Goal: Task Accomplishment & Management: Use online tool/utility

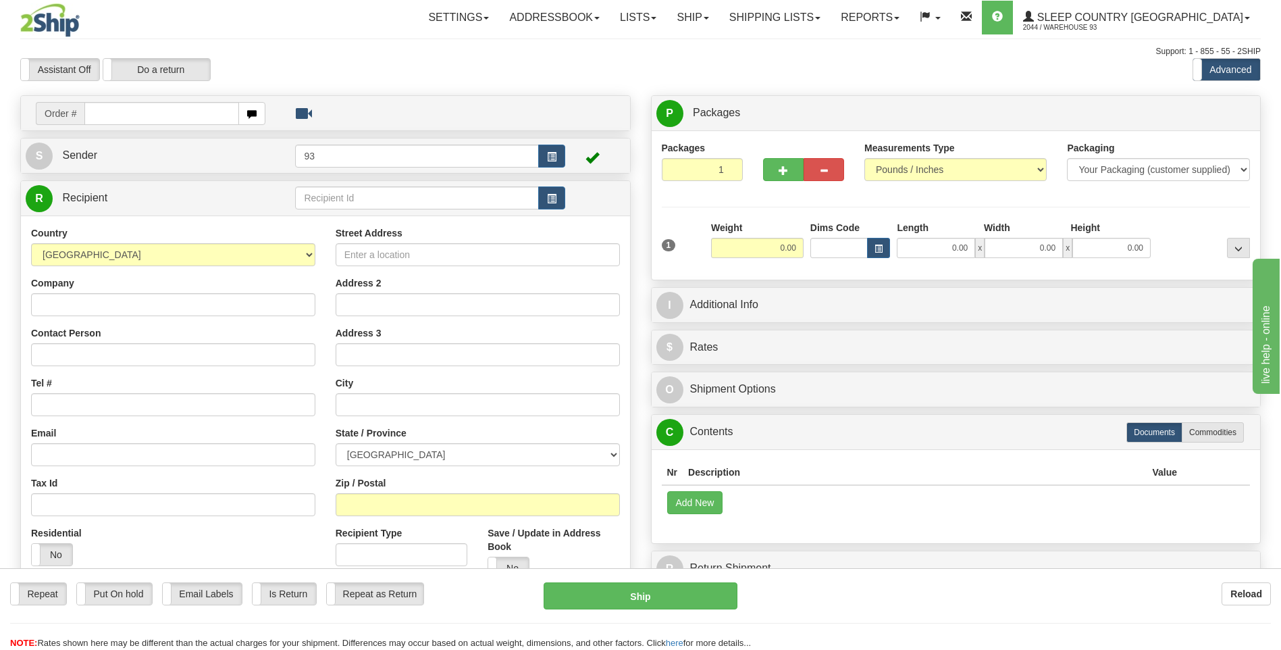
click at [145, 108] on input "text" at bounding box center [161, 113] width 154 height 23
click at [144, 109] on input "text" at bounding box center [161, 113] width 154 height 23
type input "9000H987992"
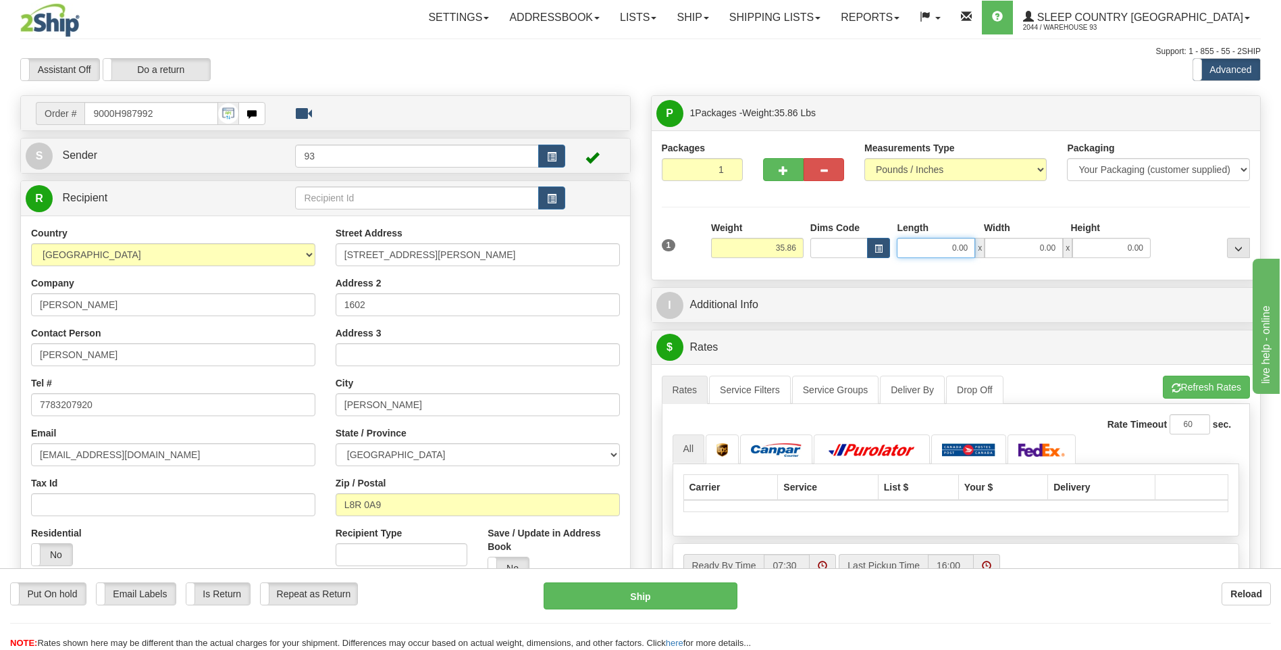
click at [936, 247] on input "0.00" at bounding box center [936, 248] width 78 height 20
type input "40.00"
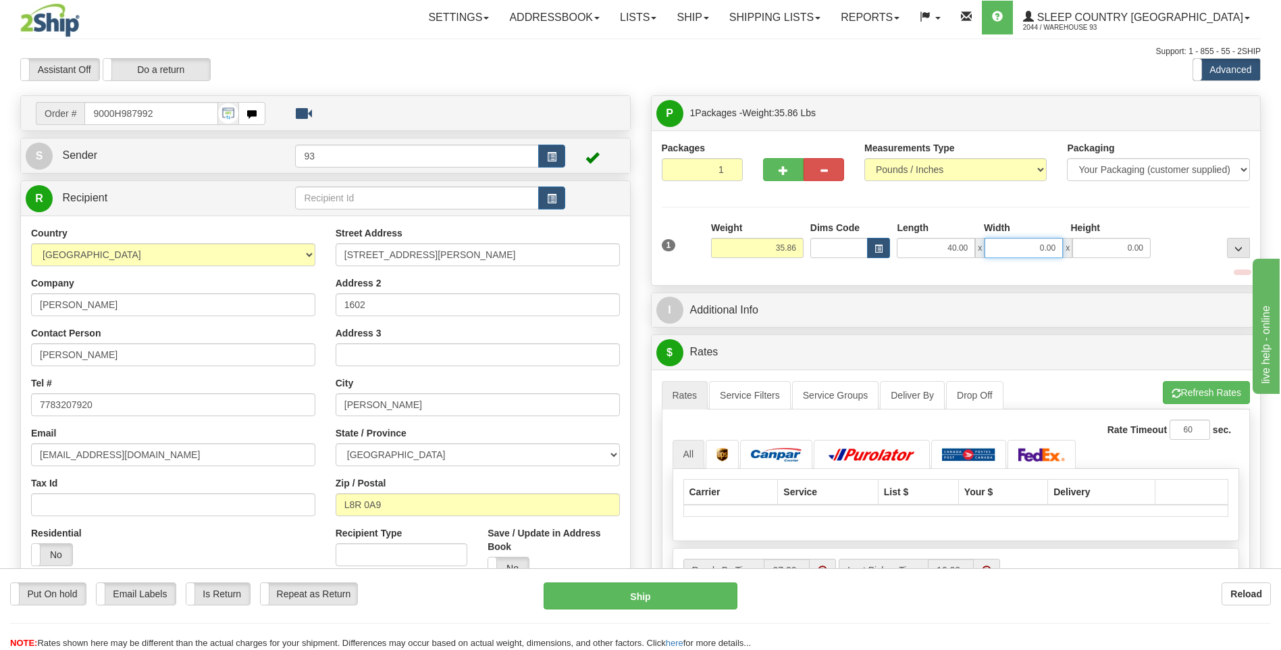
click at [1023, 243] on input "0.00" at bounding box center [1024, 248] width 78 height 20
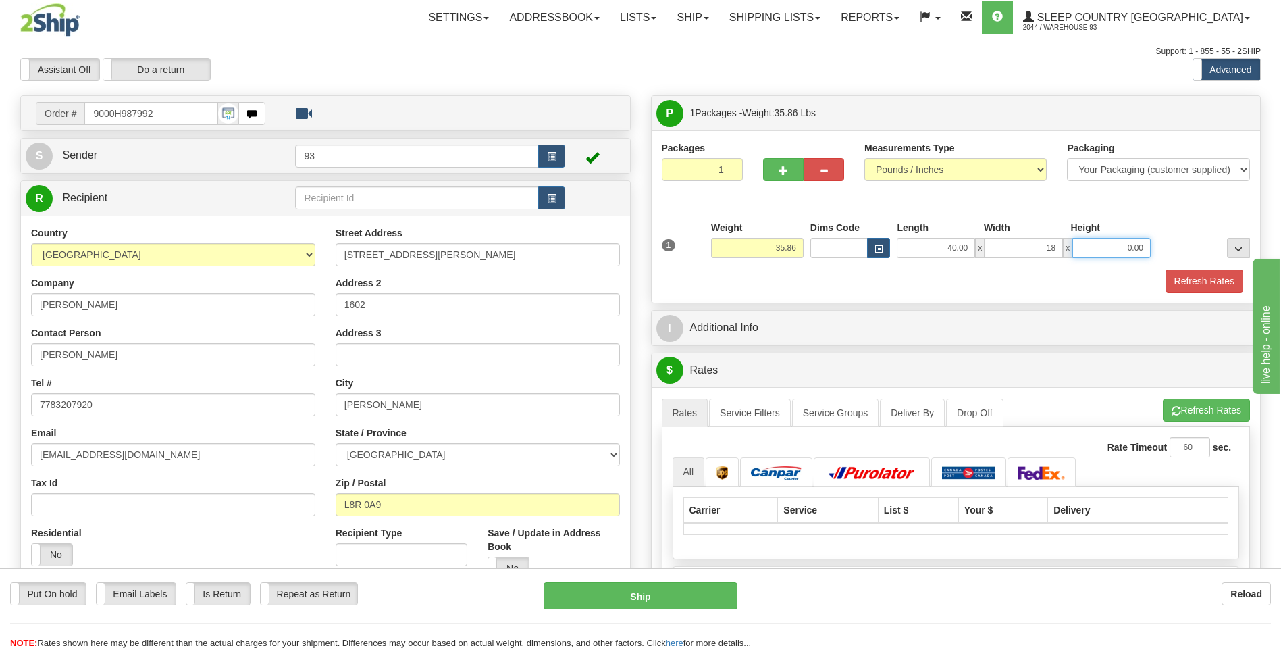
type input "18.00"
click at [1086, 255] on input "0.00" at bounding box center [1112, 248] width 78 height 20
type input "18.00"
click at [1213, 277] on button "Refresh Rates" at bounding box center [1205, 281] width 78 height 23
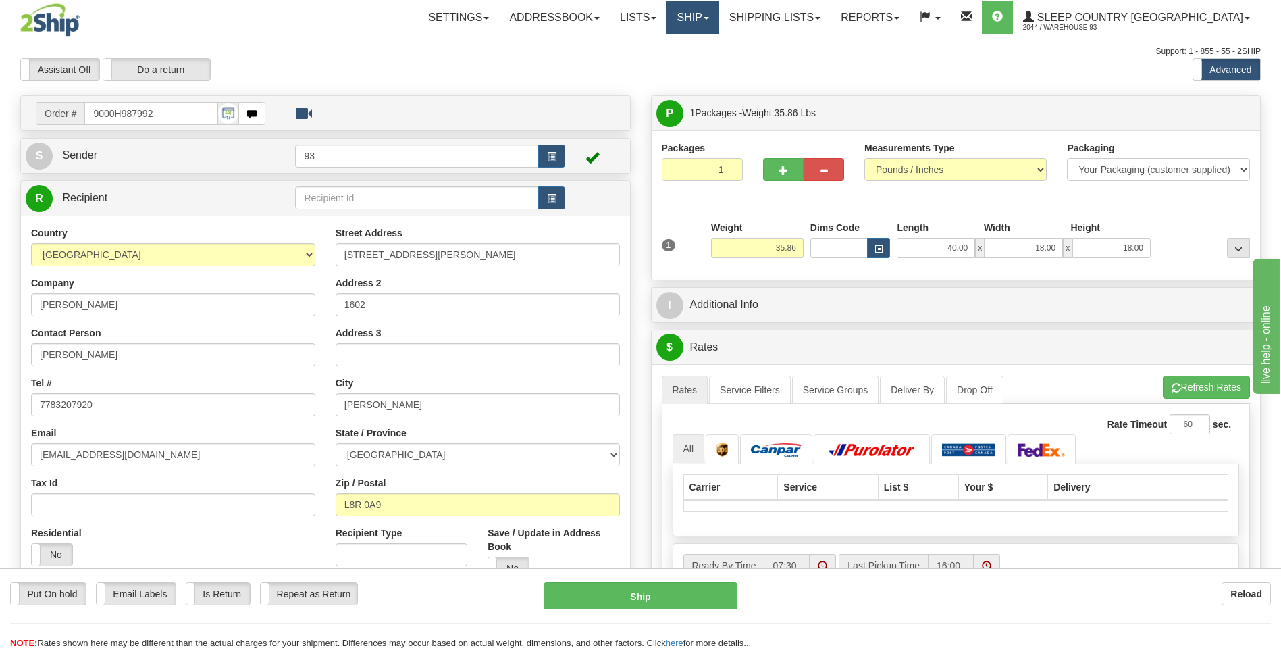
click at [719, 17] on link "Ship" at bounding box center [693, 18] width 52 height 34
click at [719, 51] on link "Ship Screen" at bounding box center [658, 48] width 122 height 18
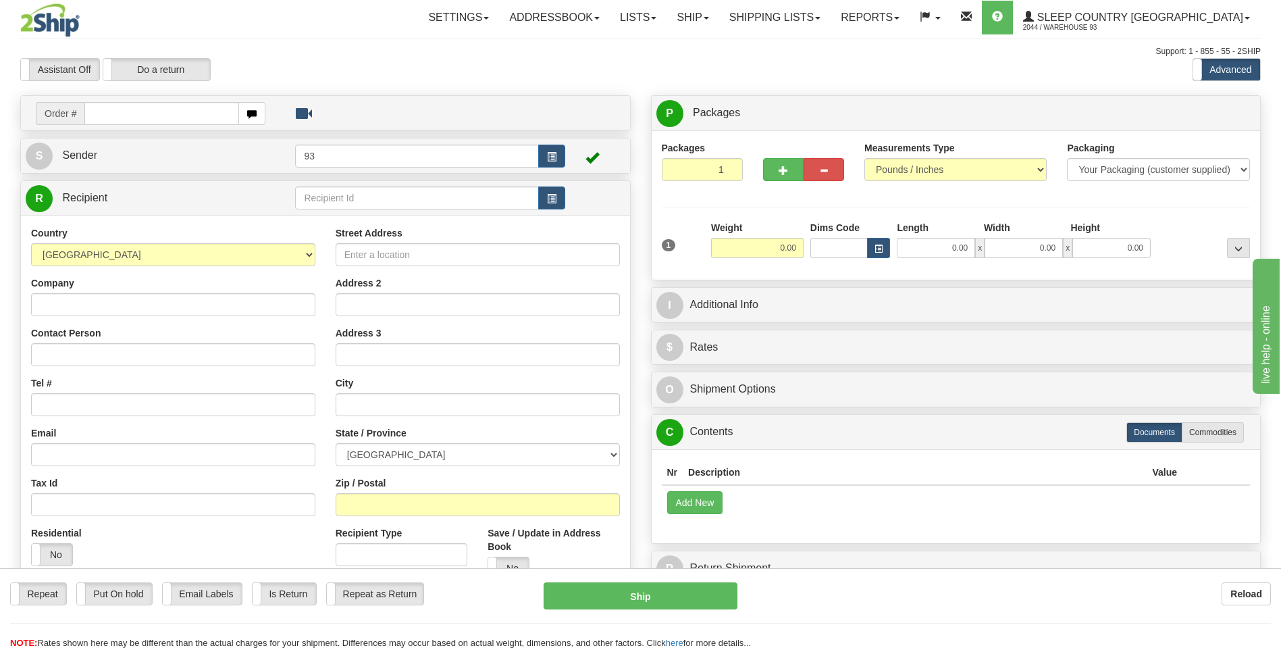
click at [122, 124] on input "text" at bounding box center [161, 113] width 154 height 23
type input "9000H987992"
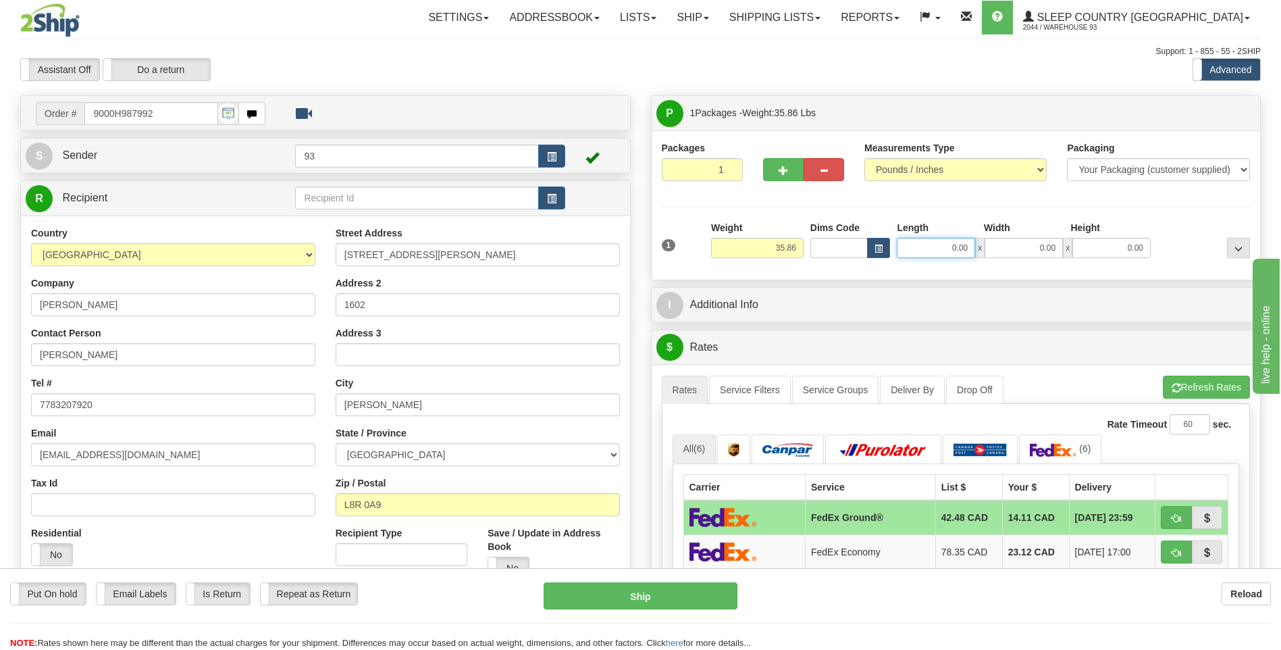
click at [940, 252] on input "0.00" at bounding box center [936, 248] width 78 height 20
type input "40.00"
click at [1009, 254] on input "0.00" at bounding box center [1024, 248] width 78 height 20
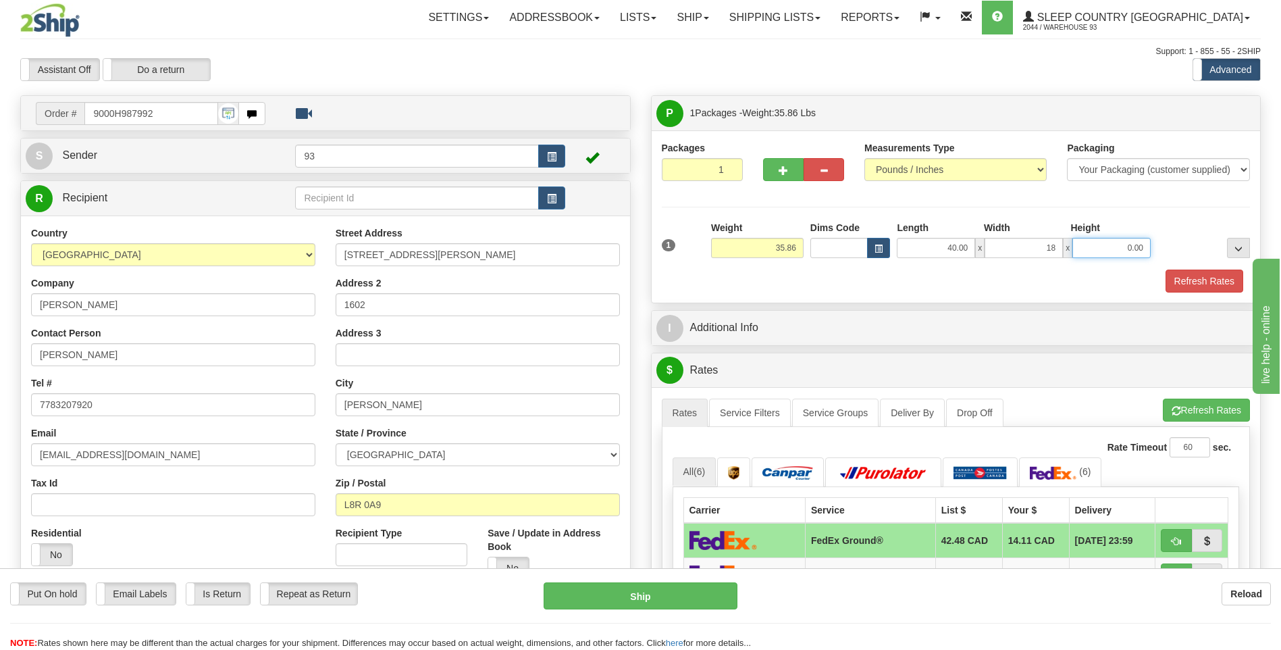
type input "18.00"
click at [1092, 247] on input "0.00" at bounding box center [1112, 248] width 78 height 20
type input "18.00"
click at [1203, 280] on button "Refresh Rates" at bounding box center [1205, 281] width 78 height 23
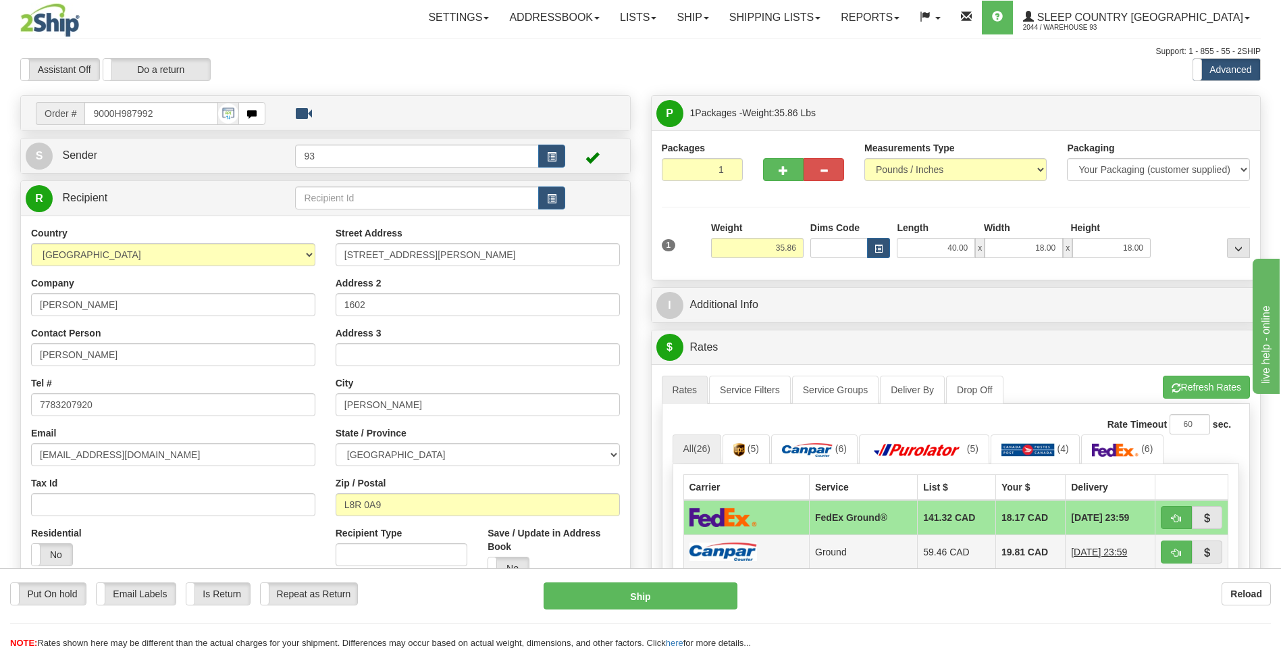
click at [723, 541] on td at bounding box center [747, 551] width 126 height 34
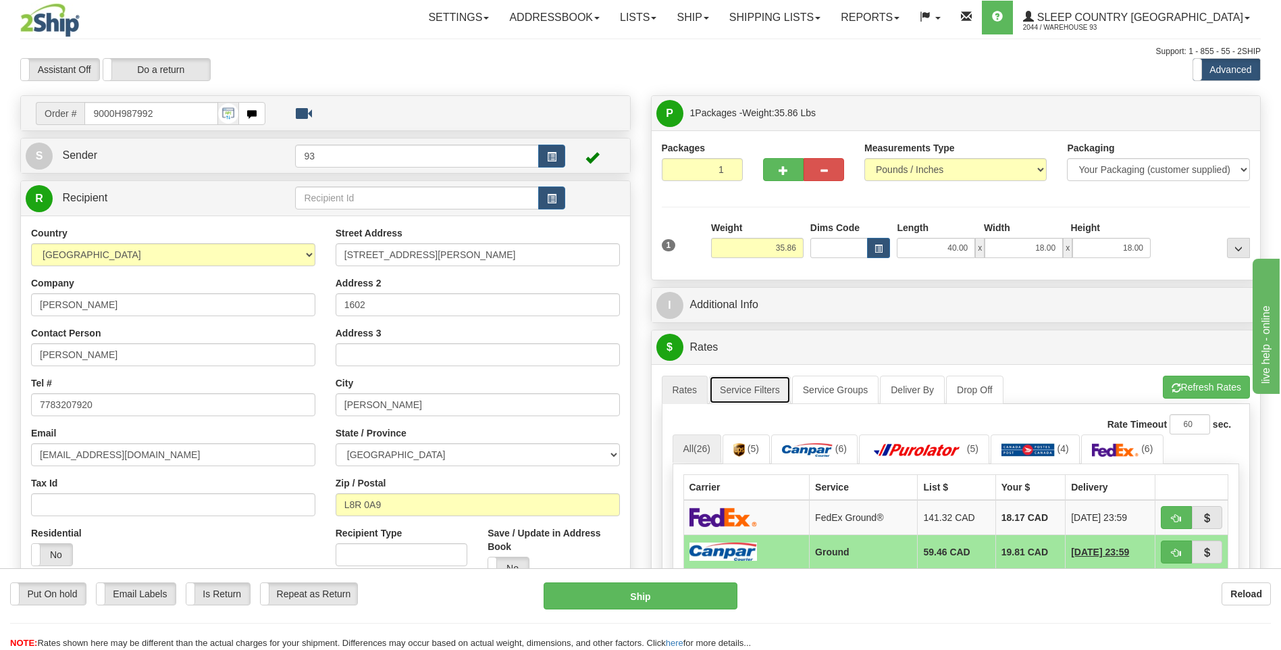
click at [760, 384] on link "Service Filters" at bounding box center [750, 390] width 82 height 28
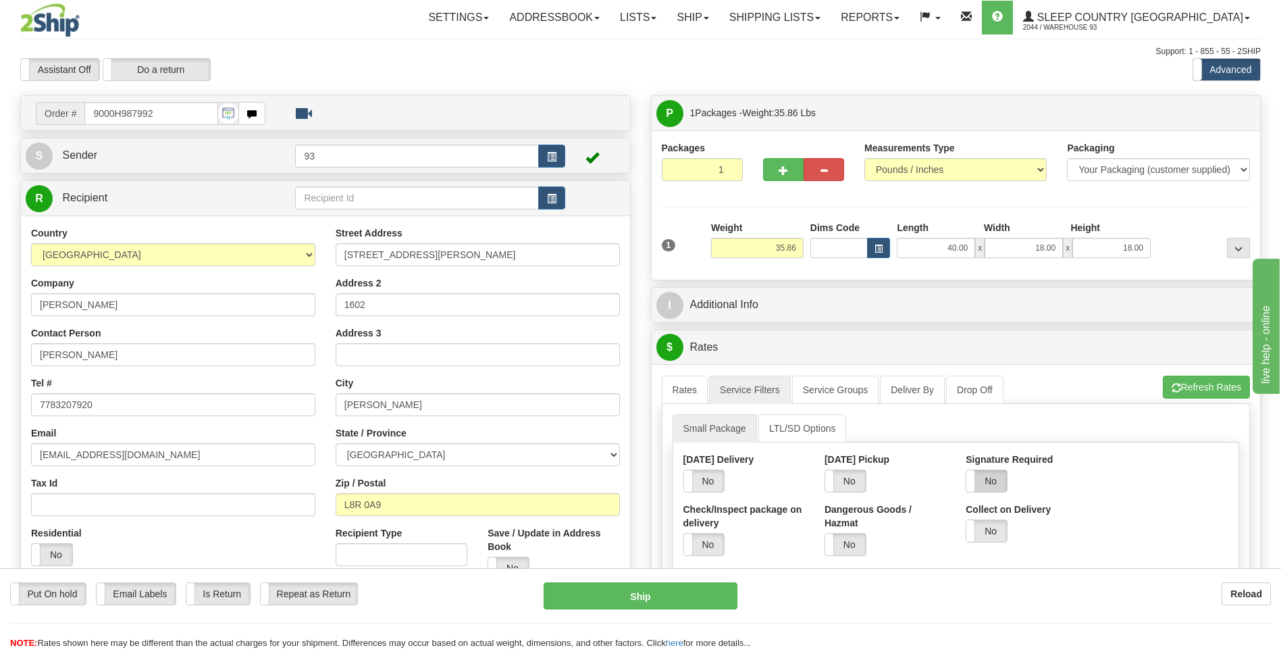
click at [1003, 479] on label "No" at bounding box center [987, 481] width 41 height 22
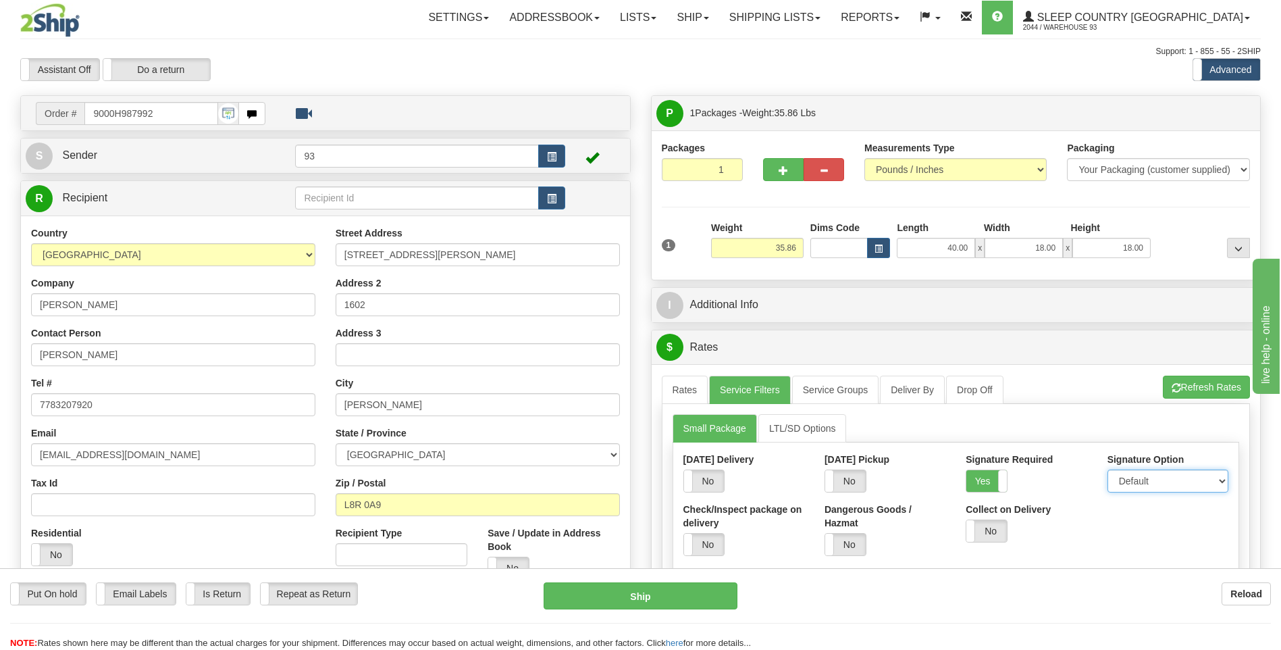
click at [1132, 480] on select "Default Adult Direct Indirect No Signature Required" at bounding box center [1168, 481] width 121 height 23
select select "1"
click at [1108, 470] on select "Default Adult Direct Indirect No Signature Required" at bounding box center [1168, 481] width 121 height 23
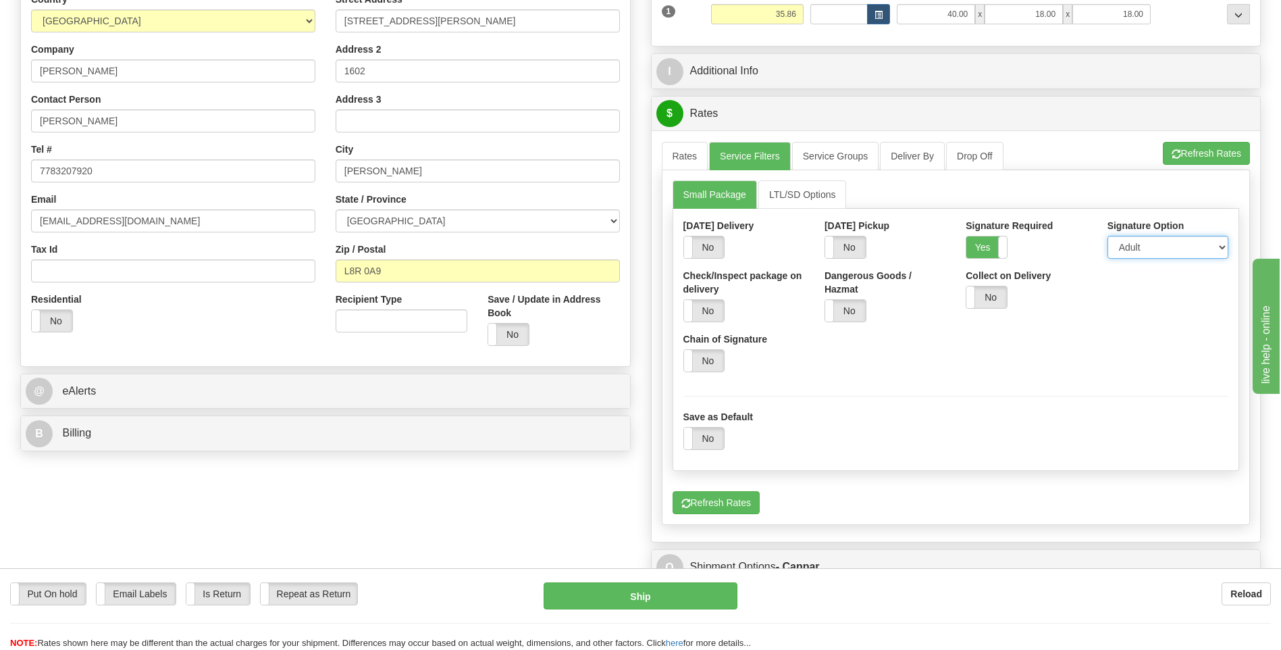
scroll to position [270, 0]
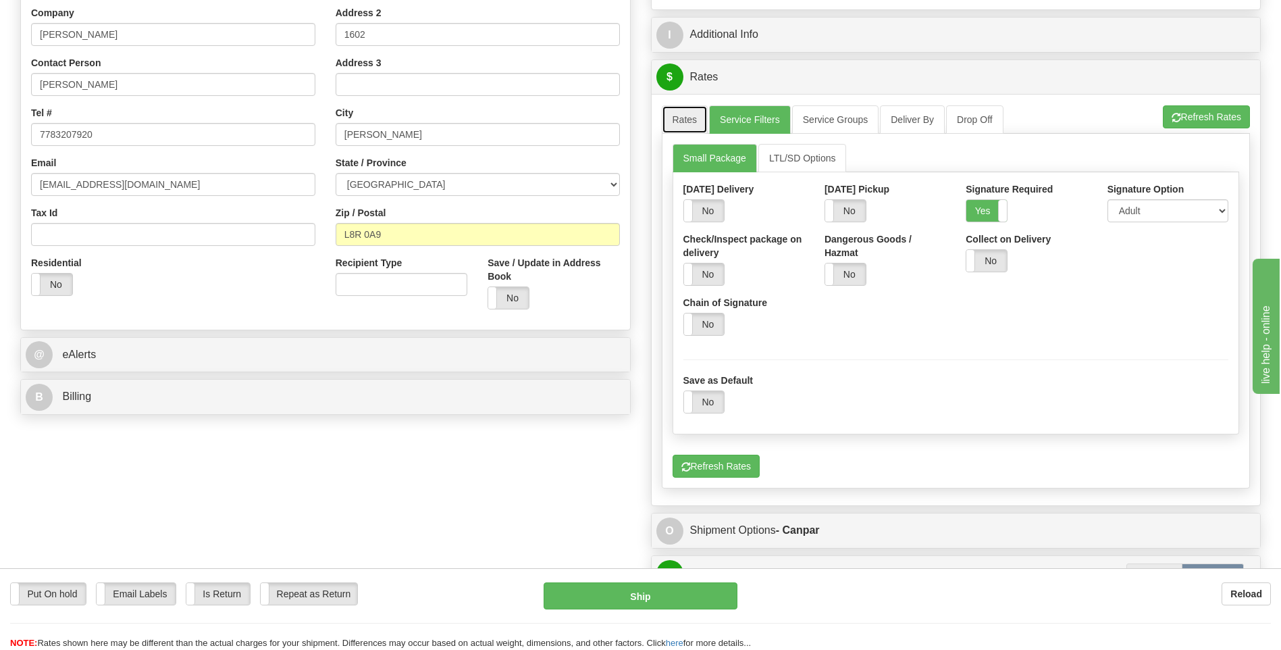
click at [681, 114] on link "Rates" at bounding box center [685, 119] width 47 height 28
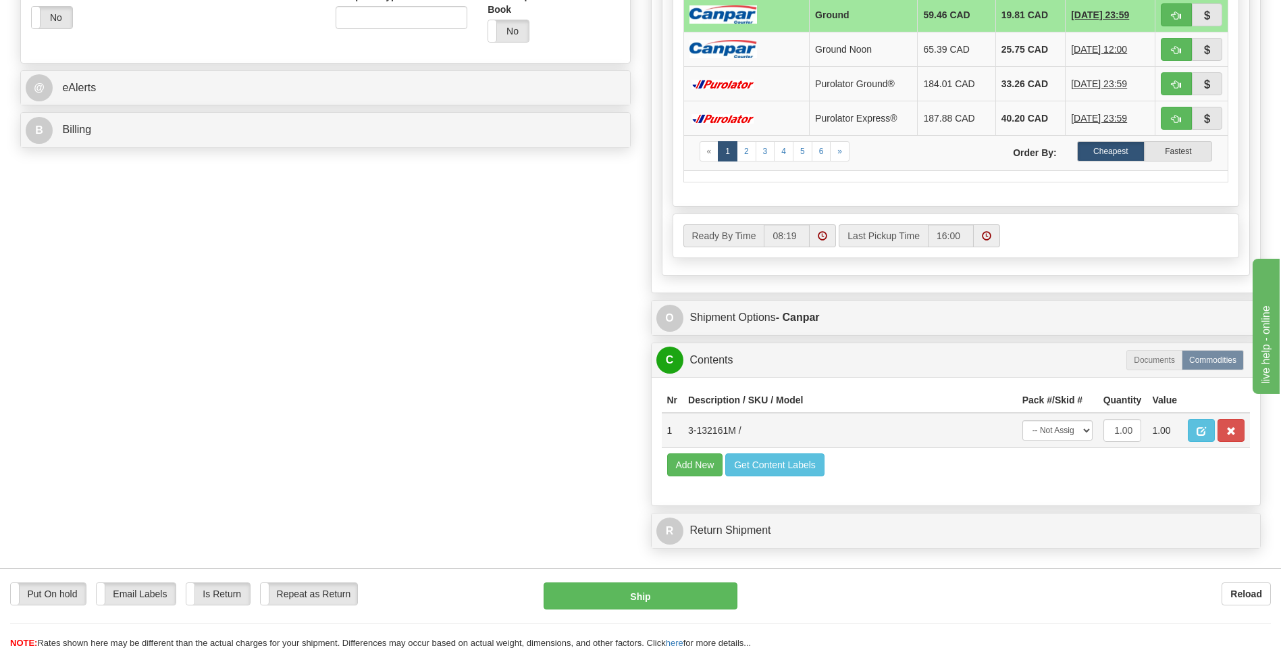
scroll to position [676, 0]
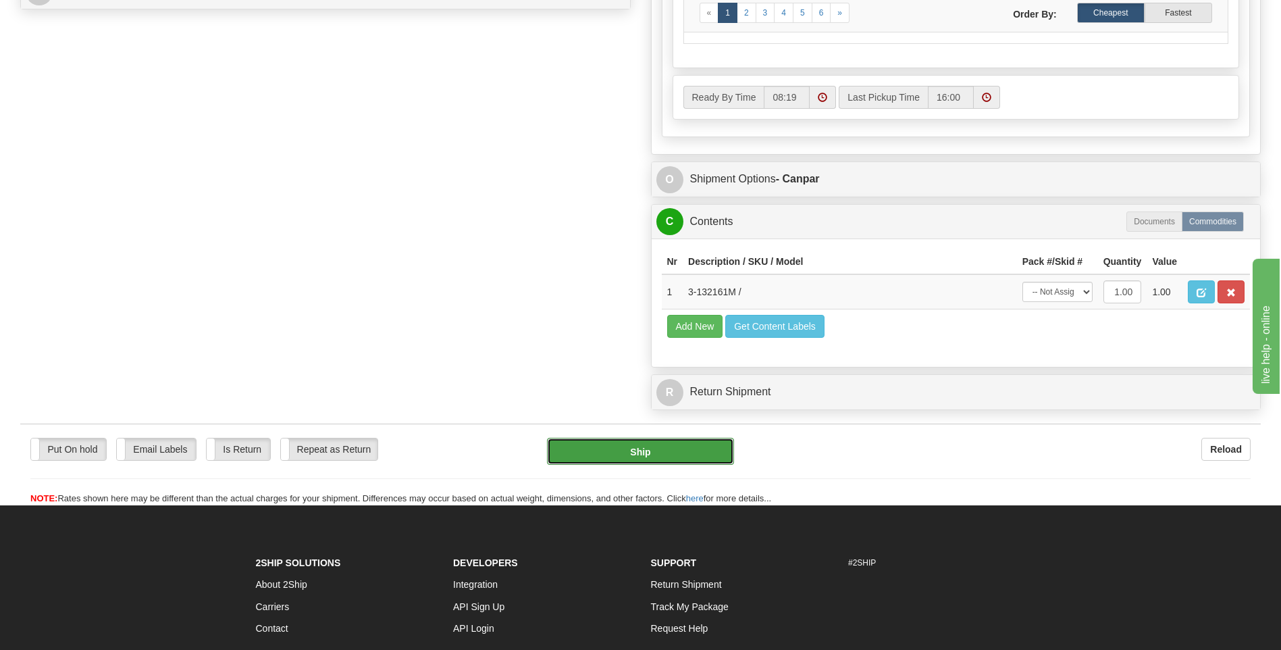
click at [704, 447] on button "Ship" at bounding box center [640, 451] width 186 height 27
type input "1"
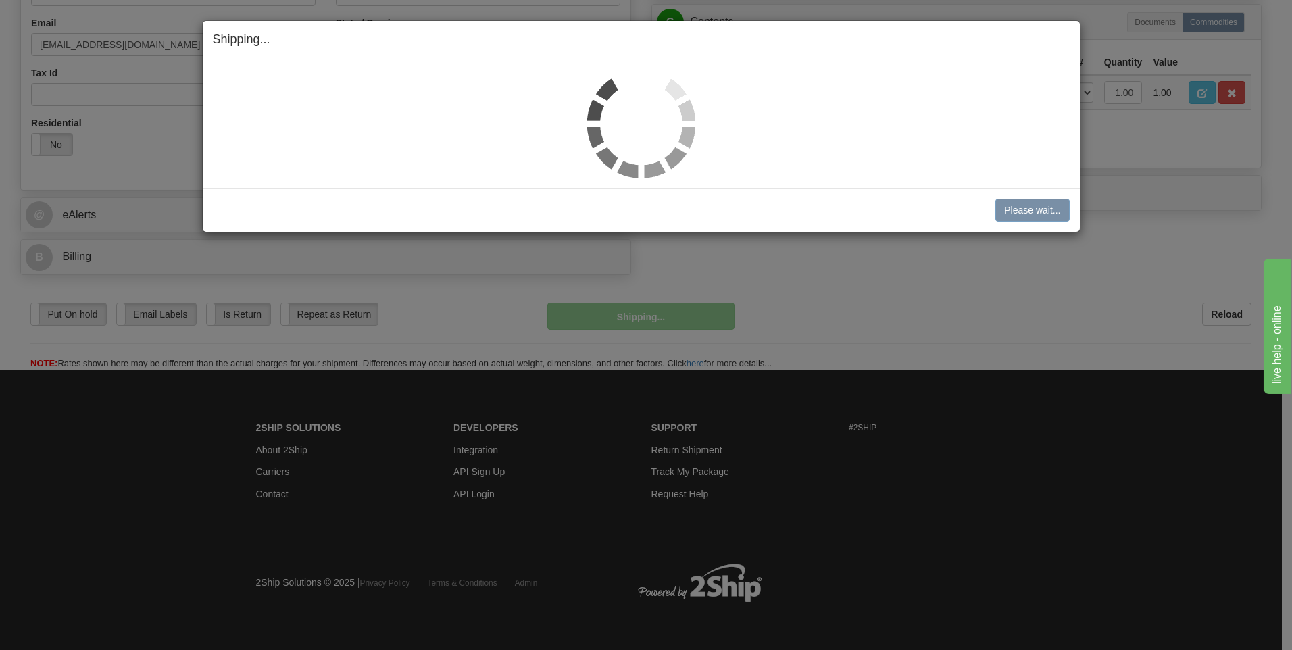
scroll to position [411, 0]
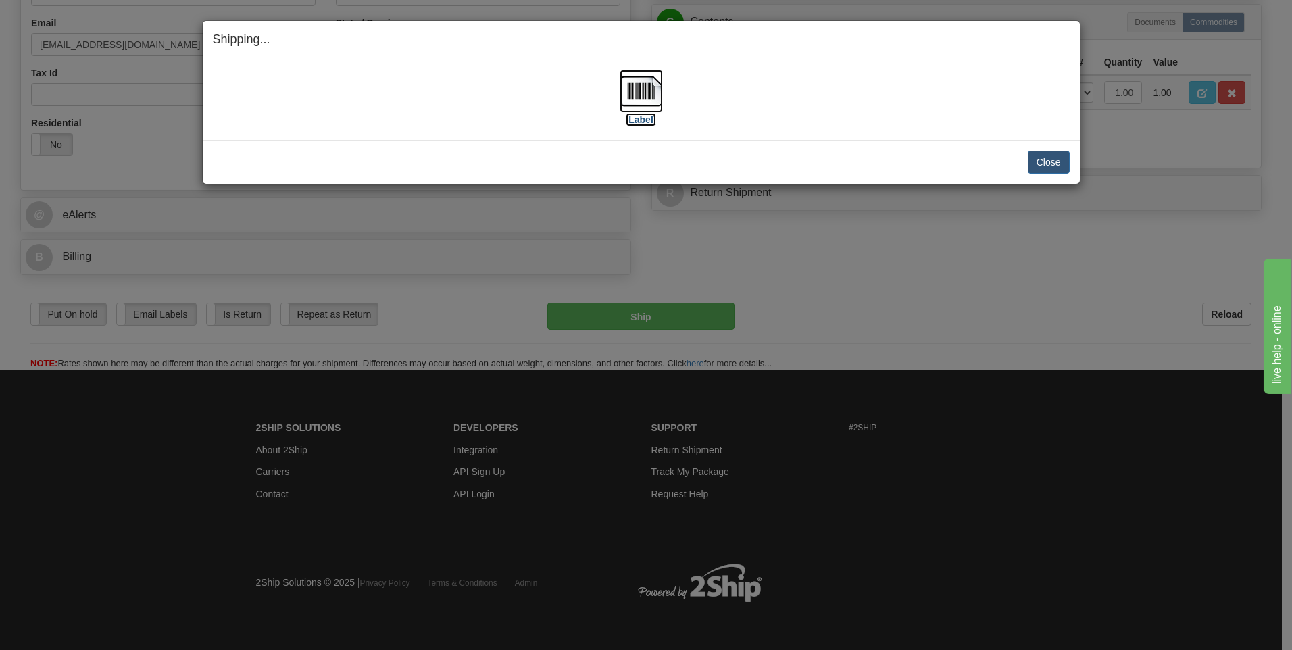
click at [644, 93] on img at bounding box center [640, 91] width 43 height 43
click at [1060, 158] on button "Close" at bounding box center [1048, 162] width 42 height 23
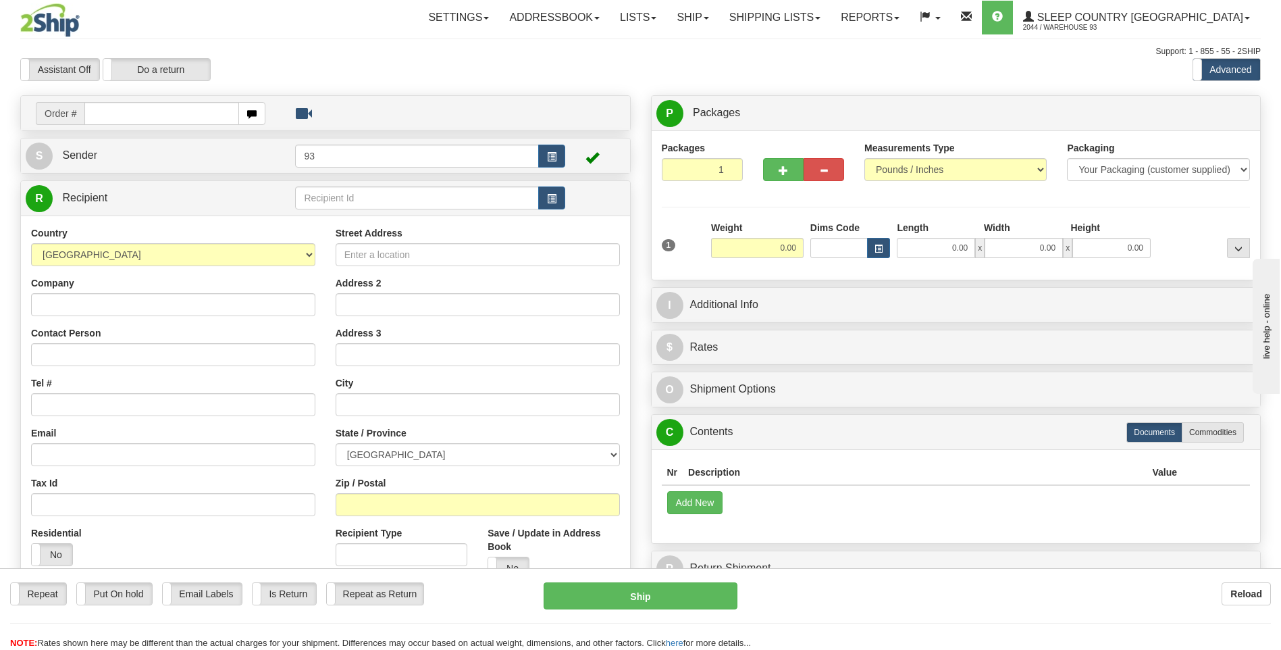
click at [138, 111] on input "text" at bounding box center [161, 113] width 154 height 23
type input "9000H989007"
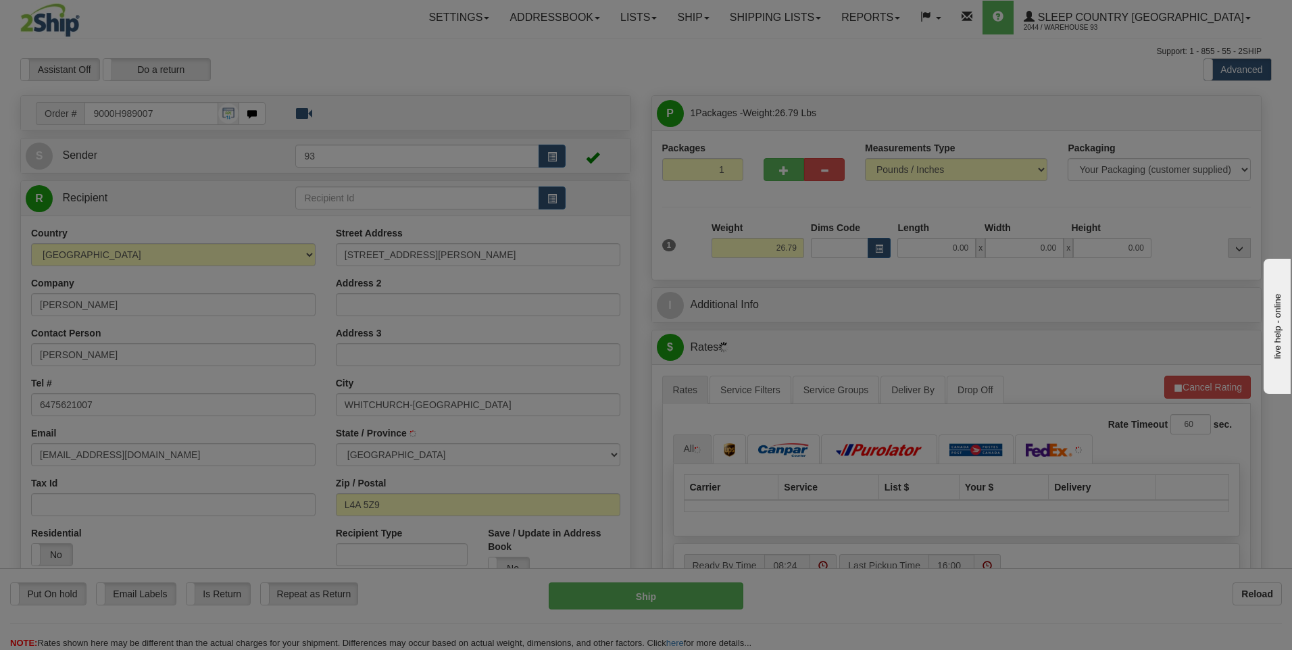
type input "STOUFFVILLE"
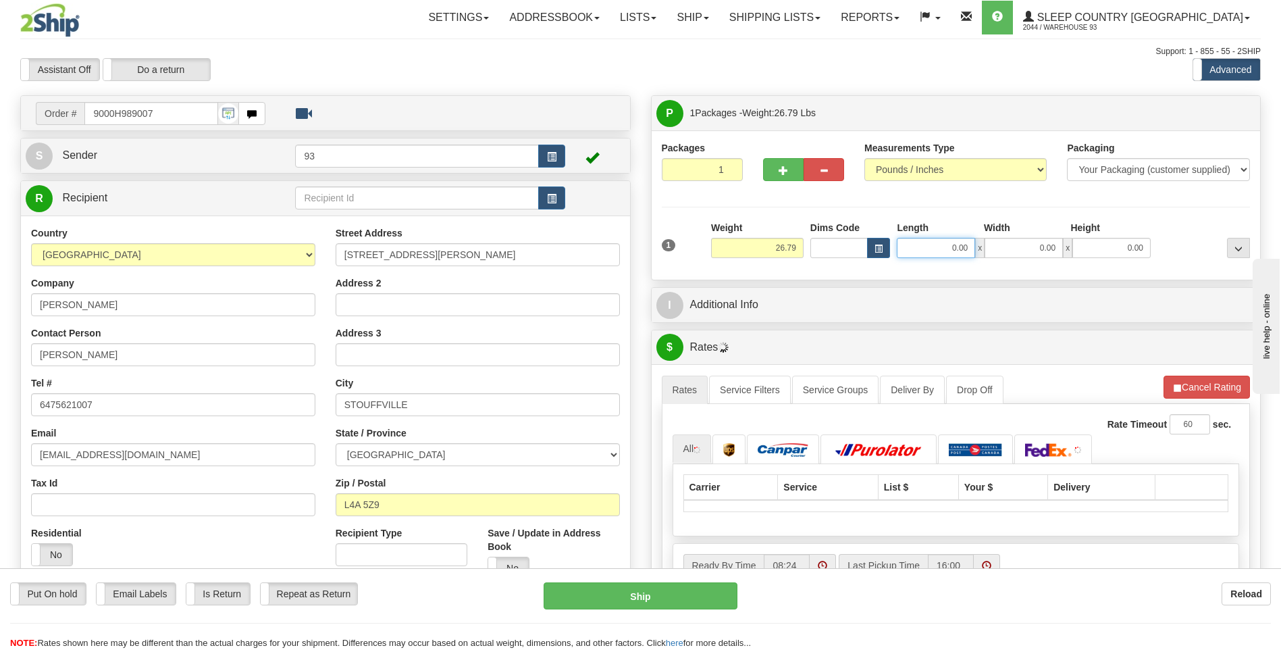
click at [925, 244] on input "0.00" at bounding box center [936, 248] width 78 height 20
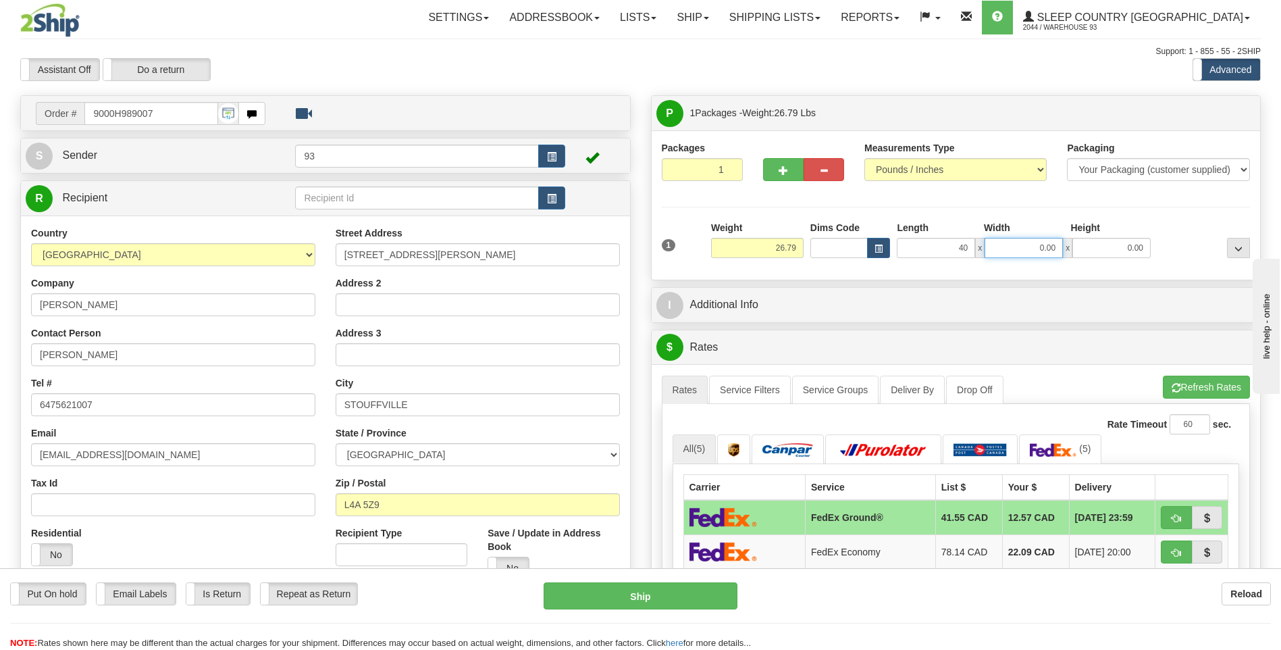
type input "40.00"
click at [1019, 247] on input "0.00" at bounding box center [1024, 248] width 78 height 20
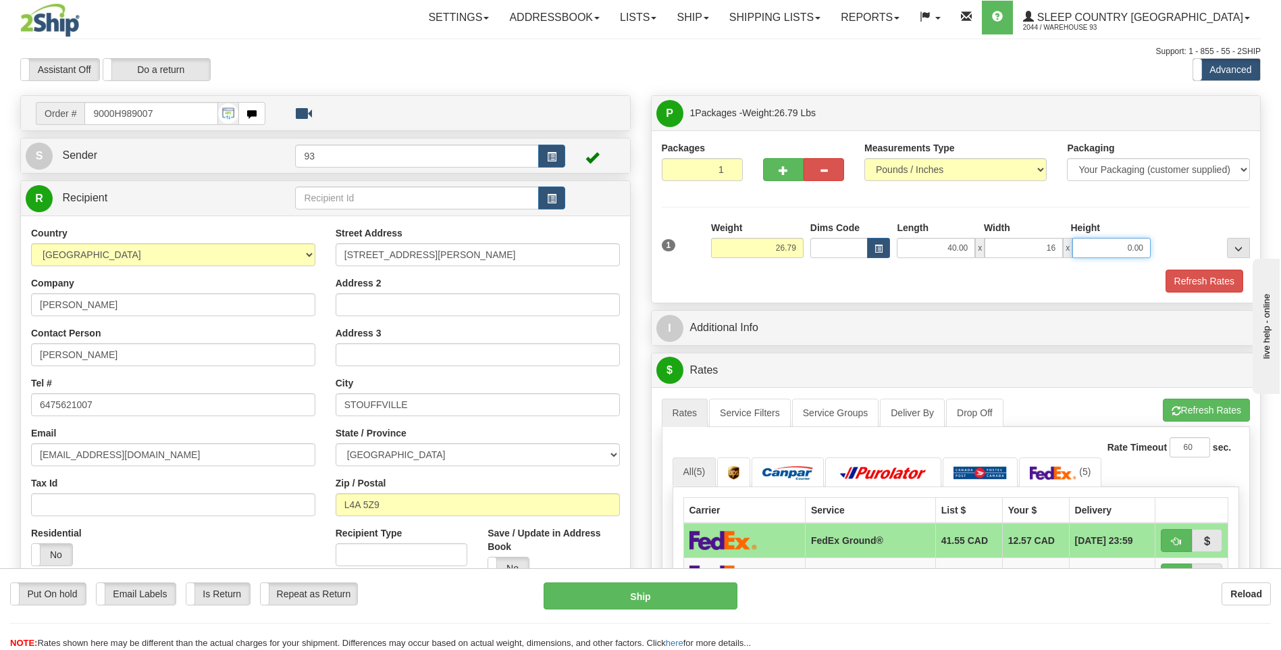
type input "16.00"
click at [1082, 247] on input "0.00" at bounding box center [1112, 248] width 78 height 20
type input "16.00"
click at [1187, 275] on button "Refresh Rates" at bounding box center [1205, 281] width 78 height 23
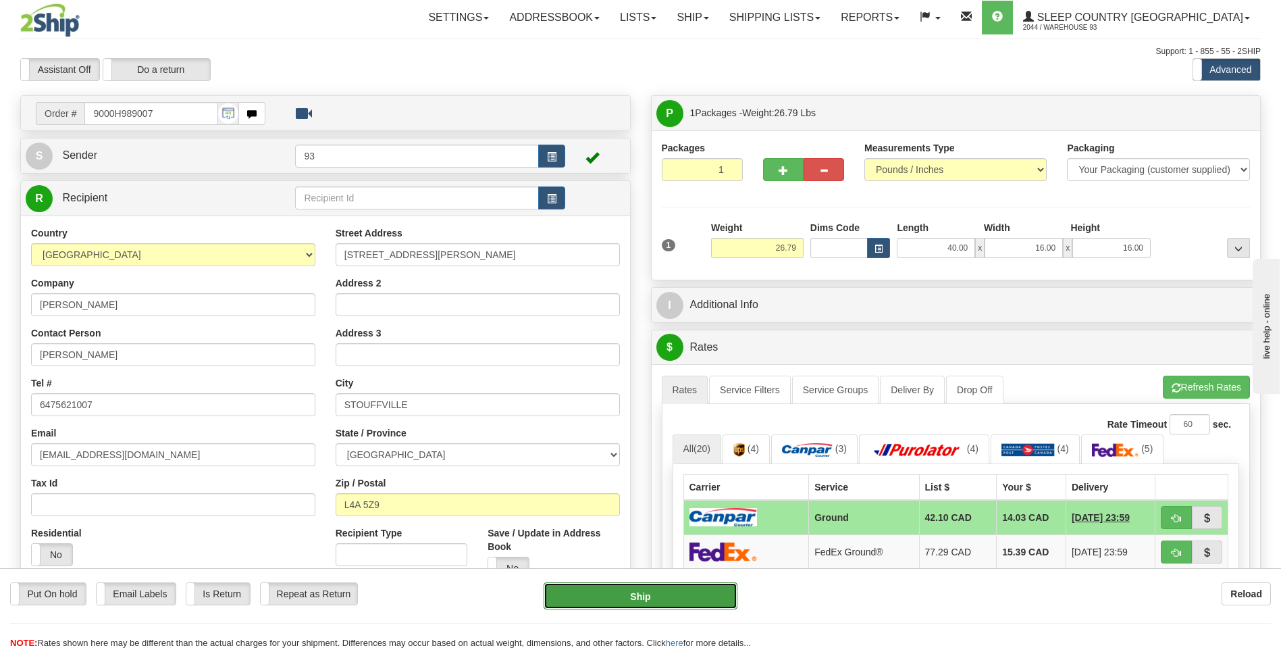
click at [701, 592] on button "Ship" at bounding box center [640, 595] width 193 height 27
type input "1"
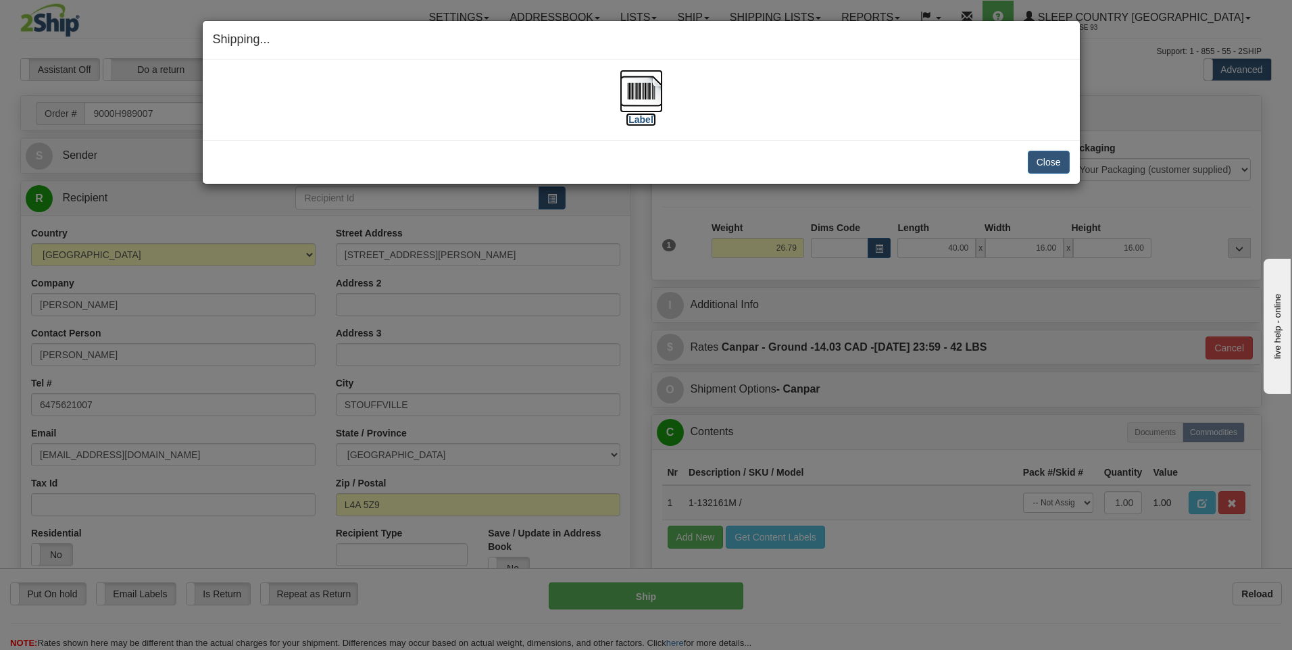
click at [642, 92] on img at bounding box center [640, 91] width 43 height 43
click at [1056, 162] on button "Close" at bounding box center [1048, 162] width 42 height 23
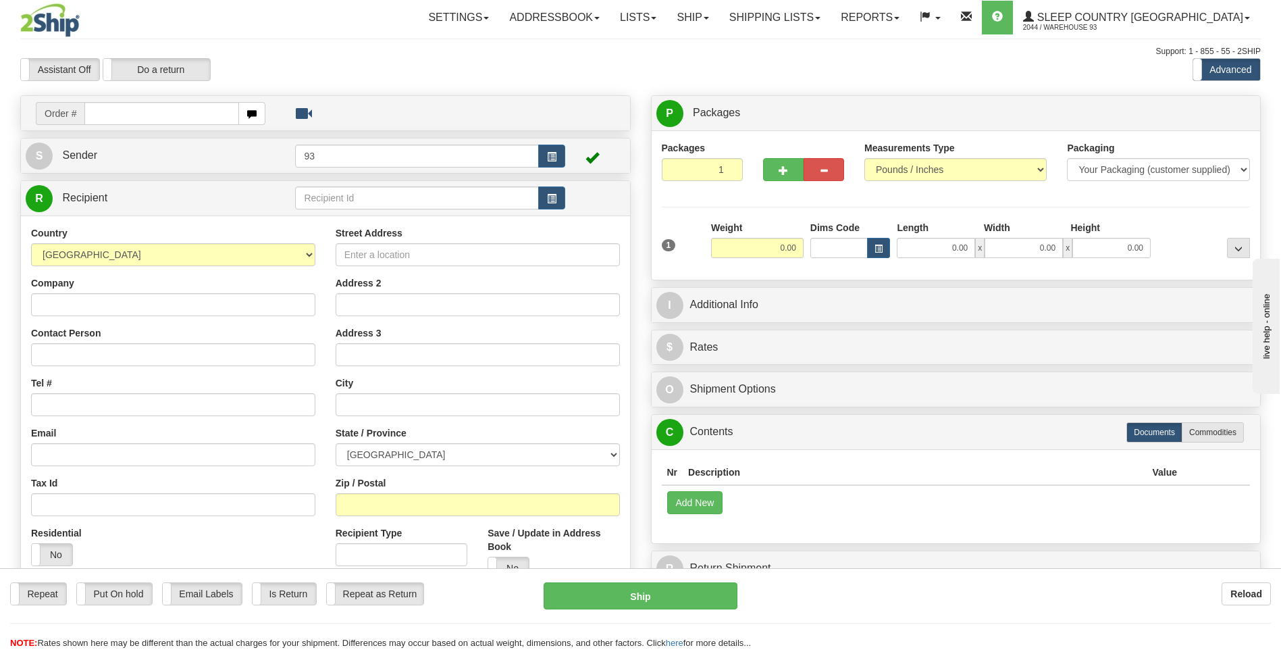
click at [172, 118] on input "text" at bounding box center [161, 113] width 154 height 23
type input "9000H989028"
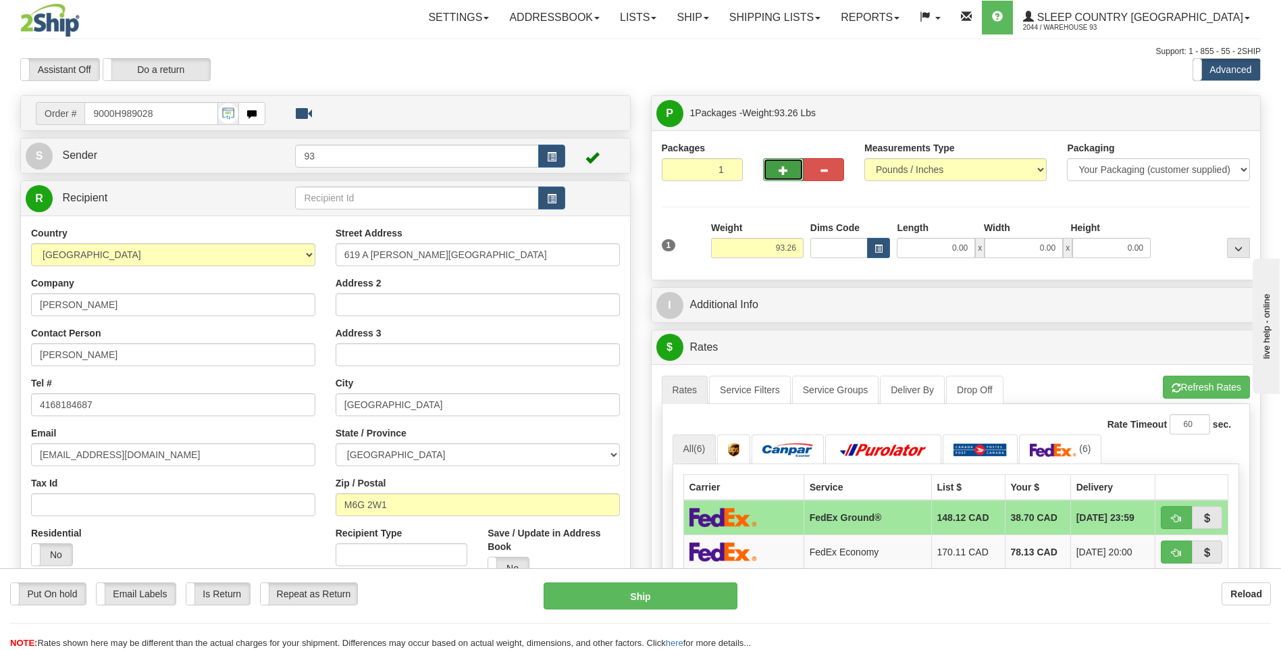
click at [785, 169] on span "button" at bounding box center [783, 170] width 9 height 9
type input "2"
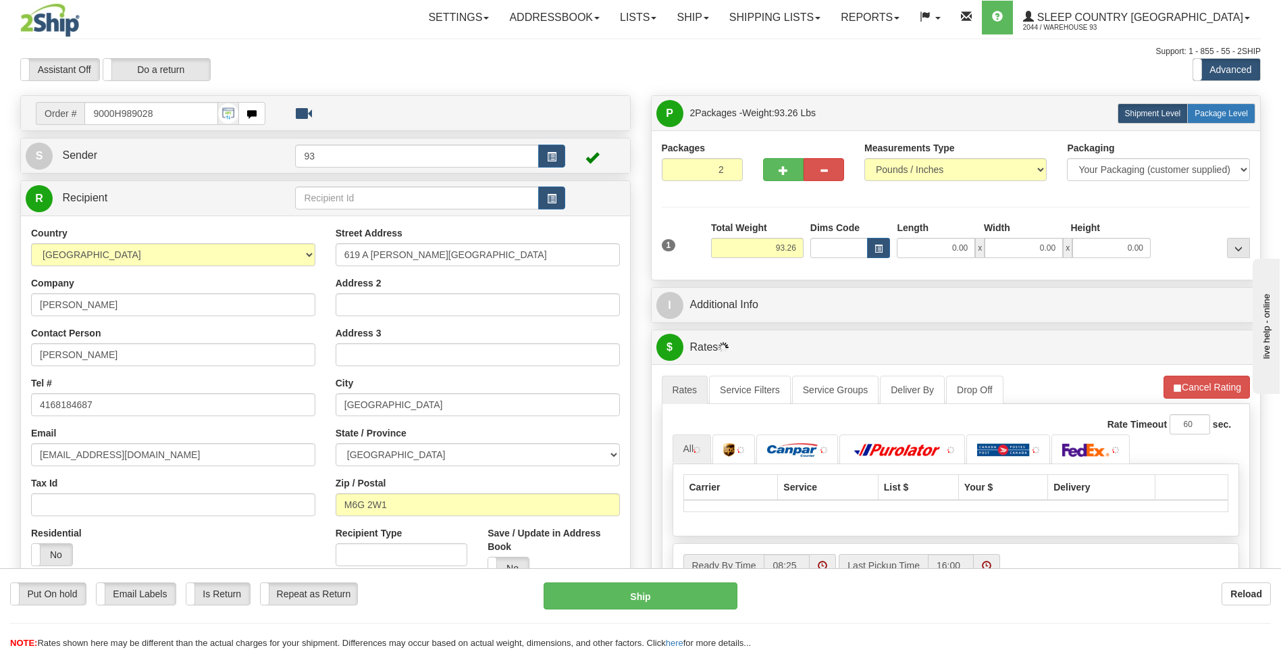
click at [1228, 116] on span "Package Level" at bounding box center [1221, 113] width 53 height 9
radio input "true"
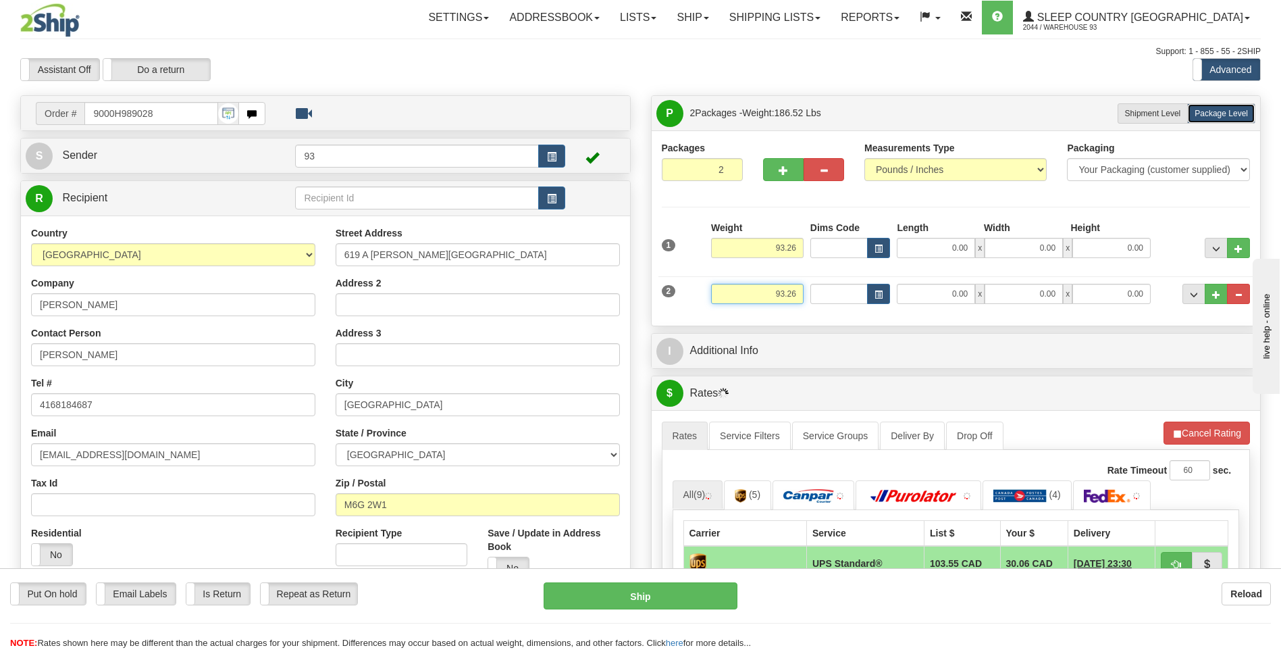
click at [798, 291] on input "93.26" at bounding box center [757, 294] width 93 height 20
type input "9"
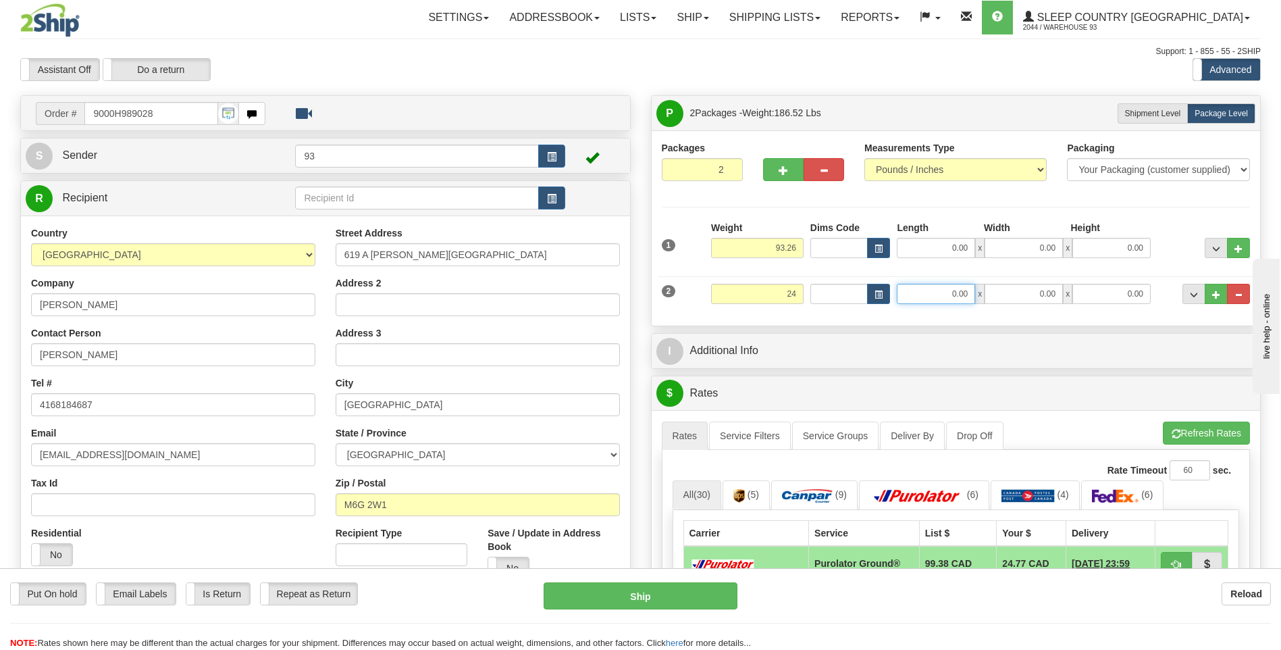
type input "24.00"
click at [952, 297] on input "0.00" at bounding box center [936, 294] width 78 height 20
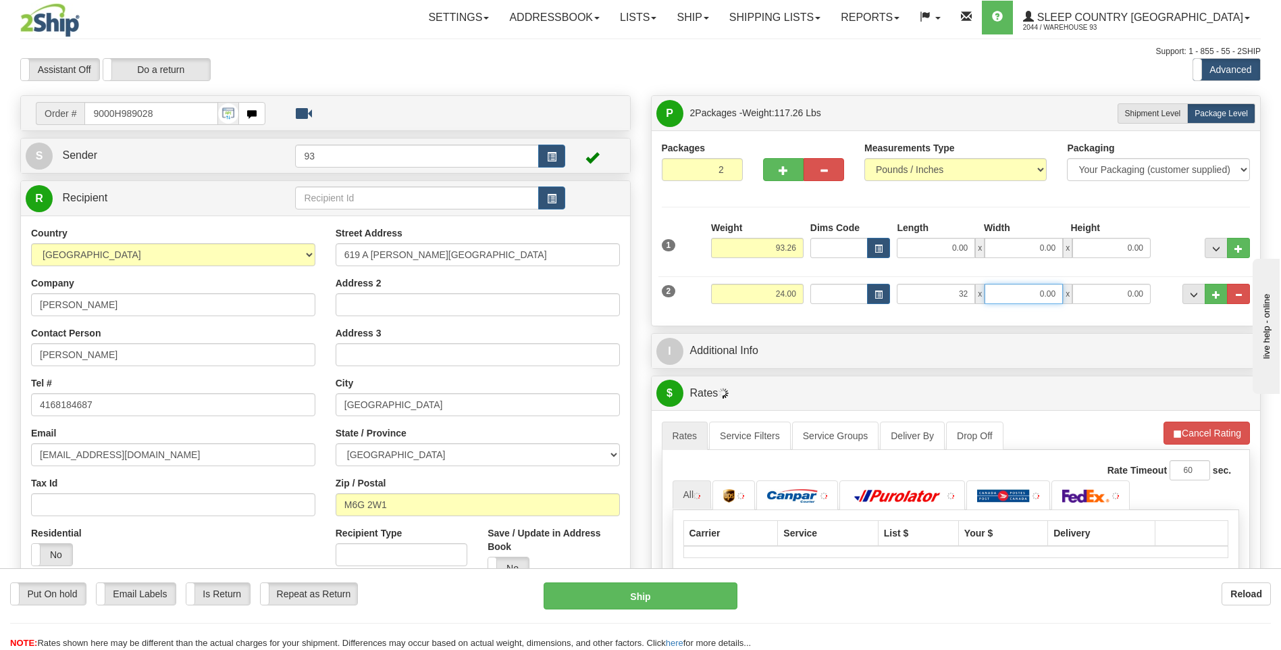
type input "32.00"
click at [1034, 288] on input "0.00" at bounding box center [1024, 294] width 78 height 20
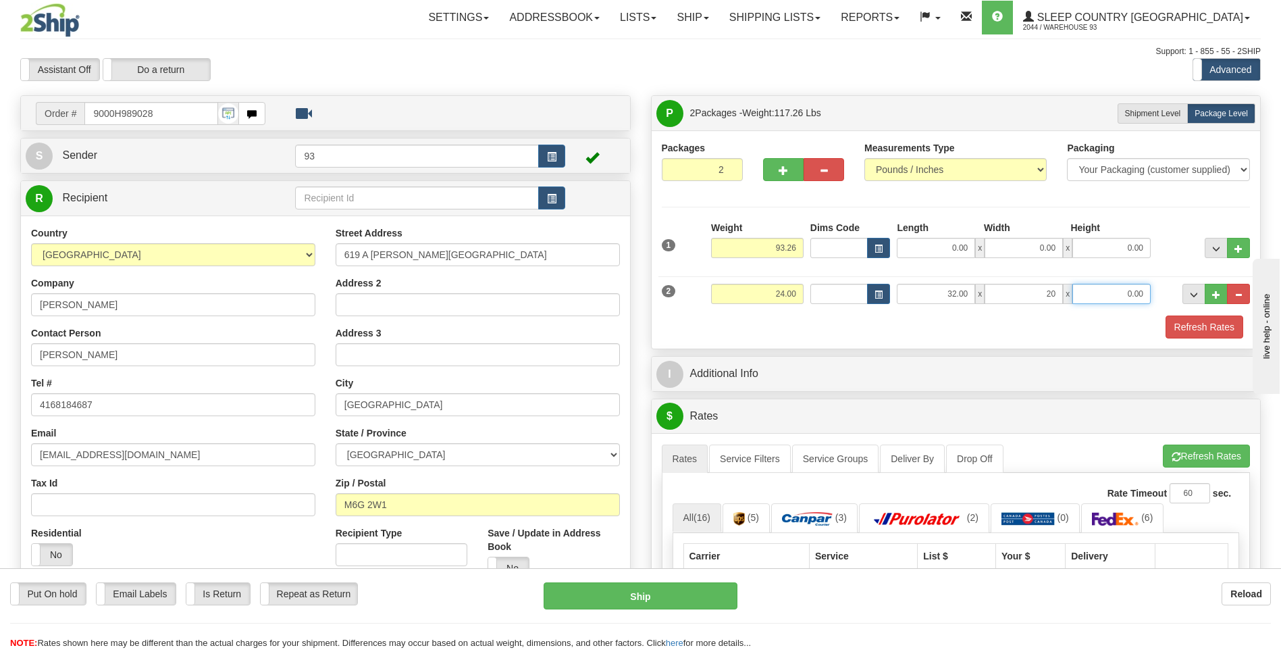
type input "20.00"
click at [1103, 291] on input "0.00" at bounding box center [1112, 294] width 78 height 20
type input "10.00"
click at [796, 244] on input "93.26" at bounding box center [757, 248] width 93 height 20
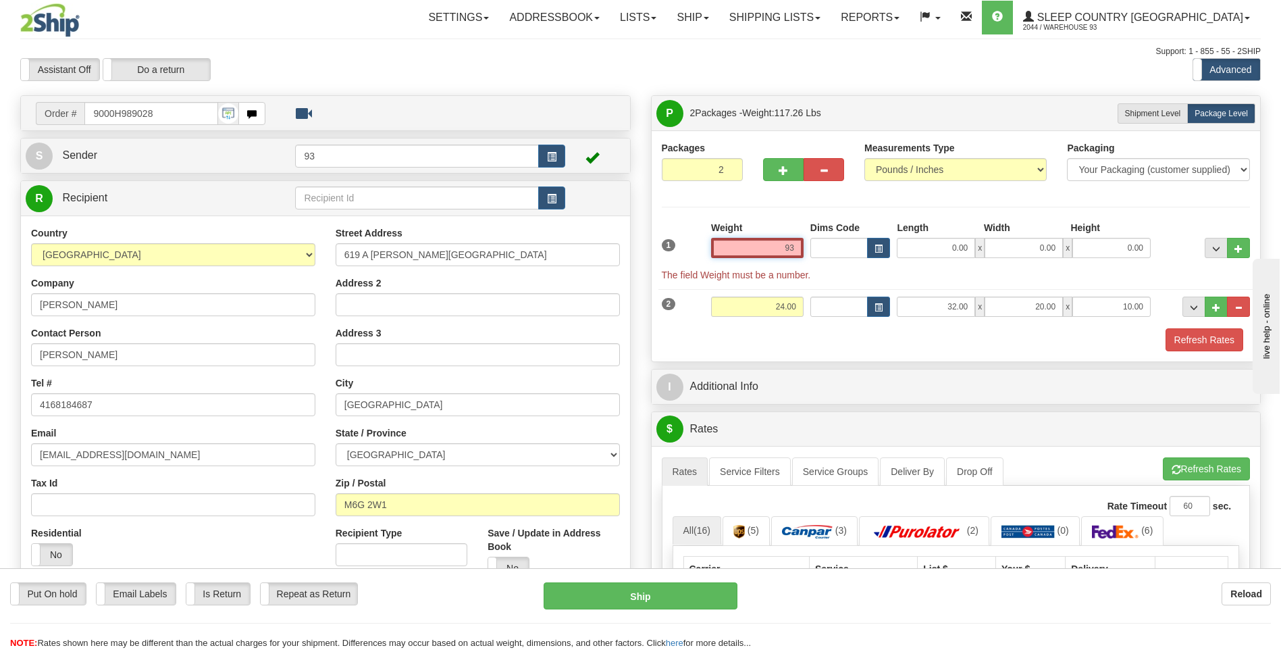
type input "9"
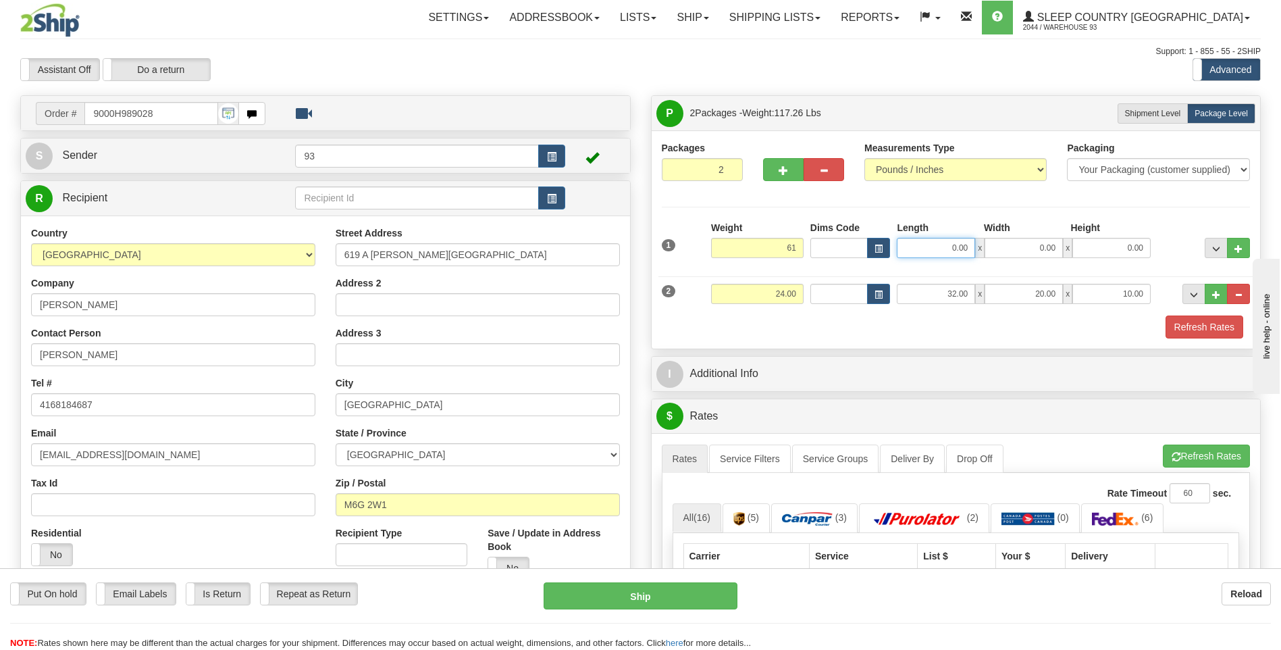
type input "61.00"
click at [913, 238] on input "0.00" at bounding box center [936, 248] width 78 height 20
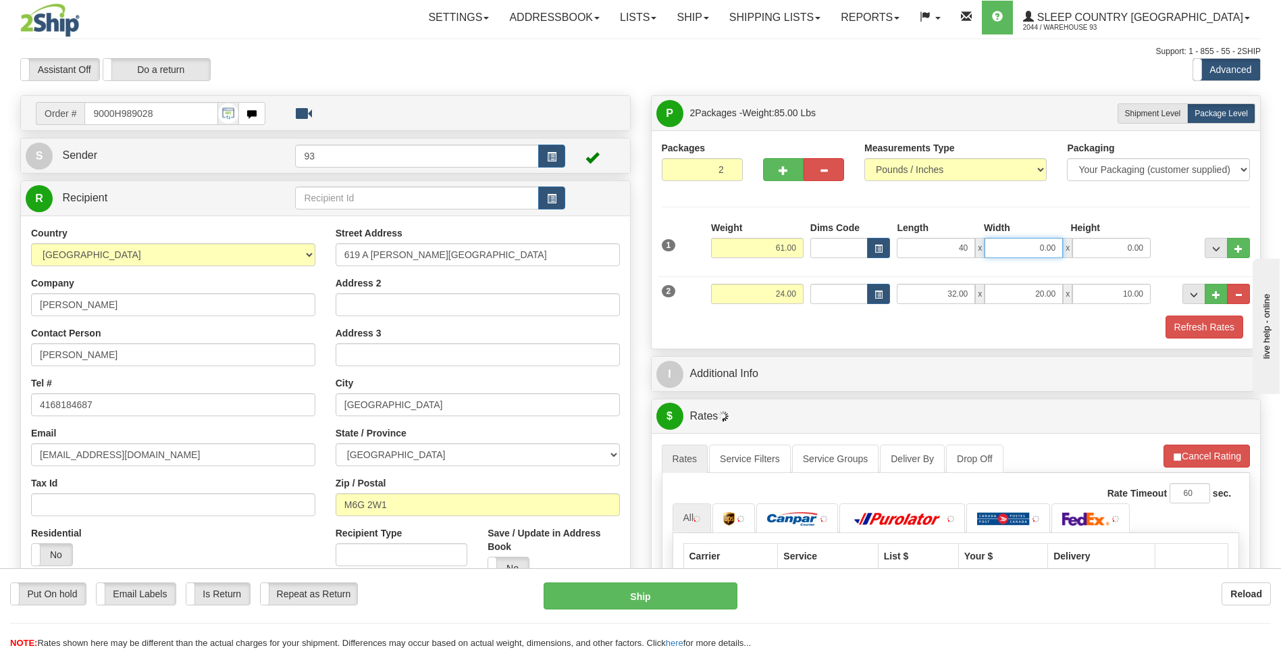
type input "40.00"
click at [1035, 248] on input "0.00" at bounding box center [1024, 248] width 78 height 20
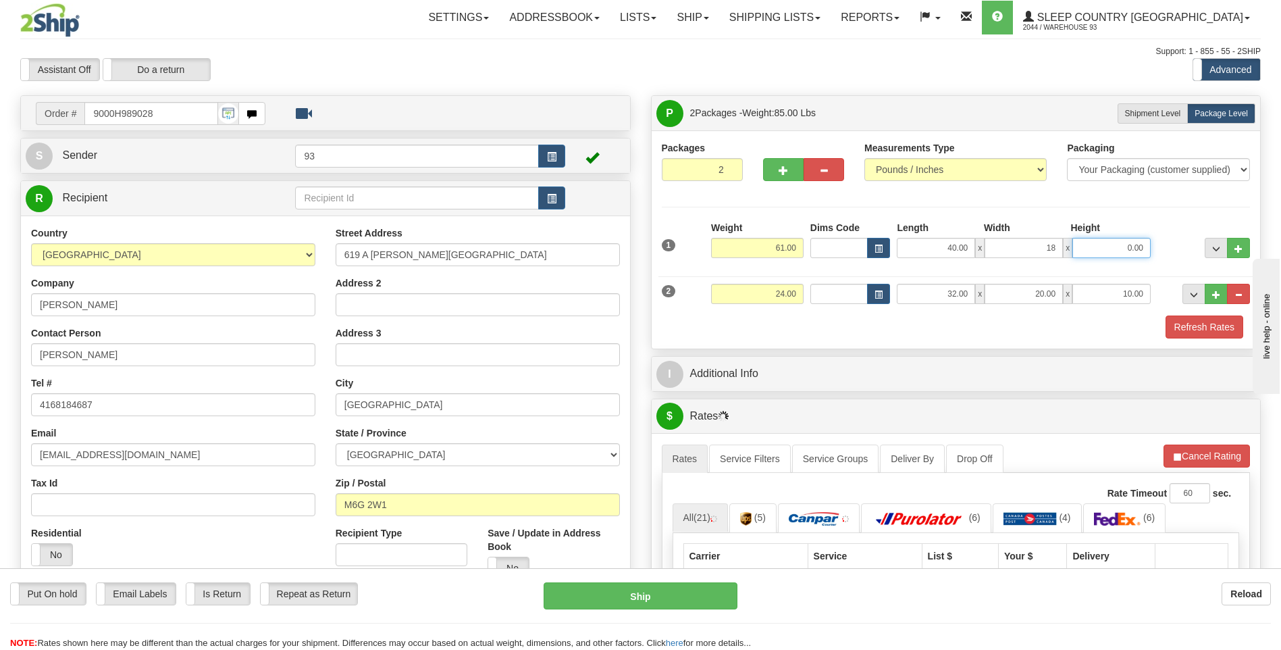
type input "18.00"
click at [1099, 249] on input "0.00" at bounding box center [1112, 248] width 78 height 20
type input "18.00"
click at [1215, 326] on button "Refresh Rates" at bounding box center [1205, 326] width 78 height 23
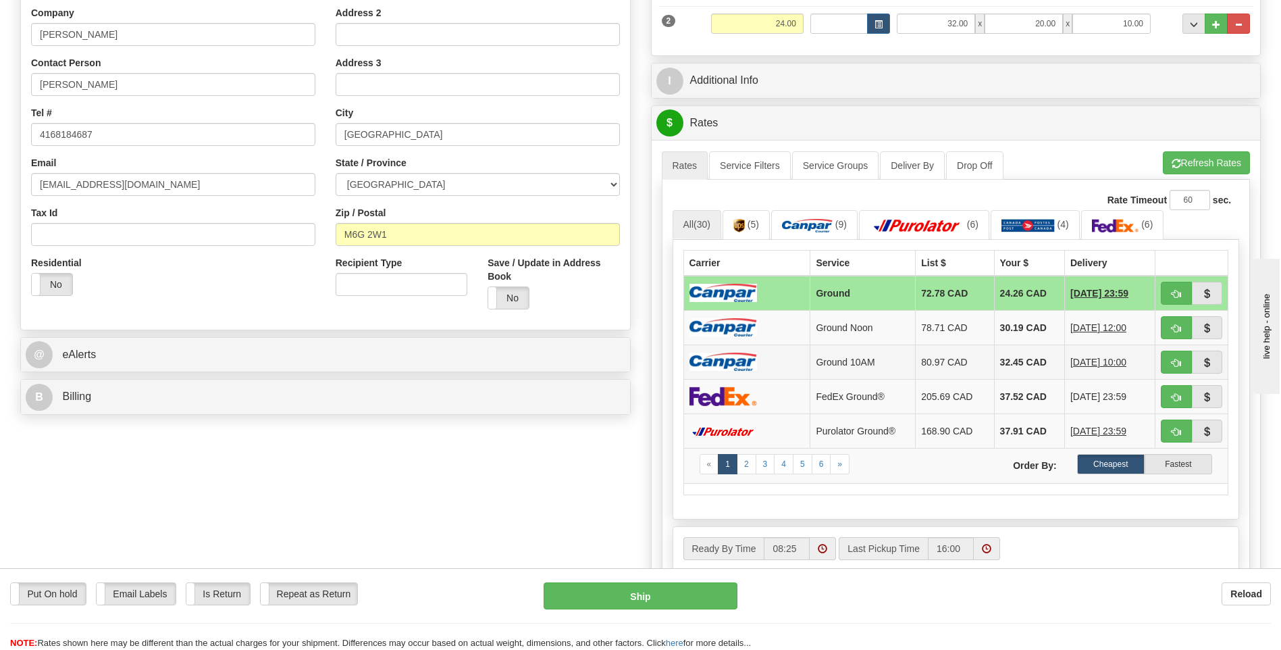
scroll to position [338, 0]
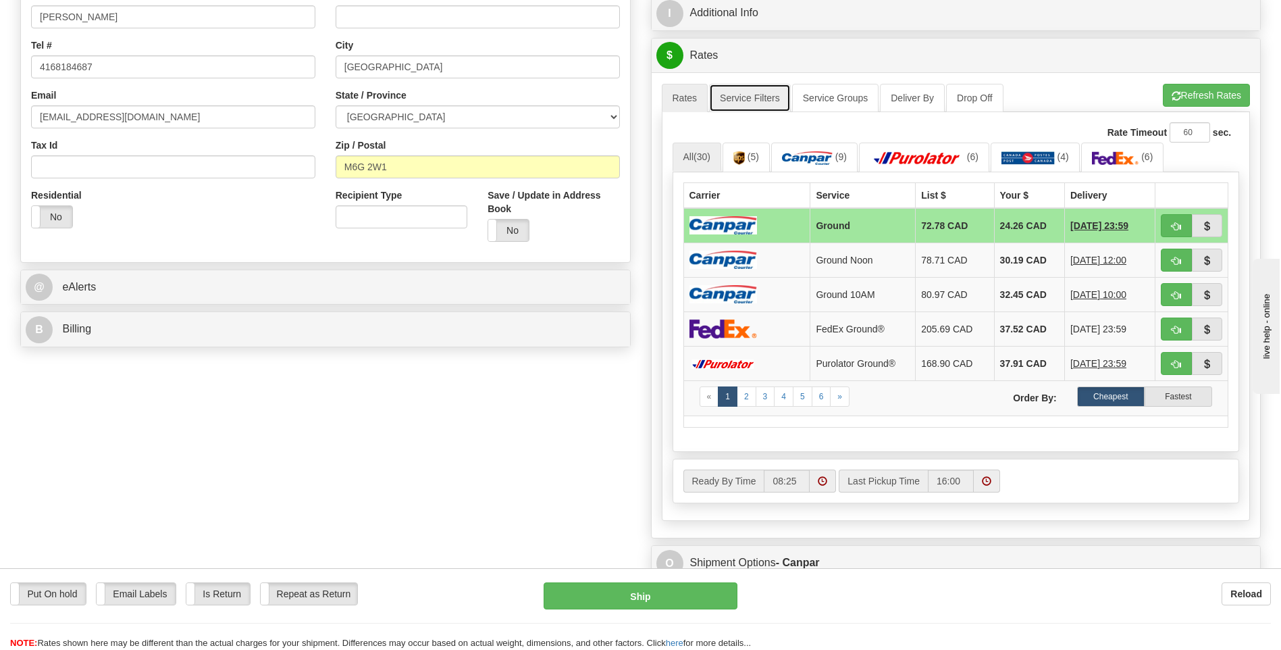
click at [763, 91] on link "Service Filters" at bounding box center [750, 98] width 82 height 28
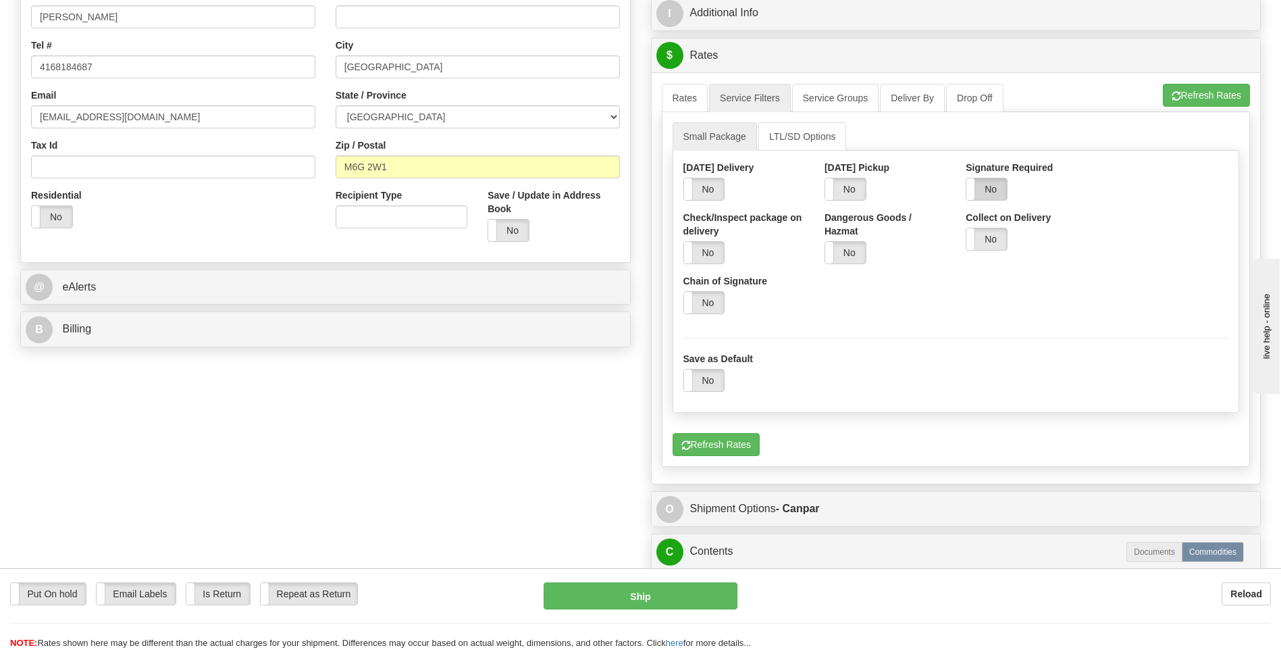
click at [986, 178] on label "No" at bounding box center [987, 189] width 41 height 22
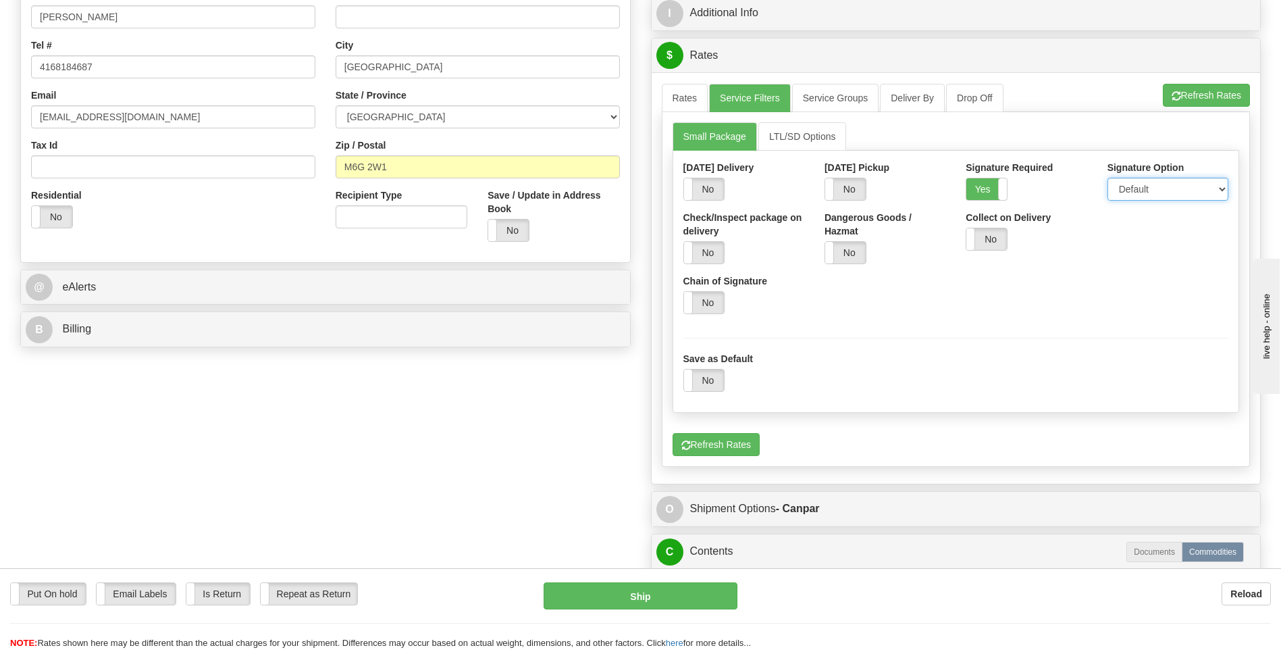
click at [1150, 190] on select "Default Adult Direct Indirect No Signature Required" at bounding box center [1168, 189] width 121 height 23
select select "1"
click at [1108, 178] on select "Default Adult Direct Indirect No Signature Required" at bounding box center [1168, 189] width 121 height 23
click at [675, 88] on link "Rates" at bounding box center [685, 98] width 47 height 28
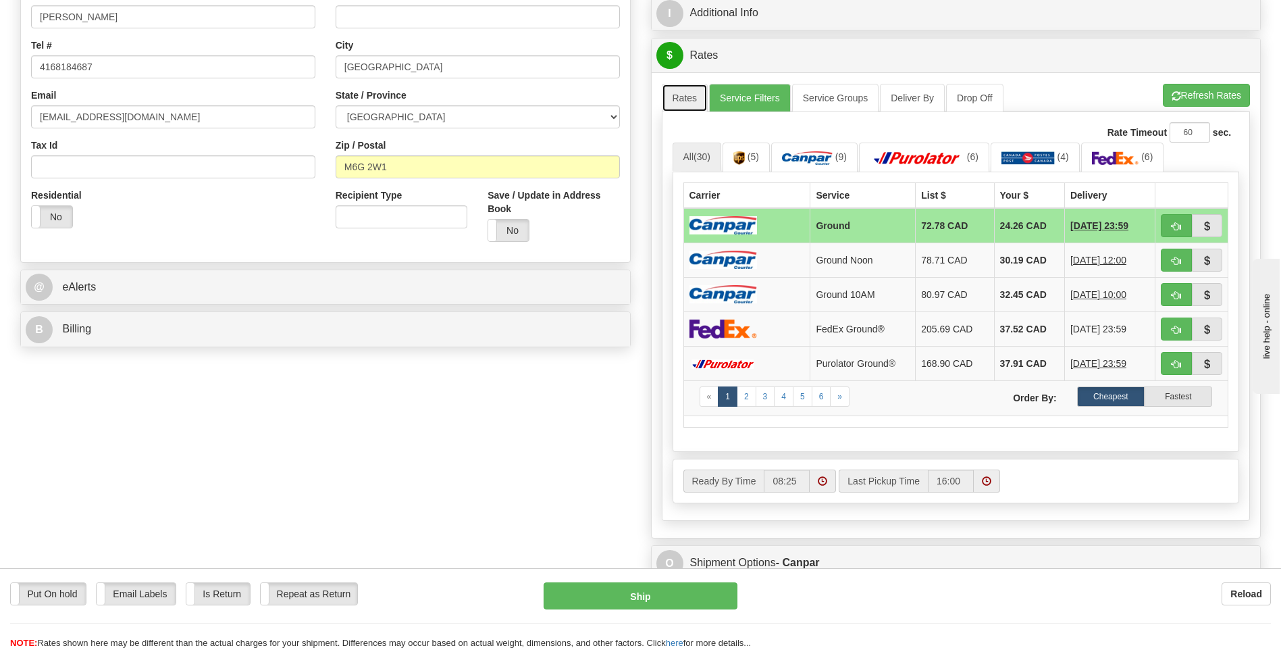
click at [695, 95] on link "Rates" at bounding box center [685, 98] width 47 height 28
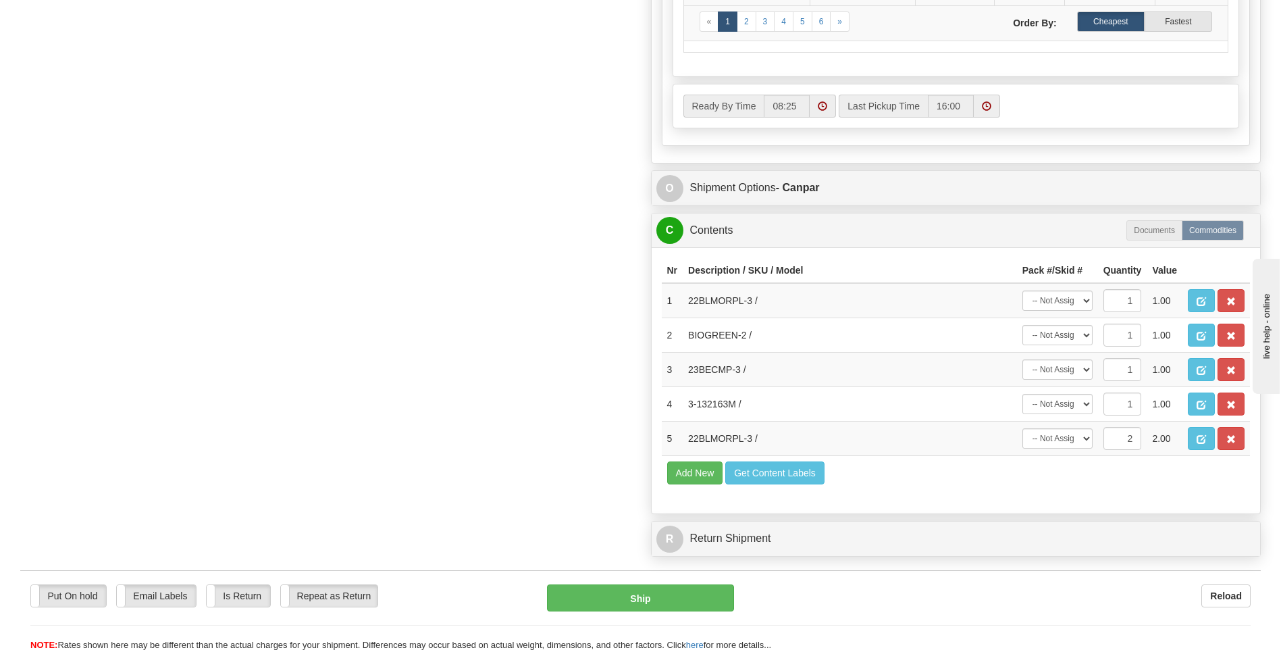
scroll to position [743, 0]
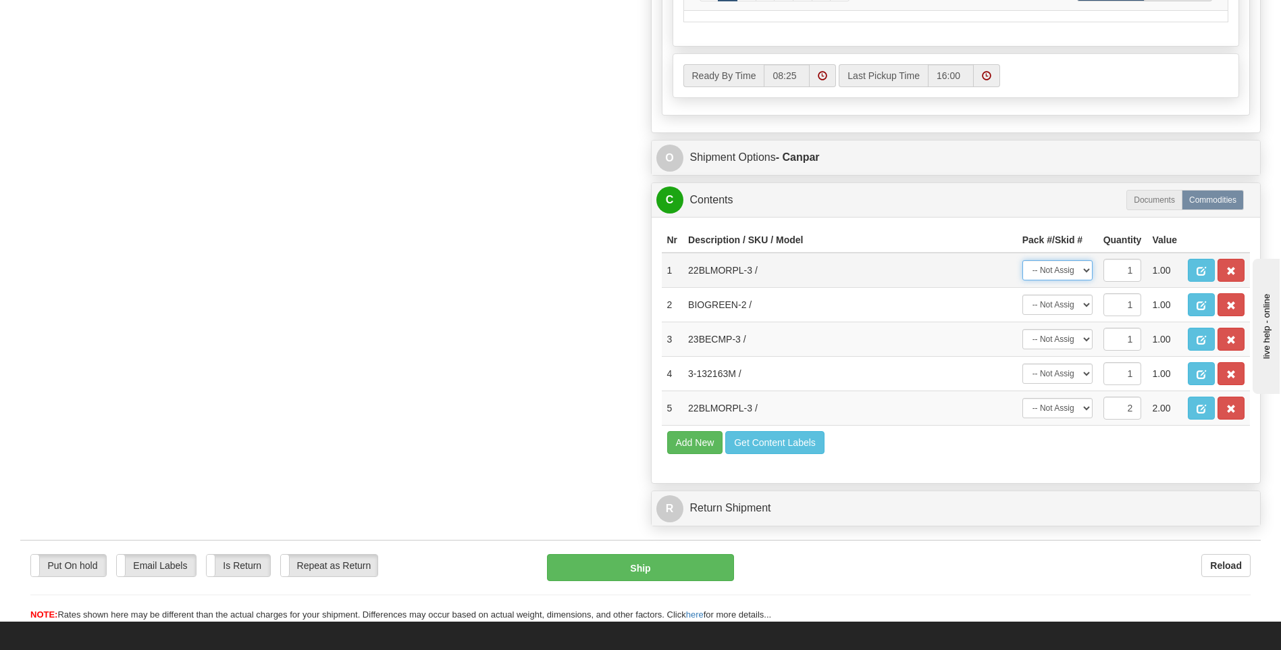
click at [1071, 265] on select "-- Not Assigned -- Package 1 Package 2" at bounding box center [1058, 270] width 70 height 20
select select "1"
click at [1023, 260] on select "-- Not Assigned -- Package 1 Package 2" at bounding box center [1058, 270] width 70 height 20
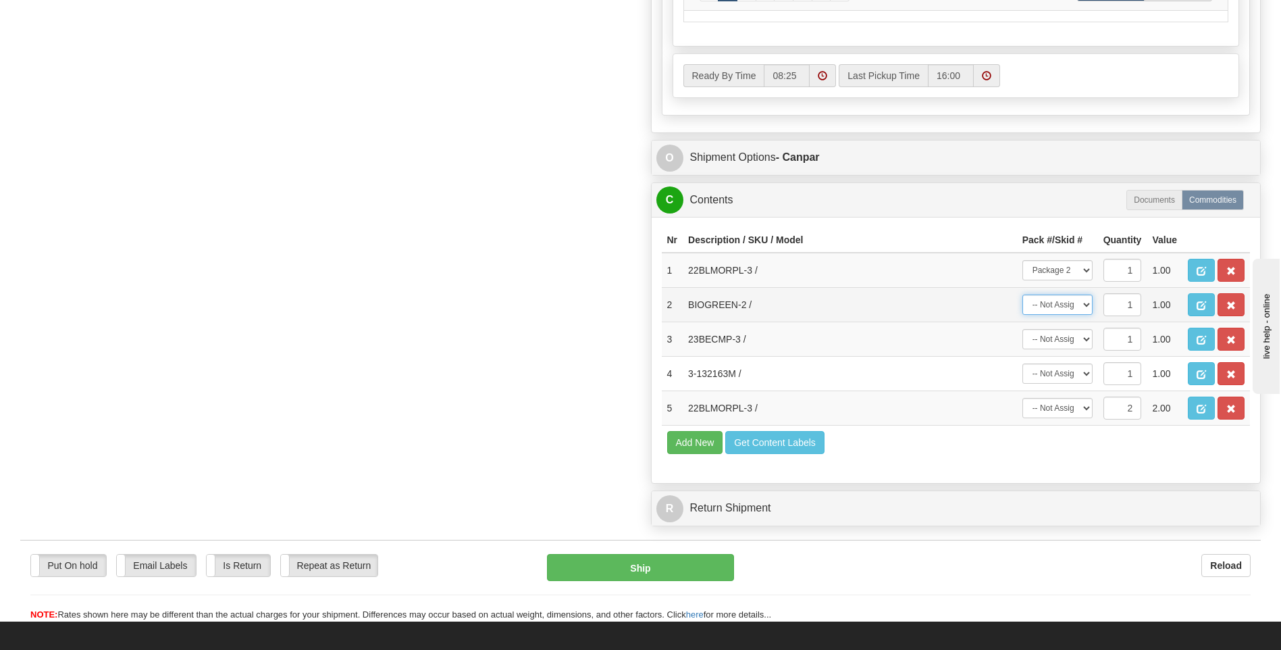
click at [1072, 311] on select "-- Not Assigned -- Package 1 Package 2" at bounding box center [1058, 305] width 70 height 20
select select "1"
click at [1023, 295] on select "-- Not Assigned -- Package 1 Package 2" at bounding box center [1058, 305] width 70 height 20
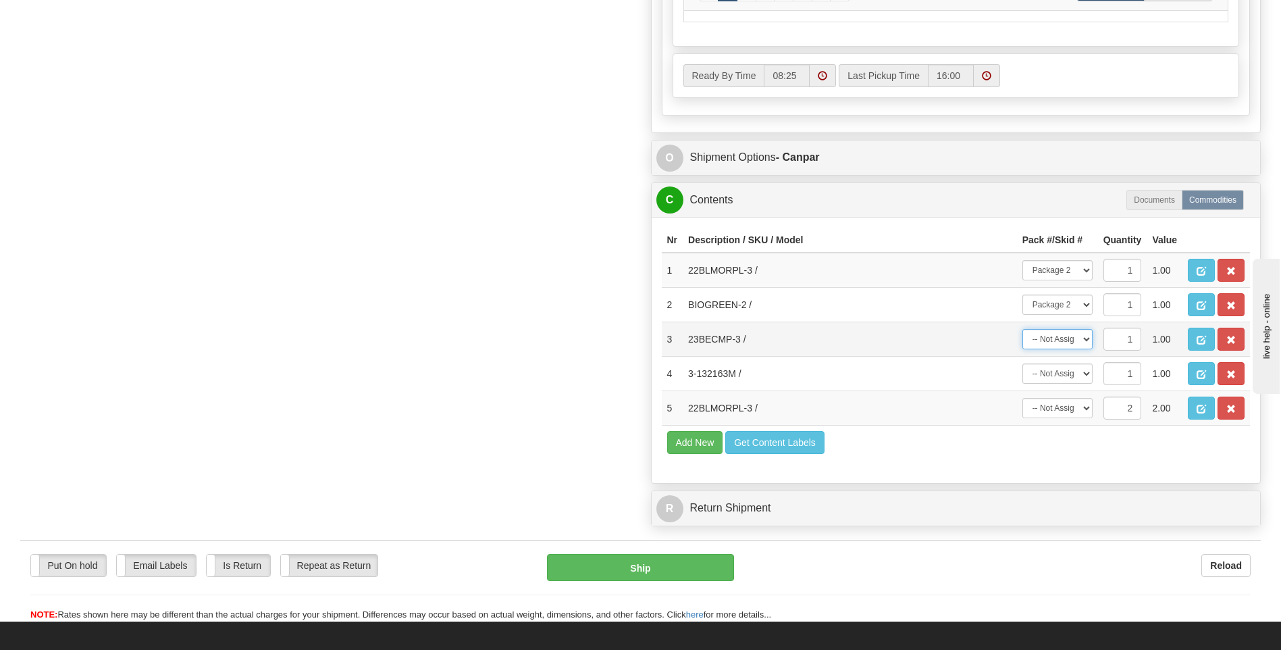
click at [1071, 338] on select "-- Not Assigned -- Package 1 Package 2" at bounding box center [1058, 339] width 70 height 20
select select "1"
click at [1023, 329] on select "-- Not Assigned -- Package 1 Package 2" at bounding box center [1058, 339] width 70 height 20
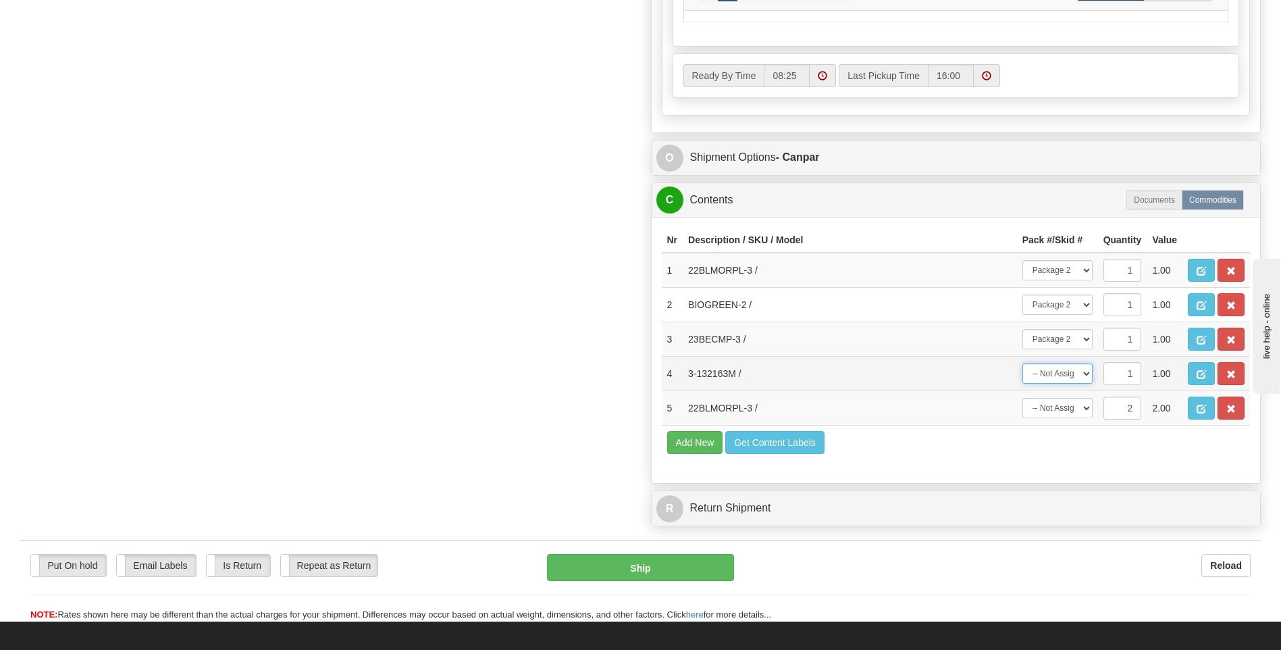
click at [1075, 376] on select "-- Not Assigned -- Package 1 Package 2" at bounding box center [1058, 373] width 70 height 20
select select "0"
click at [1023, 363] on select "-- Not Assigned -- Package 1 Package 2" at bounding box center [1058, 373] width 70 height 20
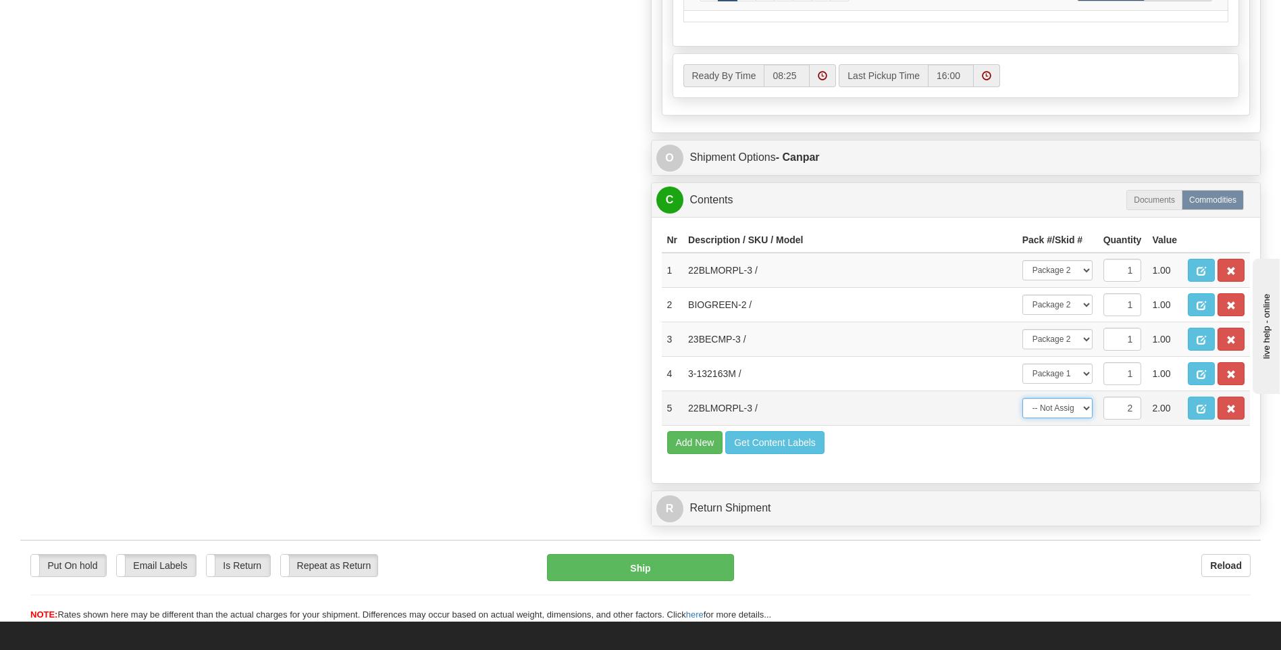
click at [1068, 401] on select "-- Not Assigned -- Package 1 Package 2 Split" at bounding box center [1058, 408] width 70 height 20
select select "1"
click at [1023, 398] on select "-- Not Assigned -- Package 1 Package 2 Split" at bounding box center [1058, 408] width 70 height 20
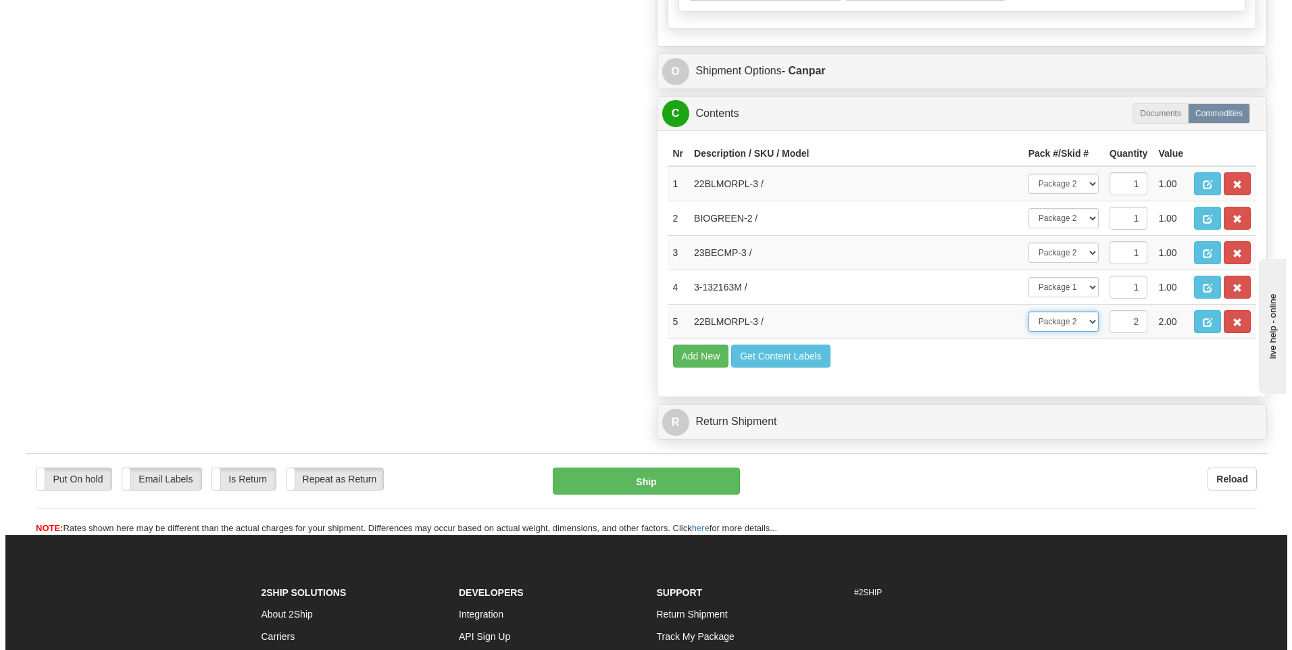
scroll to position [792, 0]
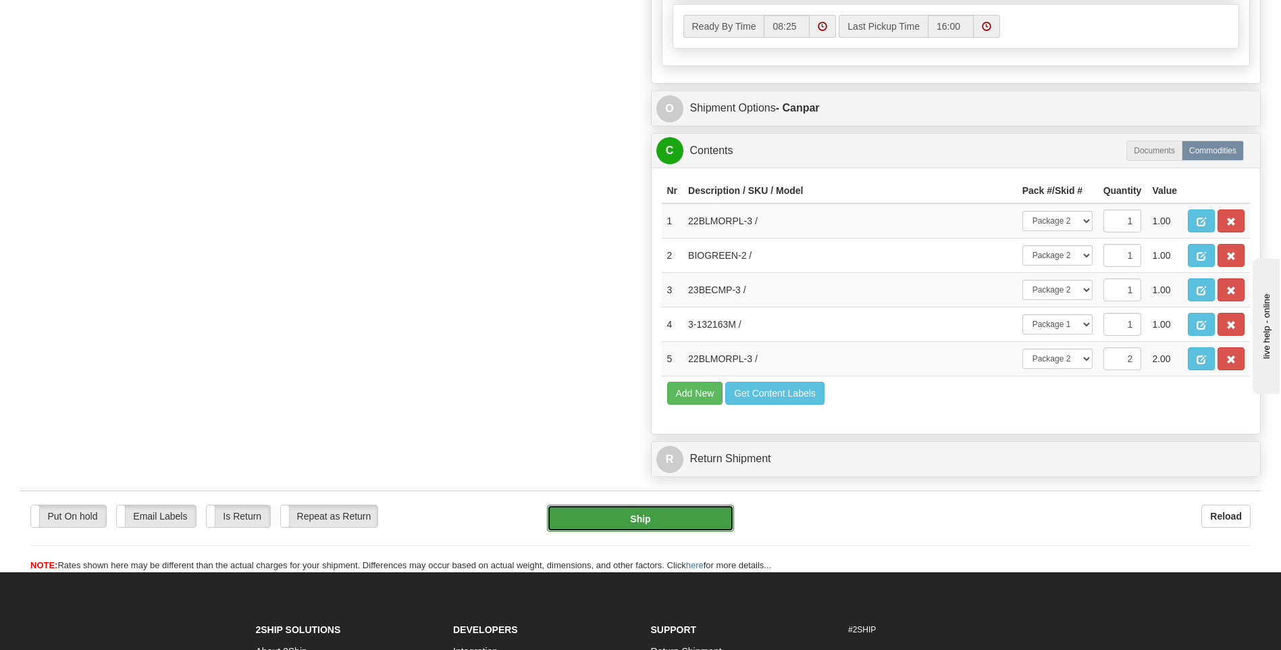
click at [716, 515] on button "Ship" at bounding box center [640, 518] width 186 height 27
type input "1"
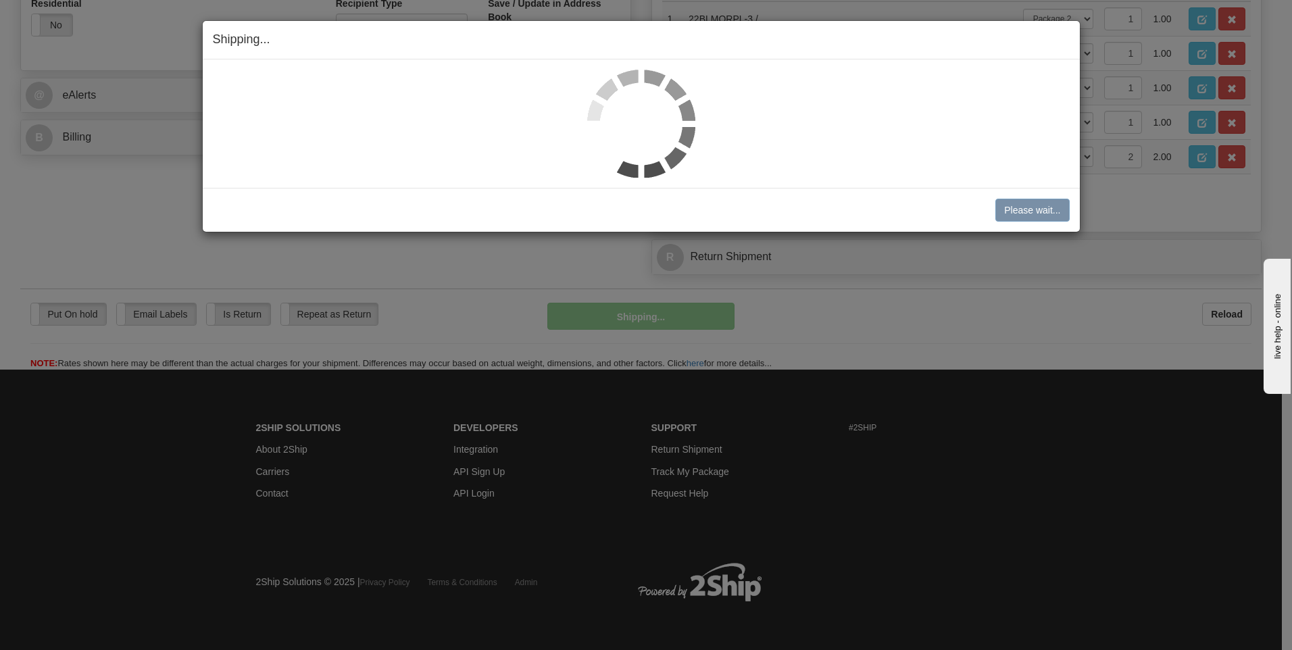
scroll to position [530, 0]
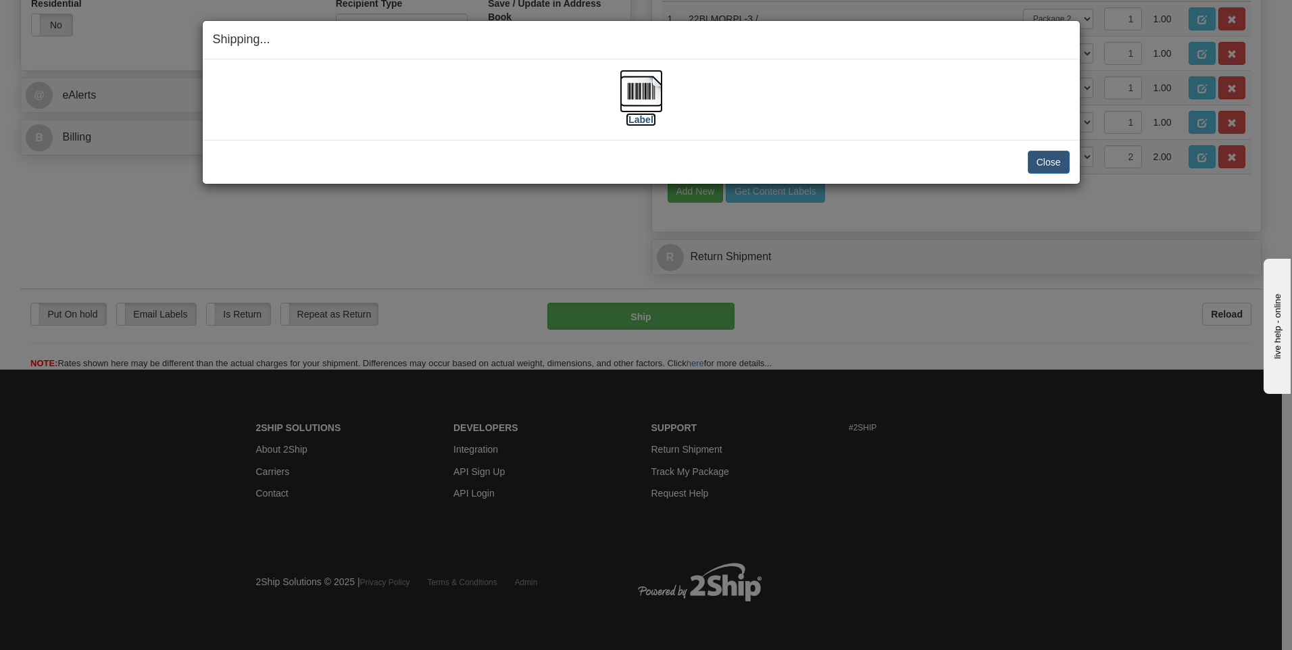
click at [646, 97] on img at bounding box center [640, 91] width 43 height 43
click at [1062, 160] on button "Close" at bounding box center [1048, 162] width 42 height 23
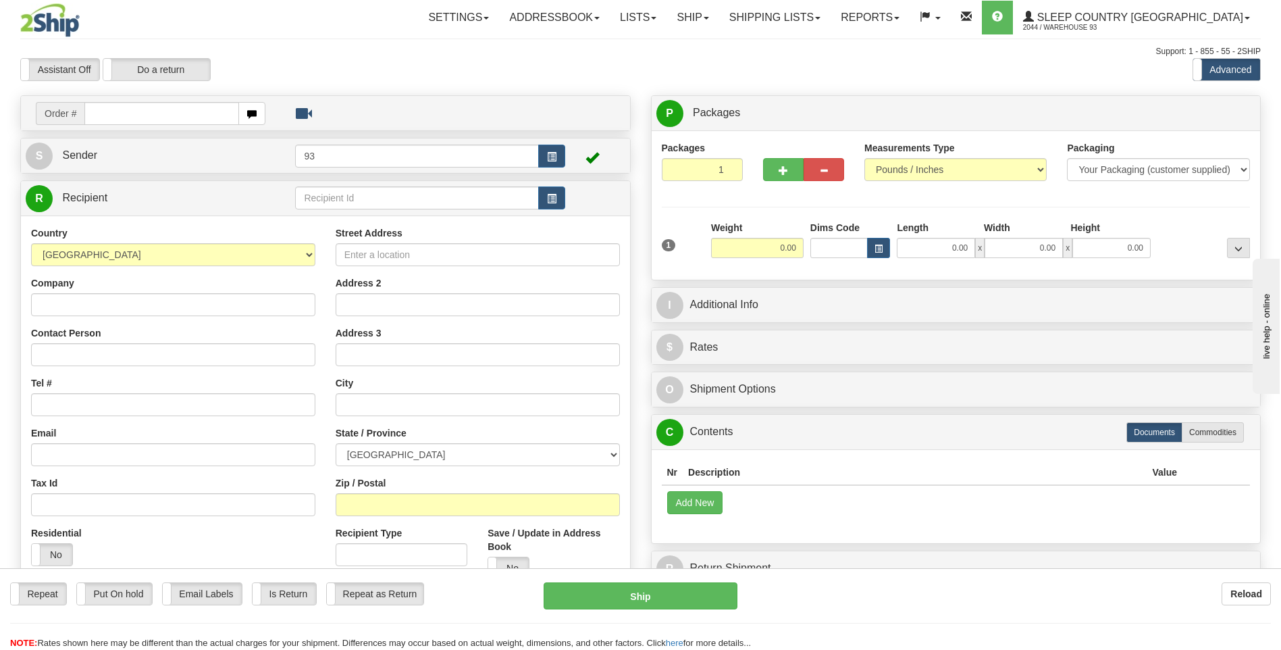
click at [106, 114] on input "text" at bounding box center [161, 113] width 154 height 23
click at [109, 113] on input "text" at bounding box center [161, 113] width 154 height 23
click at [160, 119] on input "text" at bounding box center [161, 113] width 154 height 23
click at [132, 108] on input "text" at bounding box center [161, 113] width 154 height 23
type input "9000H989078"
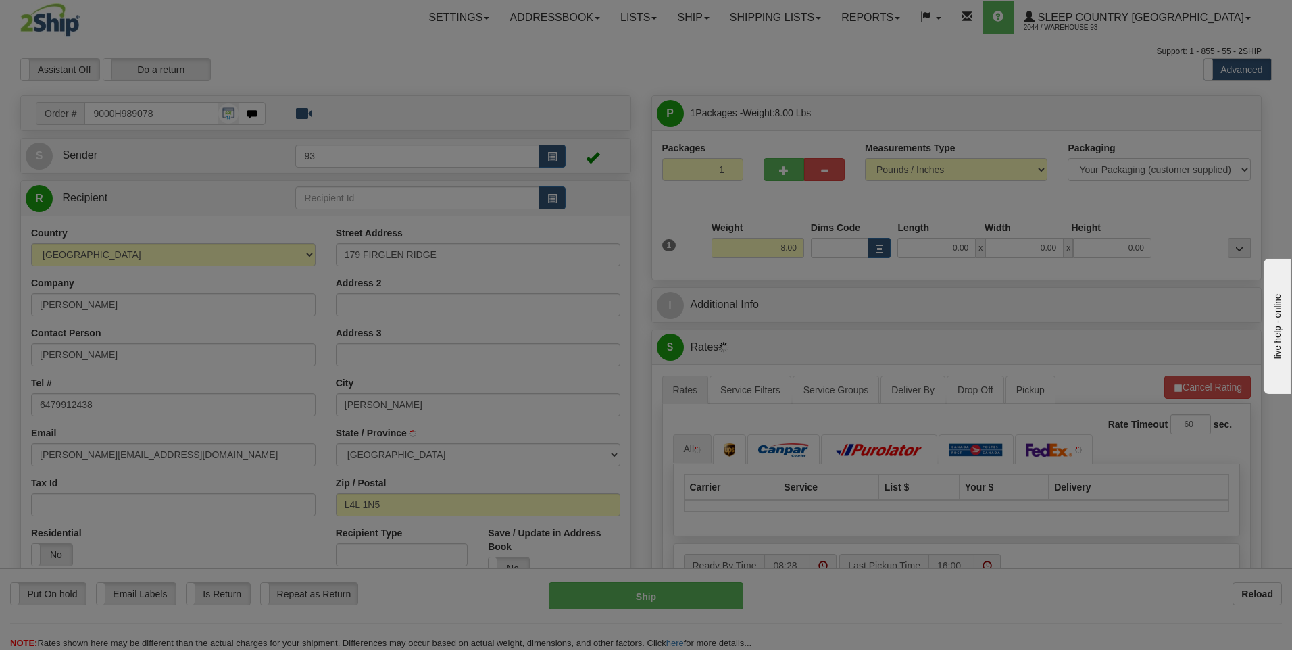
type input "WOODBRIDGE"
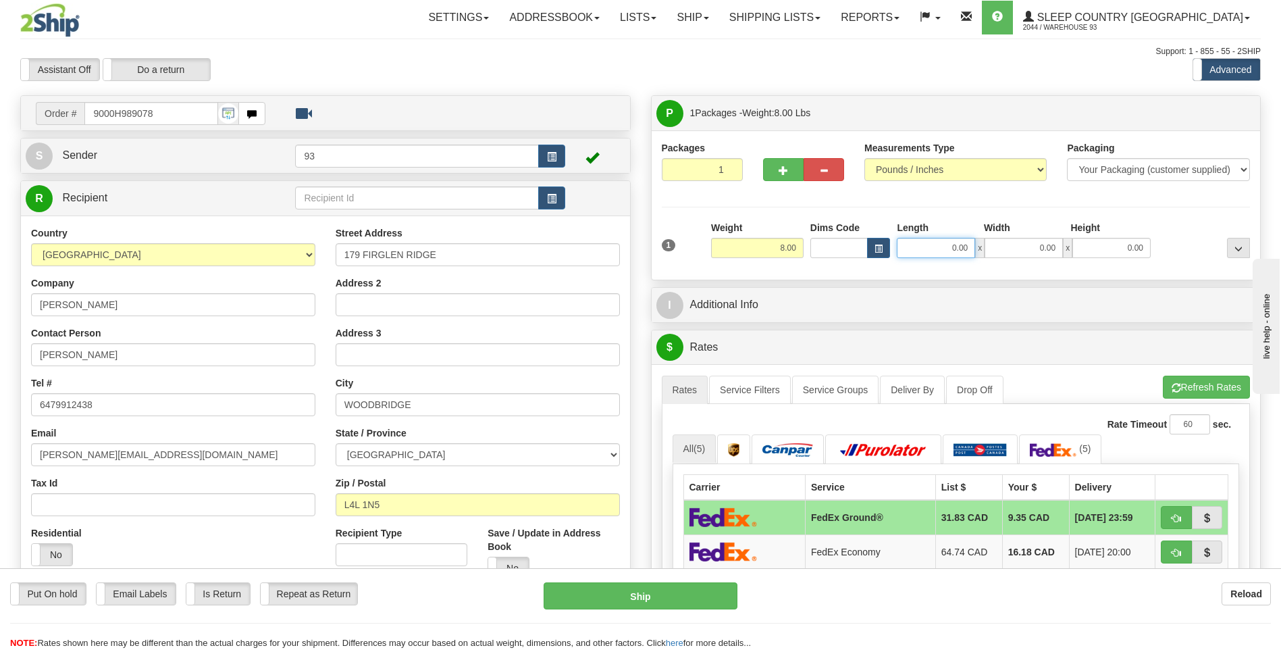
click at [939, 246] on input "0.00" at bounding box center [936, 248] width 78 height 20
type input "14.00"
click at [1011, 236] on div "Width" at bounding box center [1024, 229] width 87 height 17
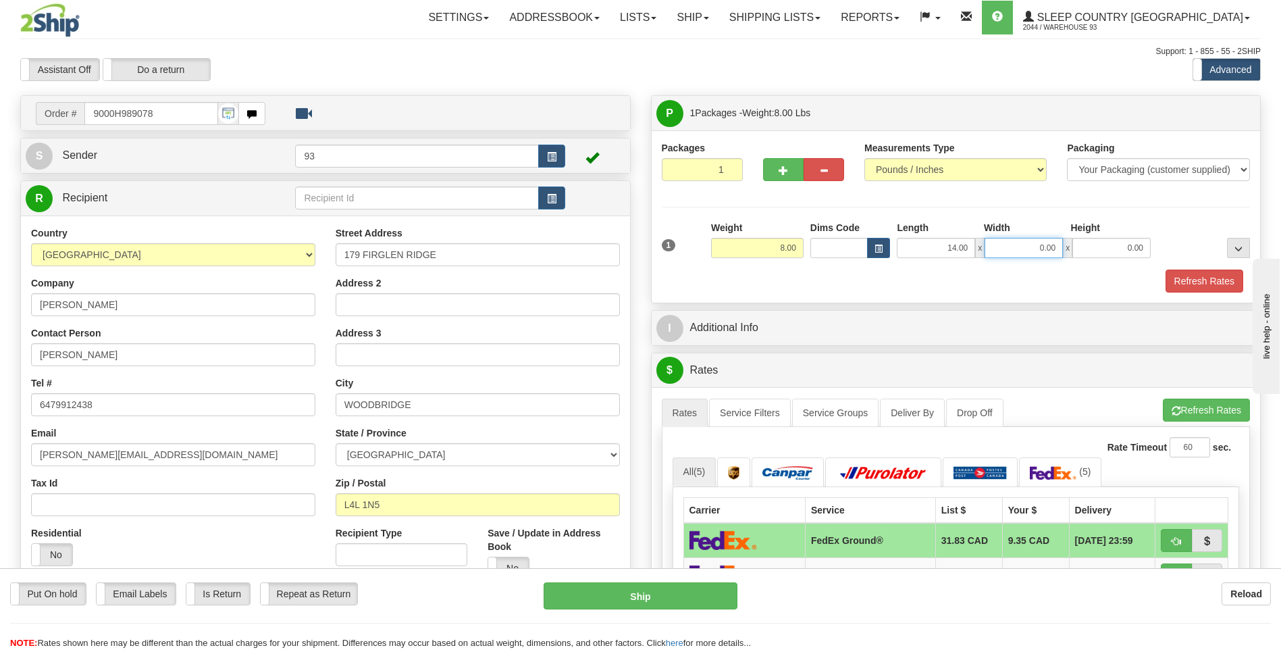
click at [1019, 246] on input "0.00" at bounding box center [1024, 248] width 78 height 20
type input "12.00"
click at [1116, 245] on input "0.00" at bounding box center [1112, 248] width 78 height 20
type input "6.00"
click at [1212, 280] on button "Refresh Rates" at bounding box center [1205, 281] width 78 height 23
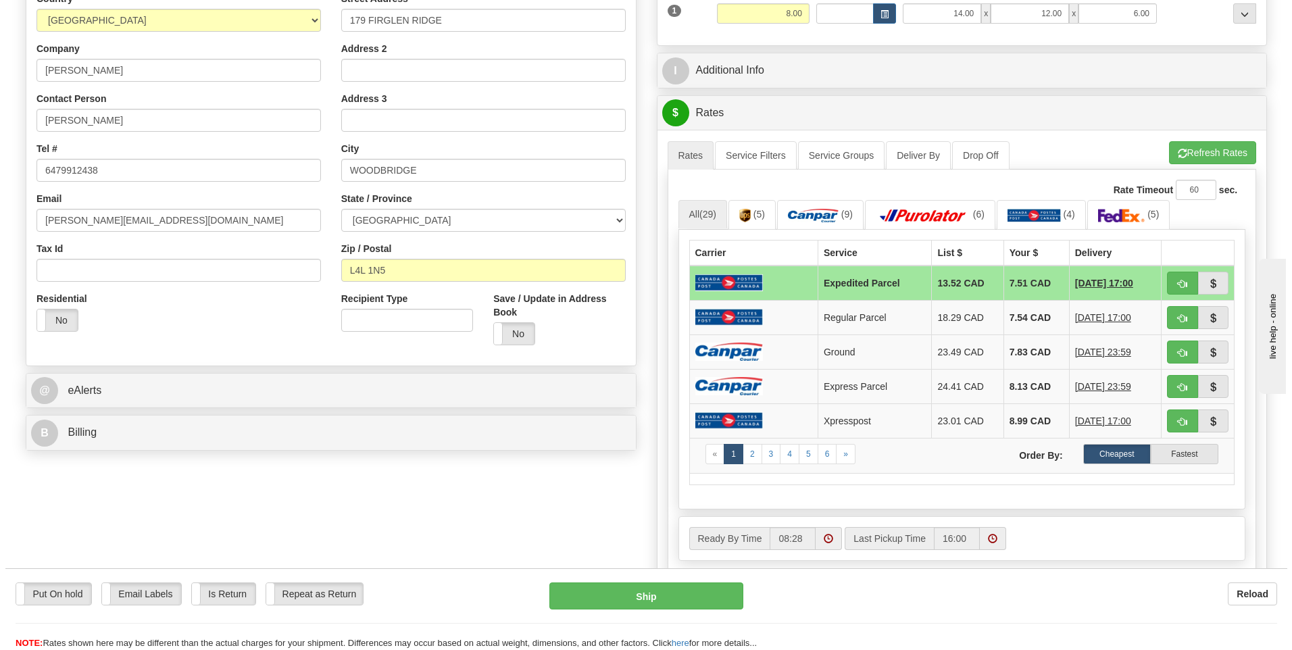
scroll to position [270, 0]
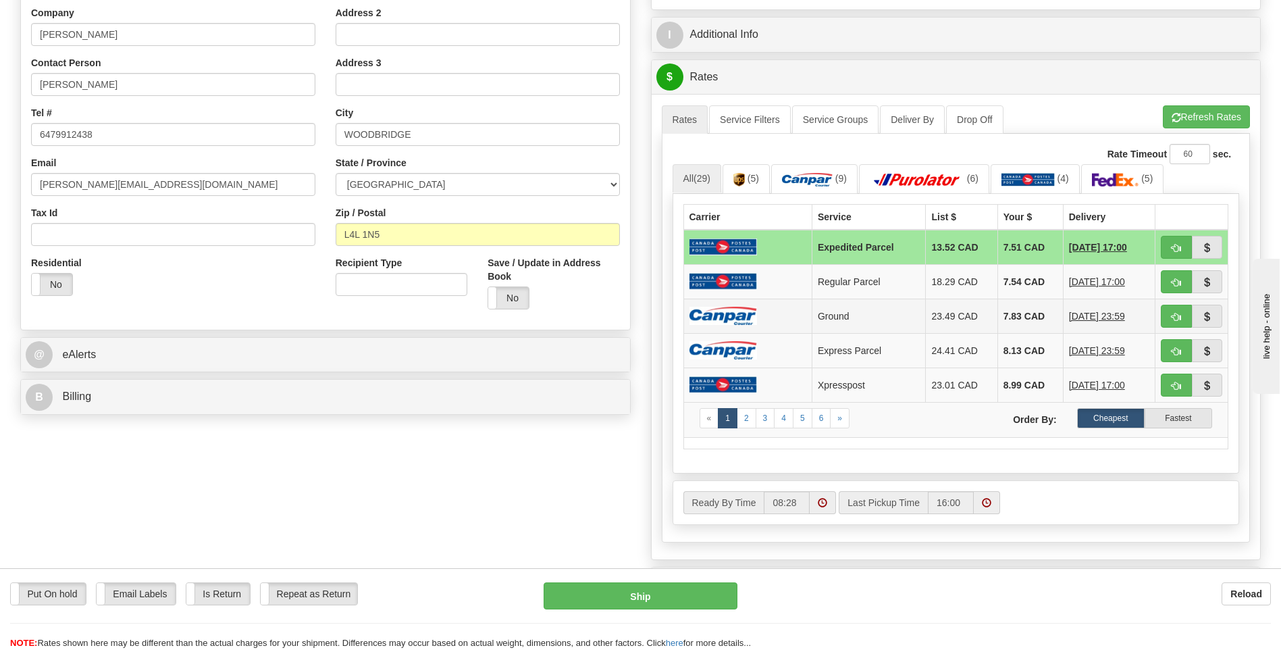
drag, startPoint x: 1005, startPoint y: 312, endPoint x: 986, endPoint y: 317, distance: 20.2
click at [1005, 312] on td "7.83 CAD" at bounding box center [1031, 316] width 66 height 34
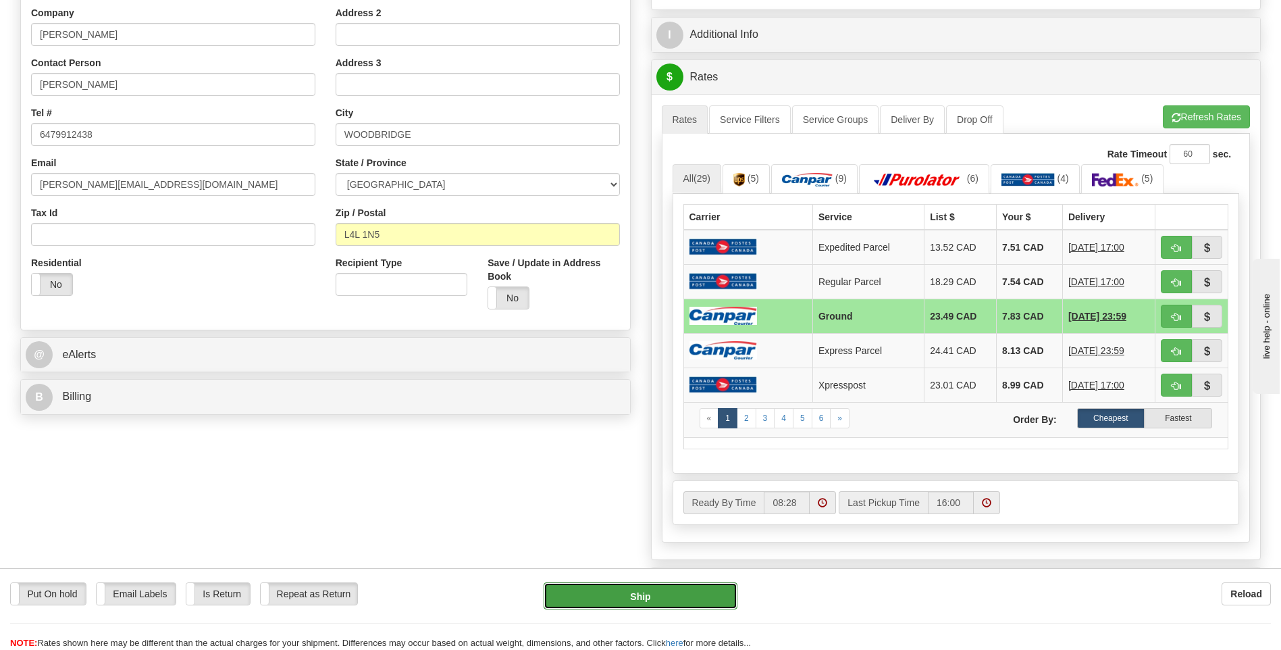
click at [690, 599] on button "Ship" at bounding box center [640, 595] width 193 height 27
type input "1"
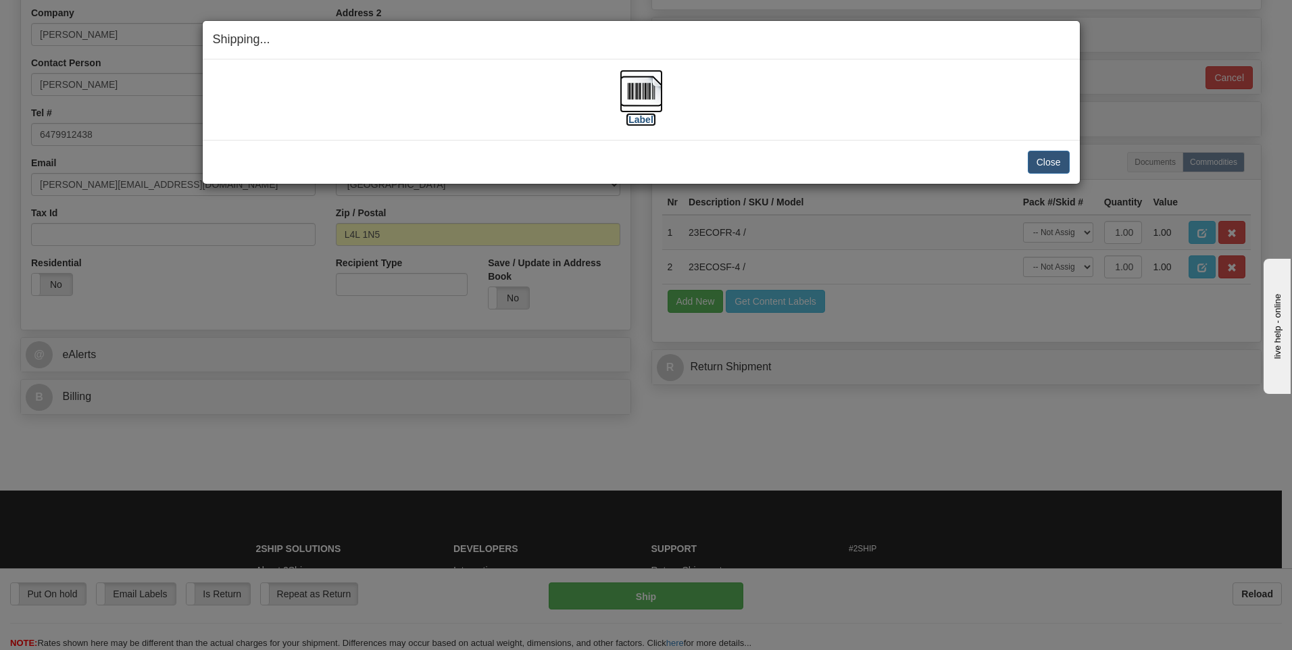
click at [636, 85] on img at bounding box center [640, 91] width 43 height 43
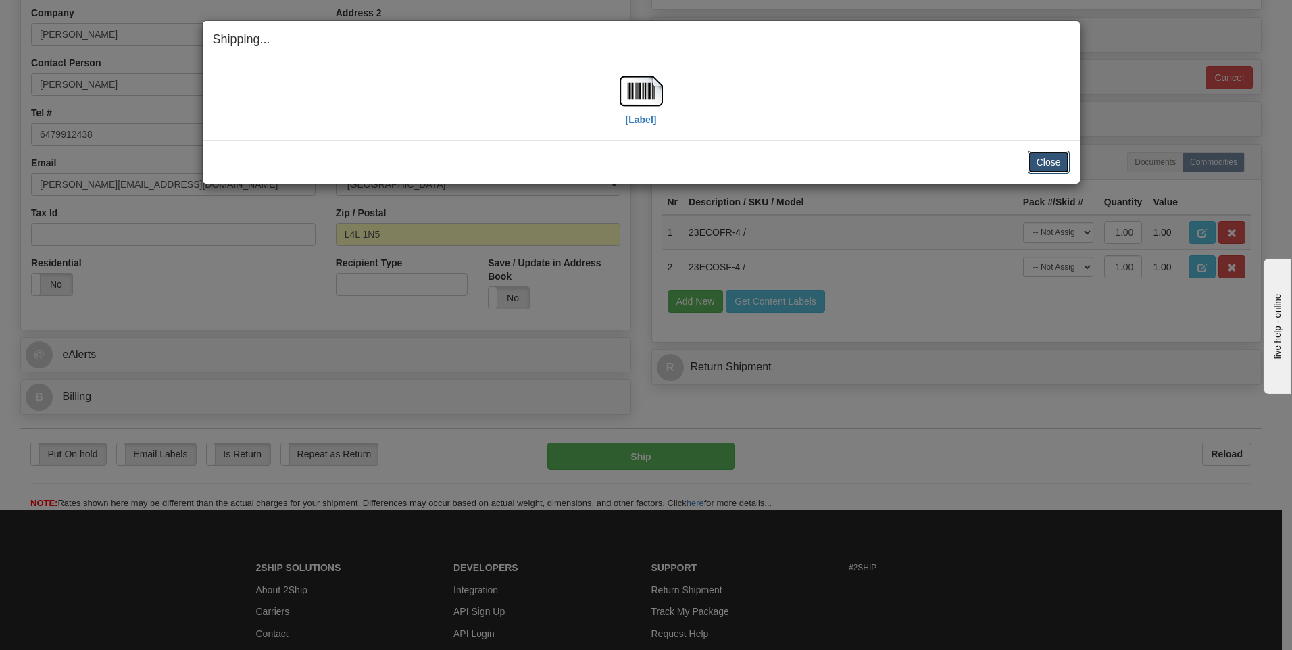
click at [1052, 159] on button "Close" at bounding box center [1048, 162] width 42 height 23
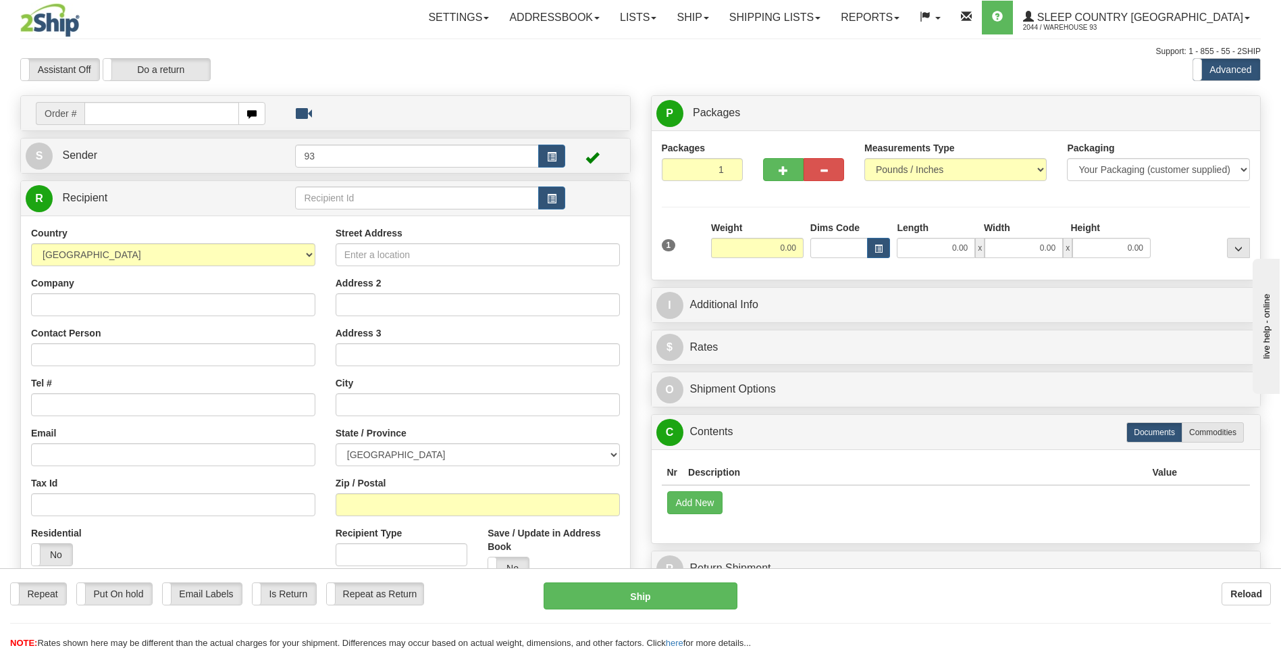
click at [121, 107] on input "text" at bounding box center [161, 113] width 154 height 23
type input "9000H989090"
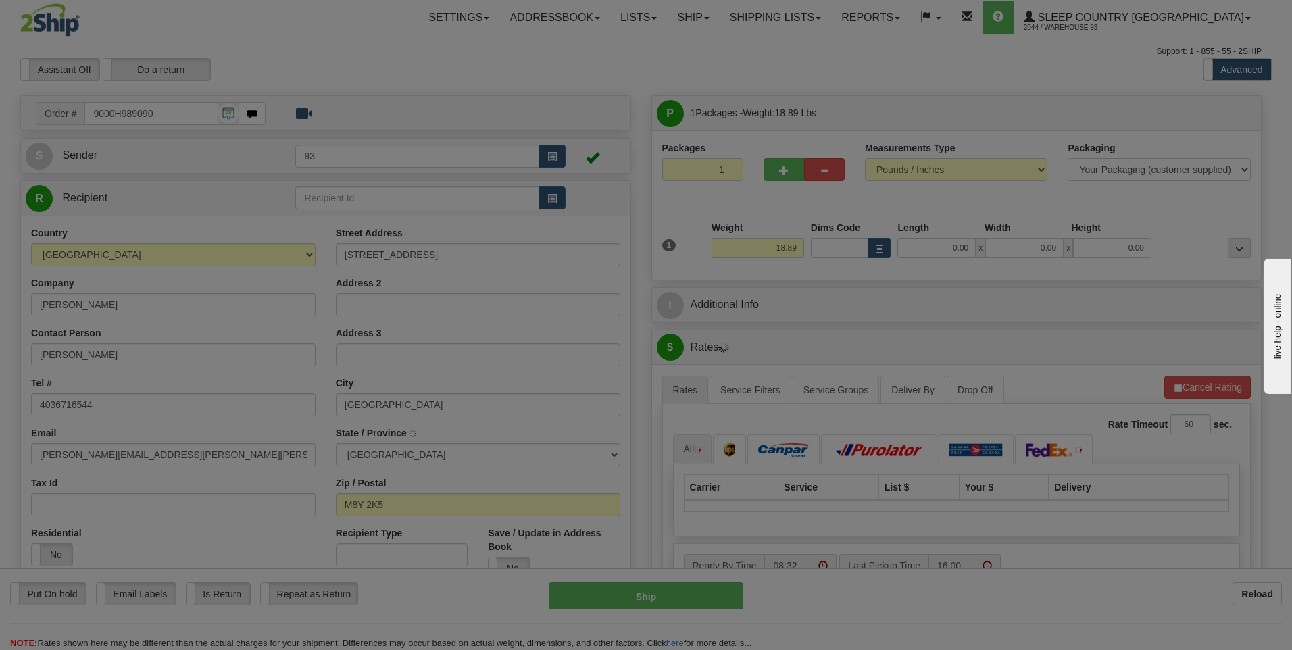
type input "ETOBICOKE"
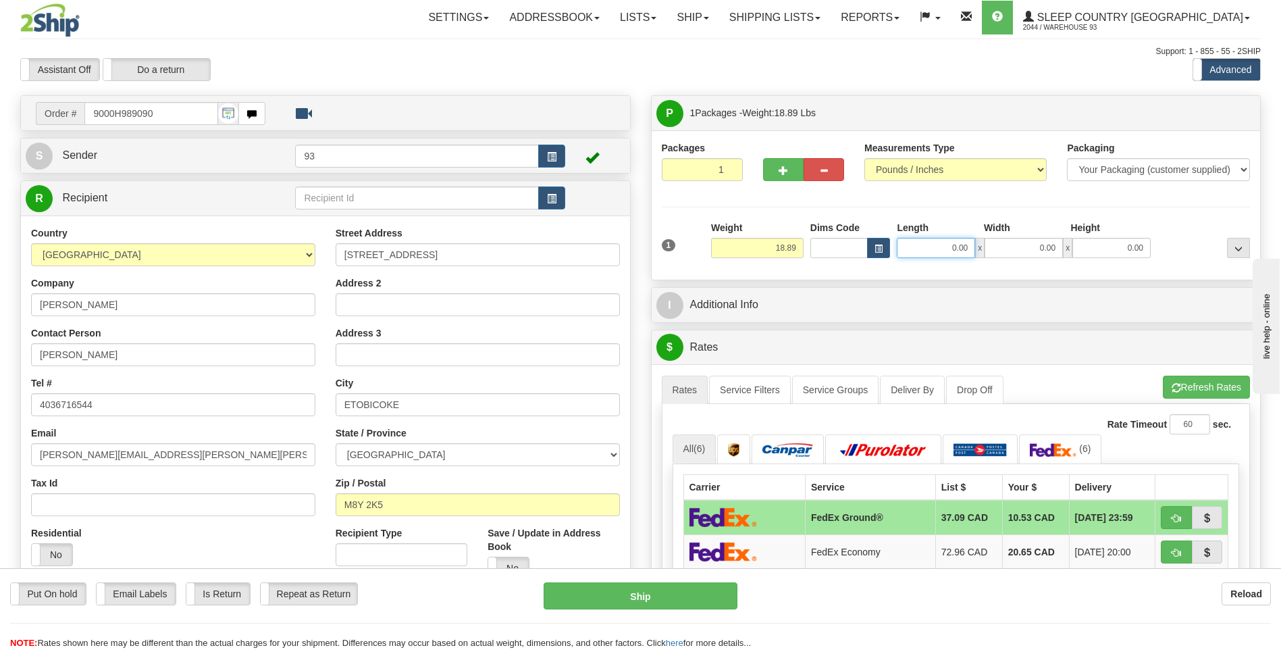
click at [926, 240] on input "0.00" at bounding box center [936, 248] width 78 height 20
type input "25.00"
click at [1038, 253] on input "0.00" at bounding box center [1024, 248] width 78 height 20
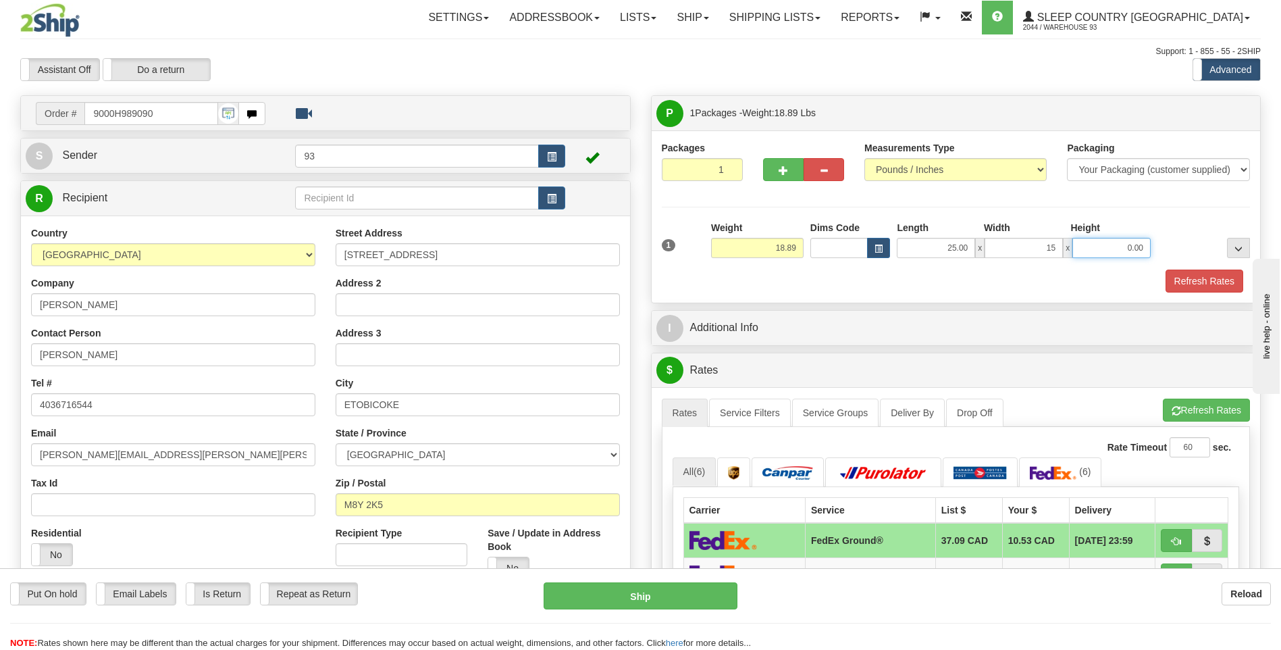
type input "15.00"
click at [1144, 244] on input "0.00" at bounding box center [1112, 248] width 78 height 20
type input "11.00"
click at [1196, 280] on button "Refresh Rates" at bounding box center [1205, 281] width 78 height 23
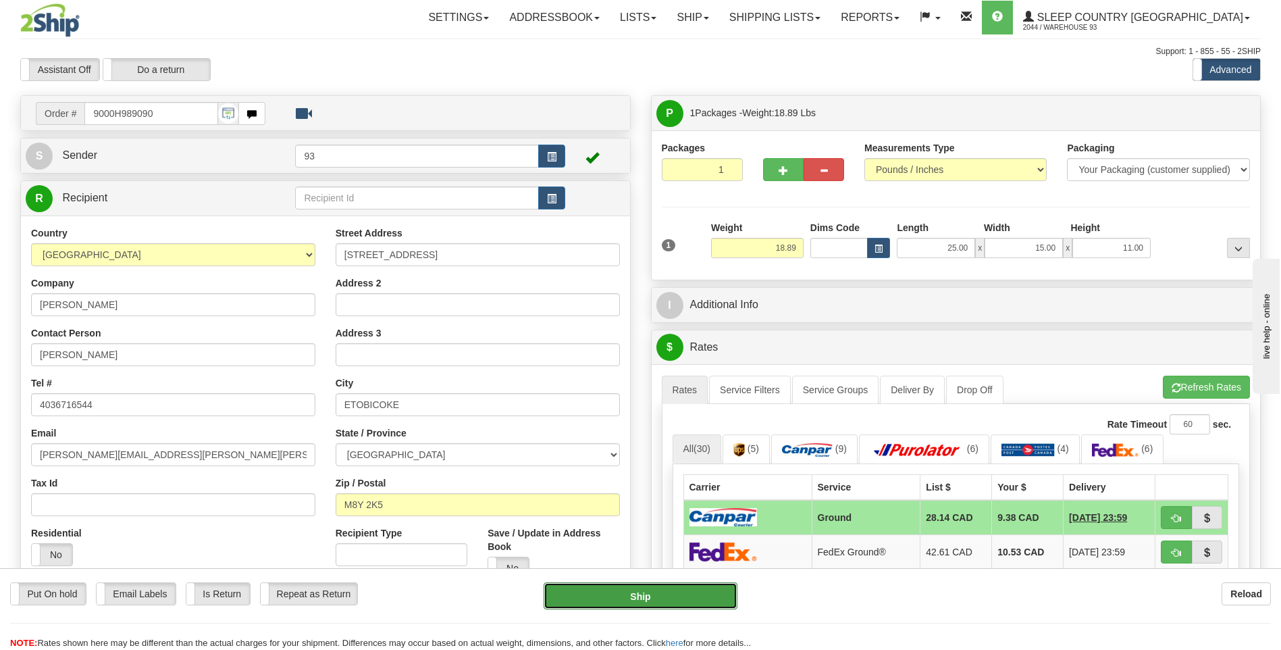
click at [723, 594] on button "Ship" at bounding box center [640, 595] width 193 height 27
type input "1"
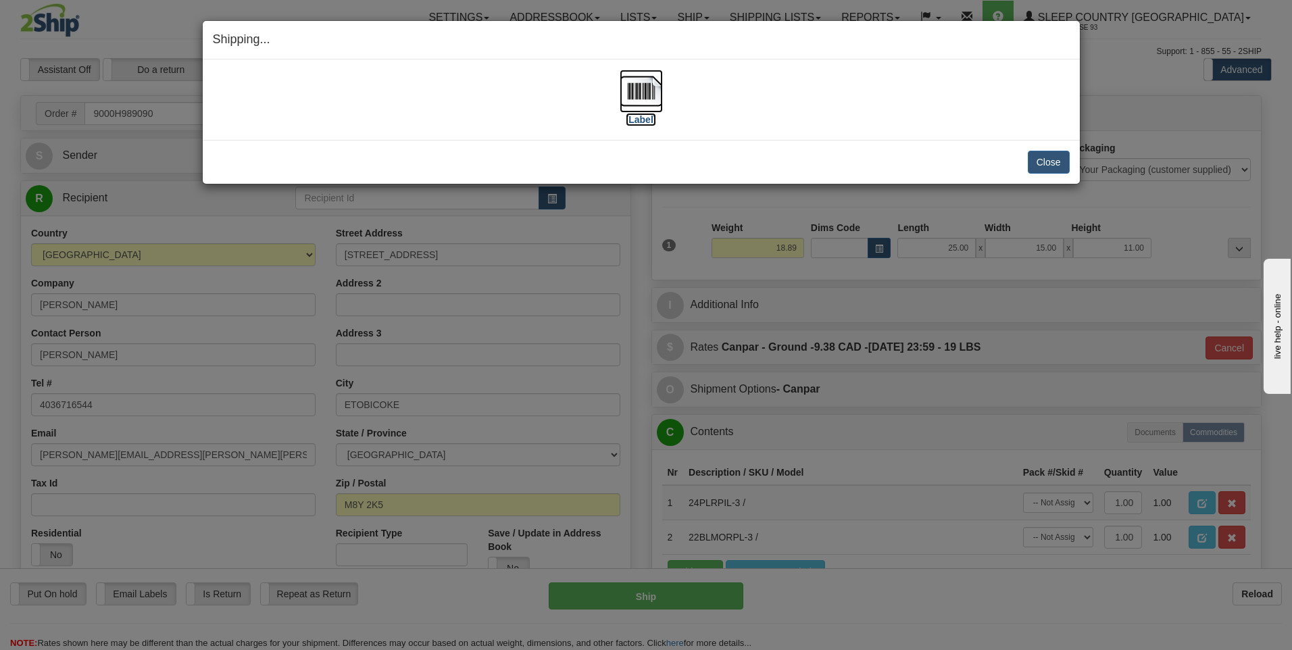
click at [644, 88] on img at bounding box center [640, 91] width 43 height 43
click at [1052, 164] on button "Close" at bounding box center [1048, 162] width 42 height 23
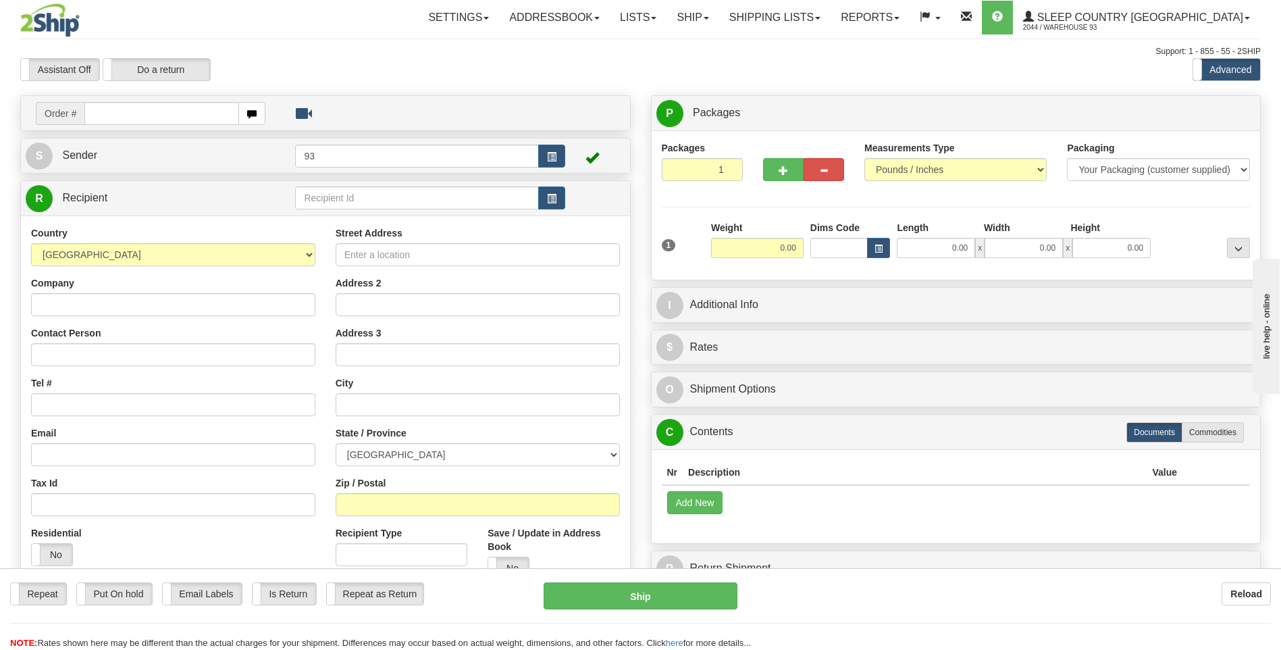
click at [180, 114] on input "text" at bounding box center [161, 113] width 154 height 23
type input "9000H989131"
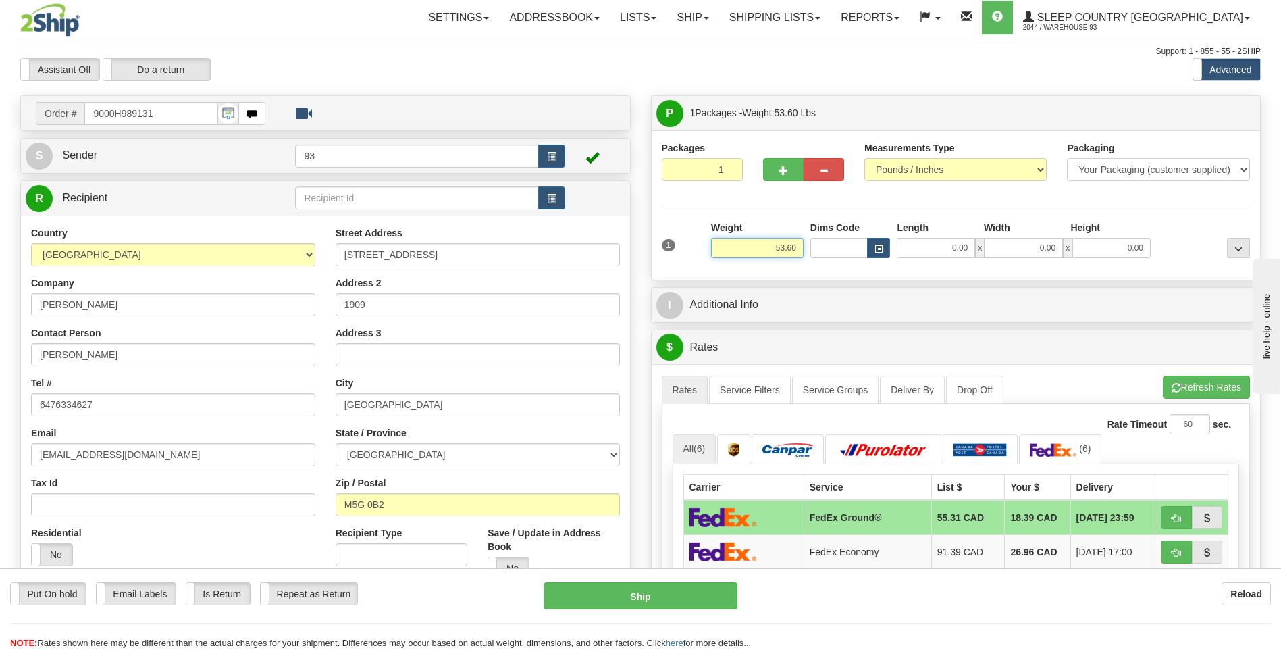
click at [801, 245] on input "53.60" at bounding box center [757, 248] width 93 height 20
type input "5"
type input "20.00"
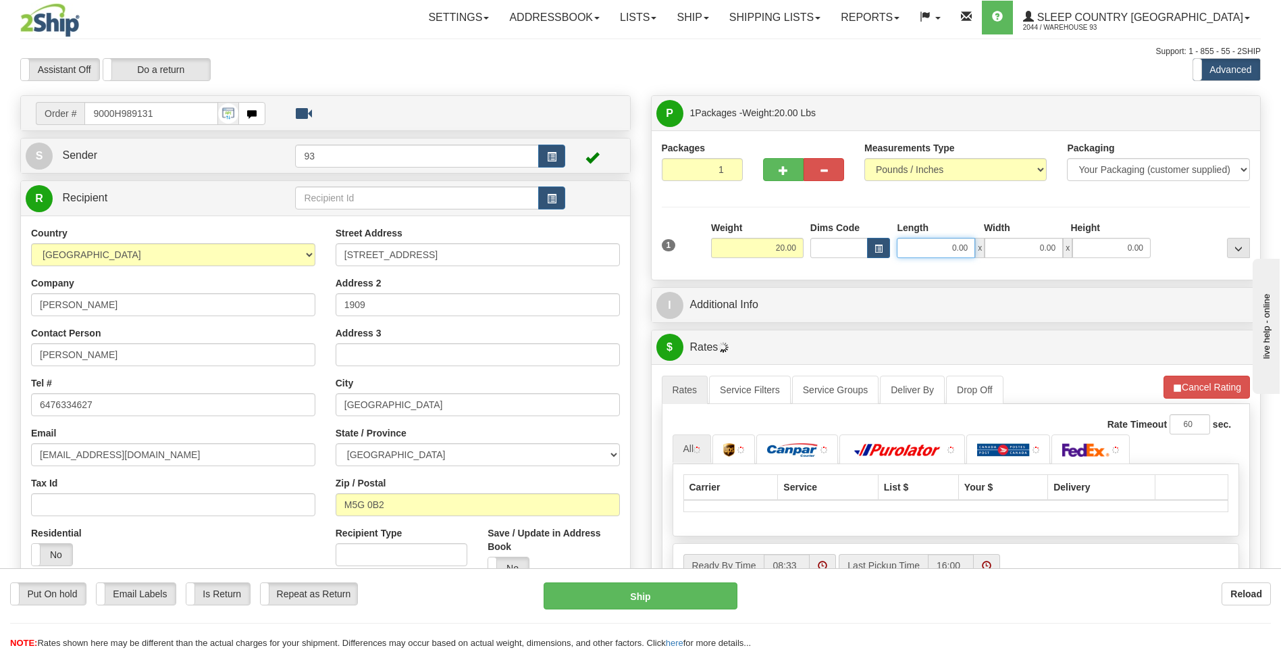
click at [962, 245] on input "0.00" at bounding box center [936, 248] width 78 height 20
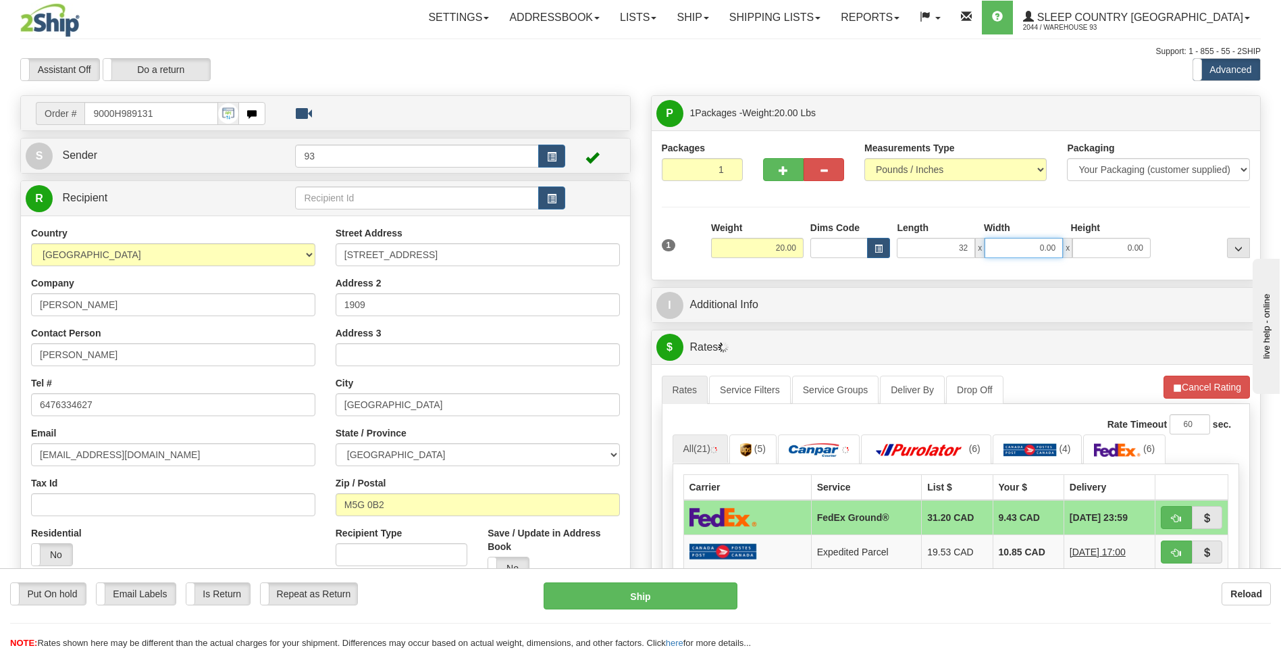
type input "32.00"
click at [1032, 248] on input "0.00" at bounding box center [1024, 248] width 78 height 20
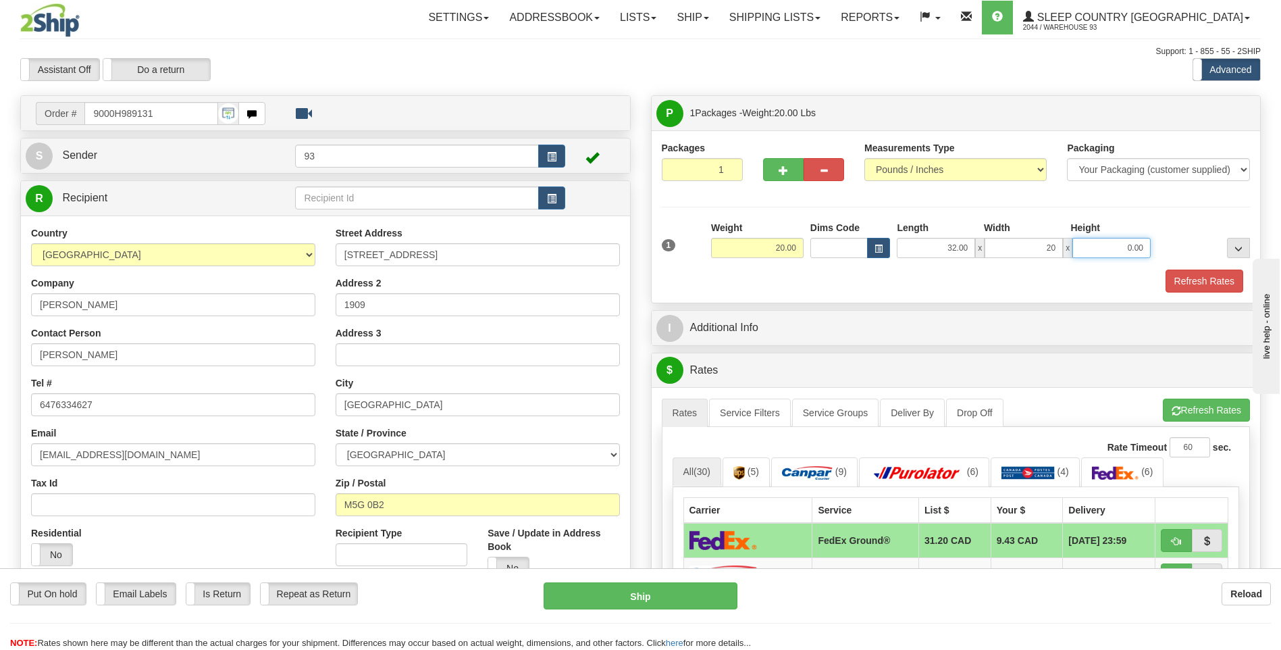
type input "20.00"
click at [1121, 250] on input "0.00" at bounding box center [1112, 248] width 78 height 20
type input "10.00"
click at [1213, 278] on button "Refresh Rates" at bounding box center [1205, 281] width 78 height 23
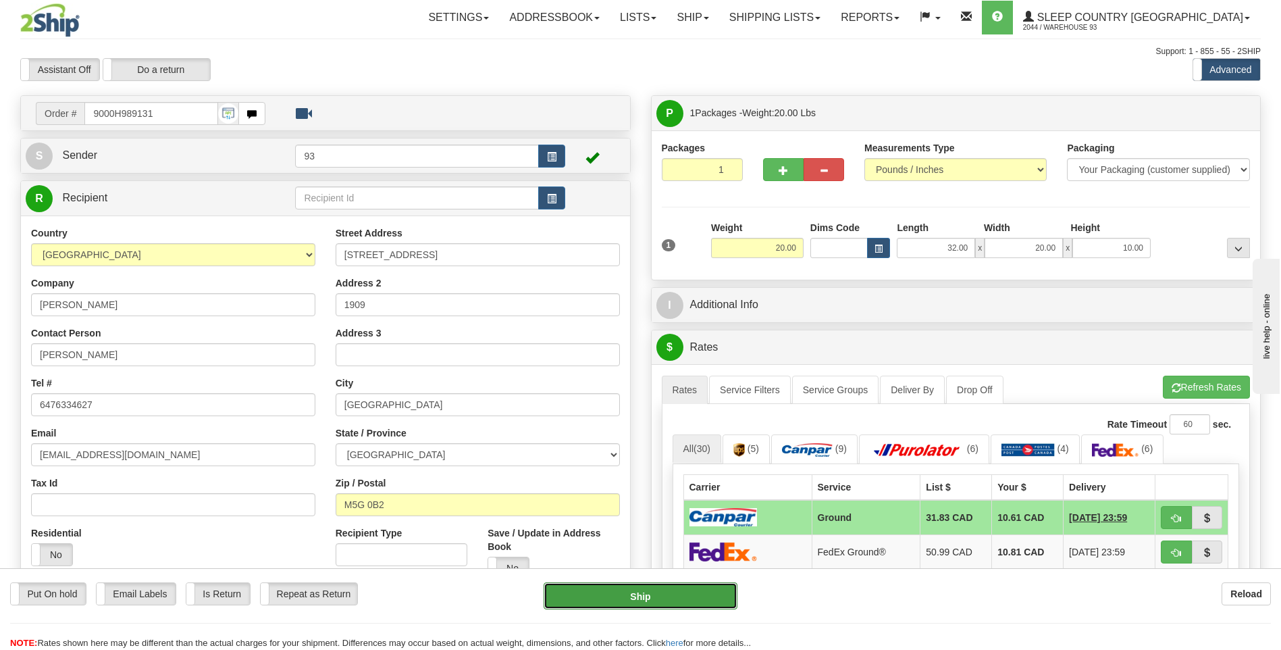
click at [711, 602] on button "Ship" at bounding box center [640, 595] width 193 height 27
type input "1"
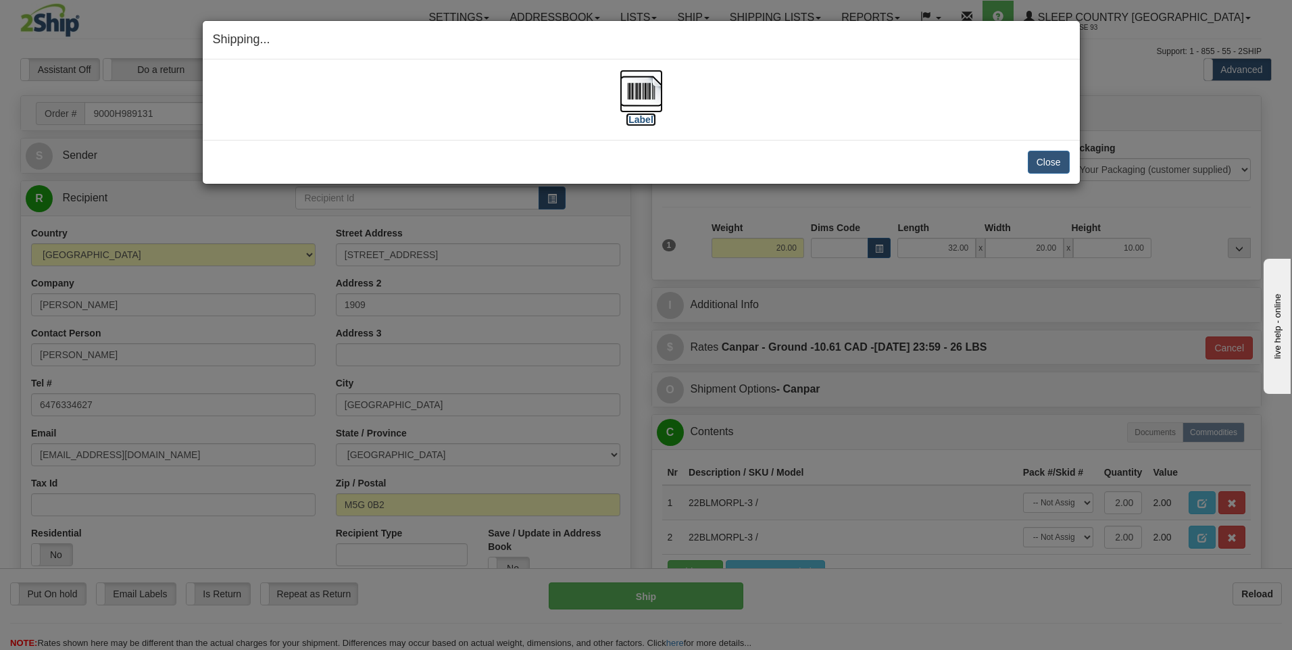
click at [642, 88] on img at bounding box center [640, 91] width 43 height 43
click at [1052, 160] on button "Close" at bounding box center [1048, 162] width 42 height 23
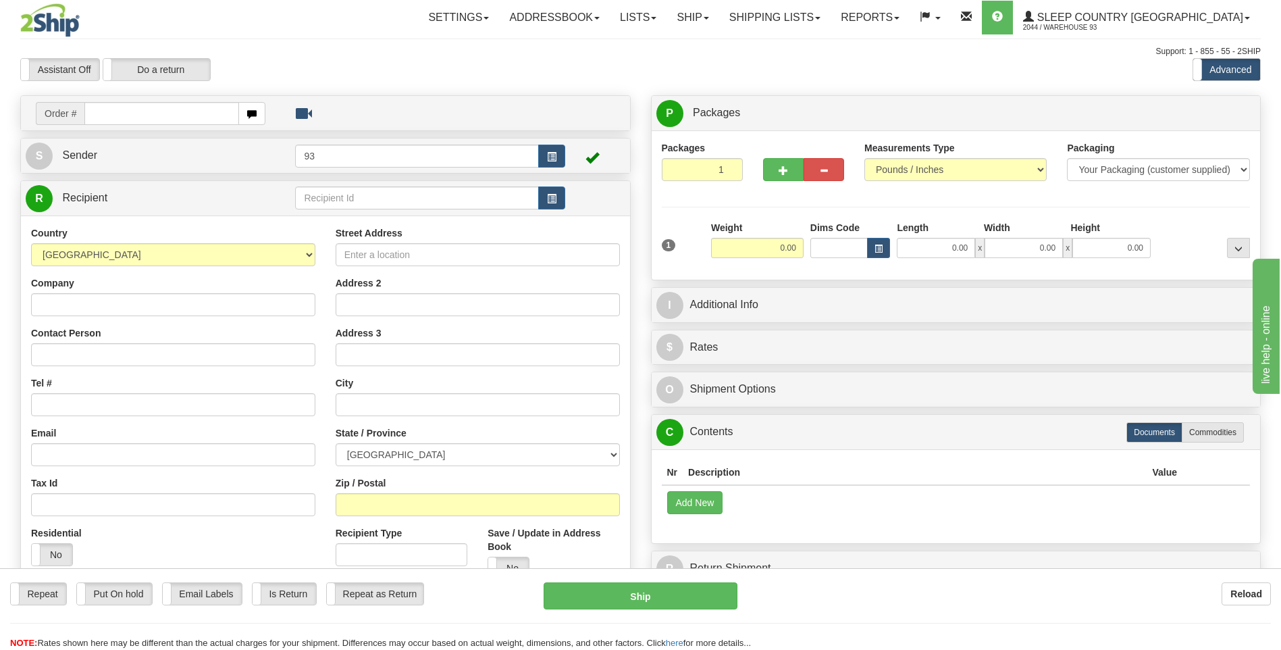
click at [156, 120] on input "text" at bounding box center [161, 113] width 154 height 23
type input "9000H989133"
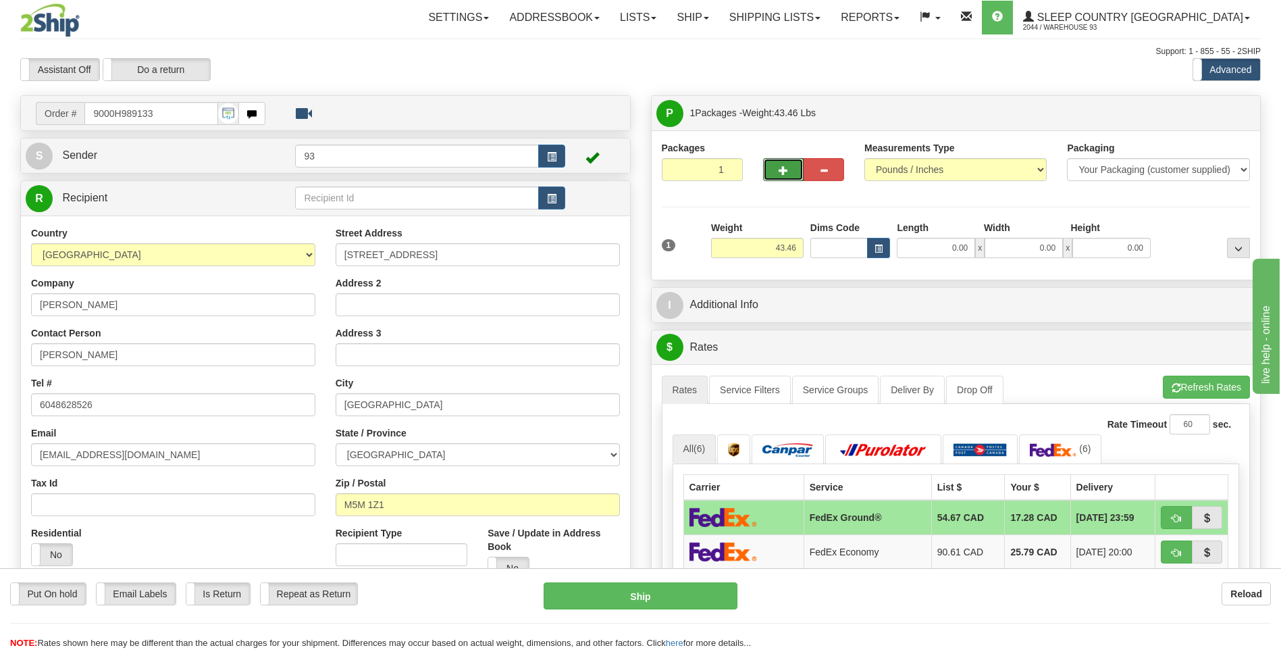
click at [782, 172] on span "button" at bounding box center [783, 170] width 9 height 9
type input "2"
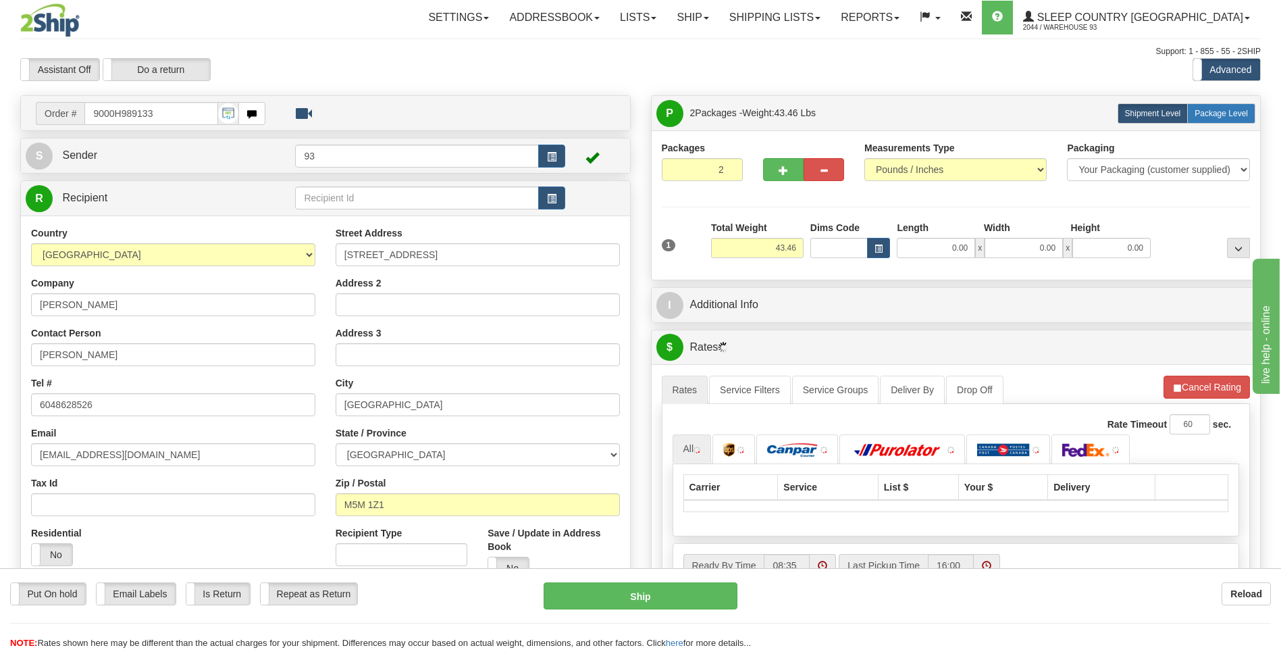
click at [1222, 109] on span "Package Level" at bounding box center [1221, 113] width 53 height 9
radio input "true"
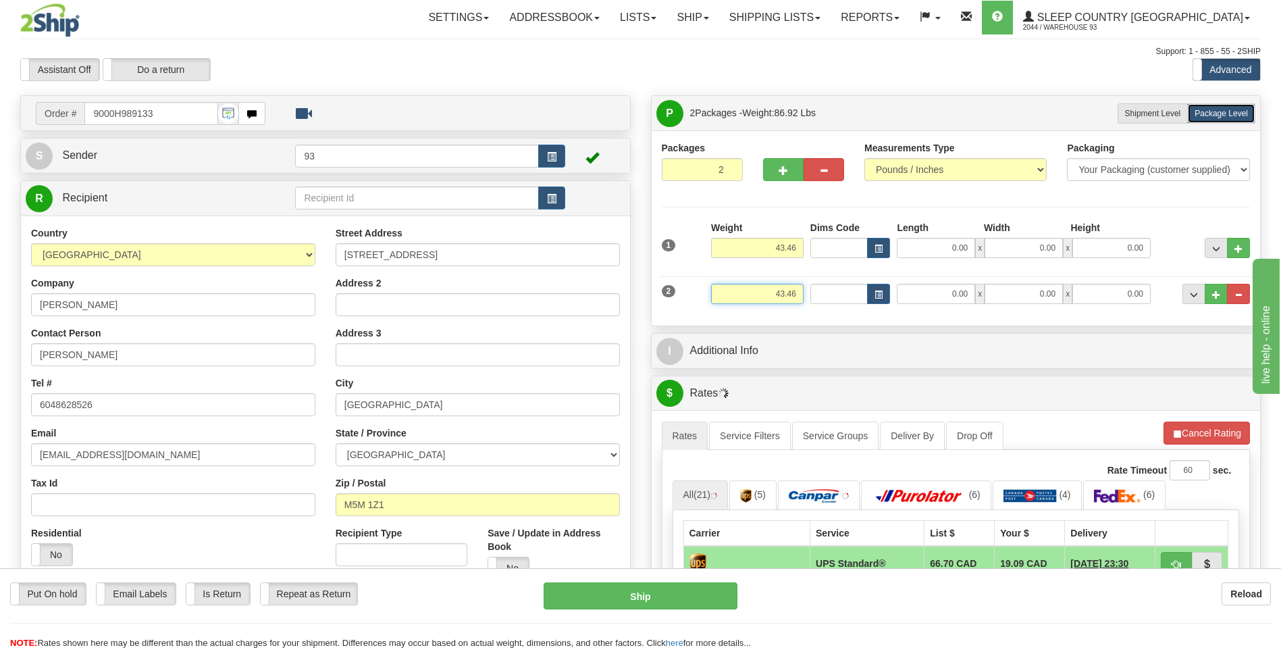
click at [799, 293] on input "43.46" at bounding box center [757, 294] width 93 height 20
type input "4"
type input "3.00"
click at [947, 290] on input "0.00" at bounding box center [936, 294] width 78 height 20
type input "12.00"
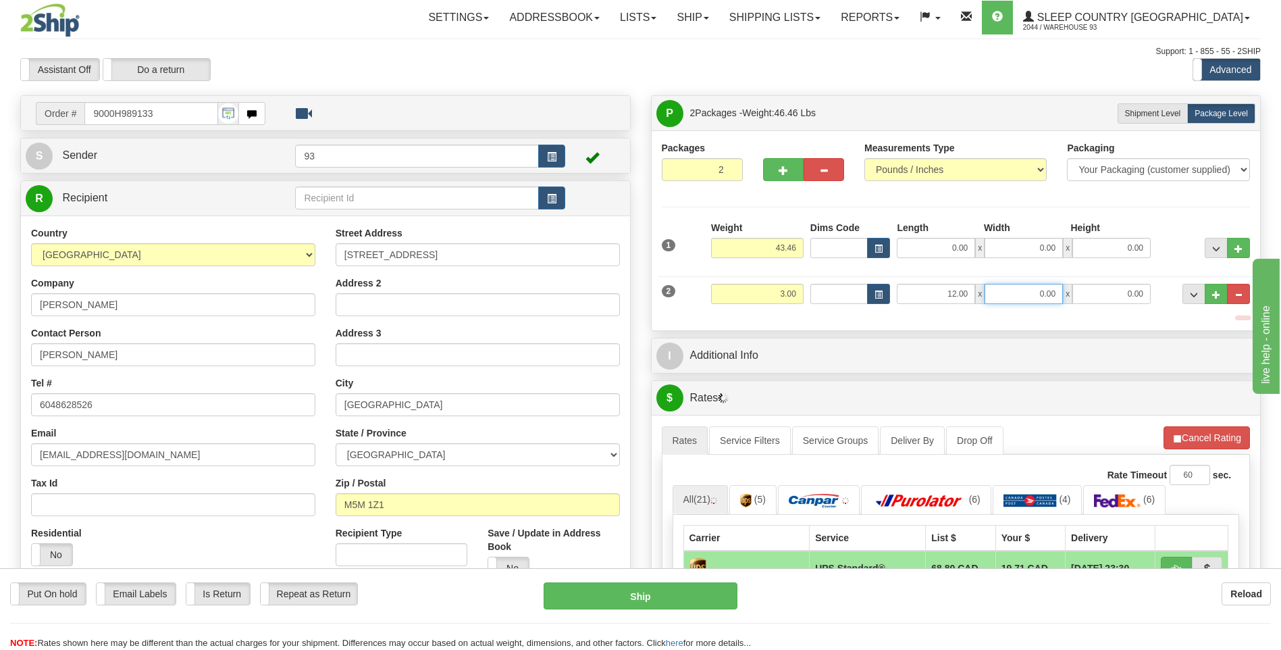
click at [1031, 295] on input "0.00" at bounding box center [1024, 294] width 78 height 20
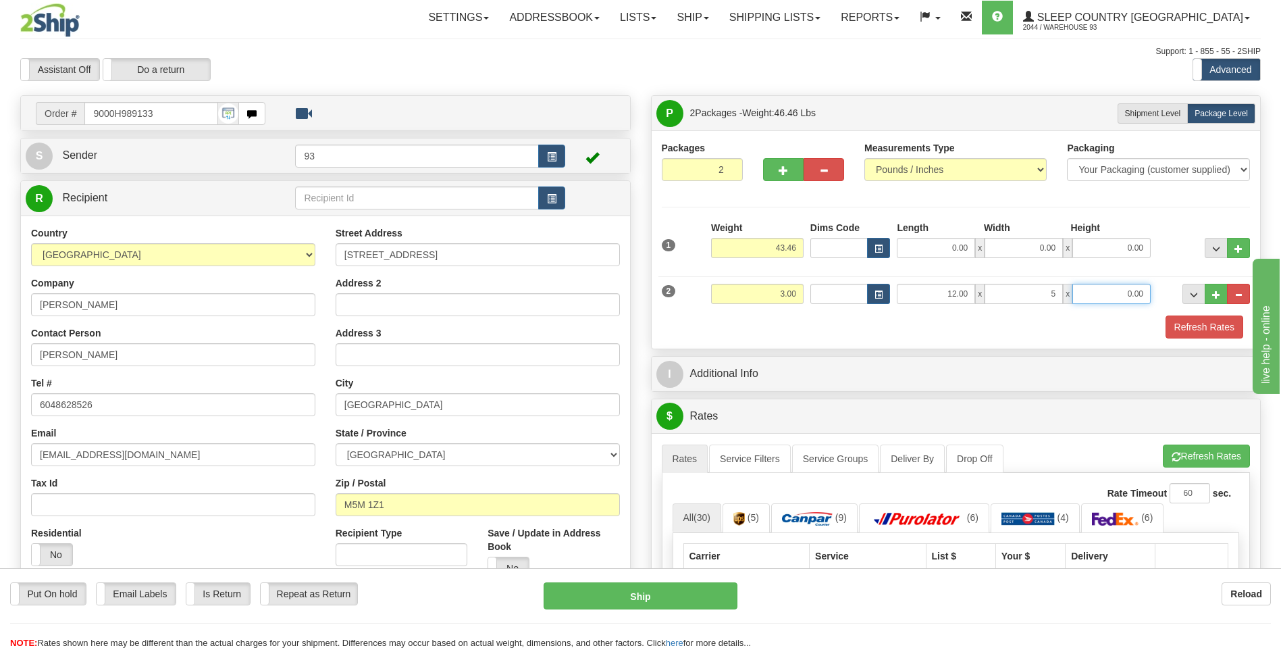
type input "5.00"
click at [1100, 290] on input "0.00" at bounding box center [1112, 294] width 78 height 20
type input "5.00"
click at [800, 246] on input "43.46" at bounding box center [757, 248] width 93 height 20
type input "40.00"
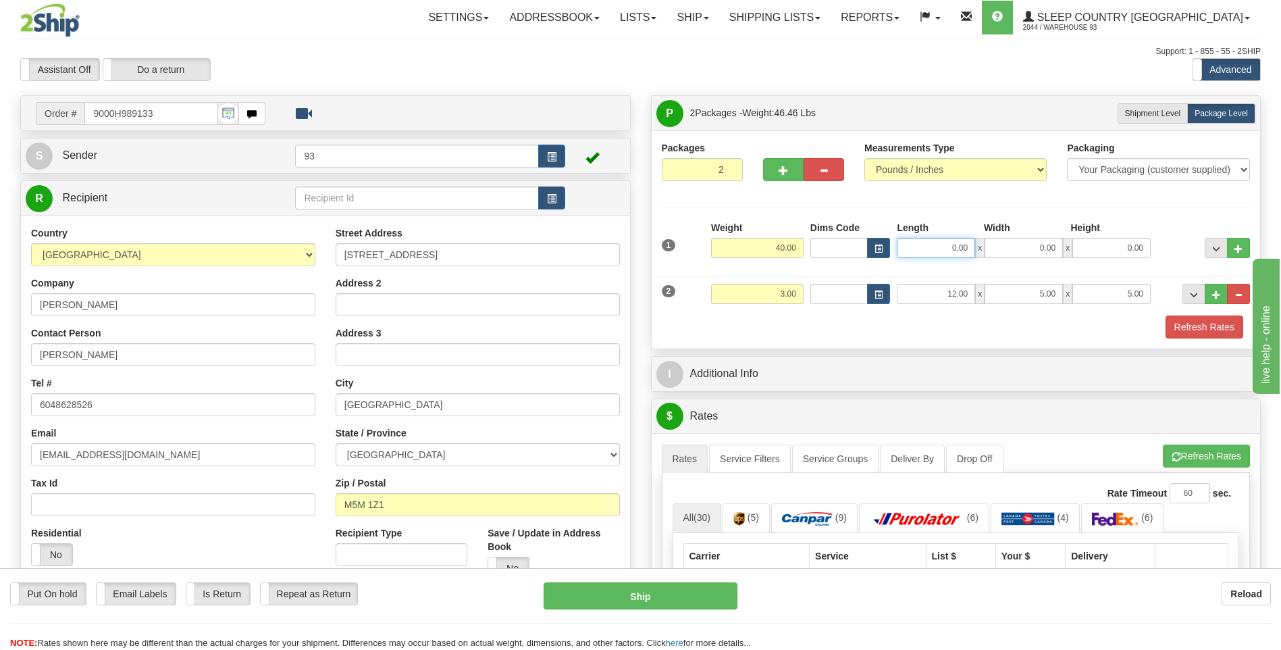
click at [954, 247] on input "0.00" at bounding box center [936, 248] width 78 height 20
type input "40.00"
click at [1024, 249] on input "0.00" at bounding box center [1024, 248] width 78 height 20
type input "18.00"
click at [1114, 251] on input "0.00" at bounding box center [1112, 248] width 78 height 20
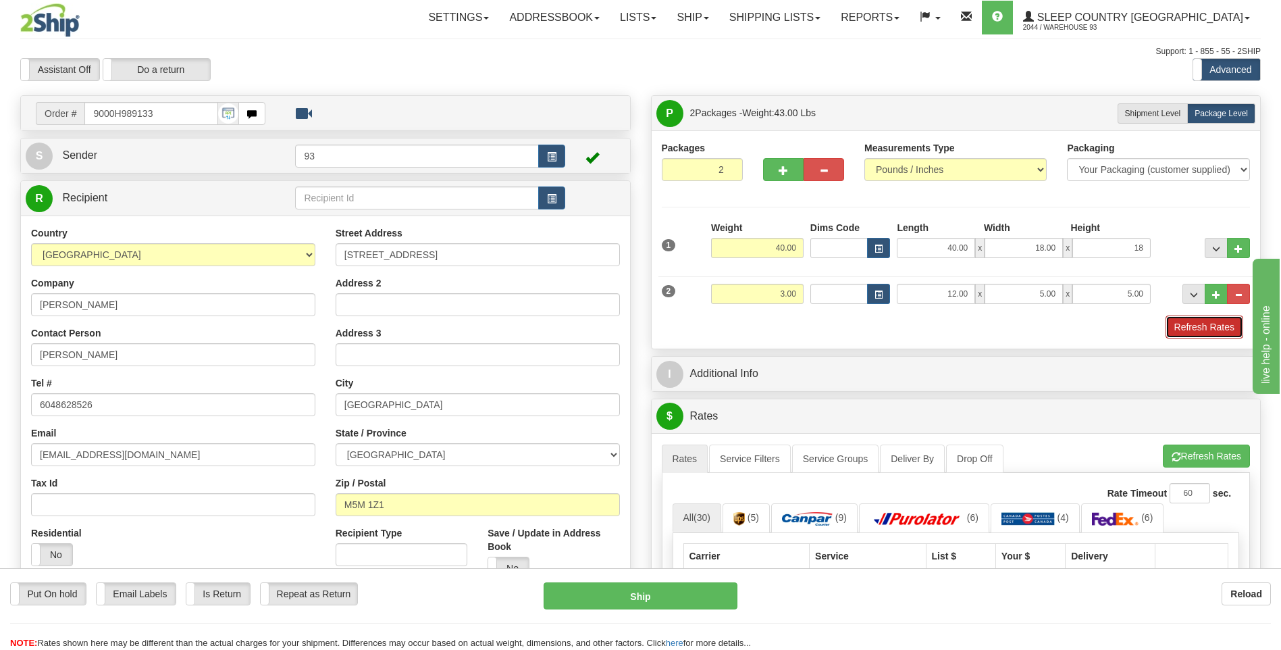
type input "18.00"
click at [1206, 335] on button "Refresh Rates" at bounding box center [1205, 326] width 78 height 23
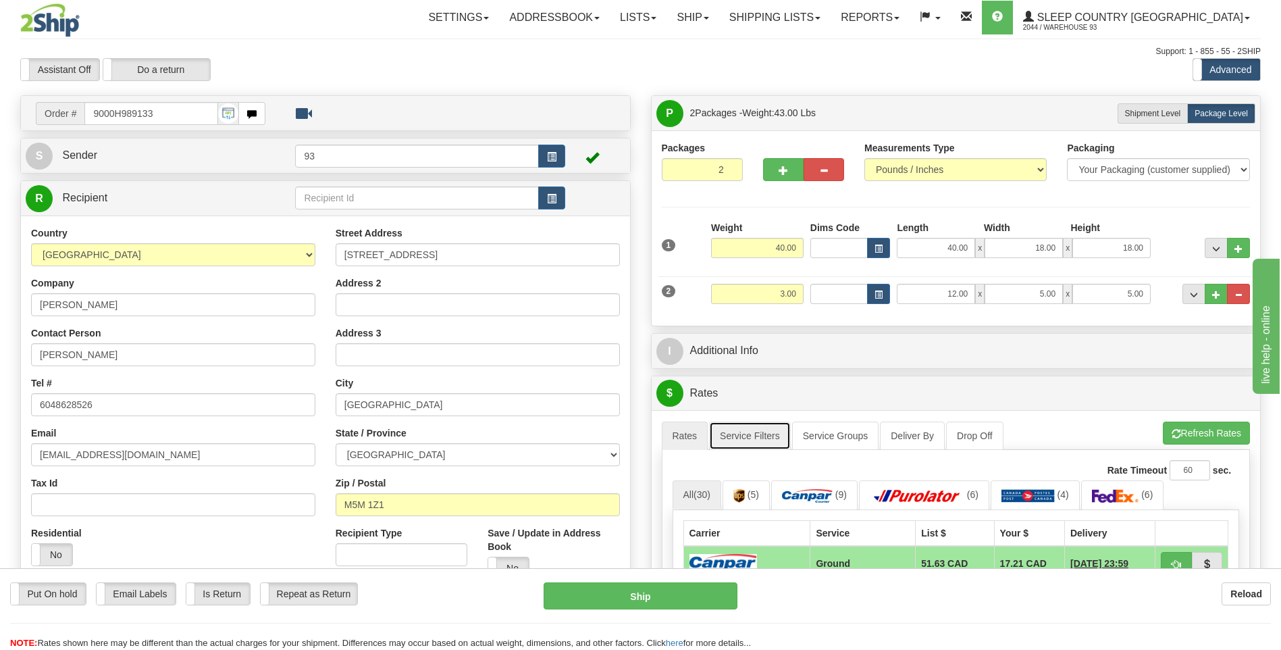
drag, startPoint x: 748, startPoint y: 429, endPoint x: 757, endPoint y: 431, distance: 9.7
click at [748, 429] on link "Service Filters" at bounding box center [750, 436] width 82 height 28
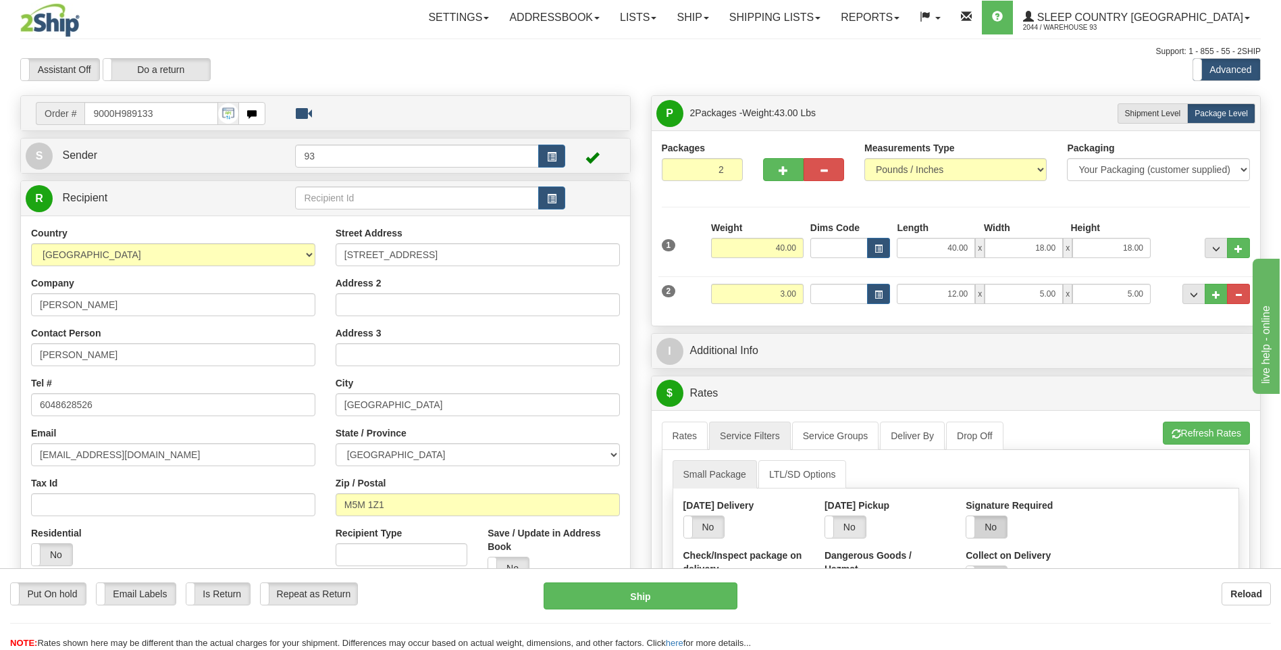
click at [984, 530] on label "No" at bounding box center [987, 527] width 41 height 22
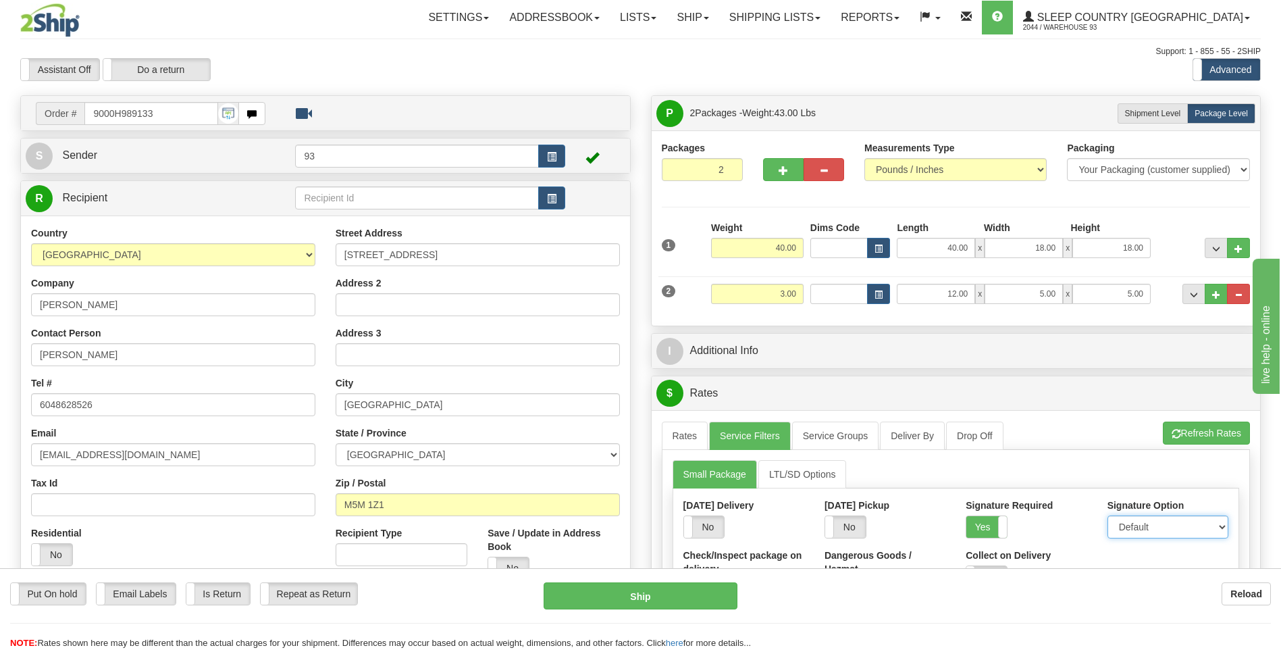
click at [1119, 522] on select "Default Adult Direct Indirect No Signature Required" at bounding box center [1168, 526] width 121 height 23
select select "1"
click at [1108, 515] on select "Default Adult Direct Indirect No Signature Required" at bounding box center [1168, 526] width 121 height 23
click at [681, 438] on link "Rates" at bounding box center [685, 436] width 47 height 28
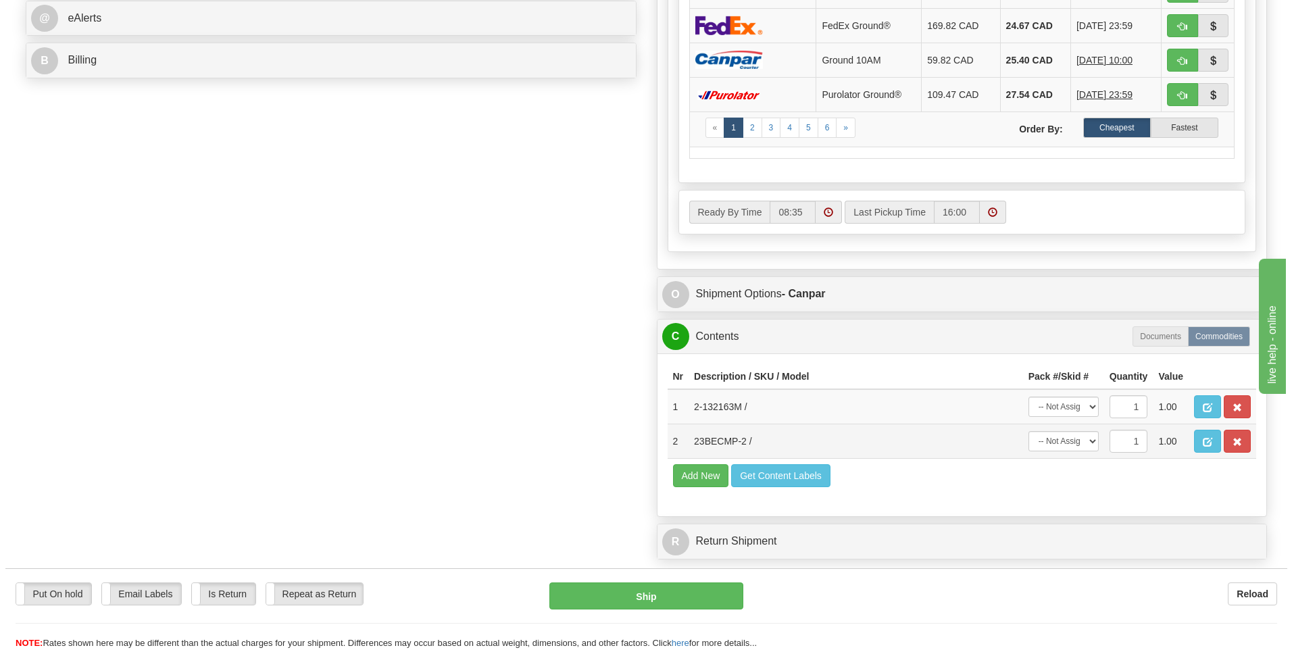
scroll to position [608, 0]
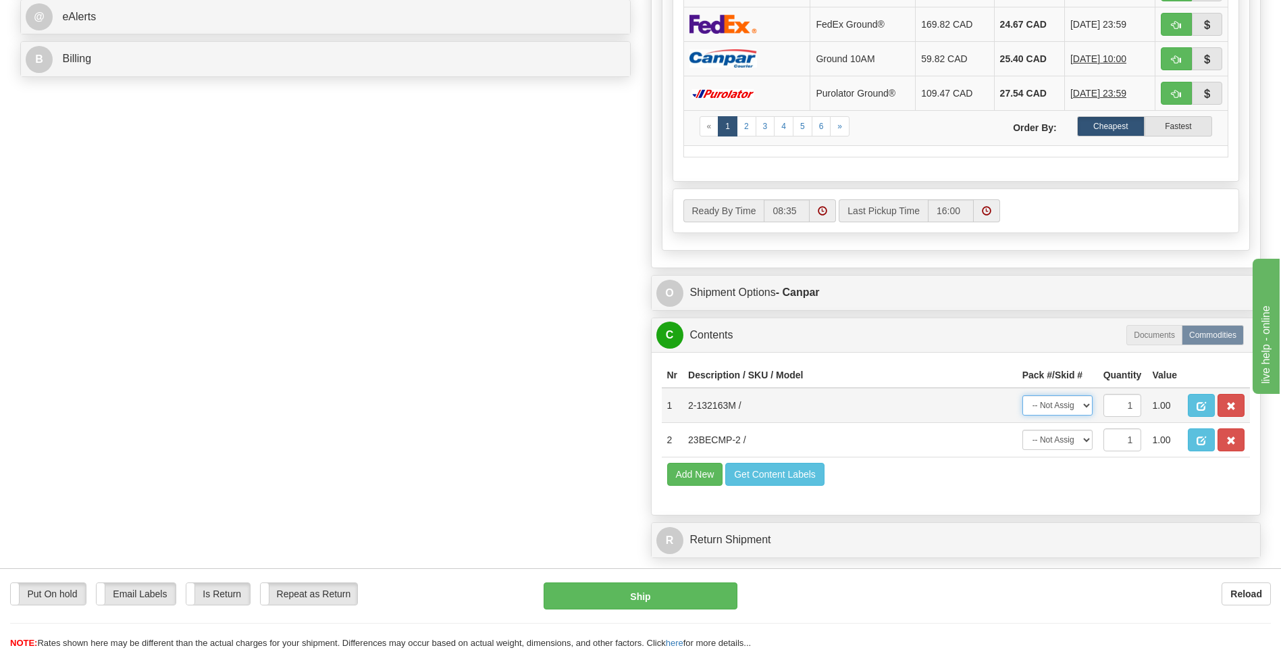
click at [1062, 403] on select "-- Not Assigned -- Package 1 Package 2" at bounding box center [1058, 405] width 70 height 20
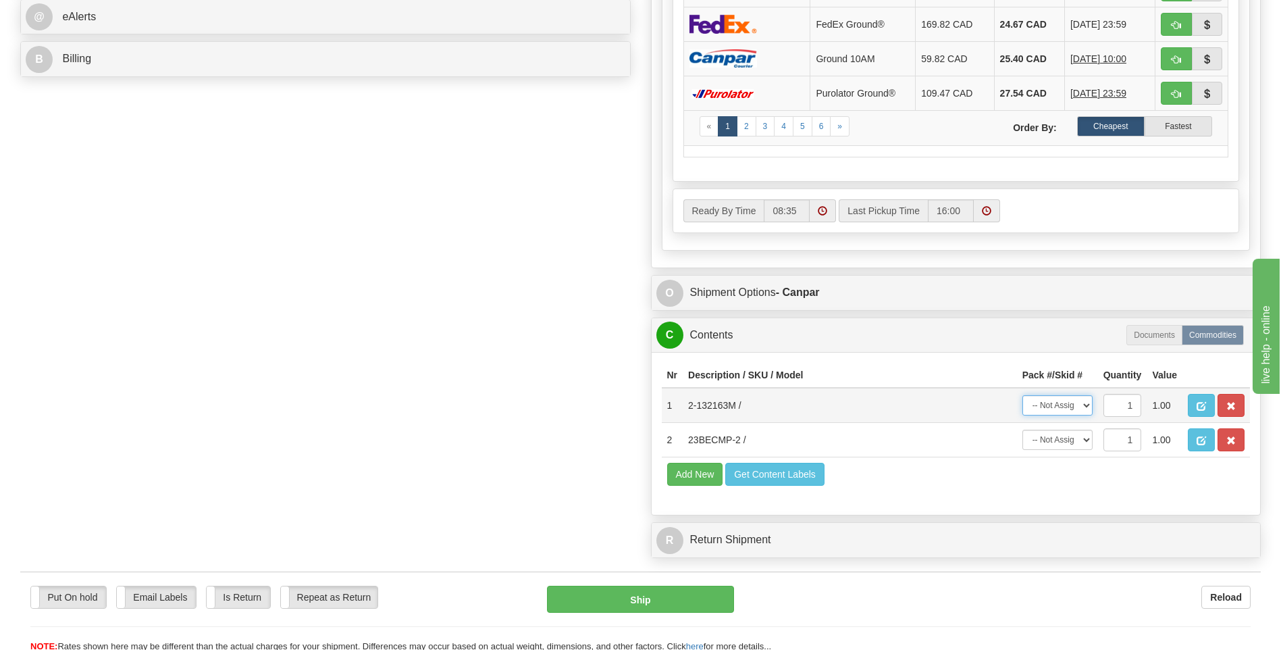
select select "0"
click at [1023, 395] on select "-- Not Assigned -- Package 1 Package 2" at bounding box center [1058, 405] width 70 height 20
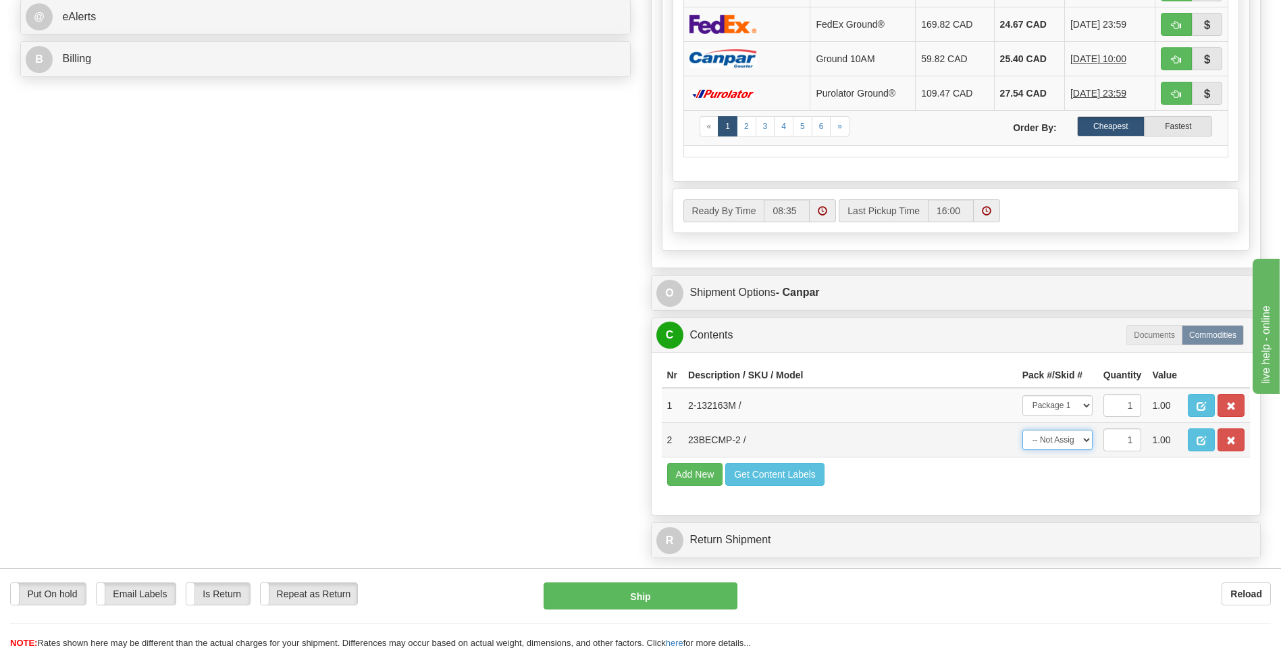
click at [1067, 442] on select "-- Not Assigned -- Package 1 Package 2" at bounding box center [1058, 440] width 70 height 20
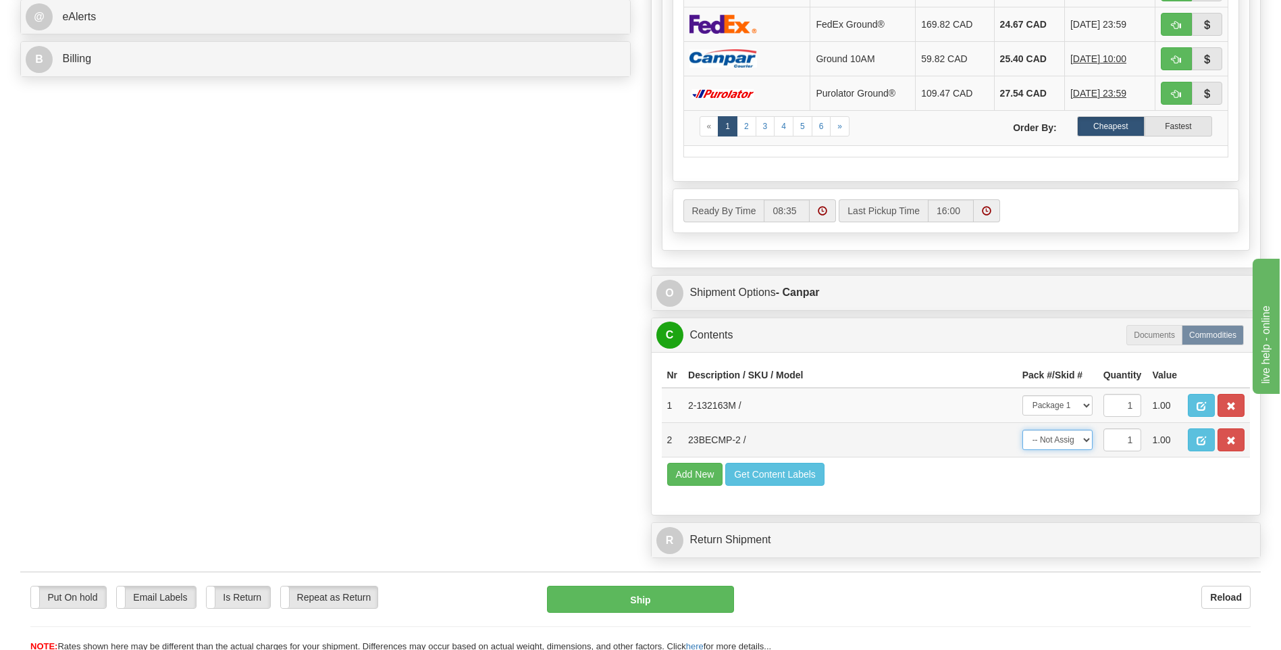
select select "1"
click at [1023, 430] on select "-- Not Assigned -- Package 1 Package 2" at bounding box center [1058, 440] width 70 height 20
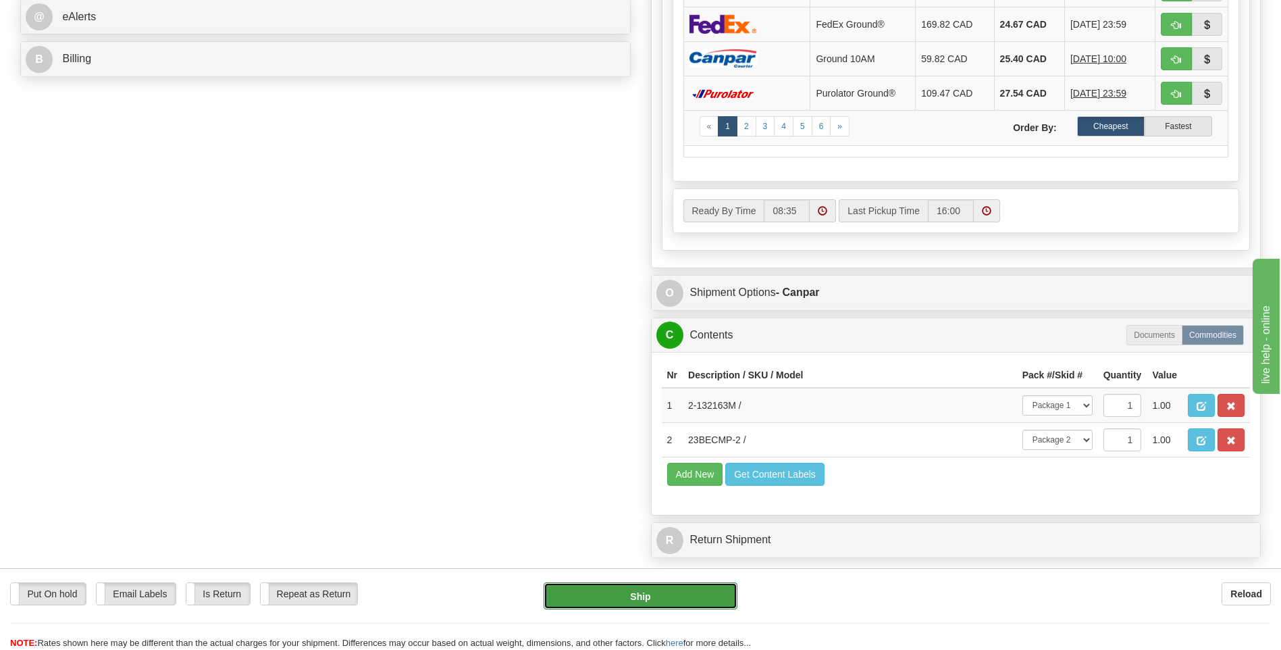
click at [719, 598] on button "Ship" at bounding box center [640, 595] width 193 height 27
type input "1"
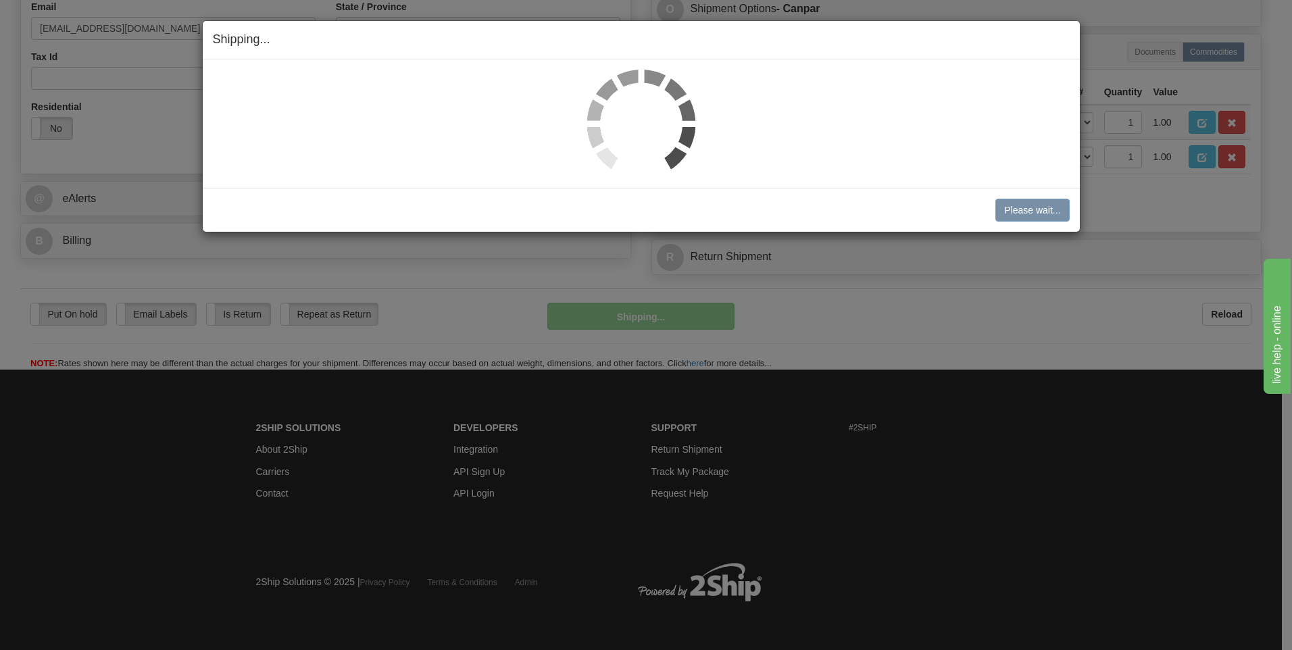
scroll to position [426, 0]
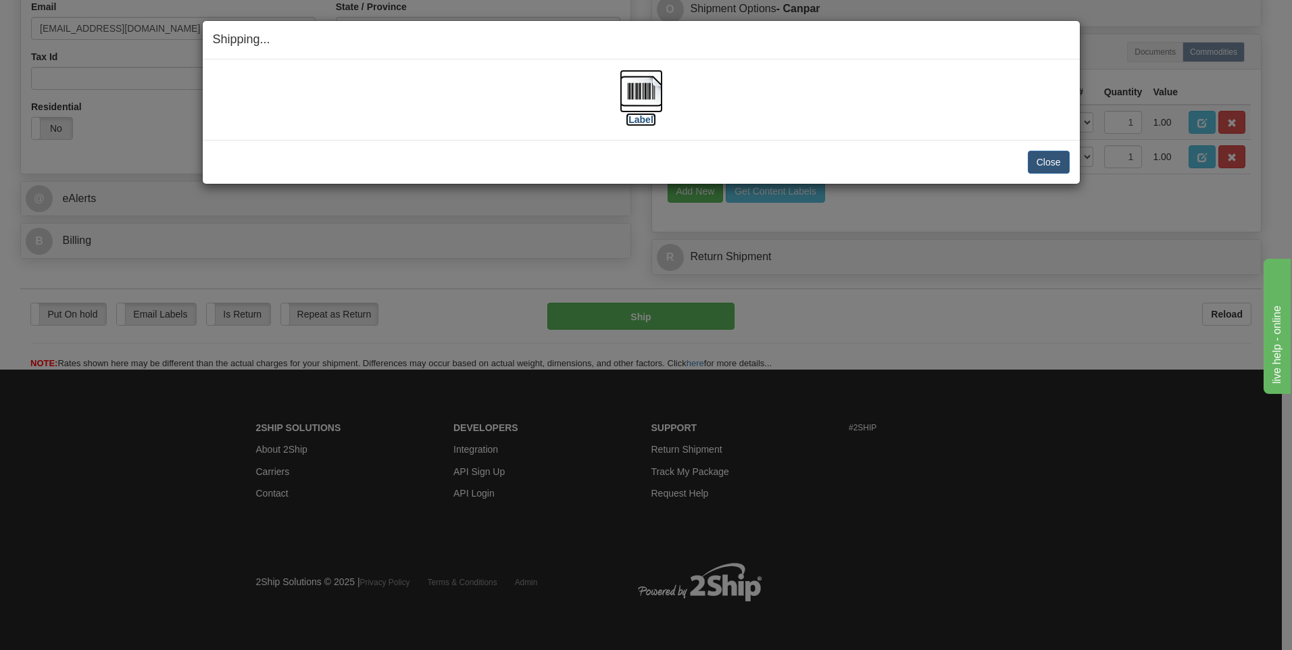
click at [635, 90] on img at bounding box center [640, 91] width 43 height 43
click at [1040, 157] on button "Close" at bounding box center [1048, 162] width 42 height 23
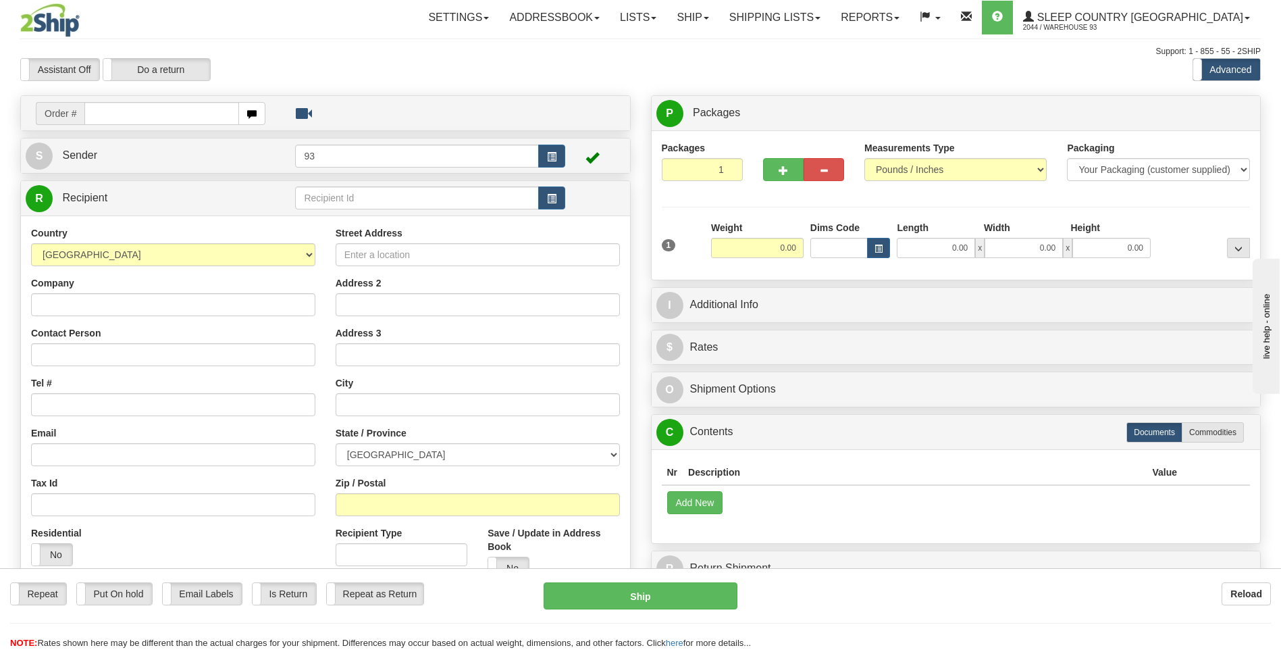
click at [186, 111] on input "text" at bounding box center [161, 113] width 154 height 23
type input "9000H989162"
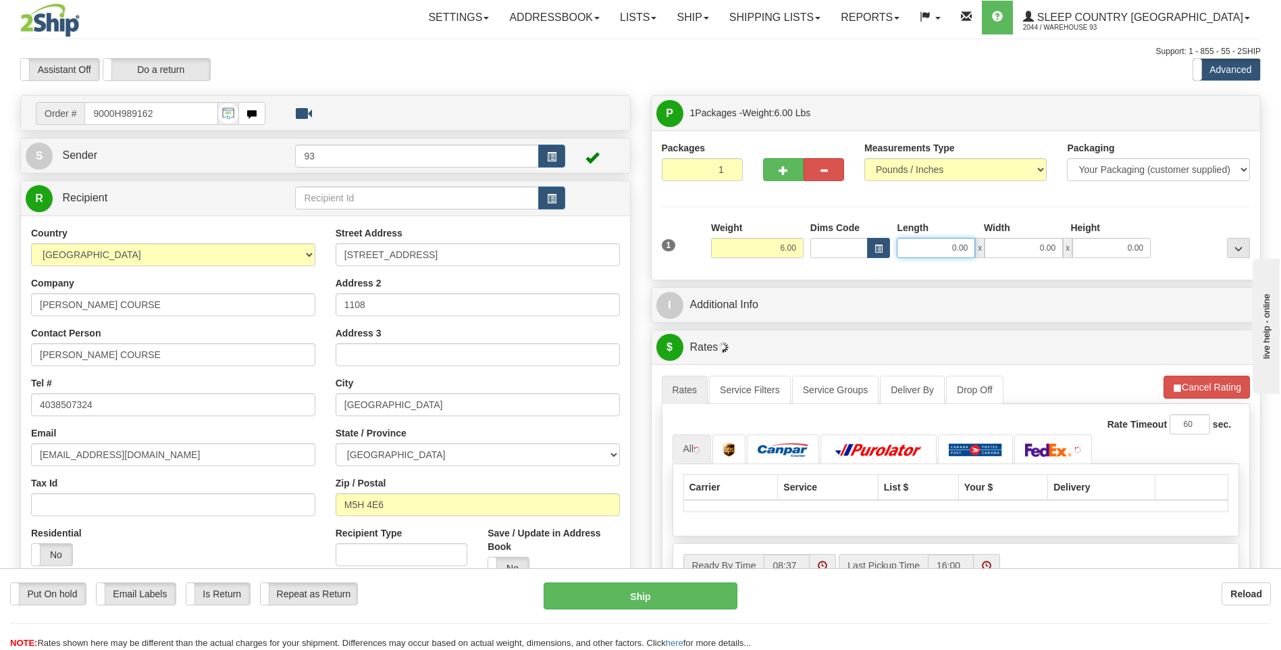
click at [945, 254] on input "0.00" at bounding box center [936, 248] width 78 height 20
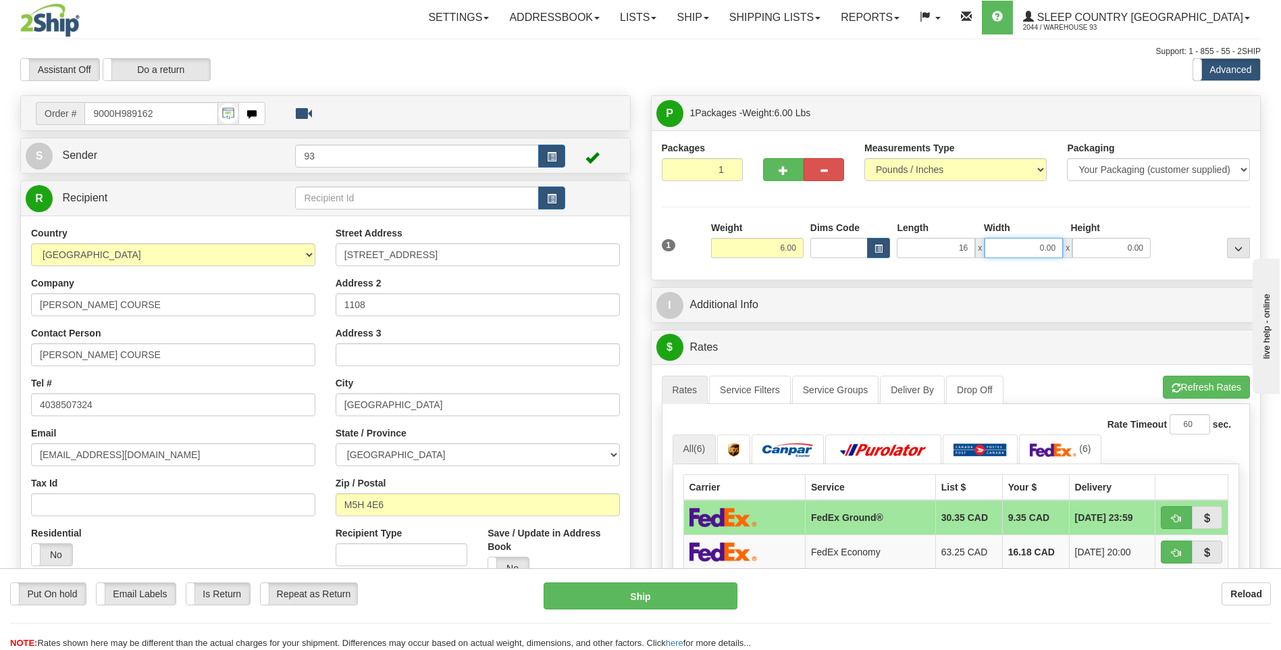
type input "16.00"
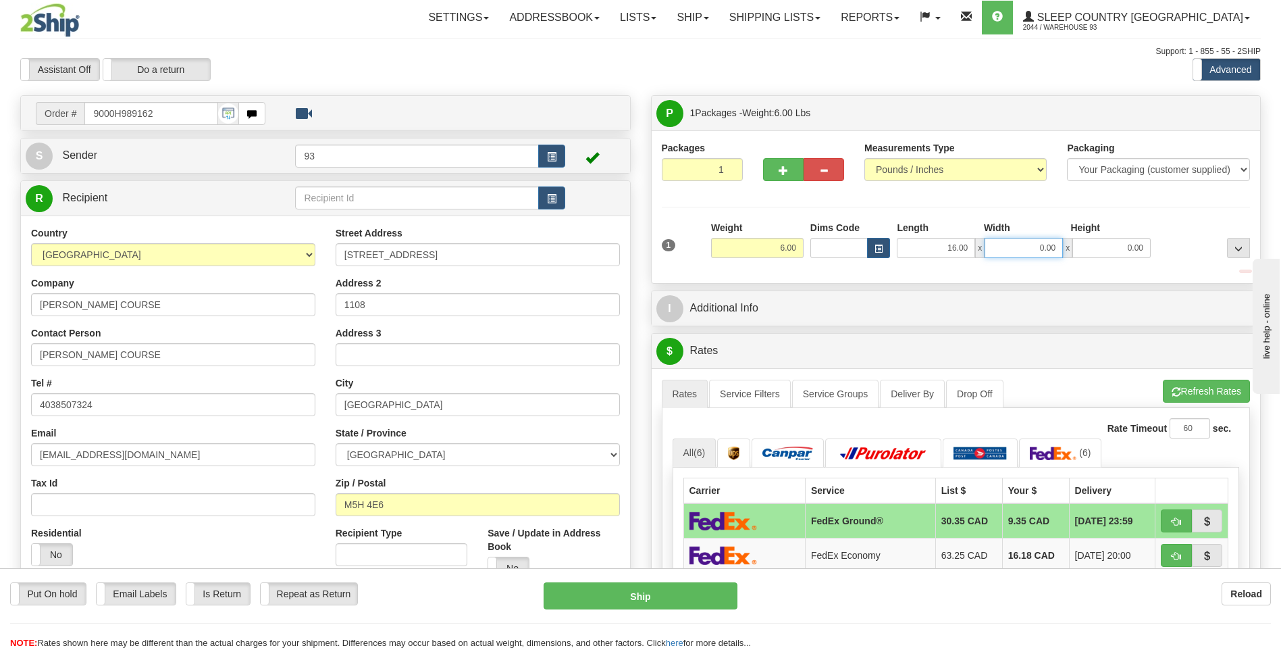
click at [1021, 245] on input "0.00" at bounding box center [1024, 248] width 78 height 20
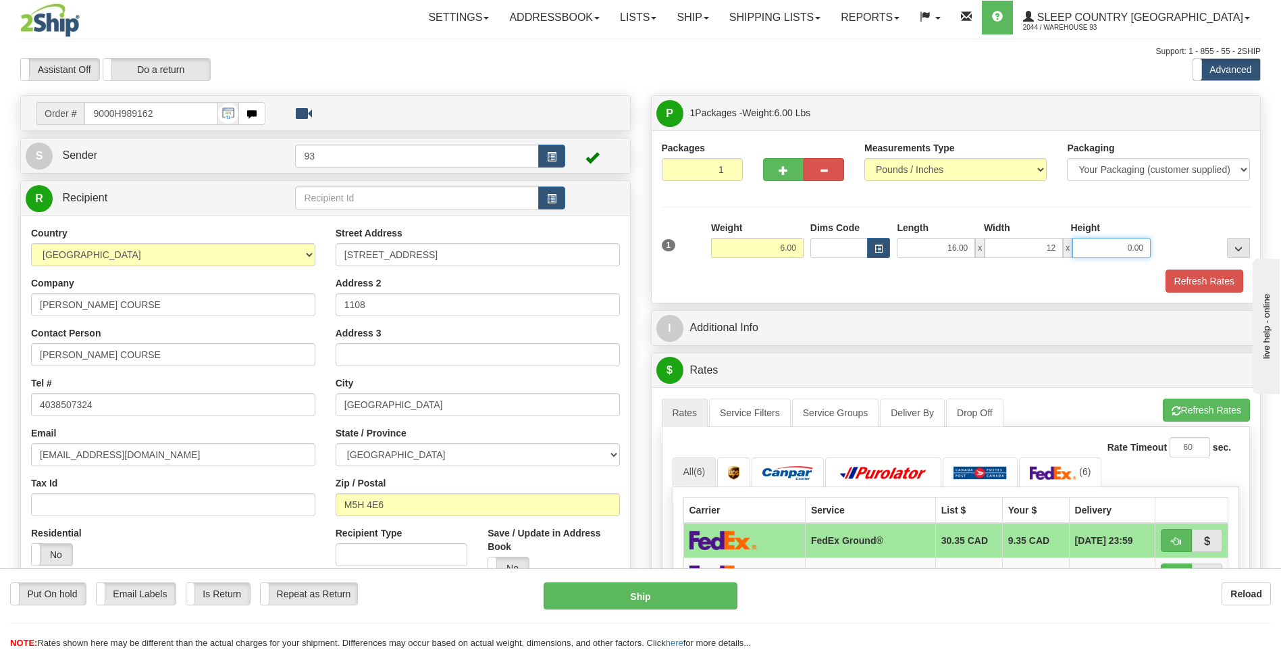
type input "12.00"
click at [1123, 241] on input "0.00" at bounding box center [1112, 248] width 78 height 20
type input "6.00"
click at [1219, 278] on button "Refresh Rates" at bounding box center [1205, 281] width 78 height 23
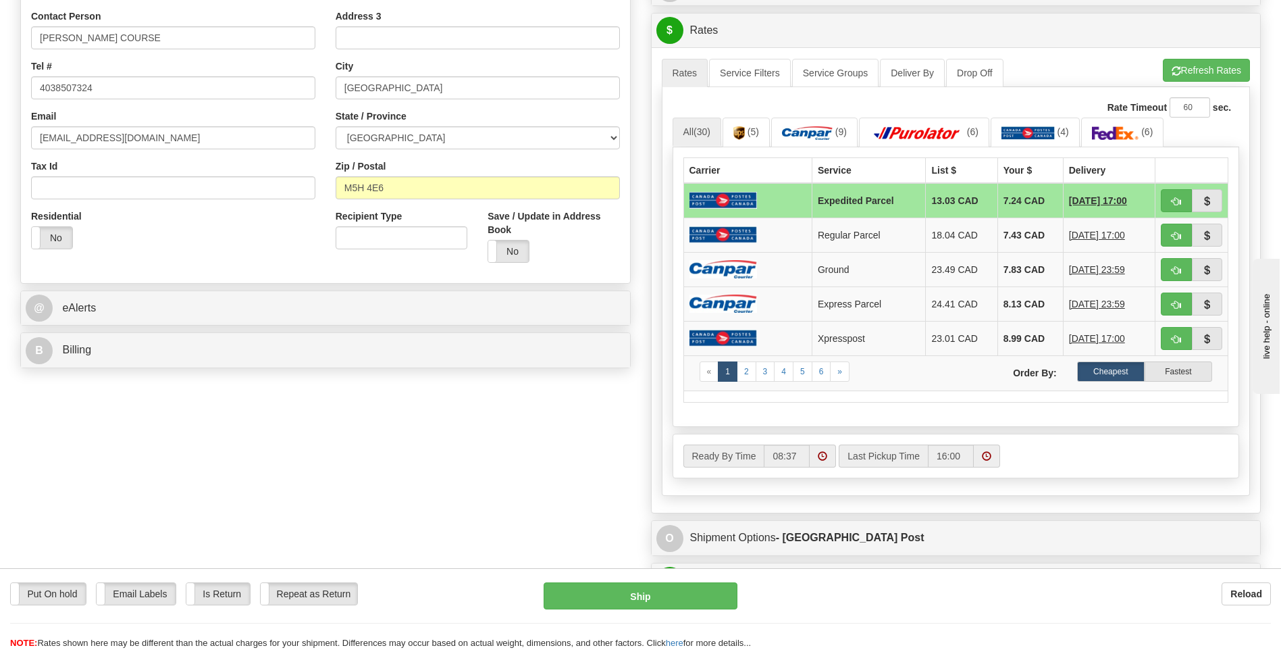
scroll to position [338, 0]
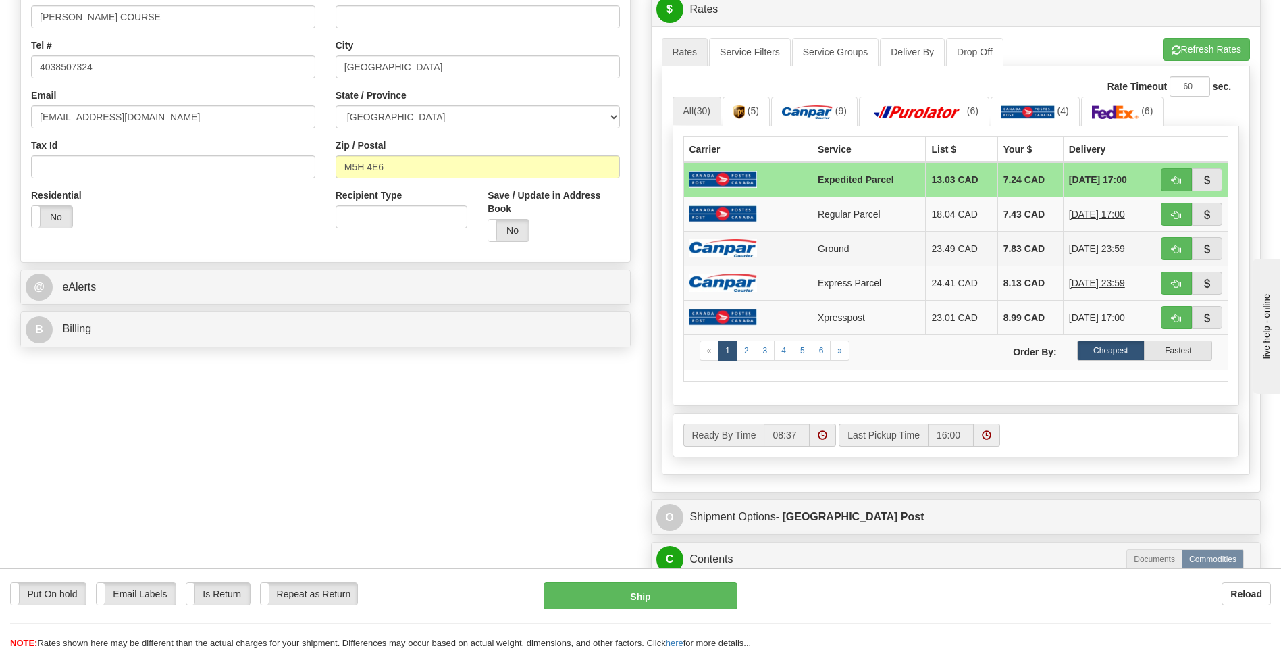
click at [998, 240] on td "7.83 CAD" at bounding box center [1031, 248] width 66 height 34
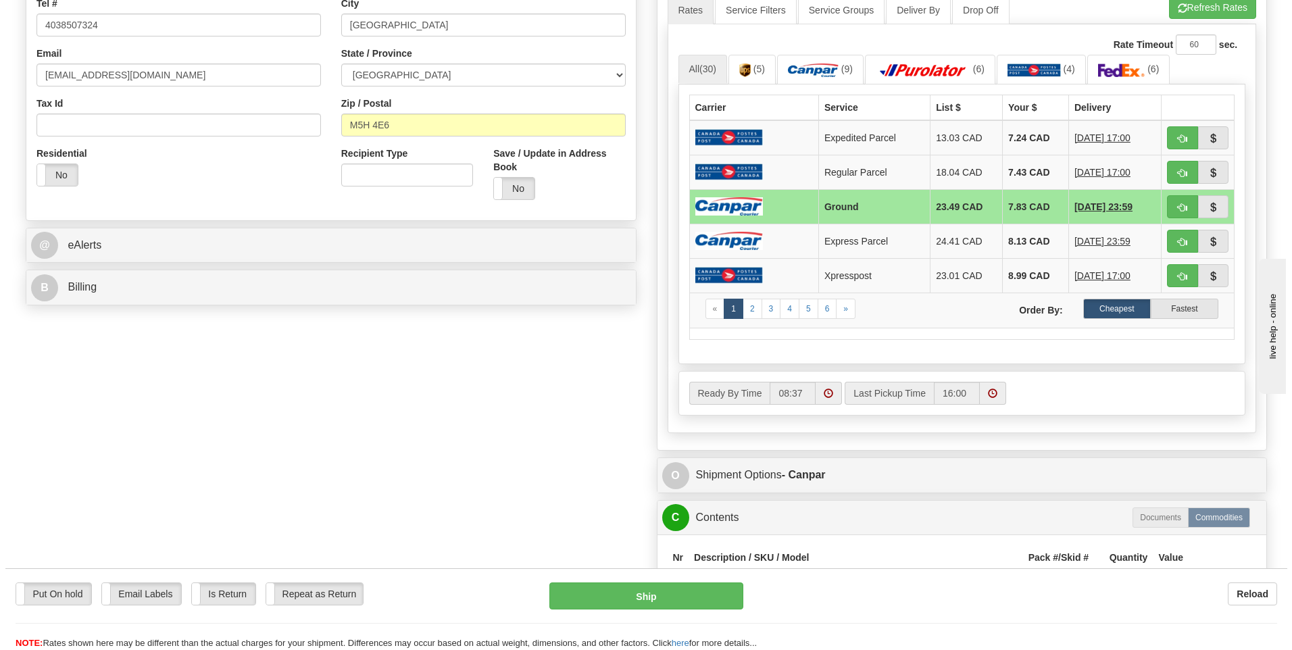
scroll to position [540, 0]
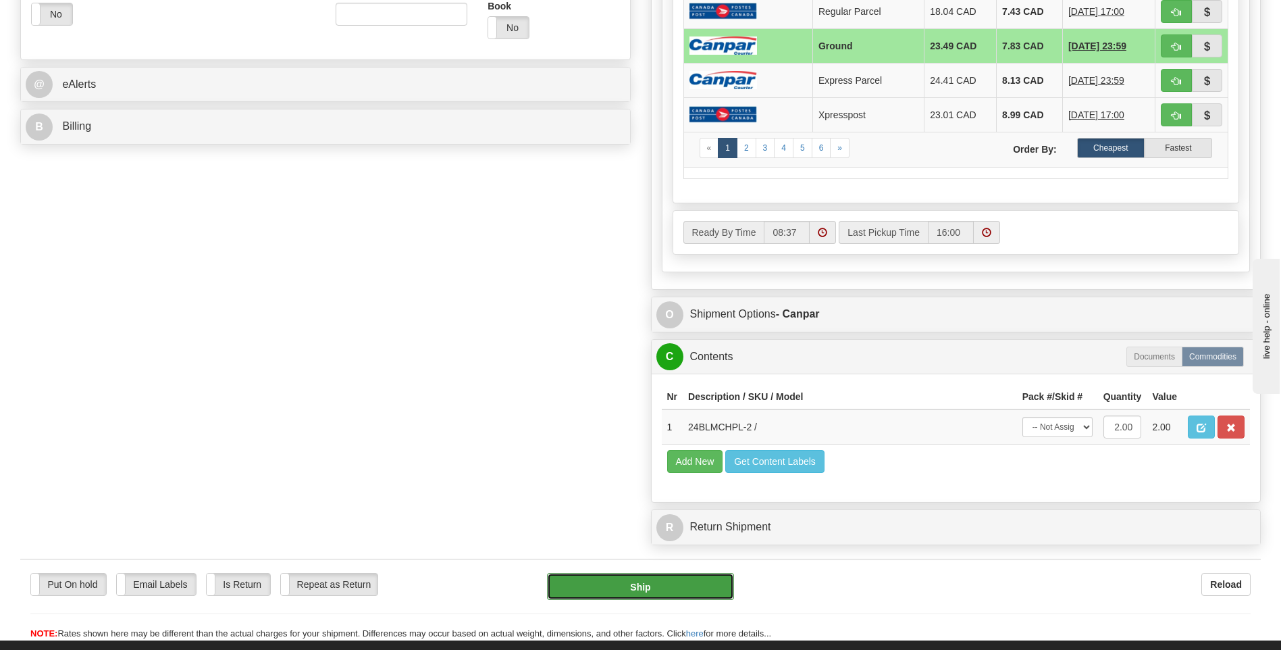
click at [698, 588] on button "Ship" at bounding box center [640, 586] width 186 height 27
type input "1"
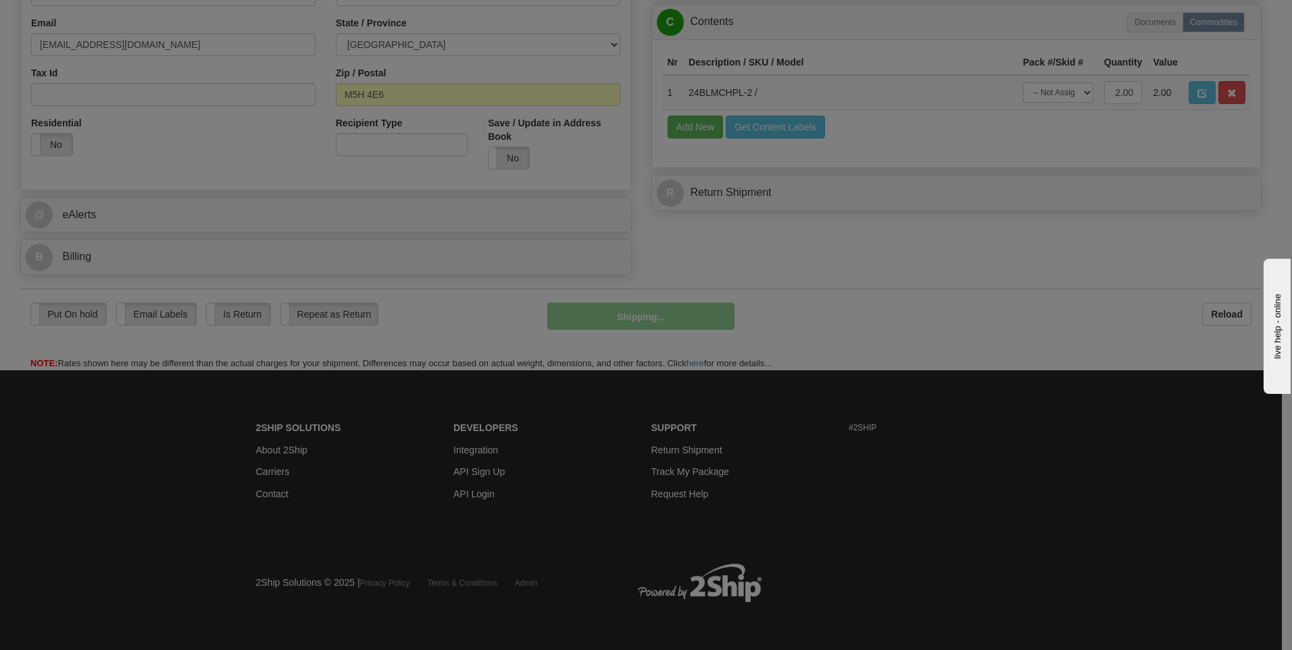
scroll to position [411, 0]
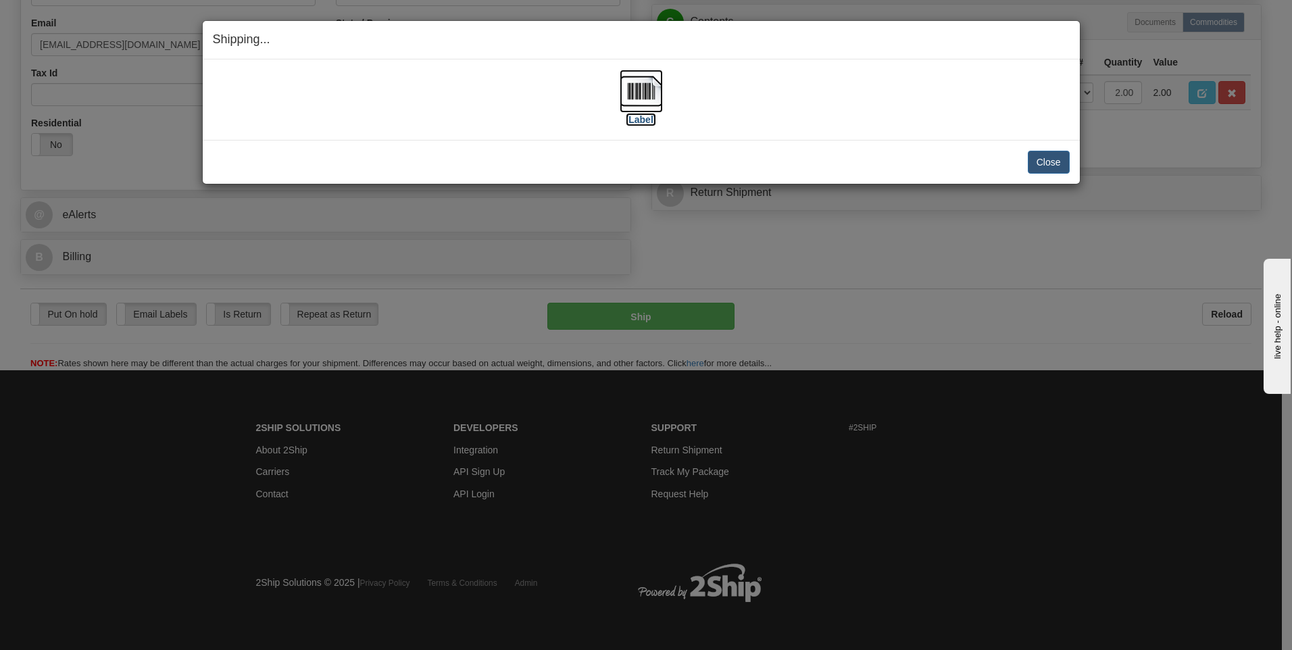
click at [640, 92] on img at bounding box center [640, 91] width 43 height 43
click at [1052, 161] on button "Close" at bounding box center [1048, 162] width 42 height 23
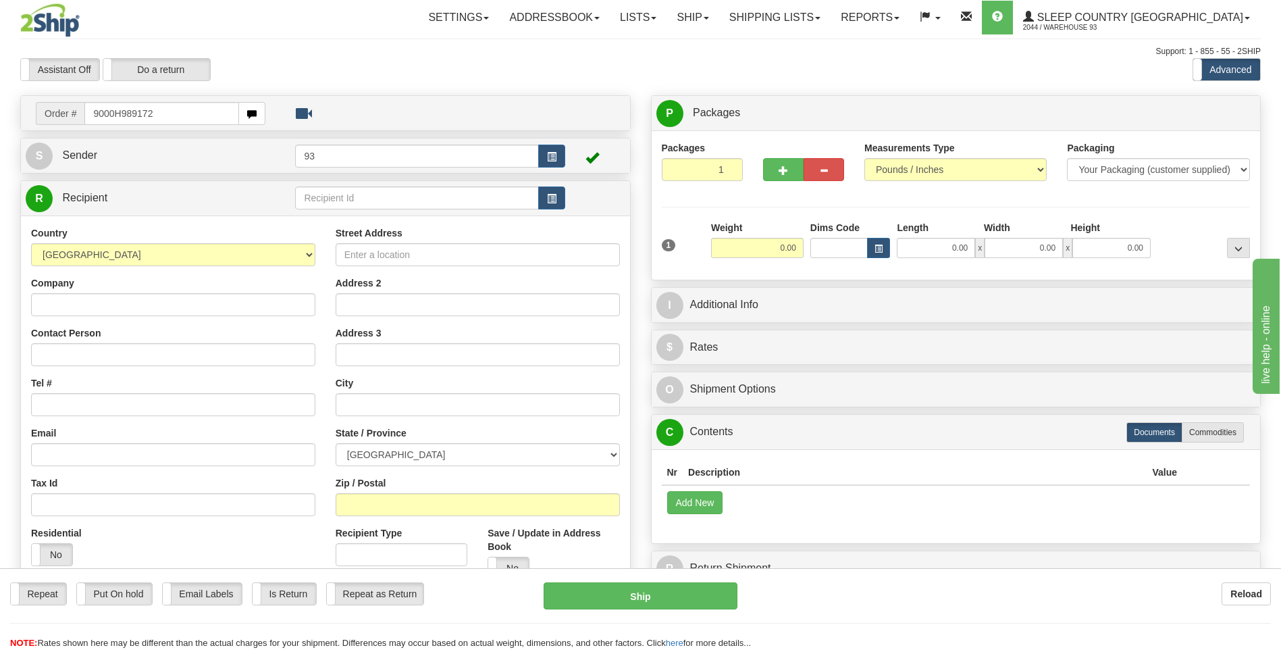
type input "9000H989172"
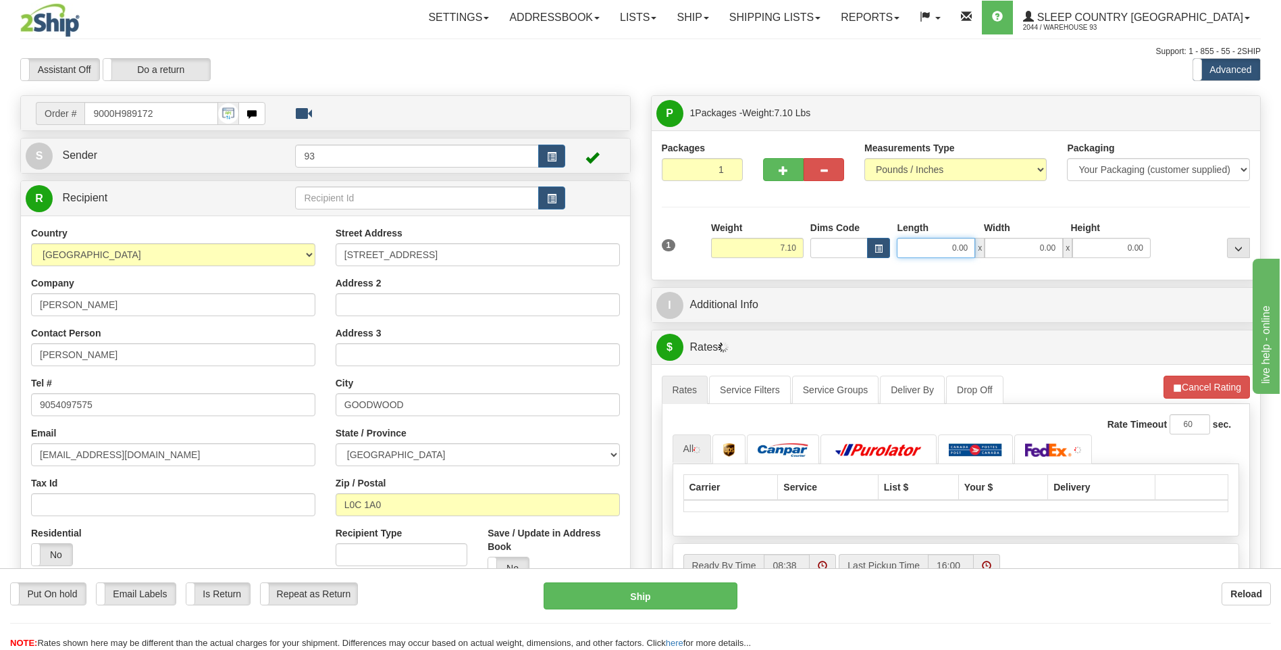
click at [925, 253] on input "0.00" at bounding box center [936, 248] width 78 height 20
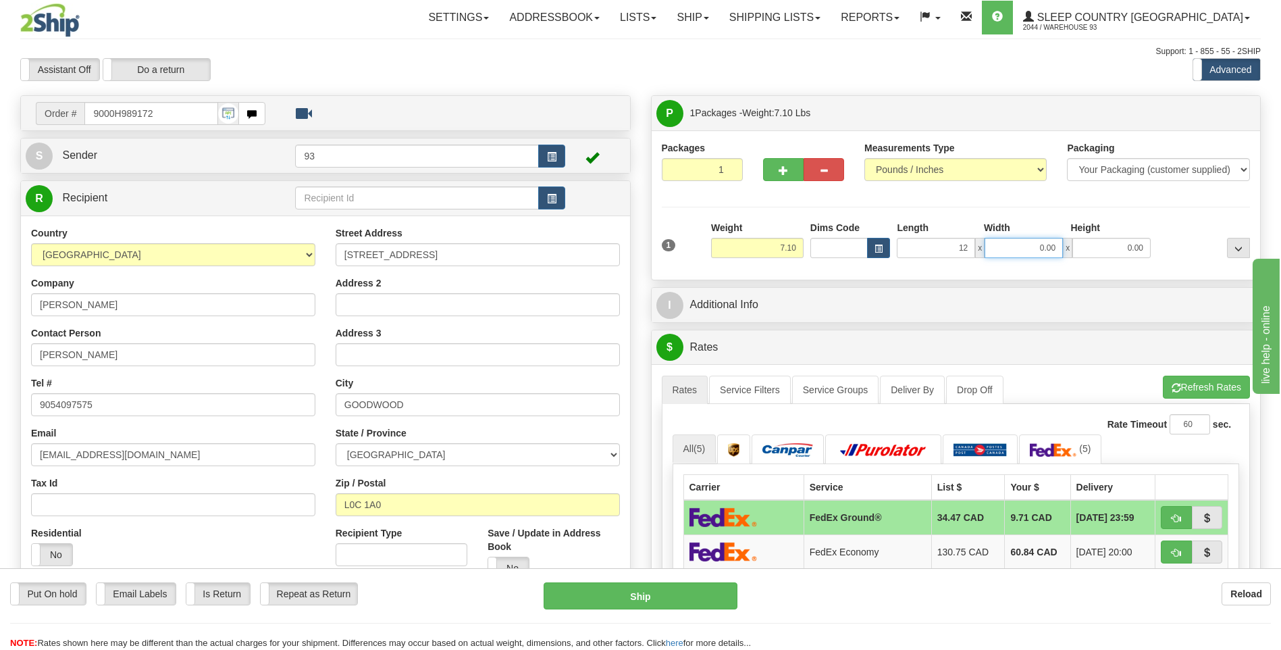
type input "12.00"
click at [1019, 245] on input "0.00" at bounding box center [1024, 248] width 78 height 20
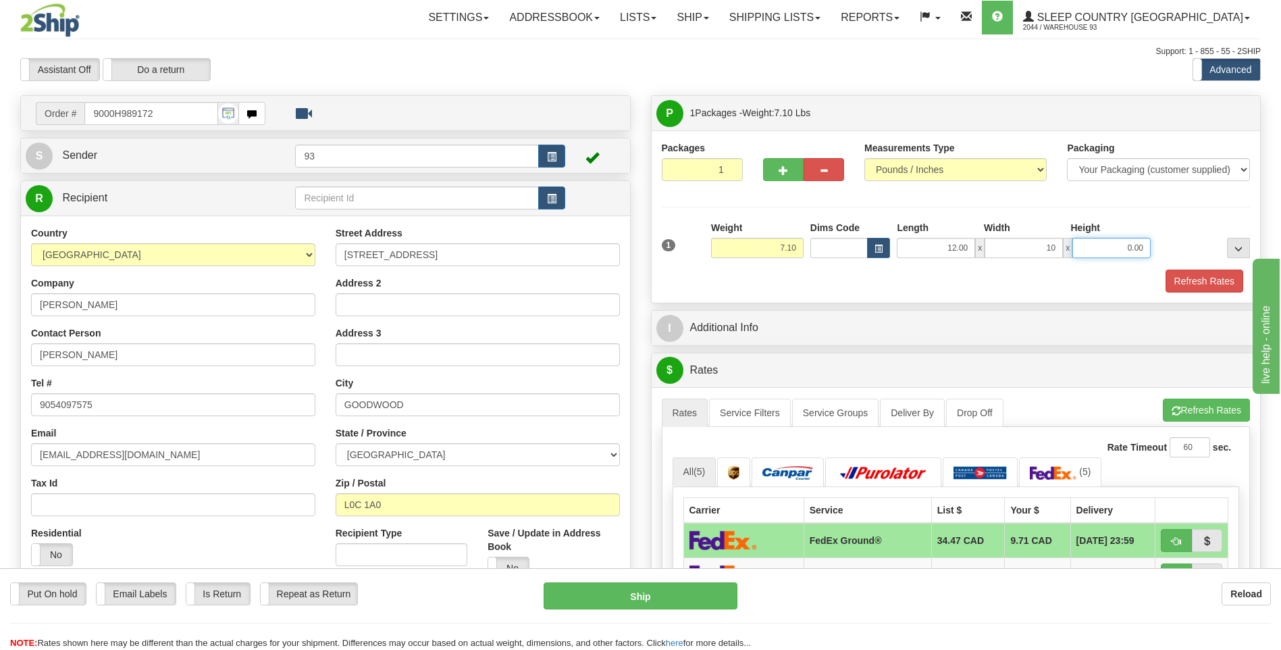
type input "10.00"
click at [1113, 247] on input "0.00" at bounding box center [1112, 248] width 78 height 20
type input "3.00"
click at [1204, 284] on button "Refresh Rates" at bounding box center [1205, 281] width 78 height 23
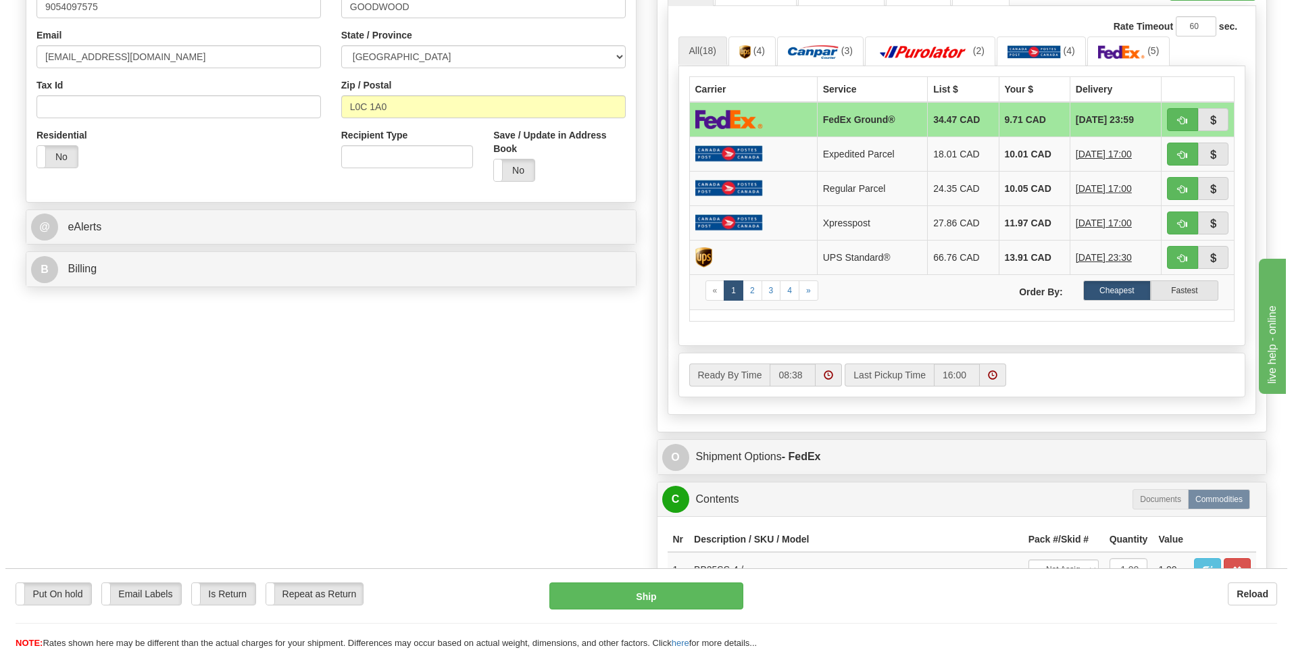
scroll to position [405, 0]
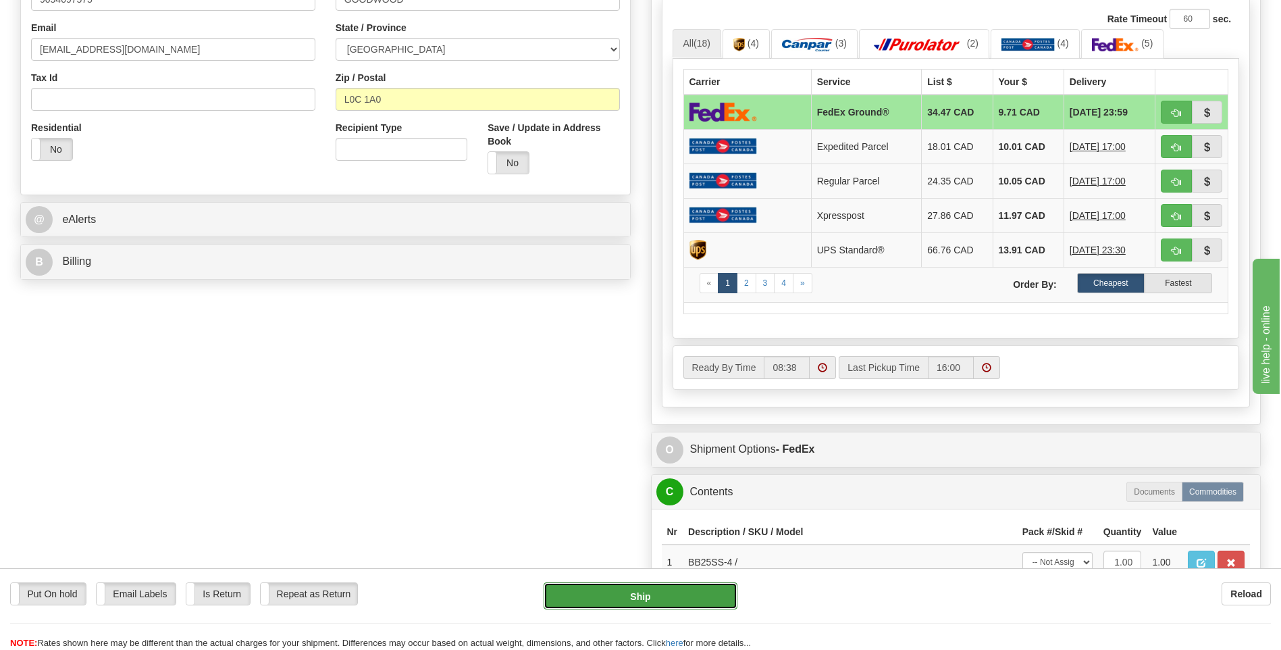
click at [707, 590] on button "Ship" at bounding box center [640, 595] width 193 height 27
type input "92"
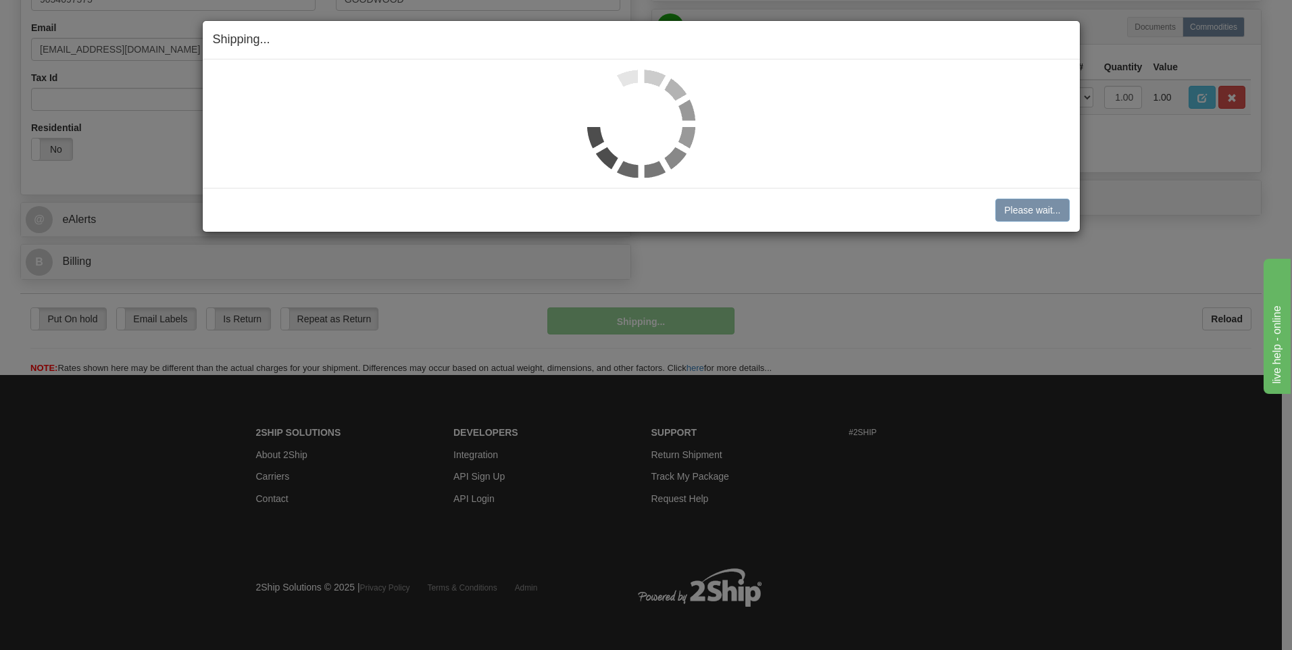
scroll to position [391, 0]
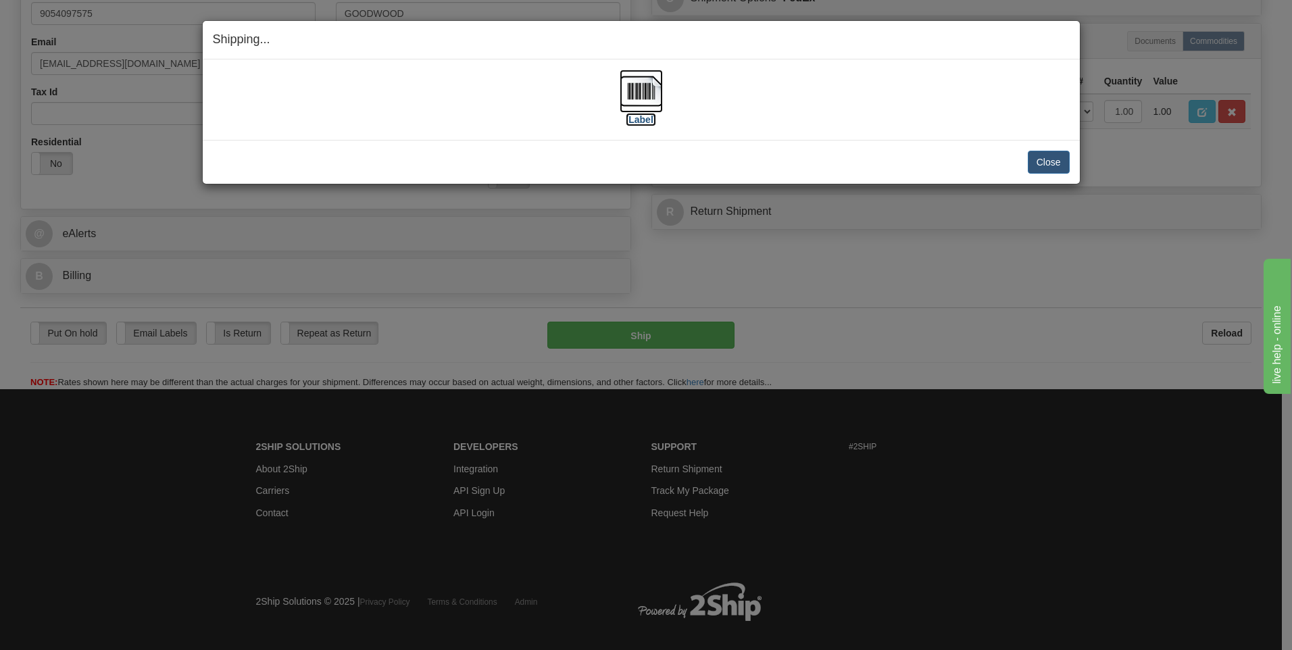
click at [643, 88] on img at bounding box center [640, 91] width 43 height 43
click at [1055, 158] on button "Close" at bounding box center [1048, 162] width 42 height 23
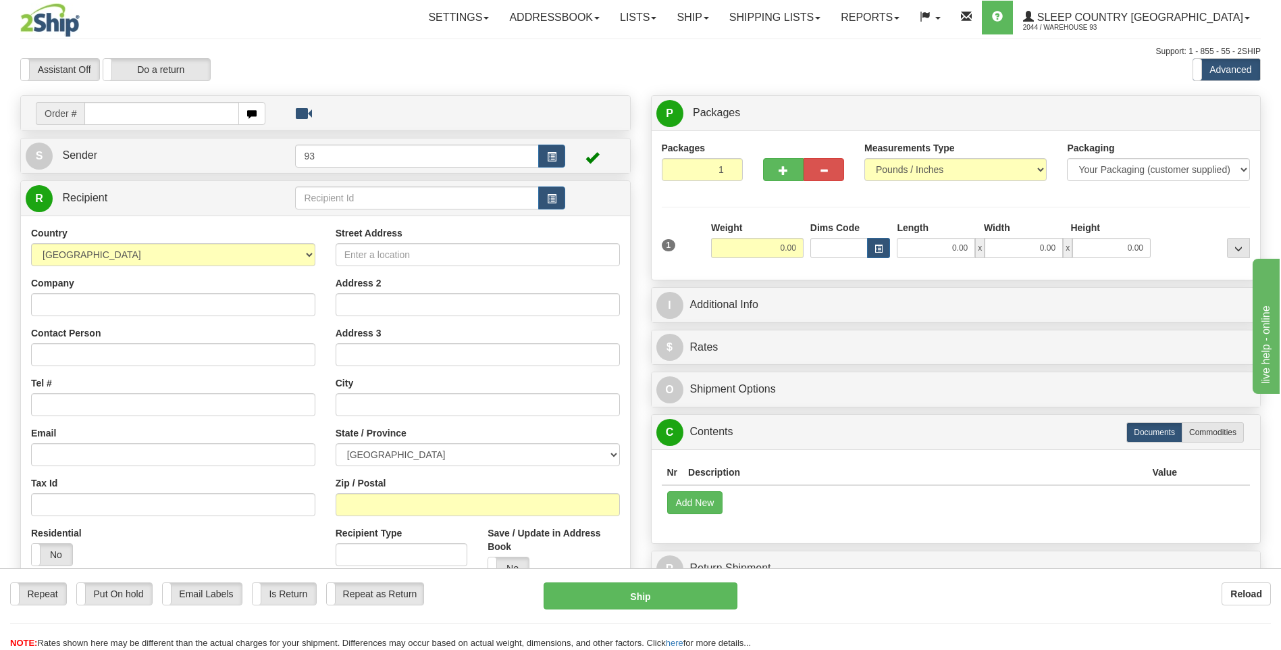
click at [114, 117] on input "text" at bounding box center [161, 113] width 154 height 23
type input "9002H989258"
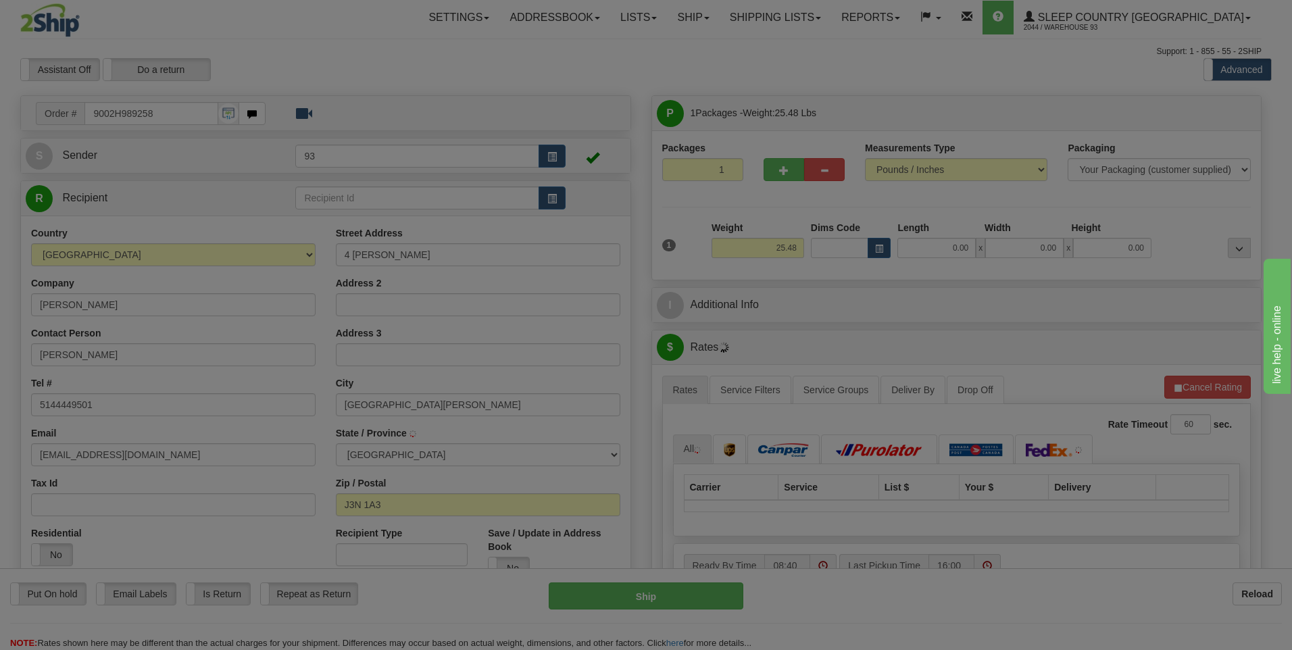
type input "SAINT-BASILE-LE-GRAND"
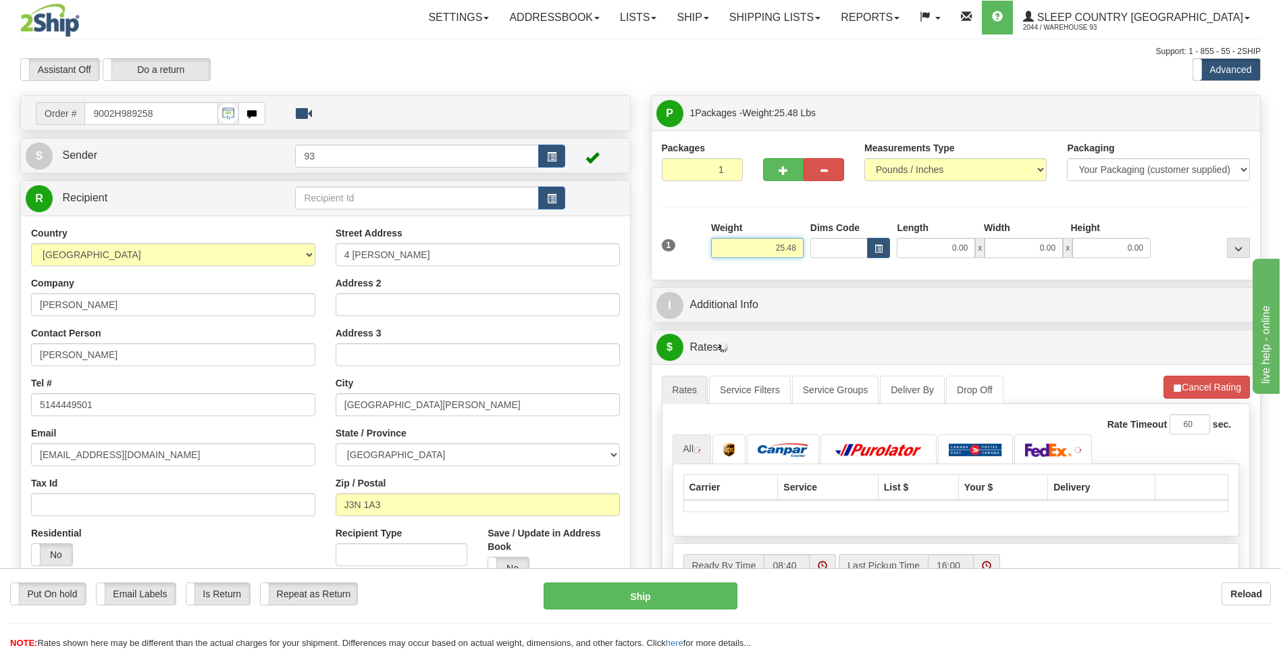
click at [798, 249] on input "25.48" at bounding box center [757, 248] width 93 height 20
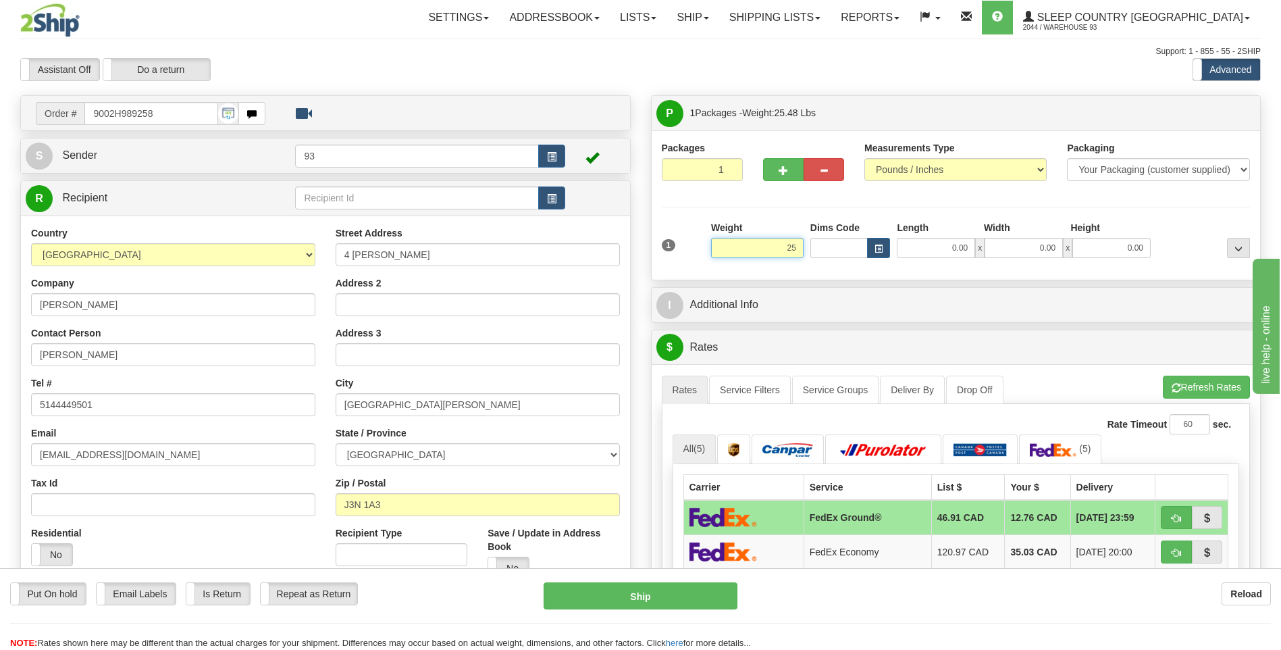
type input "2"
type input "12.50"
click at [924, 249] on input "0.00" at bounding box center [936, 248] width 78 height 20
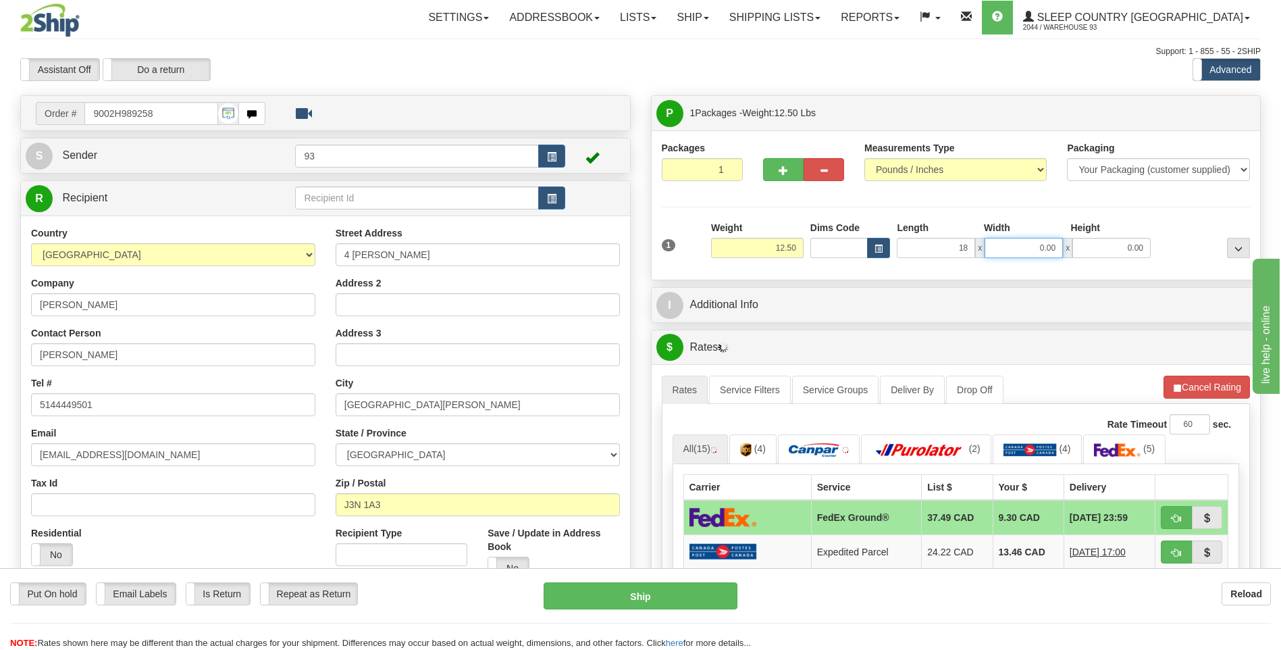
type input "18.00"
click at [988, 245] on input "0.00" at bounding box center [1024, 248] width 78 height 20
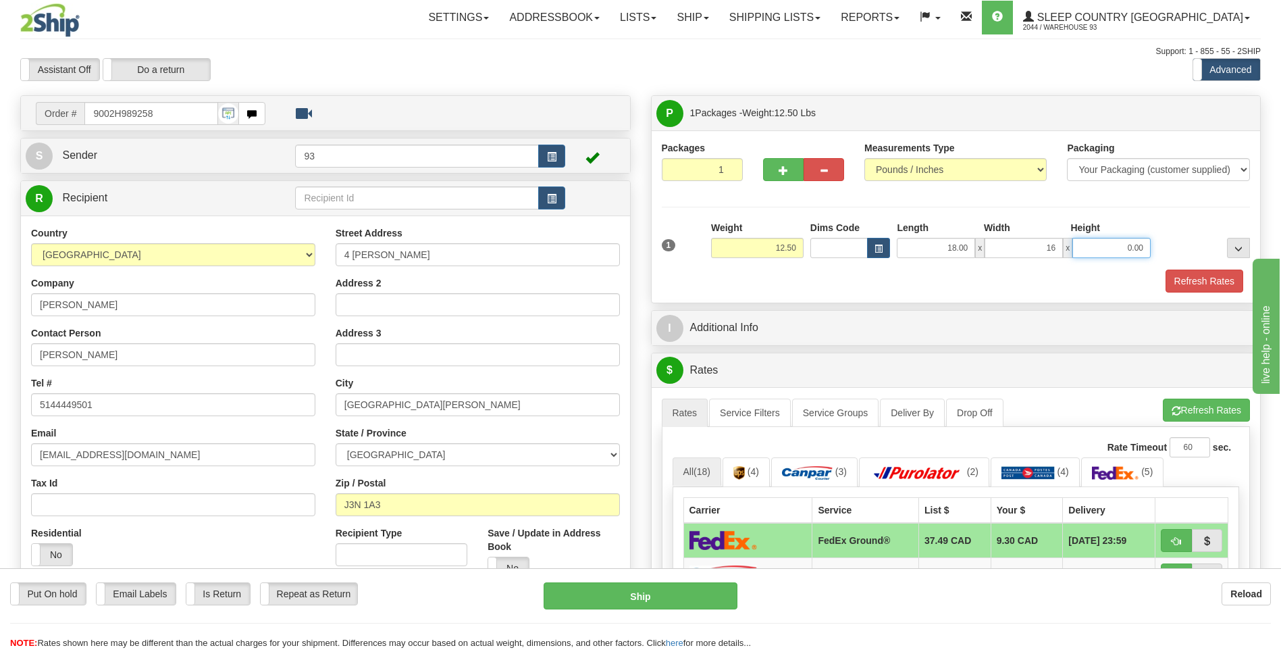
type input "16.00"
click at [1089, 243] on input "0.00" at bounding box center [1112, 248] width 78 height 20
type input "8.00"
click at [780, 166] on span "button" at bounding box center [783, 170] width 9 height 9
type input "2"
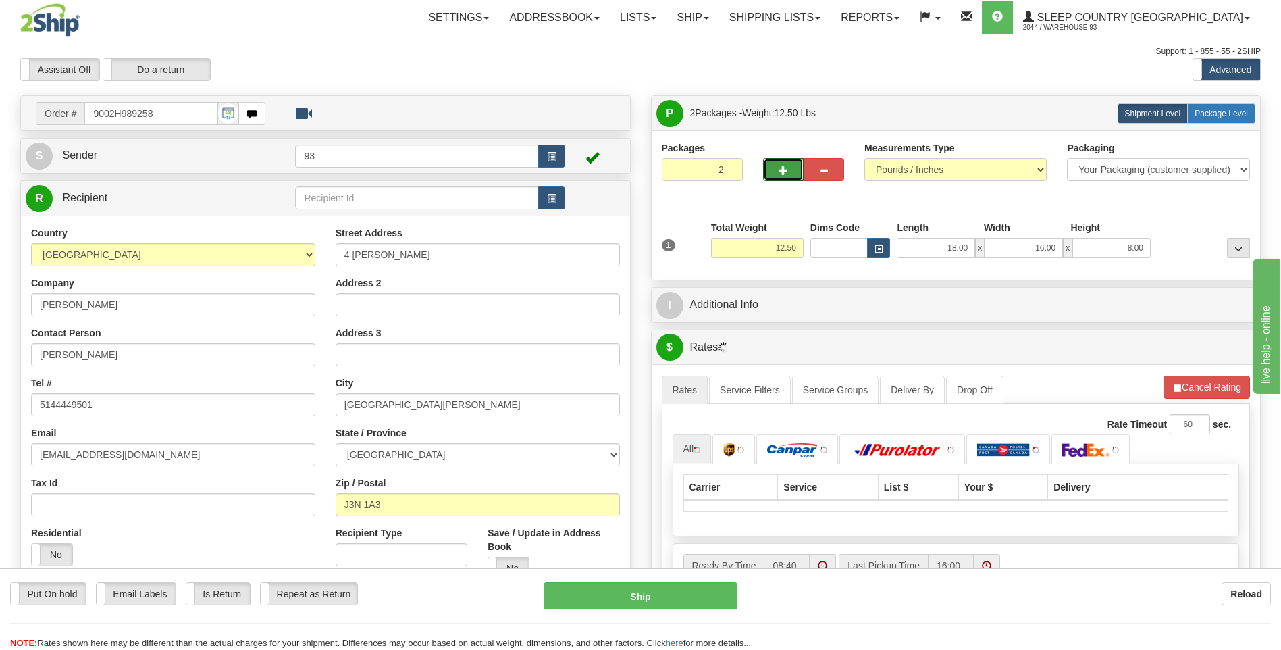
click at [1219, 109] on span "Package Level" at bounding box center [1221, 113] width 53 height 9
radio input "true"
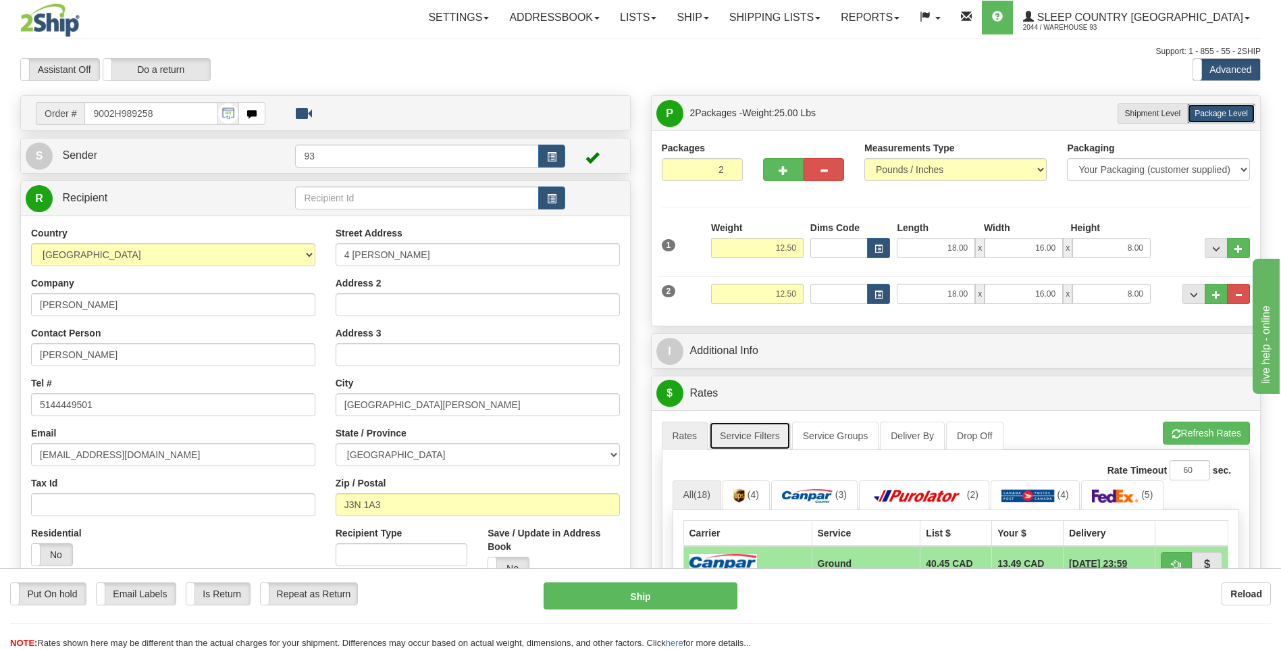
click at [755, 432] on link "Service Filters" at bounding box center [750, 436] width 82 height 28
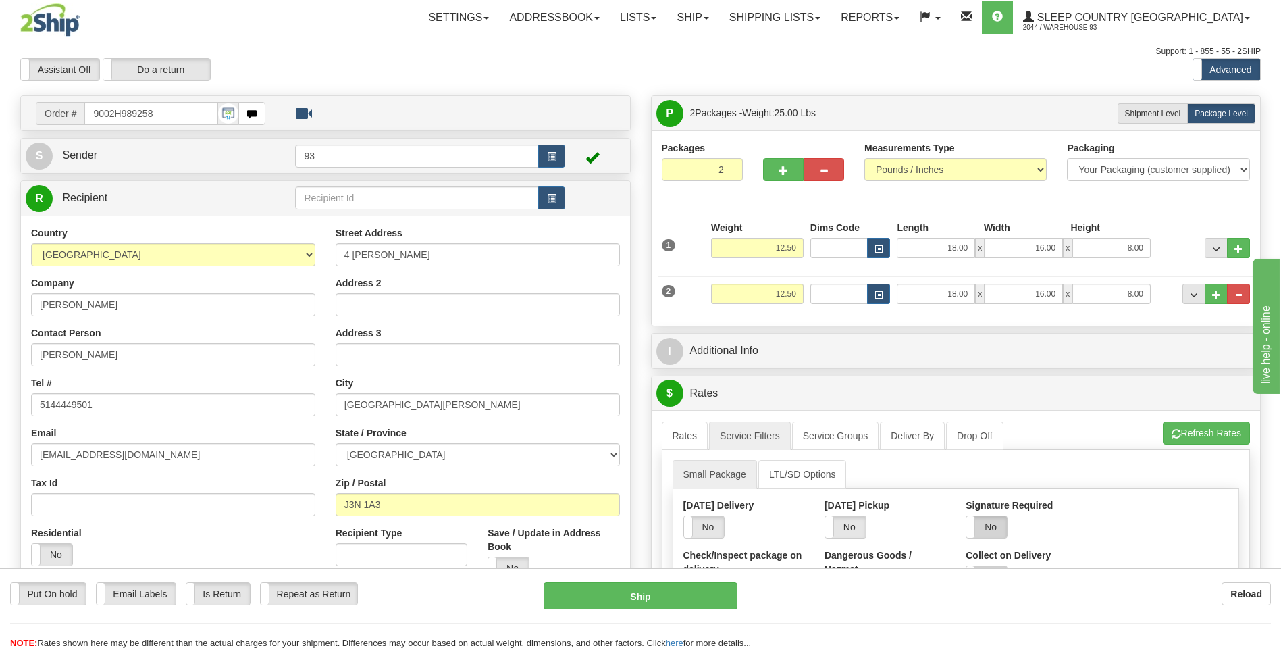
click at [996, 524] on label "No" at bounding box center [987, 527] width 41 height 22
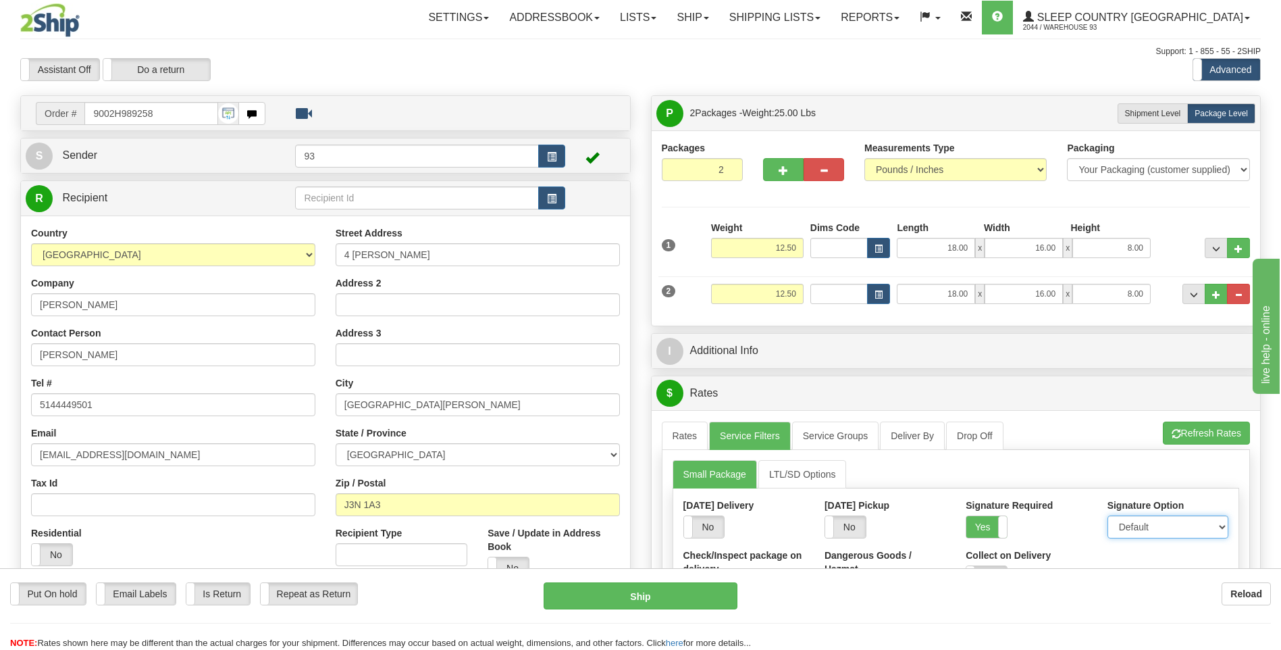
click at [1174, 529] on select "Default Adult Direct Indirect No Signature Required" at bounding box center [1168, 526] width 121 height 23
select select "1"
click at [1108, 515] on select "Default Adult Direct Indirect No Signature Required" at bounding box center [1168, 526] width 121 height 23
click at [682, 427] on link "Rates" at bounding box center [685, 436] width 47 height 28
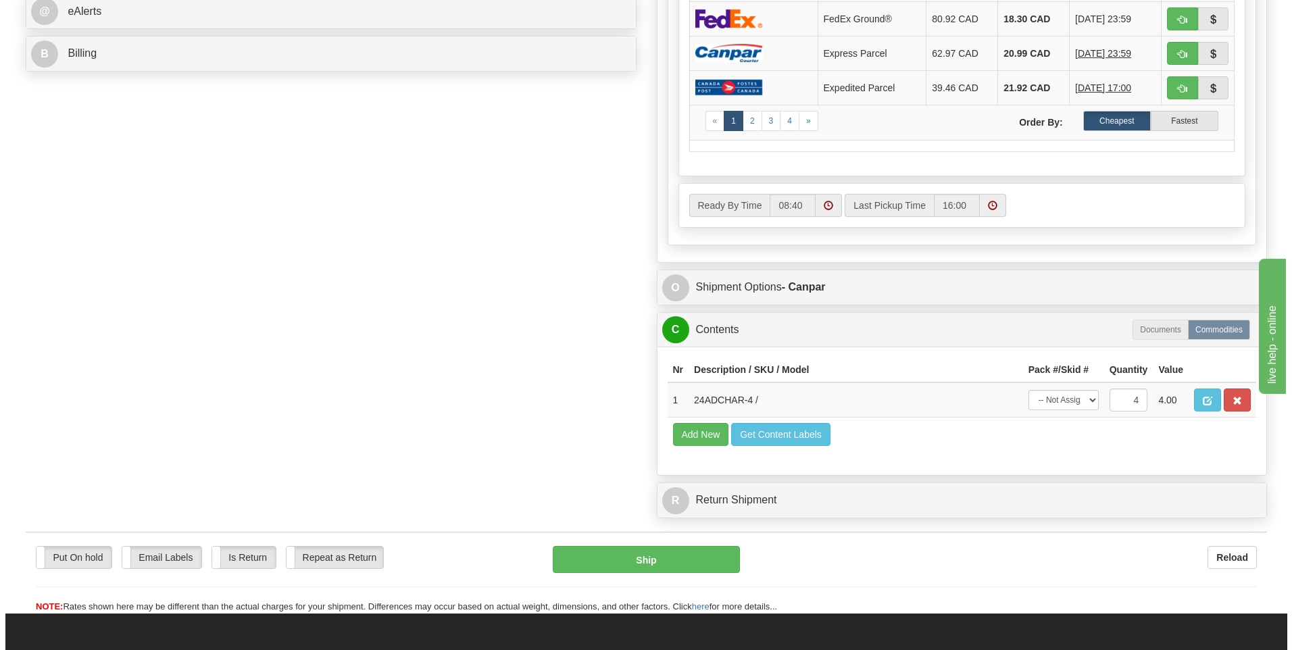
scroll to position [743, 0]
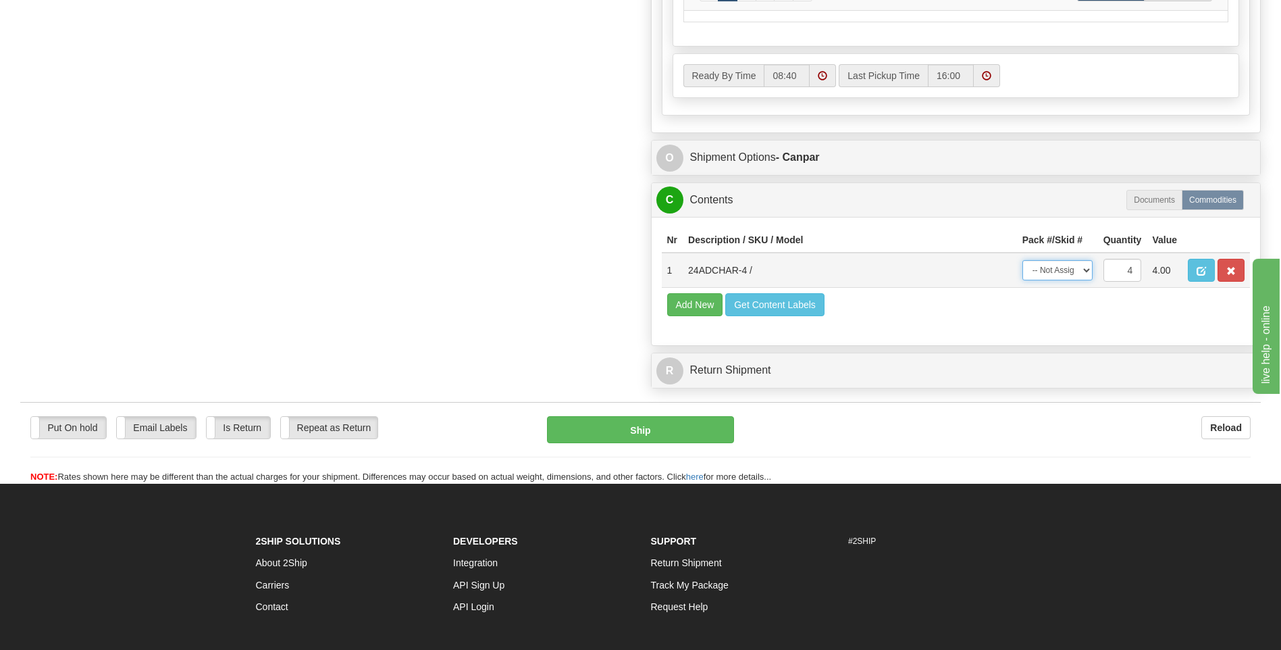
drag, startPoint x: 1067, startPoint y: 274, endPoint x: 1069, endPoint y: 280, distance: 6.9
click at [1067, 274] on select "-- Not Assigned -- Package 1 Package 2 Split" at bounding box center [1058, 270] width 70 height 20
select select "SPLIT"
click at [1023, 260] on select "-- Not Assigned -- Package 1 Package 2 Split" at bounding box center [1058, 270] width 70 height 20
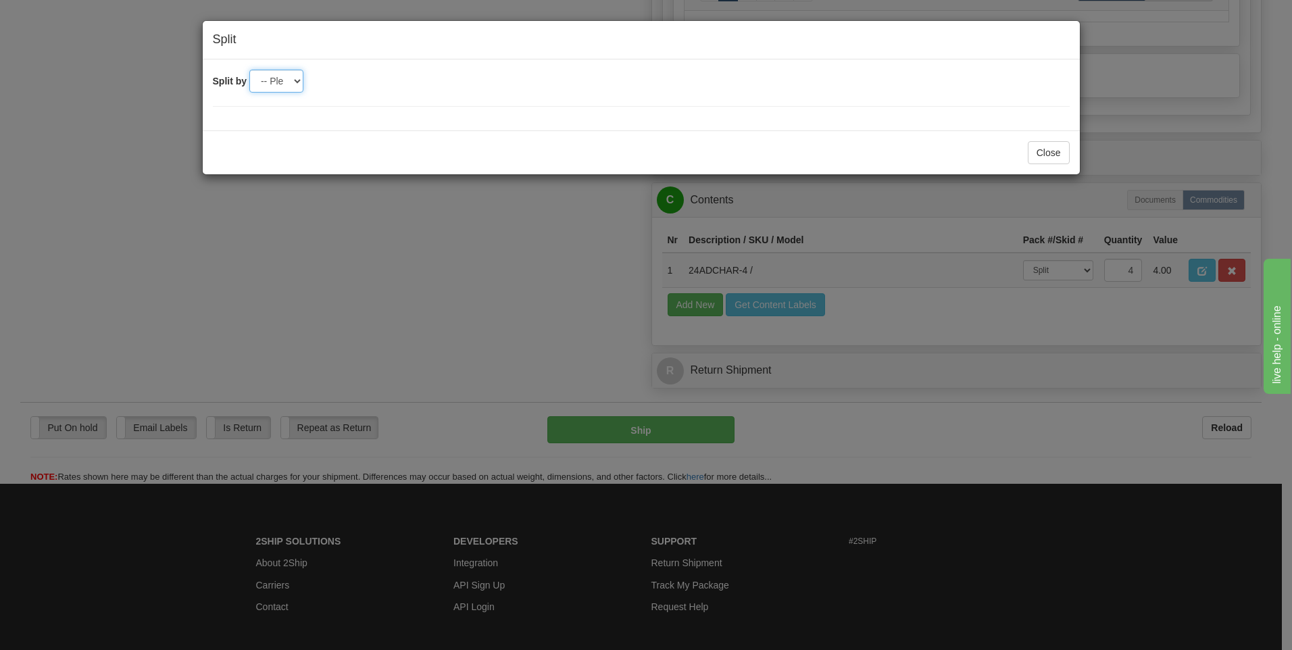
click at [284, 77] on select "-- Please select -- 2" at bounding box center [276, 81] width 54 height 23
select select "2"
click at [249, 70] on select "-- Please select -- 2" at bounding box center [276, 81] width 54 height 23
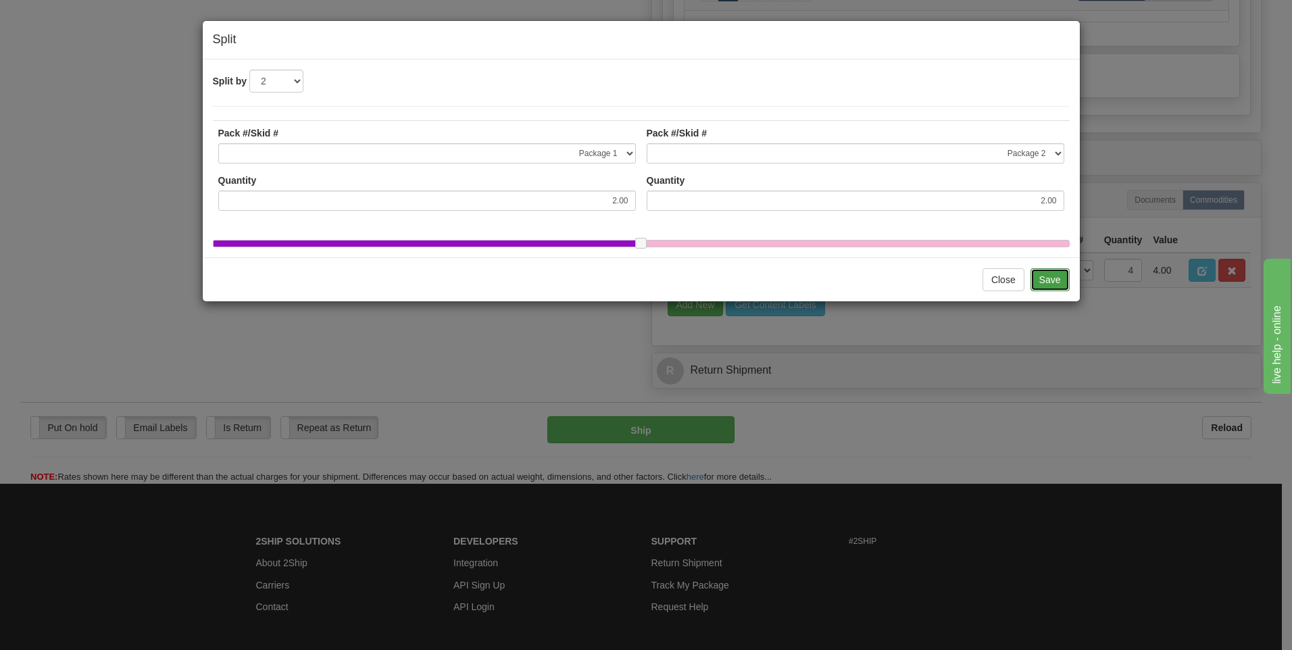
click at [1052, 291] on button "Save" at bounding box center [1049, 279] width 39 height 23
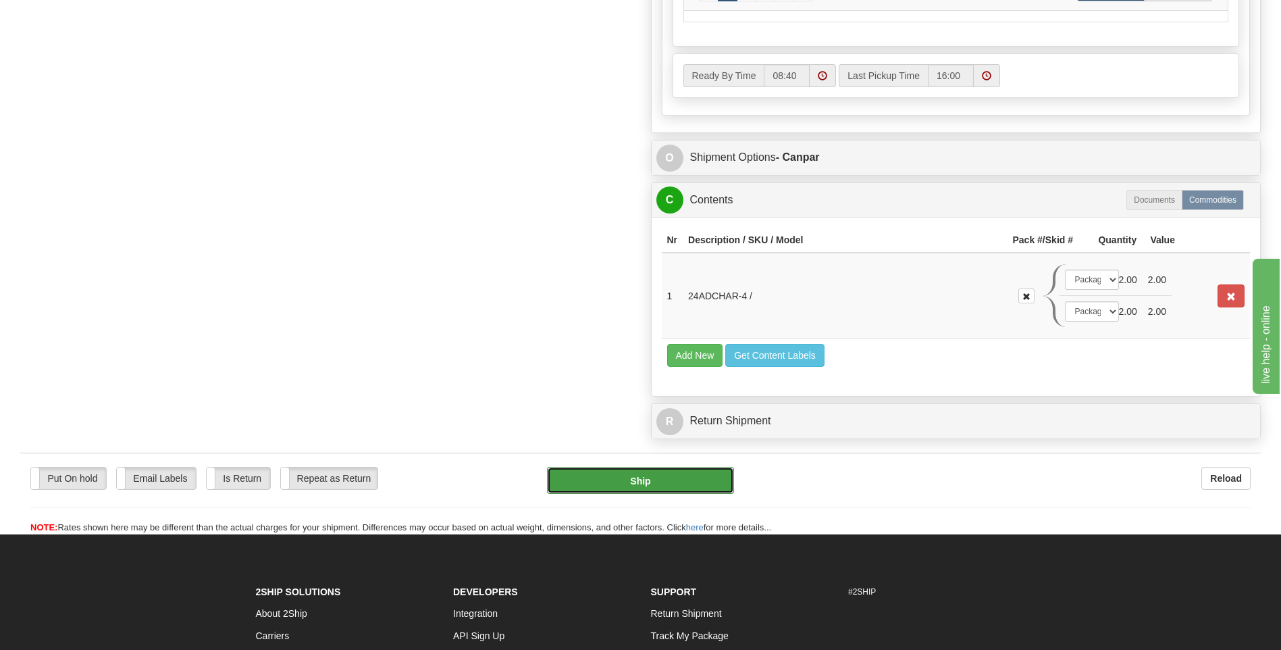
click at [700, 478] on button "Ship" at bounding box center [640, 480] width 186 height 27
type input "1"
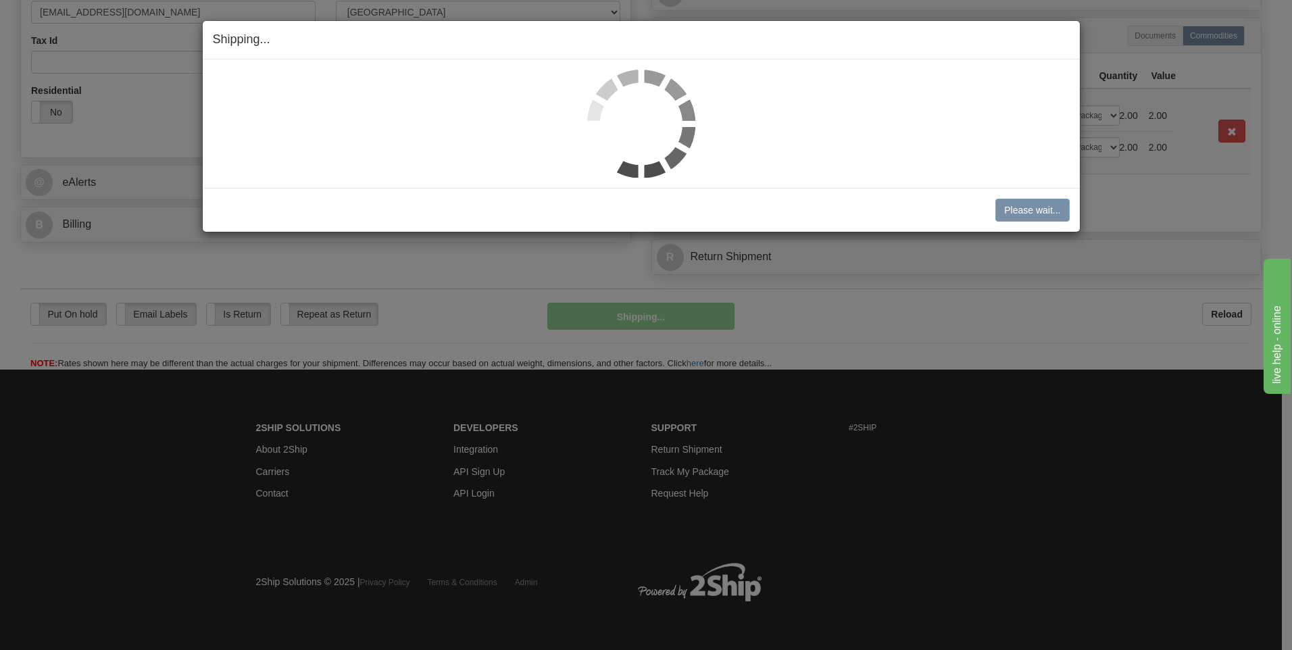
scroll to position [442, 0]
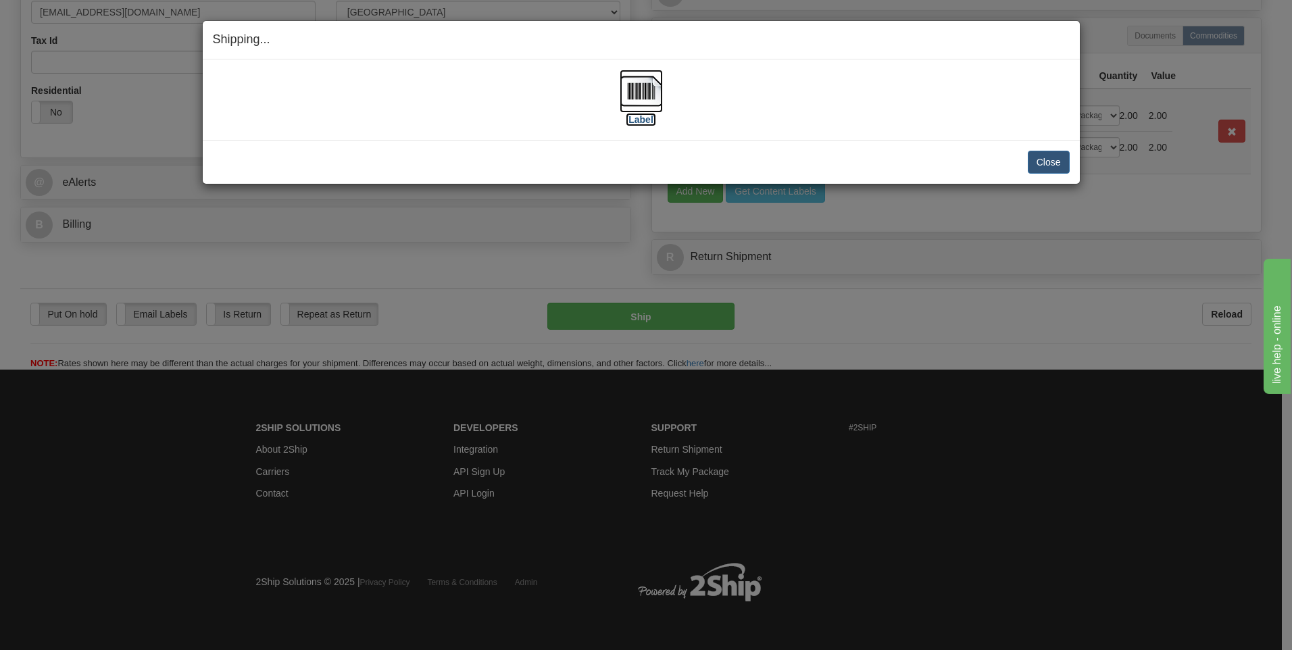
click at [640, 87] on img at bounding box center [640, 91] width 43 height 43
click at [1048, 164] on button "Close" at bounding box center [1048, 162] width 42 height 23
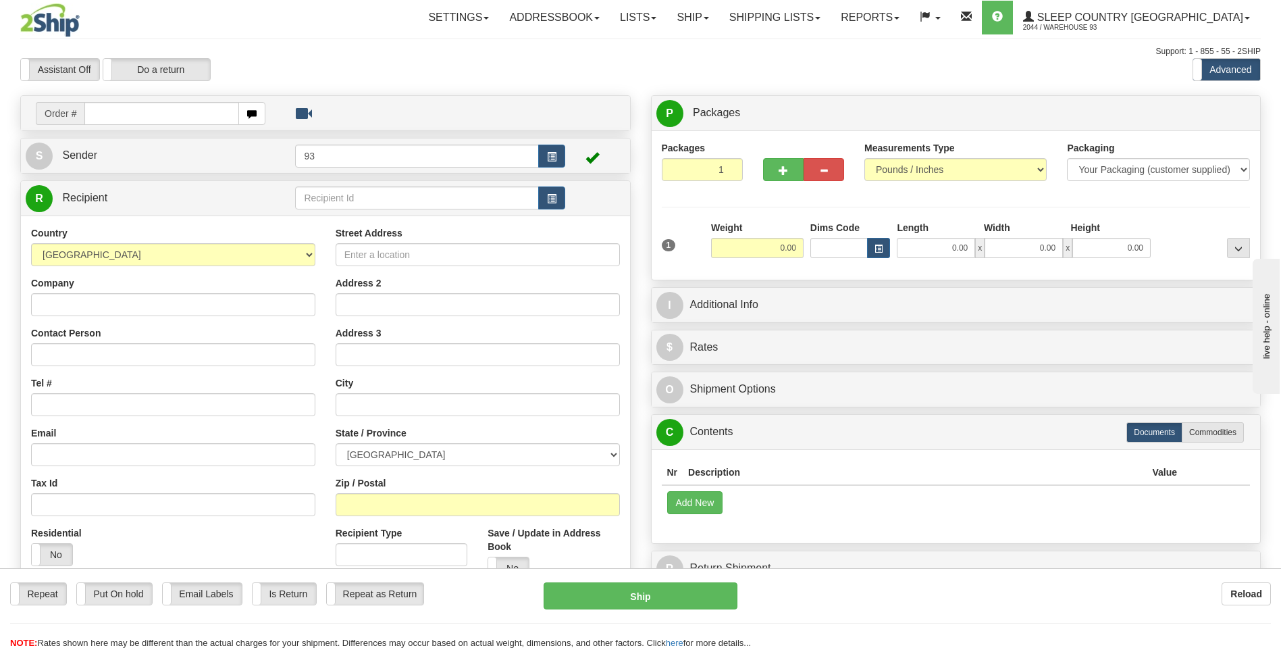
click at [176, 117] on input "text" at bounding box center [161, 113] width 154 height 23
type input "9000H989393"
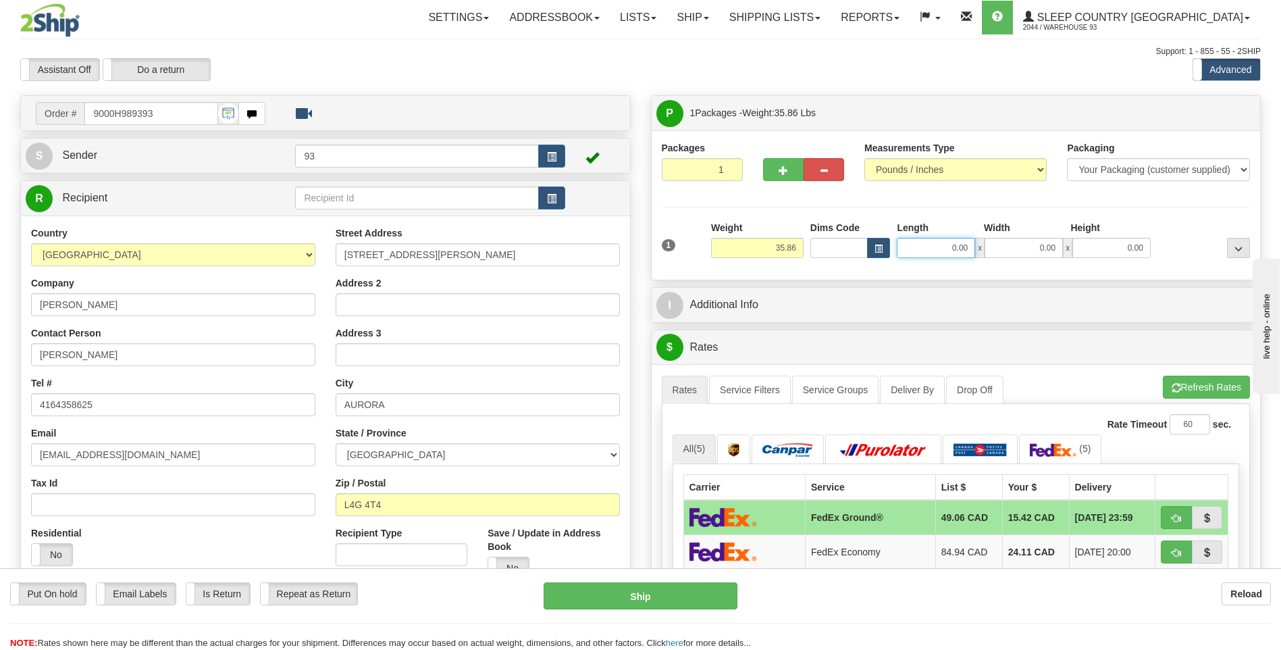
click at [935, 245] on input "0.00" at bounding box center [936, 248] width 78 height 20
type input "40.00"
click at [1010, 245] on input "0.00" at bounding box center [1024, 248] width 78 height 20
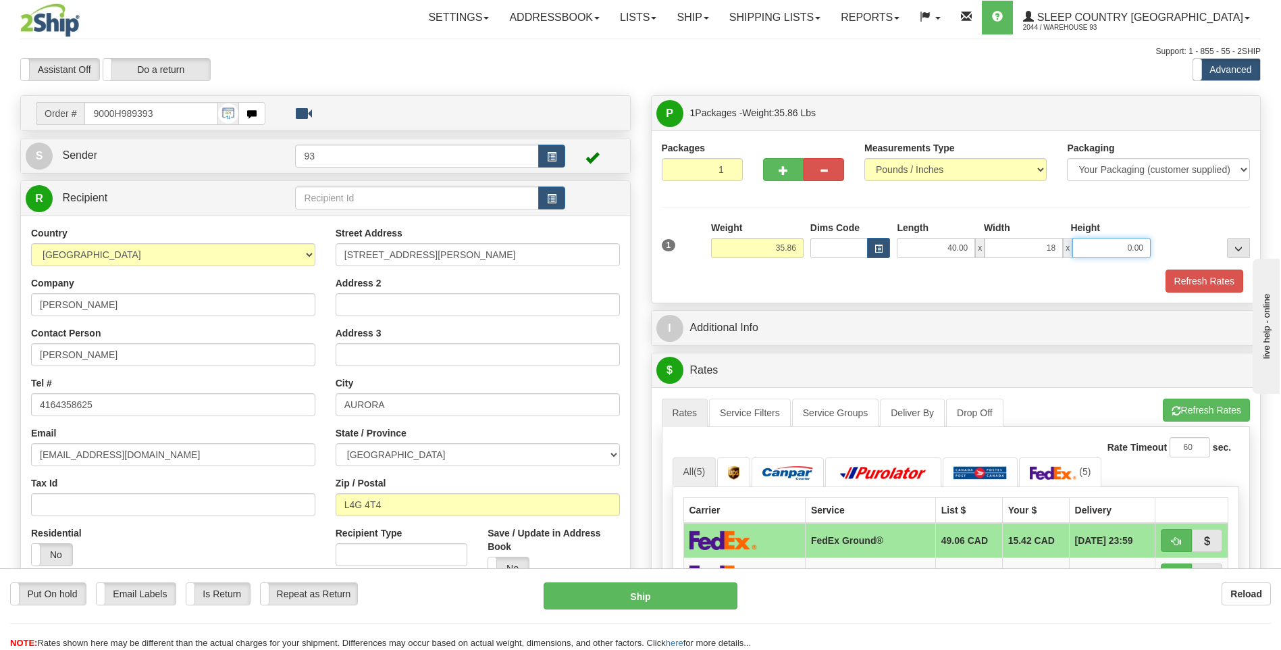
type input "18.00"
click at [1114, 249] on input "0.00" at bounding box center [1112, 248] width 78 height 20
type input "18.00"
click at [1215, 286] on button "Refresh Rates" at bounding box center [1205, 281] width 78 height 23
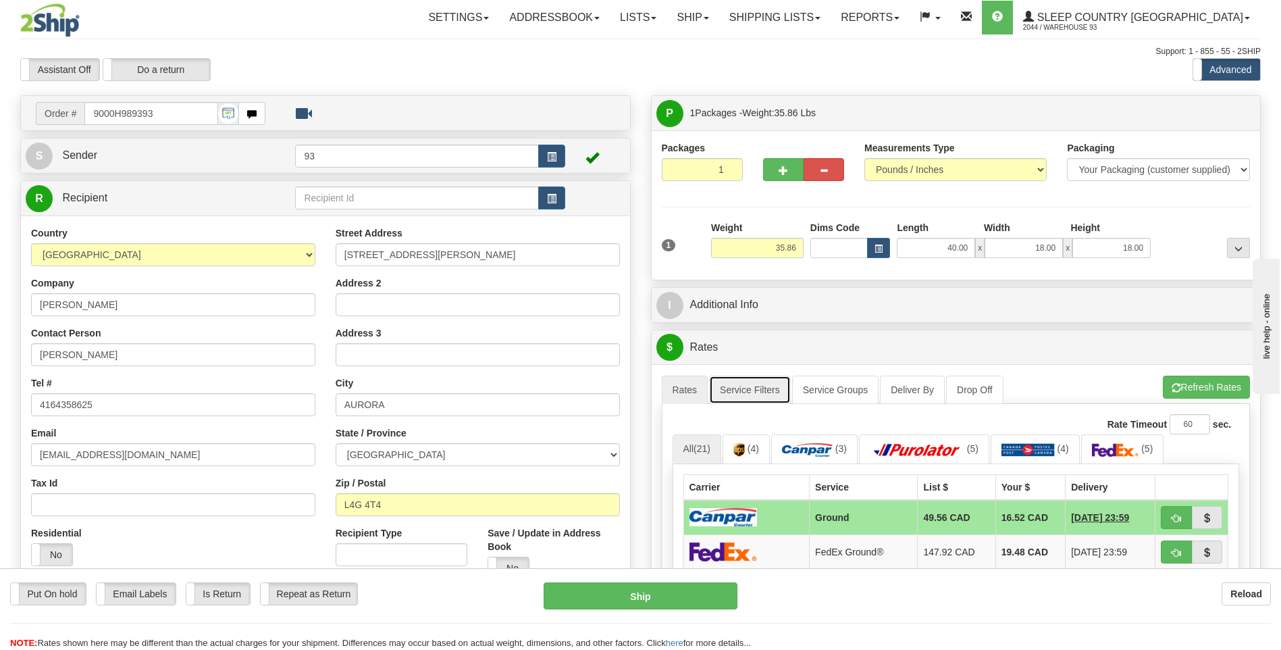
click at [756, 391] on link "Service Filters" at bounding box center [750, 390] width 82 height 28
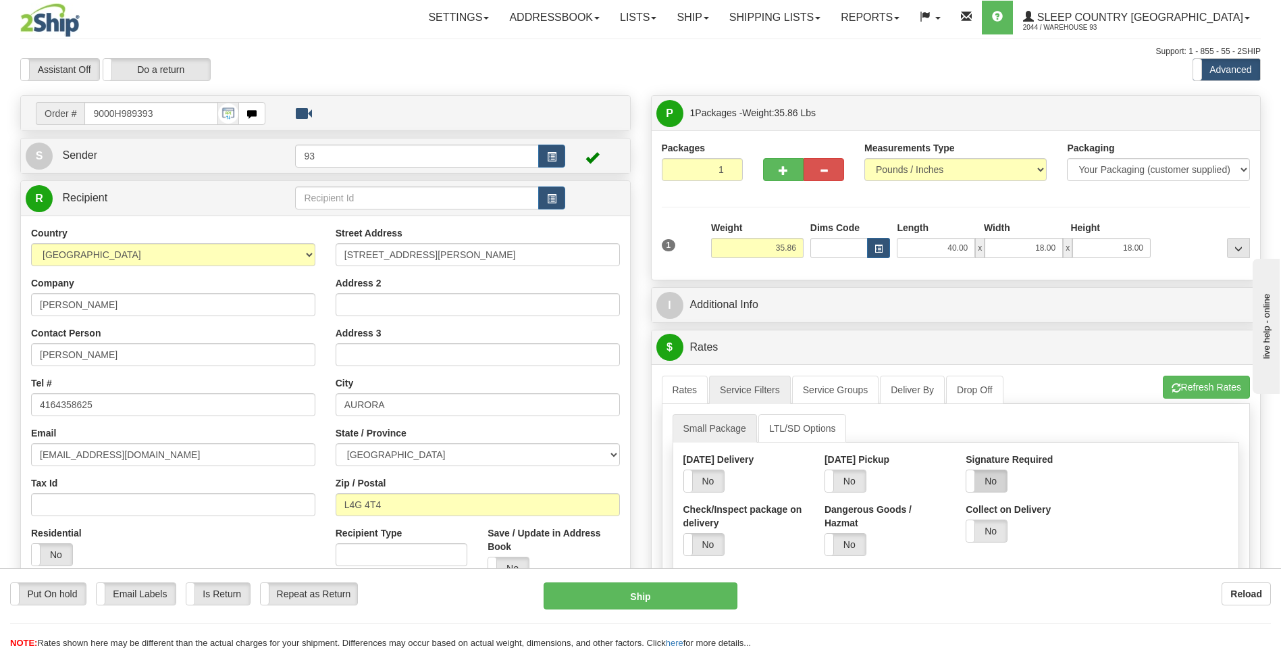
click at [993, 479] on label "No" at bounding box center [987, 481] width 41 height 22
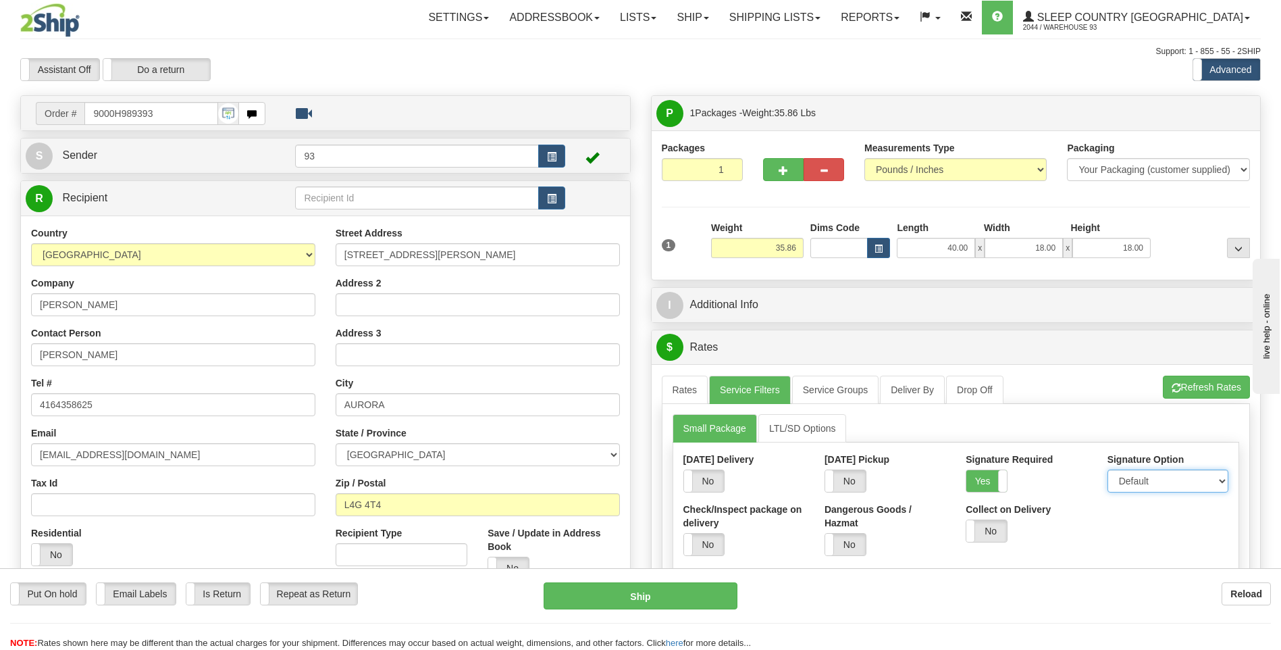
click at [1146, 483] on select "Default Adult Direct Indirect No Signature Required" at bounding box center [1168, 481] width 121 height 23
select select "1"
click at [1108, 470] on select "Default Adult Direct Indirect No Signature Required" at bounding box center [1168, 481] width 121 height 23
click at [689, 397] on link "Rates" at bounding box center [685, 390] width 47 height 28
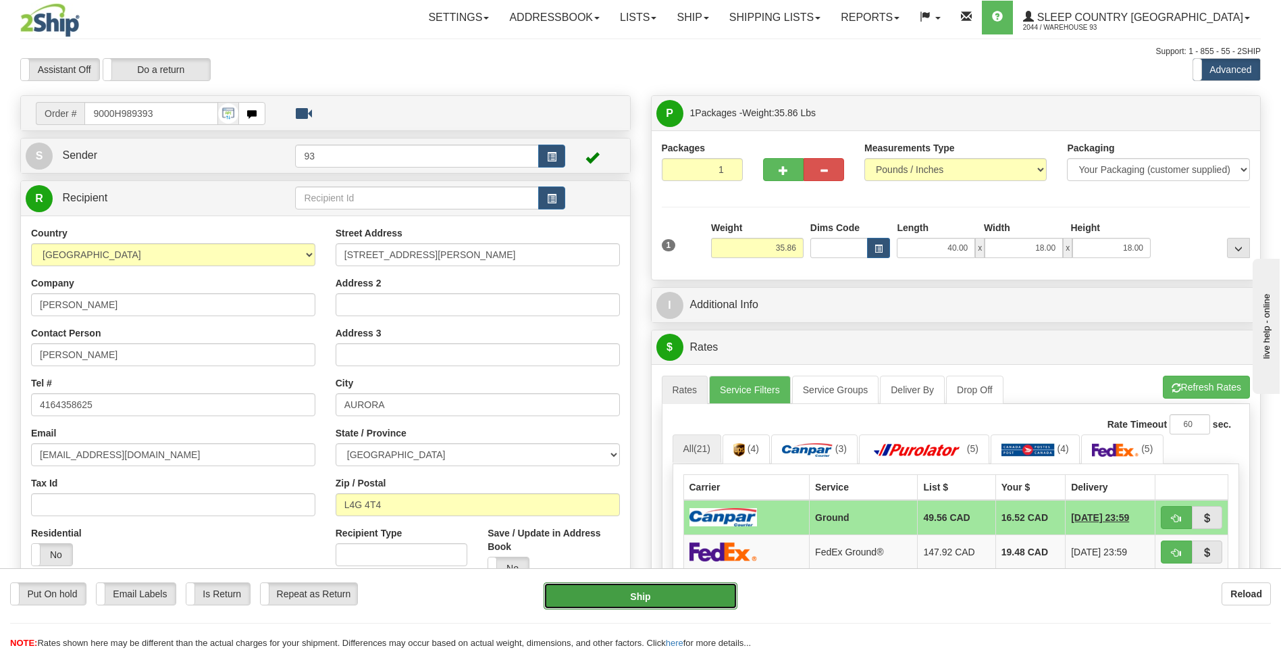
click at [713, 597] on button "Ship" at bounding box center [640, 595] width 193 height 27
type input "1"
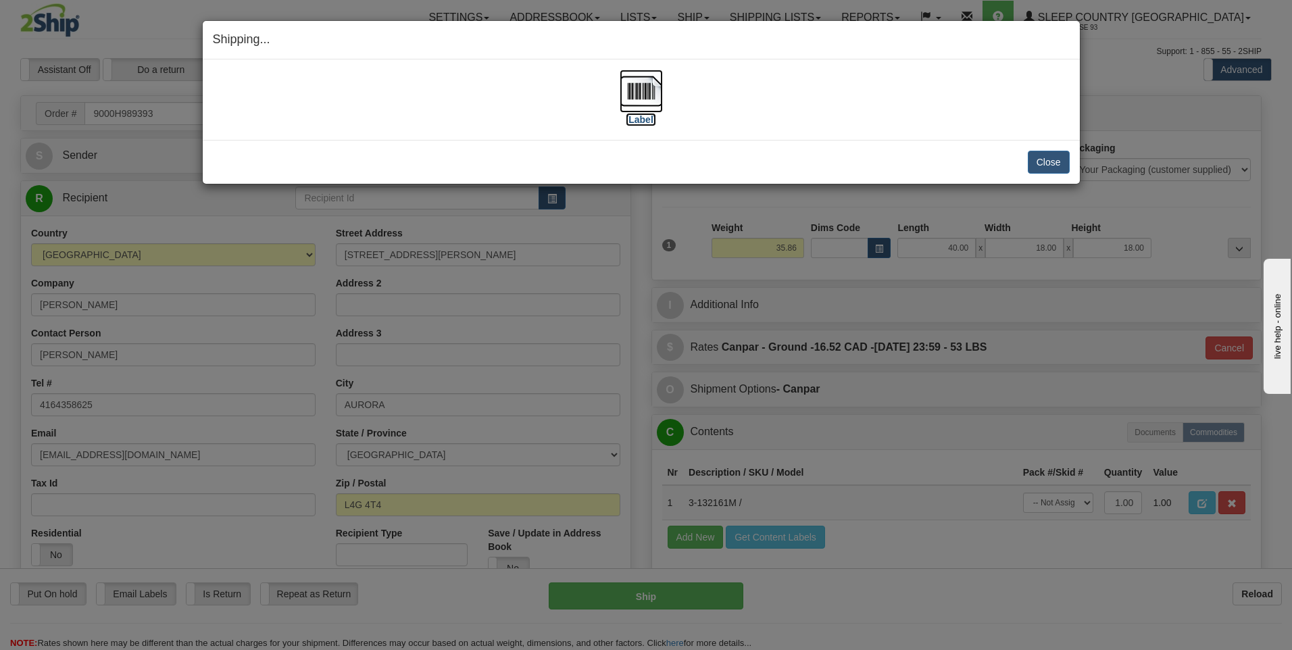
click at [640, 81] on img at bounding box center [640, 91] width 43 height 43
click at [1042, 165] on button "Close" at bounding box center [1048, 162] width 42 height 23
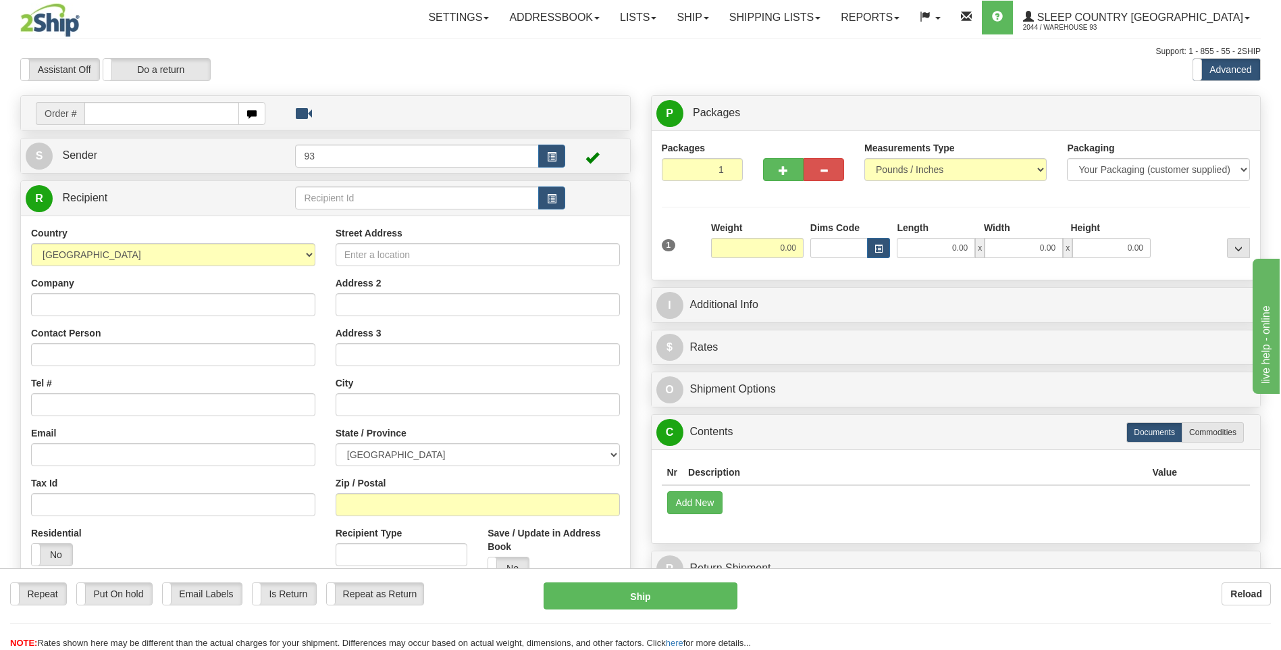
click at [166, 125] on td "Order #" at bounding box center [326, 113] width 600 height 28
click at [165, 116] on input "text" at bounding box center [161, 113] width 154 height 23
type input "9000H989434"
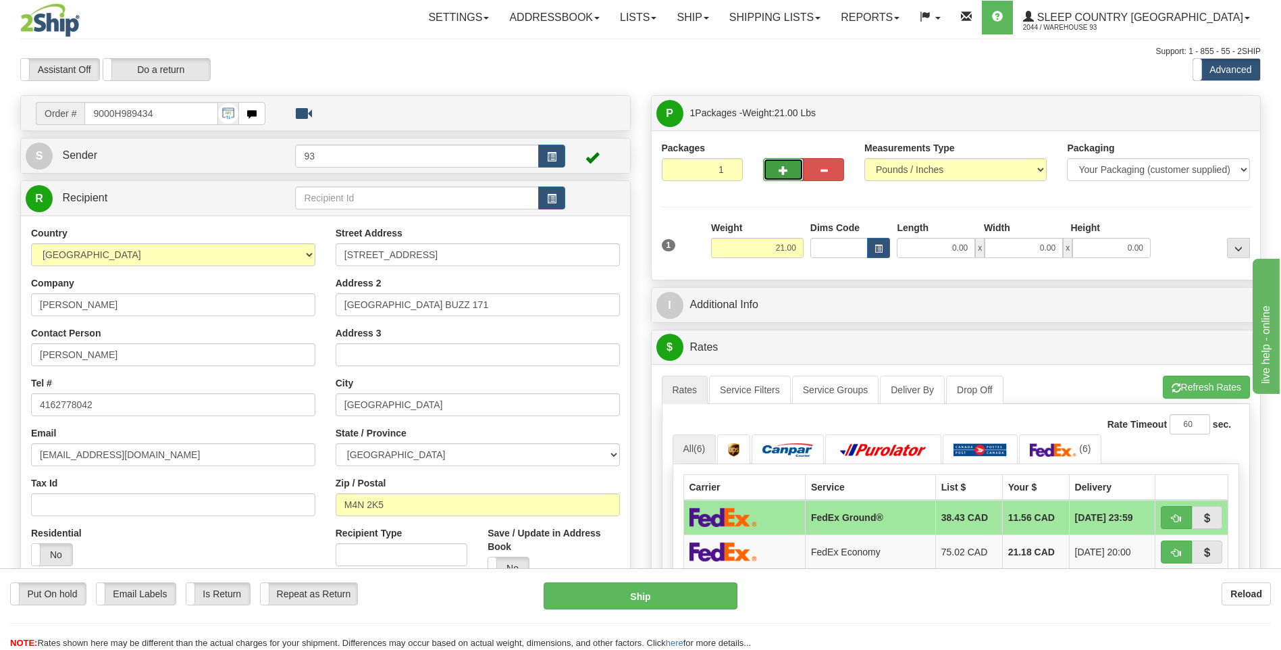
click at [784, 168] on span "button" at bounding box center [783, 170] width 9 height 9
type input "2"
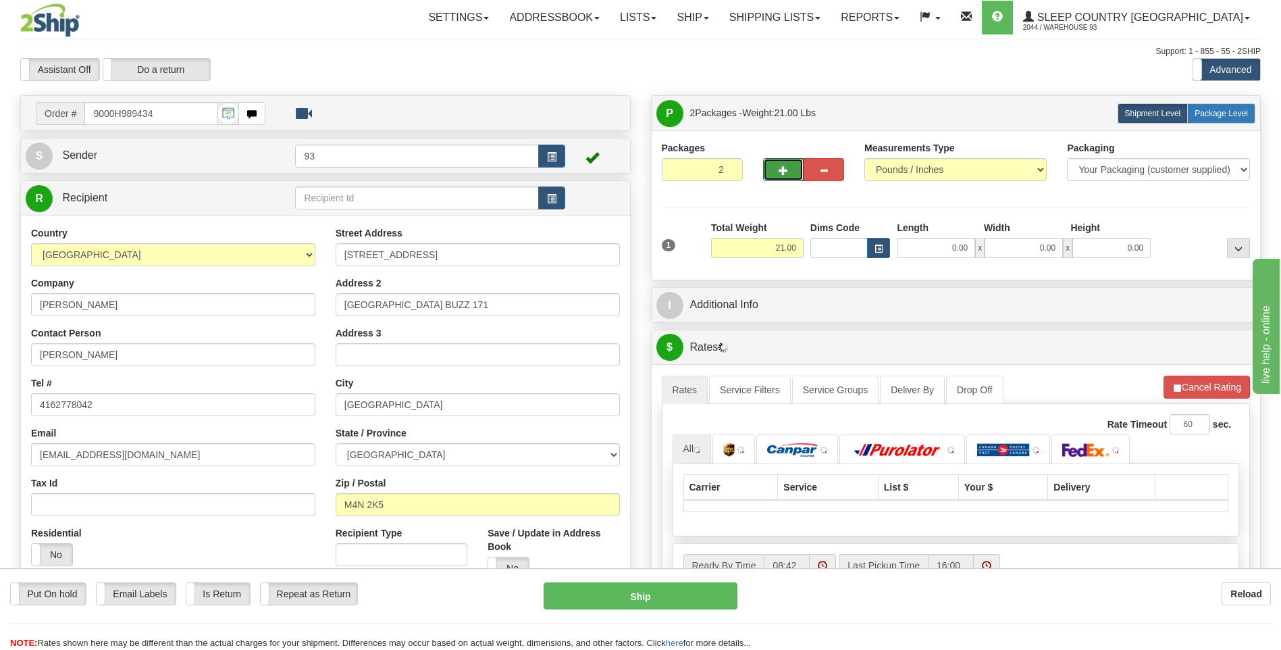
click at [1218, 120] on label "Package Level Pack.." at bounding box center [1222, 113] width 68 height 20
radio input "true"
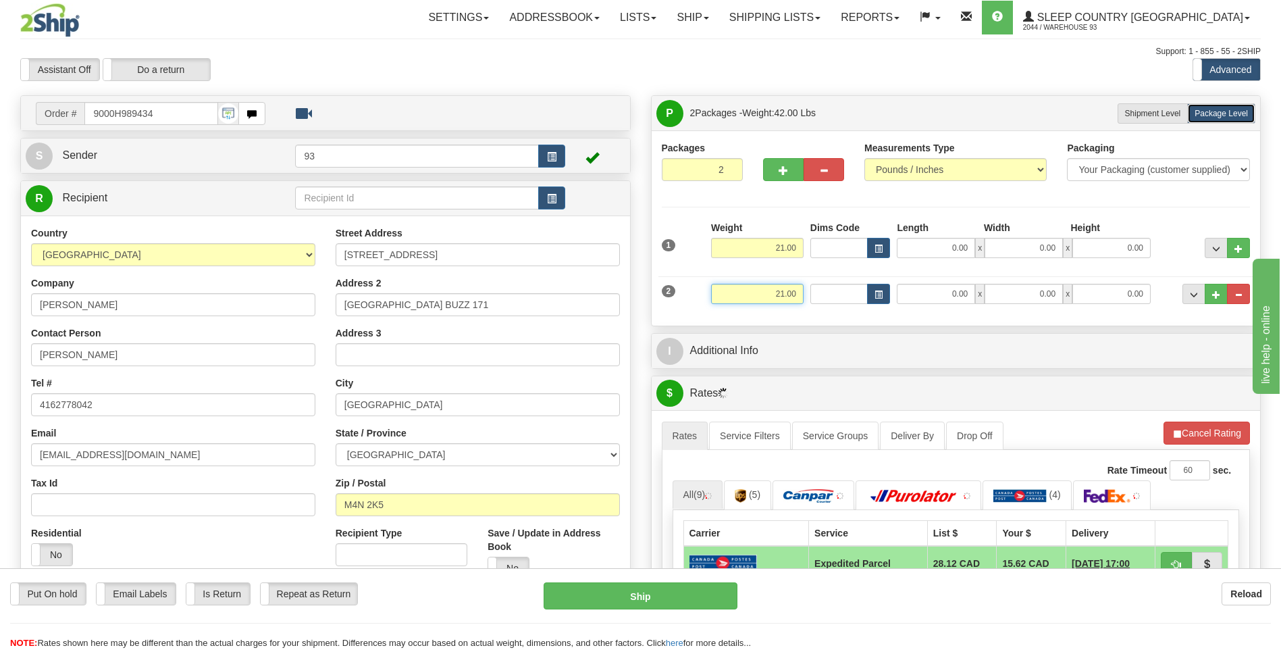
click at [797, 293] on input "21.00" at bounding box center [757, 294] width 93 height 20
type input "2"
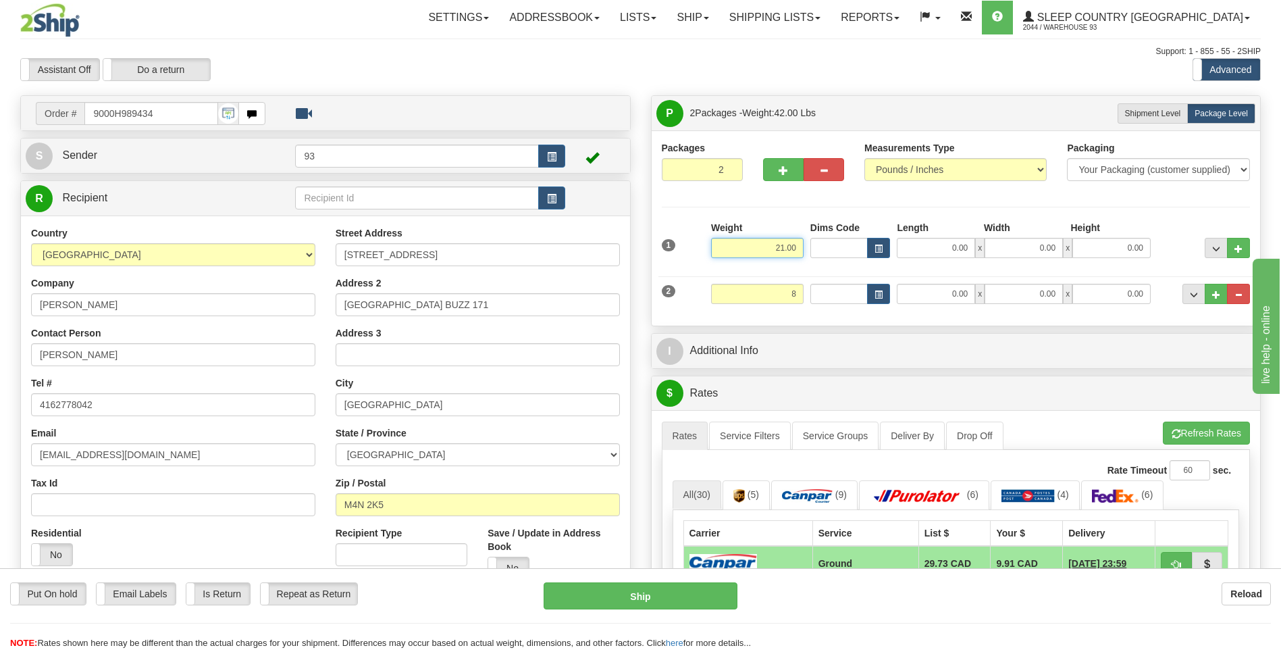
click at [800, 249] on input "21.00" at bounding box center [757, 248] width 93 height 20
type input "8.00"
type input "2"
click at [926, 251] on input "0.00" at bounding box center [936, 248] width 78 height 20
type input "16.00"
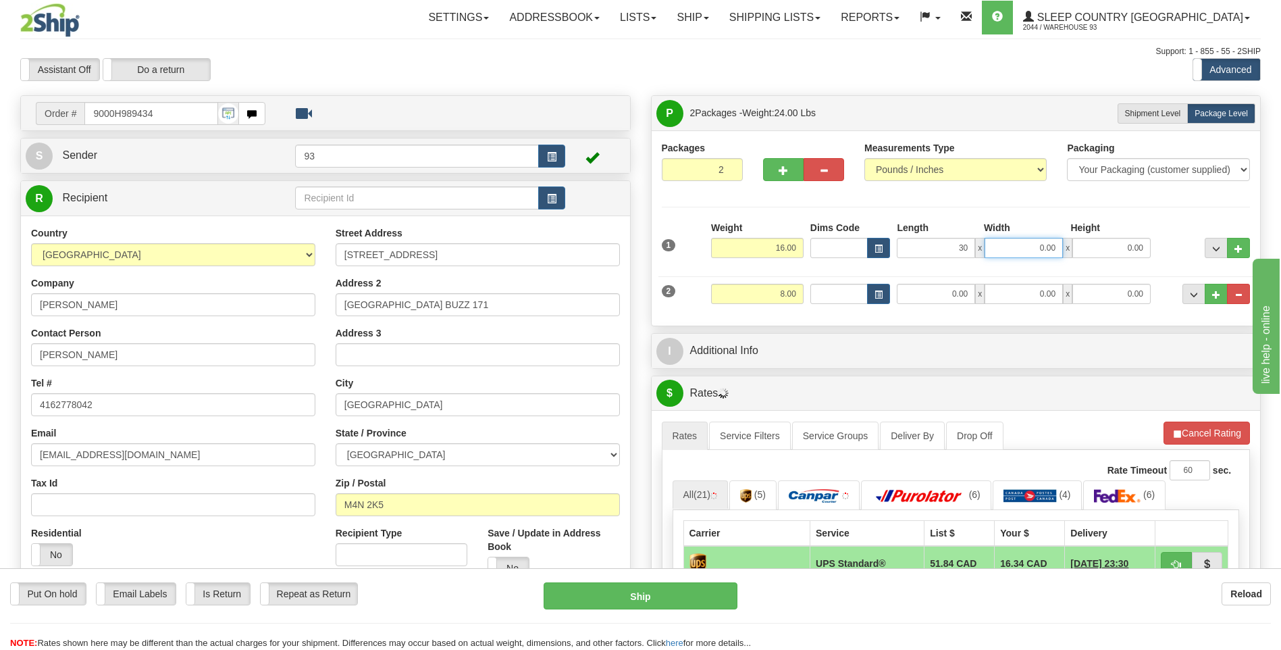
type input "30.00"
click at [1034, 245] on input "0.00" at bounding box center [1024, 248] width 78 height 20
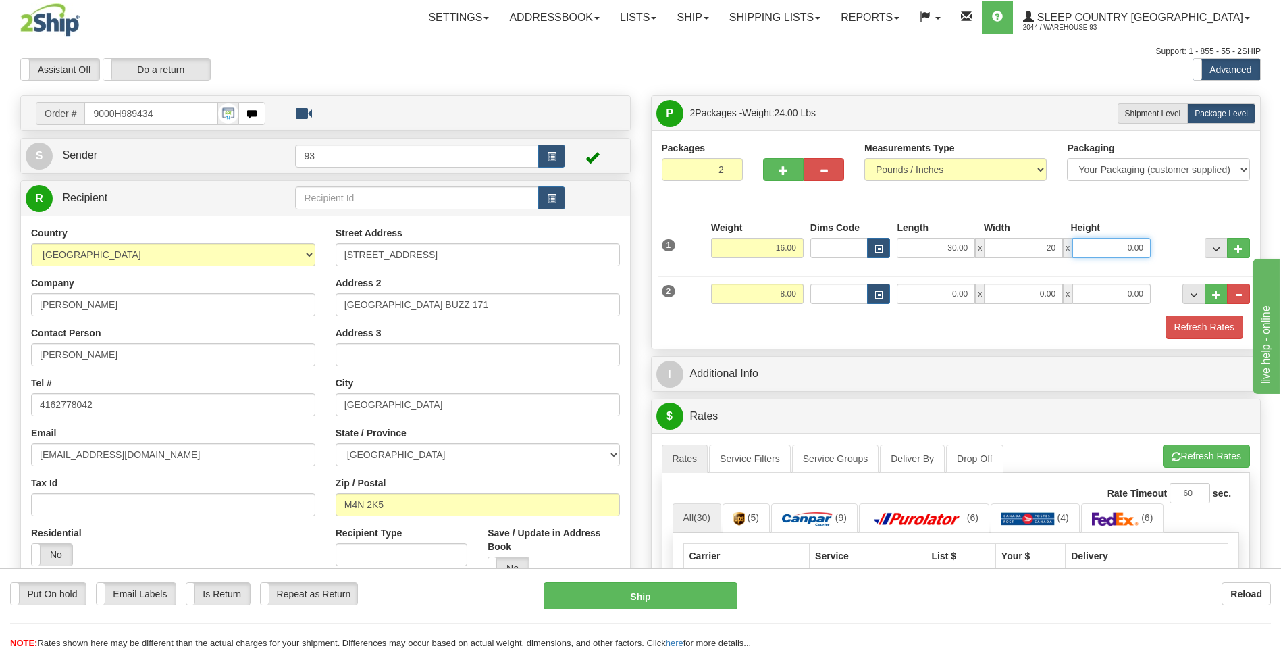
type input "20.00"
click at [1128, 245] on input "0.00" at bounding box center [1112, 248] width 78 height 20
type input "10.00"
click at [884, 328] on div "Refresh Rates" at bounding box center [957, 326] width 596 height 23
click at [919, 299] on input "0.00" at bounding box center [936, 294] width 78 height 20
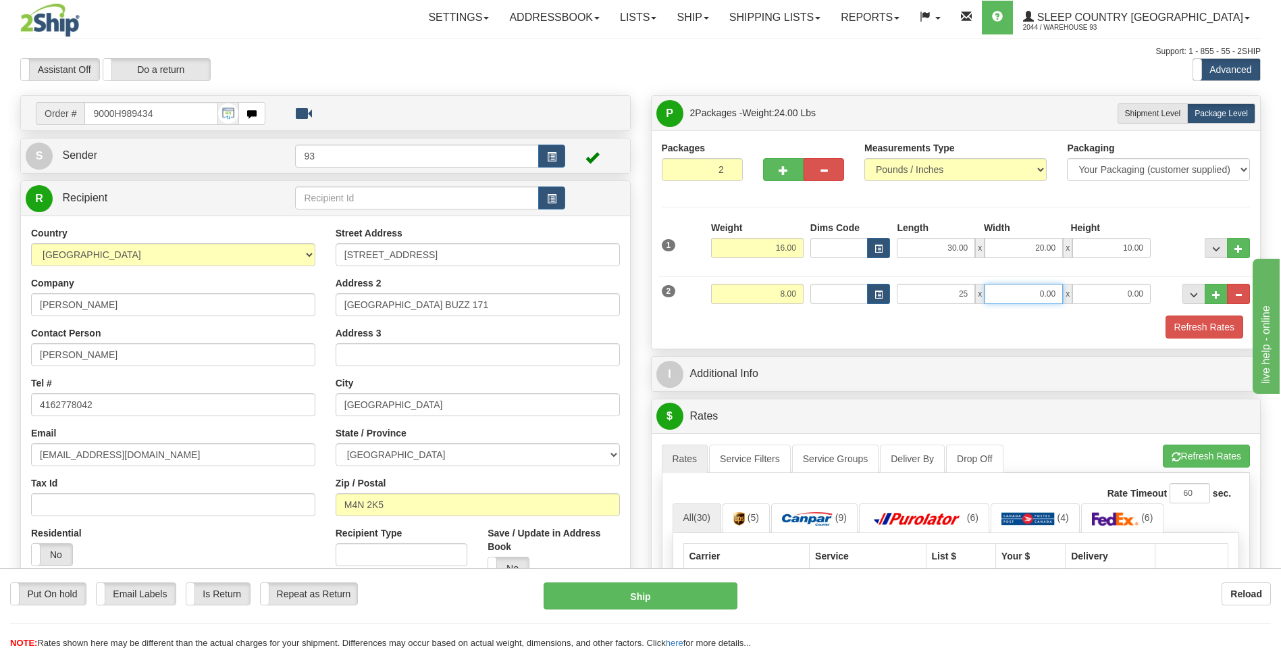
type input "25.00"
click at [1024, 289] on input "0.00" at bounding box center [1024, 294] width 78 height 20
type input "15.00"
click at [1109, 291] on input "0.00" at bounding box center [1112, 294] width 78 height 20
type input "8.00"
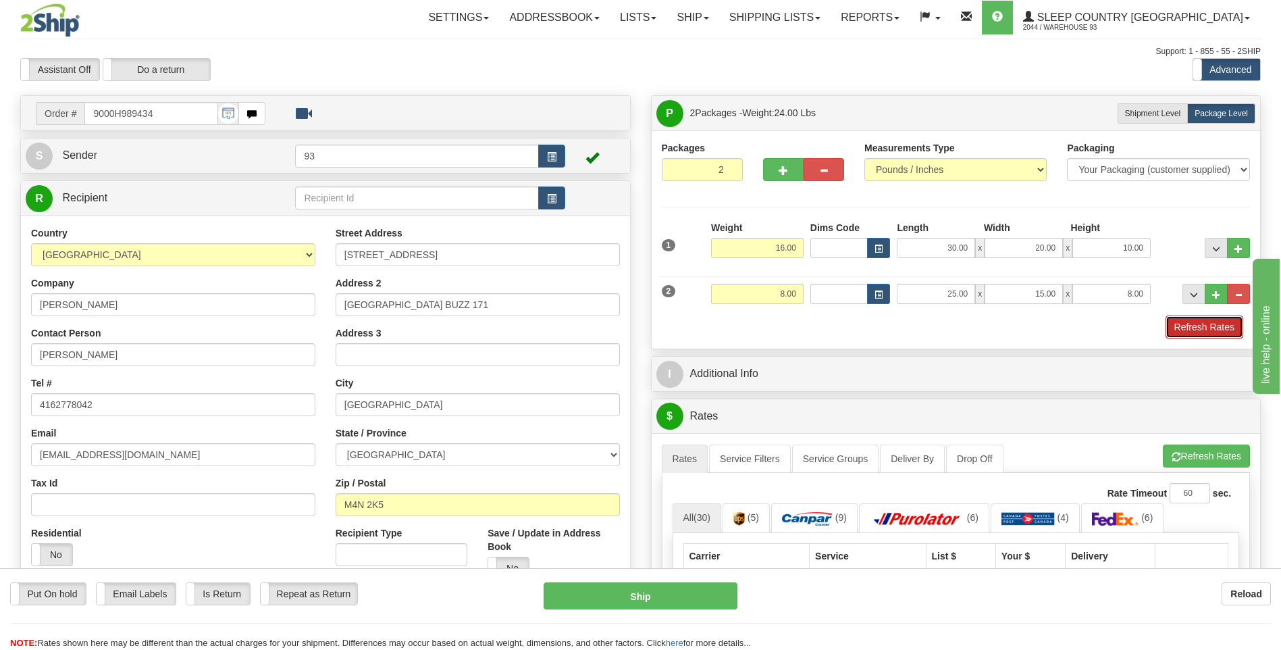
click at [1228, 330] on button "Refresh Rates" at bounding box center [1205, 326] width 78 height 23
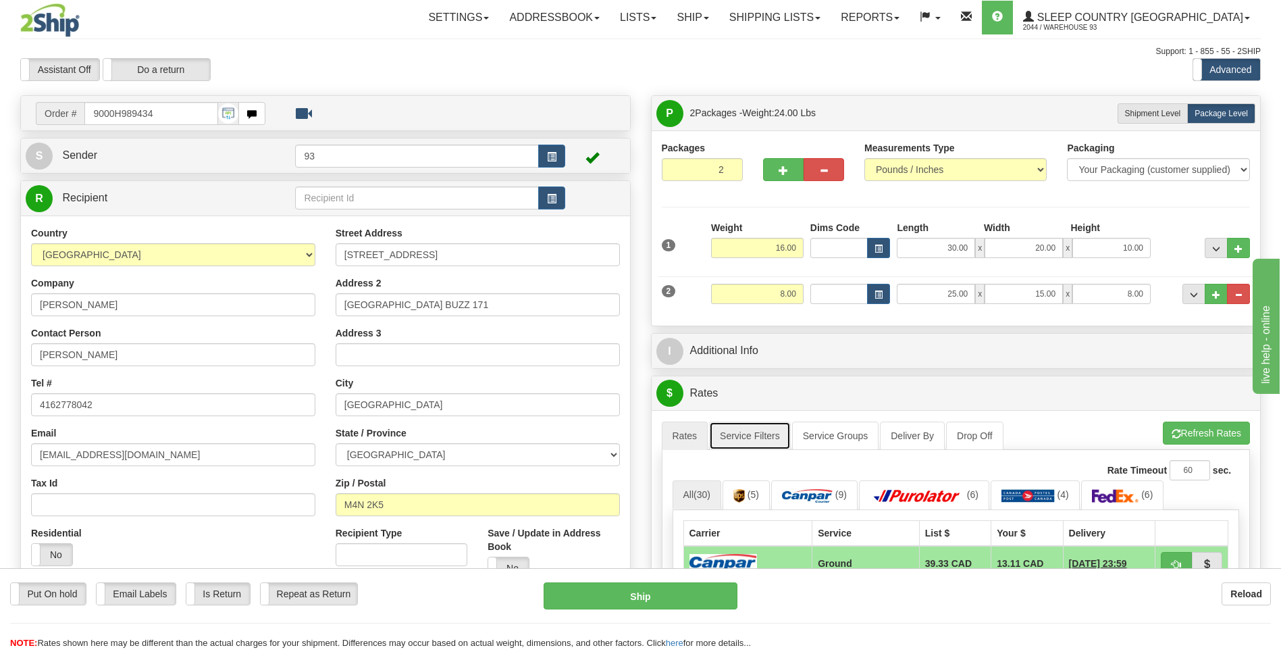
click at [776, 430] on link "Service Filters" at bounding box center [750, 436] width 82 height 28
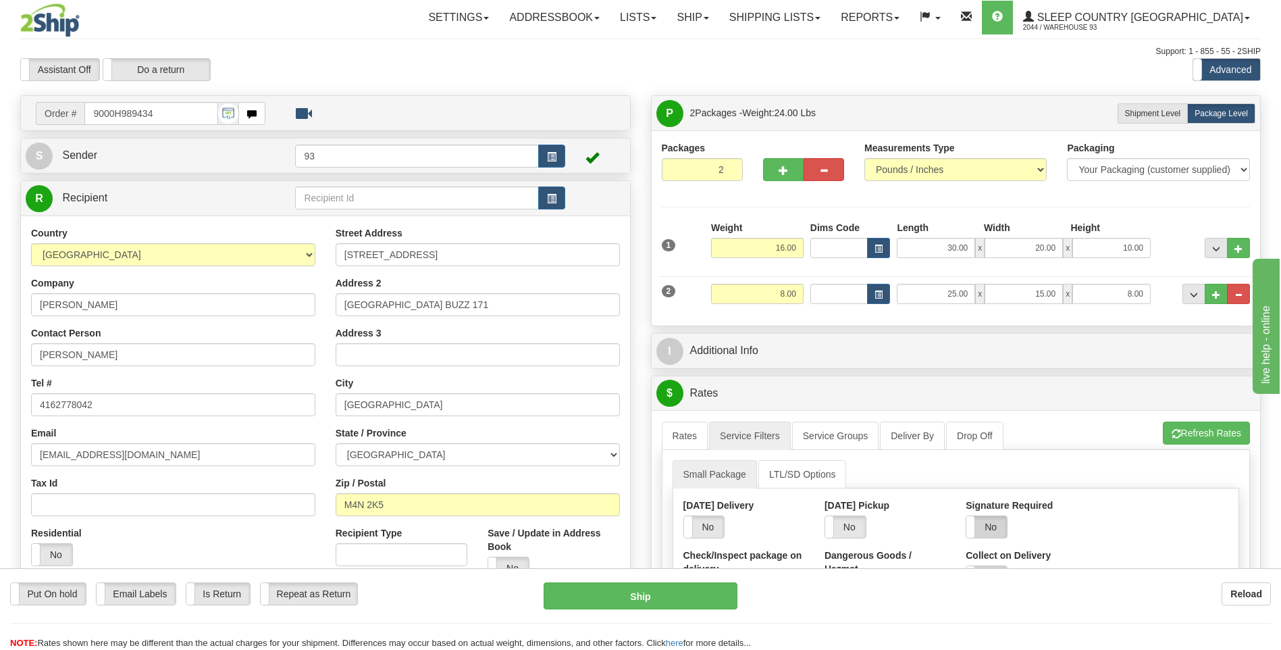
click at [996, 521] on label "No" at bounding box center [987, 527] width 41 height 22
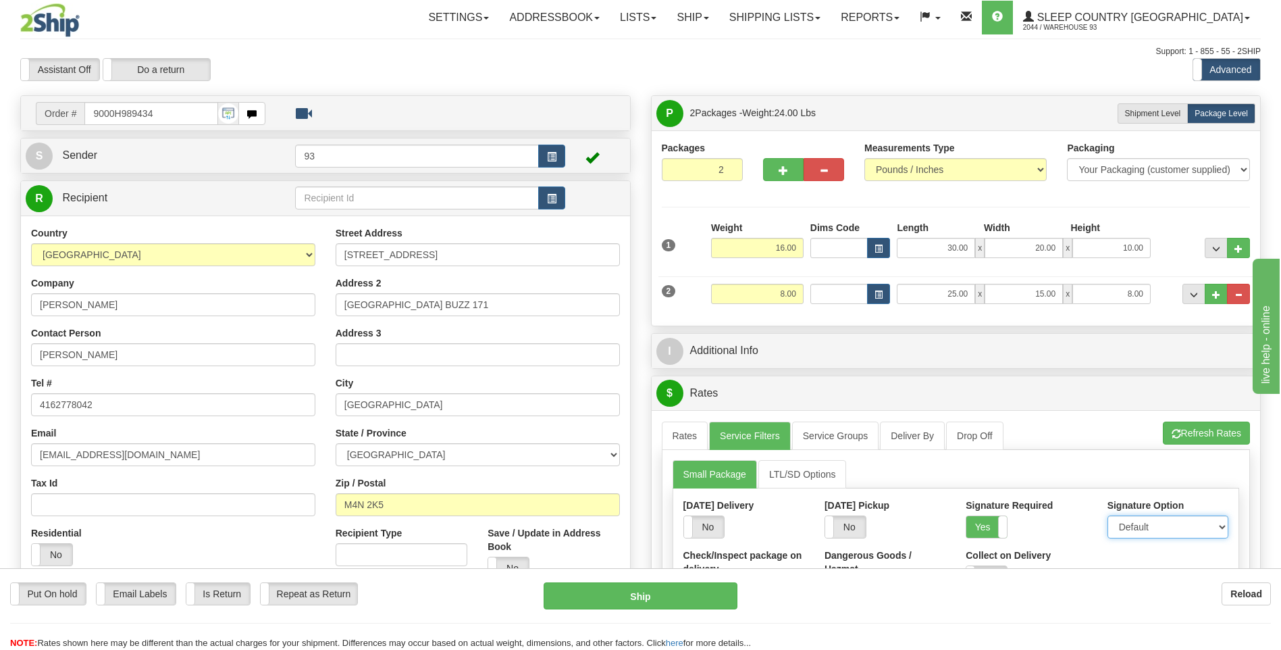
click at [1138, 530] on select "Default Adult Direct Indirect No Signature Required" at bounding box center [1168, 526] width 121 height 23
select select "1"
click at [1108, 515] on select "Default Adult Direct Indirect No Signature Required" at bounding box center [1168, 526] width 121 height 23
click at [687, 430] on link "Rates" at bounding box center [685, 436] width 47 height 28
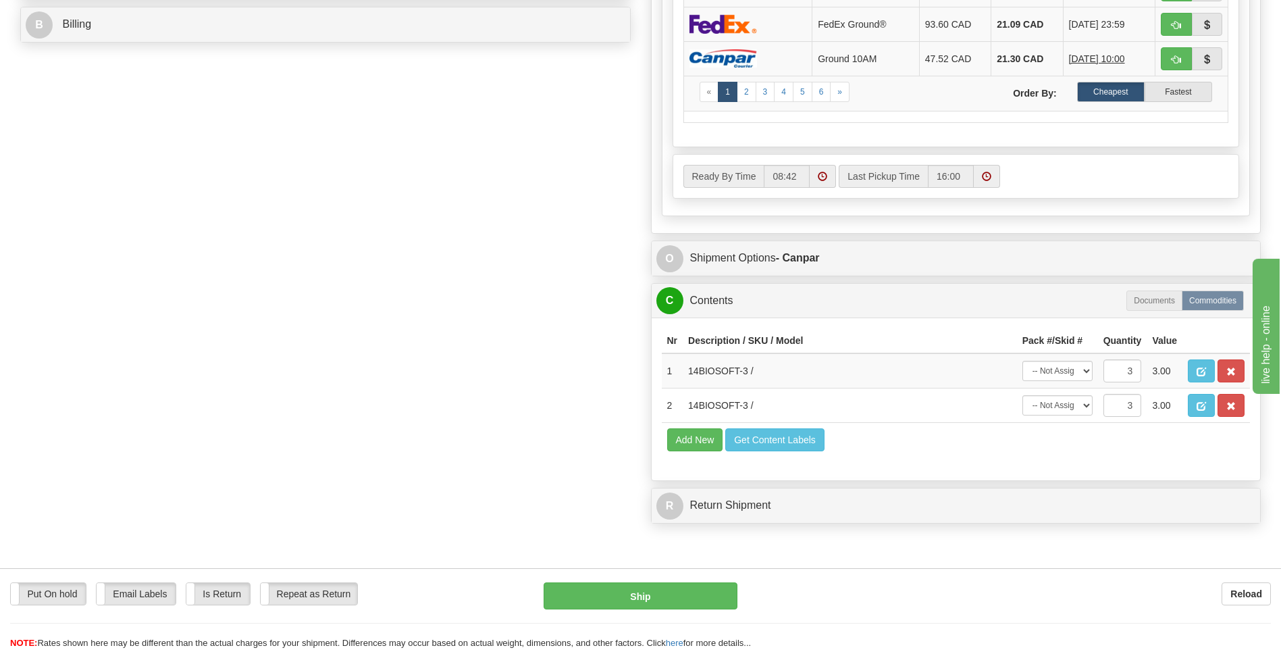
scroll to position [676, 0]
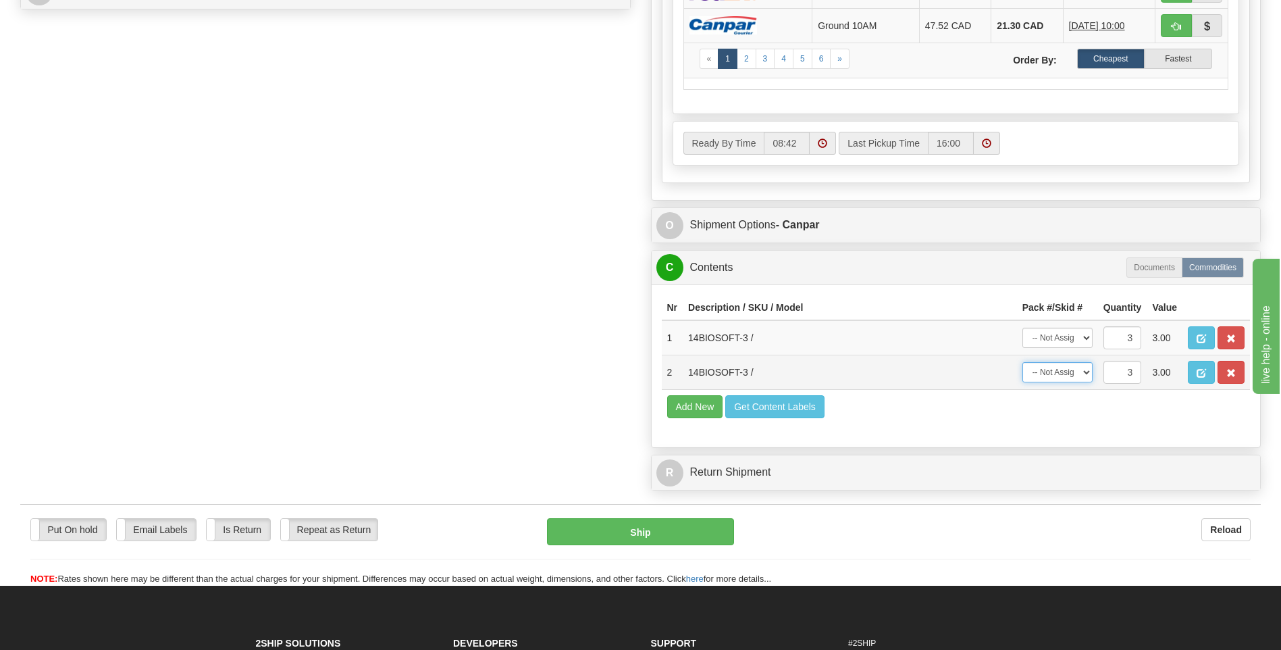
click at [1072, 372] on select "-- Not Assigned -- Package 1 Package 2 Split" at bounding box center [1058, 372] width 70 height 20
select select "SPLIT"
click at [1023, 362] on select "-- Not Assigned -- Package 1 Package 2 Split" at bounding box center [1058, 372] width 70 height 20
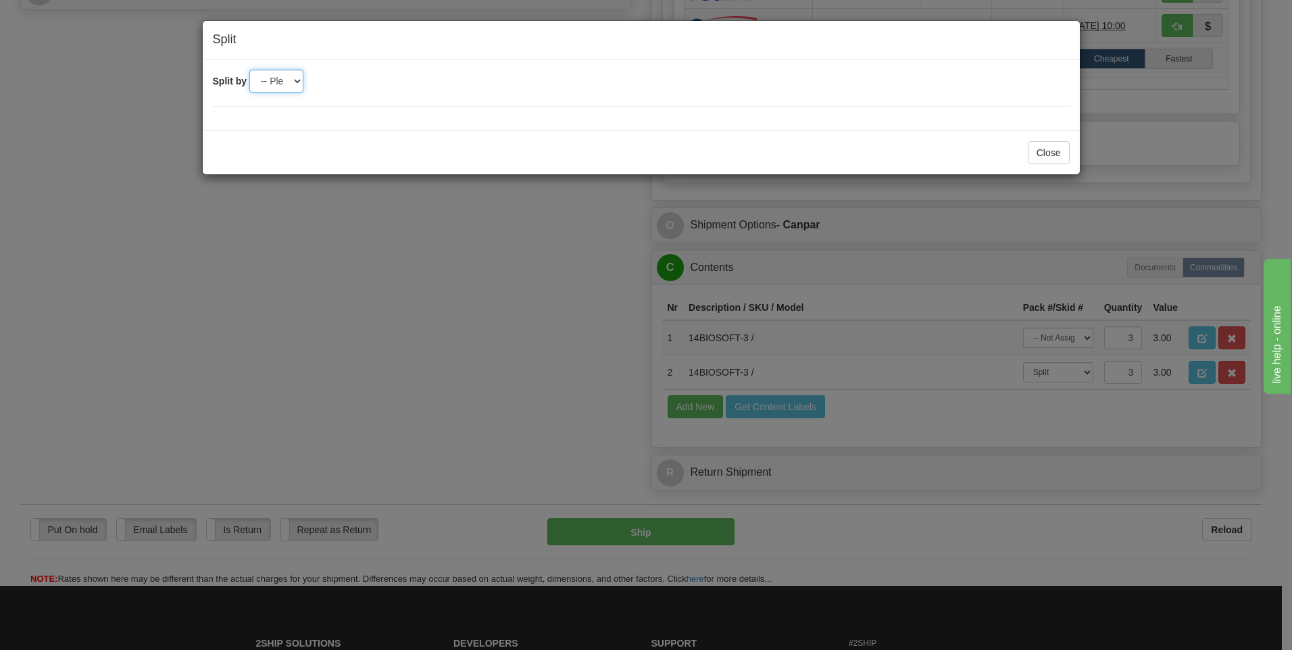
click at [290, 84] on select "-- Please select -- 2" at bounding box center [276, 81] width 54 height 23
select select "2"
click at [249, 70] on select "-- Please select -- 2" at bounding box center [276, 81] width 54 height 23
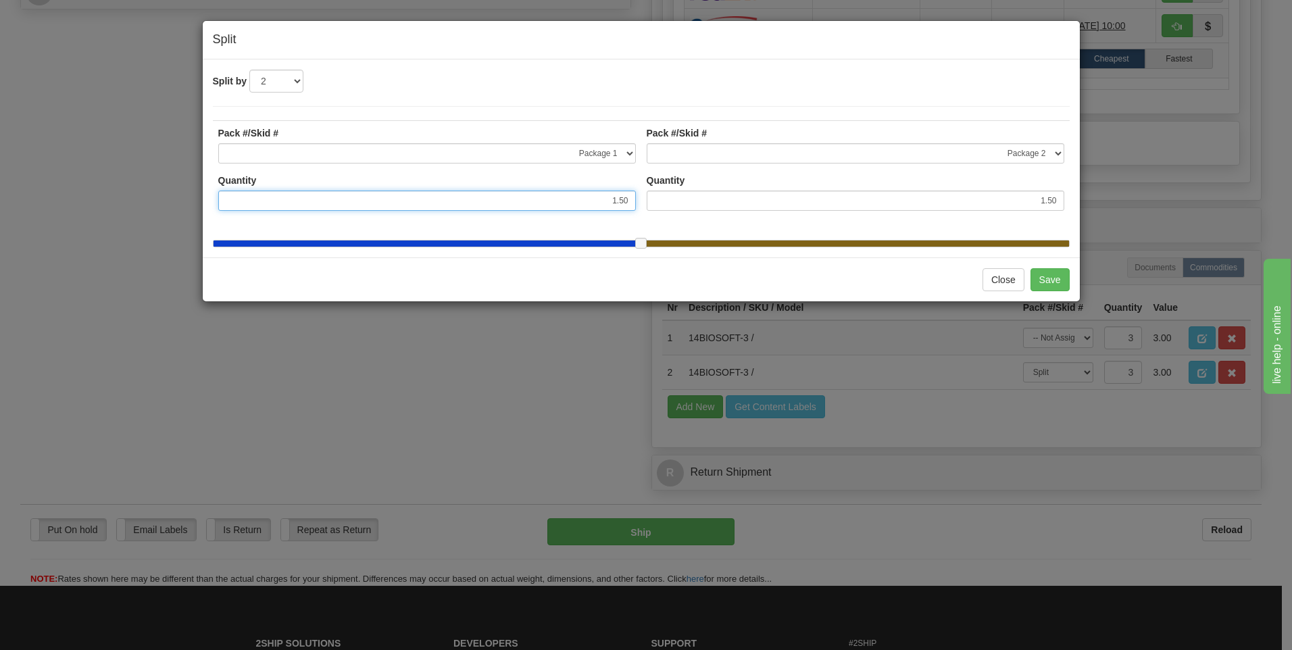
click at [631, 200] on input "1.50" at bounding box center [426, 201] width 417 height 20
type input "1"
type input "2.00"
type input "1.00"
click at [842, 279] on div "Close Save" at bounding box center [641, 279] width 877 height 44
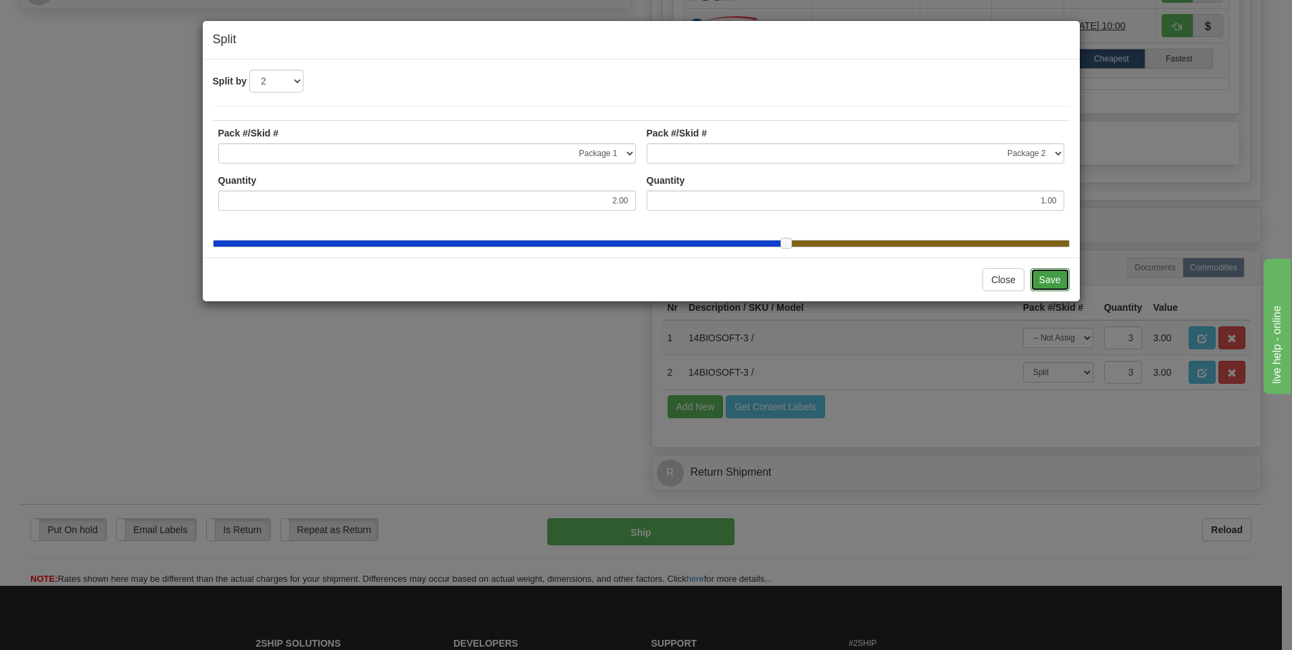
click at [1046, 285] on button "Save" at bounding box center [1049, 279] width 39 height 23
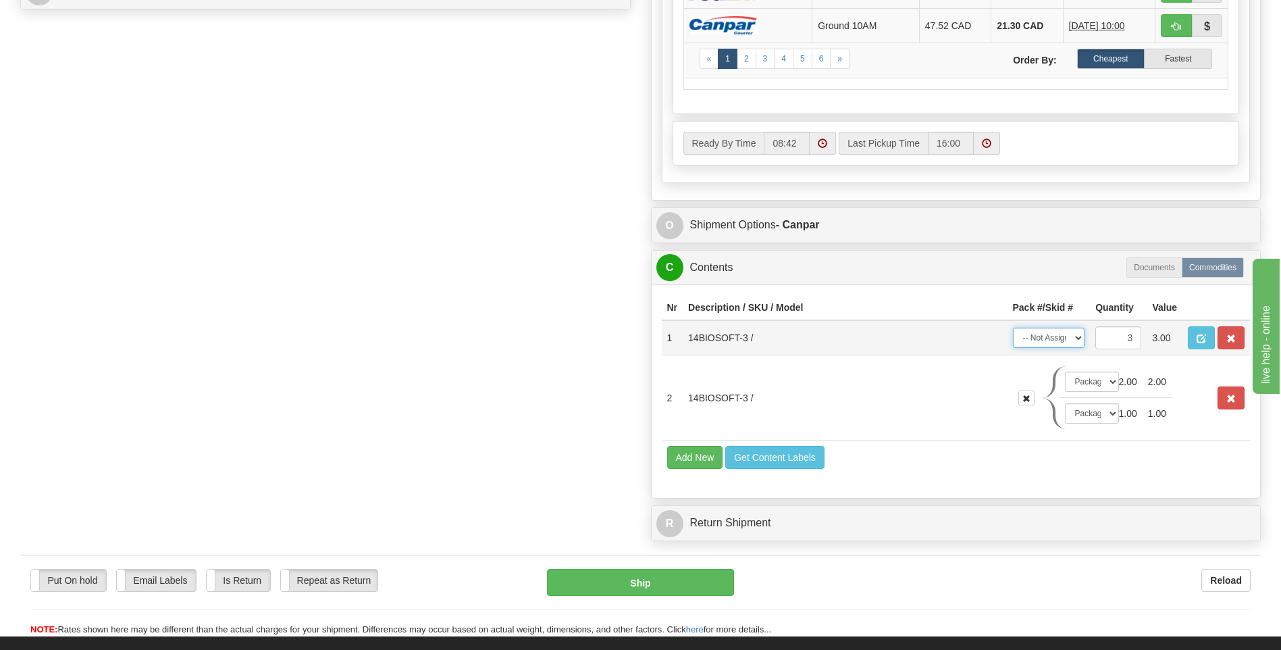
click at [1067, 342] on select "-- Not Assigned -- Package 1 Package 2 Split" at bounding box center [1049, 338] width 72 height 20
click at [1013, 328] on select "-- Not Assigned -- Package 1 Package 2 Split" at bounding box center [1049, 338] width 72 height 20
click at [1079, 341] on select "-- Not Assigned -- Package 1 Package 2 Split" at bounding box center [1049, 338] width 72 height 20
select select "SPLIT"
click at [1013, 328] on select "-- Not Assigned -- Package 1 Package 2 Split" at bounding box center [1049, 338] width 72 height 20
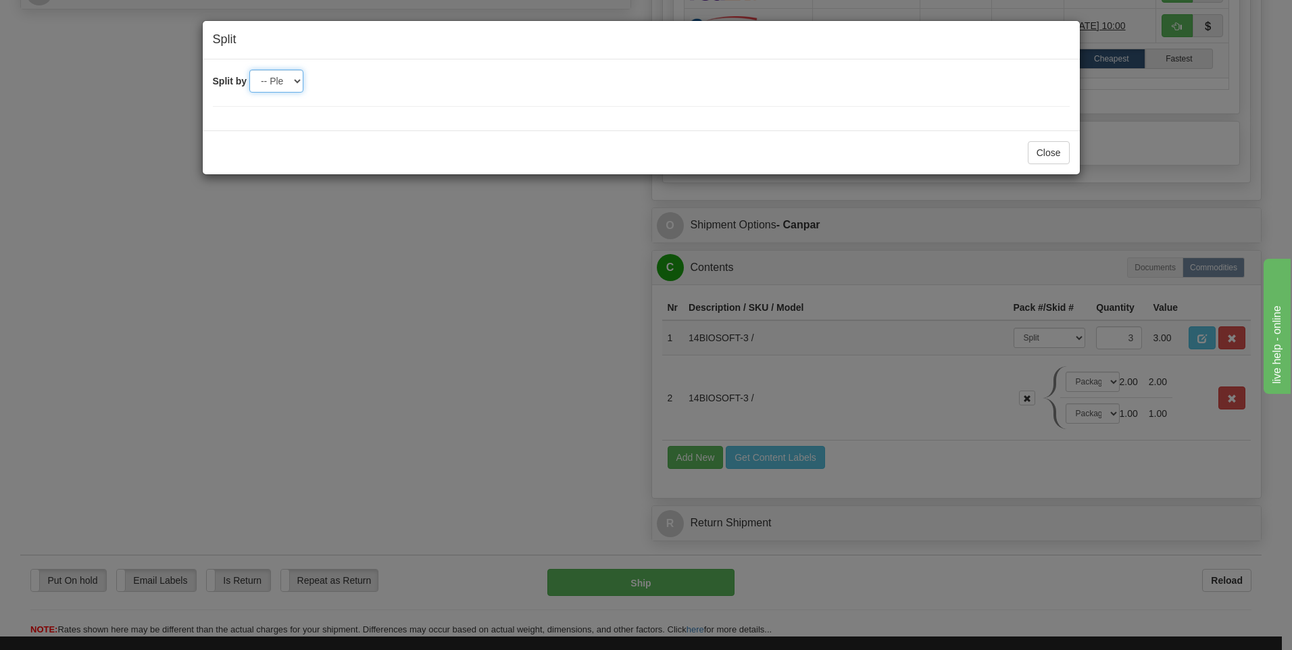
click at [297, 86] on select "-- Please select -- 2" at bounding box center [276, 81] width 54 height 23
select select "2"
click at [249, 70] on select "-- Please select -- 2" at bounding box center [276, 81] width 54 height 23
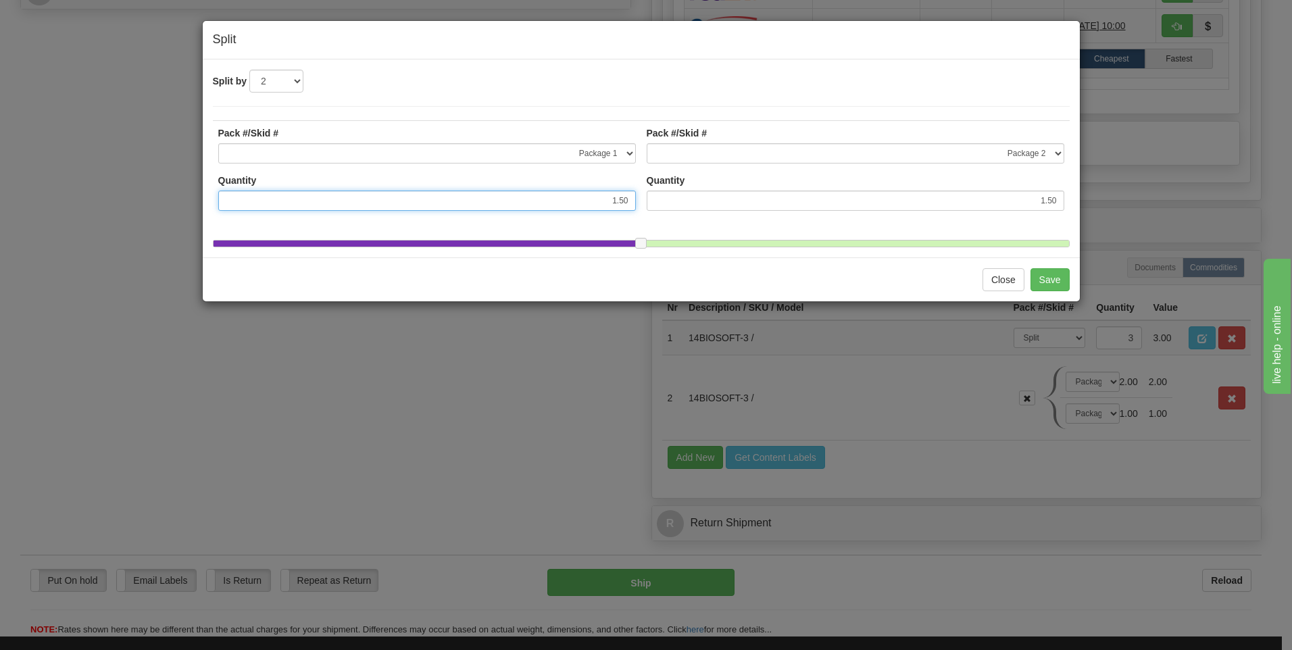
click at [633, 198] on input "1.50" at bounding box center [426, 201] width 417 height 20
type input "1"
type input "2.00"
type input "1.00"
click at [753, 297] on div "Close Save" at bounding box center [641, 279] width 877 height 44
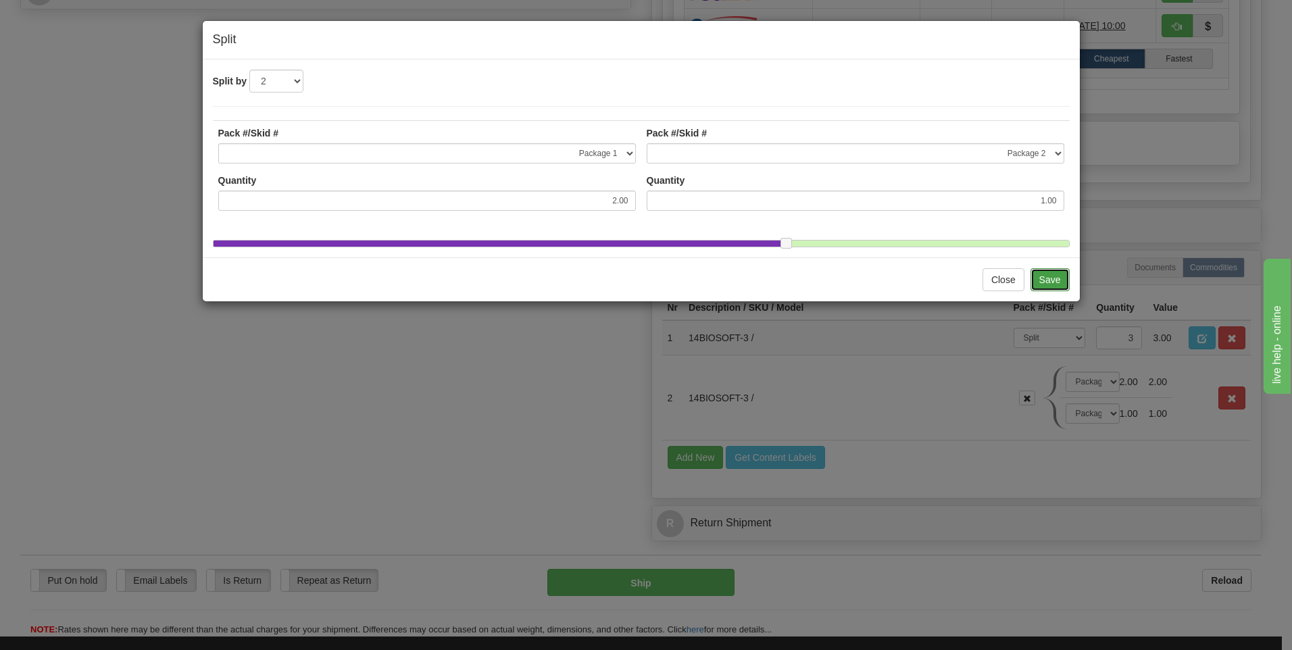
click at [1050, 291] on button "Save" at bounding box center [1049, 279] width 39 height 23
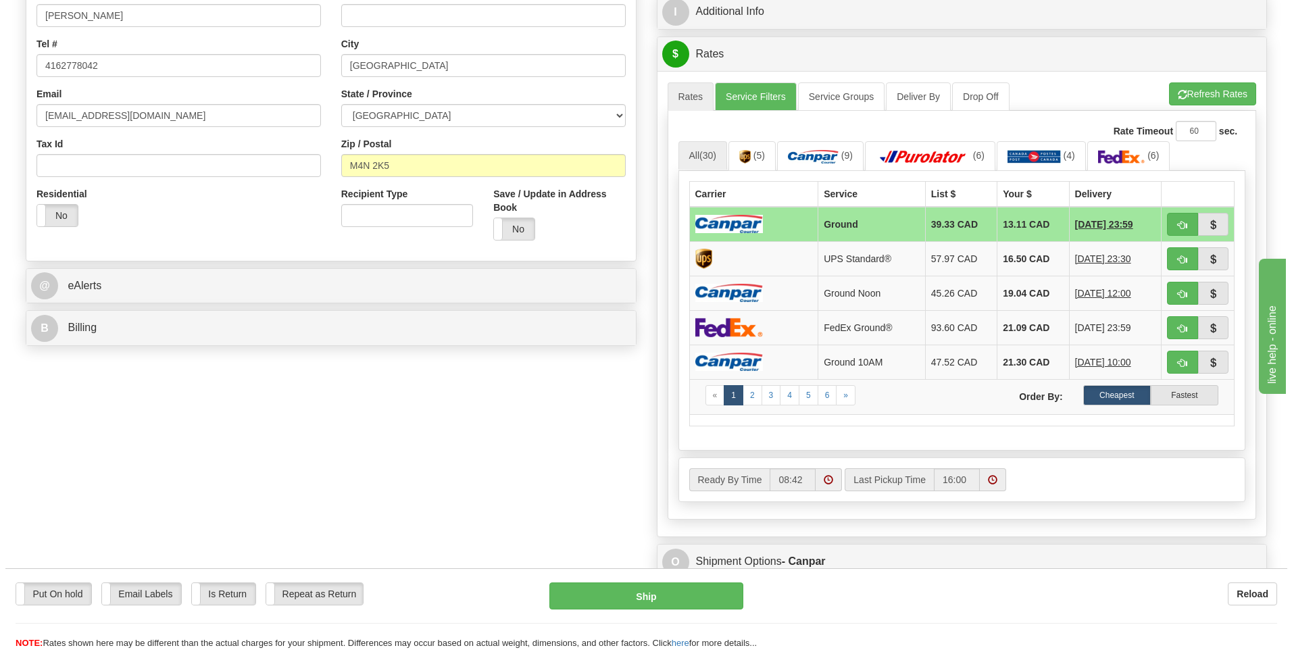
scroll to position [338, 0]
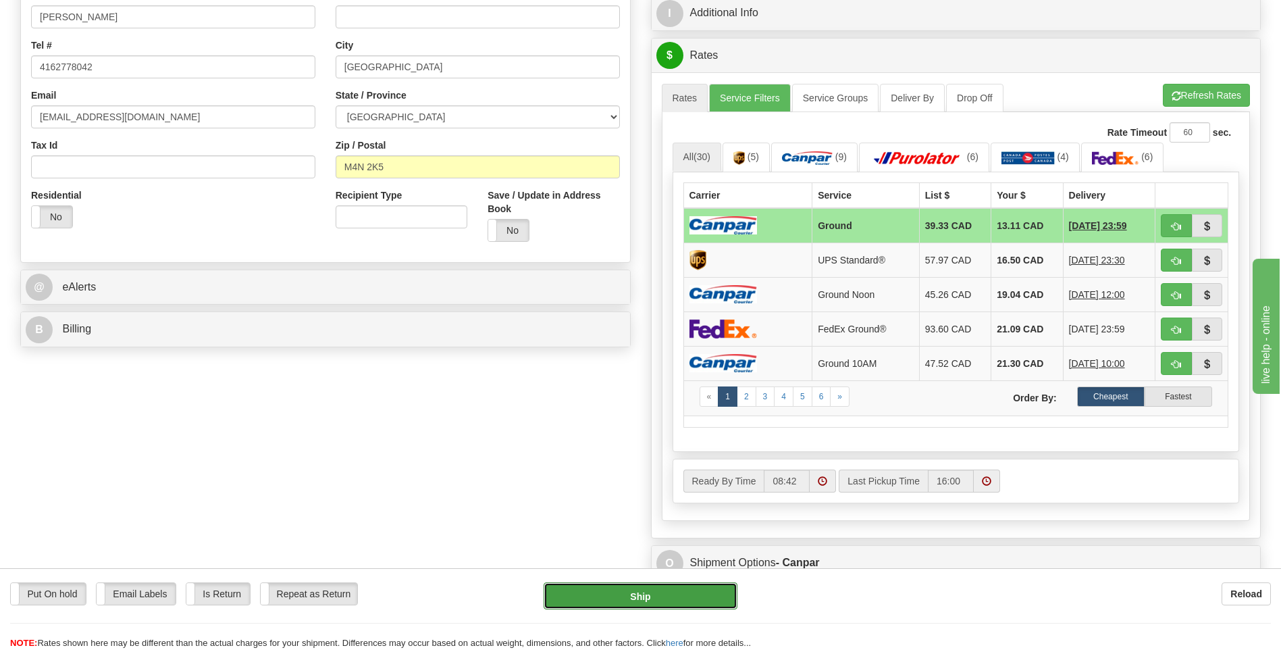
click at [642, 592] on button "Ship" at bounding box center [640, 595] width 193 height 27
type input "1"
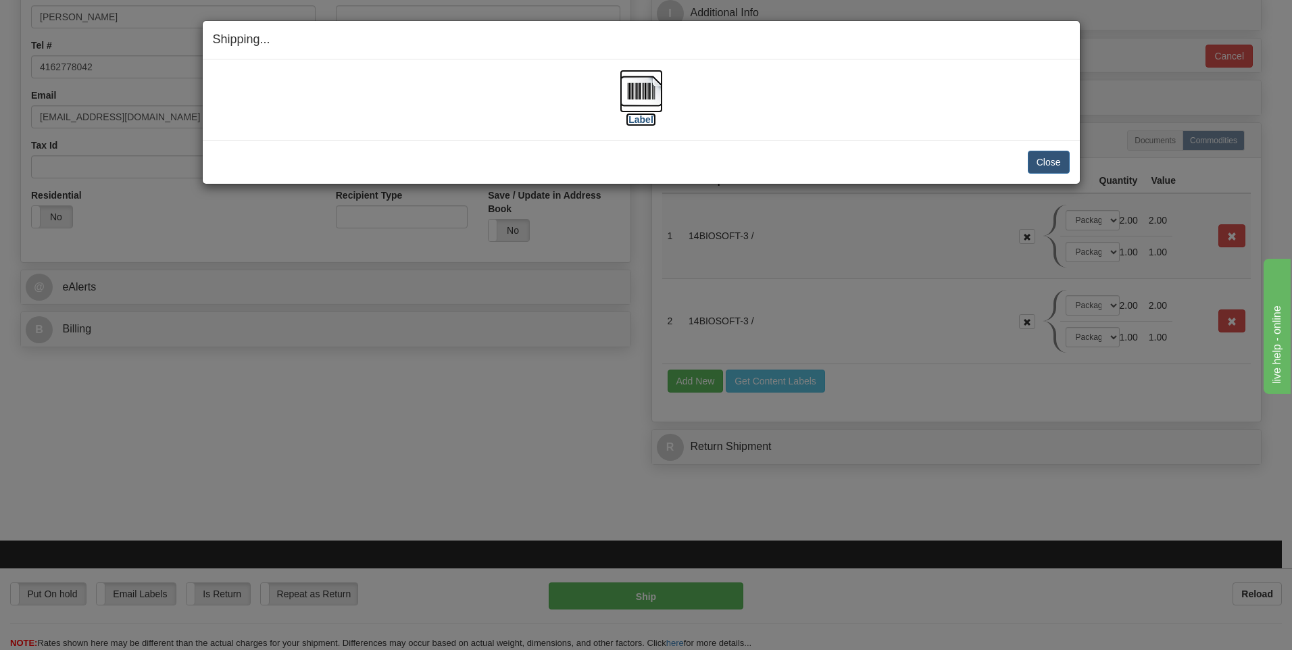
click at [638, 93] on img at bounding box center [640, 91] width 43 height 43
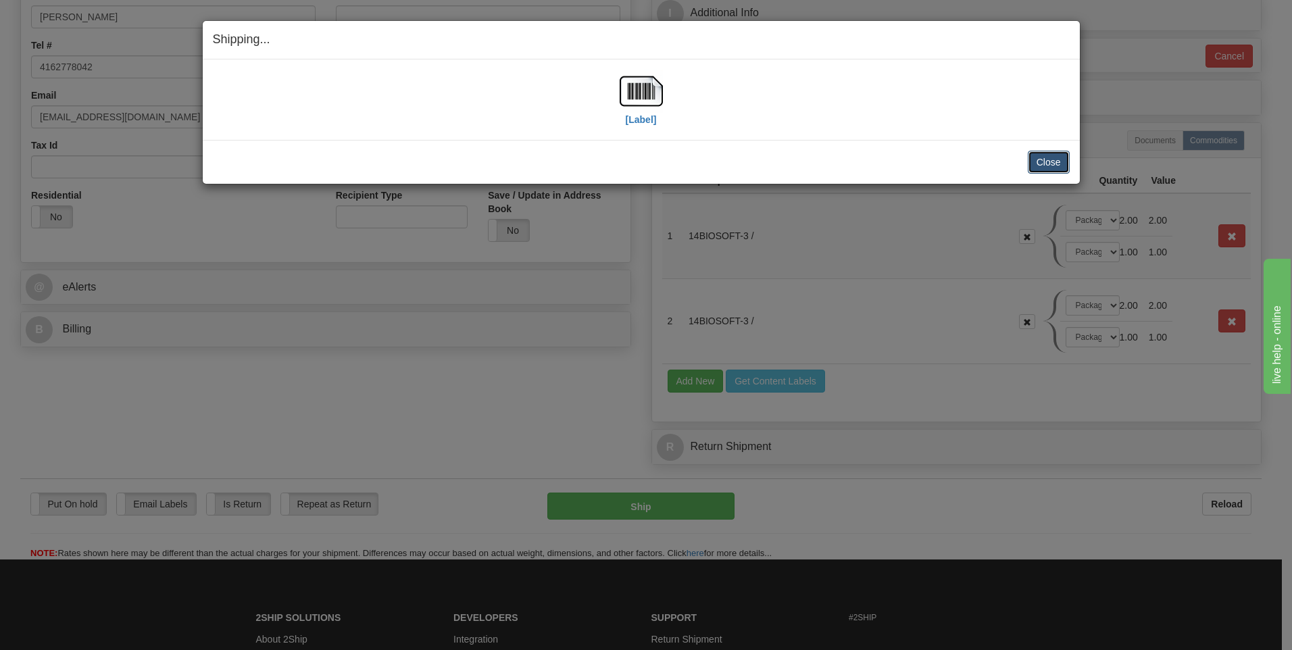
click at [1053, 170] on button "Close" at bounding box center [1048, 162] width 42 height 23
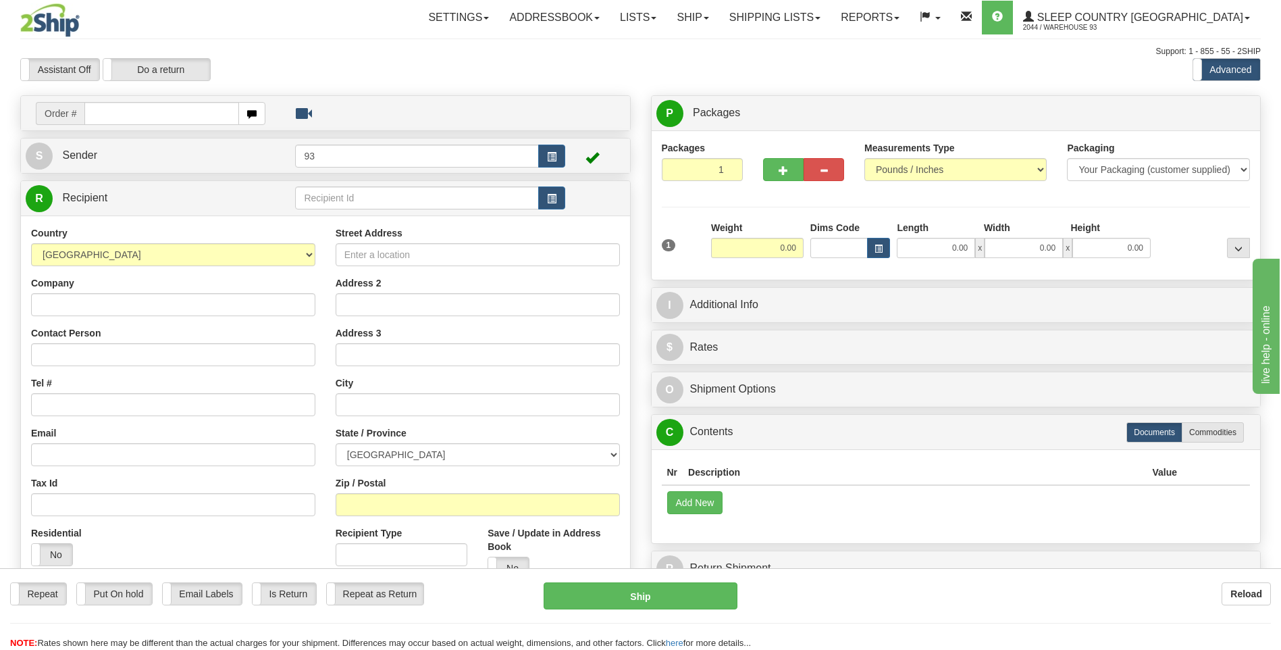
click at [166, 118] on input "text" at bounding box center [161, 113] width 154 height 23
type input "9007H989556"
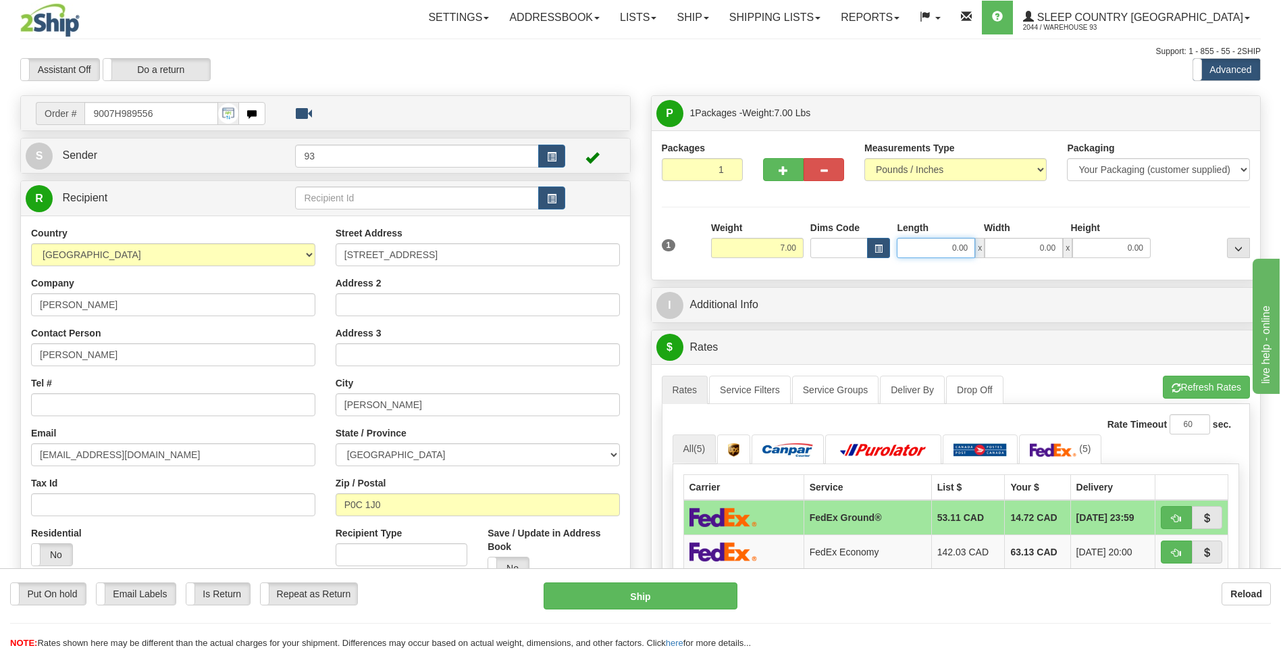
click at [936, 248] on input "0.00" at bounding box center [936, 248] width 78 height 20
type input "25.00"
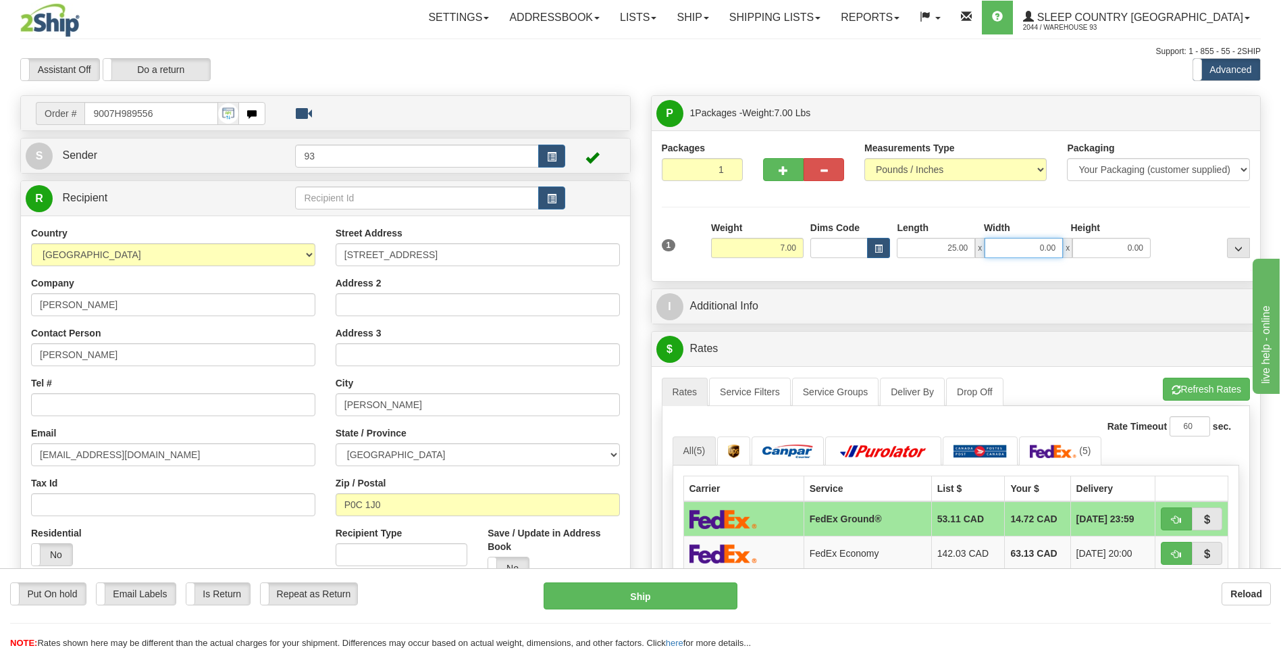
click at [1022, 249] on input "0.00" at bounding box center [1024, 248] width 78 height 20
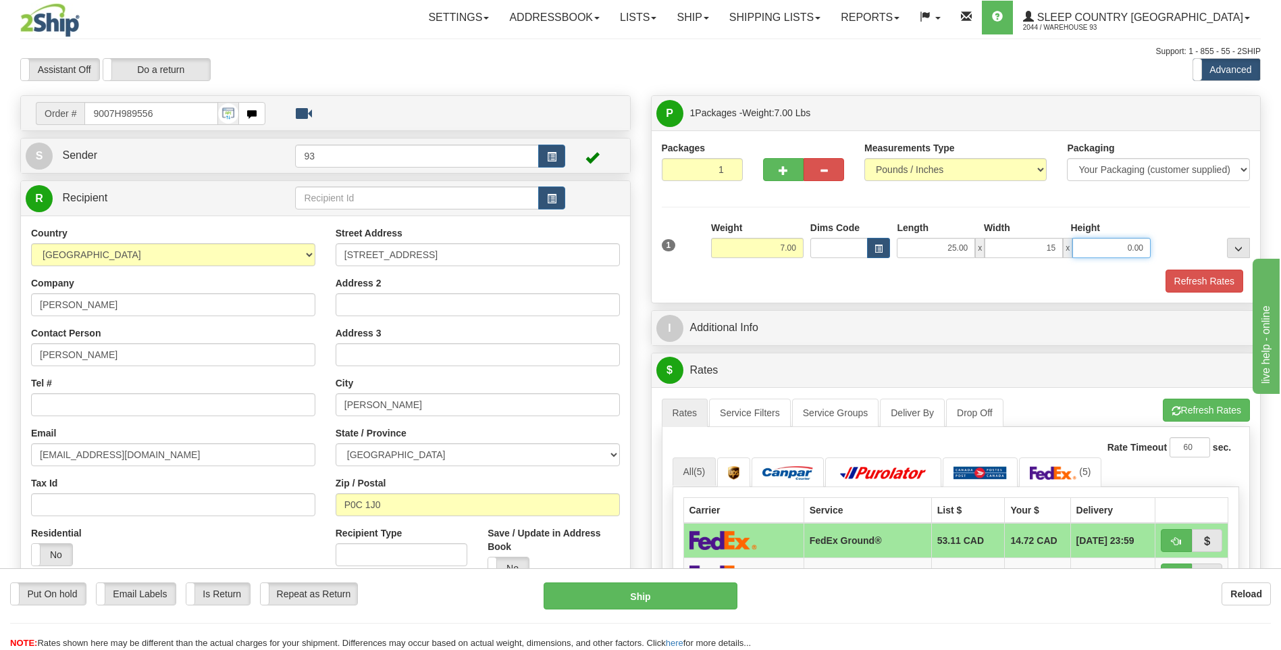
type input "15.00"
click at [1110, 247] on input "0.00" at bounding box center [1112, 248] width 78 height 20
type input "10.00"
click at [1192, 274] on button "Refresh Rates" at bounding box center [1205, 281] width 78 height 23
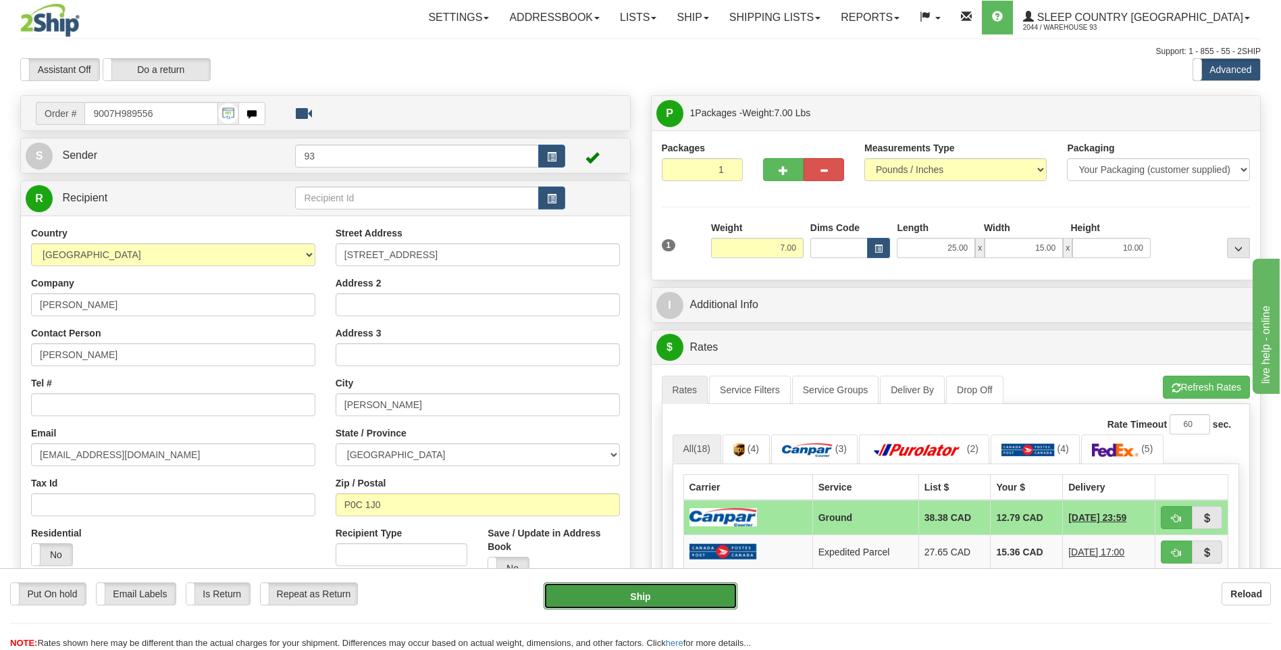
click at [565, 605] on button "Ship" at bounding box center [640, 595] width 193 height 27
type input "1"
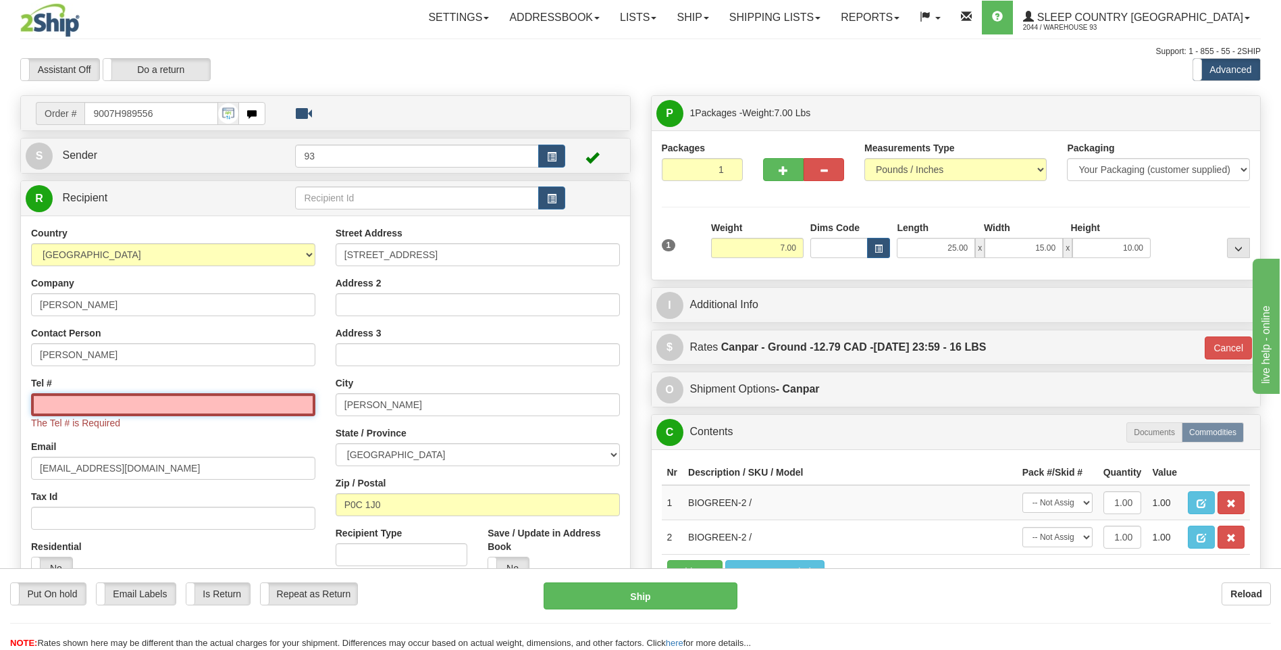
click at [220, 401] on input "Tel #" at bounding box center [173, 404] width 284 height 23
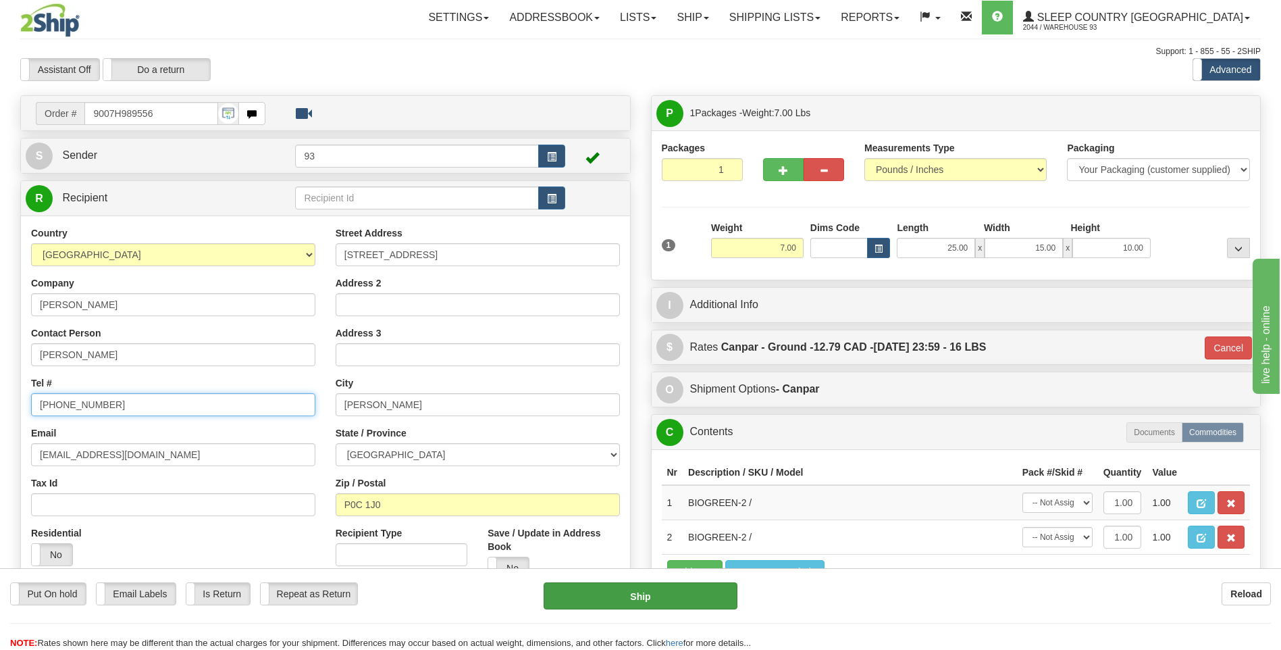
type input "[PHONE_NUMBER]"
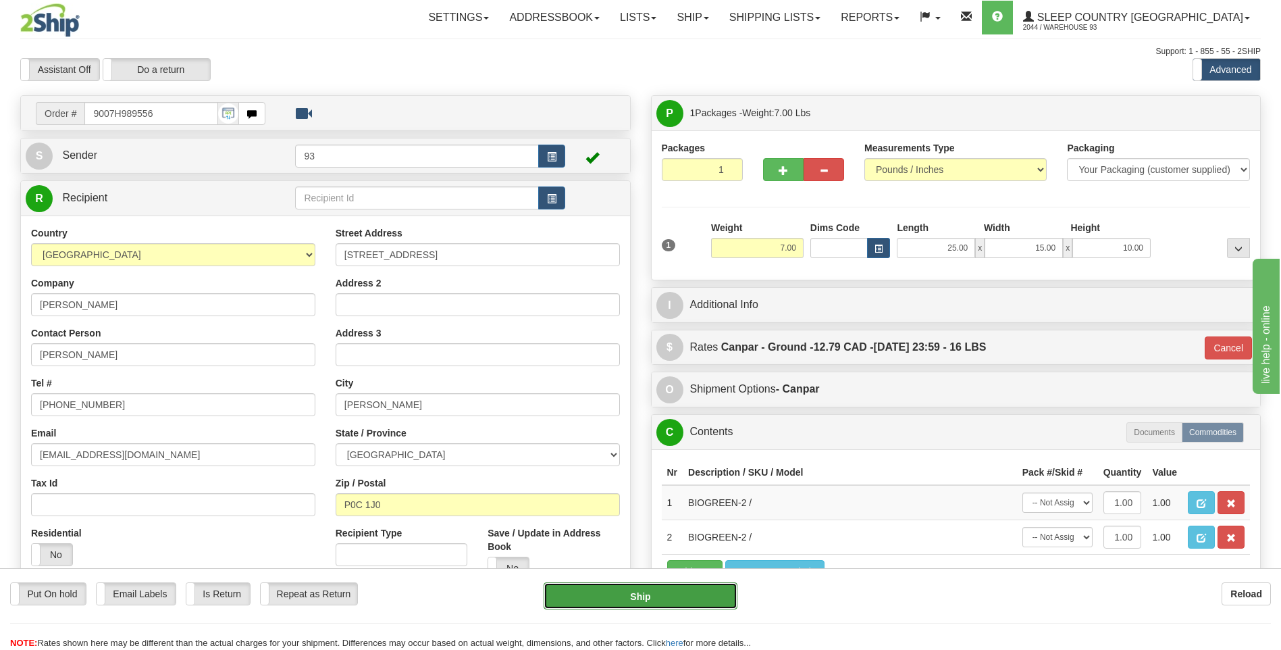
click at [699, 604] on button "Ship" at bounding box center [640, 595] width 193 height 27
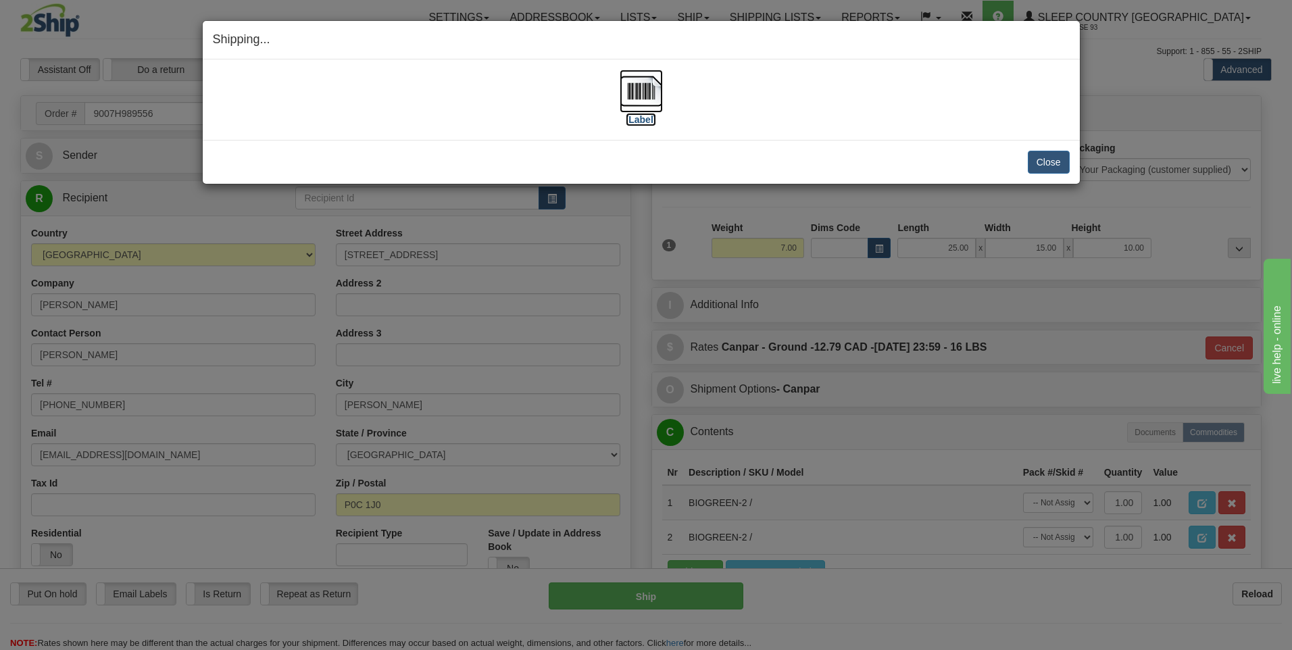
click at [632, 94] on img at bounding box center [640, 91] width 43 height 43
click at [1050, 170] on button "Close" at bounding box center [1048, 162] width 42 height 23
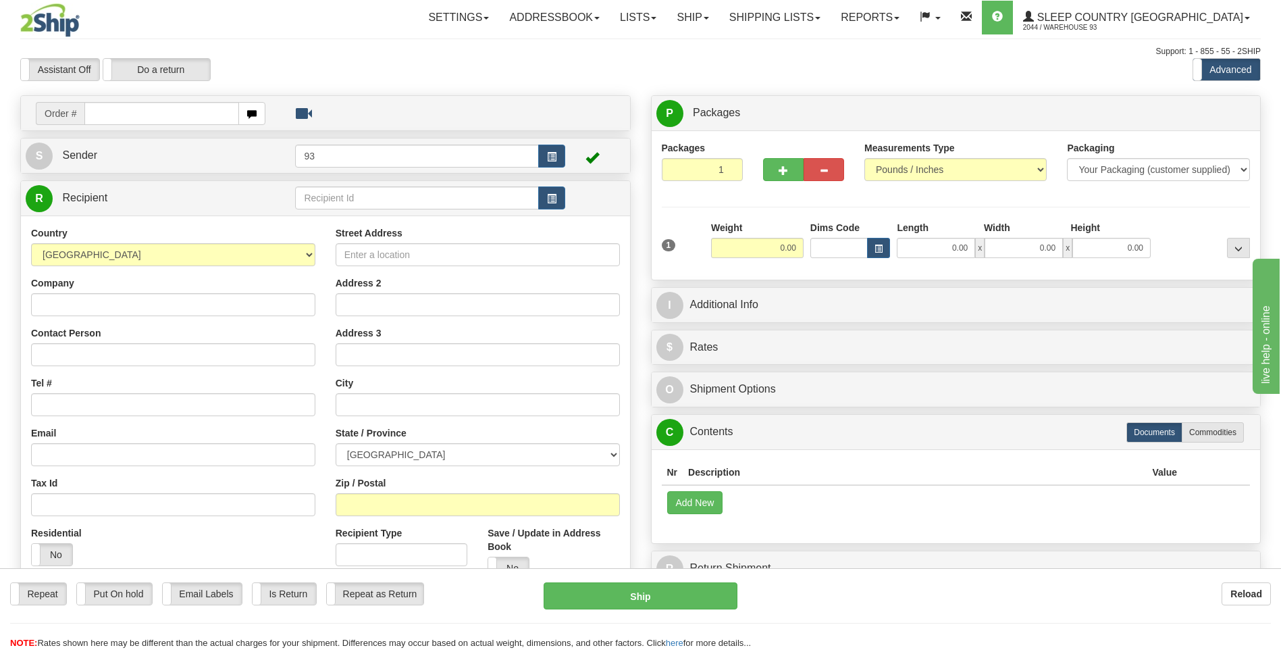
click at [151, 109] on input "text" at bounding box center [161, 113] width 154 height 23
type input "9000H989797"
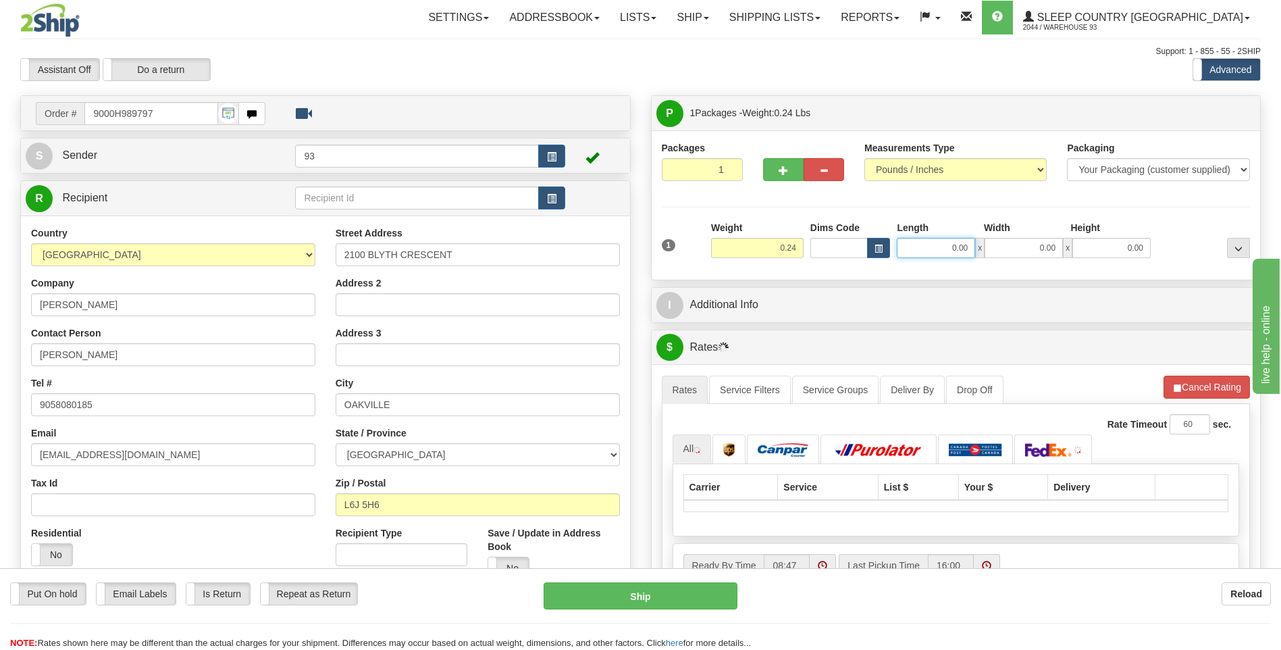
click at [951, 253] on input "0.00" at bounding box center [936, 248] width 78 height 20
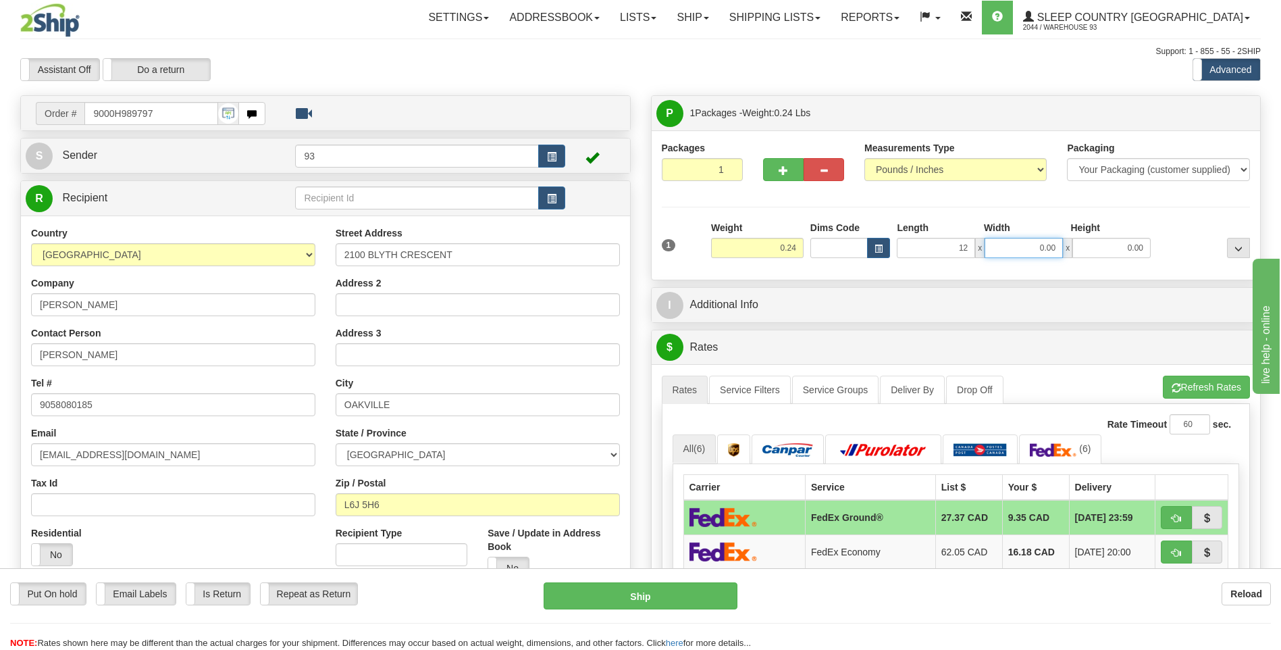
type input "12.00"
click at [1033, 246] on input "0.00" at bounding box center [1024, 248] width 78 height 20
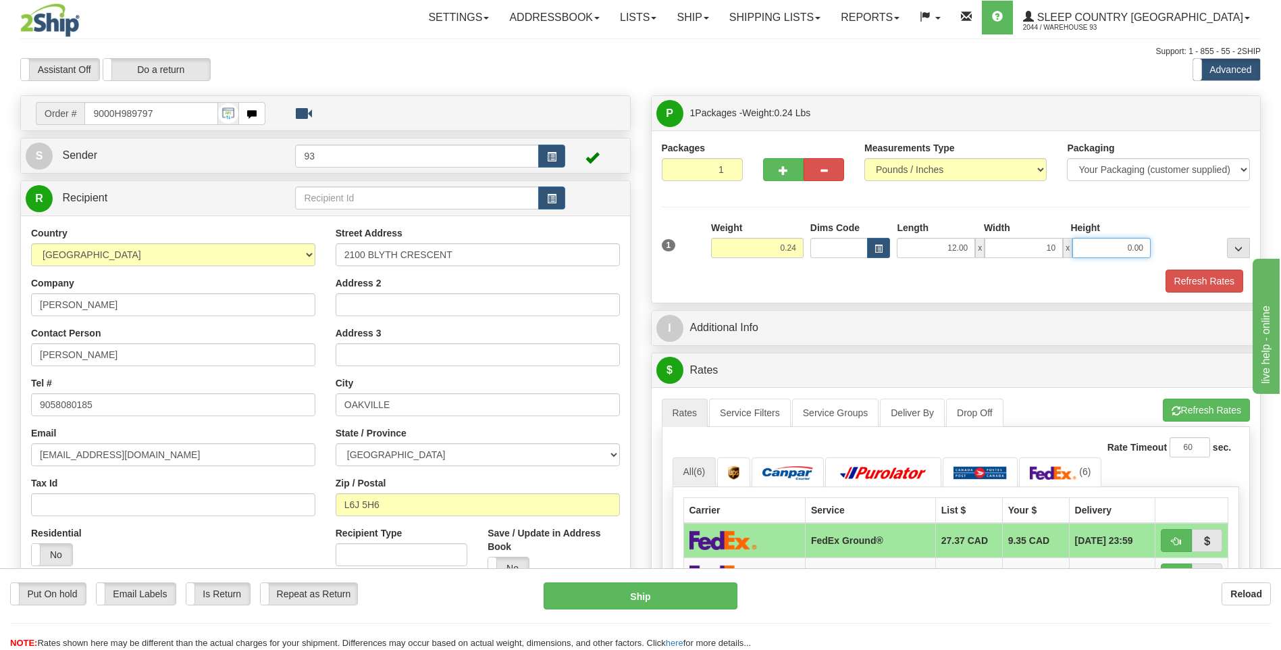
type input "10.00"
click at [1115, 243] on input "0.00" at bounding box center [1112, 248] width 78 height 20
type input "4.00"
click at [1213, 278] on button "Refresh Rates" at bounding box center [1205, 281] width 78 height 23
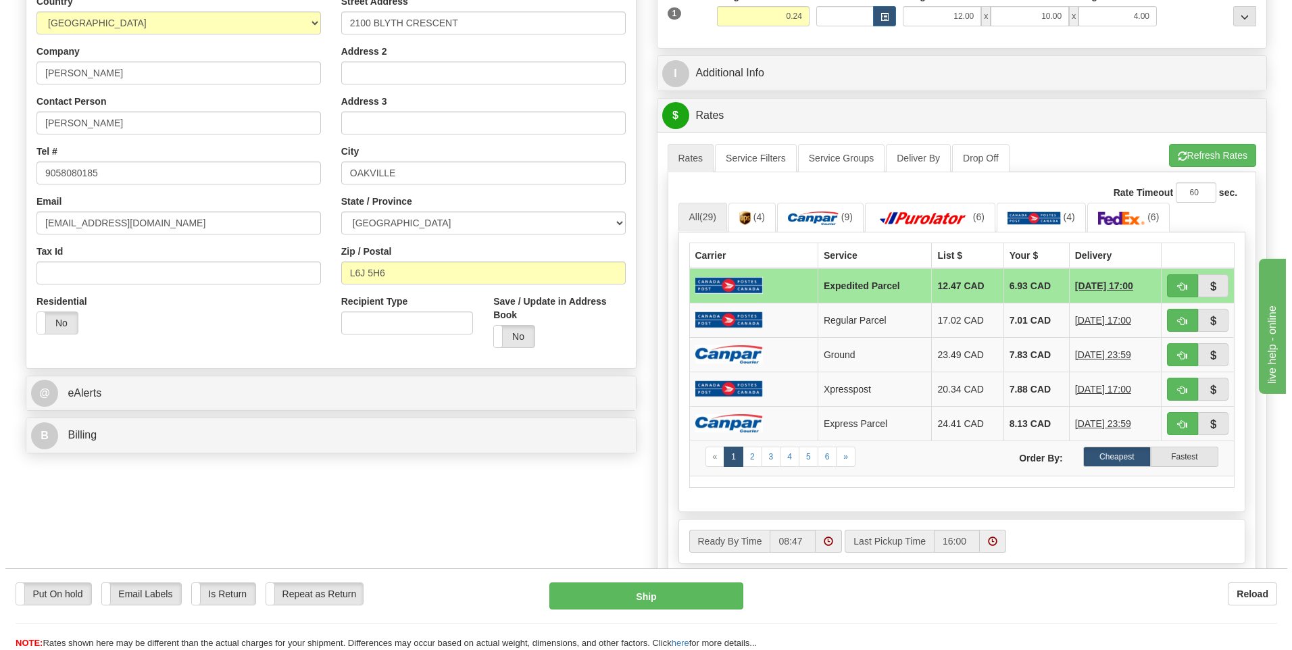
scroll to position [270, 0]
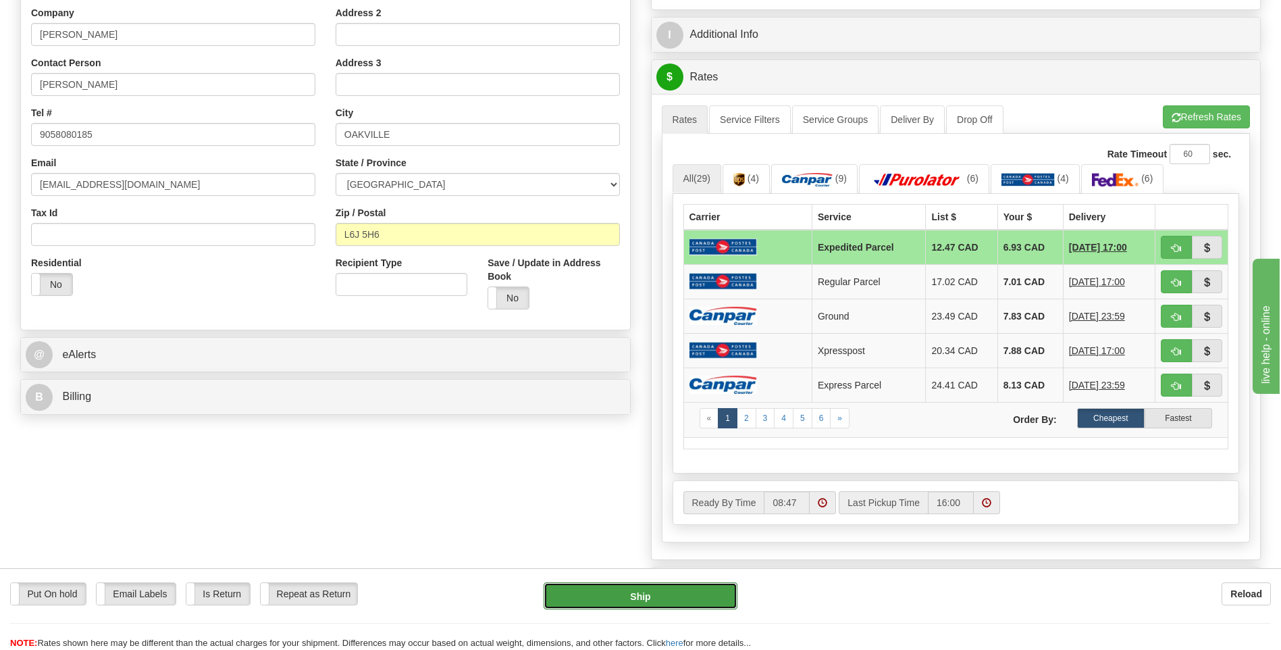
click at [715, 597] on button "Ship" at bounding box center [640, 595] width 193 height 27
type input "DOM.EP"
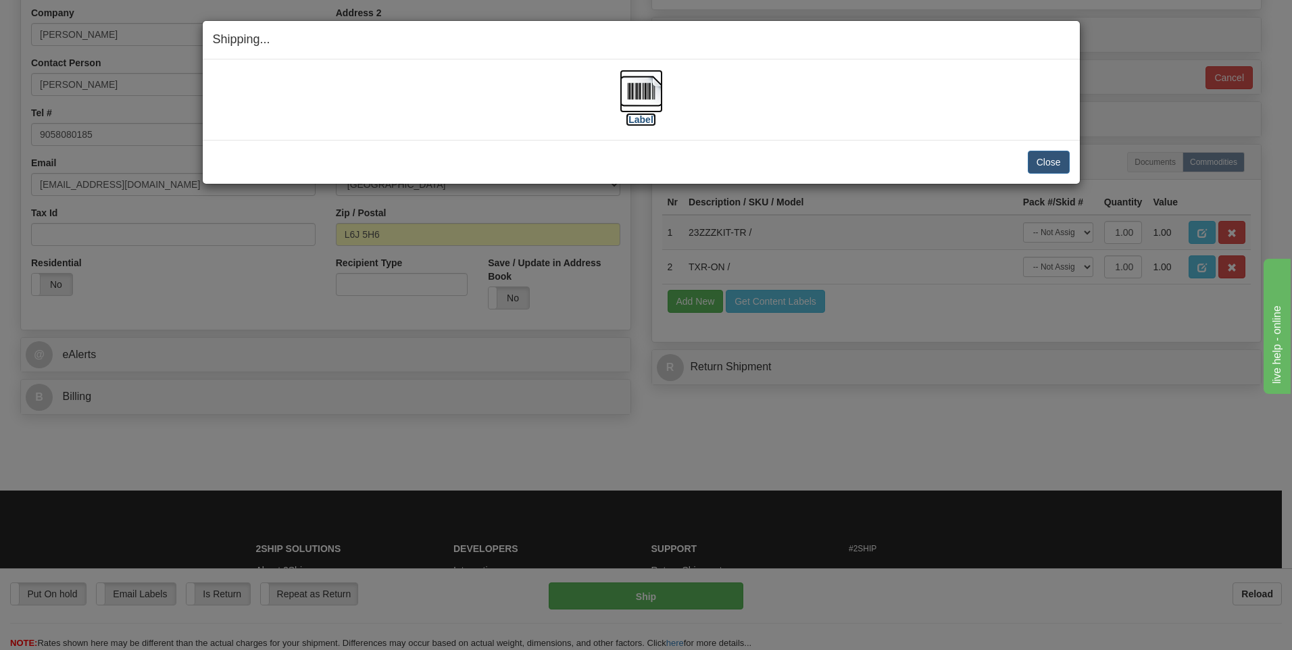
click at [646, 99] on img at bounding box center [640, 91] width 43 height 43
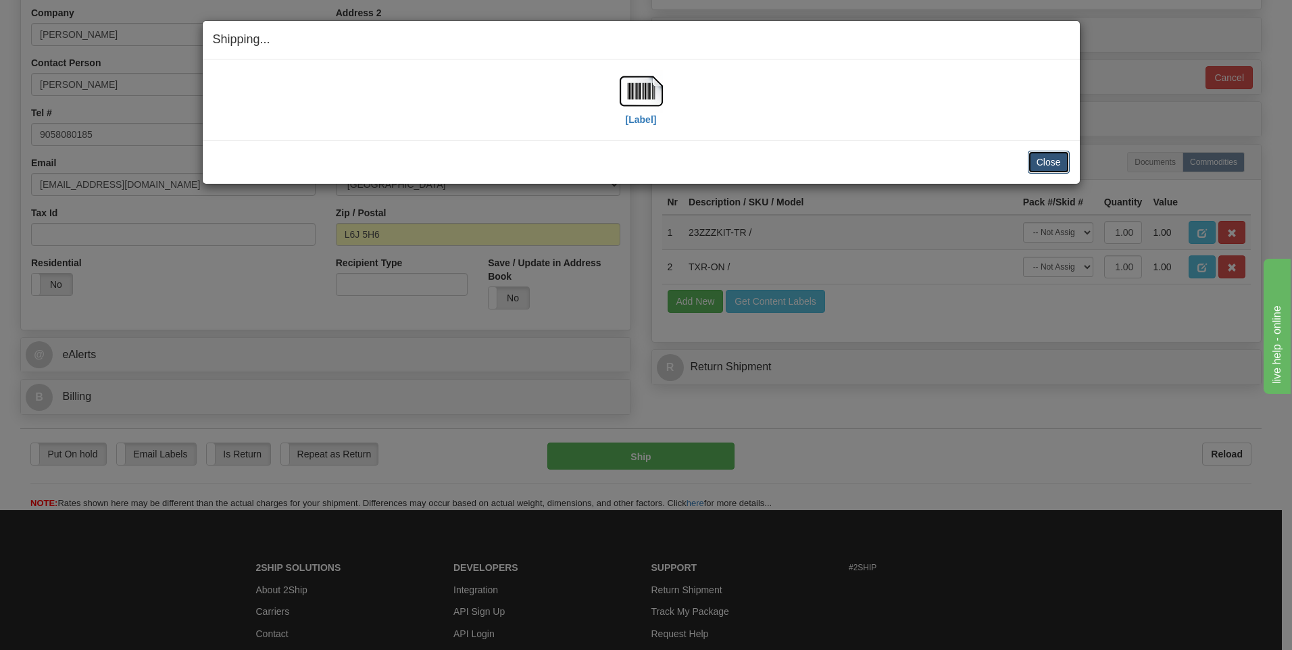
click at [1044, 159] on button "Close" at bounding box center [1048, 162] width 42 height 23
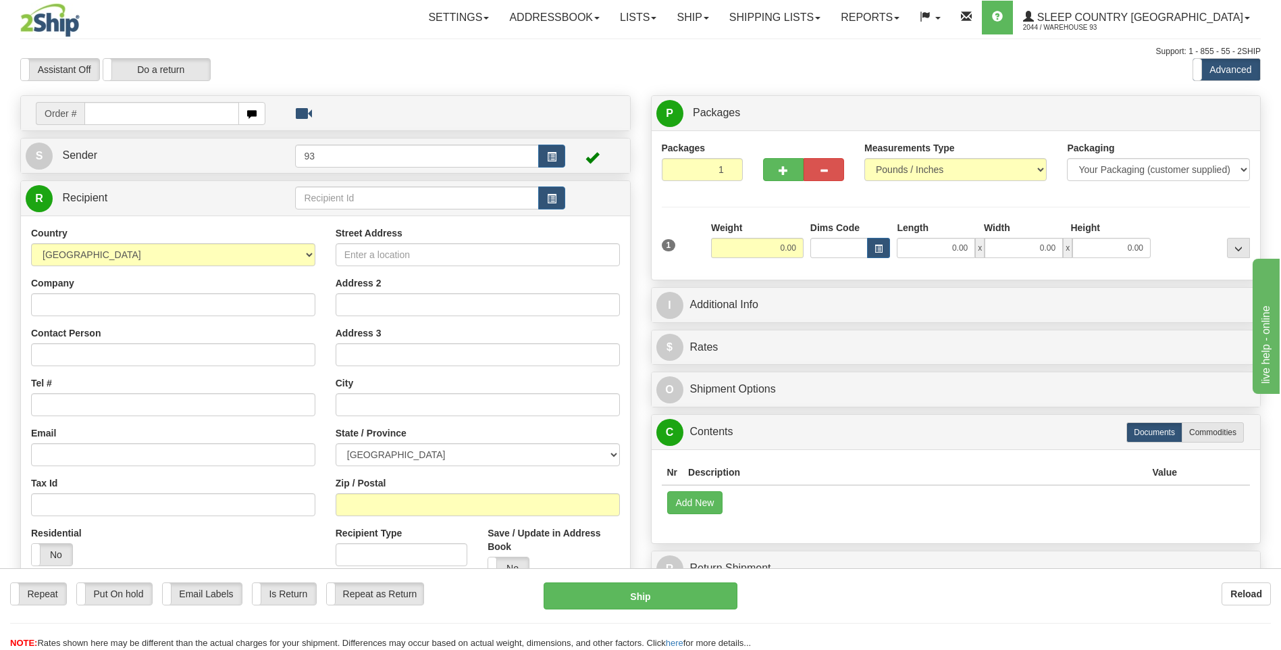
click at [119, 110] on input "text" at bounding box center [161, 113] width 154 height 23
type input "9007H987238"
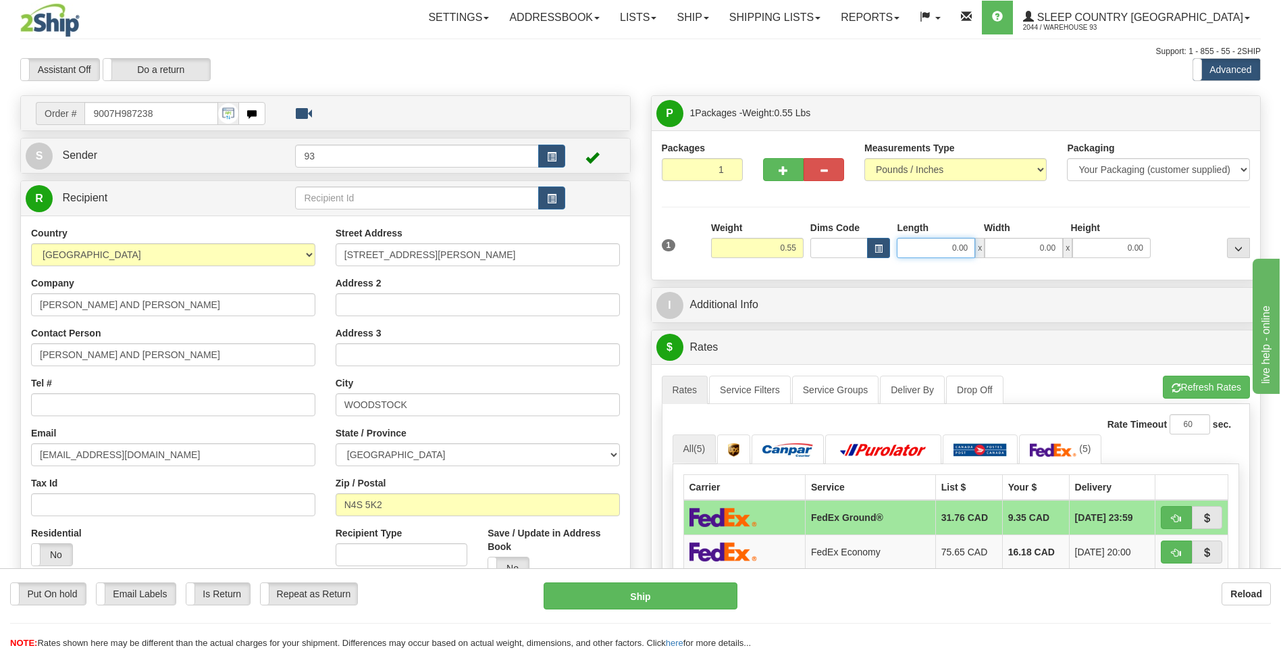
click at [916, 243] on input "0.00" at bounding box center [936, 248] width 78 height 20
type input "10.00"
click at [1029, 249] on input "0.00" at bounding box center [1024, 248] width 78 height 20
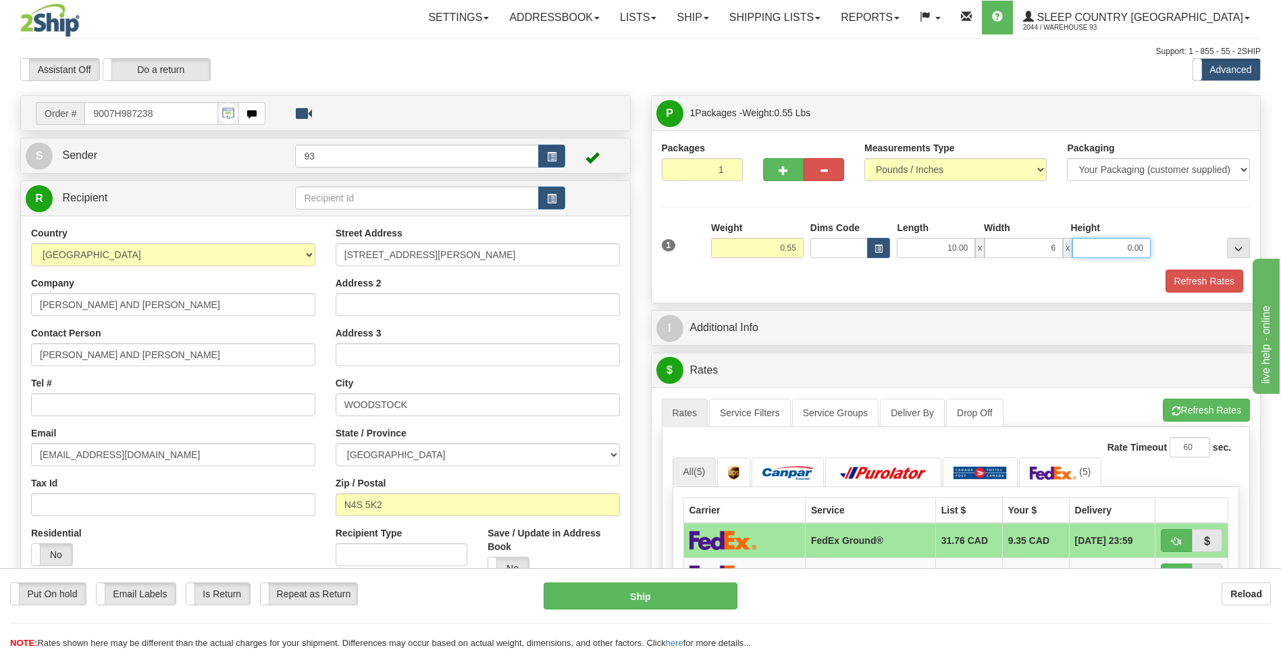
type input "6.00"
click at [1121, 247] on input "0.00" at bounding box center [1112, 248] width 78 height 20
type input "1.00"
click at [1227, 282] on button "Refresh Rates" at bounding box center [1205, 281] width 78 height 23
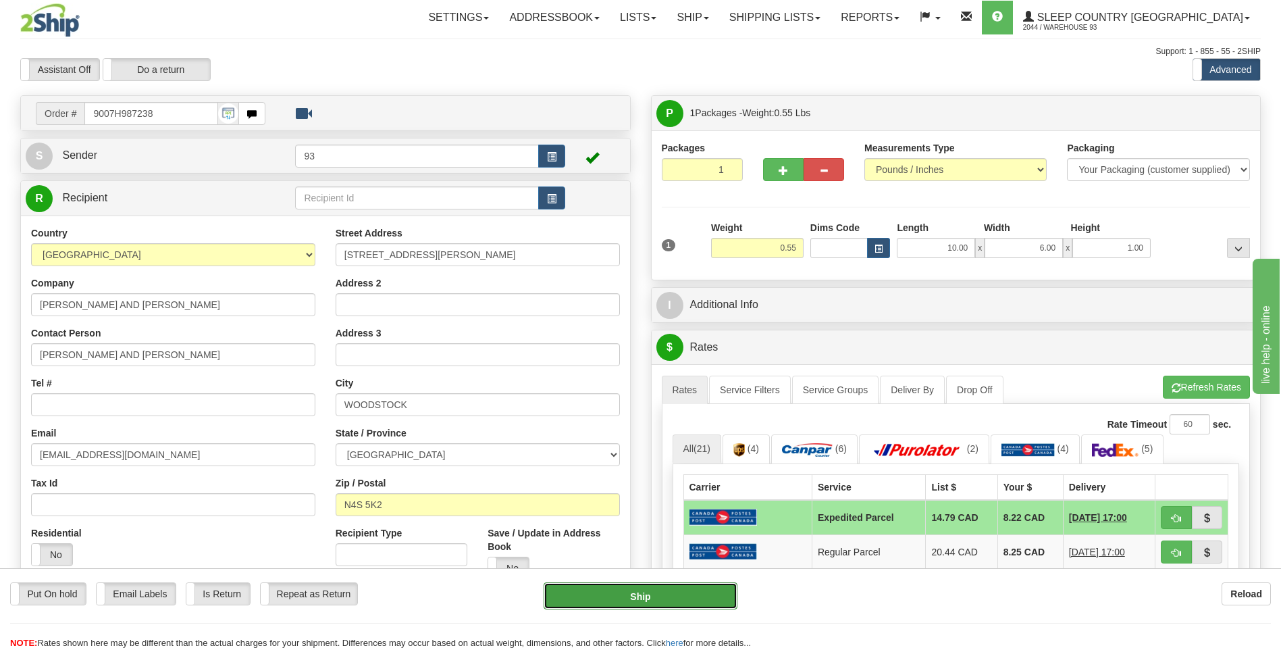
click at [642, 597] on button "Ship" at bounding box center [640, 595] width 193 height 27
type input "DOM.EP"
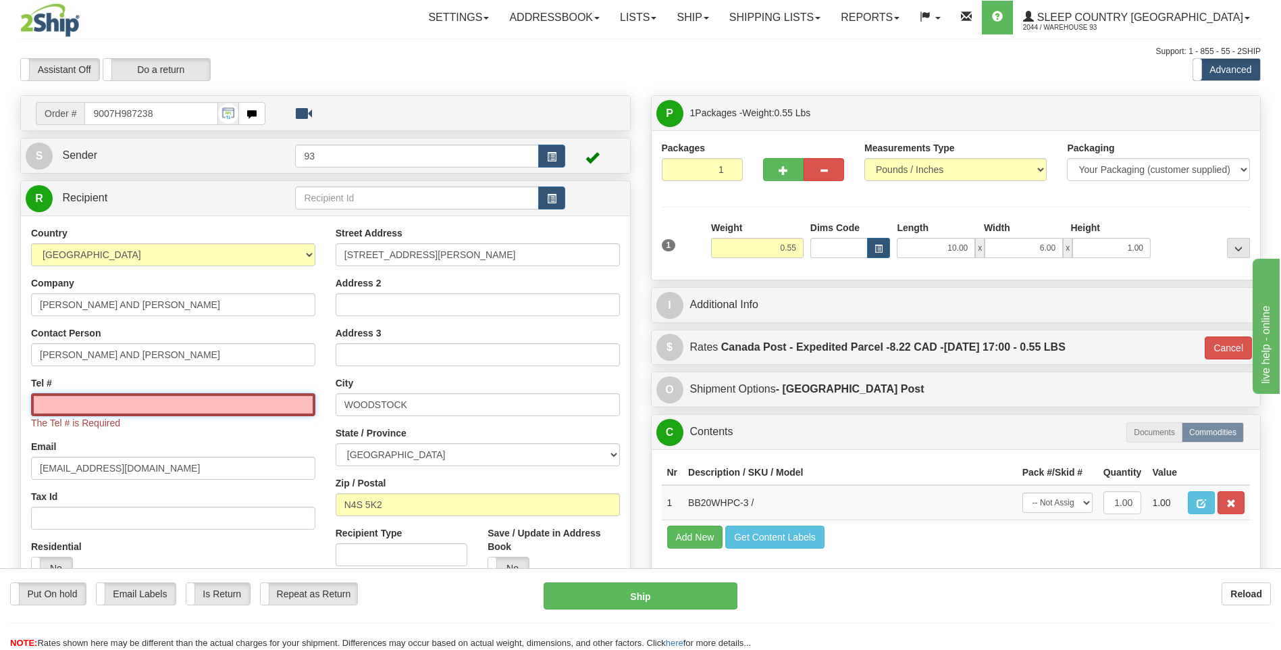
click at [238, 405] on input "Tel #" at bounding box center [173, 404] width 284 height 23
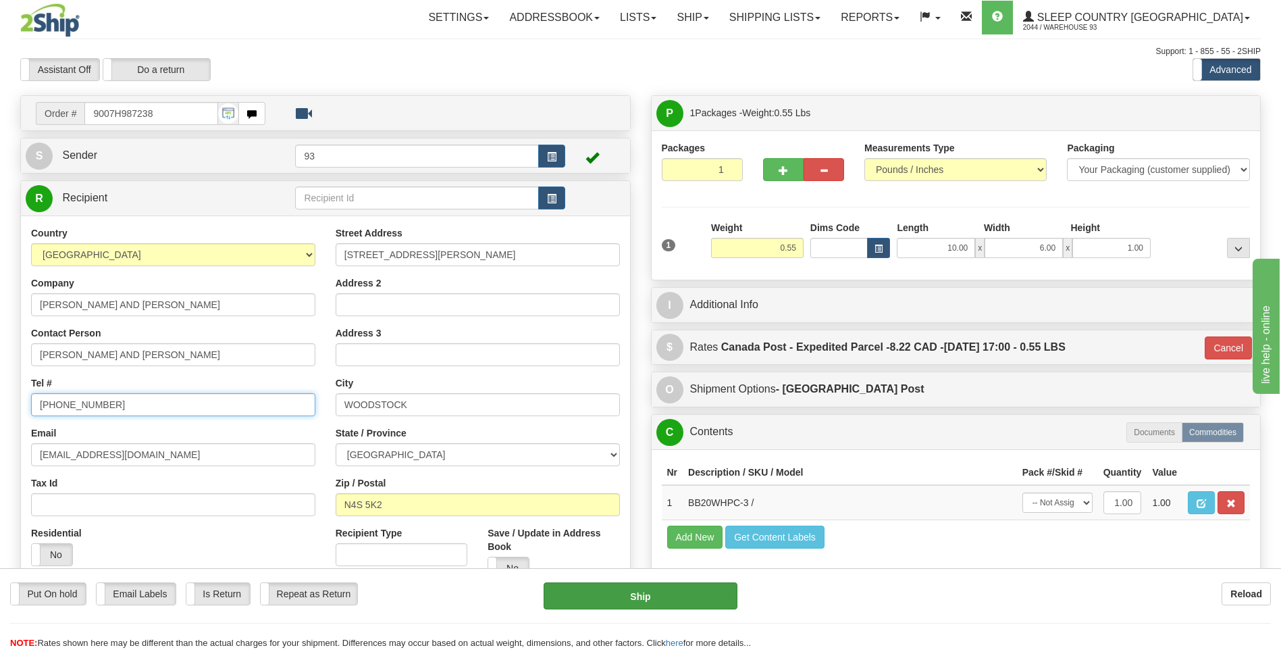
type input "519-421-1382"
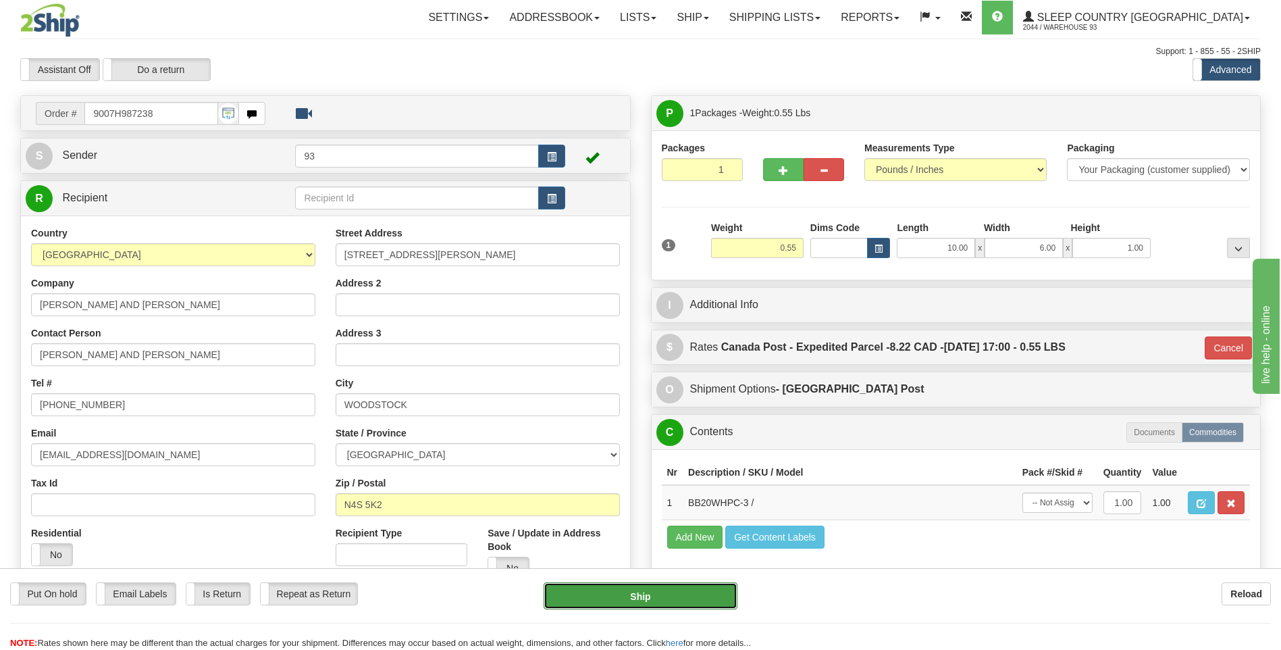
click at [657, 606] on button "Ship" at bounding box center [640, 595] width 193 height 27
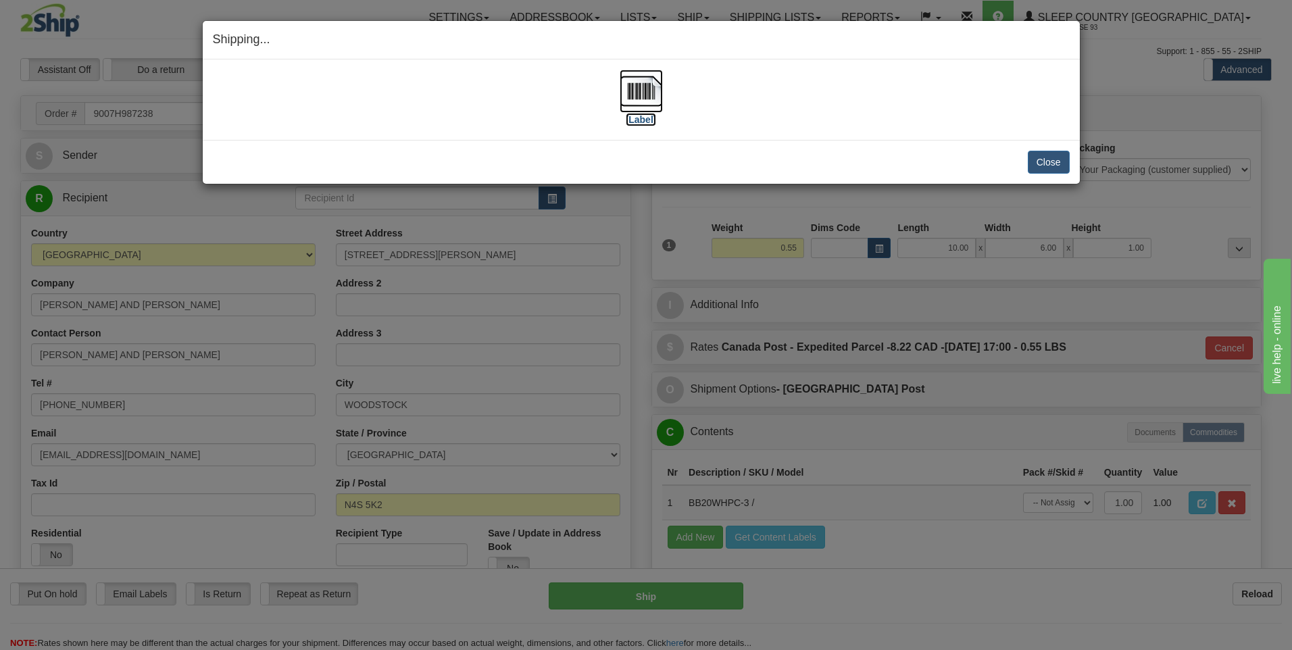
click at [630, 84] on img at bounding box center [640, 91] width 43 height 43
click at [1038, 159] on button "Close" at bounding box center [1048, 162] width 42 height 23
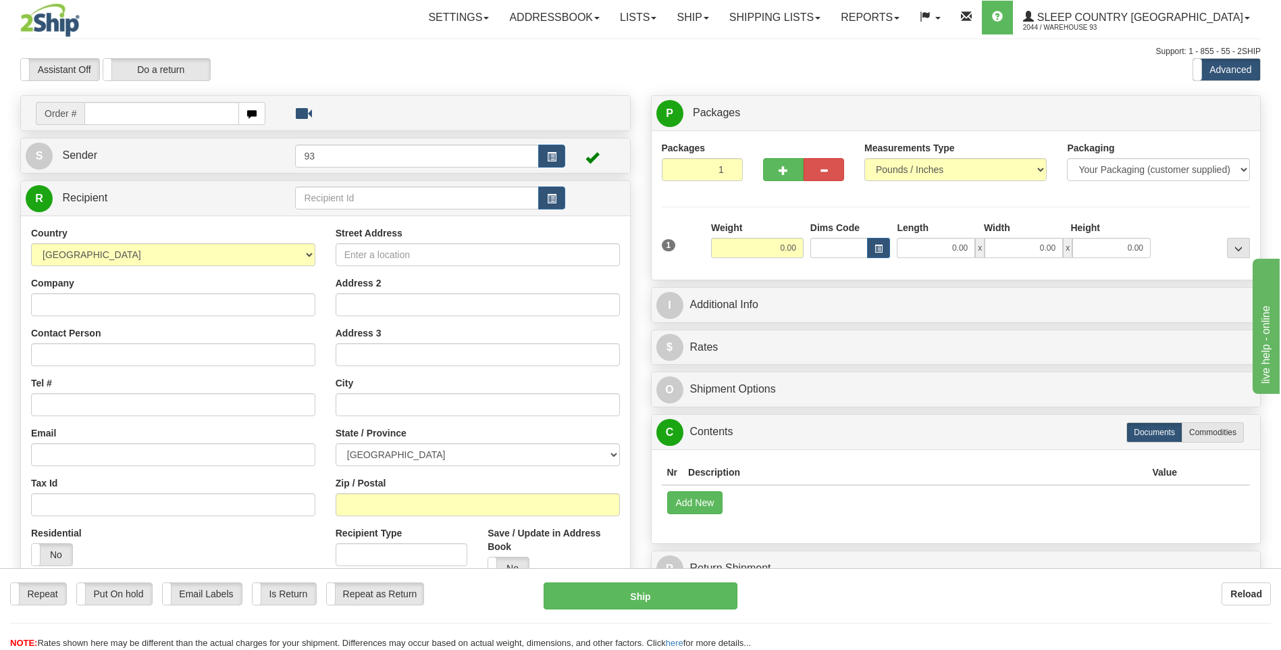
click at [125, 109] on input "text" at bounding box center [161, 113] width 154 height 23
type input "9000H989994"
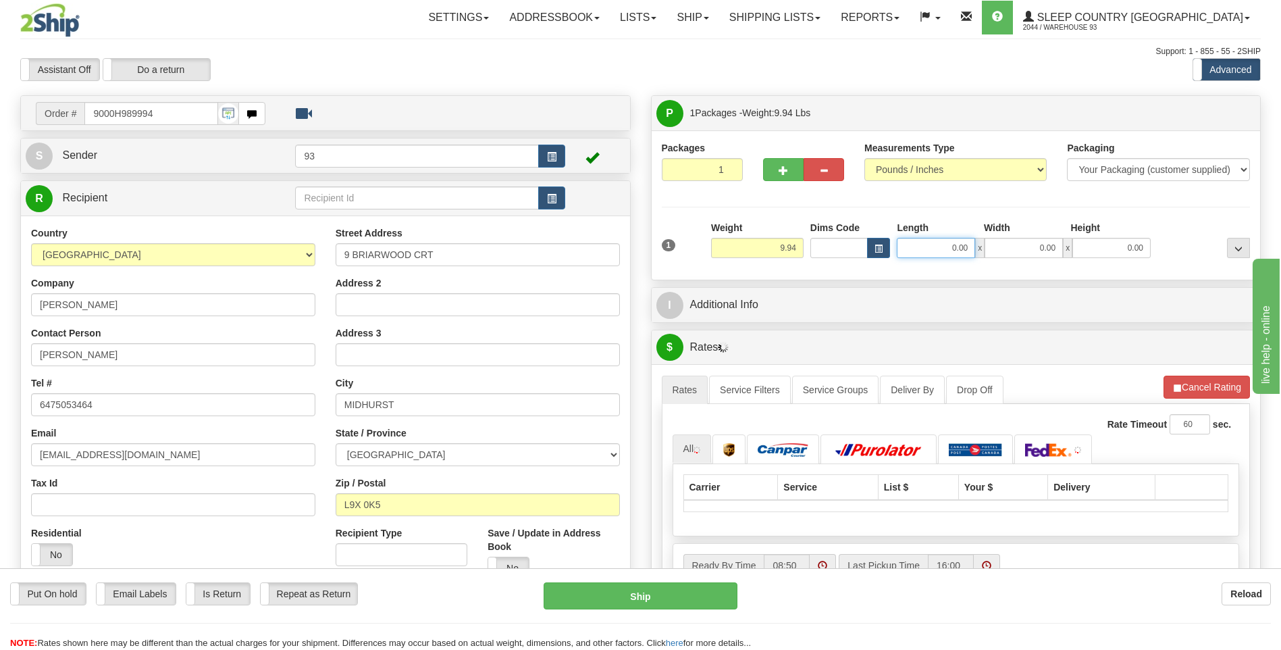
click at [929, 251] on input "0.00" at bounding box center [936, 248] width 78 height 20
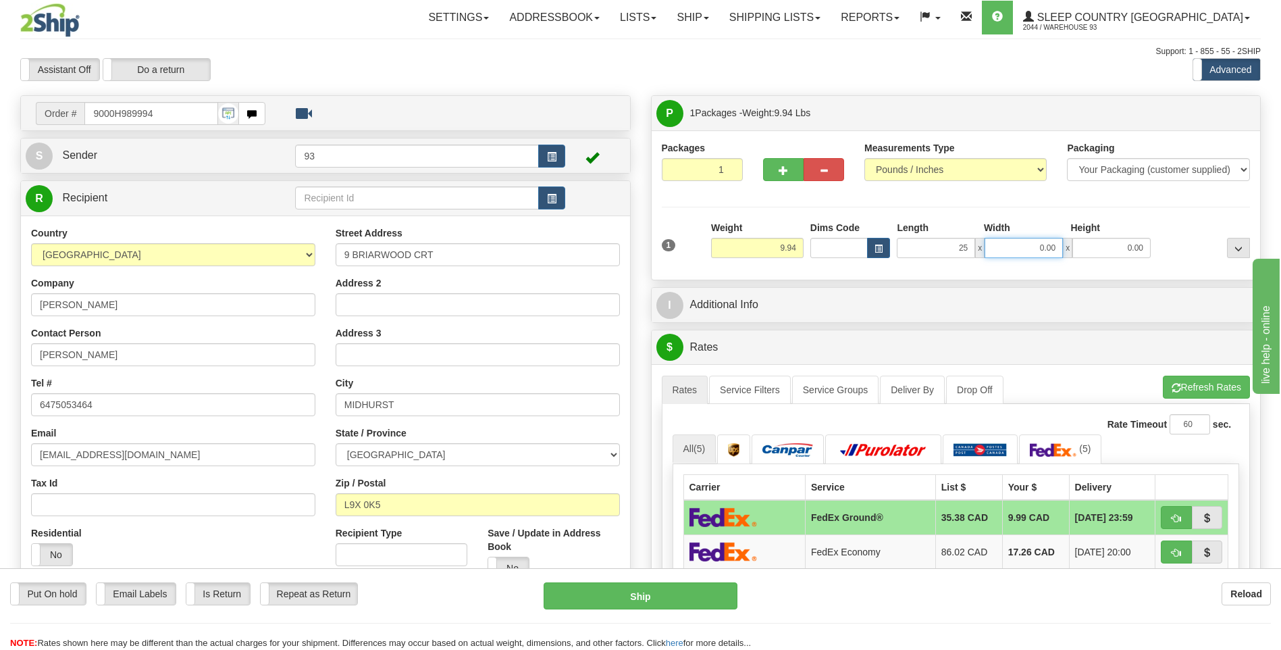
type input "25.00"
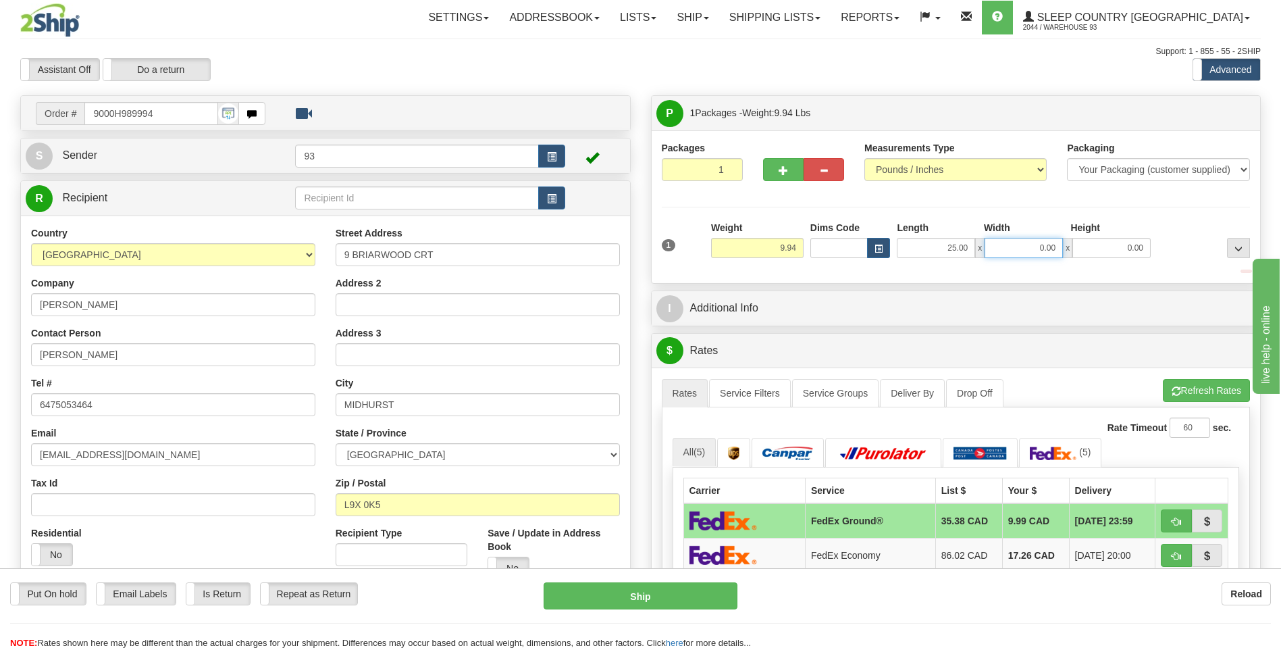
click at [1011, 242] on input "0.00" at bounding box center [1024, 248] width 78 height 20
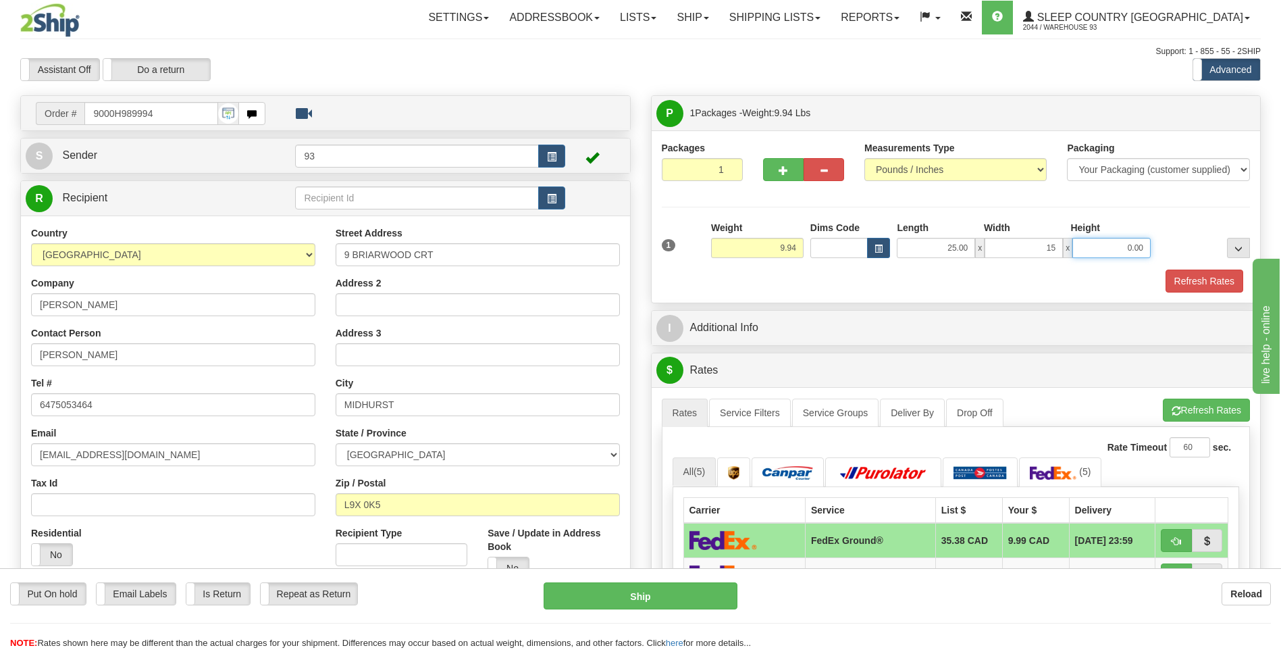
type input "15.00"
click at [1116, 247] on input "0.00" at bounding box center [1112, 248] width 78 height 20
type input "16.00"
click at [1215, 278] on button "Refresh Rates" at bounding box center [1205, 281] width 78 height 23
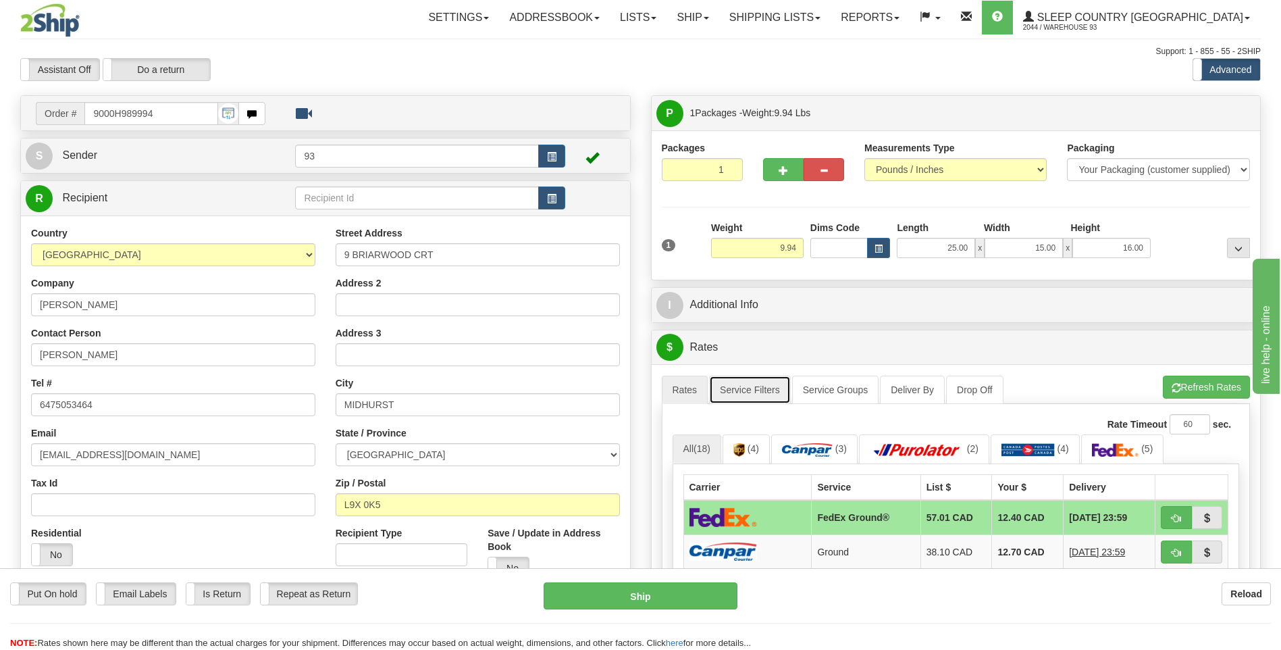
click at [763, 383] on link "Service Filters" at bounding box center [750, 390] width 82 height 28
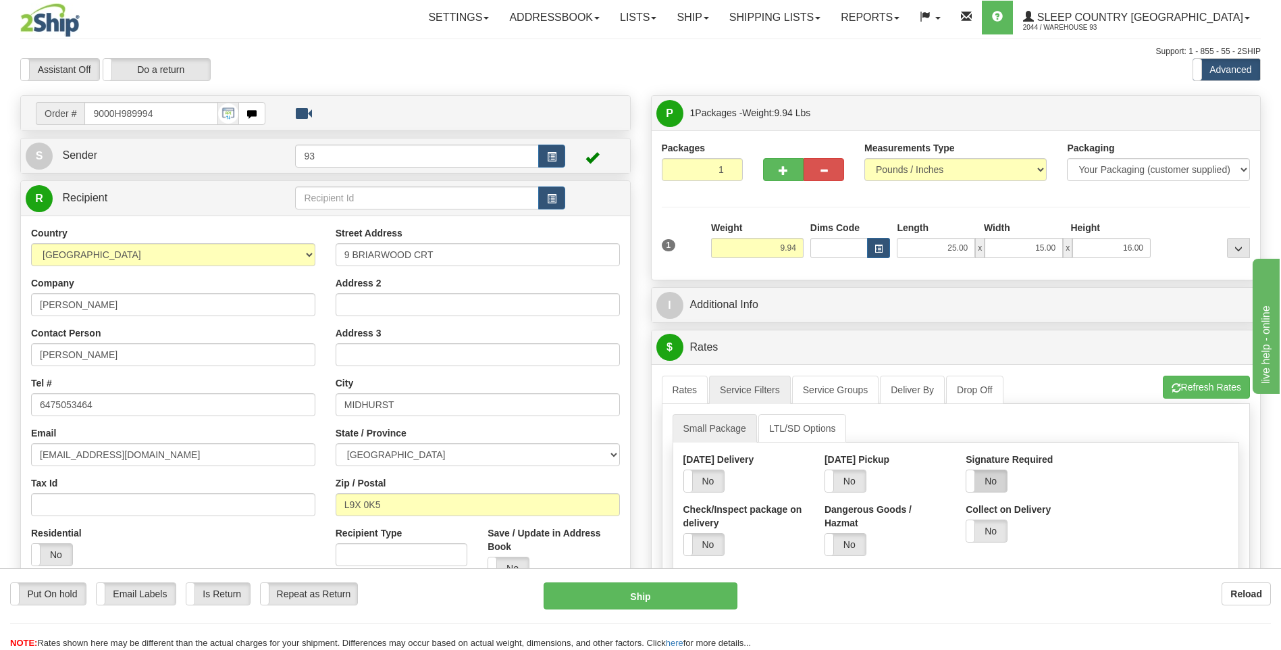
click at [983, 478] on label "No" at bounding box center [987, 481] width 41 height 22
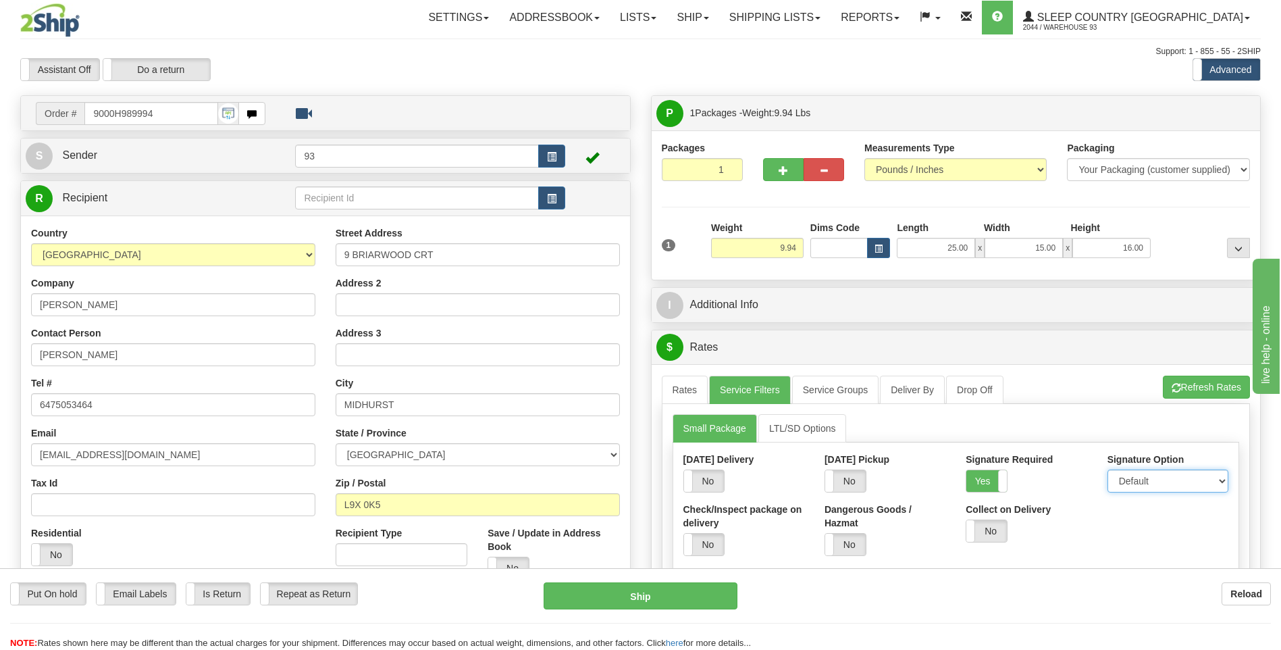
click at [1138, 475] on select "Default Adult Direct Indirect No Signature Required" at bounding box center [1168, 481] width 121 height 23
select select "1"
click at [1108, 470] on select "Default Adult Direct Indirect No Signature Required" at bounding box center [1168, 481] width 121 height 23
click at [684, 390] on link "Rates" at bounding box center [685, 390] width 47 height 28
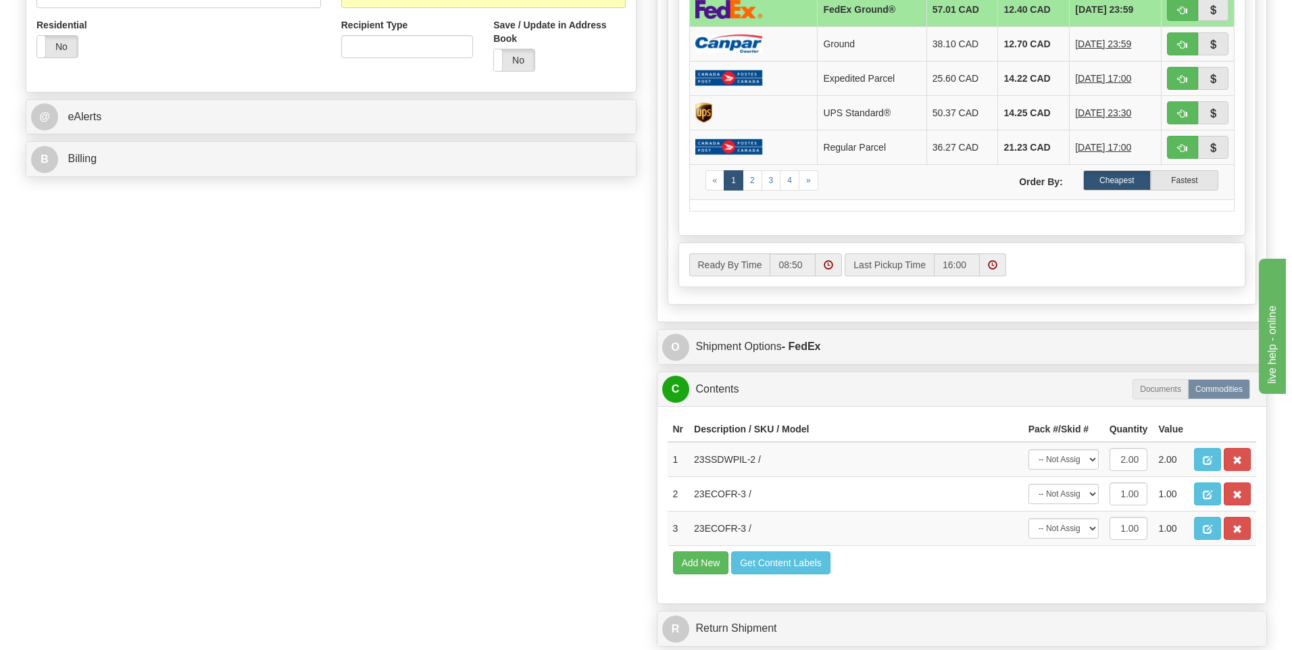
scroll to position [608, 0]
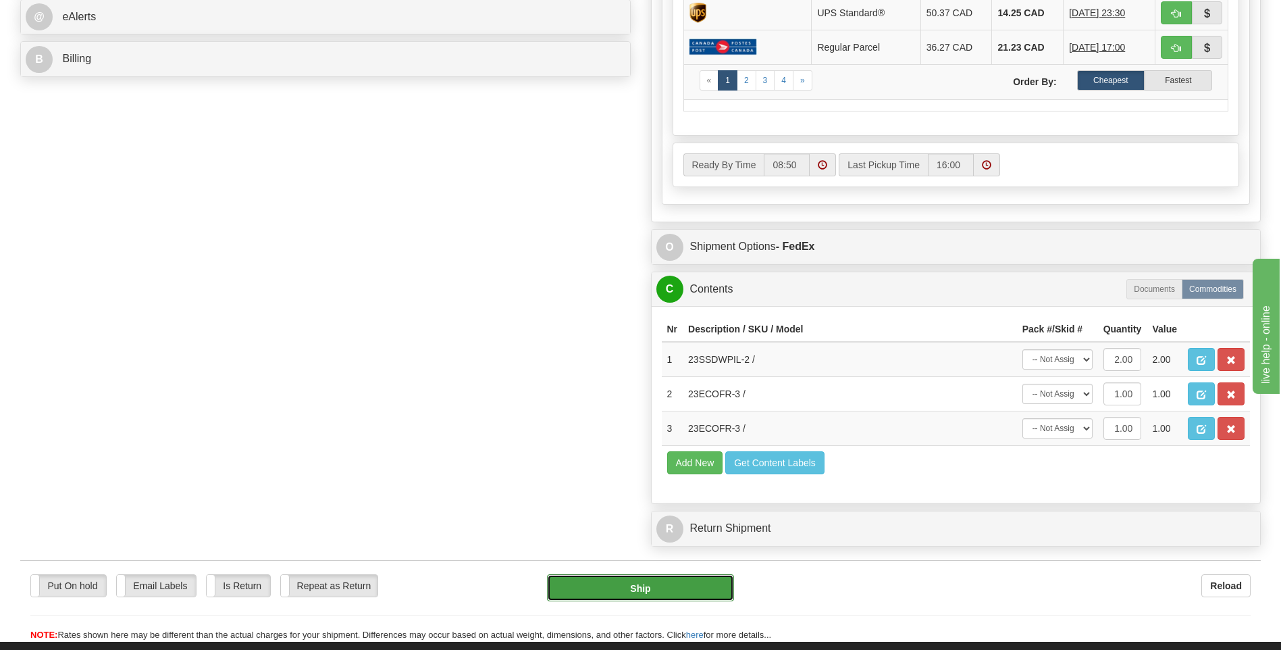
click at [722, 593] on button "Ship" at bounding box center [640, 587] width 186 height 27
type input "92"
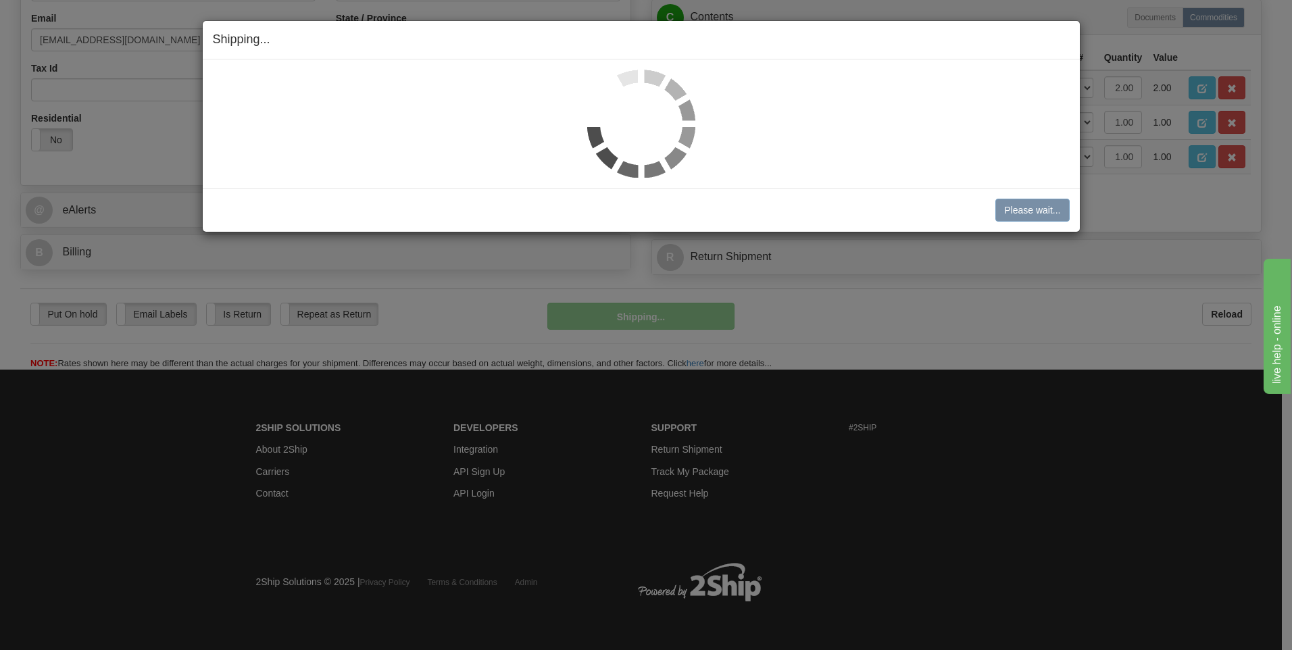
scroll to position [415, 0]
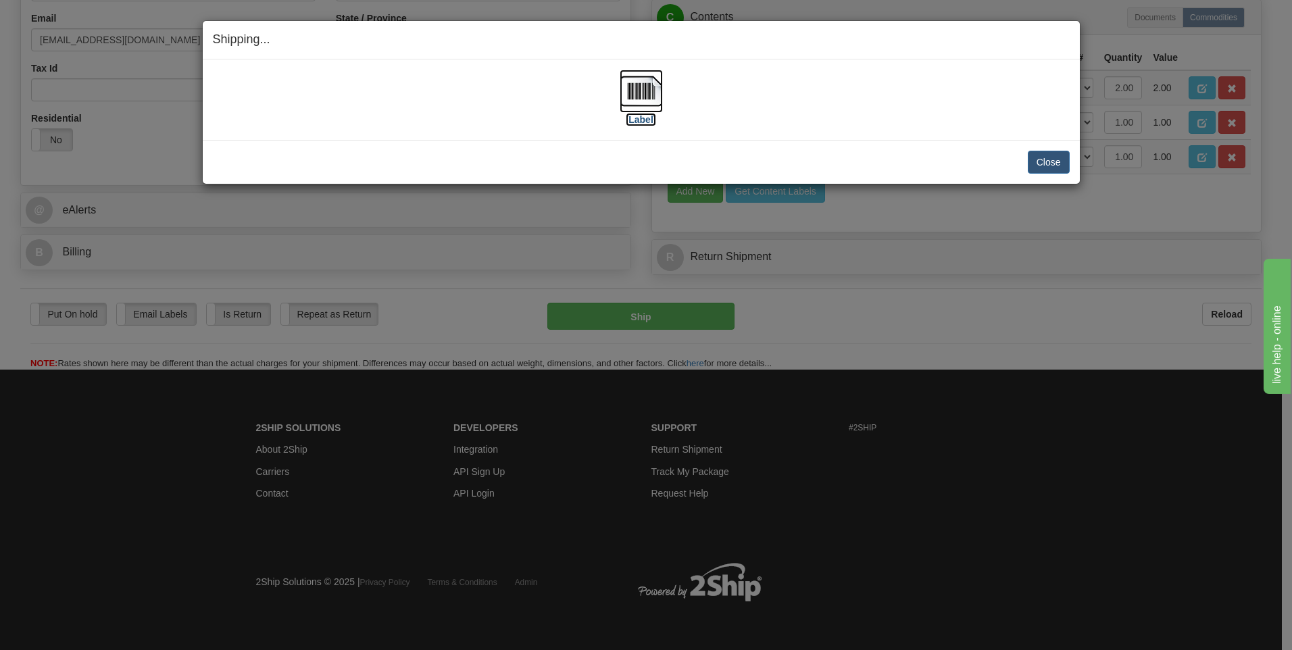
click at [649, 108] on img at bounding box center [640, 91] width 43 height 43
click at [1050, 167] on button "Close" at bounding box center [1048, 162] width 42 height 23
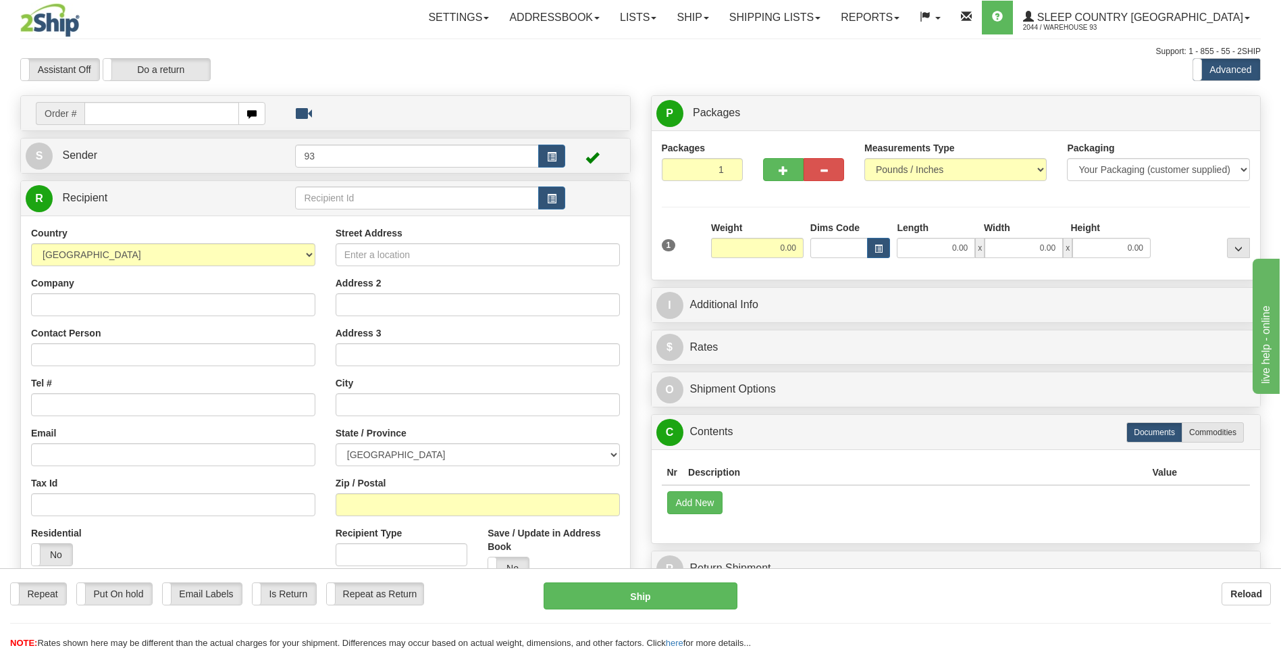
click at [169, 115] on input "text" at bounding box center [161, 113] width 154 height 23
type input "9000H990051"
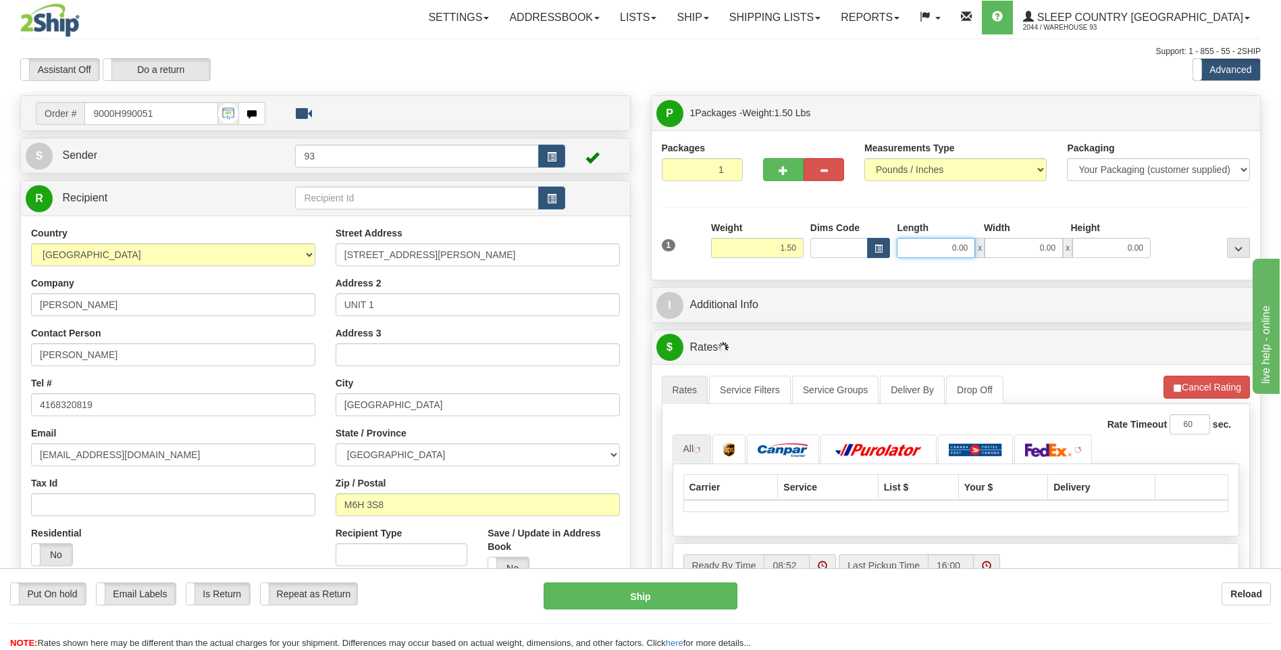
click at [925, 243] on input "0.00" at bounding box center [936, 248] width 78 height 20
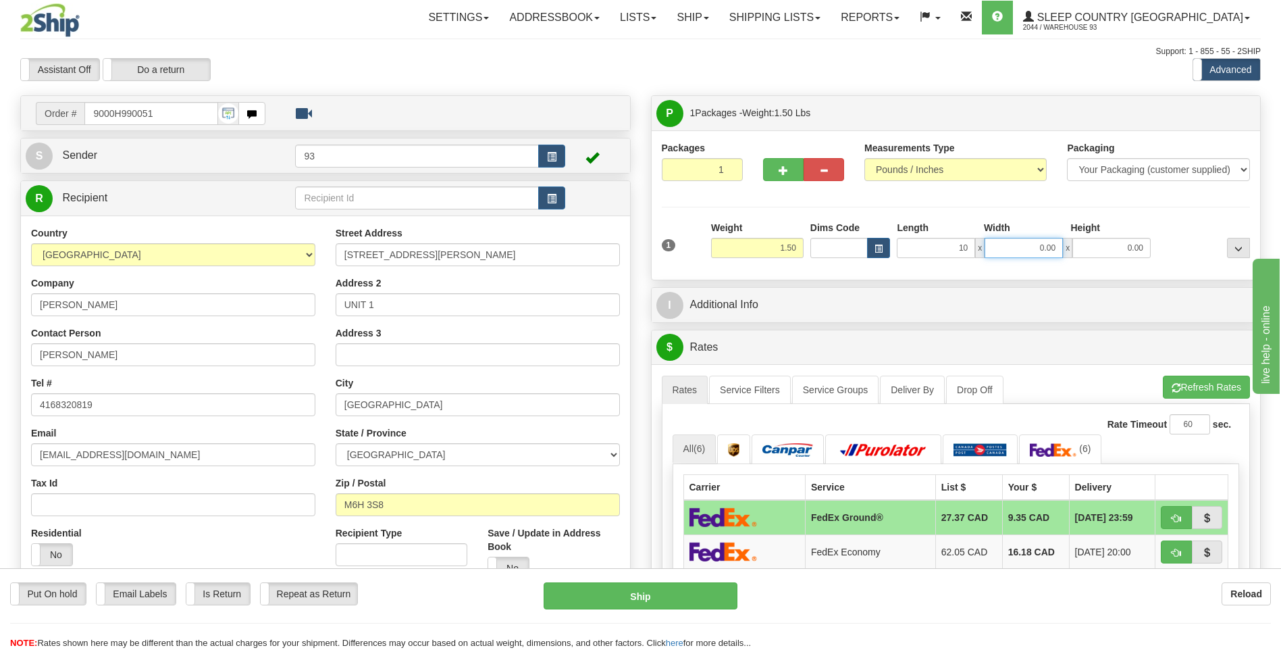
type input "10.00"
click at [1050, 248] on input "0.00" at bounding box center [1024, 248] width 78 height 20
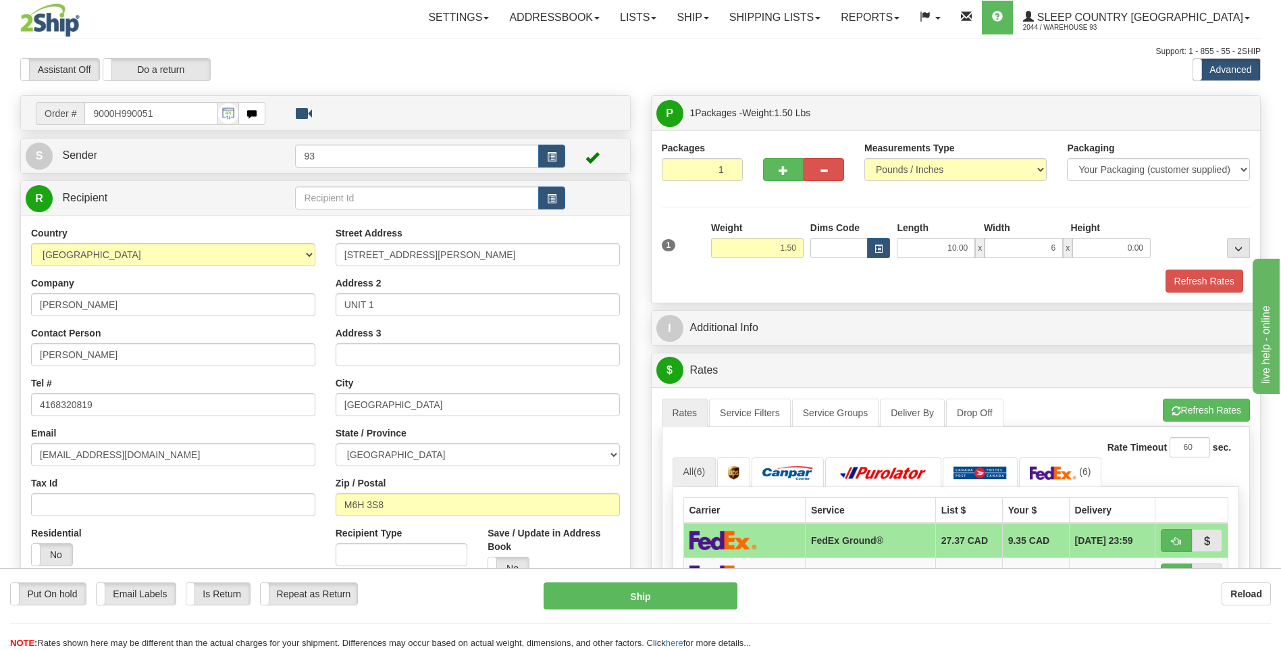
type input "6.00"
click at [1093, 232] on label "Height" at bounding box center [1086, 228] width 30 height 14
click at [1093, 238] on input "0.00" at bounding box center [1112, 248] width 78 height 20
click at [1117, 245] on input "Height" at bounding box center [1112, 248] width 78 height 20
type input "5.00"
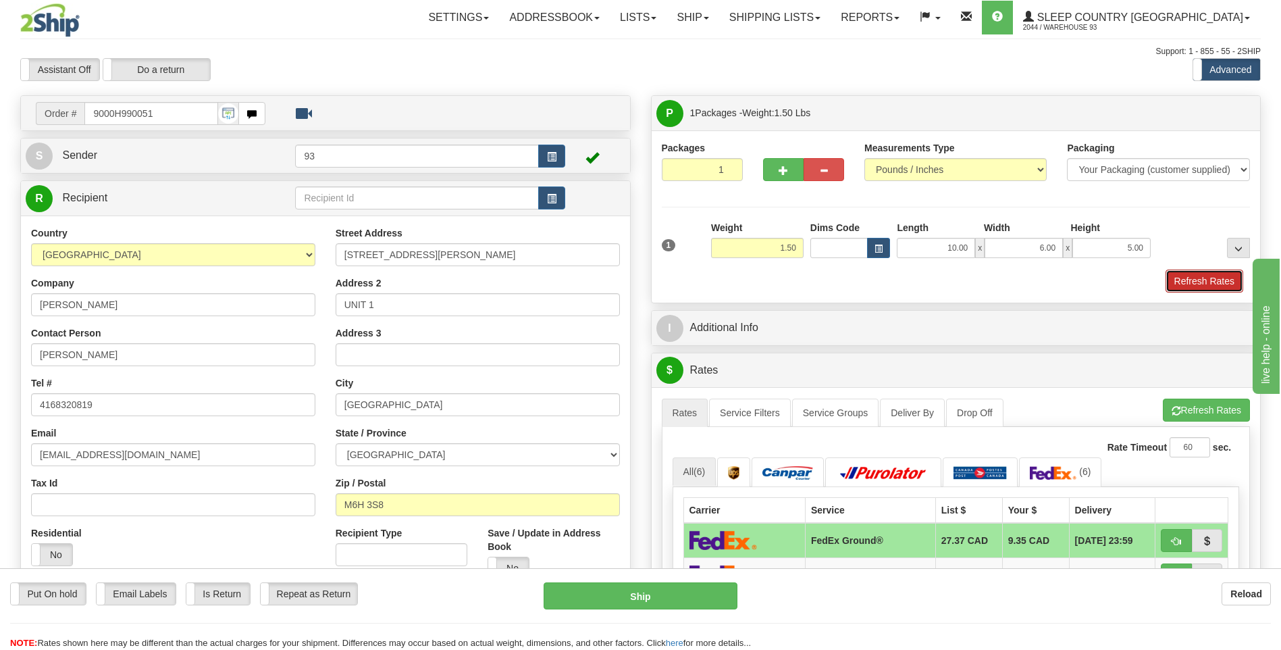
click at [1221, 278] on button "Refresh Rates" at bounding box center [1205, 281] width 78 height 23
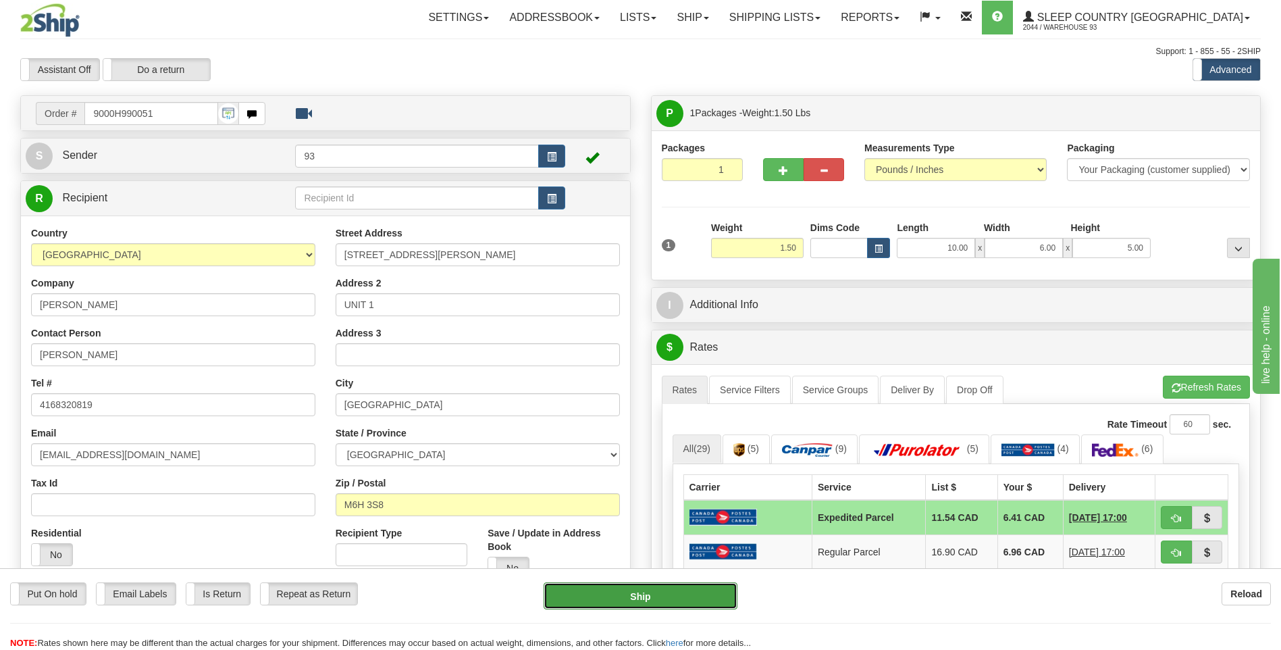
click at [705, 588] on button "Ship" at bounding box center [640, 595] width 193 height 27
type input "DOM.EP"
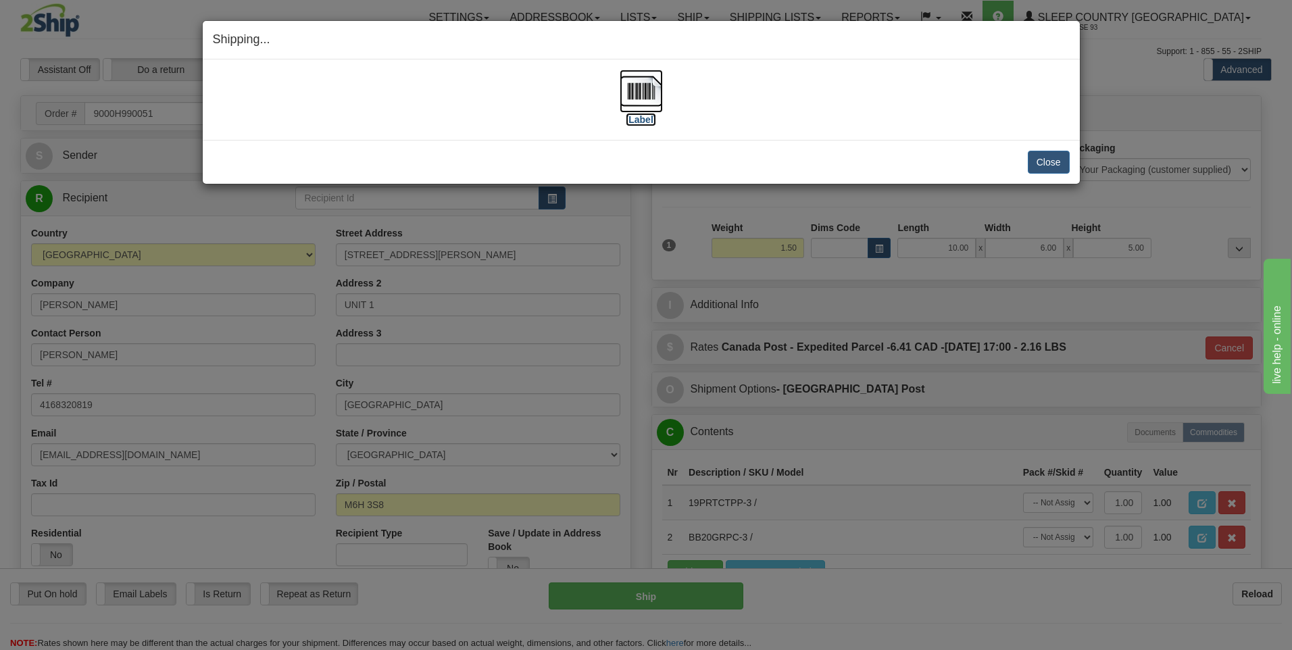
click at [636, 91] on img at bounding box center [640, 91] width 43 height 43
click at [1057, 166] on button "Close" at bounding box center [1048, 162] width 42 height 23
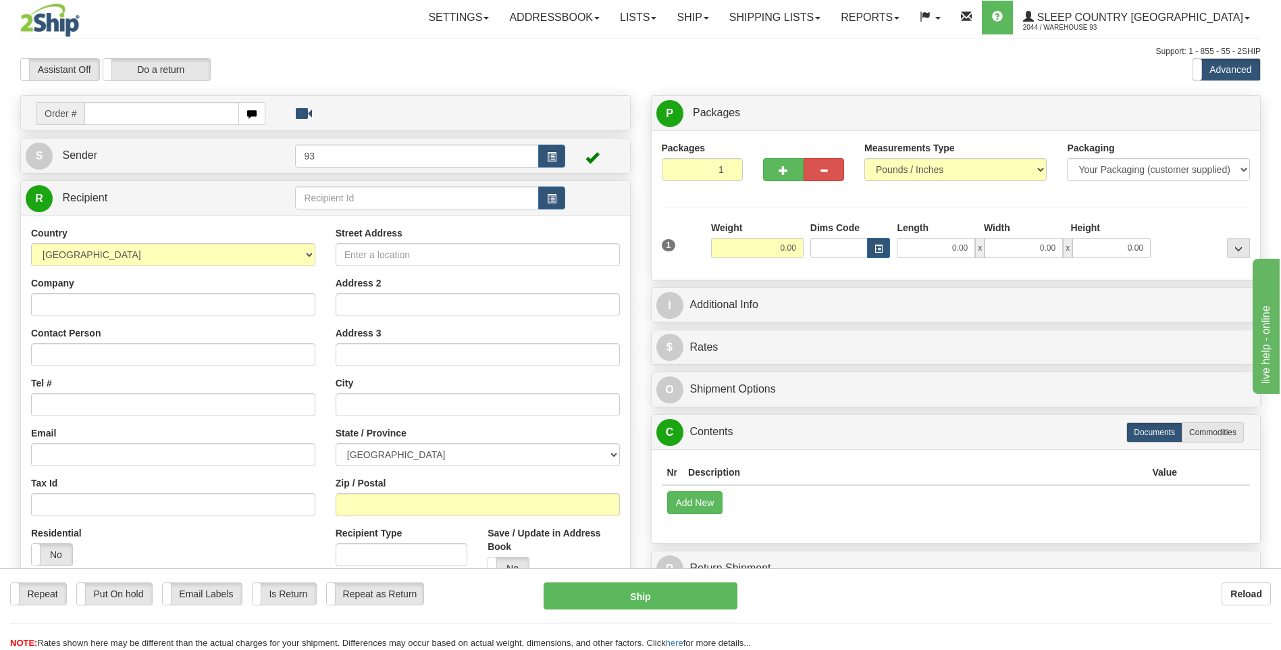
click at [118, 114] on input "text" at bounding box center [161, 113] width 154 height 23
type input "9000H990096"
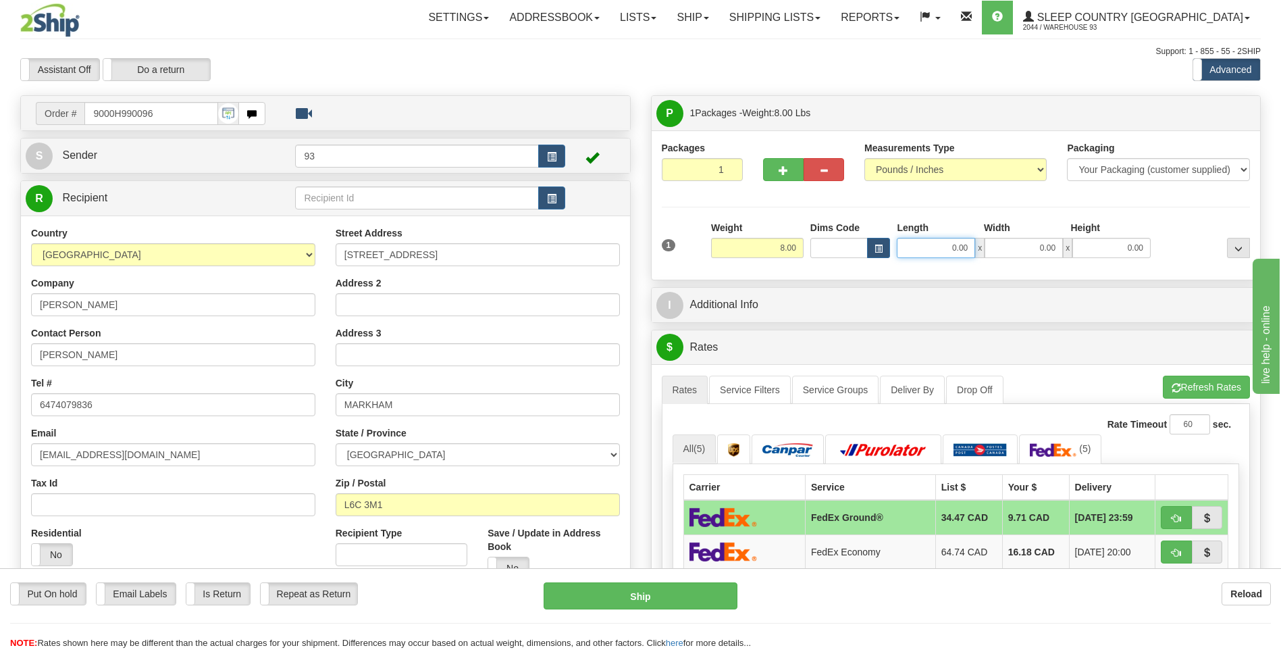
click at [918, 242] on input "0.00" at bounding box center [936, 248] width 78 height 20
type input "16.00"
click at [1020, 249] on input "0.00" at bounding box center [1024, 248] width 78 height 20
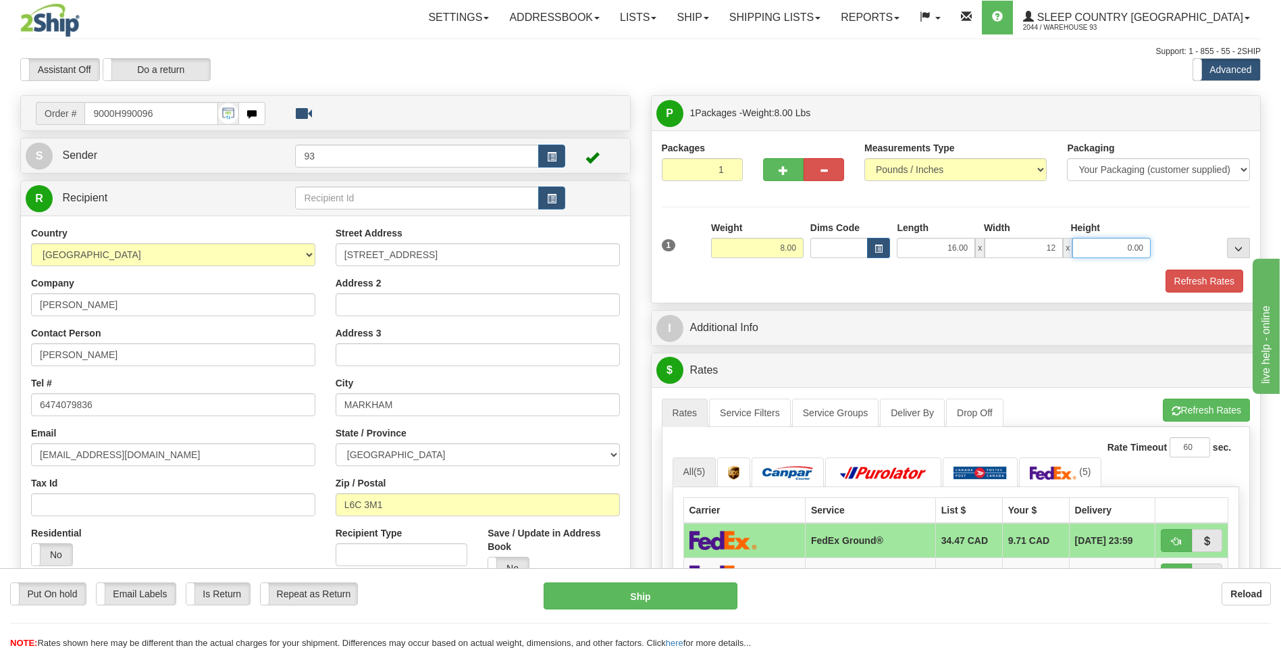
type input "12.00"
click at [1100, 242] on input "0.00" at bounding box center [1112, 248] width 78 height 20
type input "6.00"
click at [1214, 275] on button "Refresh Rates" at bounding box center [1205, 281] width 78 height 23
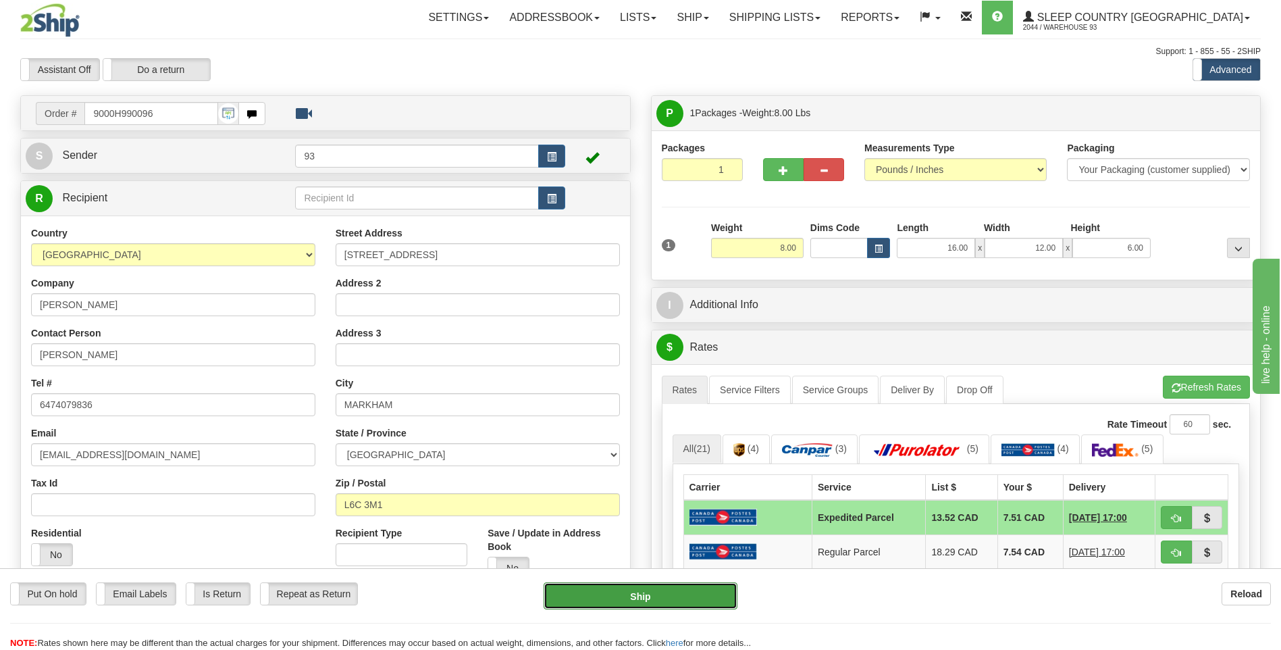
click at [678, 597] on button "Ship" at bounding box center [640, 595] width 193 height 27
type input "DOM.EP"
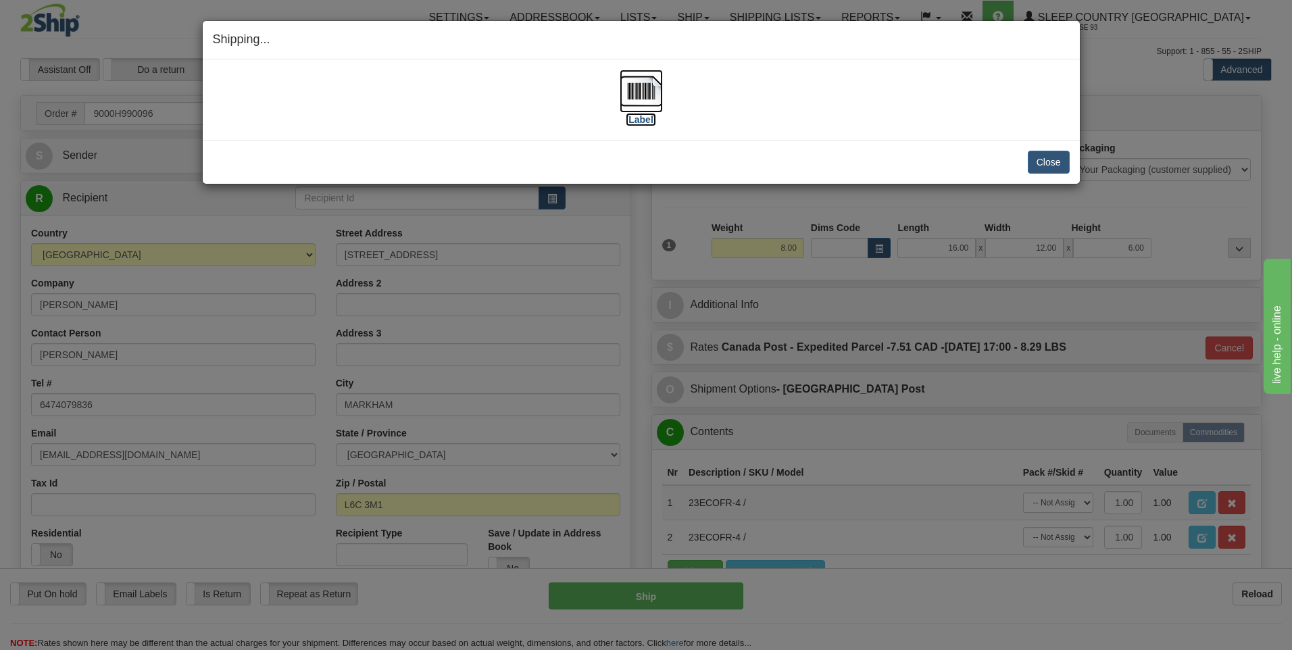
click at [642, 94] on img at bounding box center [640, 91] width 43 height 43
click at [1046, 158] on button "Close" at bounding box center [1048, 162] width 42 height 23
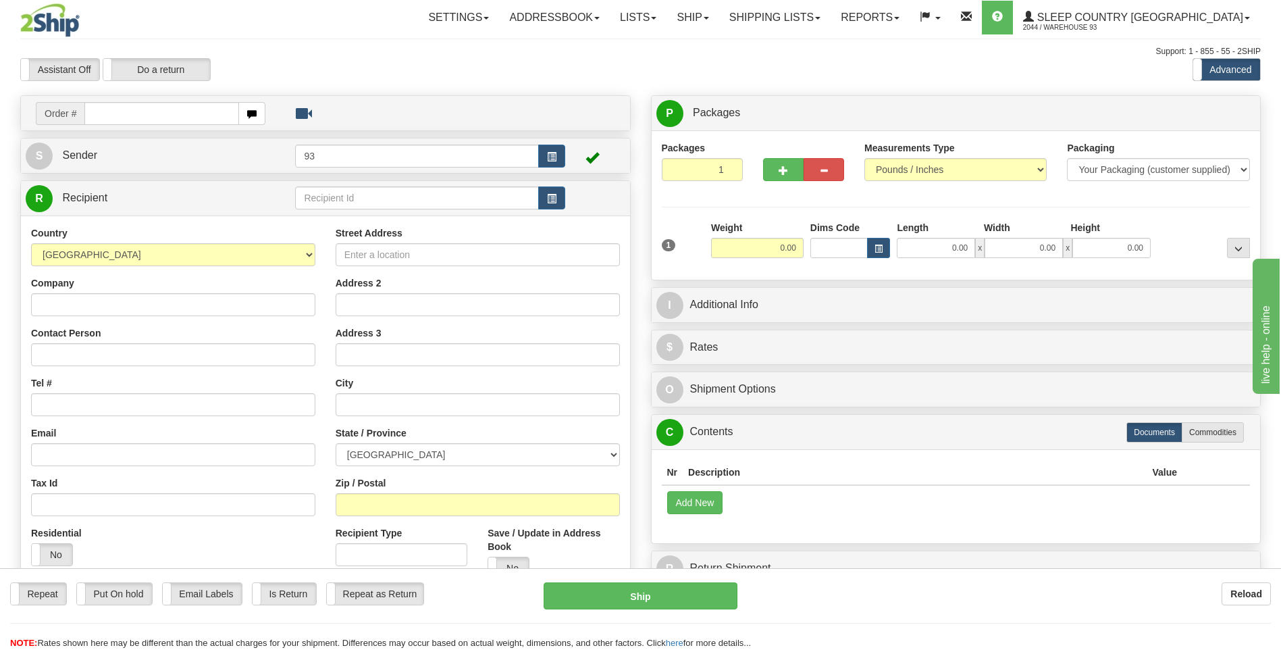
click at [105, 113] on input "text" at bounding box center [161, 113] width 154 height 23
type input "9000H990180"
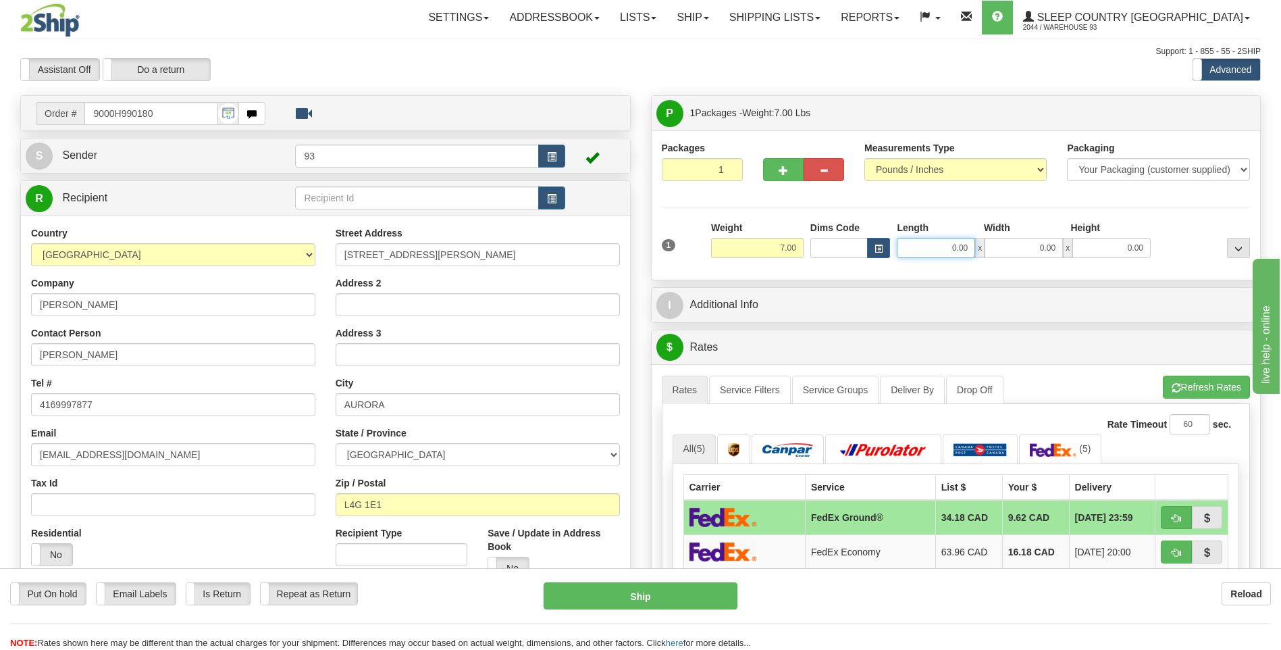
click at [943, 249] on input "0.00" at bounding box center [936, 248] width 78 height 20
type input "25.00"
click at [1058, 255] on input "0.00" at bounding box center [1024, 248] width 78 height 20
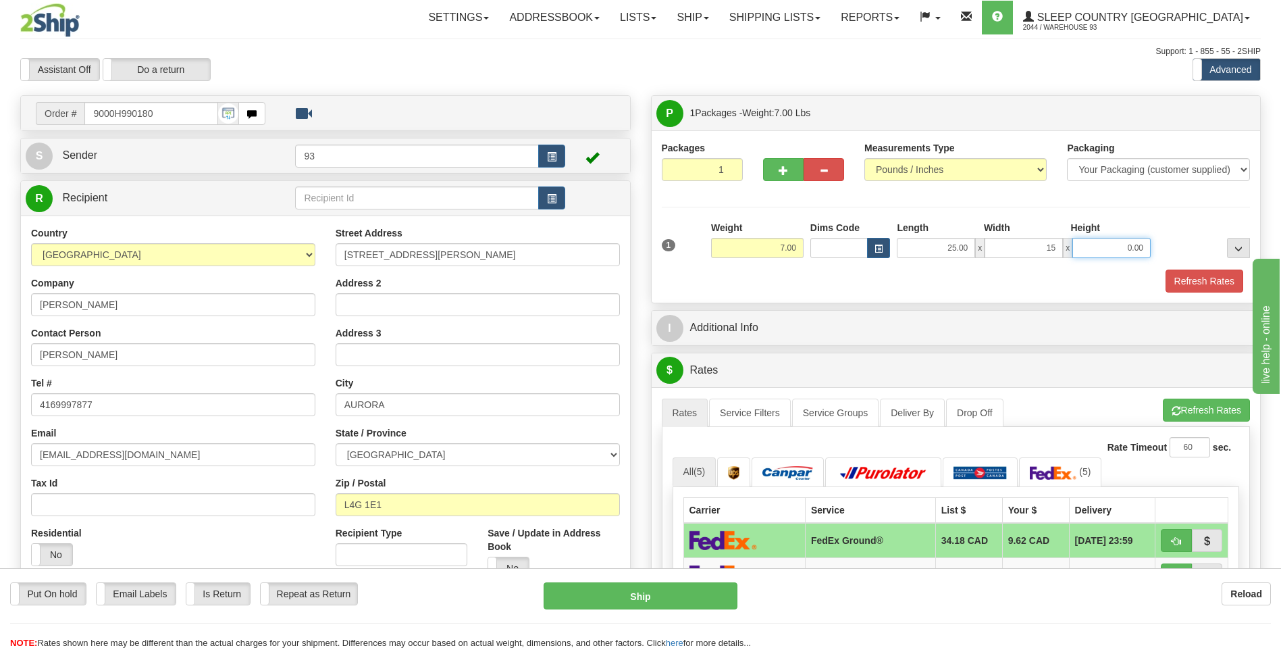
type input "15.00"
click at [1114, 247] on input "0.00" at bounding box center [1112, 248] width 78 height 20
type input "8.00"
click at [1215, 272] on button "Refresh Rates" at bounding box center [1205, 281] width 78 height 23
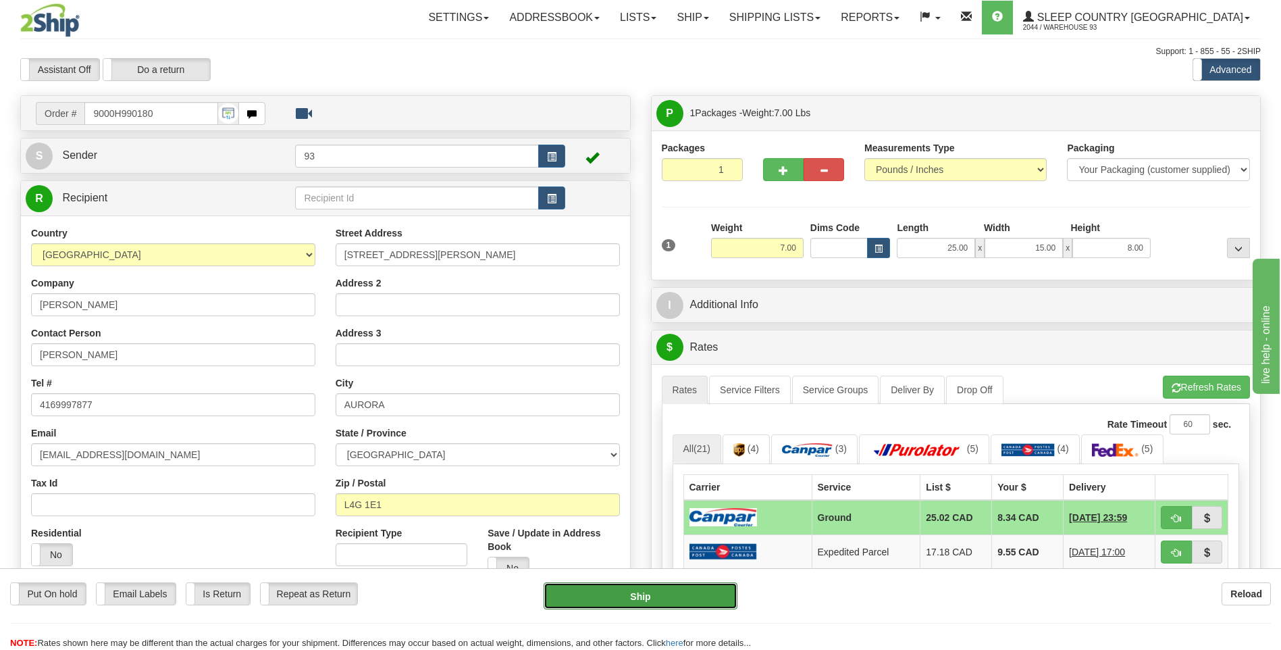
click at [702, 590] on button "Ship" at bounding box center [640, 595] width 193 height 27
type input "1"
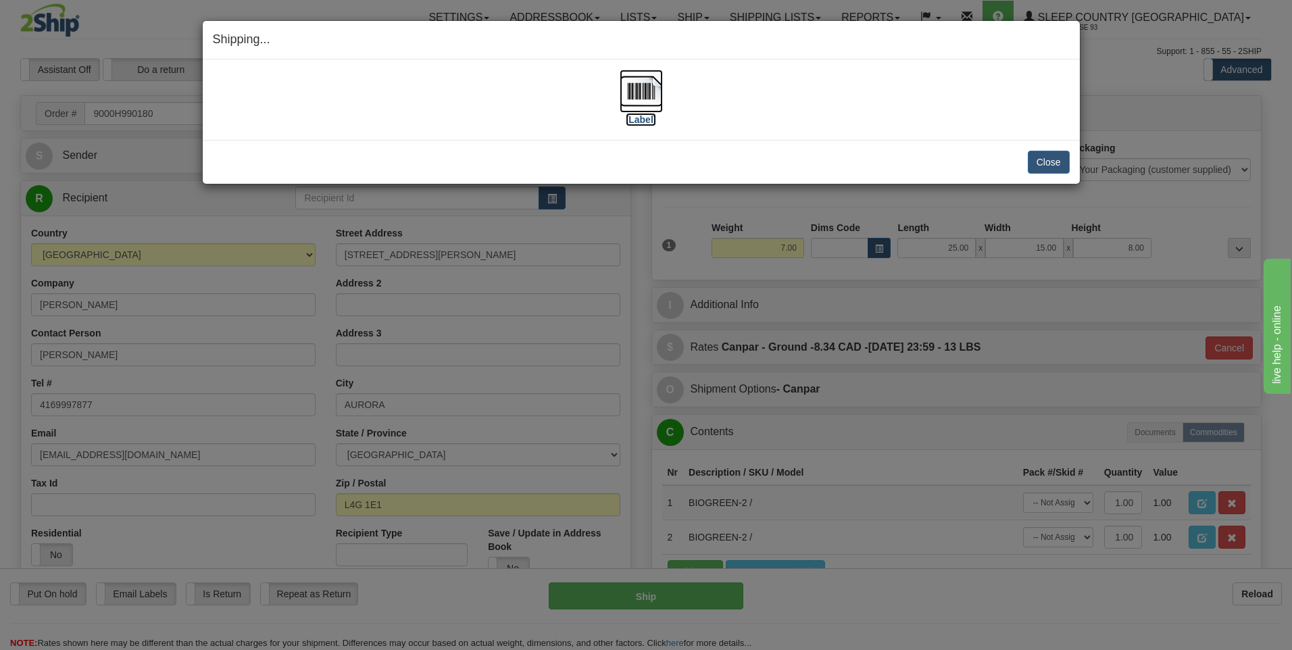
click at [640, 88] on img at bounding box center [640, 91] width 43 height 43
click at [1050, 165] on button "Close" at bounding box center [1048, 162] width 42 height 23
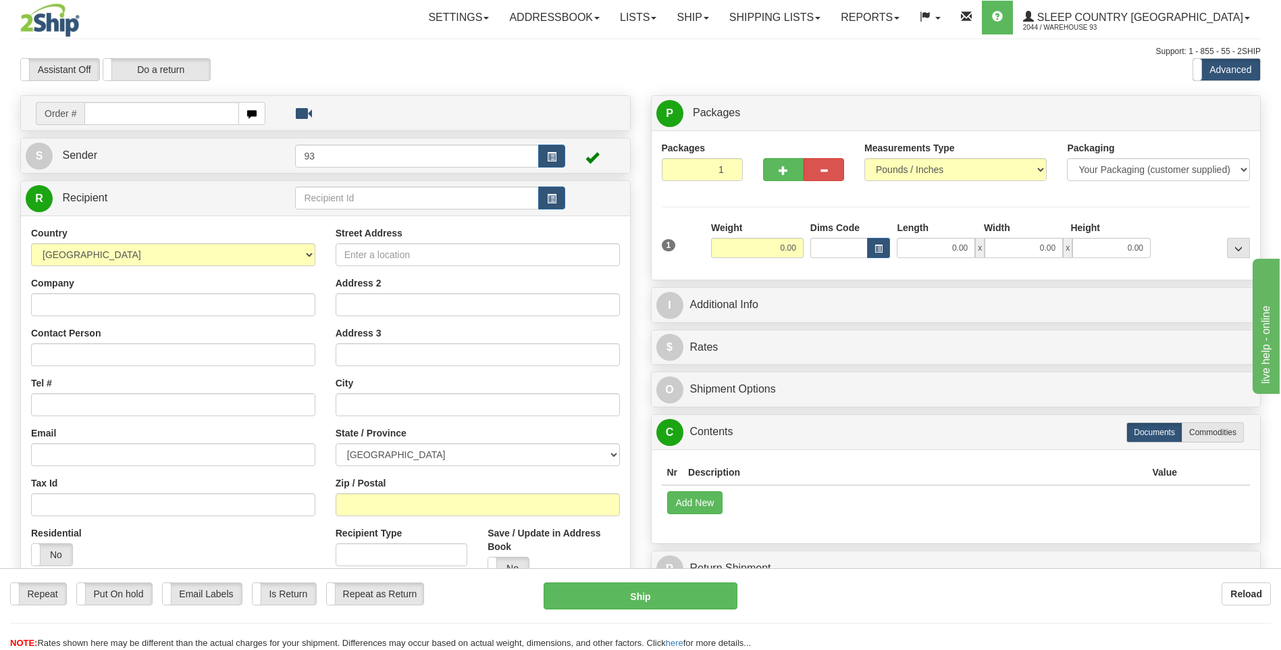
click at [164, 118] on input "text" at bounding box center [161, 113] width 154 height 23
type input "9000H990311"
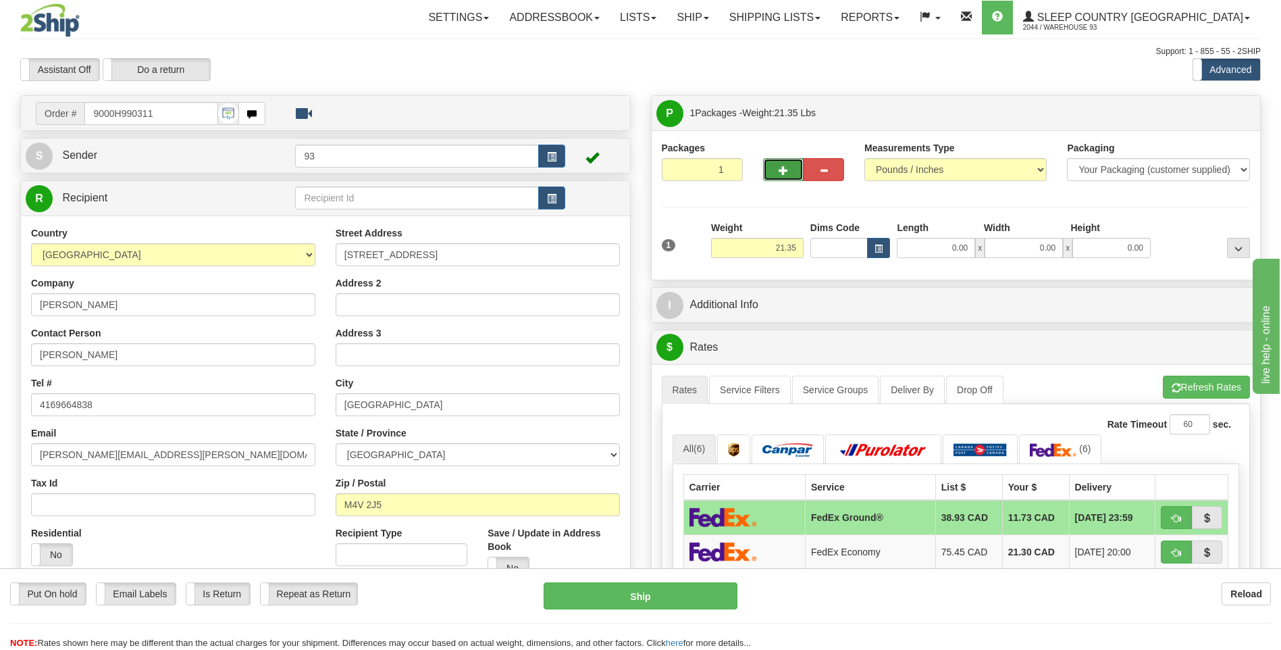
click at [786, 174] on span "button" at bounding box center [783, 170] width 9 height 9
type input "2"
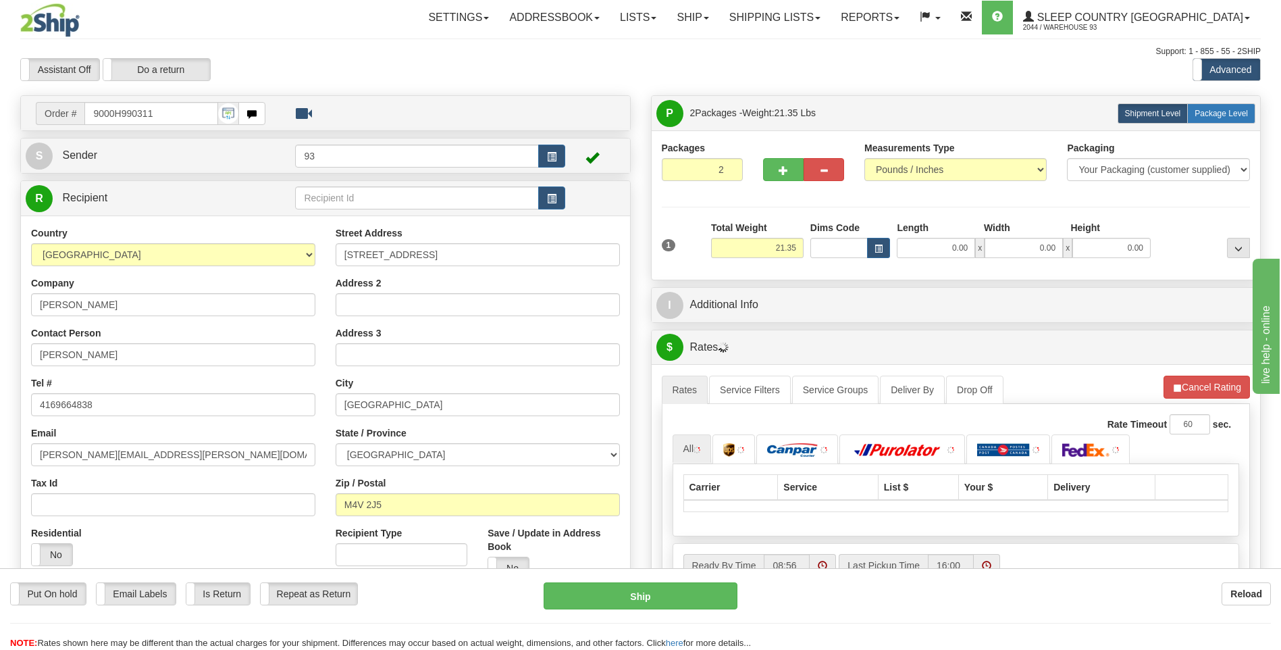
click at [1215, 119] on label "Package Level Pack.." at bounding box center [1222, 113] width 68 height 20
radio input "true"
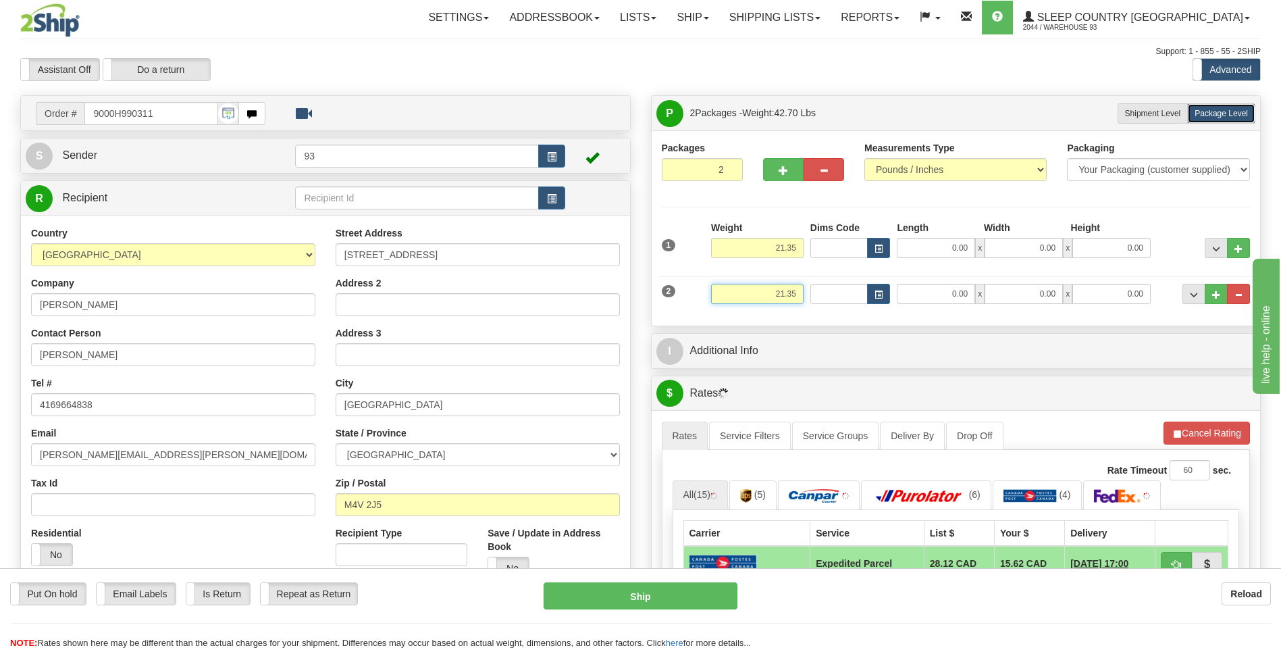
click at [799, 295] on input "21.35" at bounding box center [757, 294] width 93 height 20
type input "2"
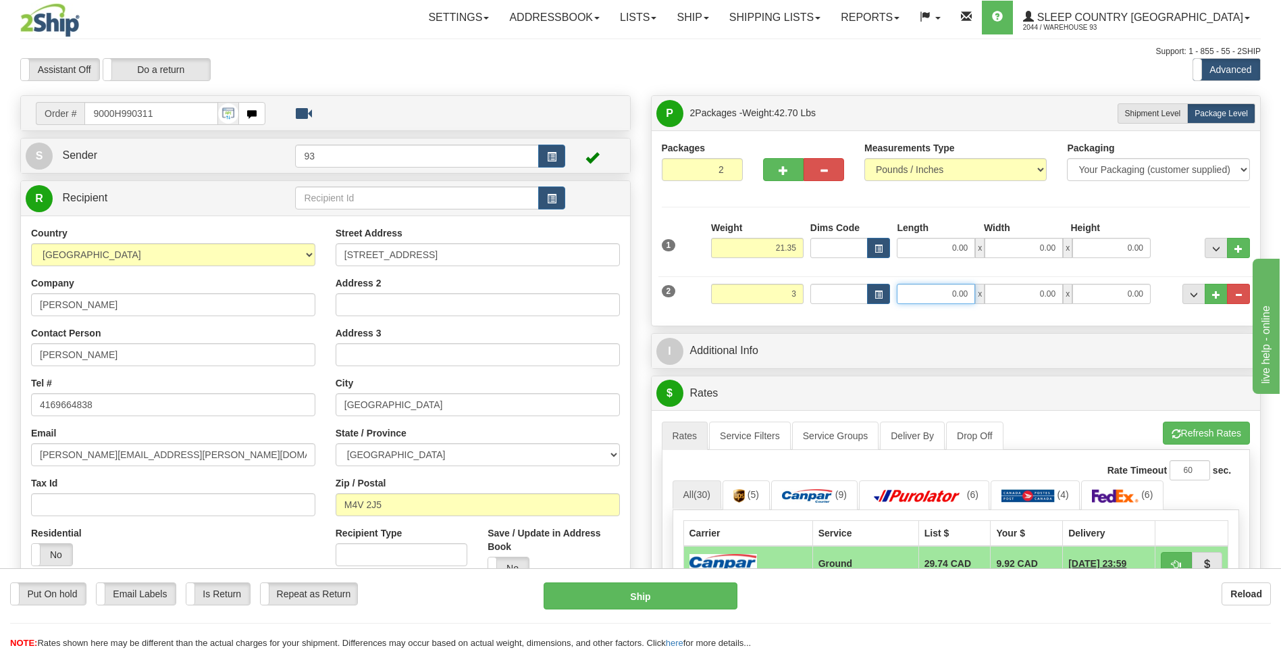
type input "3.00"
click at [944, 289] on input "0.00" at bounding box center [936, 294] width 78 height 20
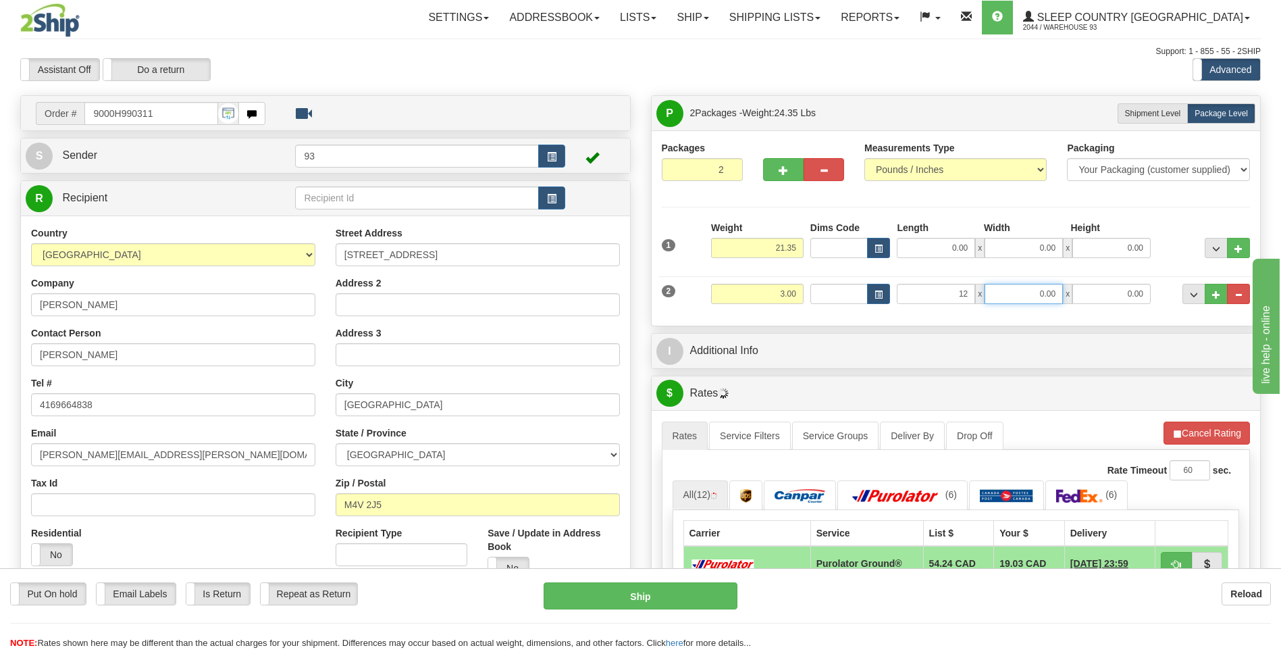
type input "12.00"
click at [1015, 291] on input "0.00" at bounding box center [1024, 294] width 78 height 20
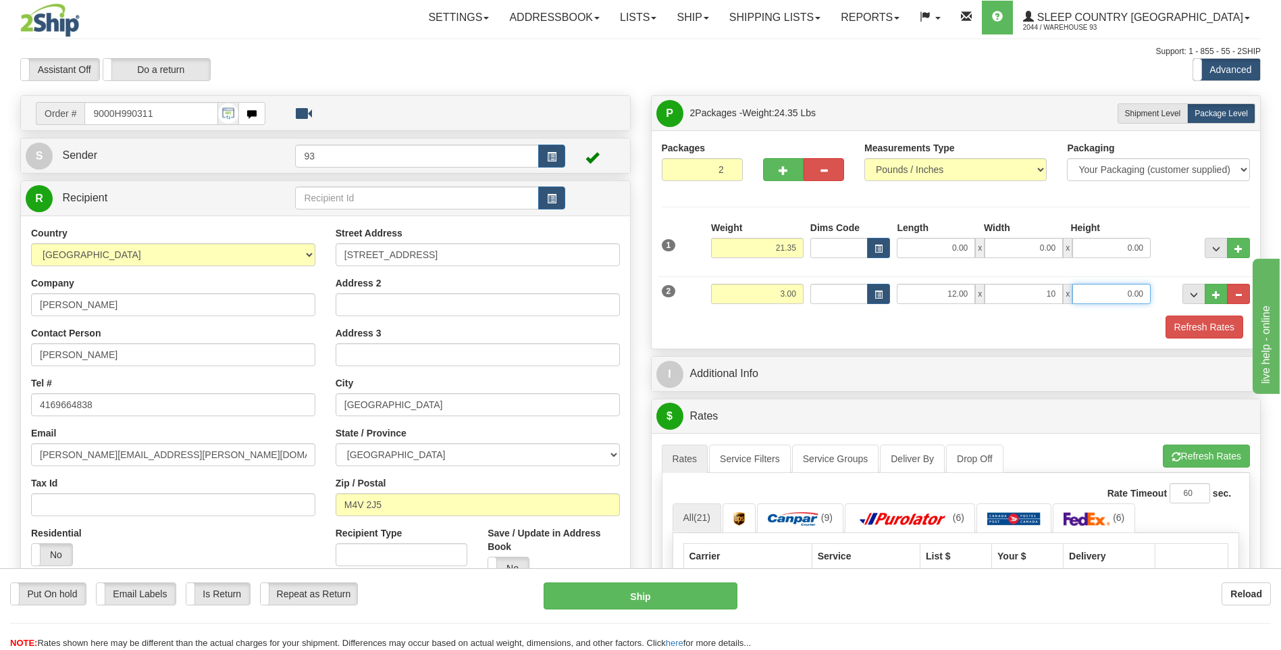
type input "10.00"
click at [1122, 296] on input "0.00" at bounding box center [1112, 294] width 78 height 20
type input "2.00"
click at [794, 247] on input "21.35" at bounding box center [757, 248] width 93 height 20
type input "2"
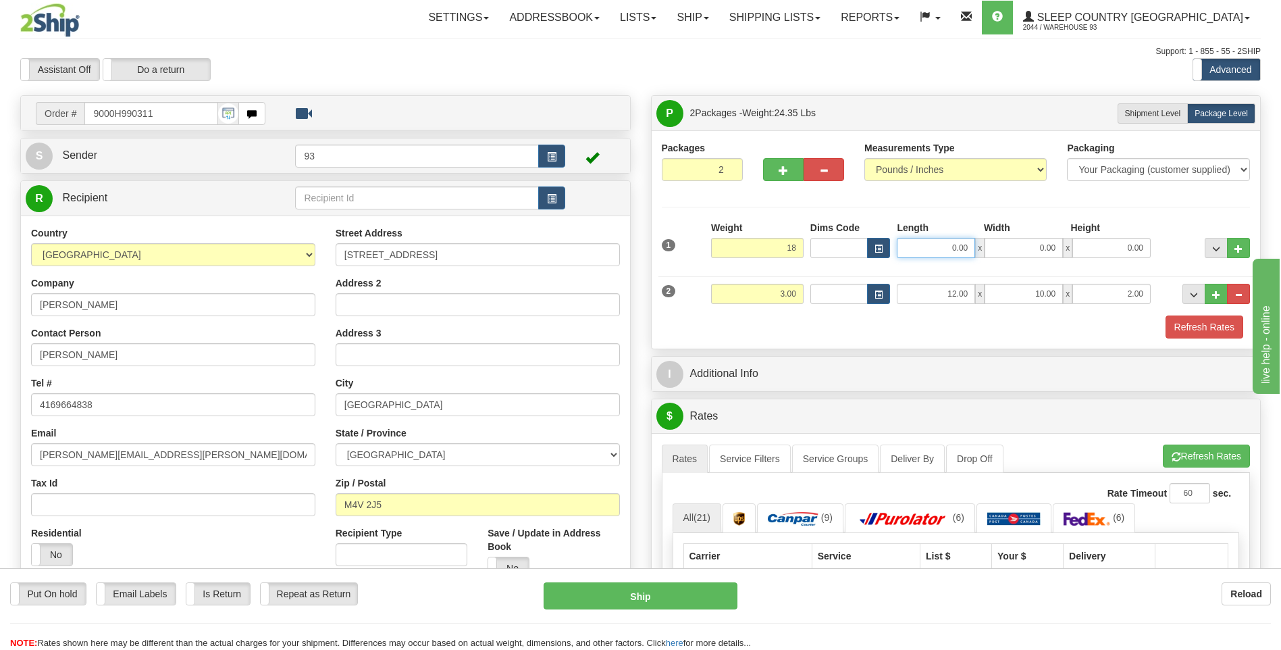
type input "18.00"
click at [916, 255] on input "0.00" at bounding box center [936, 248] width 78 height 20
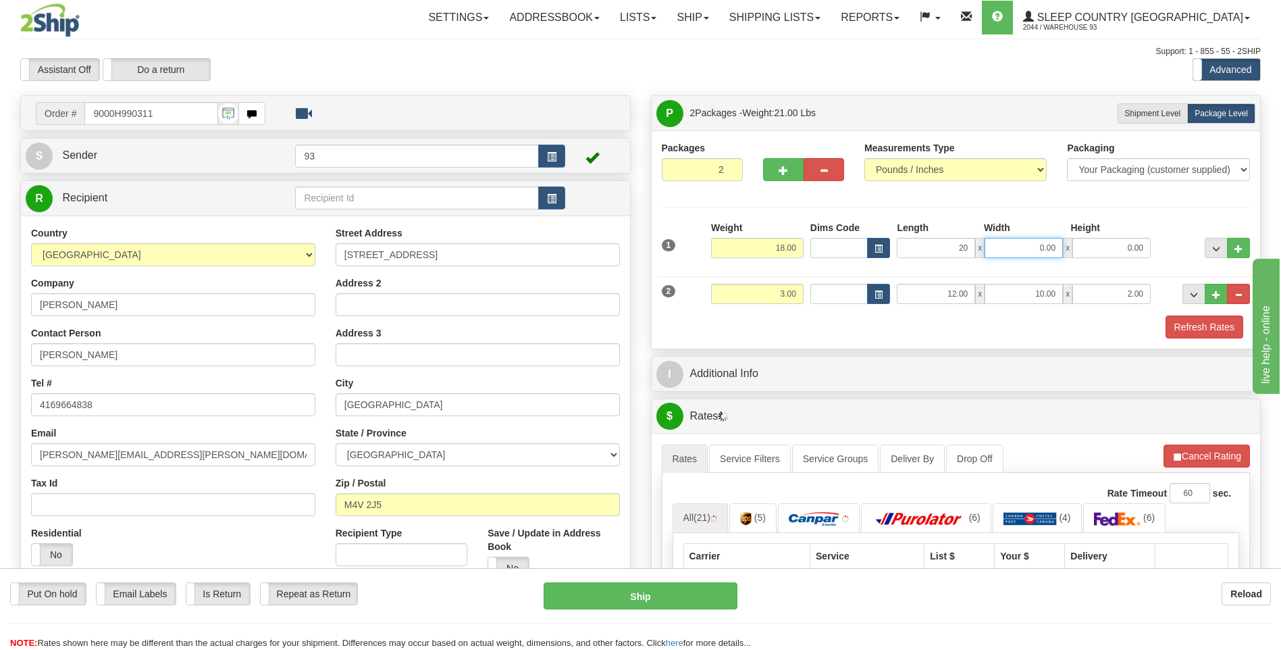
type input "20.00"
click at [1018, 246] on input "0.00" at bounding box center [1024, 248] width 78 height 20
type input "10.00"
click at [1123, 253] on input "0.00" at bounding box center [1112, 248] width 78 height 20
type input "10.00"
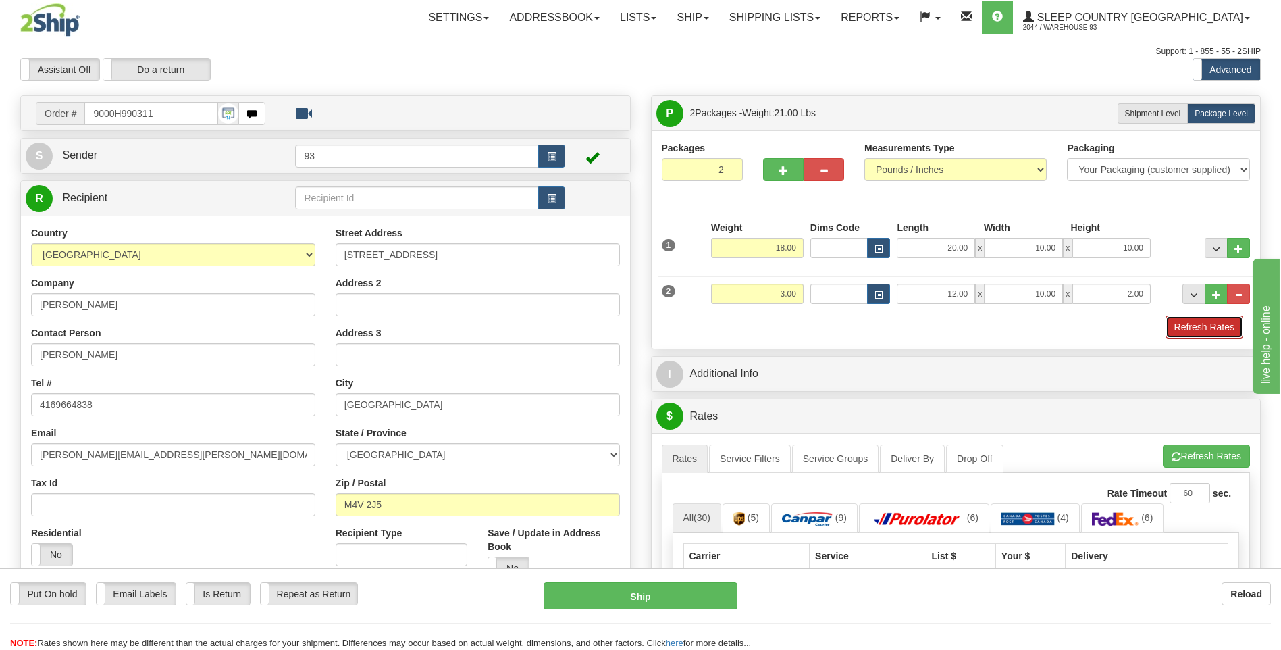
click at [1223, 331] on button "Refresh Rates" at bounding box center [1205, 326] width 78 height 23
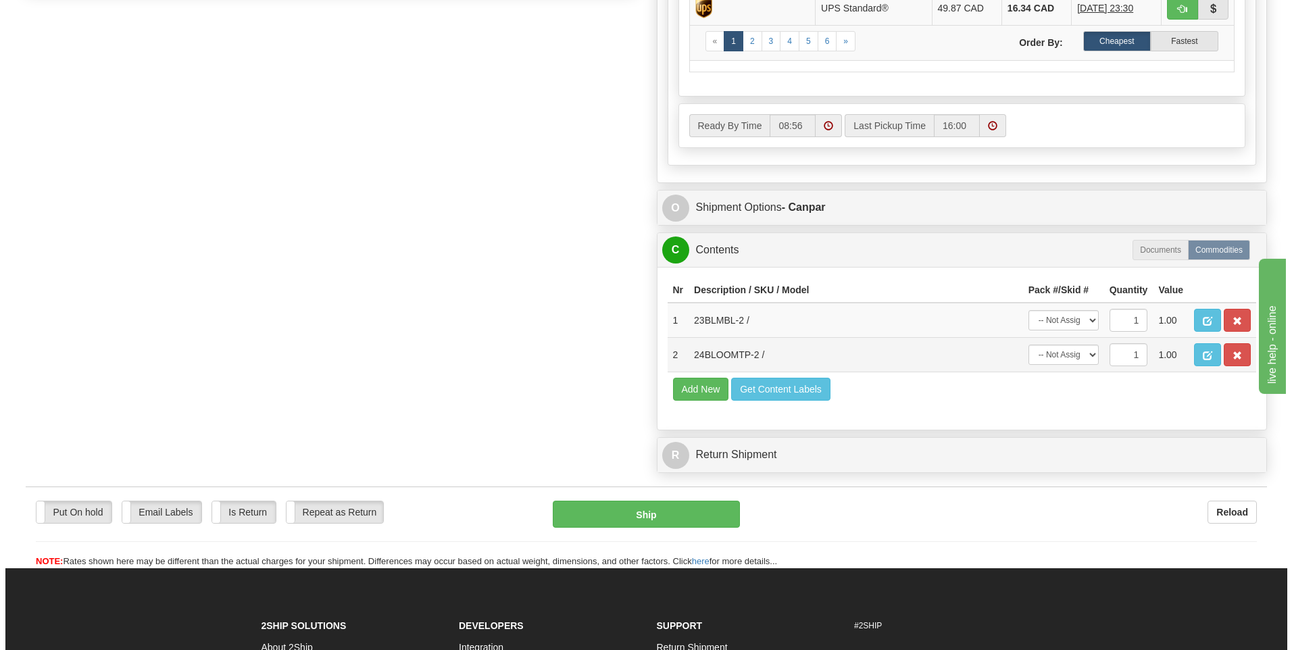
scroll to position [743, 0]
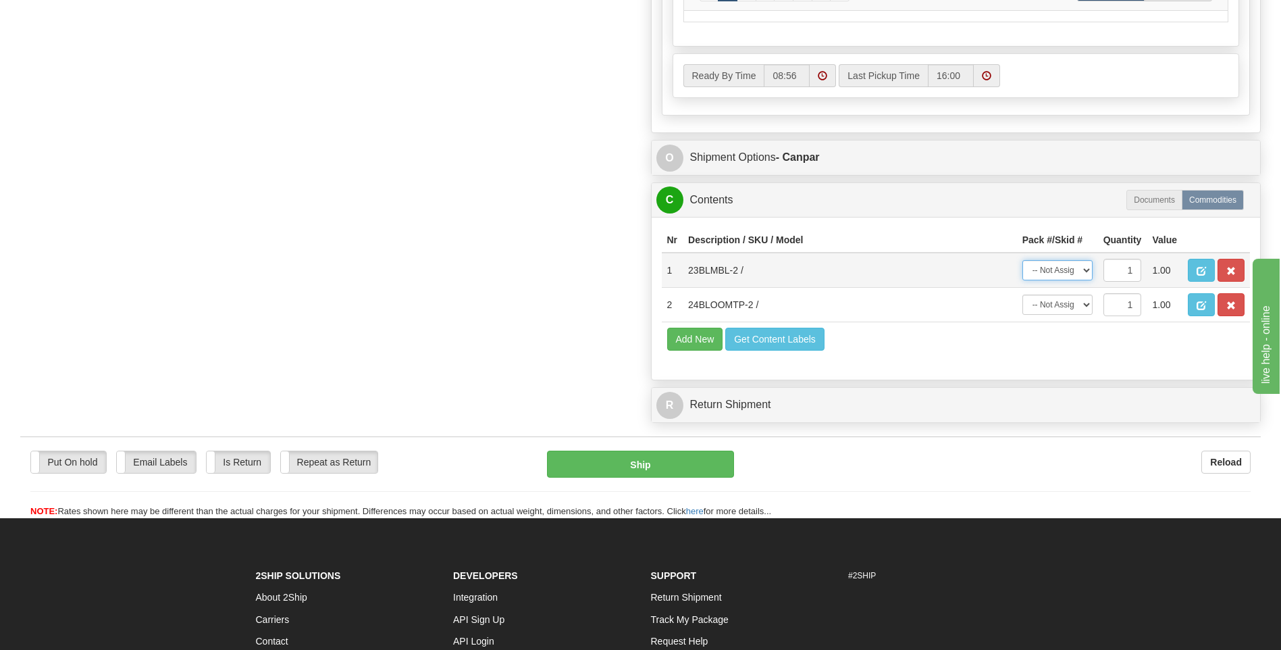
click at [1092, 270] on select "-- Not Assigned -- Package 1 Package 2" at bounding box center [1058, 270] width 70 height 20
click at [1068, 334] on td "Add New Get Content Labels" at bounding box center [956, 339] width 589 height 34
click at [1086, 271] on select "-- Not Assigned -- Package 1 Package 2" at bounding box center [1058, 270] width 70 height 20
select select "1"
click at [1023, 260] on select "-- Not Assigned -- Package 1 Package 2" at bounding box center [1058, 270] width 70 height 20
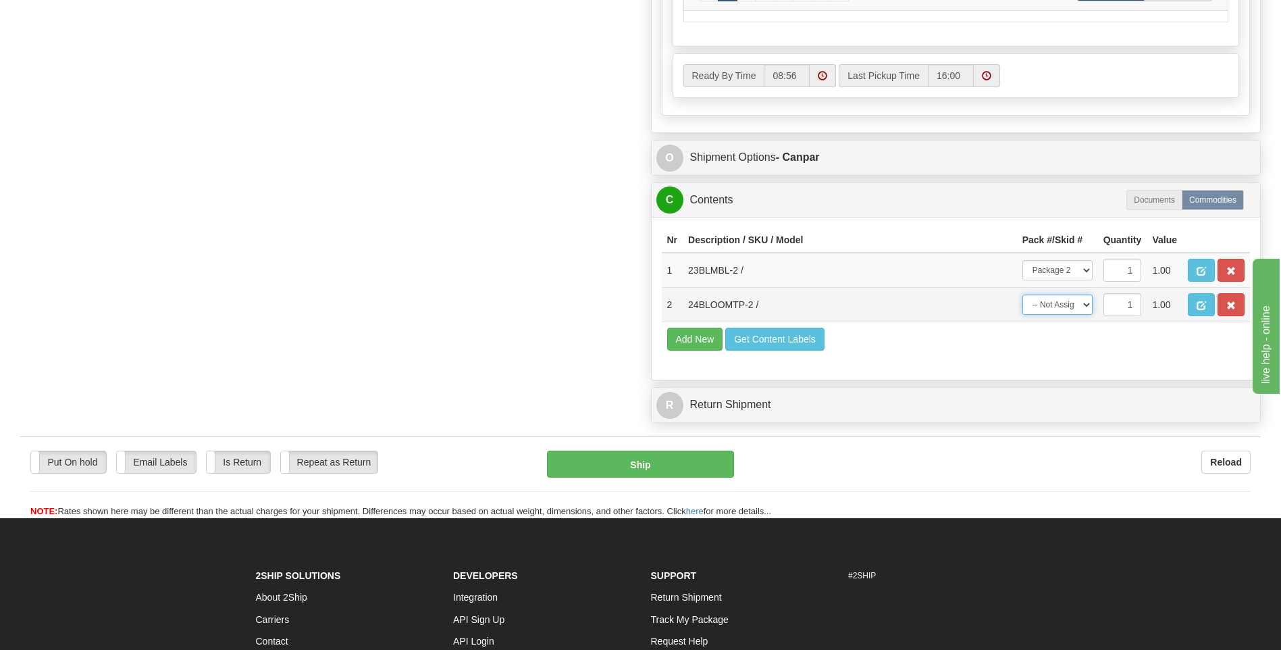
click at [1061, 302] on select "-- Not Assigned -- Package 1 Package 2" at bounding box center [1058, 305] width 70 height 20
select select "0"
click at [1023, 295] on select "-- Not Assigned -- Package 1 Package 2" at bounding box center [1058, 305] width 70 height 20
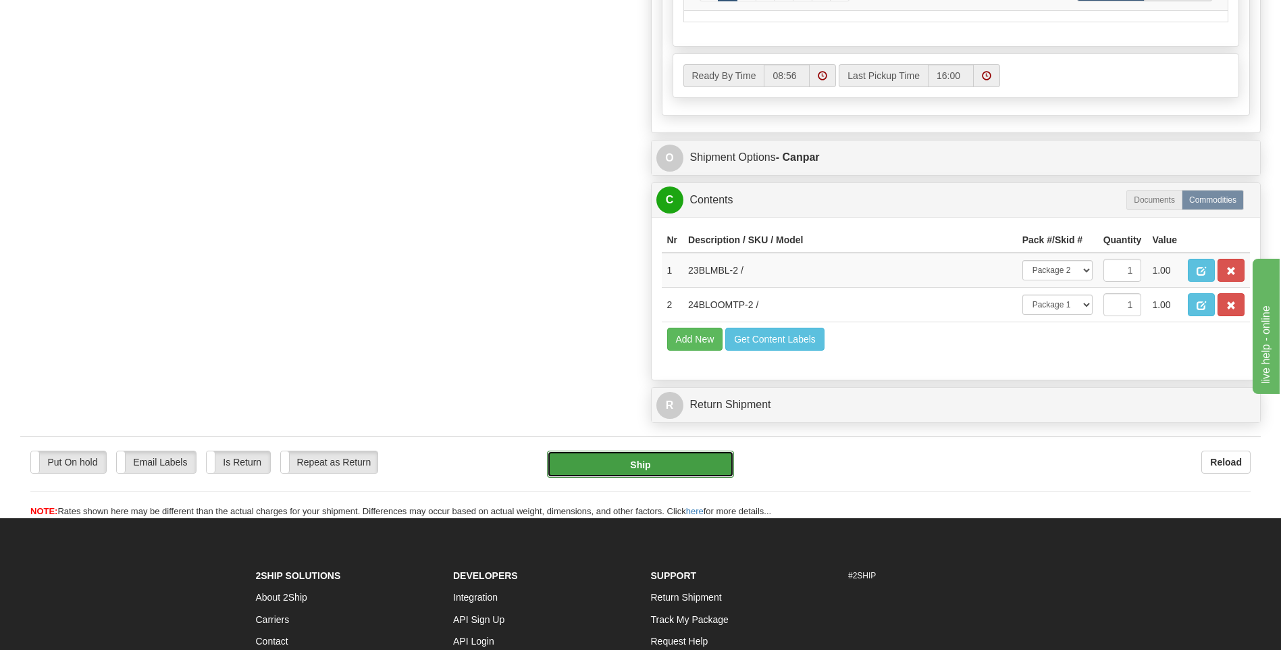
click at [628, 467] on button "Ship" at bounding box center [640, 464] width 186 height 27
type input "1"
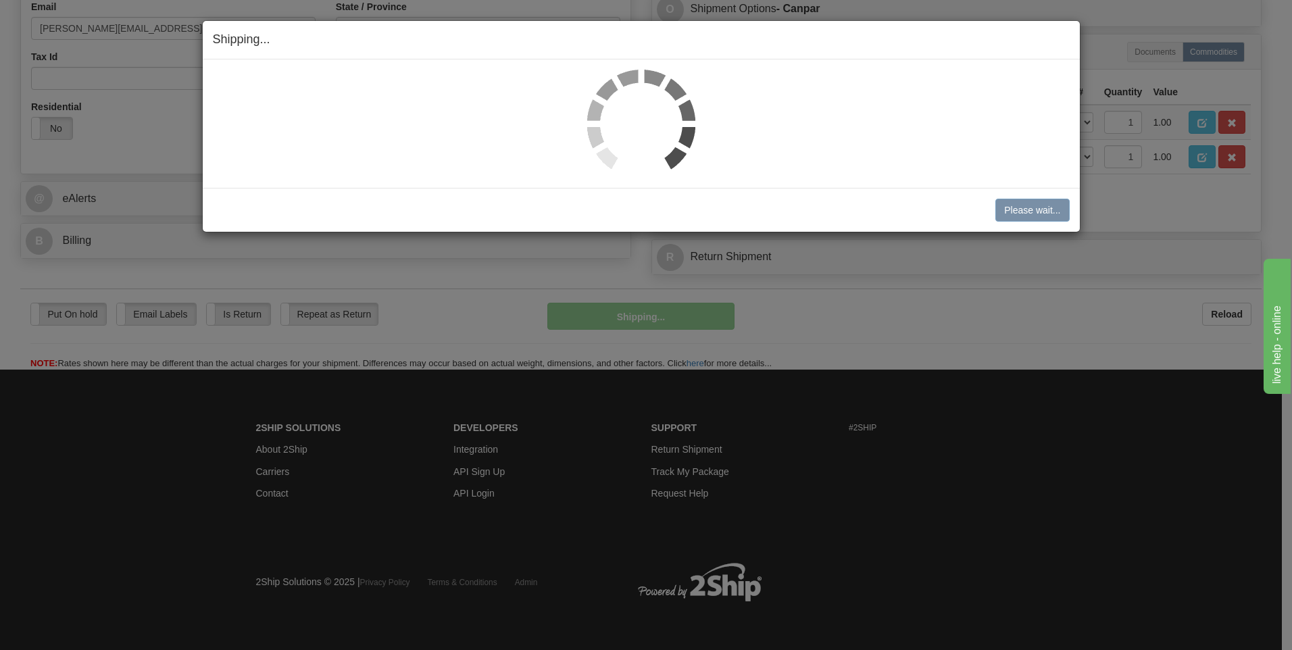
scroll to position [426, 0]
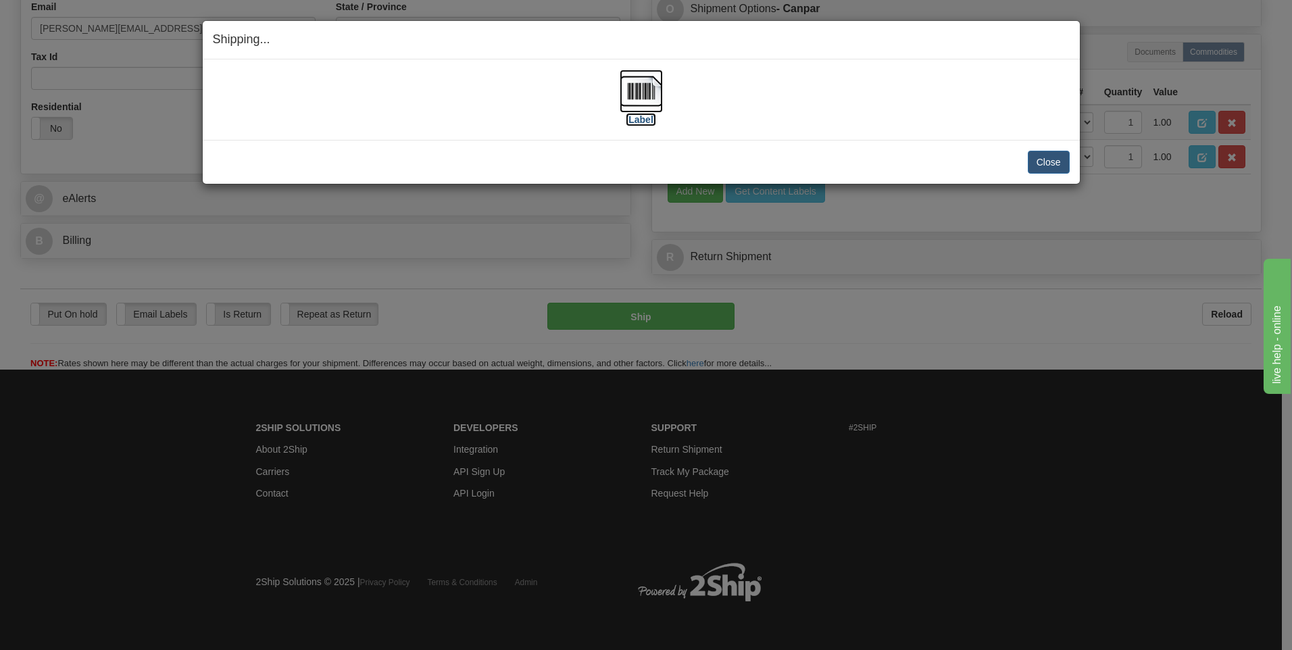
click at [634, 92] on img at bounding box center [640, 91] width 43 height 43
click at [1036, 165] on button "Close" at bounding box center [1048, 162] width 42 height 23
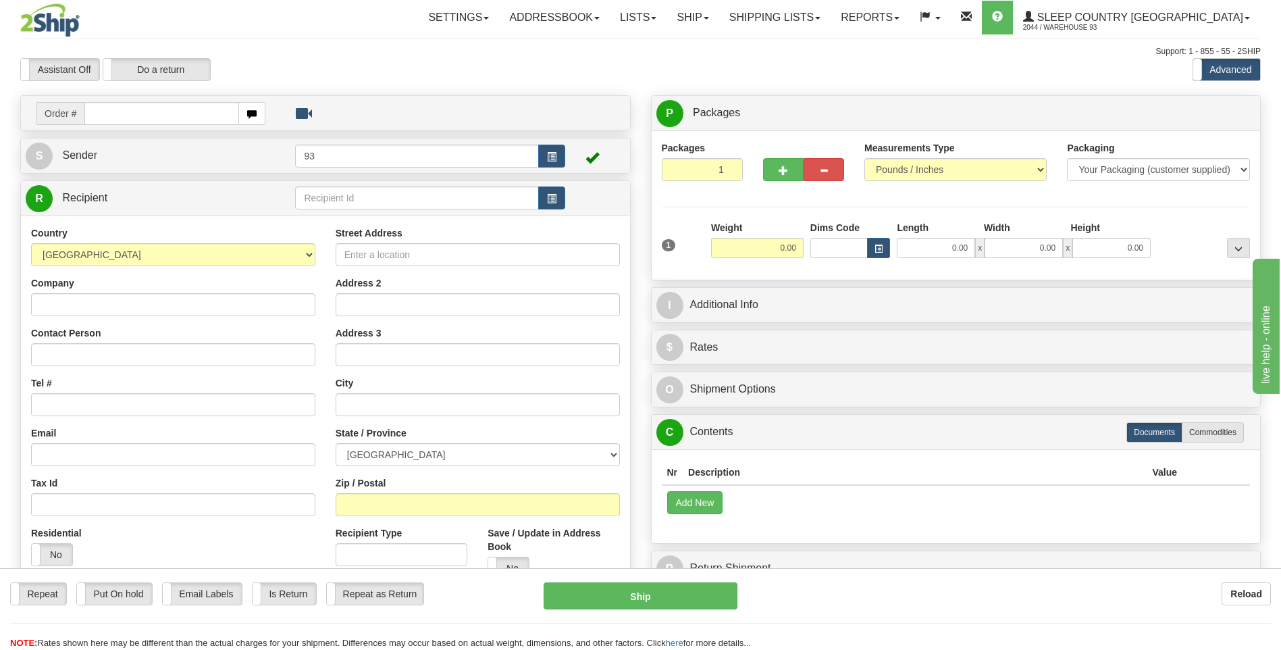
click at [168, 113] on input "text" at bounding box center [161, 113] width 154 height 23
type input "9000H990554"
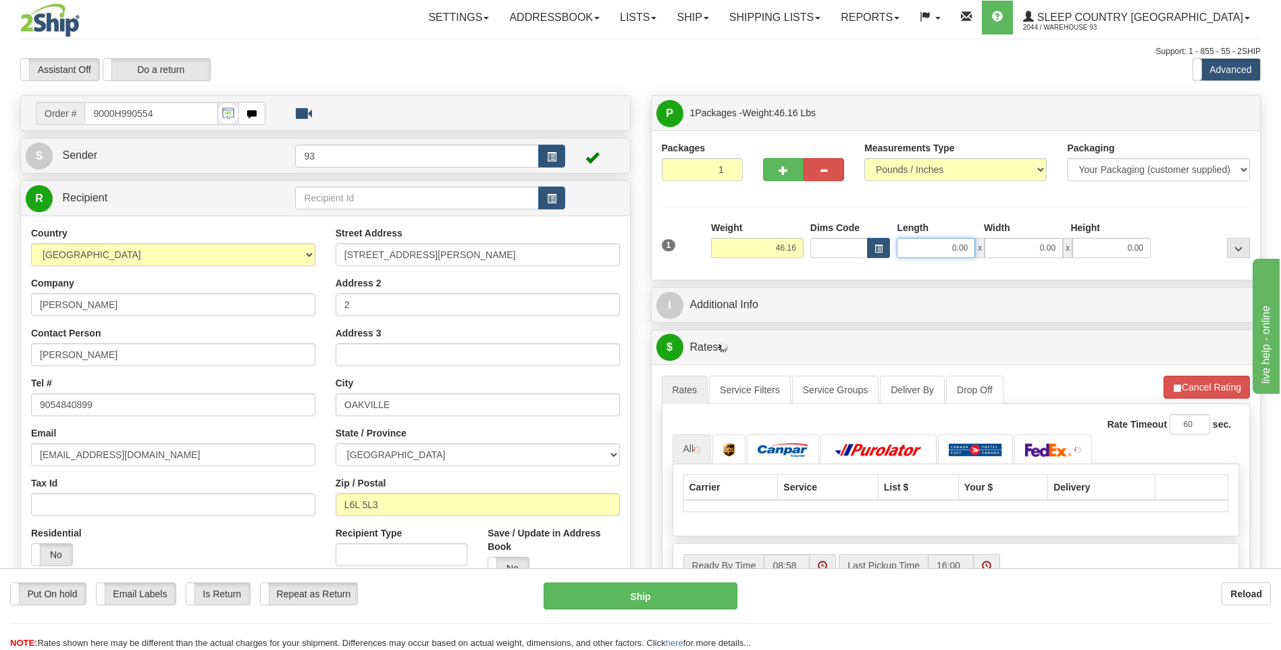
click at [921, 245] on input "0.00" at bounding box center [936, 248] width 78 height 20
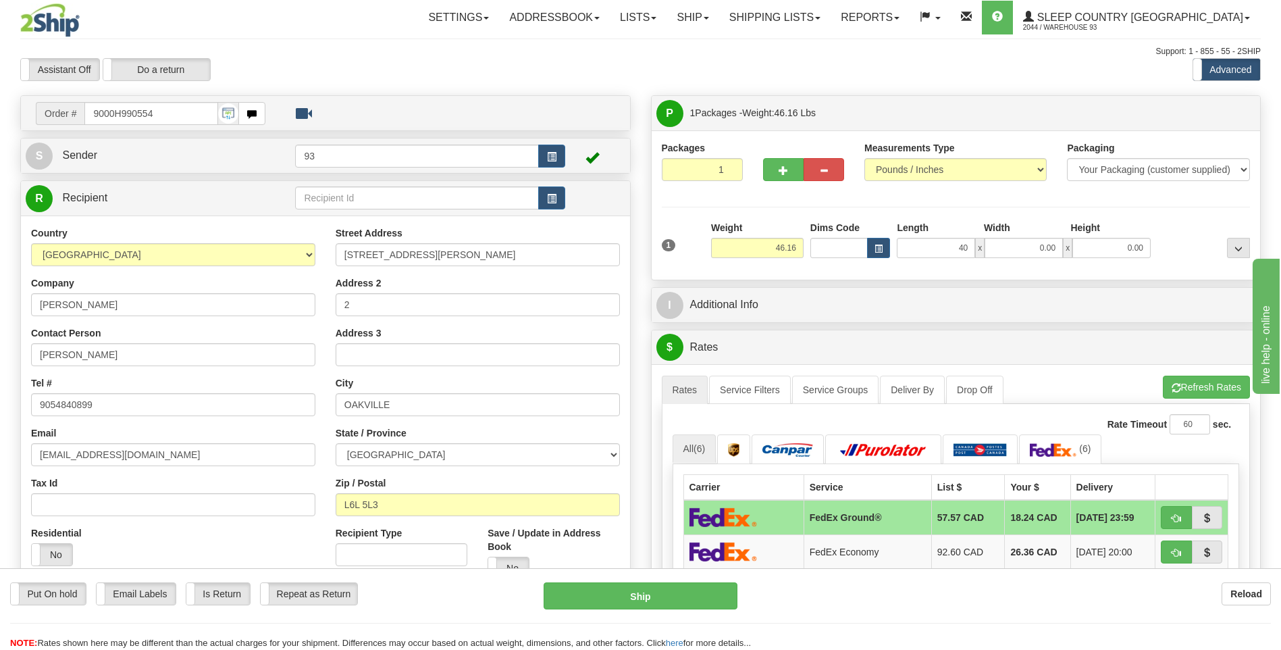
type input "40.00"
click at [1007, 233] on label "Width" at bounding box center [997, 228] width 26 height 14
click at [1007, 238] on input "0.00" at bounding box center [1024, 248] width 78 height 20
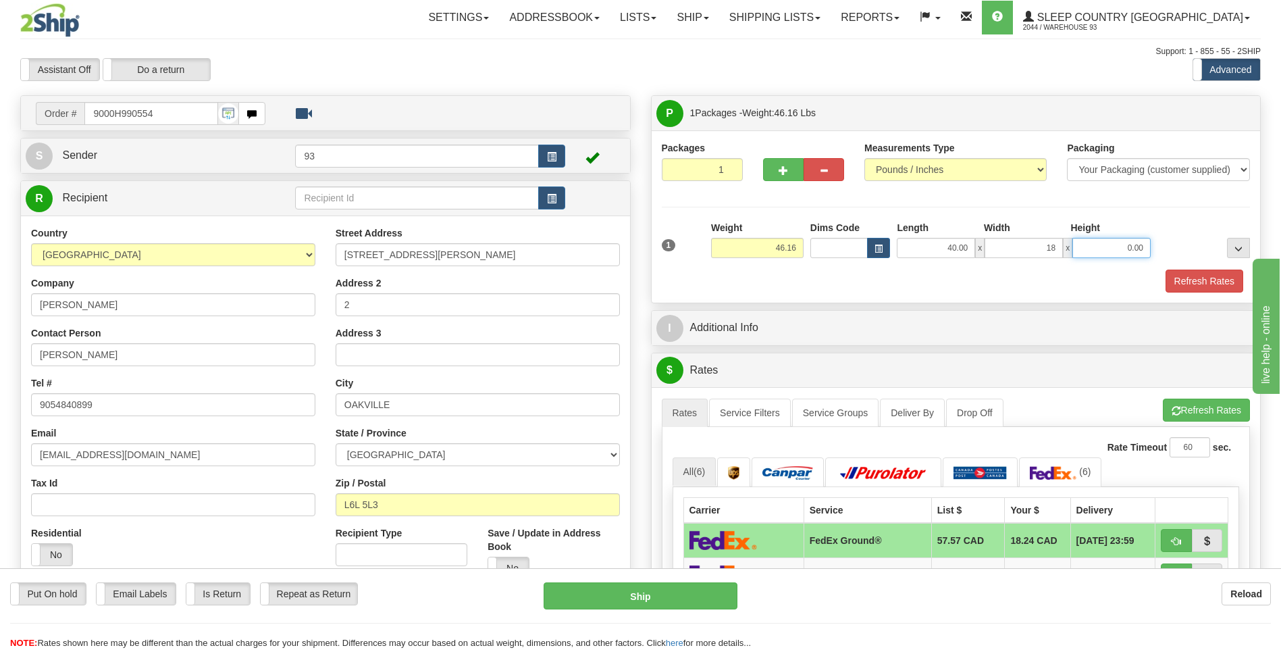
type input "18.00"
click at [1115, 246] on input "0.00" at bounding box center [1112, 248] width 78 height 20
type input "18.00"
click at [1209, 280] on button "Refresh Rates" at bounding box center [1205, 281] width 78 height 23
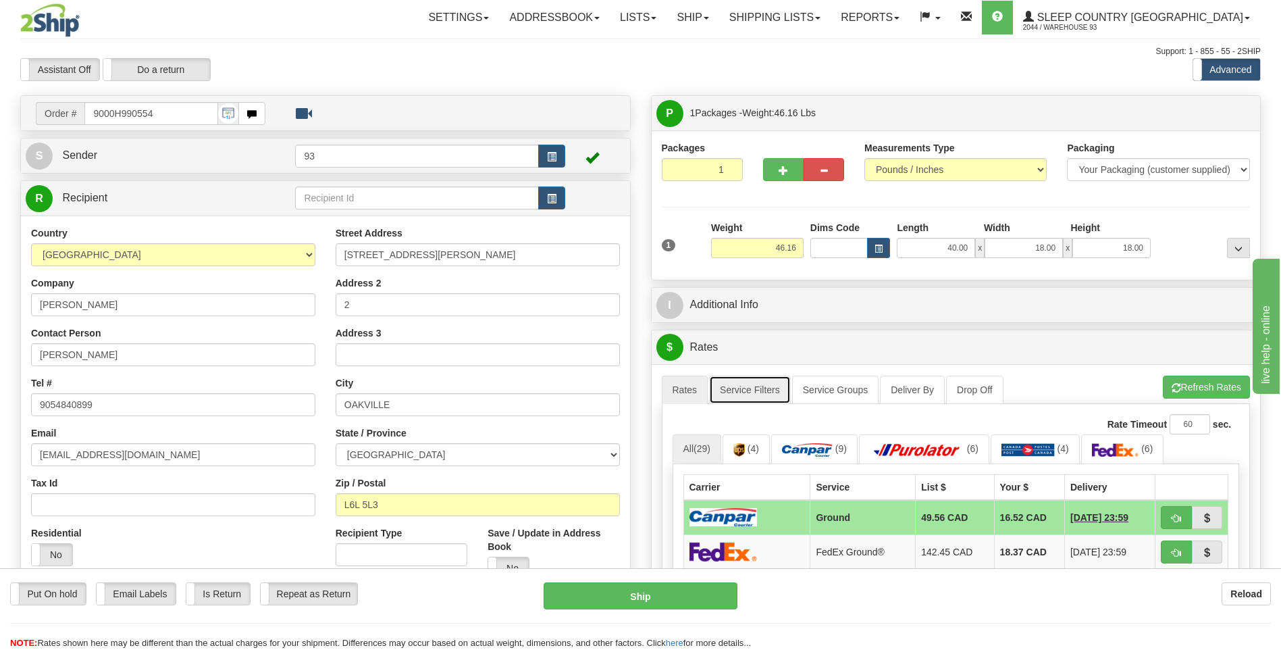
click at [753, 384] on link "Service Filters" at bounding box center [750, 390] width 82 height 28
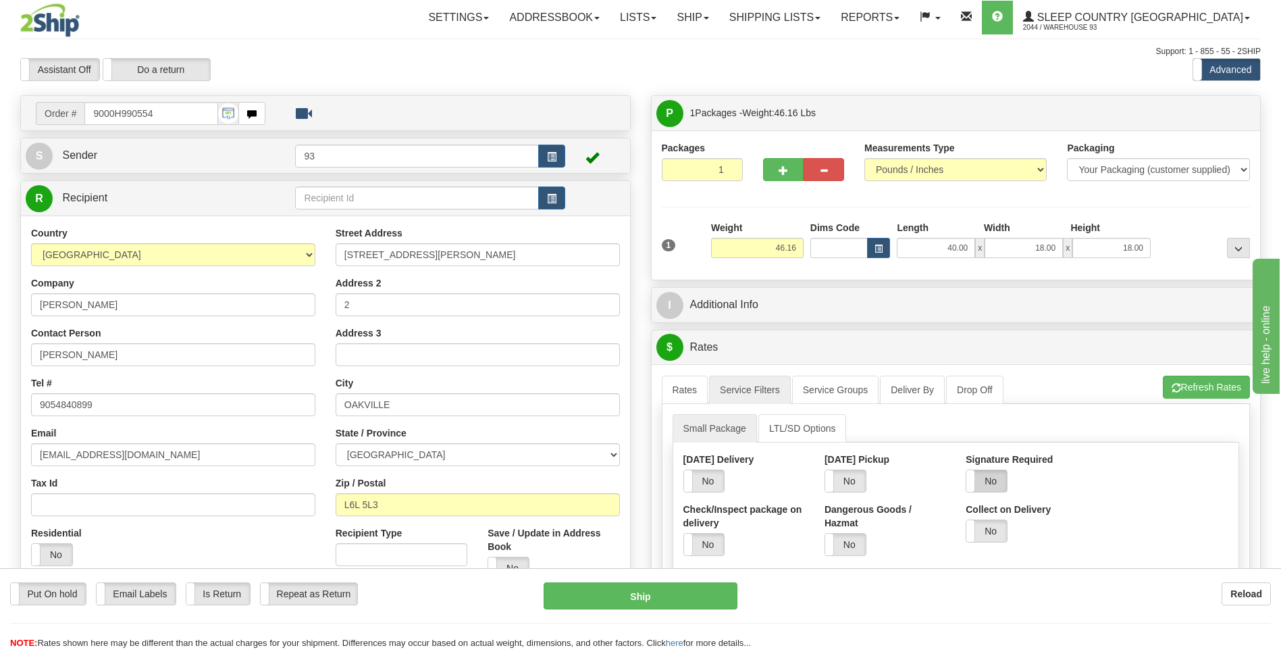
click at [984, 472] on label "No" at bounding box center [987, 481] width 41 height 22
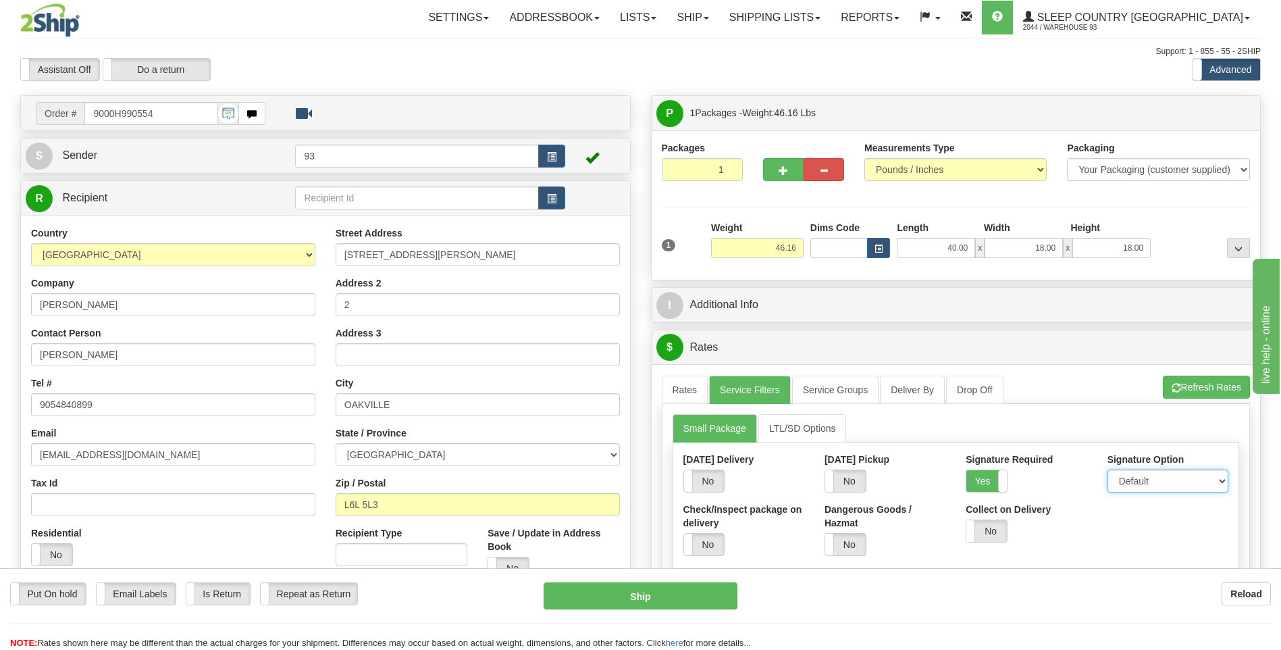
click at [1170, 476] on select "Default Adult Direct Indirect No Signature Required" at bounding box center [1168, 481] width 121 height 23
select select "1"
click at [1108, 470] on select "Default Adult Direct Indirect No Signature Required" at bounding box center [1168, 481] width 121 height 23
click at [685, 392] on link "Rates" at bounding box center [685, 390] width 47 height 28
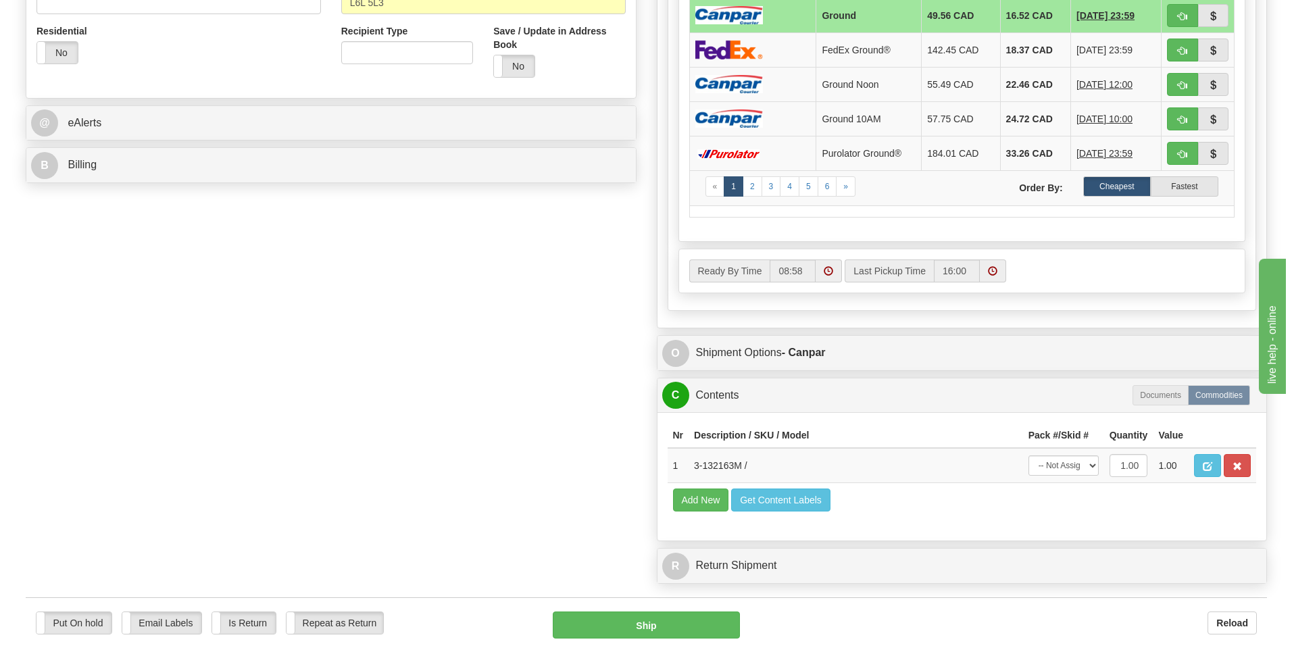
scroll to position [608, 0]
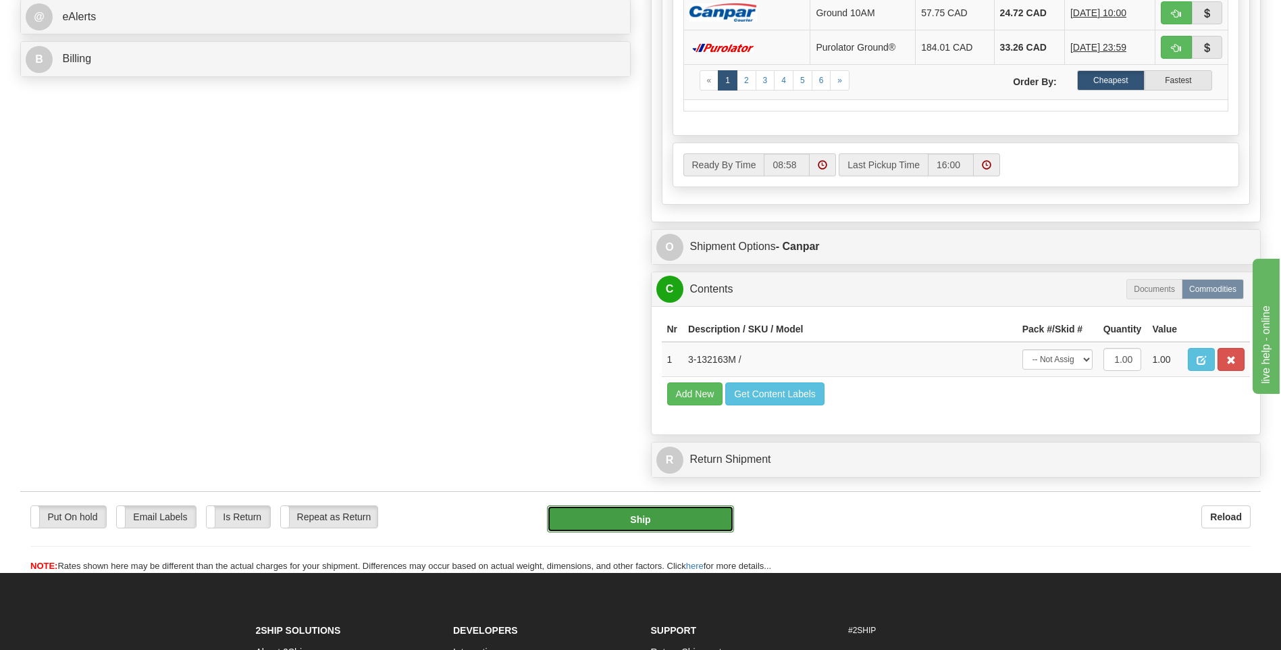
click at [703, 524] on button "Ship" at bounding box center [640, 518] width 186 height 27
type input "1"
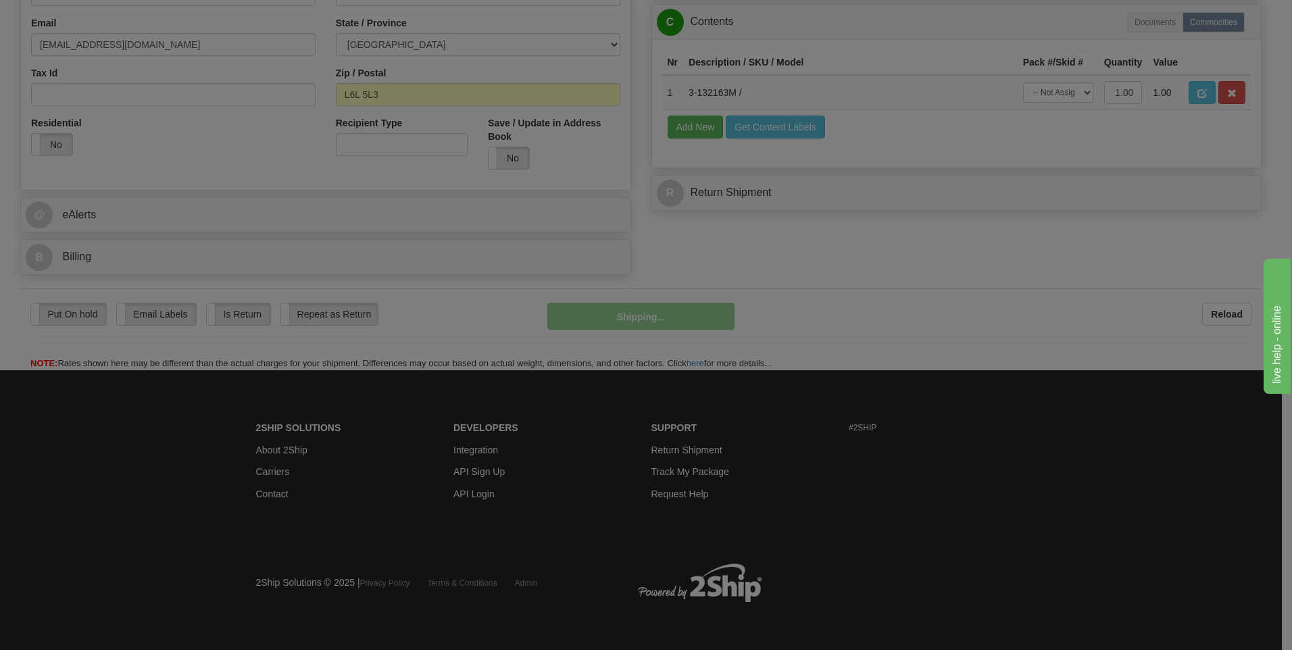
scroll to position [411, 0]
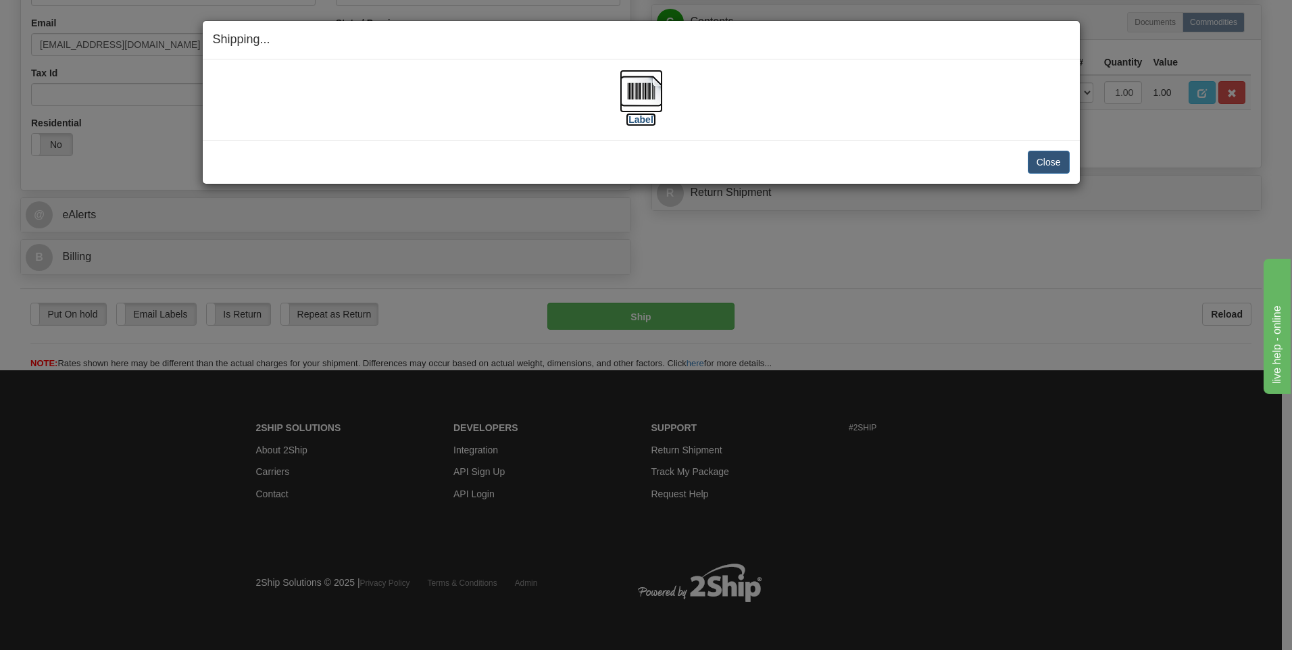
click at [643, 86] on img at bounding box center [640, 91] width 43 height 43
click at [1052, 163] on button "Close" at bounding box center [1048, 162] width 42 height 23
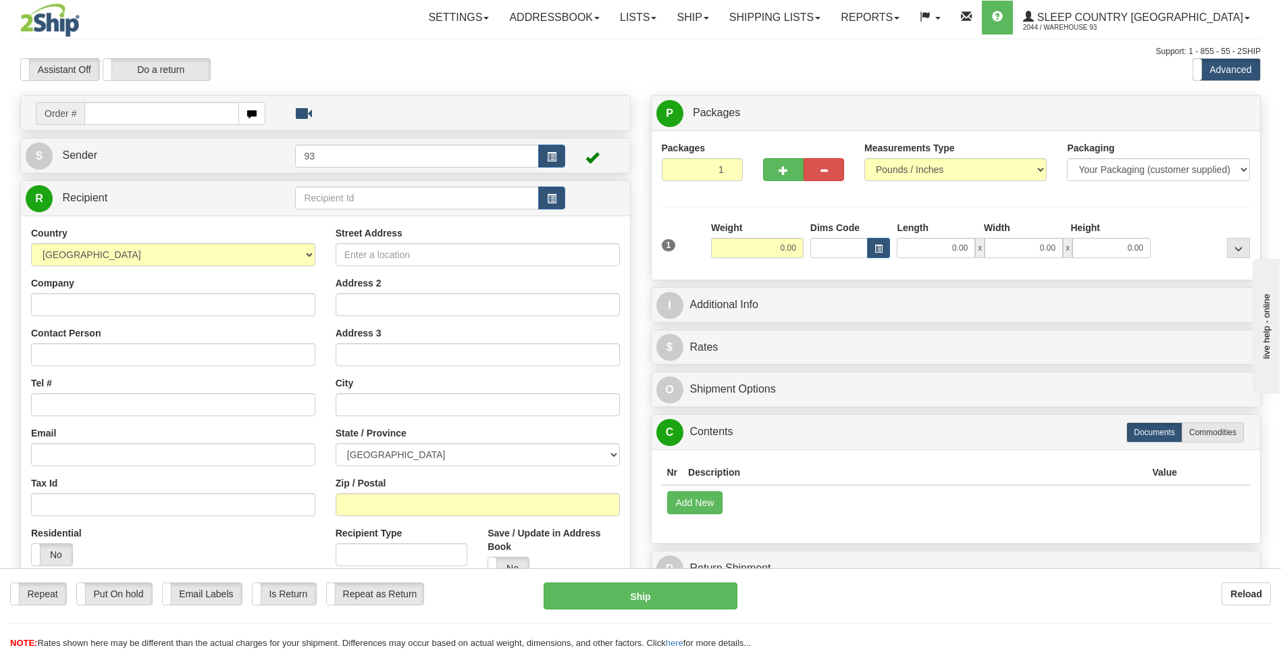
click at [122, 116] on input "text" at bounding box center [161, 113] width 154 height 23
type input "9000H990578"
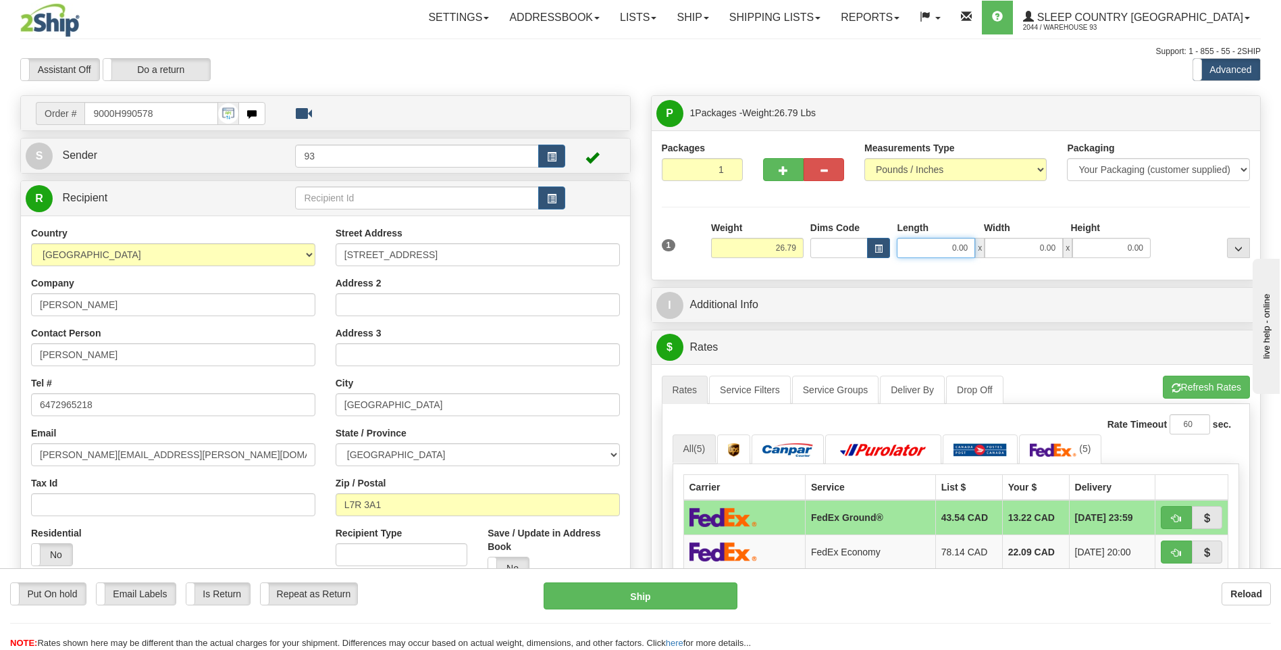
click at [946, 251] on input "0.00" at bounding box center [936, 248] width 78 height 20
type input "40.00"
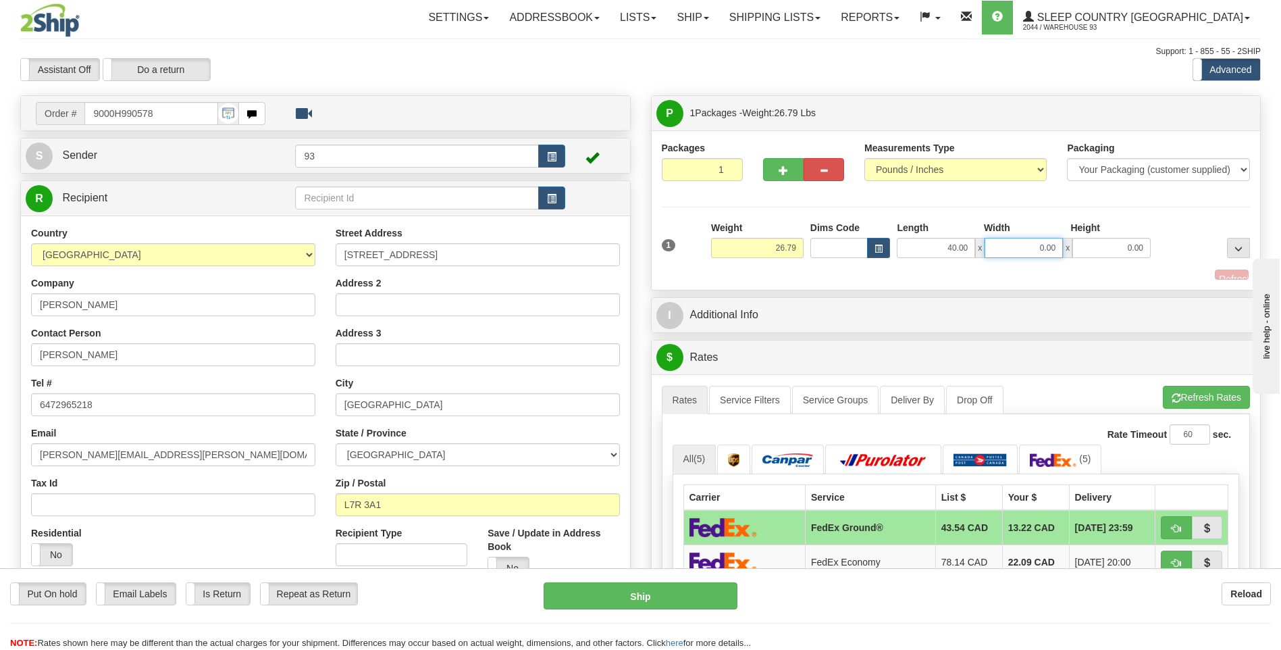
click at [1061, 255] on input "0.00" at bounding box center [1024, 248] width 78 height 20
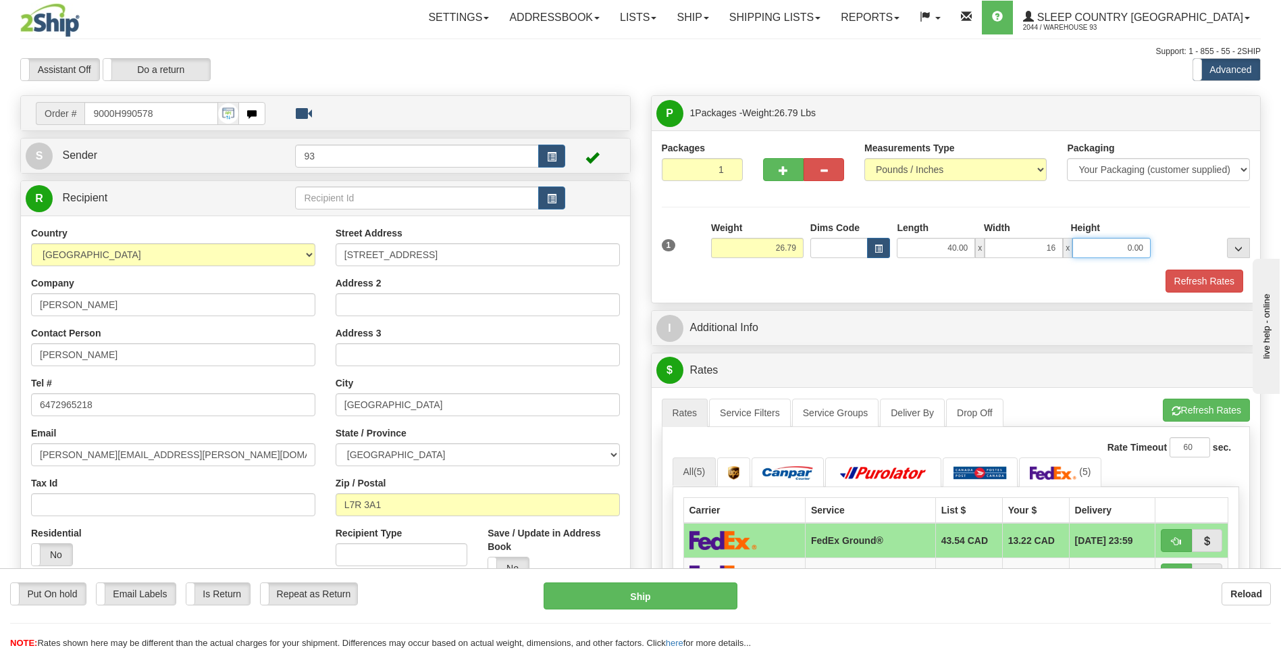
type input "16.00"
click at [1109, 245] on input "0.00" at bounding box center [1112, 248] width 78 height 20
type input "16.00"
click at [1221, 280] on button "Refresh Rates" at bounding box center [1205, 281] width 78 height 23
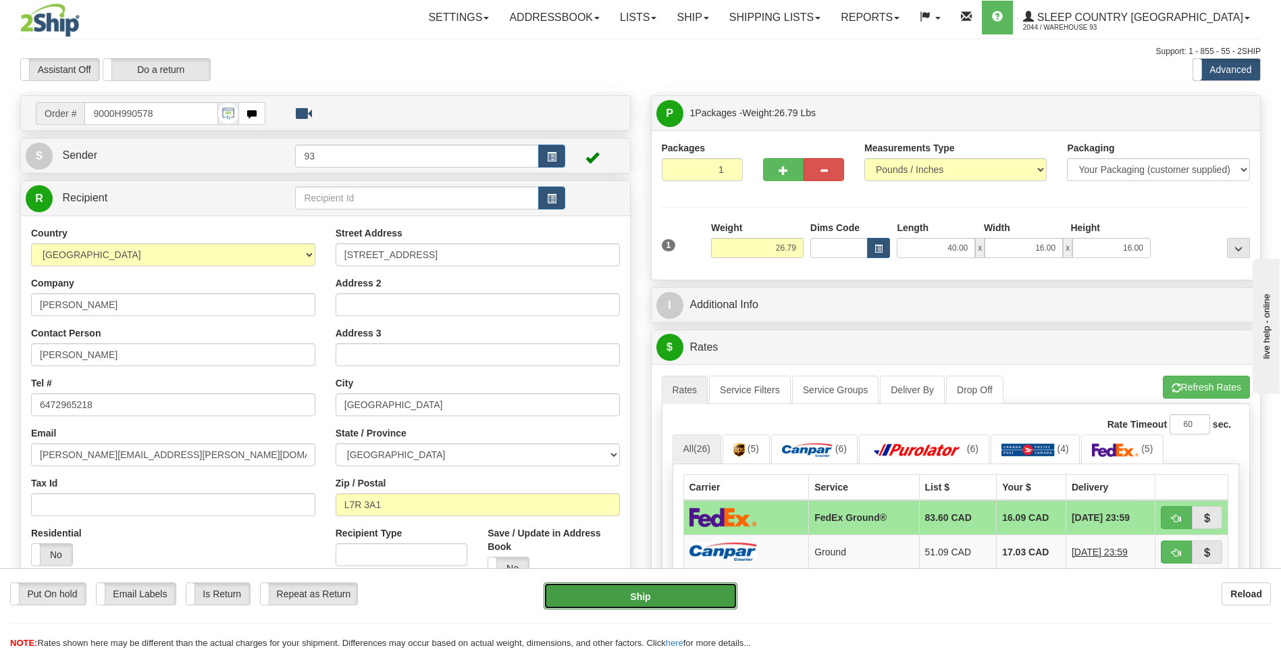
click at [709, 594] on button "Ship" at bounding box center [640, 595] width 193 height 27
type input "92"
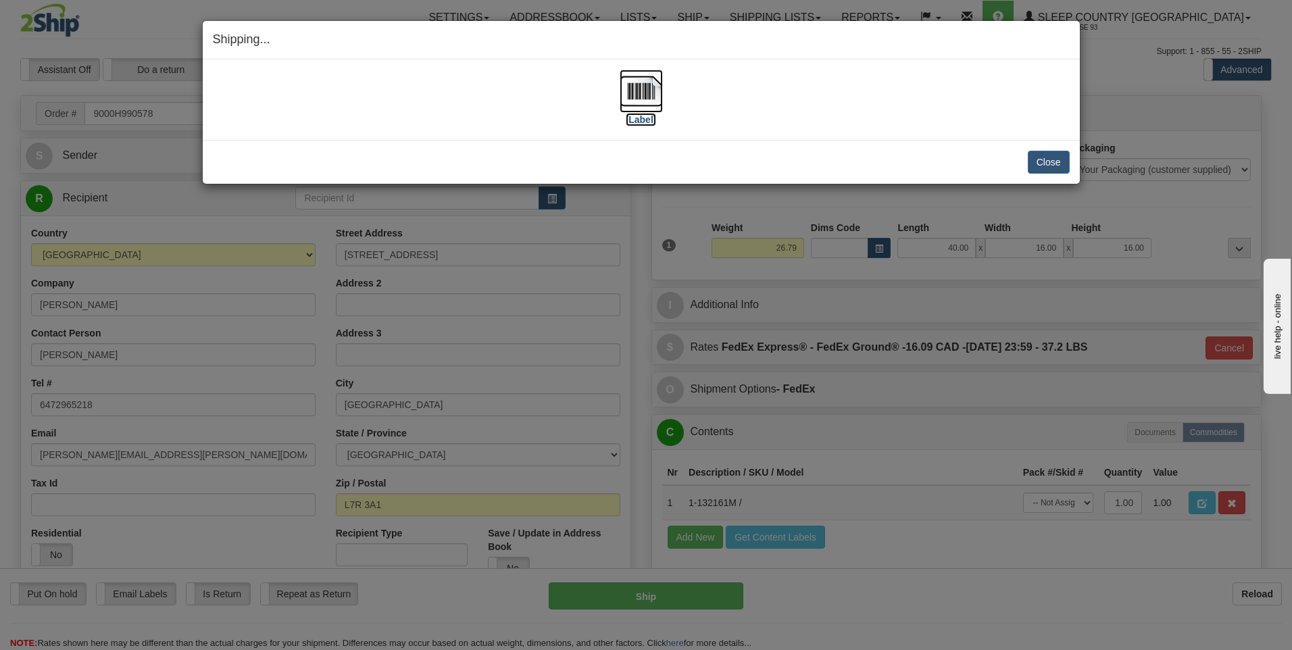
click at [636, 91] on img at bounding box center [640, 91] width 43 height 43
click at [1042, 165] on button "Close" at bounding box center [1048, 162] width 42 height 23
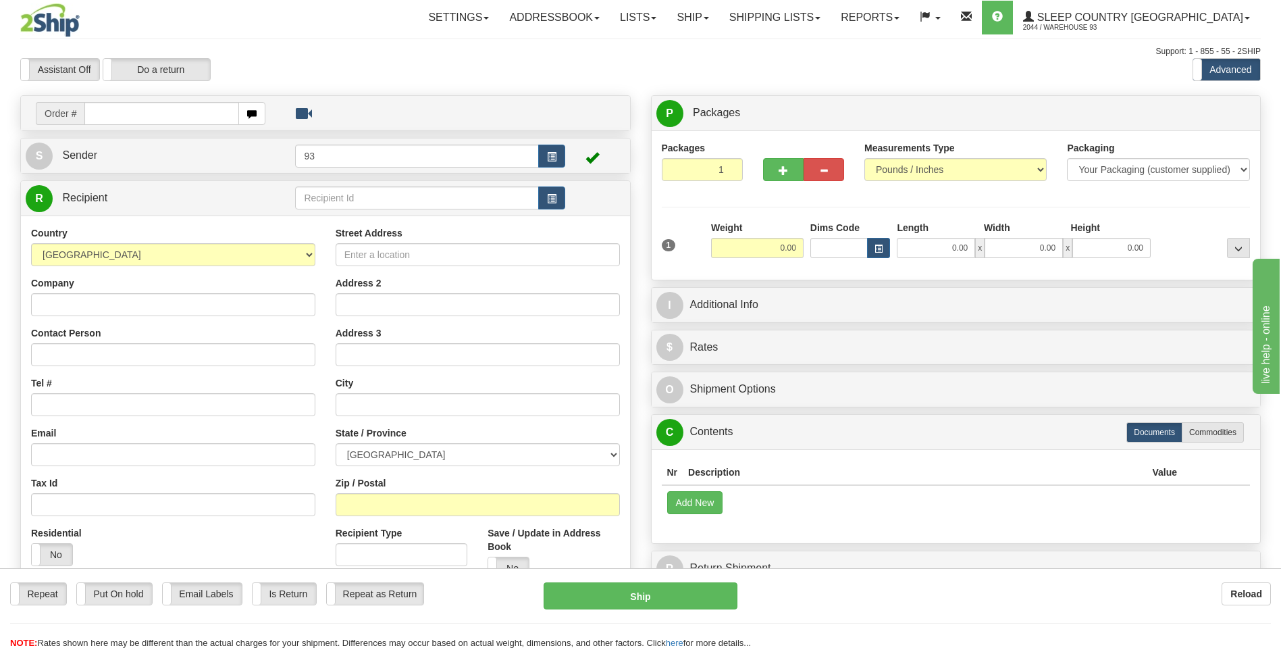
click at [156, 116] on input "text" at bounding box center [161, 113] width 154 height 23
type input "9000H990745"
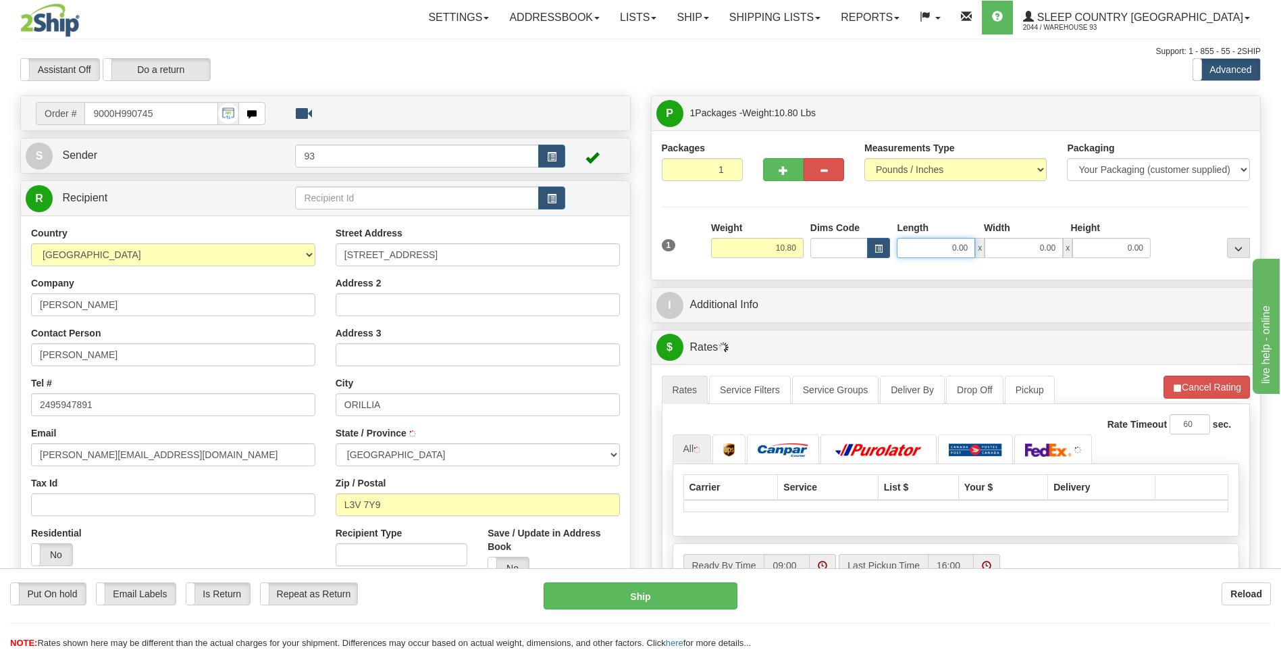
click at [954, 239] on input "0.00" at bounding box center [936, 248] width 78 height 20
type input "12.00"
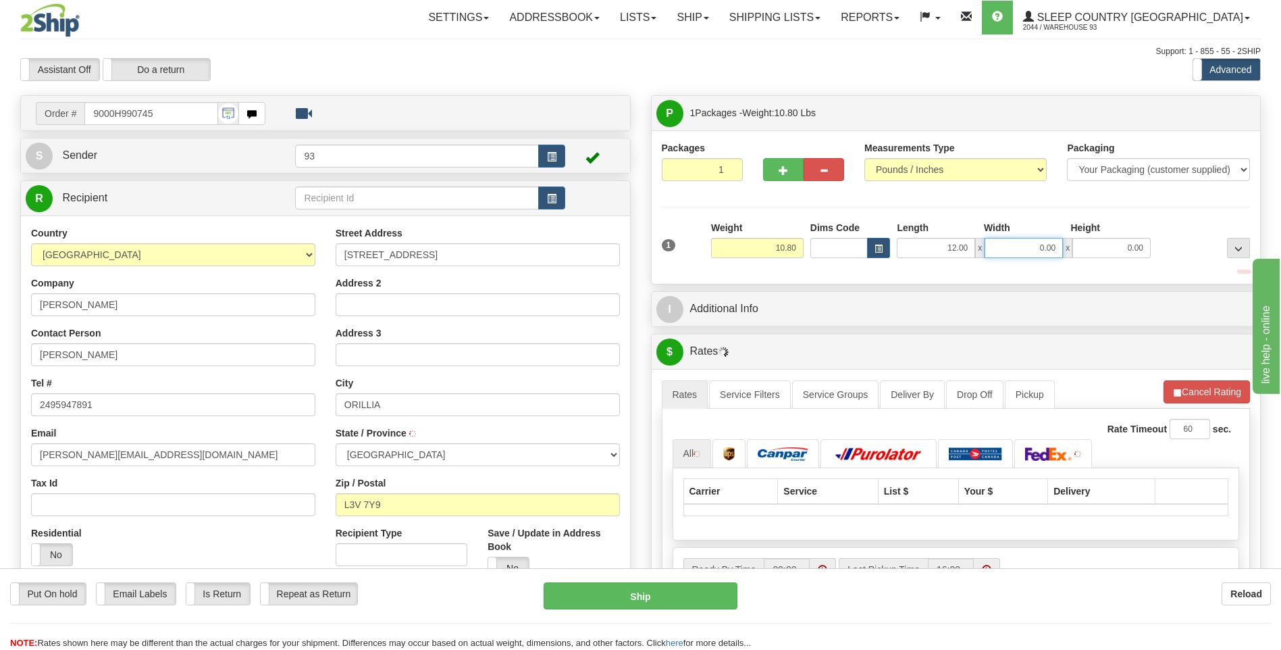
click at [1025, 243] on input "0.00" at bounding box center [1024, 248] width 78 height 20
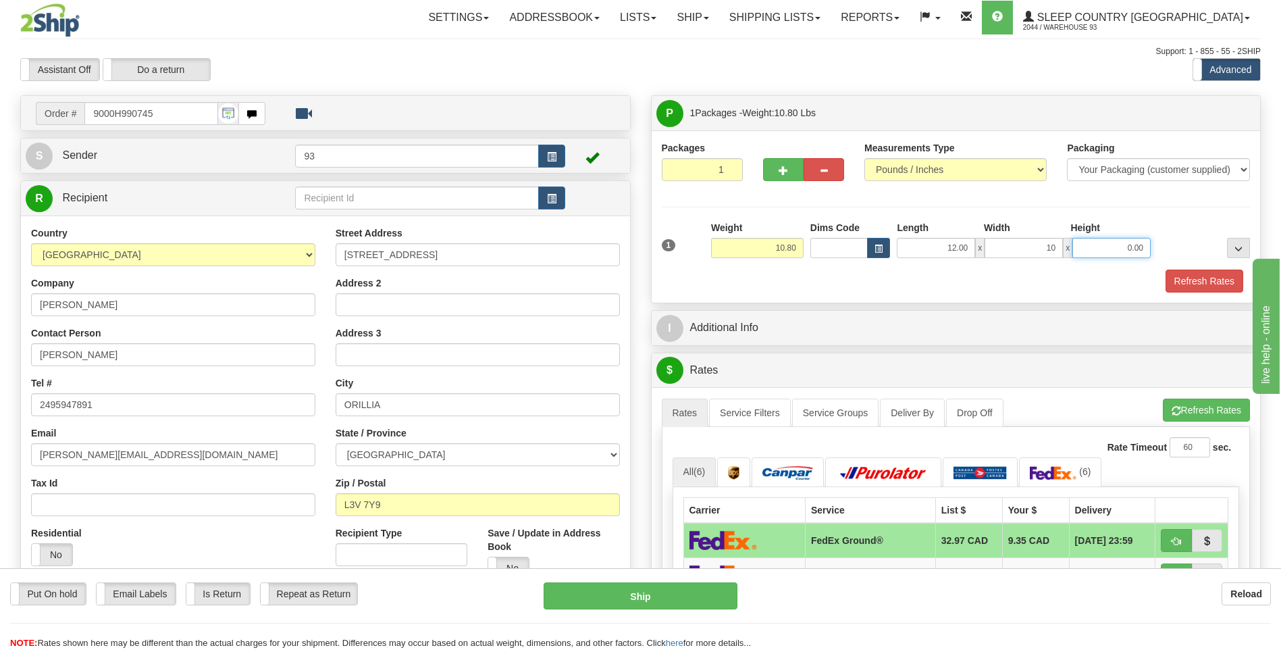
type input "10.00"
click at [1100, 251] on input "0.00" at bounding box center [1112, 248] width 78 height 20
type input "8.00"
click at [1211, 281] on button "Refresh Rates" at bounding box center [1205, 281] width 78 height 23
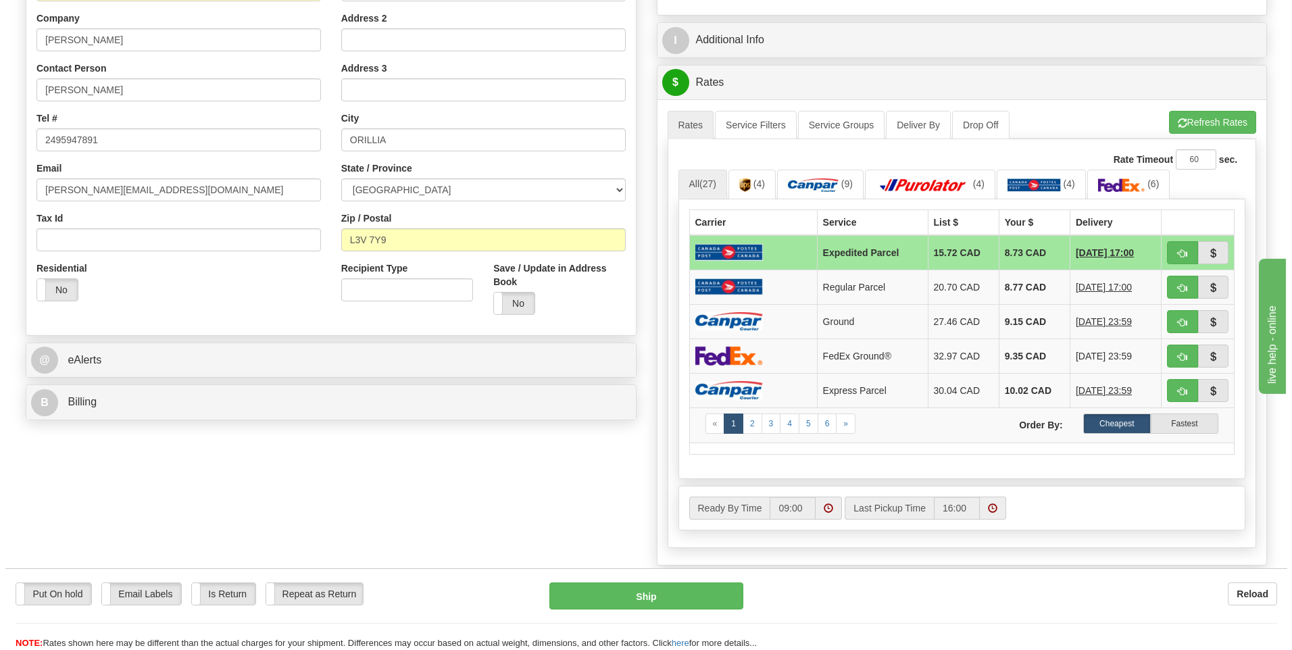
scroll to position [270, 0]
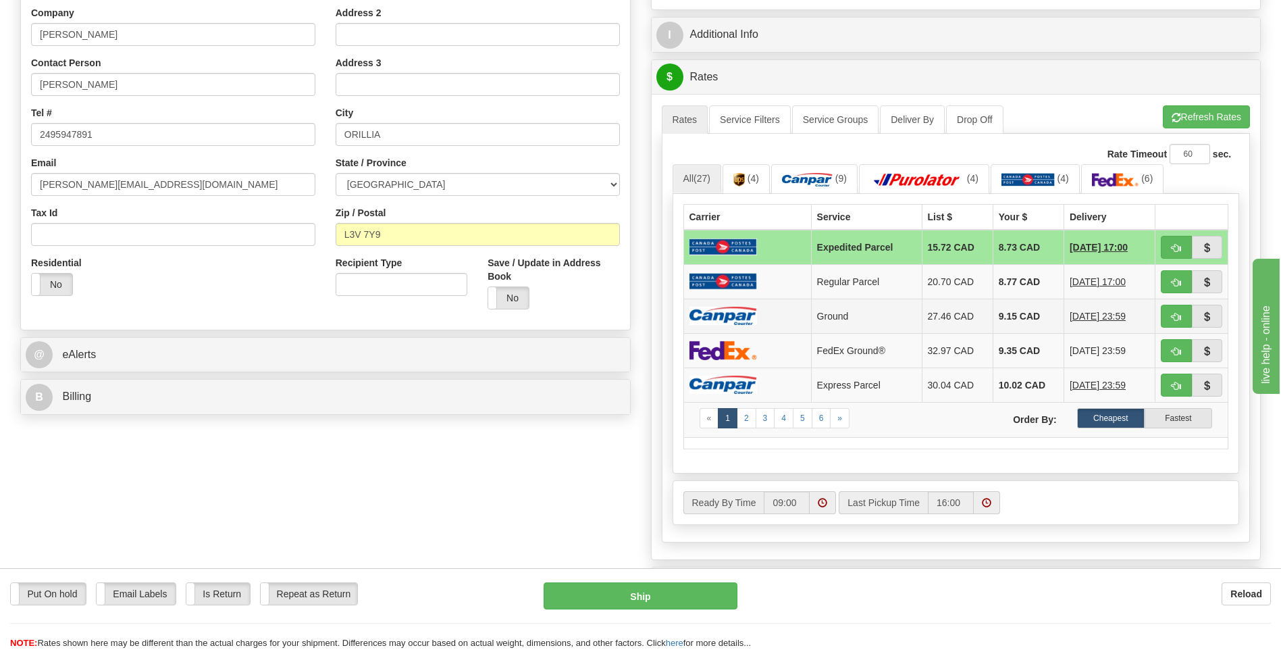
drag, startPoint x: 990, startPoint y: 315, endPoint x: 970, endPoint y: 322, distance: 21.2
click at [993, 315] on td "9.15 CAD" at bounding box center [1028, 316] width 71 height 34
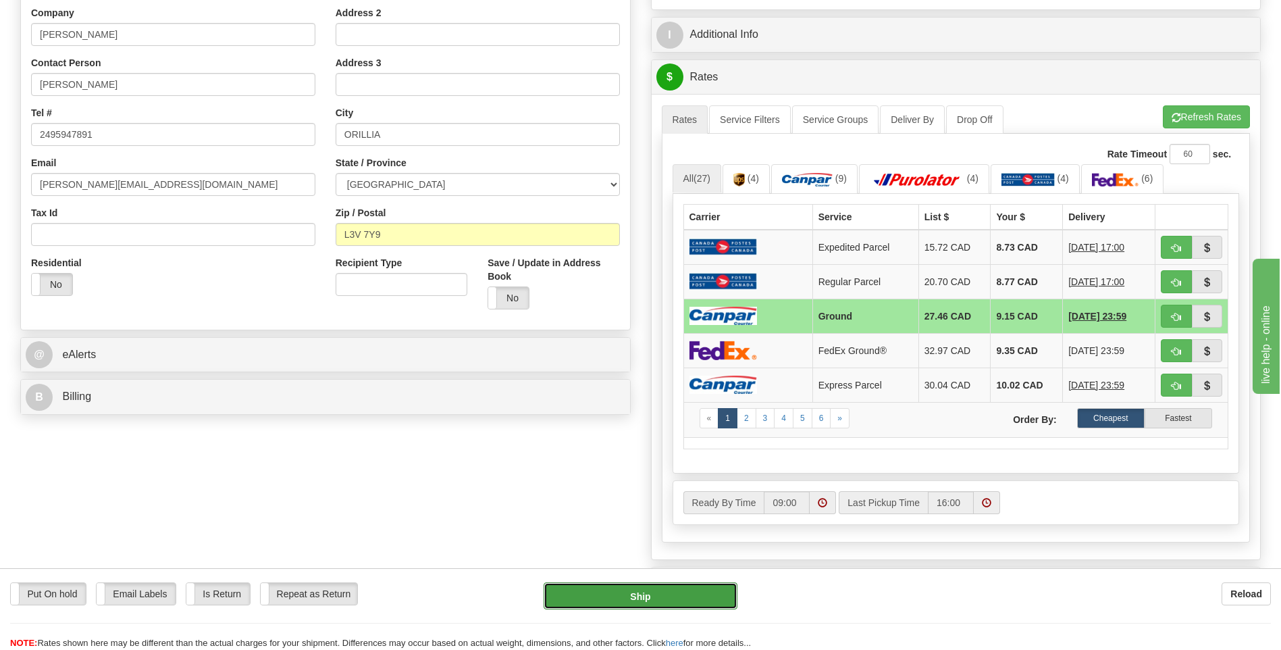
click at [694, 597] on button "Ship" at bounding box center [640, 595] width 193 height 27
type input "1"
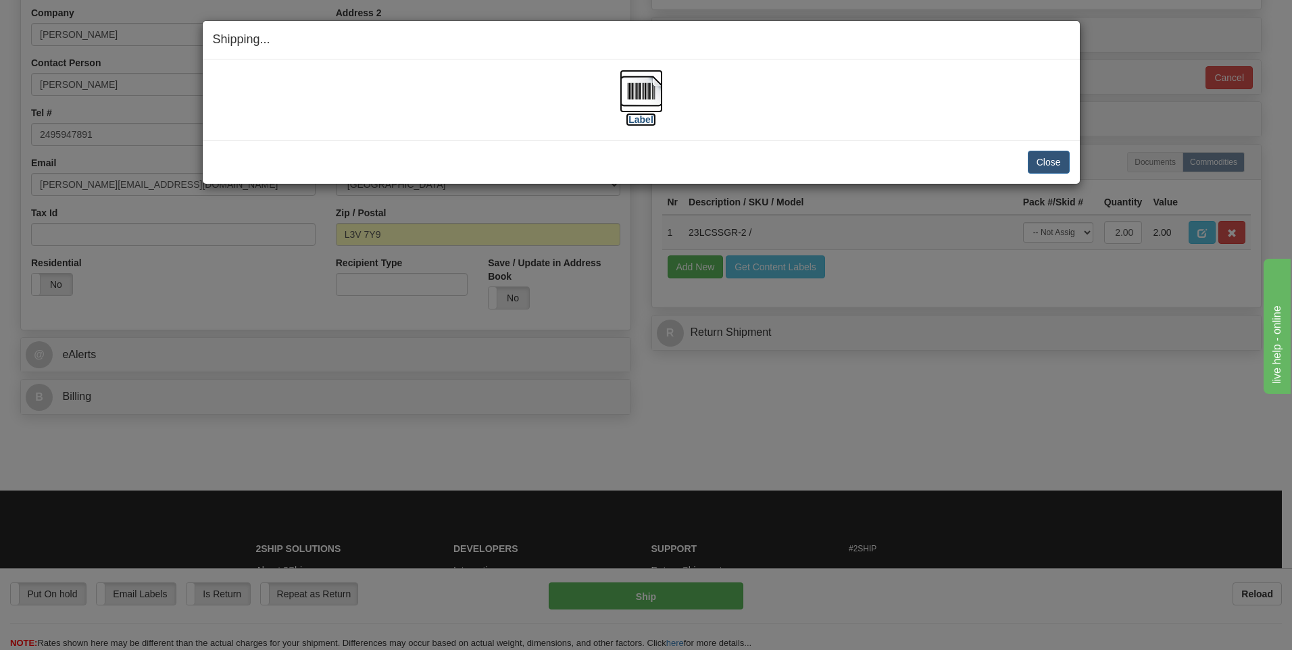
click at [653, 97] on img at bounding box center [640, 91] width 43 height 43
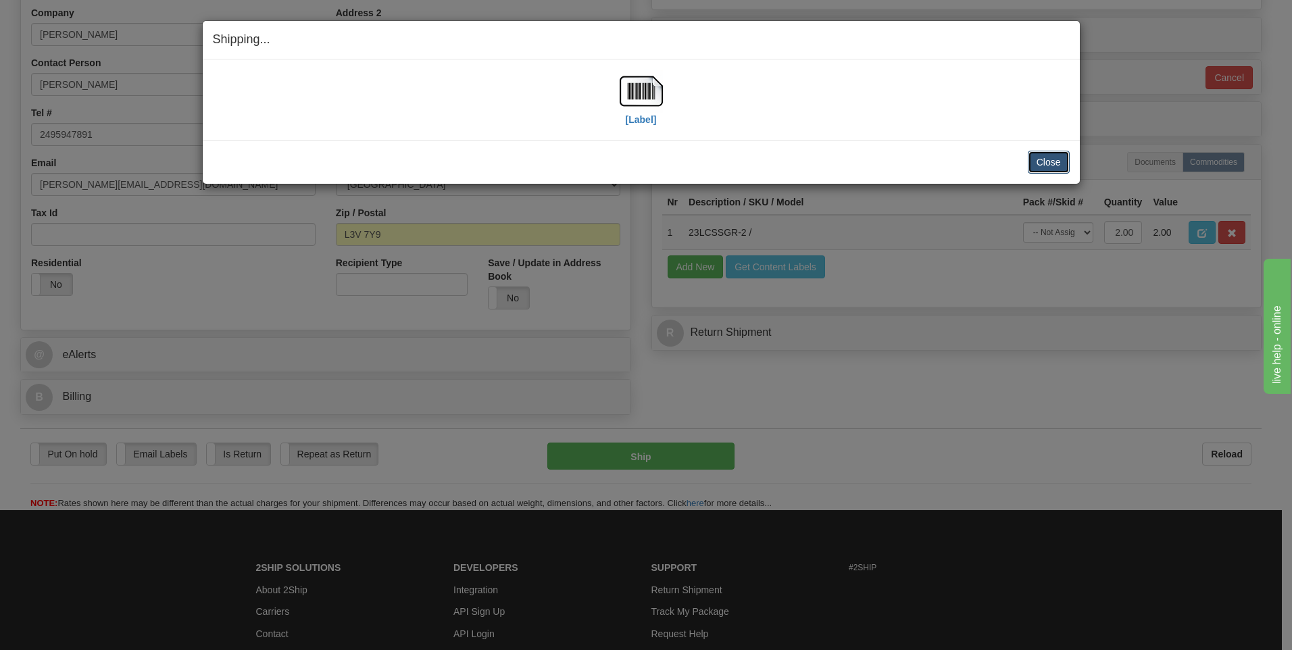
click at [1042, 157] on button "Close" at bounding box center [1048, 162] width 42 height 23
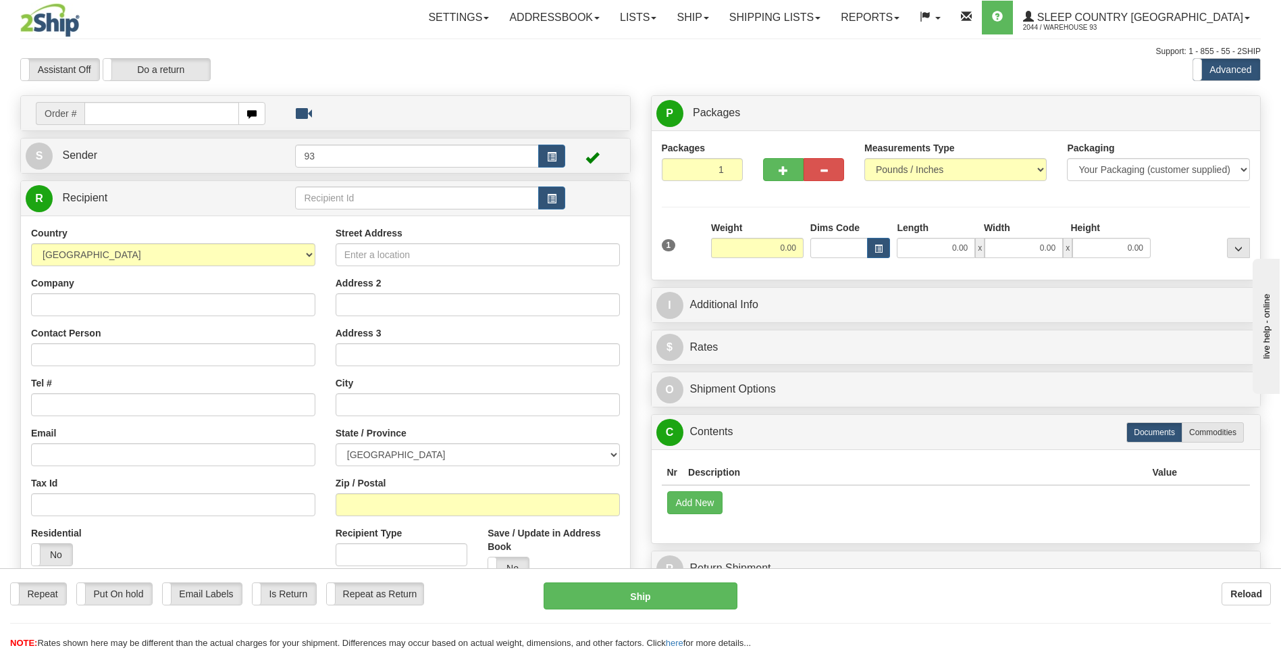
click at [118, 120] on input "text" at bounding box center [161, 113] width 154 height 23
type input "9000H990774"
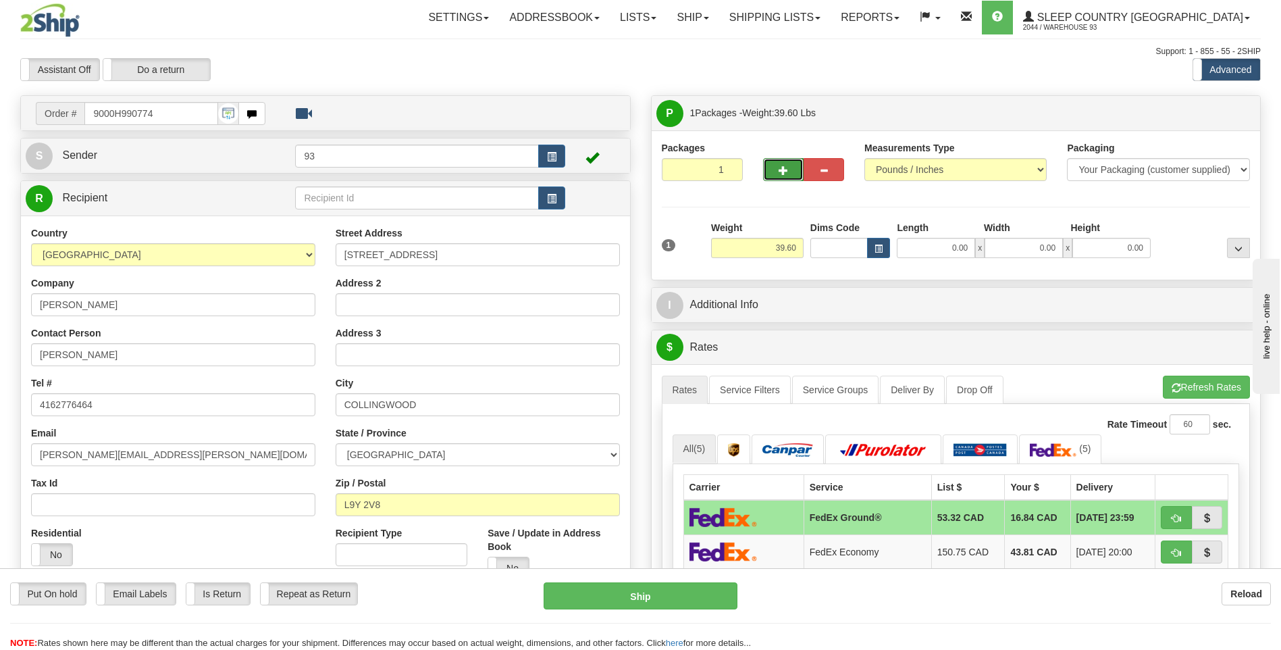
click at [784, 166] on span "button" at bounding box center [783, 170] width 9 height 9
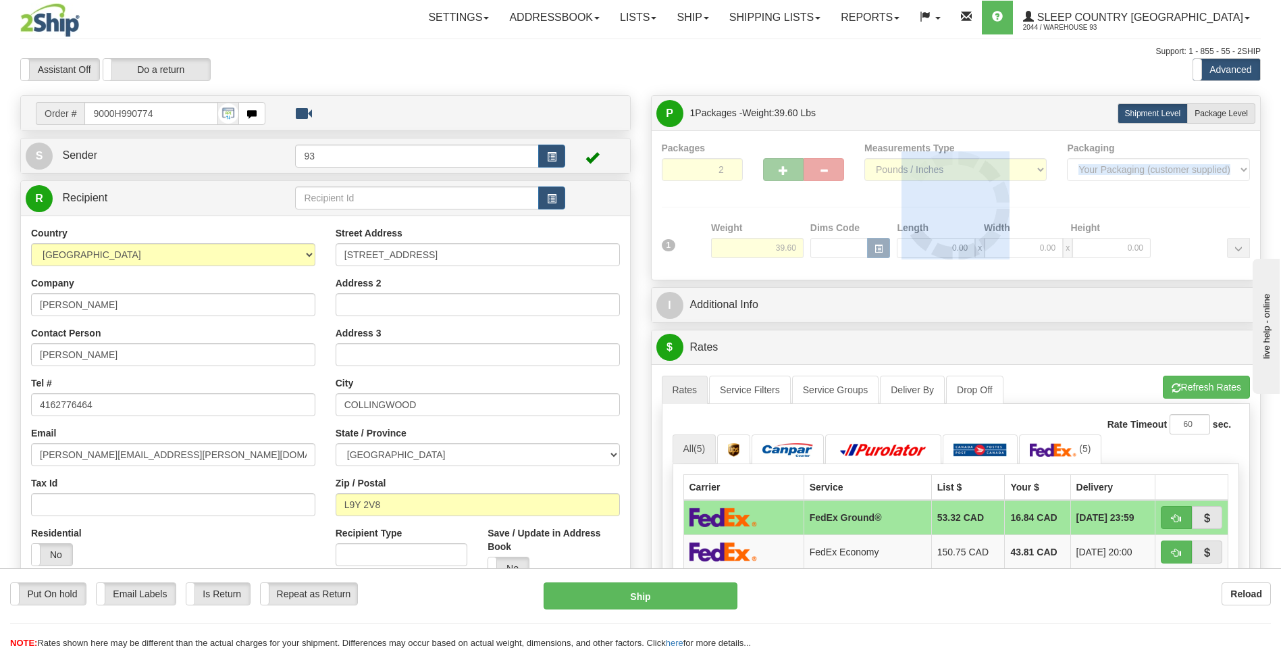
click at [784, 166] on div at bounding box center [956, 205] width 589 height 128
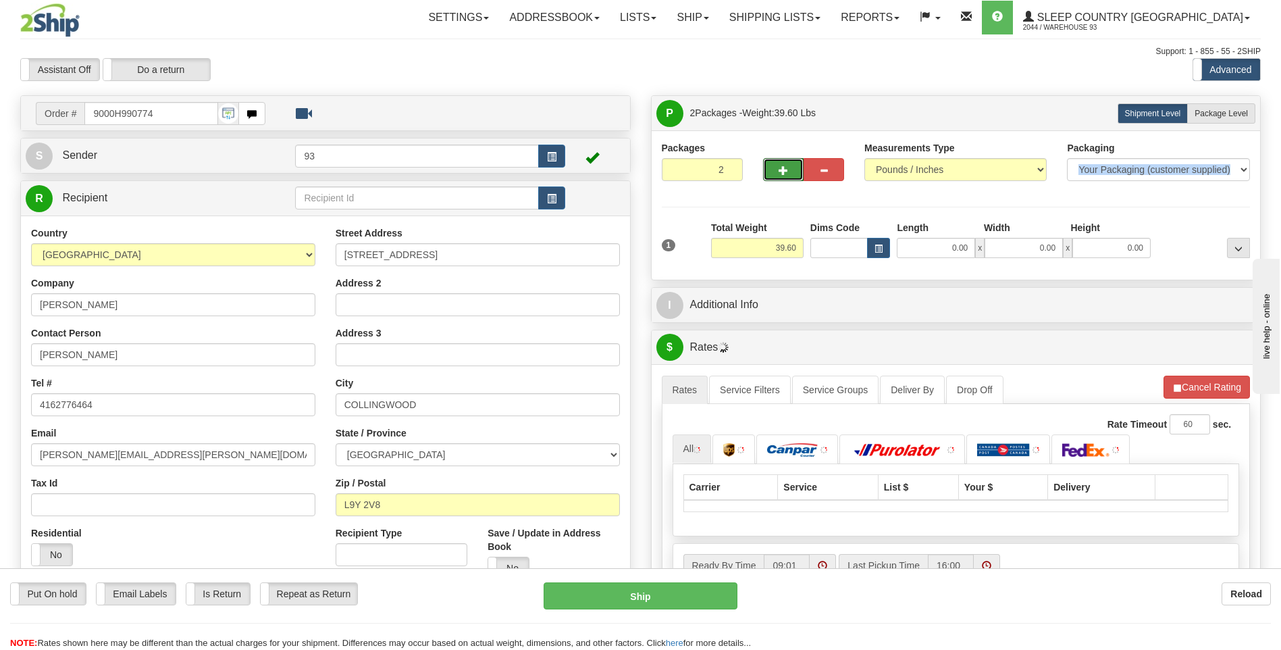
drag, startPoint x: 784, startPoint y: 166, endPoint x: 773, endPoint y: 176, distance: 14.8
click at [773, 176] on button "button" at bounding box center [783, 169] width 41 height 23
click at [780, 173] on span "button" at bounding box center [783, 170] width 9 height 9
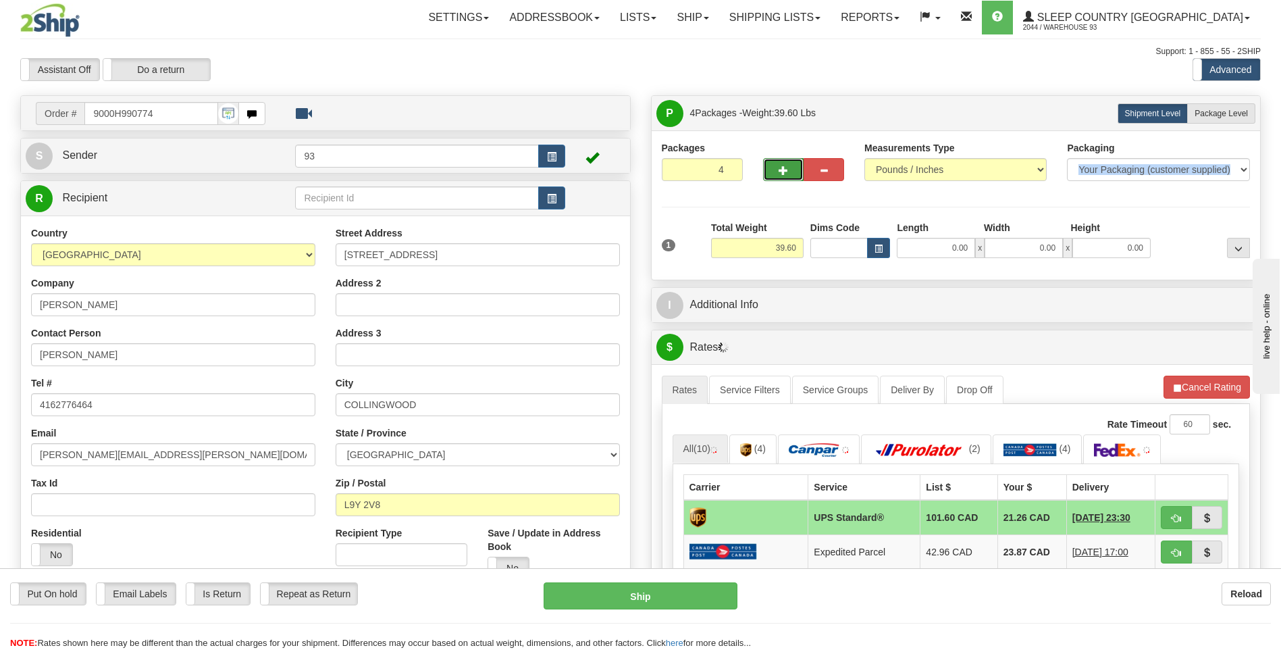
click at [780, 173] on span "button" at bounding box center [783, 170] width 9 height 9
type input "5"
click at [1217, 117] on span "Package Level" at bounding box center [1221, 113] width 53 height 9
radio input "true"
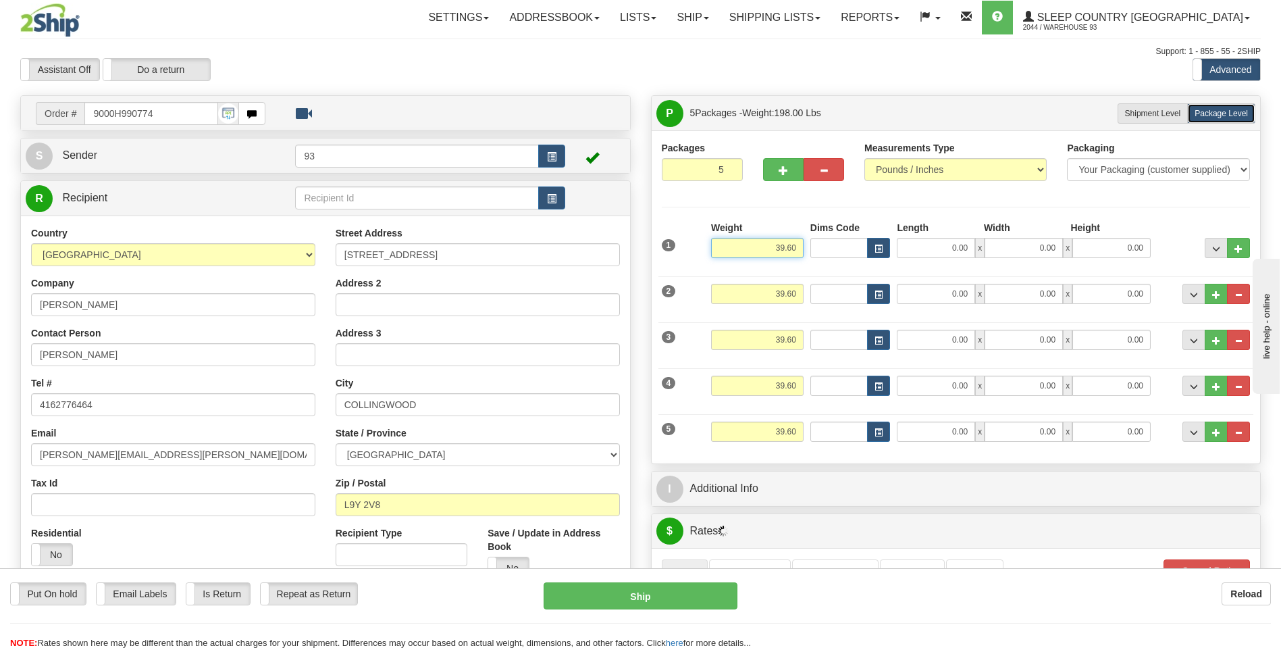
click at [801, 249] on input "39.60" at bounding box center [757, 248] width 93 height 20
type input "3"
type input "10.00"
click at [794, 290] on input "39.60" at bounding box center [757, 294] width 93 height 20
click at [949, 247] on input "0.00" at bounding box center [936, 248] width 78 height 20
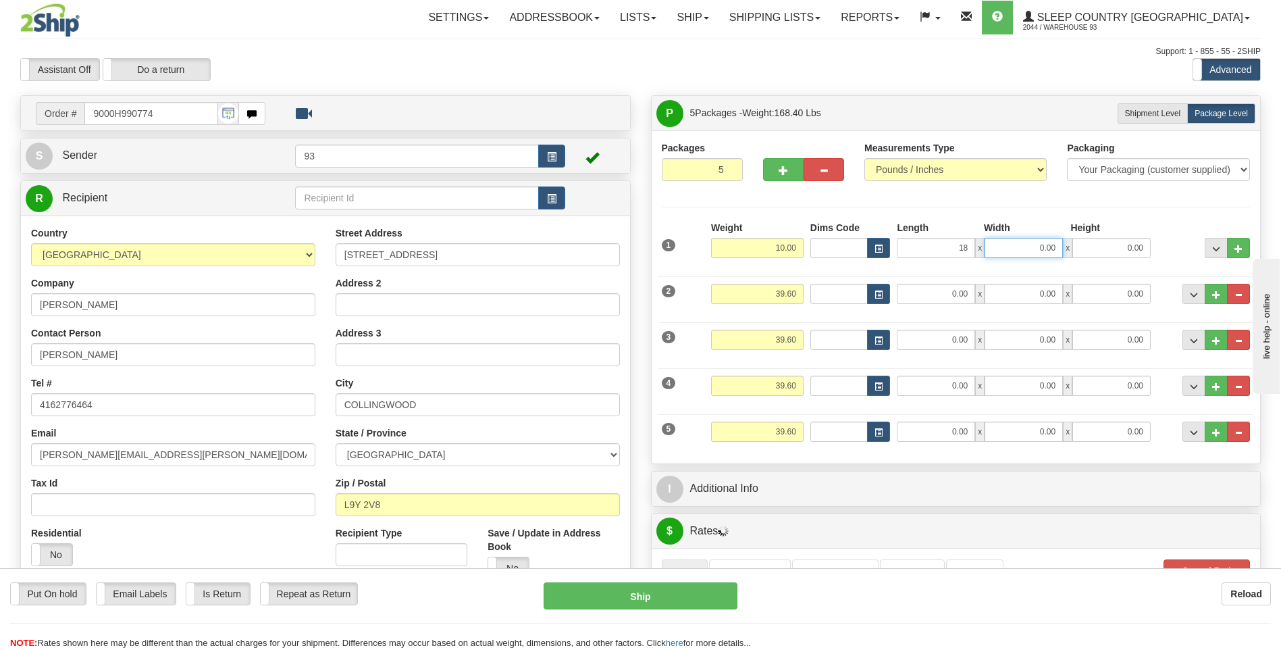
type input "18.00"
click at [1001, 240] on input "0.00" at bounding box center [1024, 248] width 78 height 20
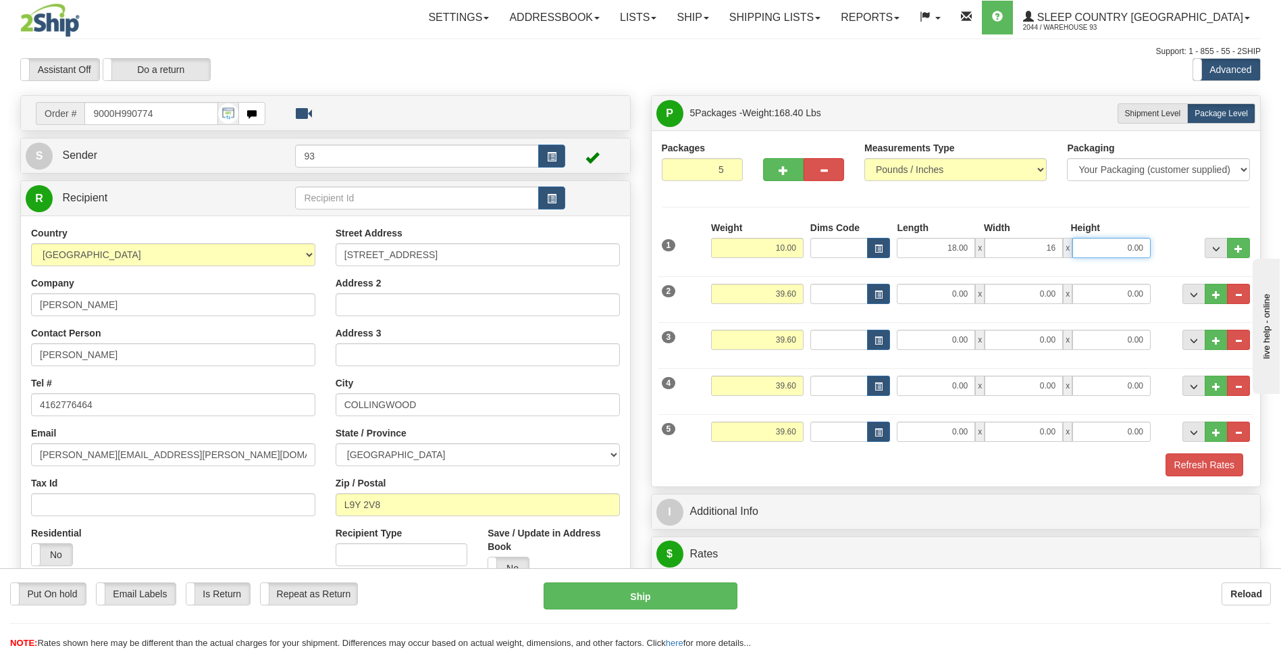
type input "16.00"
click at [1100, 251] on input "0.00" at bounding box center [1112, 248] width 78 height 20
type input "8.00"
click at [796, 295] on input "39.60" at bounding box center [757, 294] width 93 height 20
type input "3"
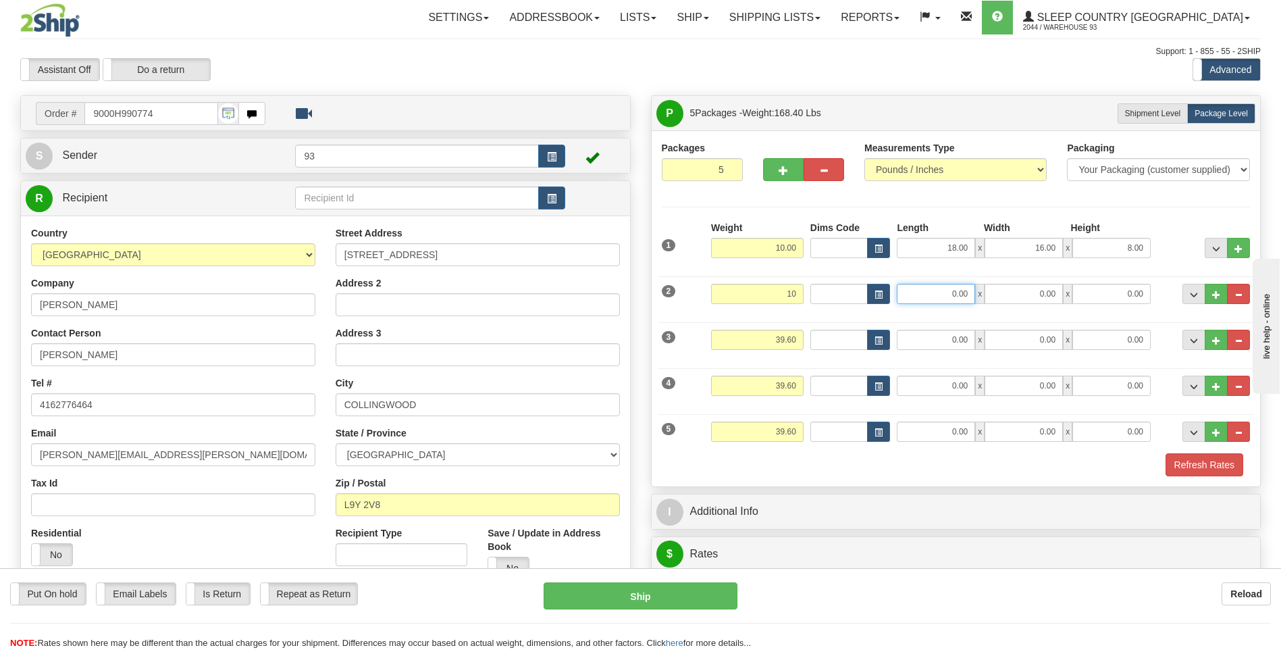
click at [917, 297] on input "0.00" at bounding box center [936, 294] width 78 height 20
type input "10.00"
type input "18.00"
click at [1021, 295] on input "0.00" at bounding box center [1024, 294] width 78 height 20
type input "16.00"
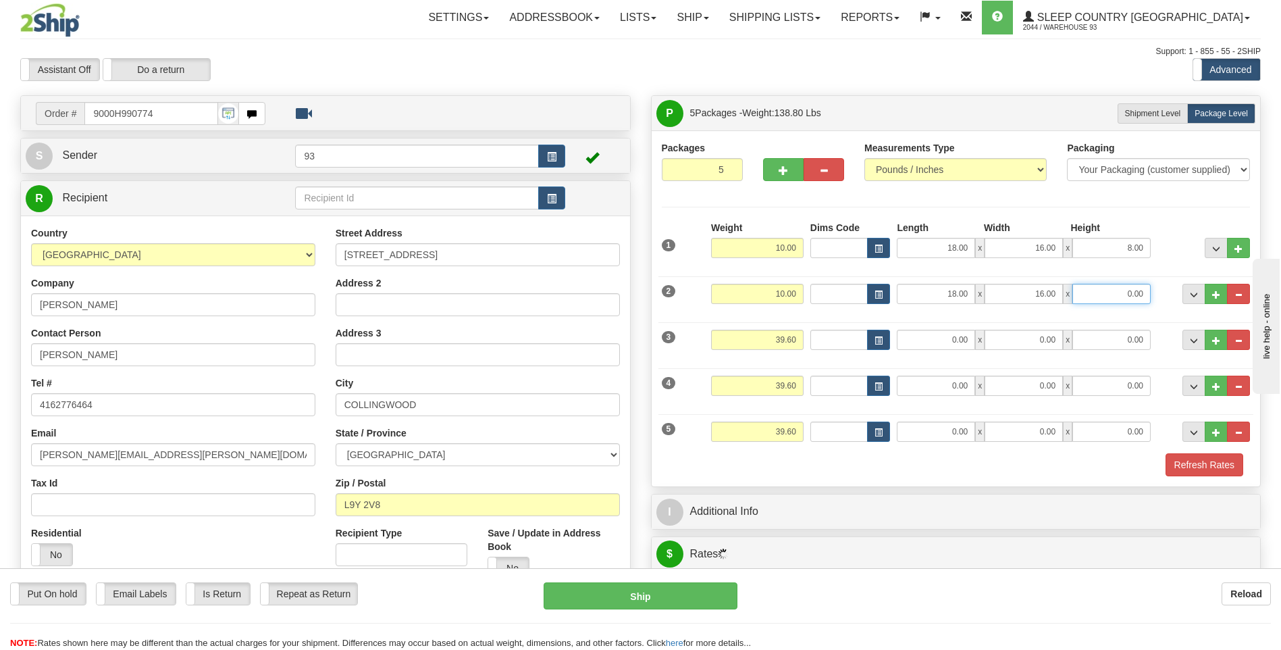
click at [1117, 298] on input "0.00" at bounding box center [1112, 294] width 78 height 20
type input "10.00"
click at [800, 340] on input "39.60" at bounding box center [757, 340] width 93 height 20
type input "3"
click at [973, 338] on input "0.00" at bounding box center [936, 340] width 78 height 20
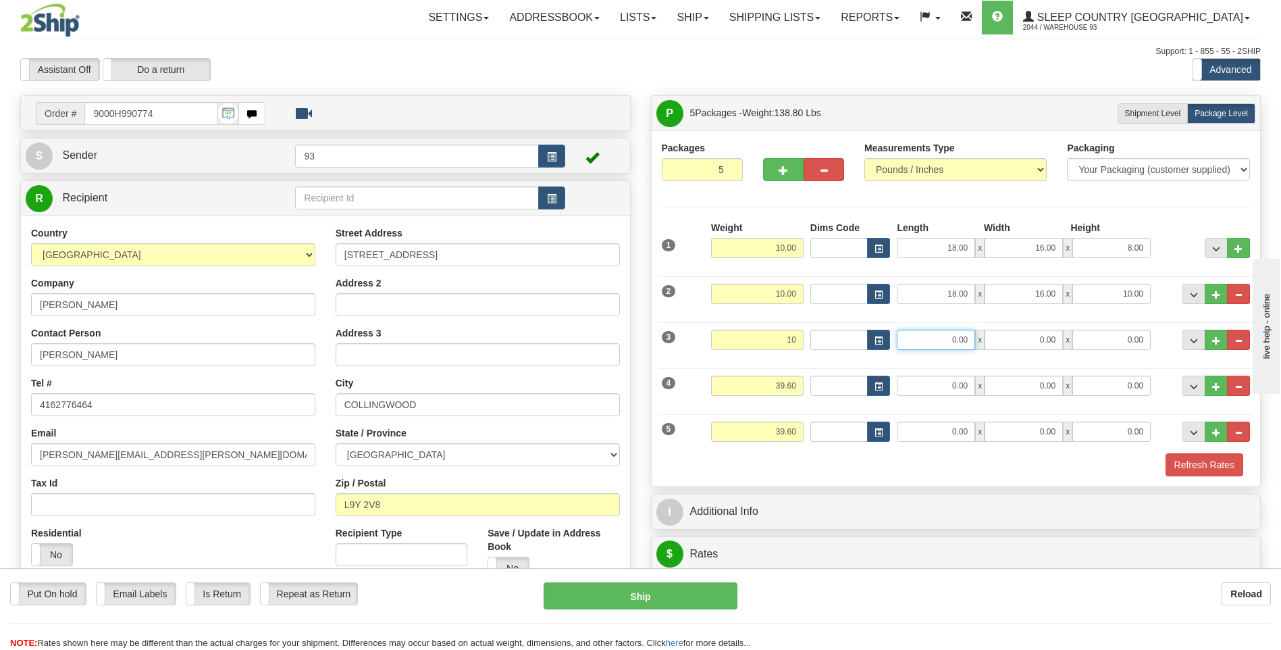
type input "10.00"
type input "18.00"
click at [1057, 342] on input "0.00" at bounding box center [1024, 340] width 78 height 20
type input "16.00"
click at [1142, 339] on input "0.00" at bounding box center [1112, 340] width 78 height 20
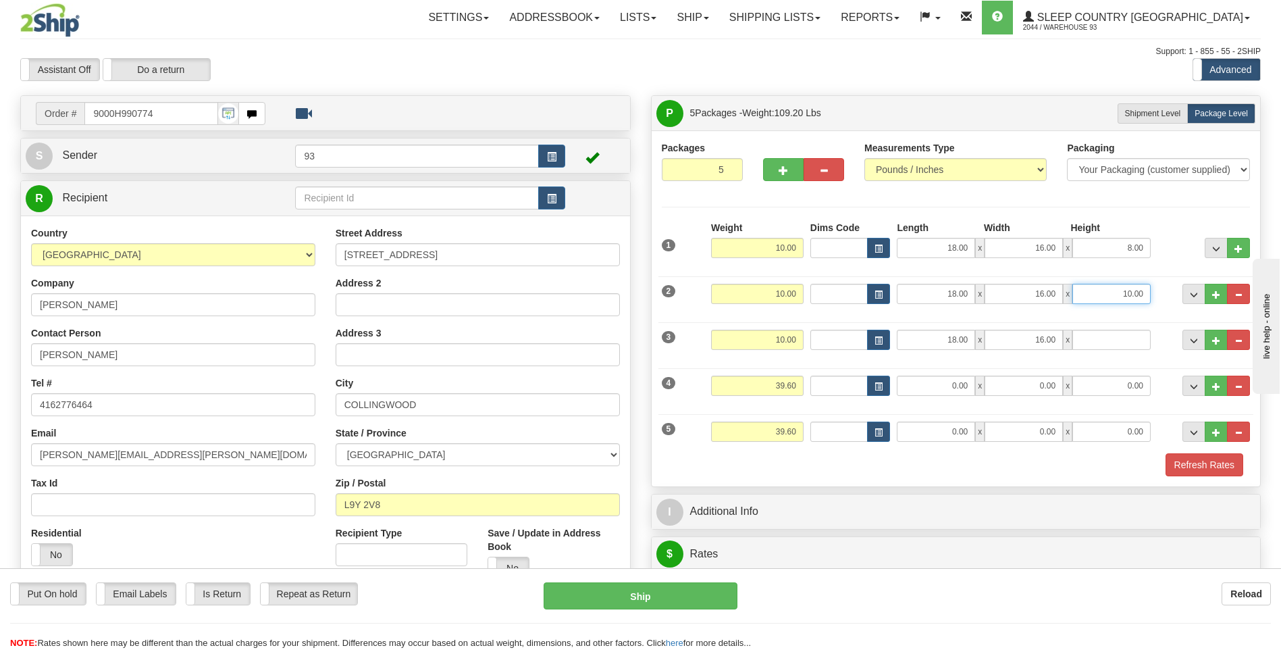
type input "0.00"
click at [1146, 298] on input "10.00" at bounding box center [1112, 294] width 78 height 20
type input "1"
type input "8.00"
click at [1148, 341] on input "0.00" at bounding box center [1112, 340] width 78 height 20
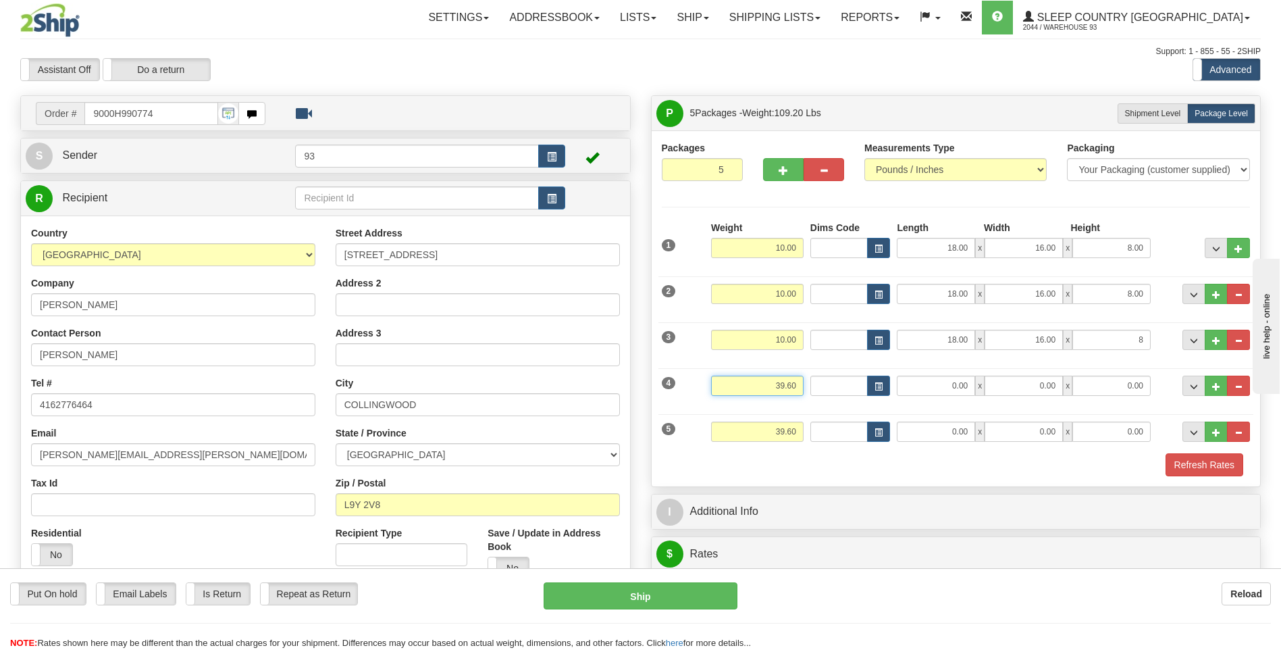
type input "8.00"
click at [798, 385] on input "39.60" at bounding box center [757, 386] width 93 height 20
type input "3"
type input "10.00"
click at [971, 382] on input "0.00" at bounding box center [936, 386] width 78 height 20
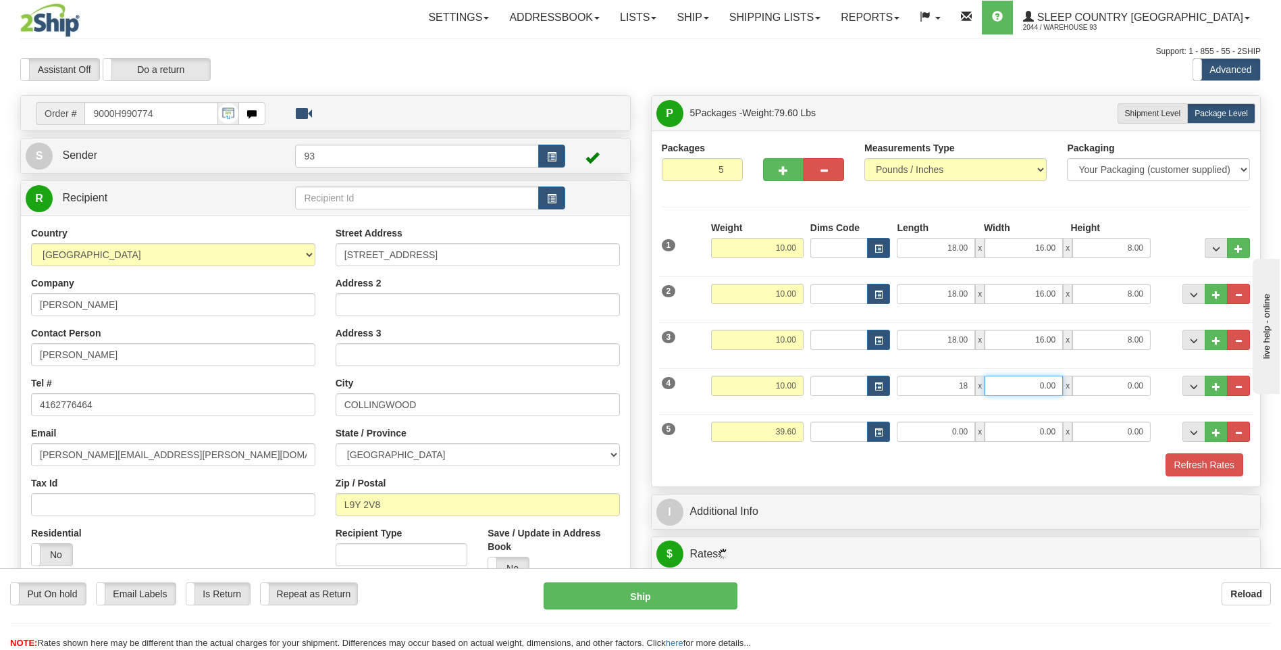
type input "18.00"
click at [1062, 384] on input "0.00" at bounding box center [1024, 386] width 78 height 20
type input "16.00"
click at [1146, 388] on input "0.00" at bounding box center [1112, 386] width 78 height 20
type input "8.00"
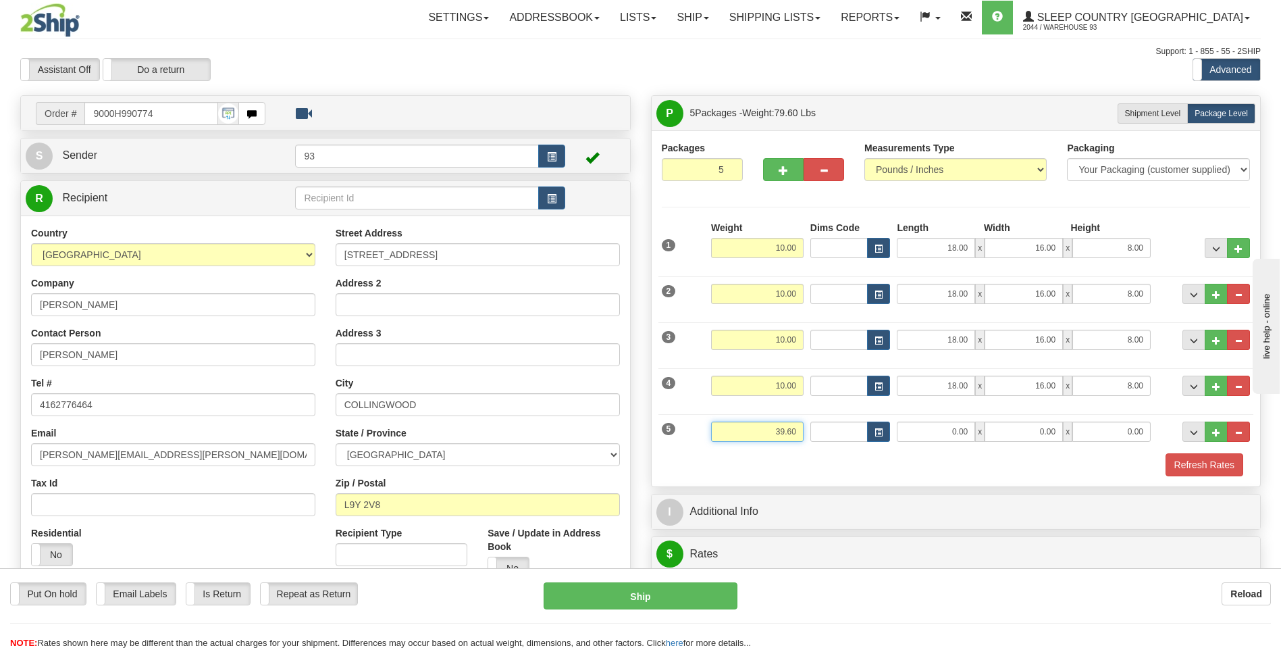
click at [803, 432] on input "39.60" at bounding box center [757, 432] width 93 height 20
type input "3"
type input "10.00"
click at [961, 434] on input "0.00" at bounding box center [936, 432] width 78 height 20
type input "14.00"
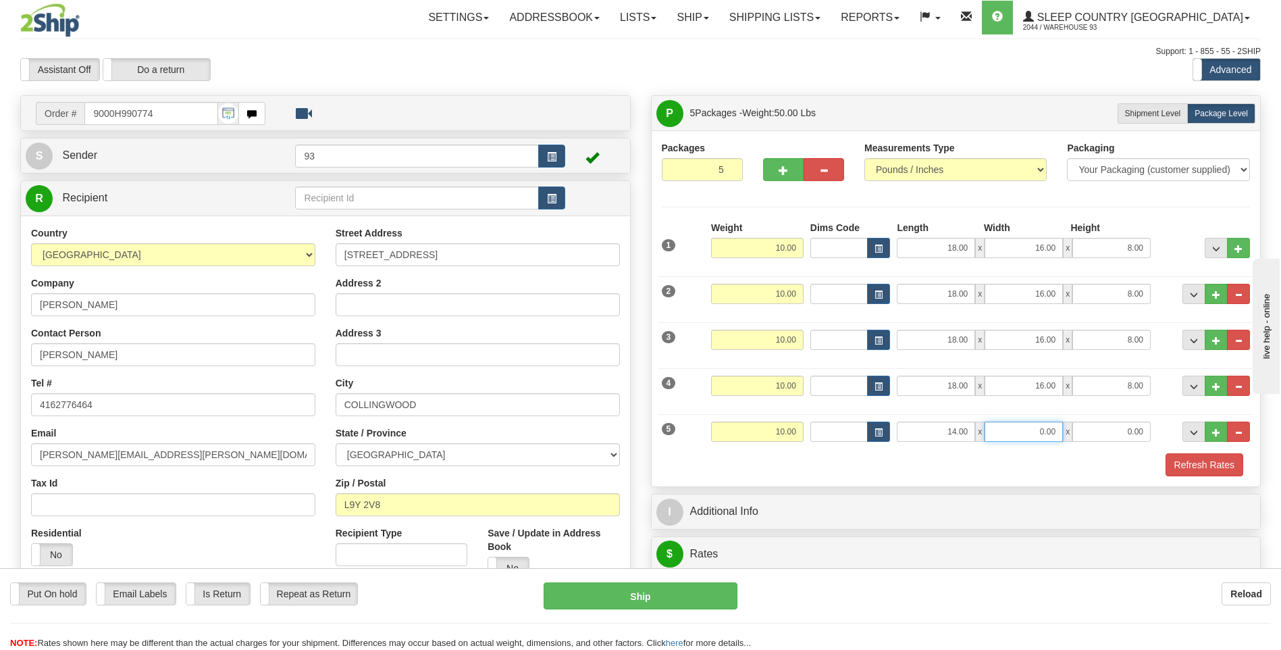
click at [1059, 426] on input "0.00" at bounding box center [1024, 432] width 78 height 20
type input "10.00"
click at [1133, 430] on input "0.00" at bounding box center [1112, 432] width 78 height 20
type input "5.00"
click at [1204, 467] on button "Refresh Rates" at bounding box center [1205, 464] width 78 height 23
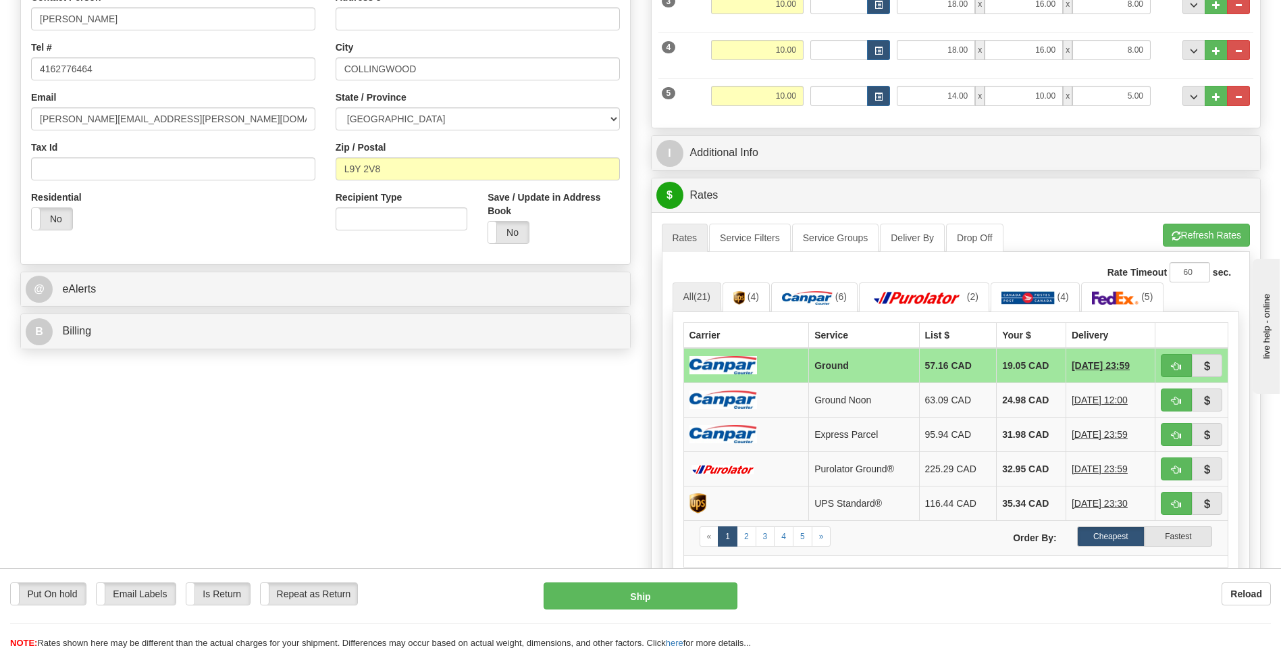
scroll to position [338, 0]
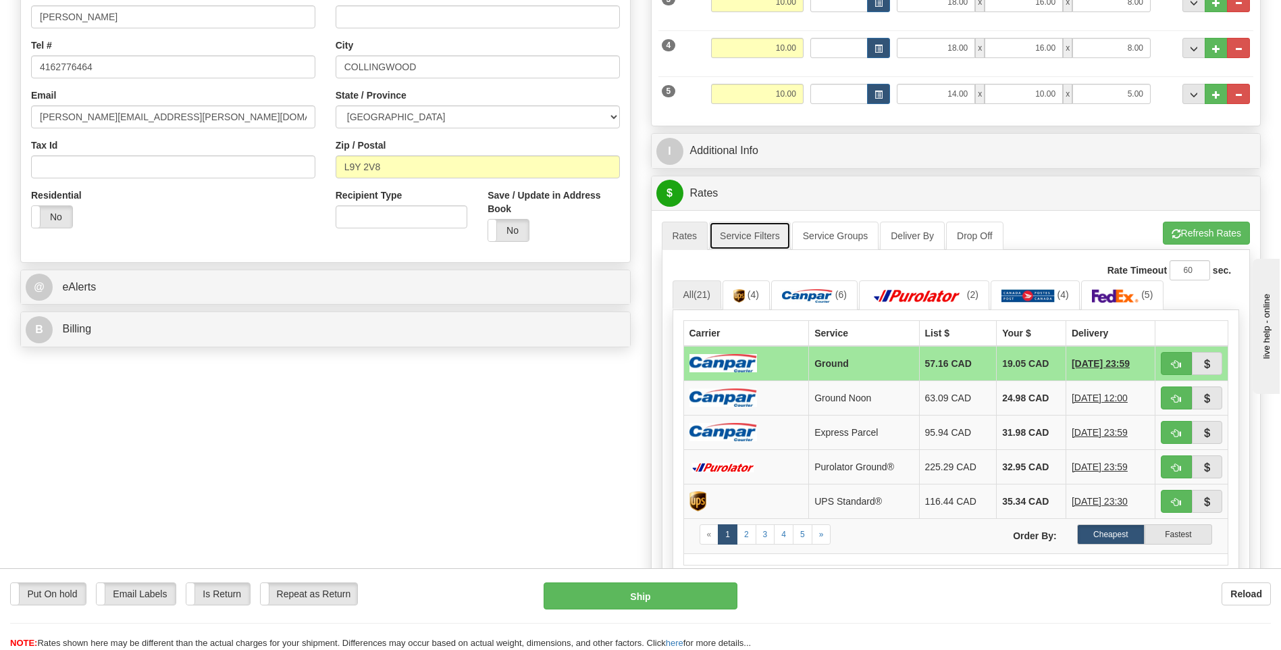
drag, startPoint x: 767, startPoint y: 236, endPoint x: 788, endPoint y: 245, distance: 22.1
click at [767, 236] on link "Service Filters" at bounding box center [750, 236] width 82 height 28
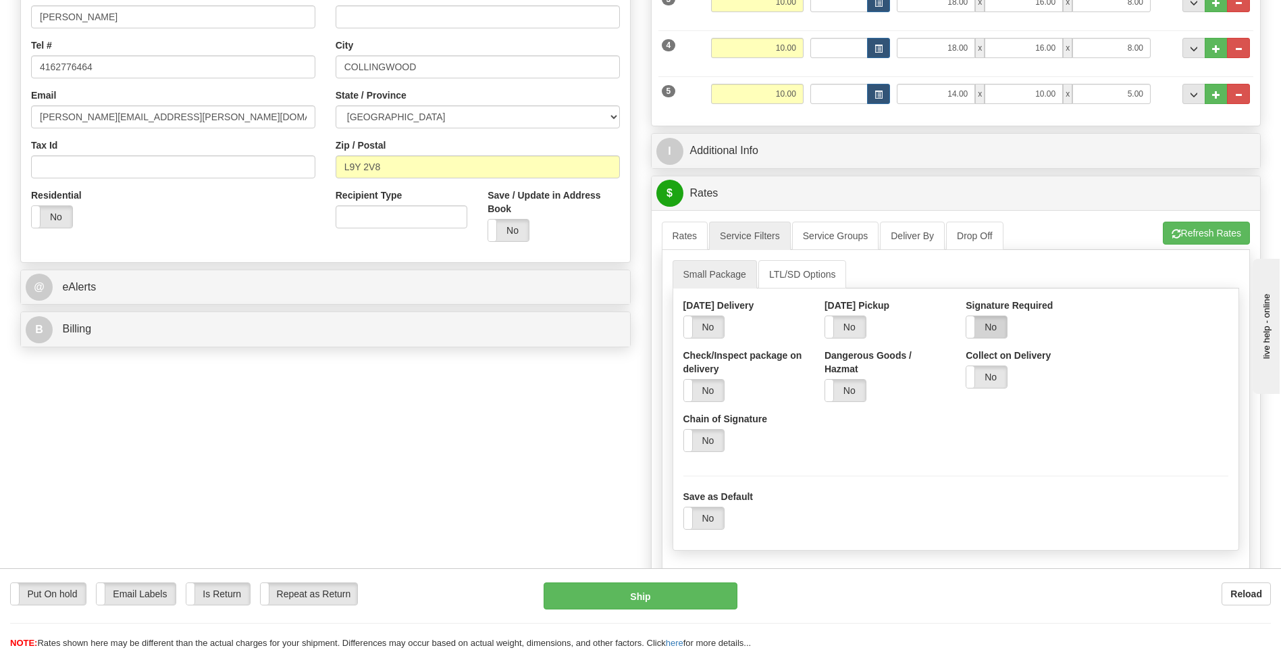
click at [994, 320] on label "No" at bounding box center [987, 327] width 41 height 22
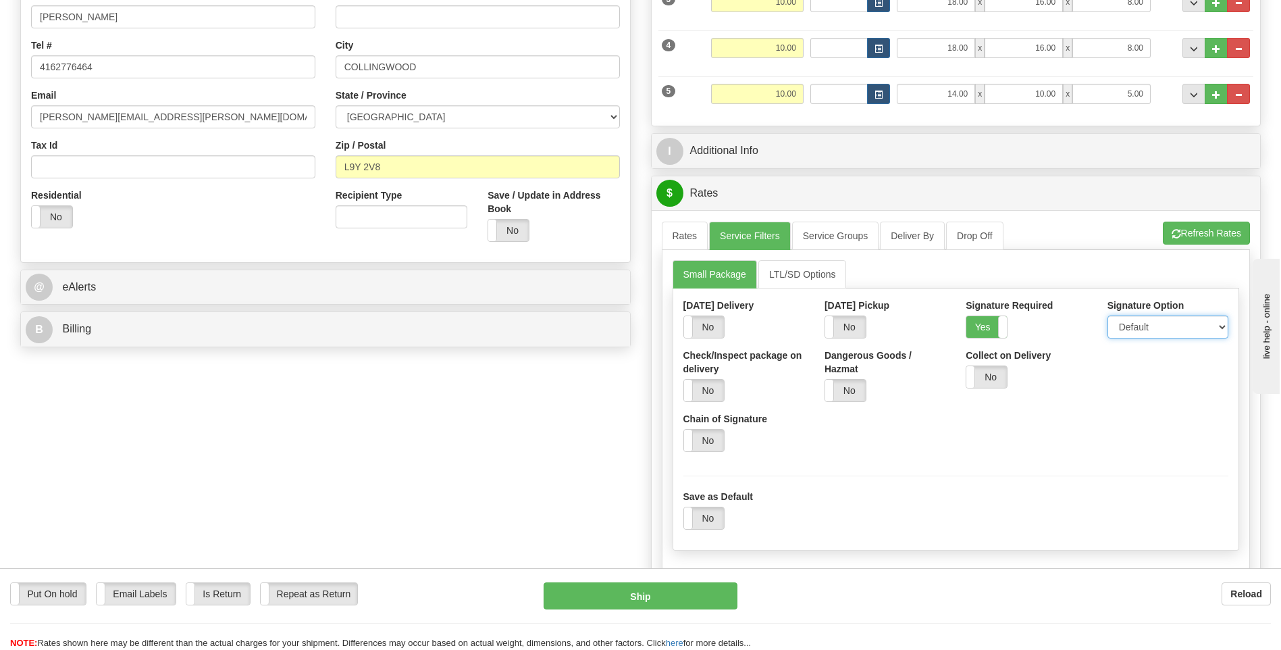
click at [1157, 333] on select "Default Adult Direct Indirect No Signature Required" at bounding box center [1168, 326] width 121 height 23
select select "1"
click at [1108, 315] on select "Default Adult Direct Indirect No Signature Required" at bounding box center [1168, 326] width 121 height 23
click at [690, 235] on link "Rates" at bounding box center [685, 236] width 47 height 28
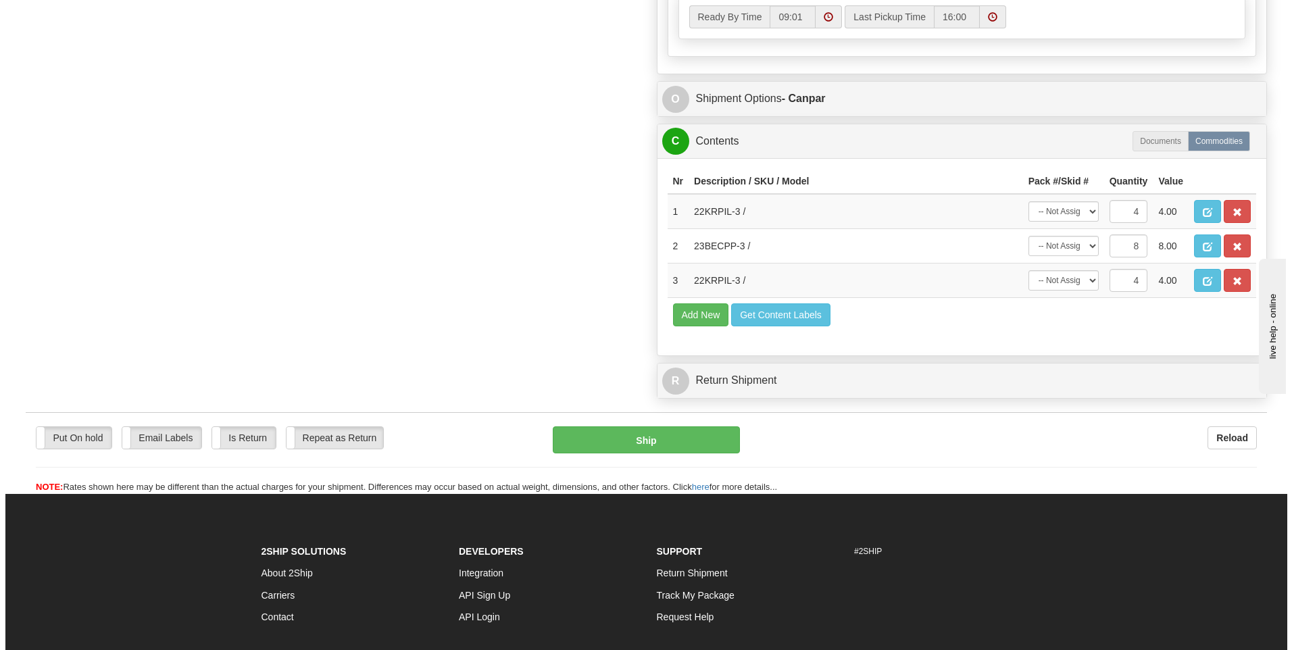
scroll to position [946, 0]
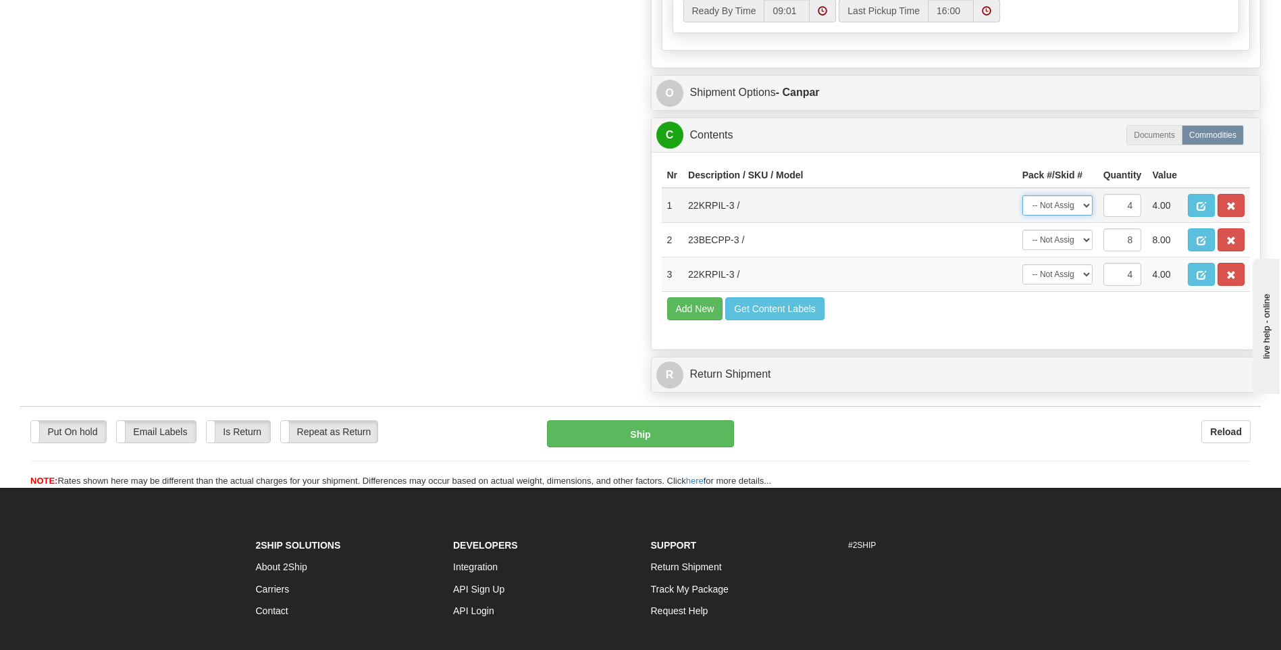
click at [1071, 203] on select "-- Not Assigned -- Package 1 Package 2 Package 3 Package 4 Package 5 Split" at bounding box center [1058, 205] width 70 height 20
select select "SPLIT"
click at [1023, 195] on select "-- Not Assigned -- Package 1 Package 2 Package 3 Package 4 Package 5 Split" at bounding box center [1058, 205] width 70 height 20
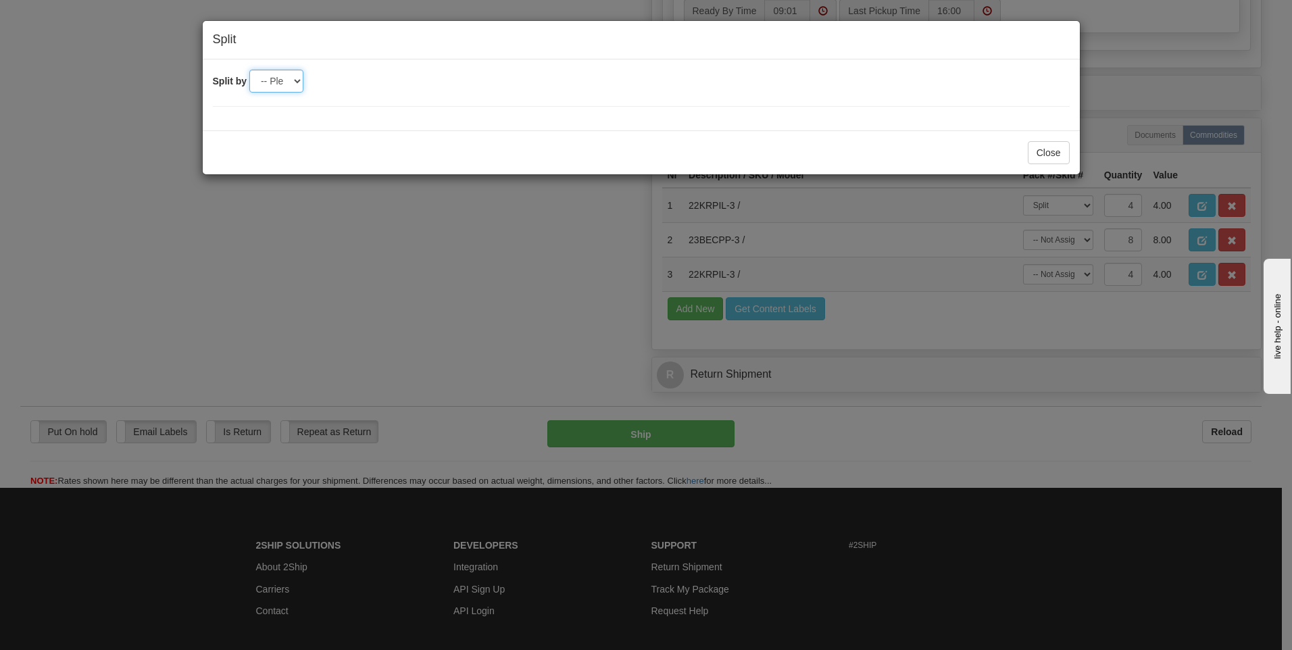
click at [288, 81] on select "-- Please select -- 2 3 4 5" at bounding box center [276, 81] width 54 height 23
select select "2"
click at [249, 70] on select "-- Please select -- 2 3 4 5" at bounding box center [276, 81] width 54 height 23
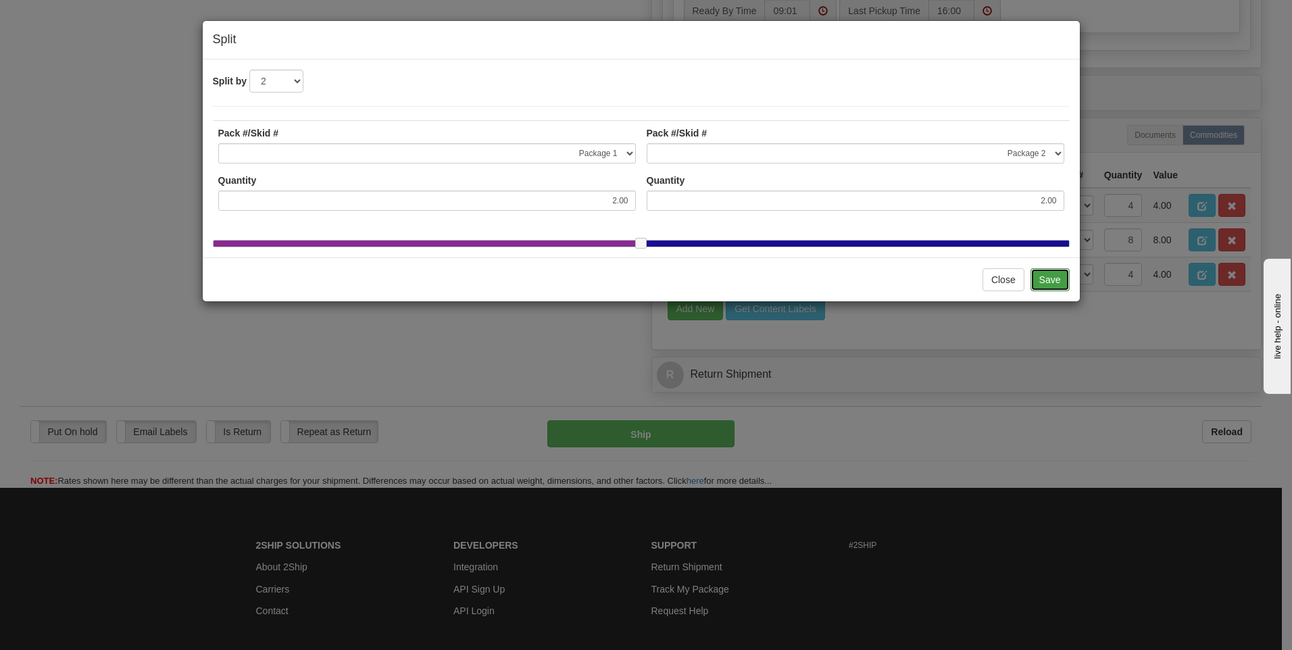
click at [1064, 291] on button "Save" at bounding box center [1049, 279] width 39 height 23
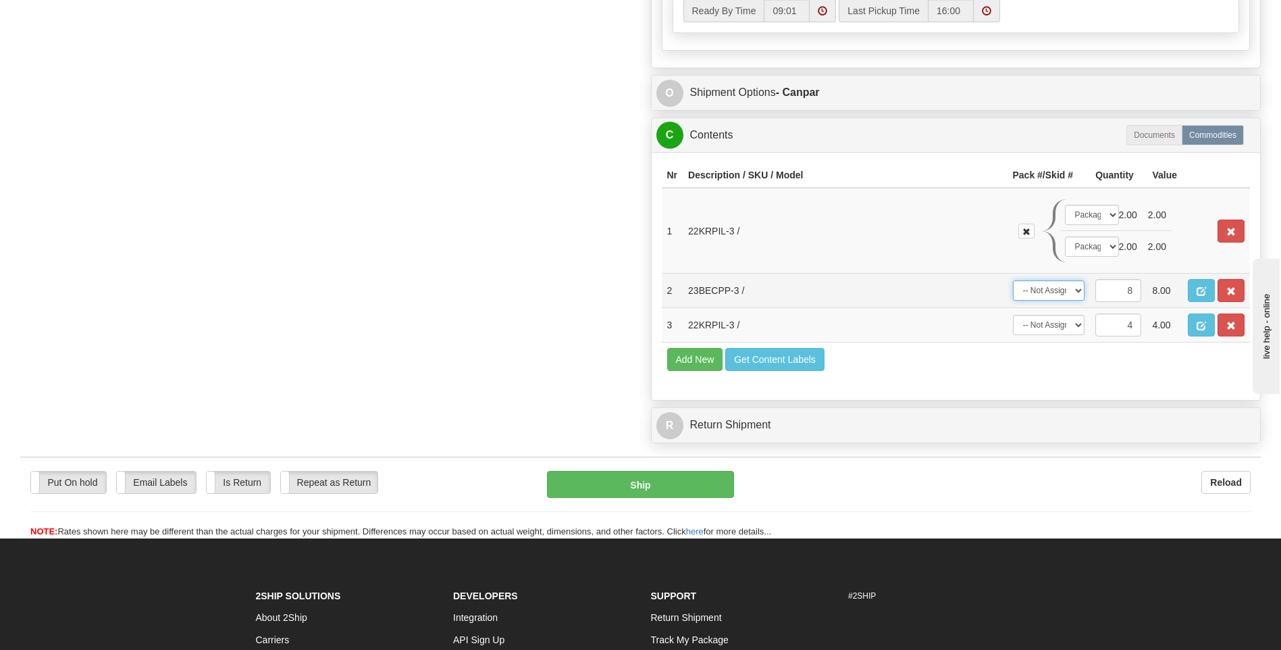
click at [1075, 290] on select "-- Not Assigned -- Package 1 Package 2 Package 3 Package 4 Package 5 Split" at bounding box center [1049, 290] width 72 height 20
select select "4"
click at [1013, 280] on select "-- Not Assigned -- Package 1 Package 2 Package 3 Package 4 Package 5 Split" at bounding box center [1049, 290] width 72 height 20
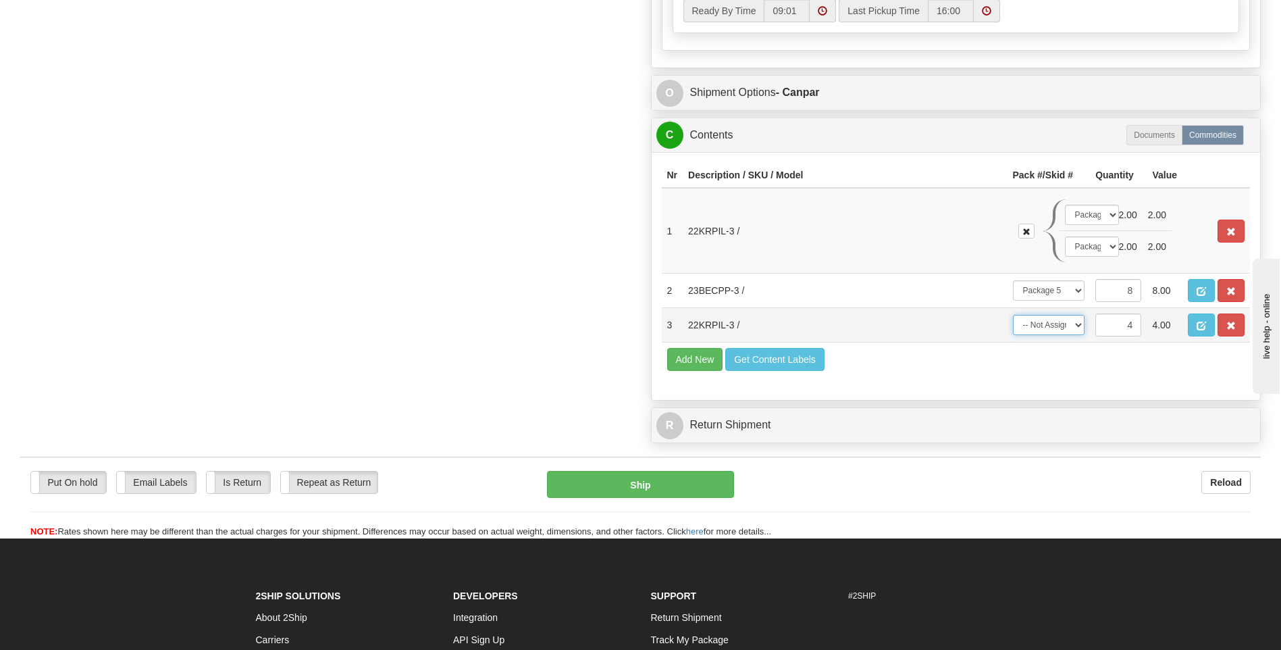
click at [1066, 324] on select "-- Not Assigned -- Package 1 Package 2 Package 3 Package 4 Package 5 Split" at bounding box center [1049, 325] width 72 height 20
select select "SPLIT"
click at [1013, 315] on select "-- Not Assigned -- Package 1 Package 2 Package 3 Package 4 Package 5 Split" at bounding box center [1049, 325] width 72 height 20
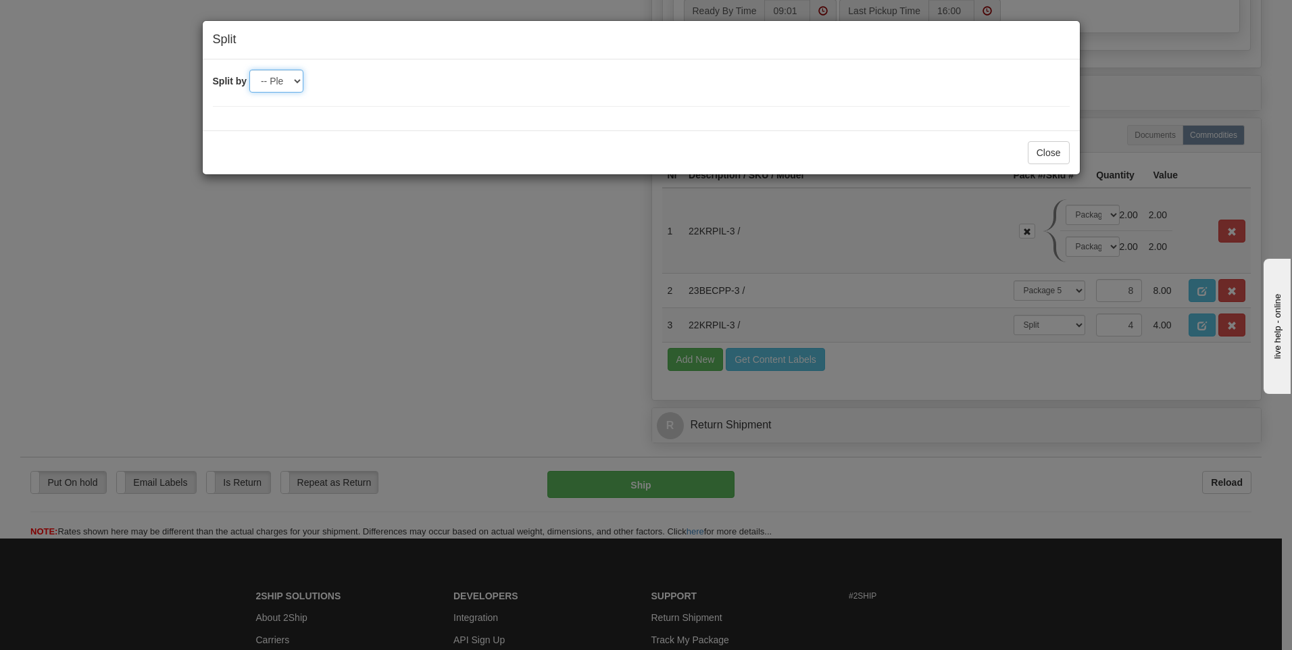
click at [286, 77] on select "-- Please select -- 2 3 4 5" at bounding box center [276, 81] width 54 height 23
select select "2"
click at [249, 70] on select "-- Please select -- 2 3 4 5" at bounding box center [276, 81] width 54 height 23
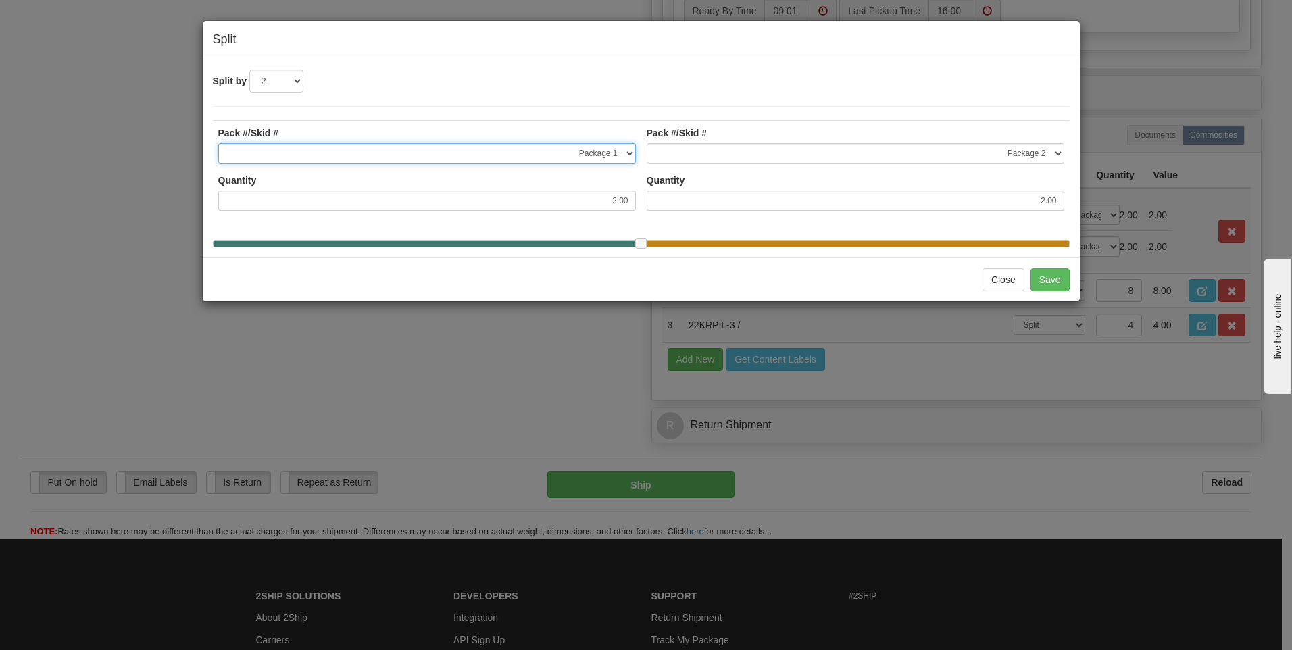
click at [627, 153] on select "-- Not Assigned -- Package 1 Package 2 Package 3 Package 4 Package 5" at bounding box center [426, 153] width 417 height 20
select select "2"
click at [218, 143] on select "-- Not Assigned -- Package 1 Package 2 Package 3 Package 4 Package 5" at bounding box center [426, 153] width 417 height 20
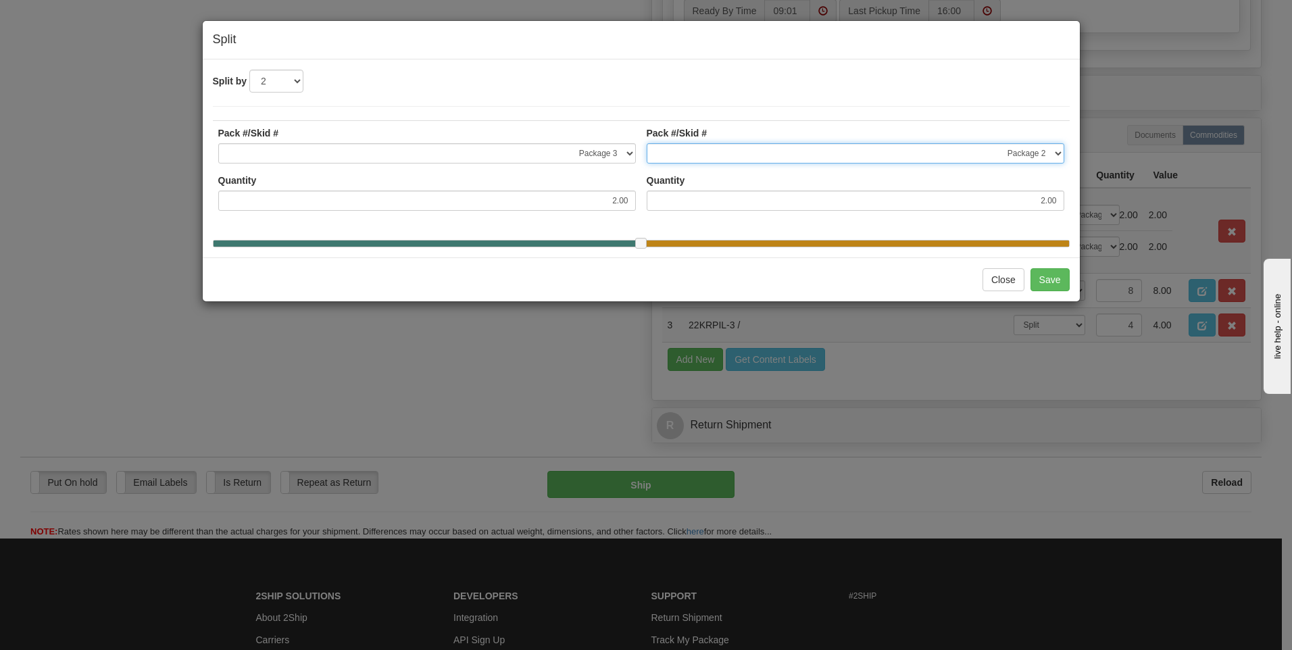
click at [1056, 151] on select "-- Not Assigned -- Package 1 Package 2 Package 3 Package 4 Package 5" at bounding box center [854, 153] width 417 height 20
select select "3"
click at [646, 143] on select "-- Not Assigned -- Package 1 Package 2 Package 3 Package 4 Package 5" at bounding box center [854, 153] width 417 height 20
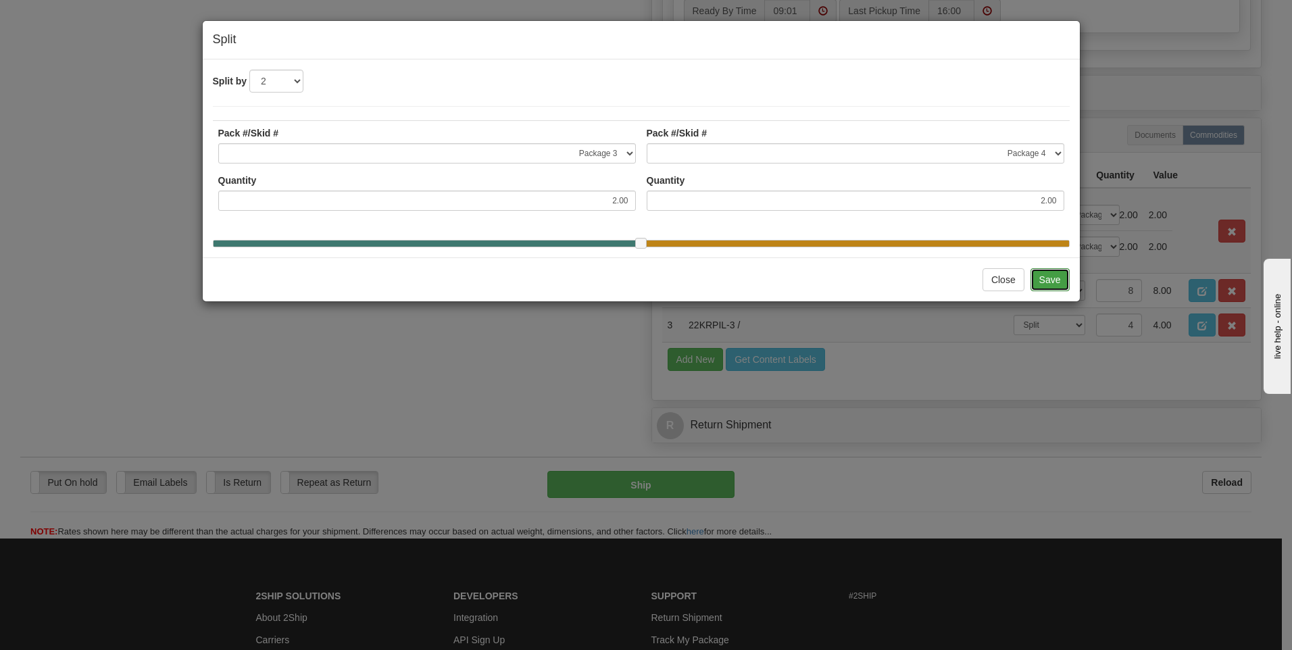
click at [1040, 287] on button "Save" at bounding box center [1049, 279] width 39 height 23
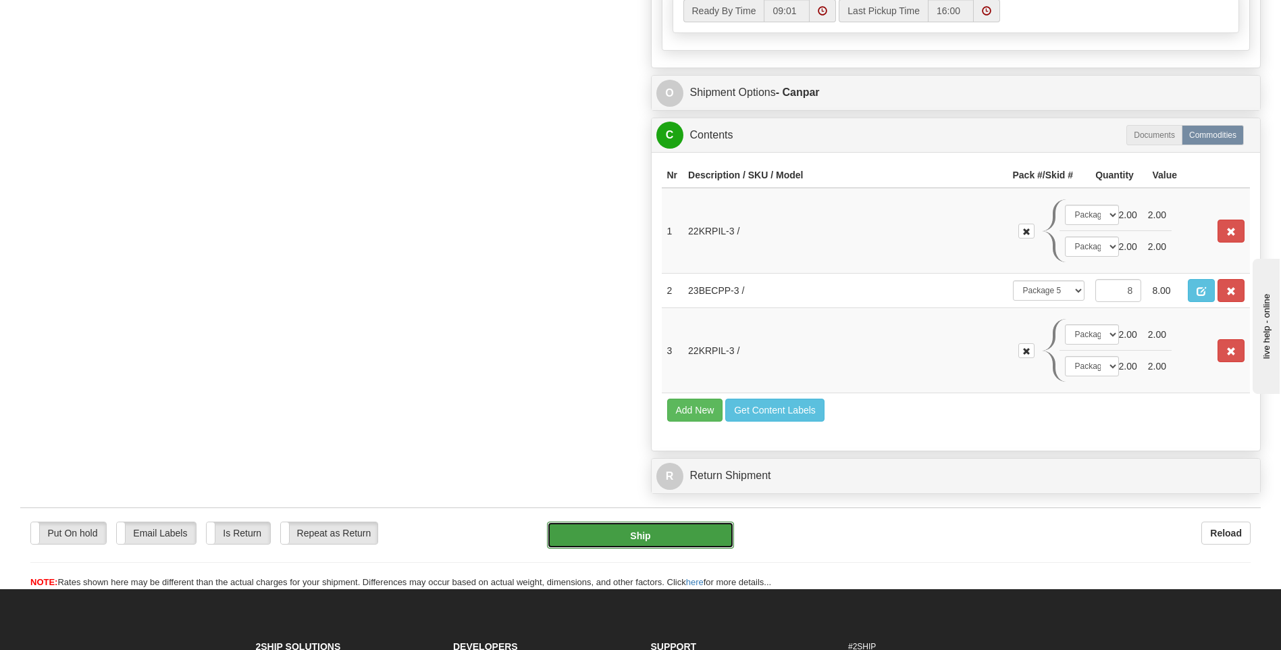
click at [705, 540] on button "Ship" at bounding box center [640, 535] width 186 height 27
type input "1"
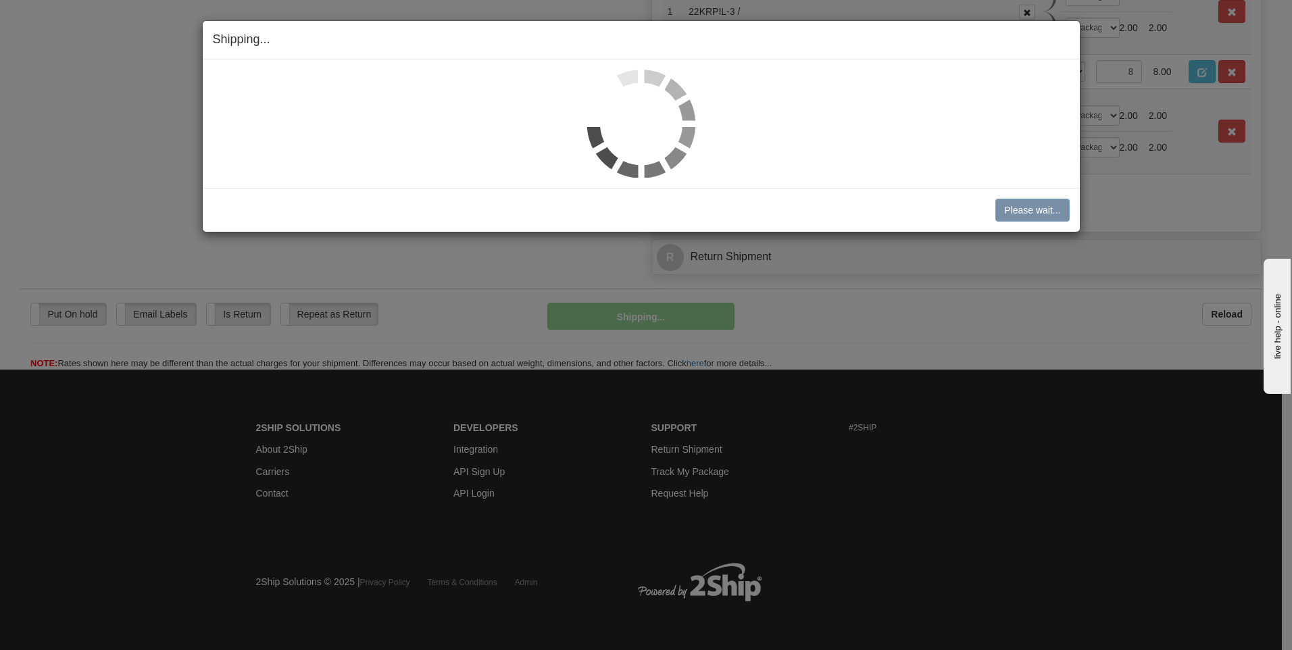
scroll to position [700, 0]
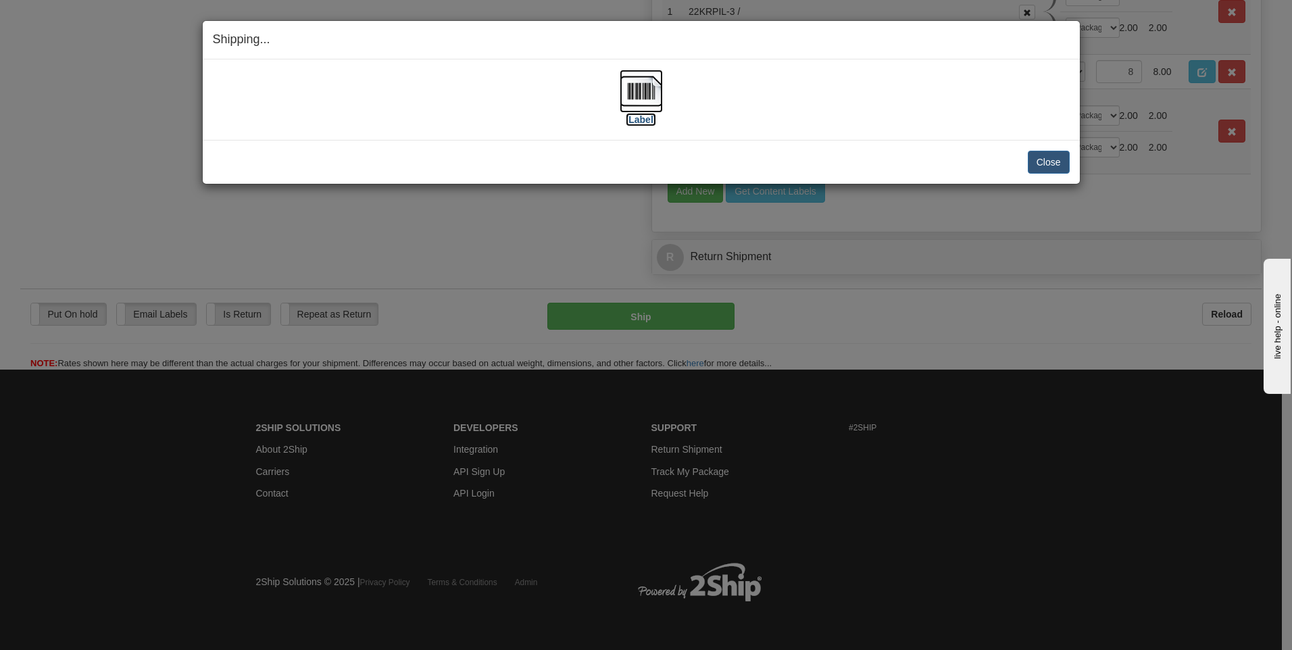
click at [644, 86] on img at bounding box center [640, 91] width 43 height 43
click at [1042, 162] on button "Close" at bounding box center [1048, 162] width 42 height 23
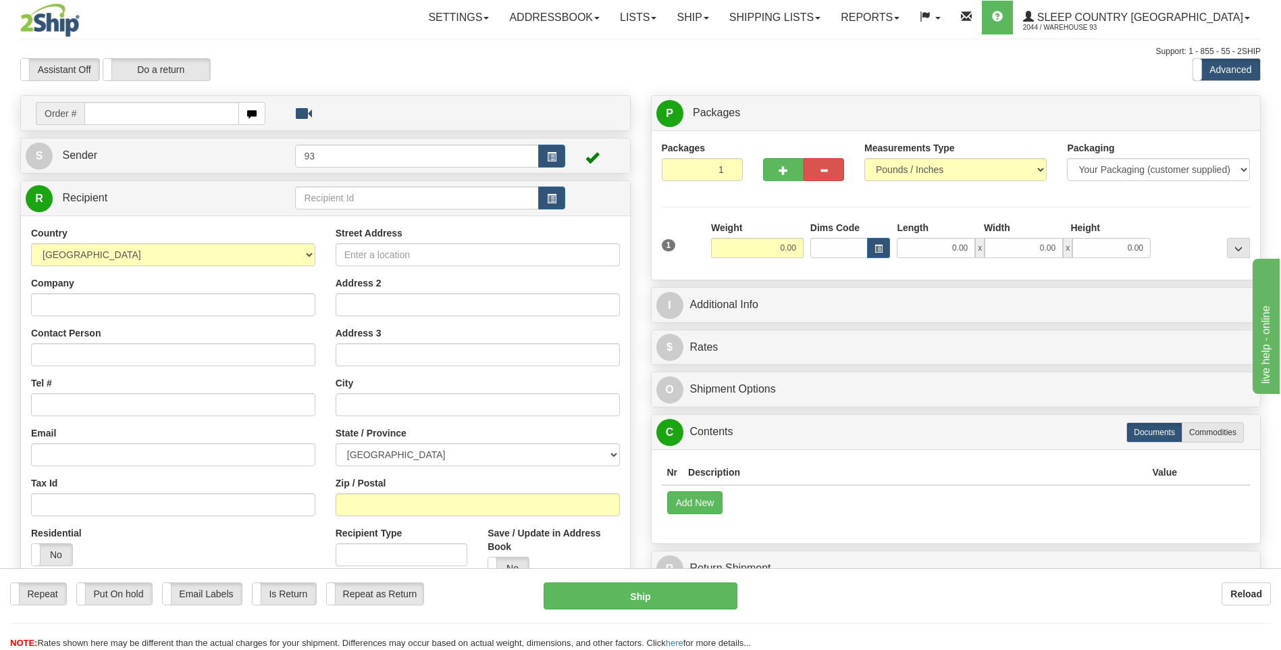
click at [99, 109] on input "text" at bounding box center [161, 113] width 154 height 23
type input "9000H990791"
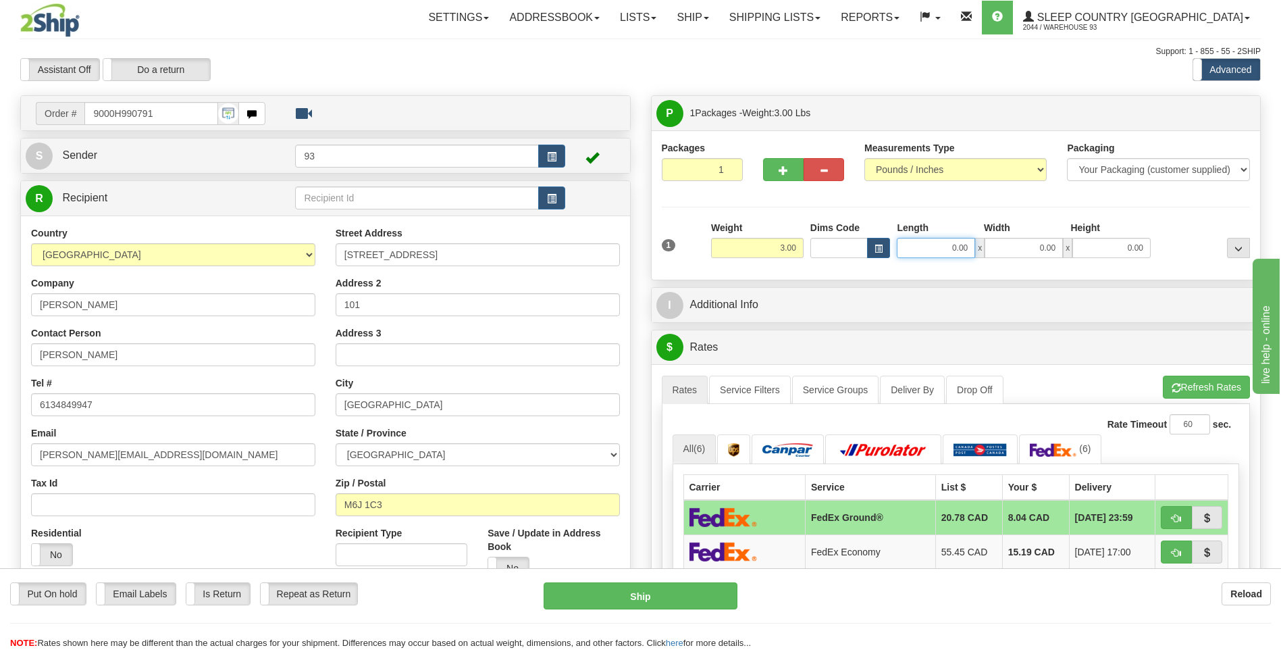
click at [923, 247] on input "0.00" at bounding box center [936, 248] width 78 height 20
type input "12.00"
click at [1028, 253] on input "0.00" at bounding box center [1024, 248] width 78 height 20
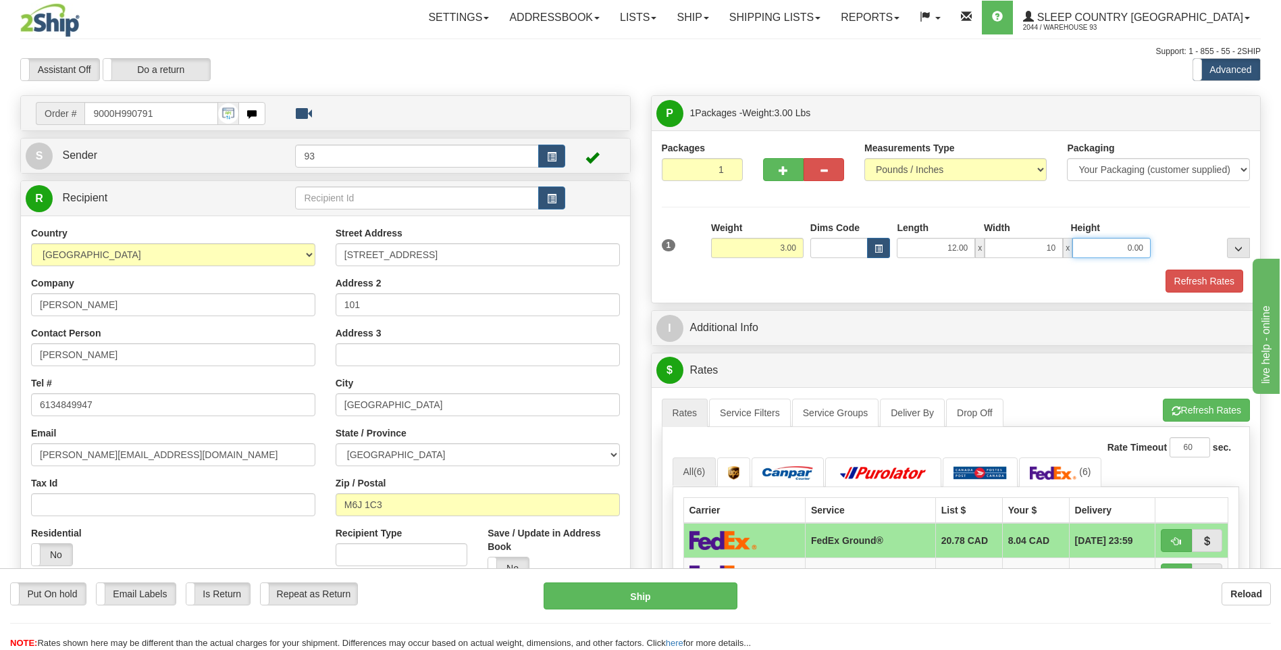
type input "10.00"
click at [1124, 251] on input "0.00" at bounding box center [1112, 248] width 78 height 20
type input "2.00"
click at [1199, 288] on button "Refresh Rates" at bounding box center [1205, 281] width 78 height 23
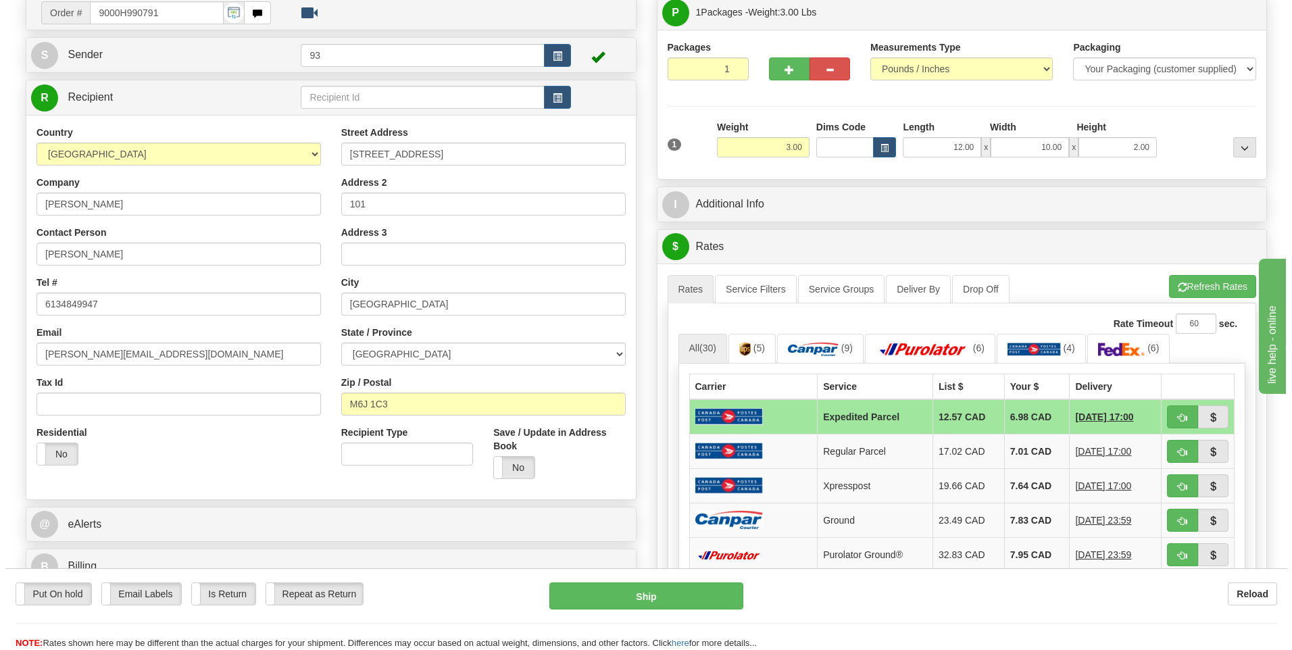
scroll to position [270, 0]
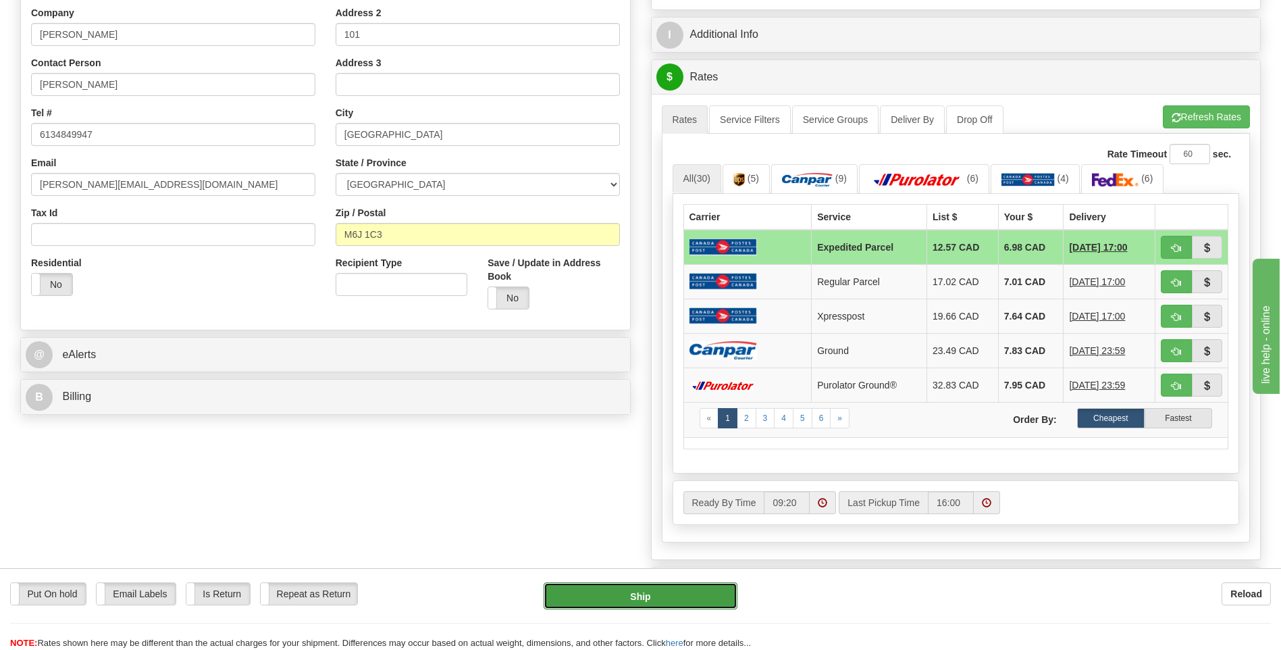
click at [656, 605] on button "Ship" at bounding box center [640, 595] width 193 height 27
type input "DOM.EP"
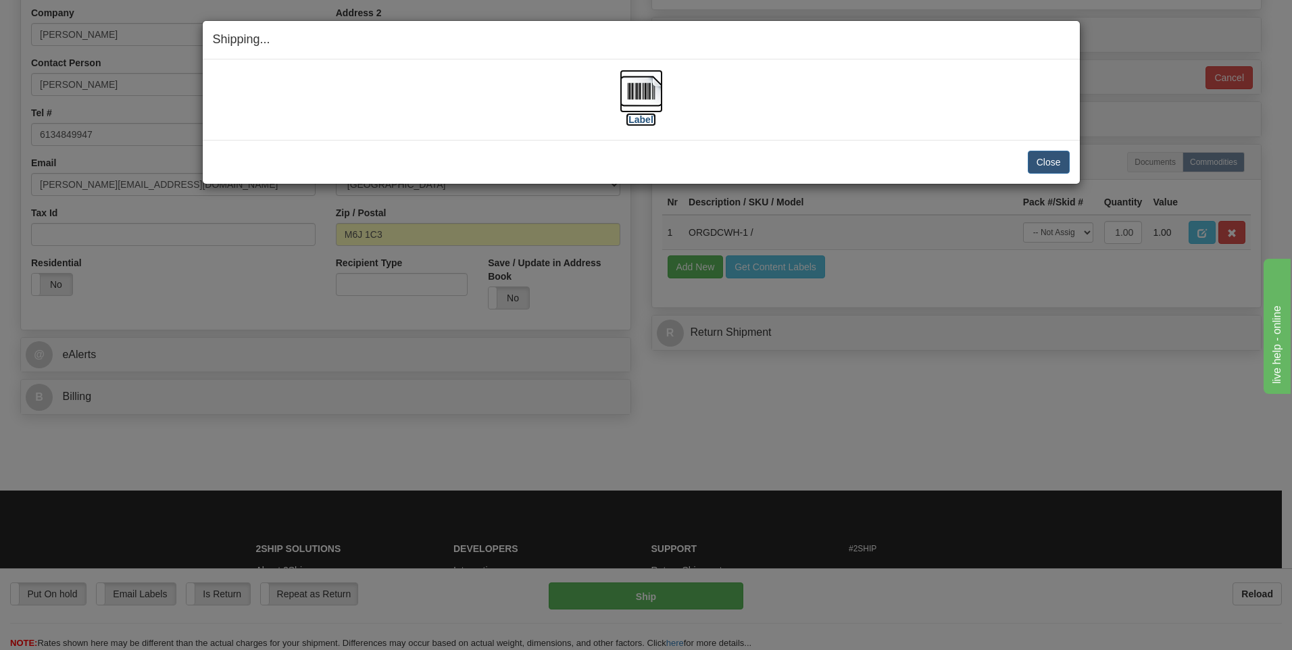
click at [638, 91] on img at bounding box center [640, 91] width 43 height 43
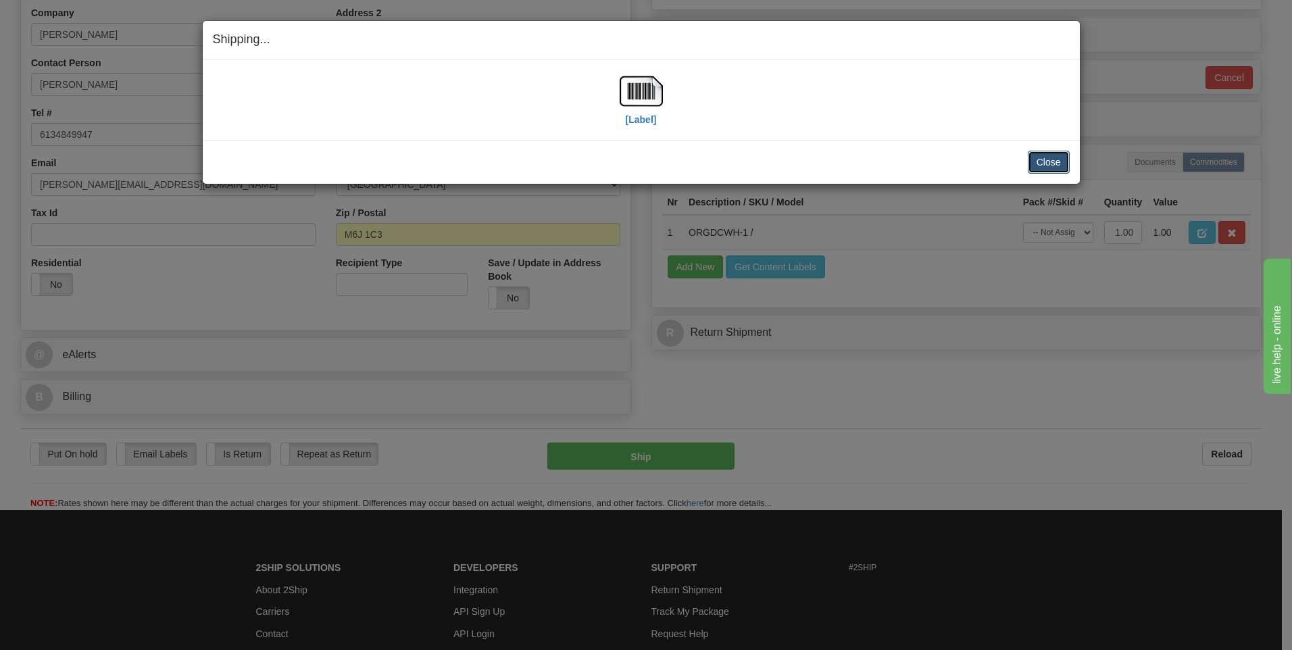
click at [1046, 159] on button "Close" at bounding box center [1048, 162] width 42 height 23
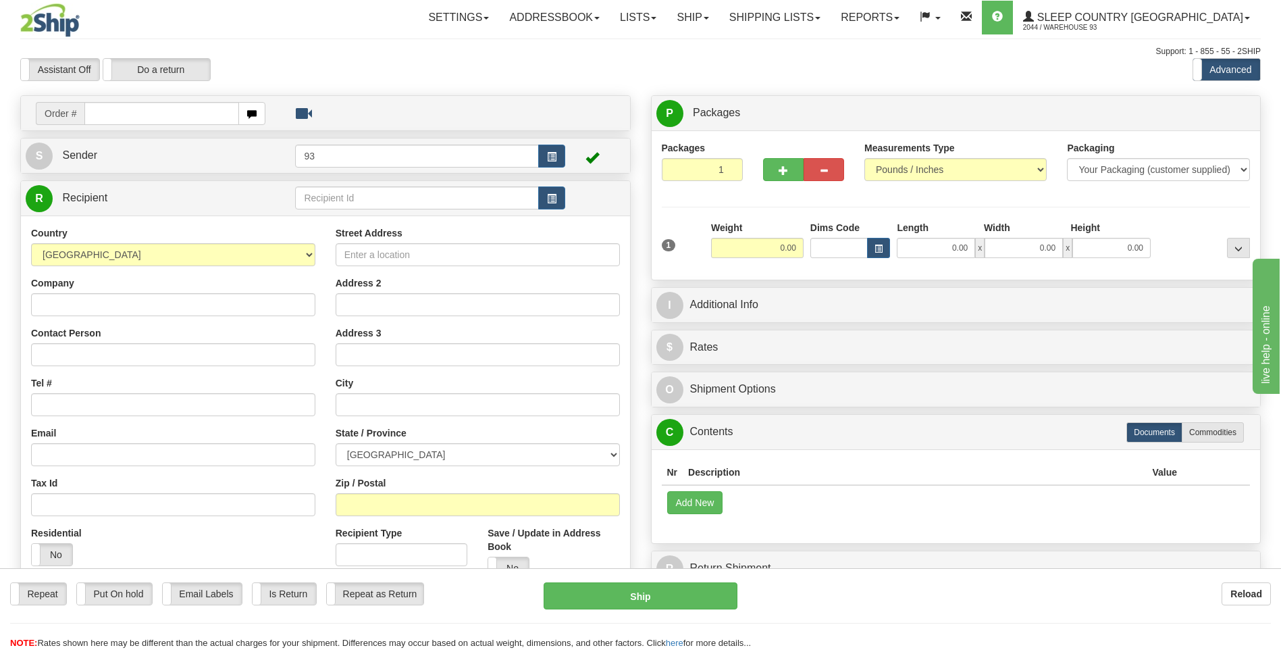
click at [151, 103] on input "text" at bounding box center [161, 113] width 154 height 23
type input "9000H990840"
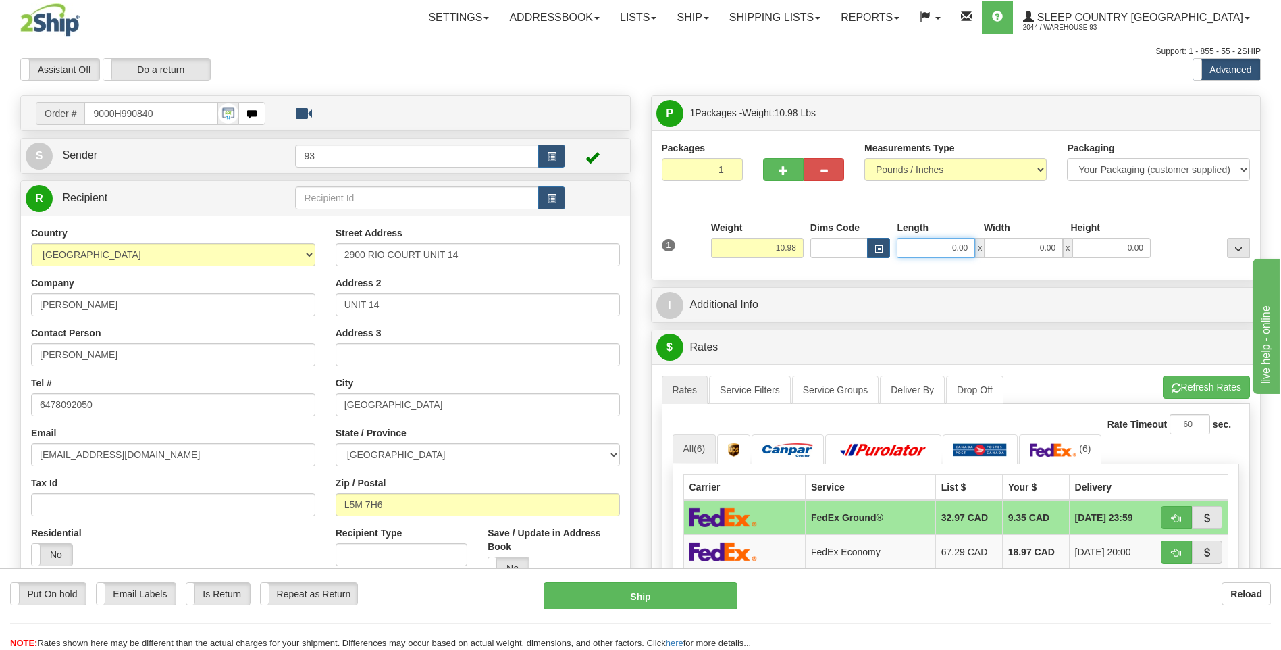
click at [917, 244] on input "0.00" at bounding box center [936, 248] width 78 height 20
type input "18.00"
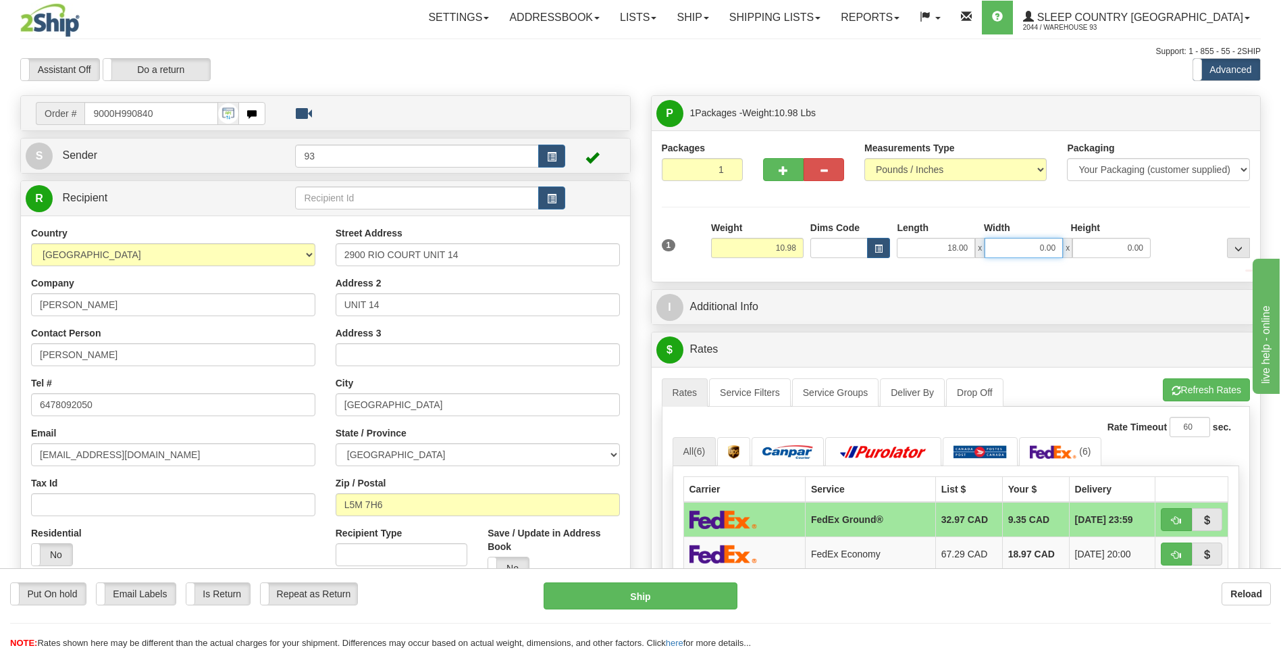
click at [1031, 251] on input "0.00" at bounding box center [1024, 248] width 78 height 20
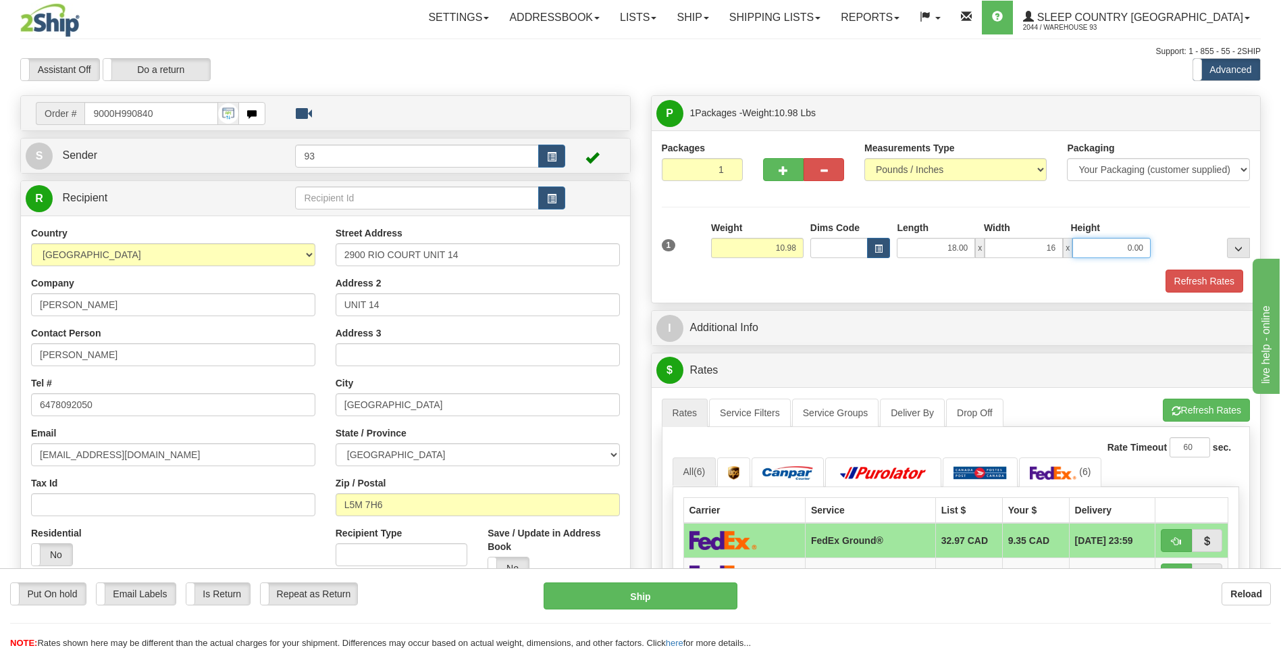
type input "16.00"
click at [1119, 248] on input "0.00" at bounding box center [1112, 248] width 78 height 20
type input "8.00"
click at [1200, 272] on button "Refresh Rates" at bounding box center [1205, 281] width 78 height 23
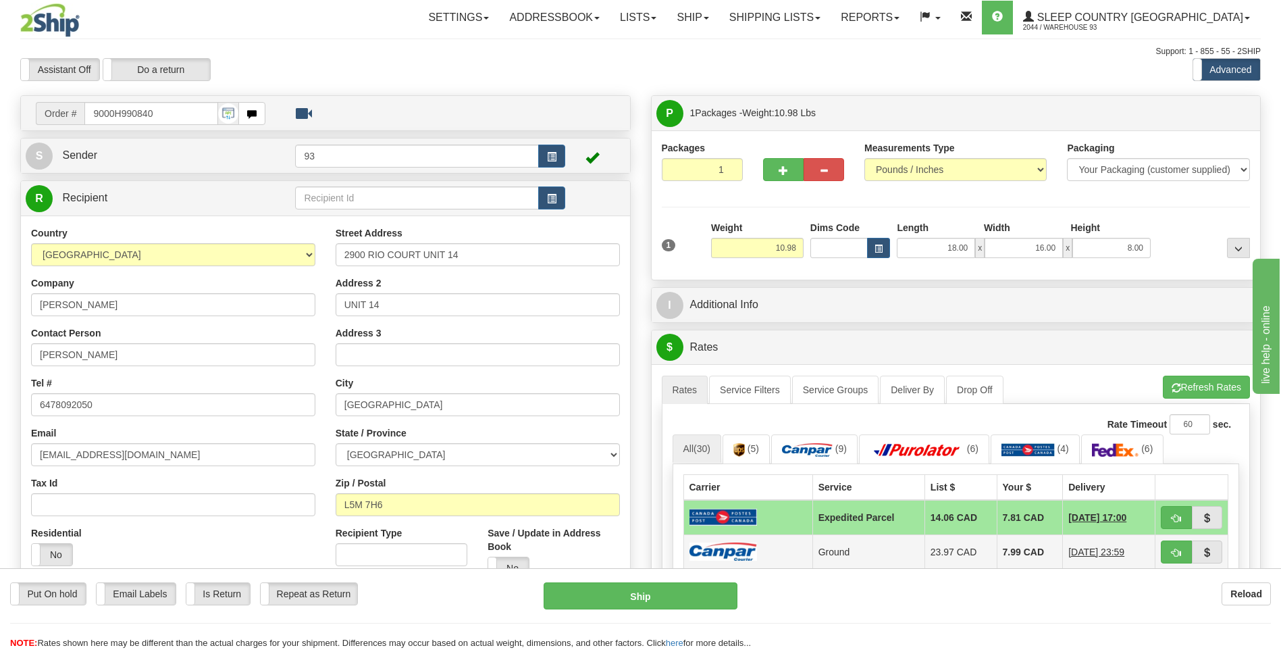
click at [749, 542] on img at bounding box center [724, 551] width 68 height 18
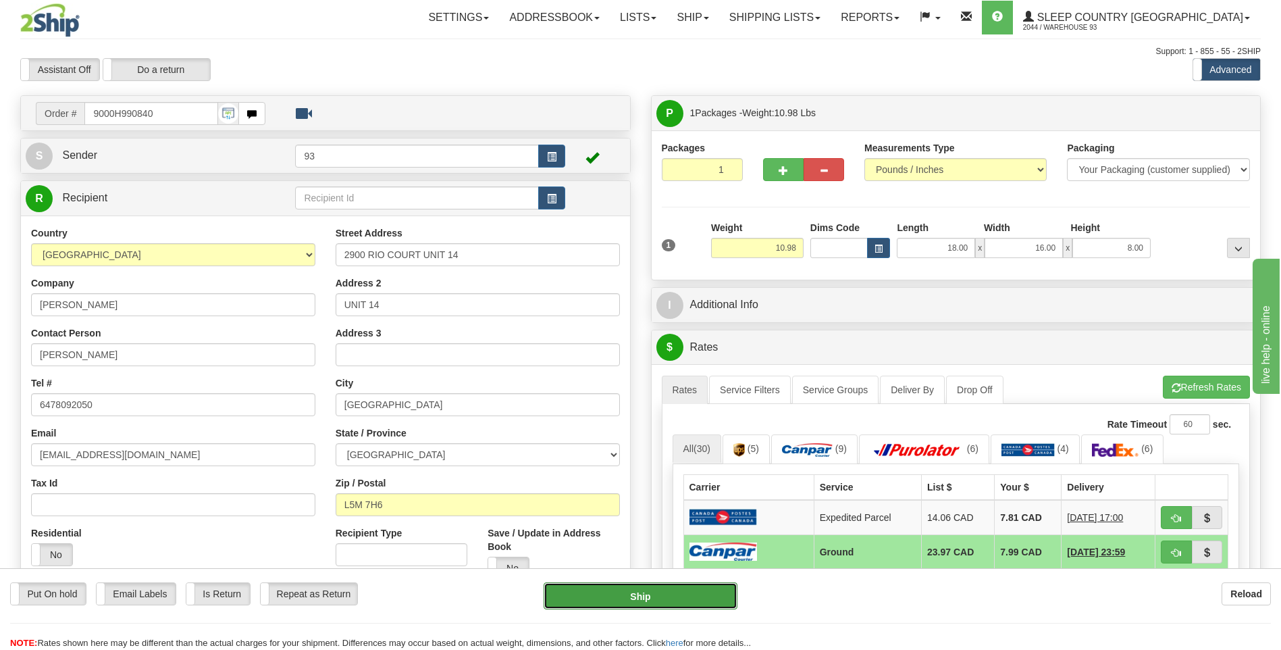
click at [705, 597] on button "Ship" at bounding box center [640, 595] width 193 height 27
type input "1"
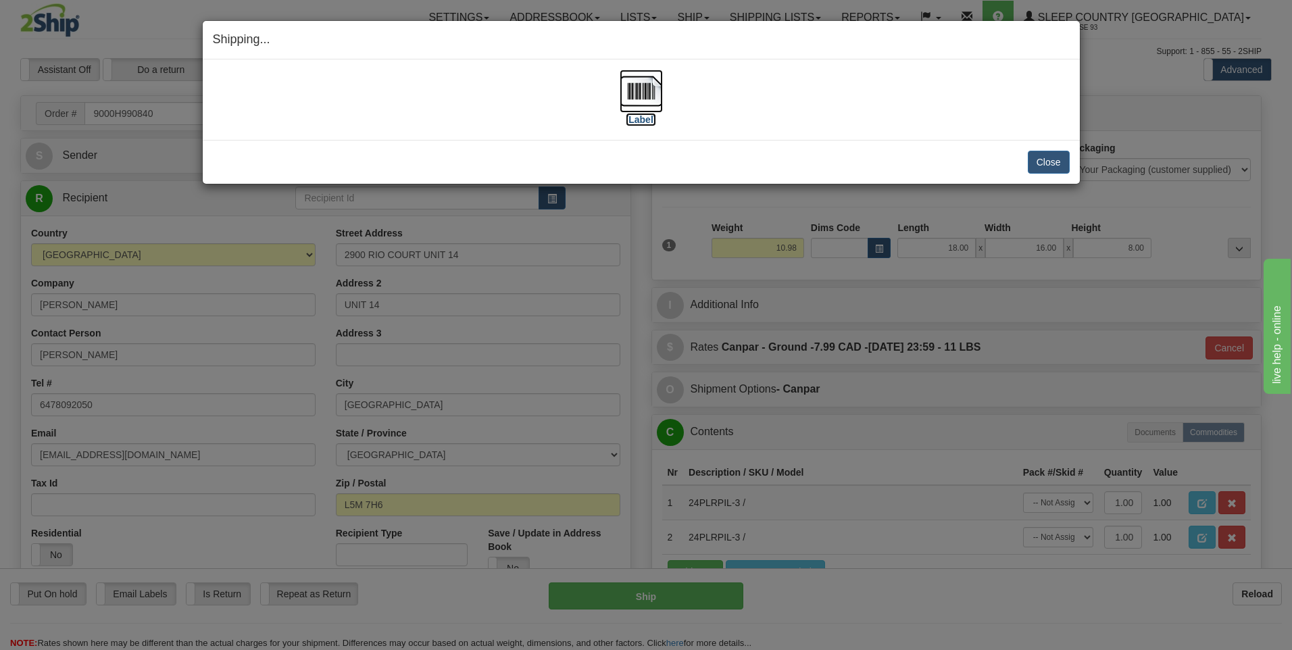
click at [644, 96] on img at bounding box center [640, 91] width 43 height 43
click at [1059, 165] on button "Close" at bounding box center [1048, 162] width 42 height 23
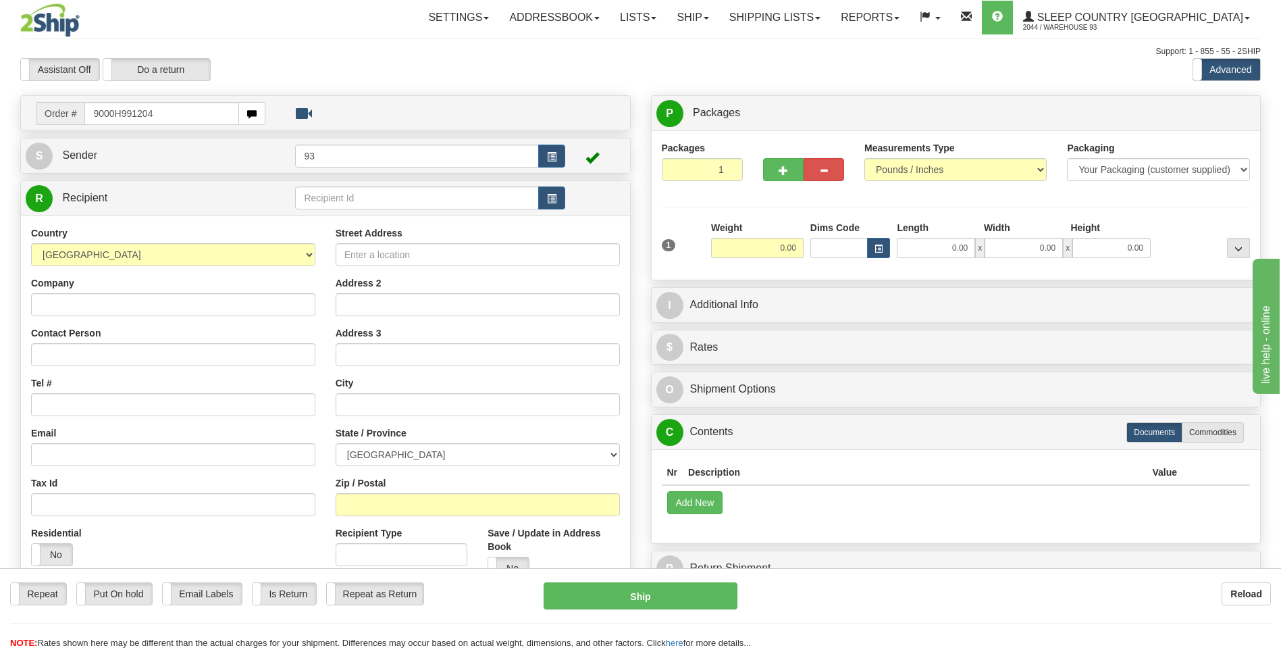
type input "9000H991204"
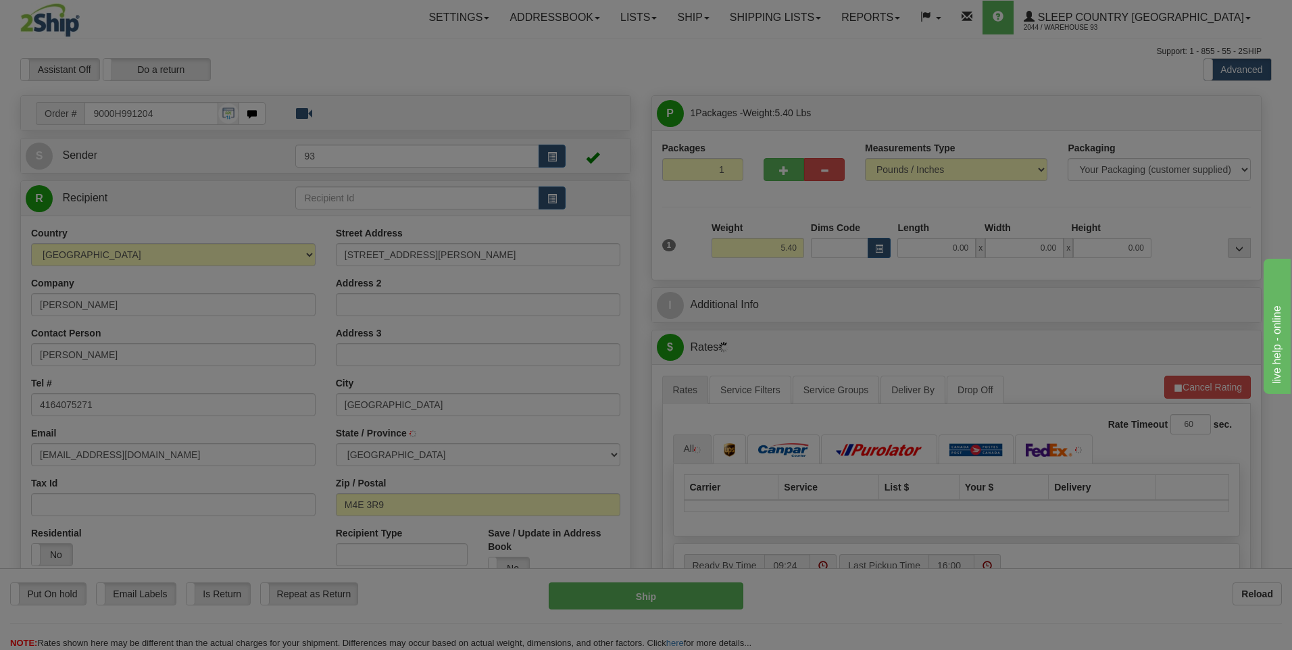
type input "[GEOGRAPHIC_DATA]"
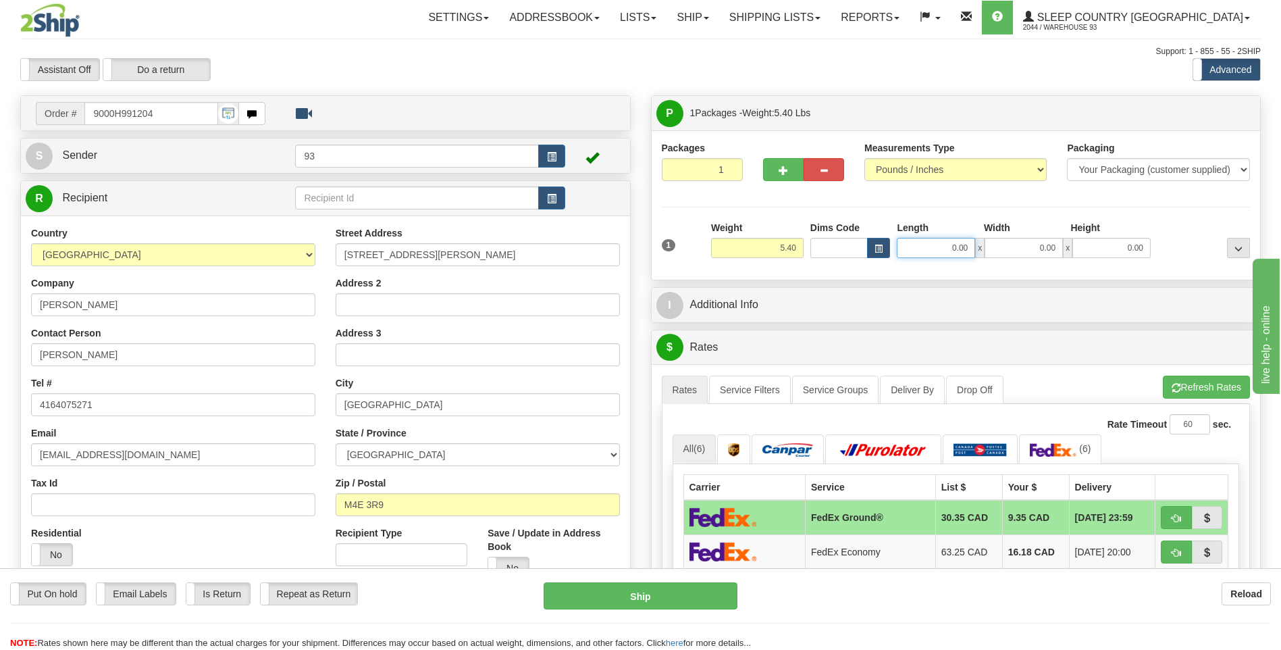
click at [953, 253] on input "0.00" at bounding box center [936, 248] width 78 height 20
type input "12.00"
click at [1042, 248] on input "0.00" at bounding box center [1024, 248] width 78 height 20
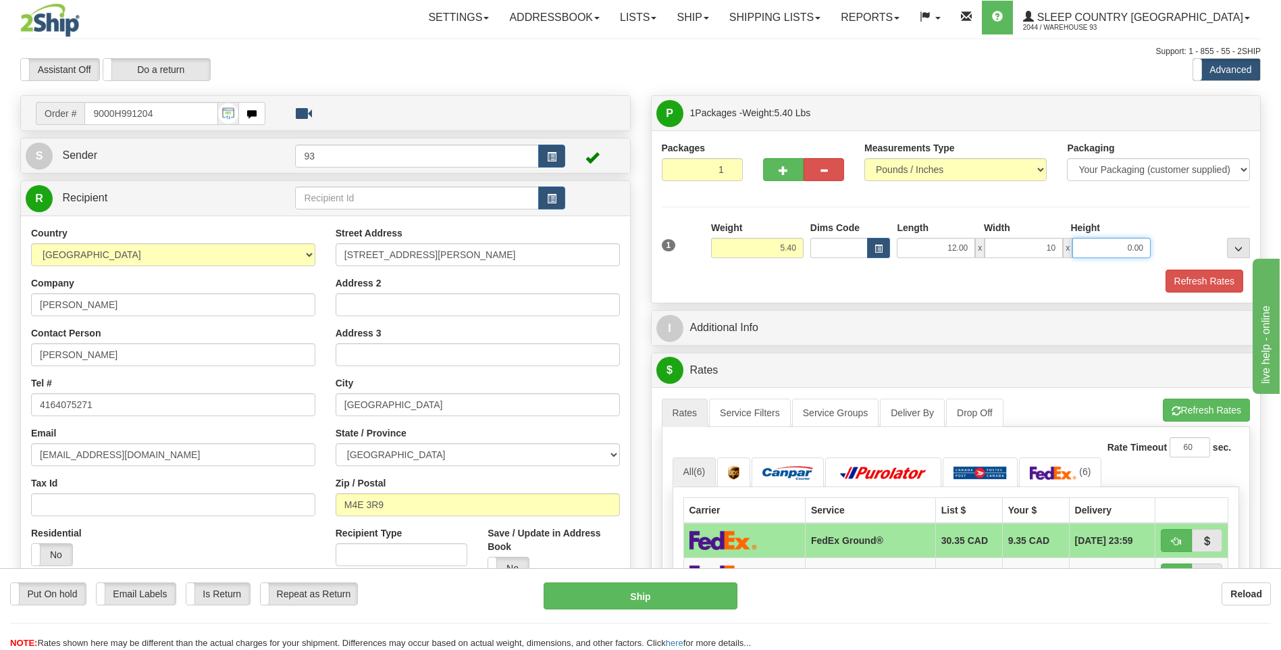
type input "10.00"
click at [1134, 253] on input "0.00" at bounding box center [1112, 248] width 78 height 20
type input "3.00"
click at [1217, 276] on button "Refresh Rates" at bounding box center [1205, 281] width 78 height 23
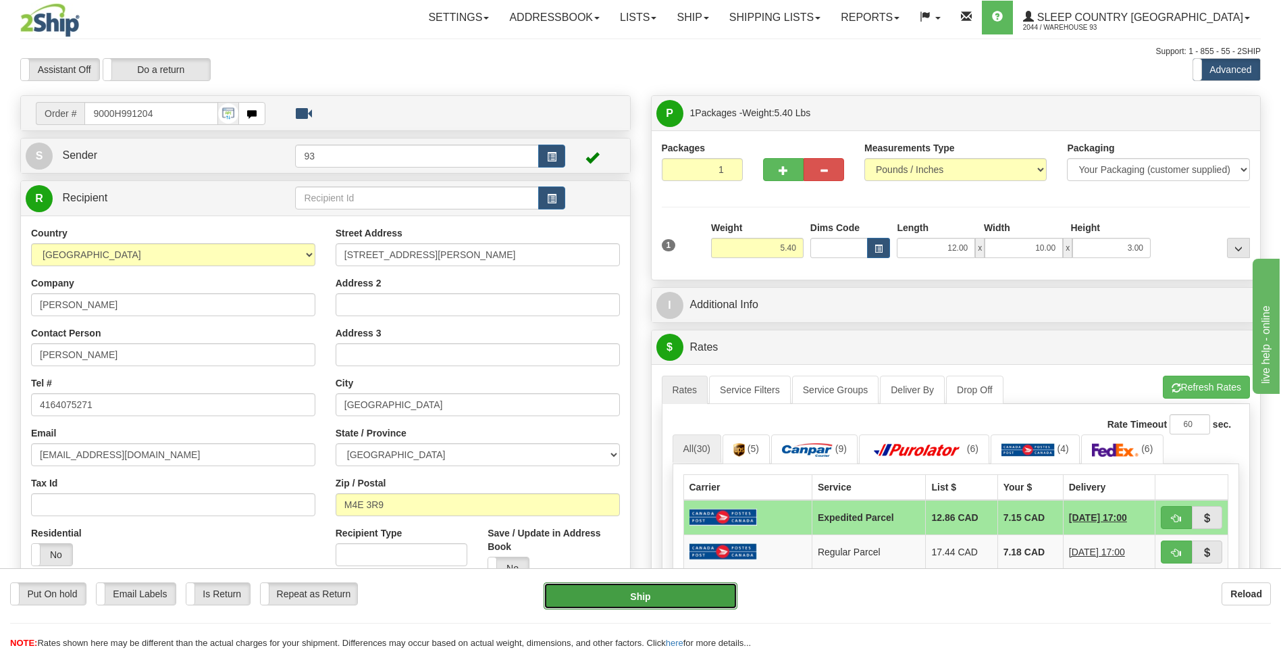
click at [693, 594] on button "Ship" at bounding box center [640, 595] width 193 height 27
type input "DOM.EP"
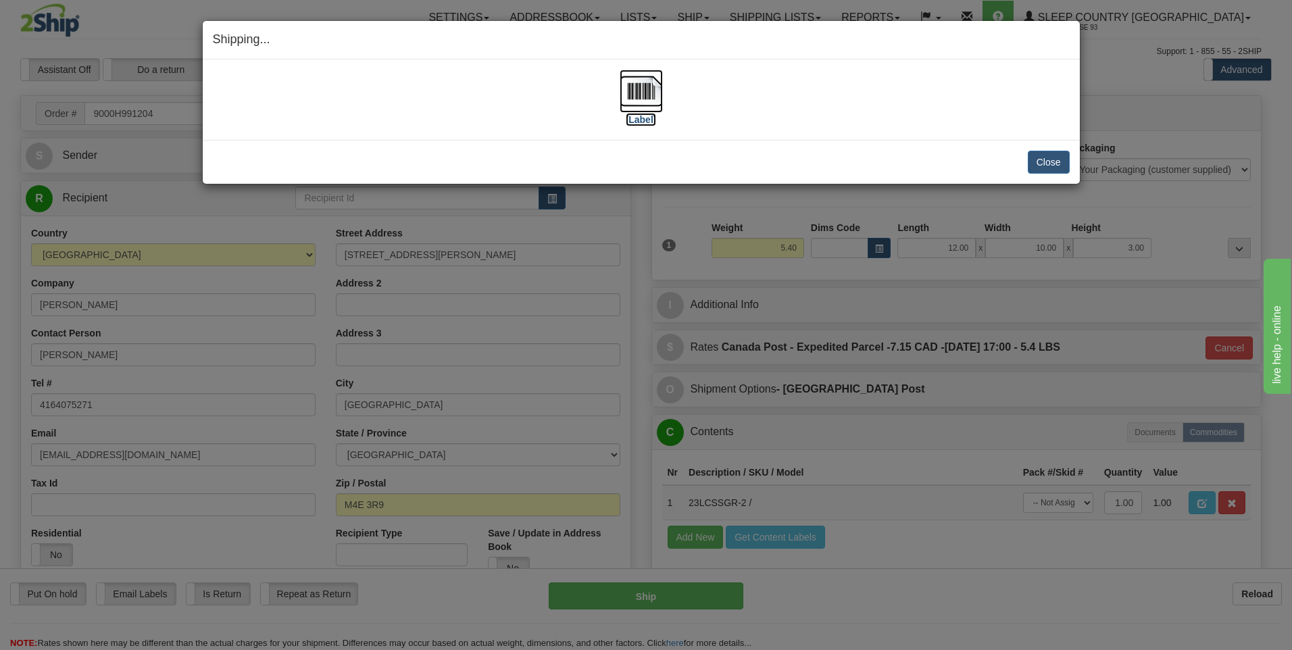
click at [636, 88] on img at bounding box center [640, 91] width 43 height 43
click at [1037, 159] on button "Close" at bounding box center [1048, 162] width 42 height 23
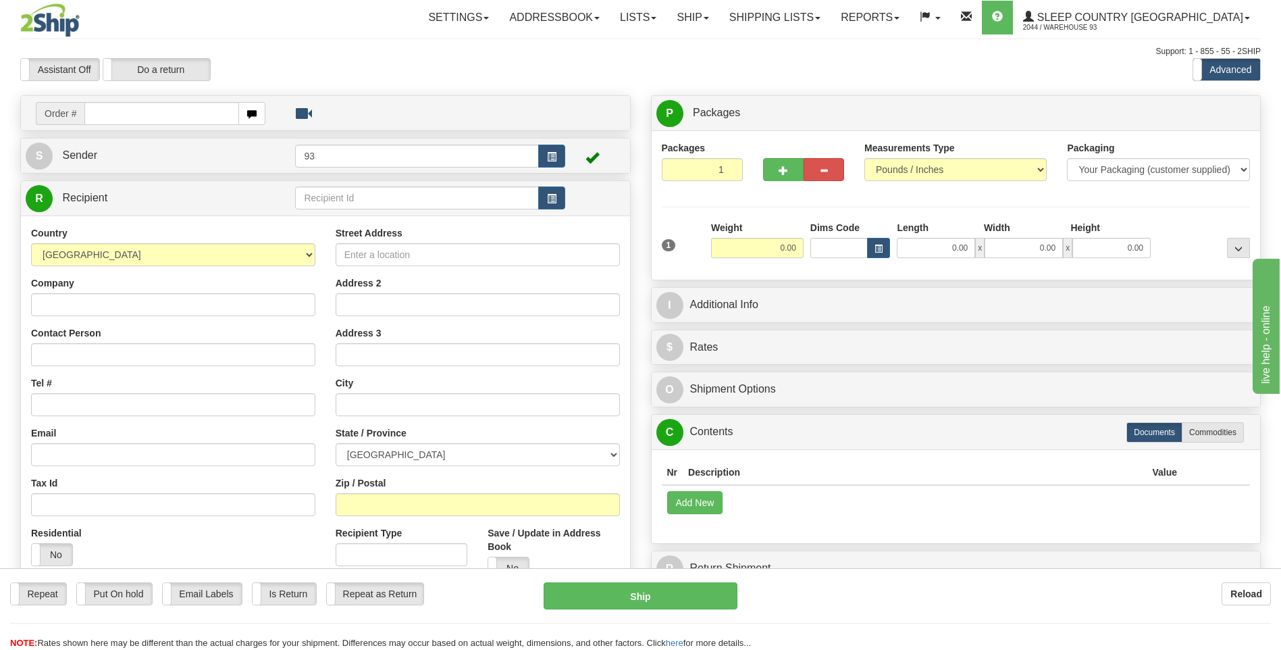
click at [124, 115] on input "text" at bounding box center [161, 113] width 154 height 23
type input "9000H991341"
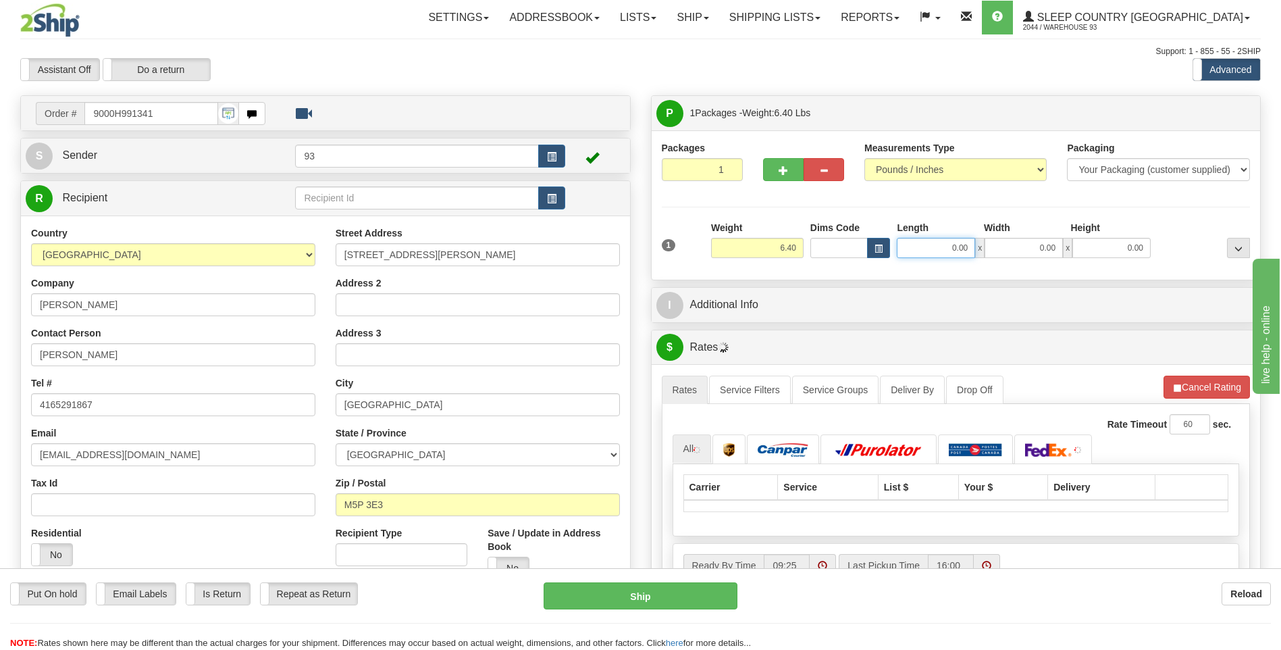
click at [934, 244] on input "0.00" at bounding box center [936, 248] width 78 height 20
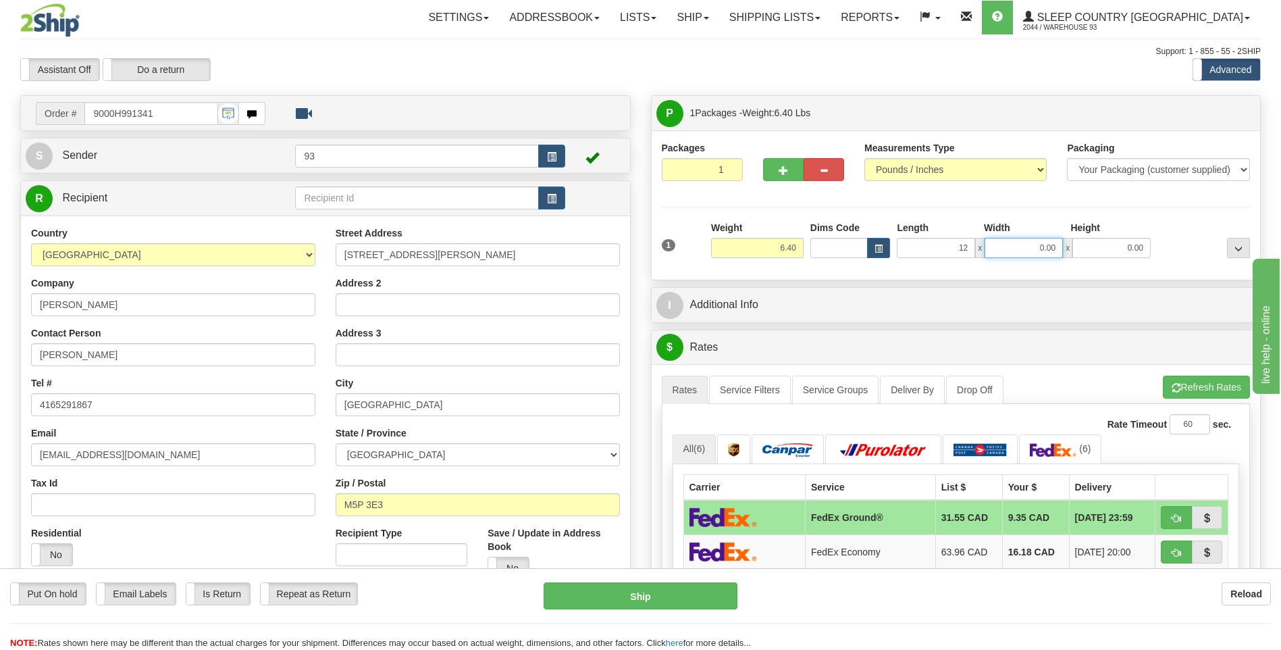
type input "12.00"
click at [1024, 246] on input "0.00" at bounding box center [1024, 248] width 78 height 20
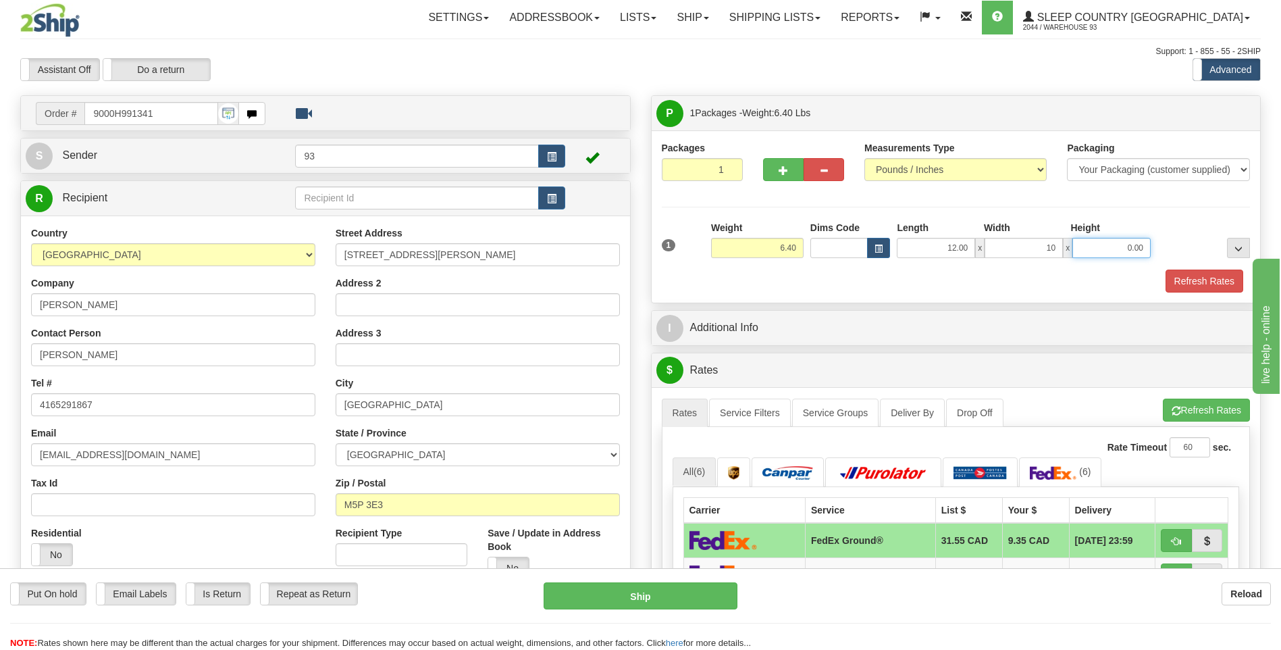
type input "10.00"
click at [1121, 250] on input "0.00" at bounding box center [1112, 248] width 78 height 20
type input "5.00"
click at [1225, 272] on button "Refresh Rates" at bounding box center [1205, 281] width 78 height 23
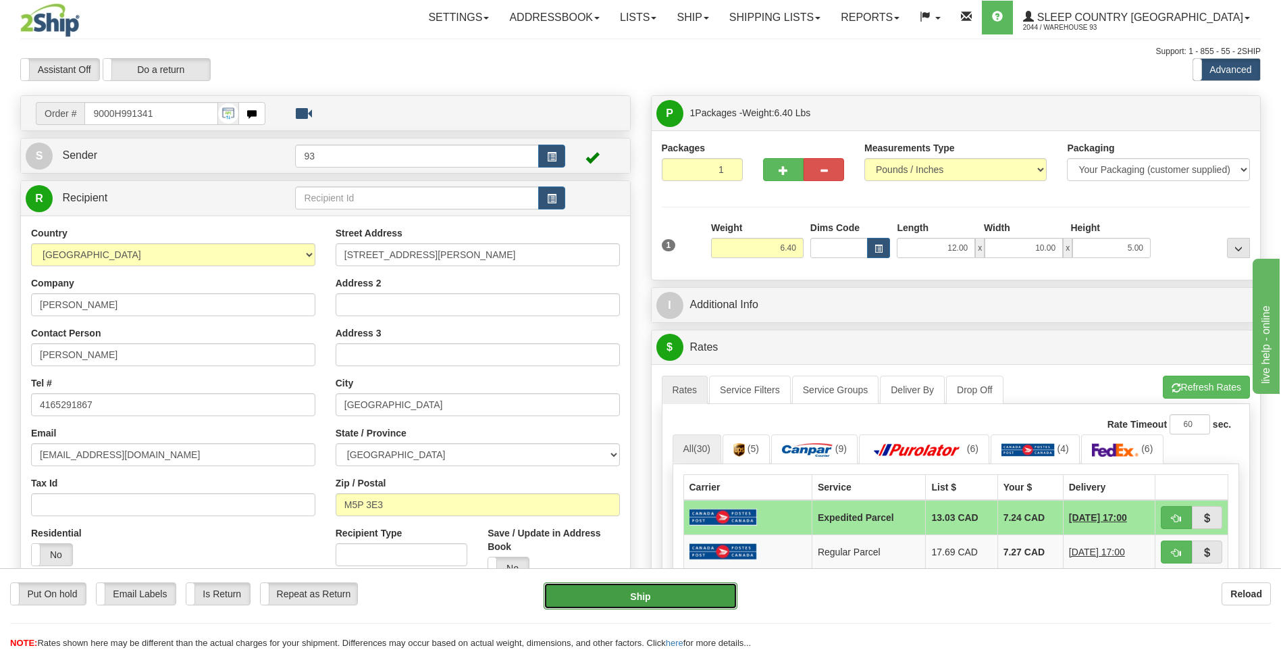
click at [690, 590] on button "Ship" at bounding box center [640, 595] width 193 height 27
type input "DOM.EP"
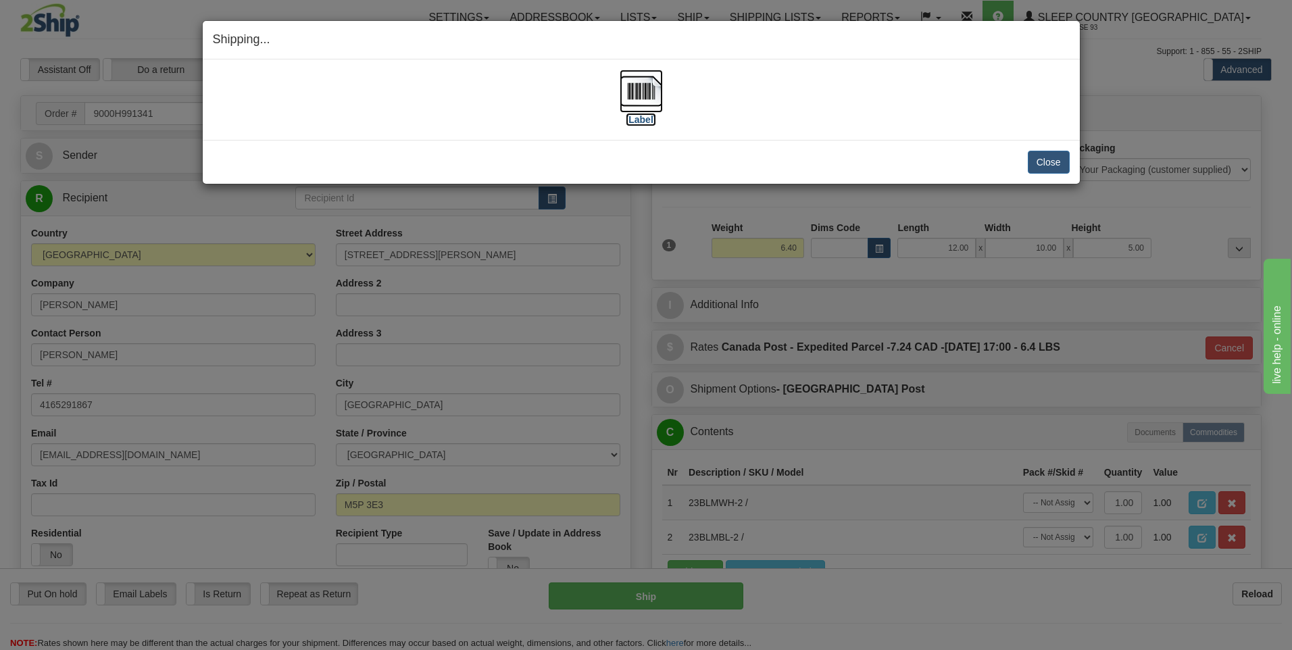
click at [651, 85] on img at bounding box center [640, 91] width 43 height 43
click at [1045, 157] on button "Close" at bounding box center [1048, 162] width 42 height 23
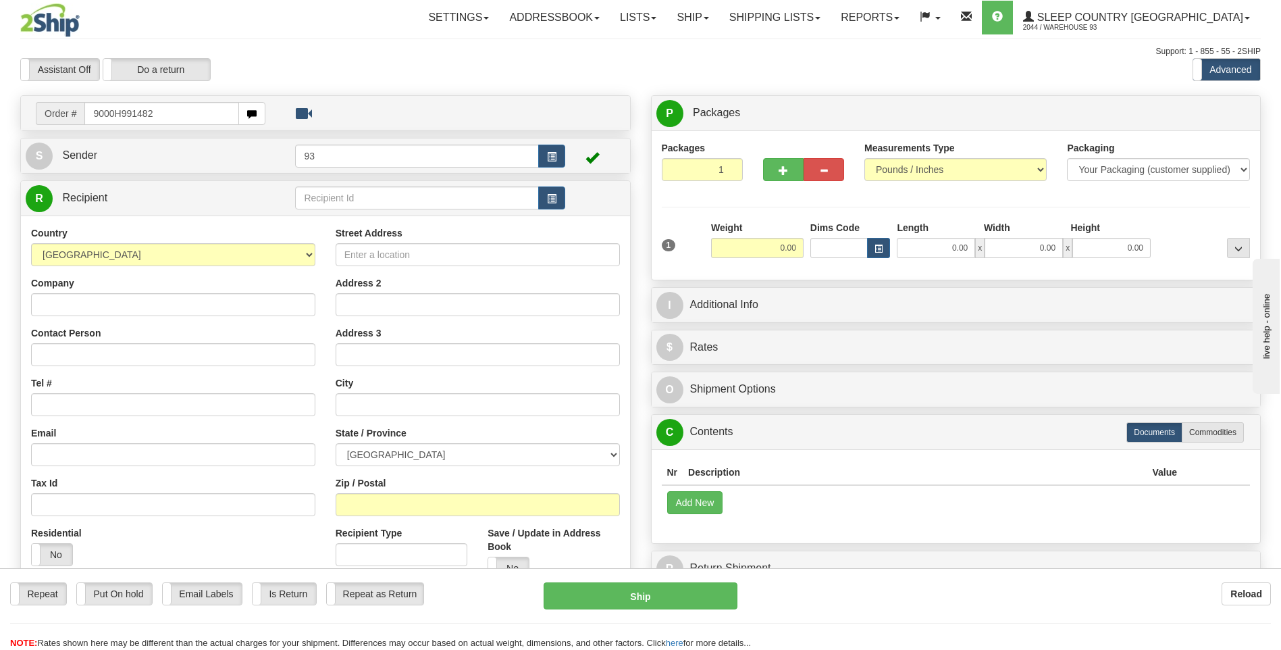
type input "9000H991482"
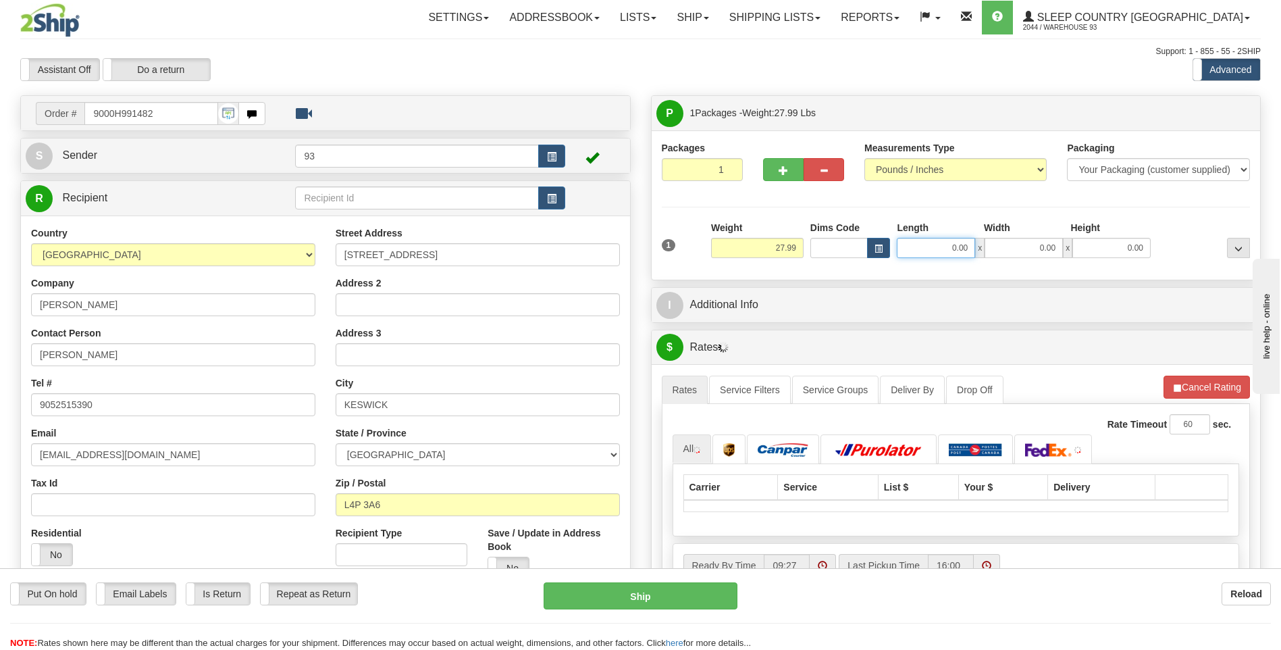
click at [935, 244] on input "0.00" at bounding box center [936, 248] width 78 height 20
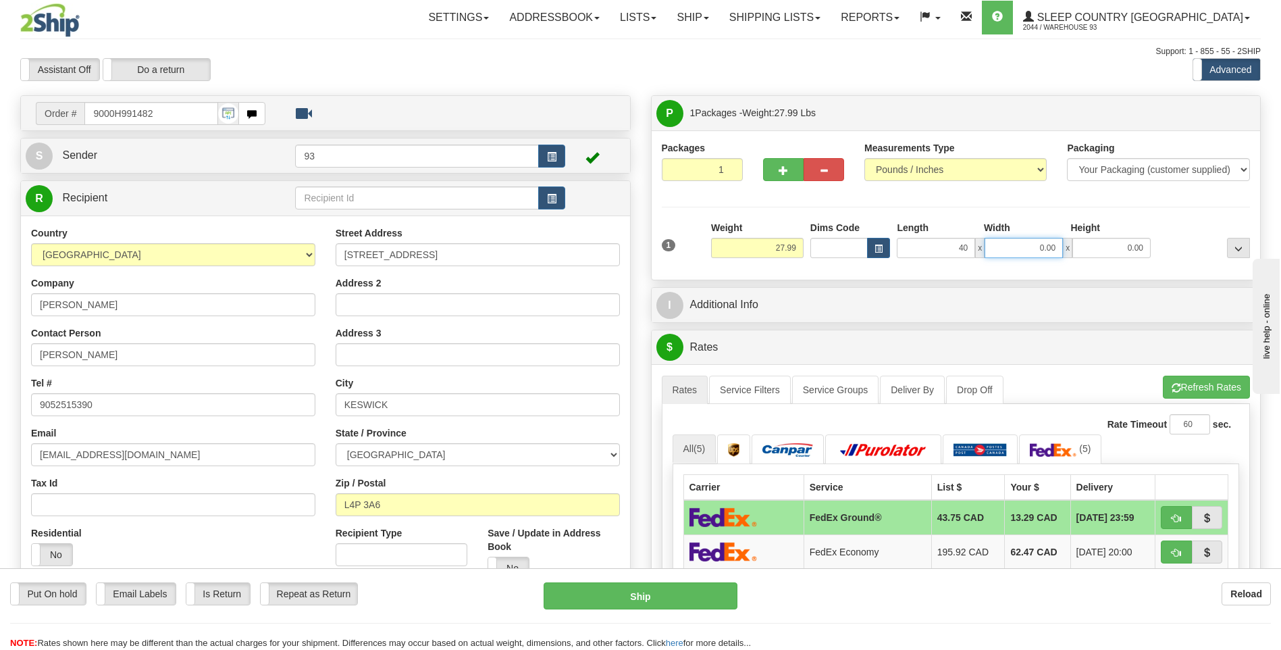
type input "40.00"
click at [1034, 252] on input "0.00" at bounding box center [1024, 248] width 78 height 20
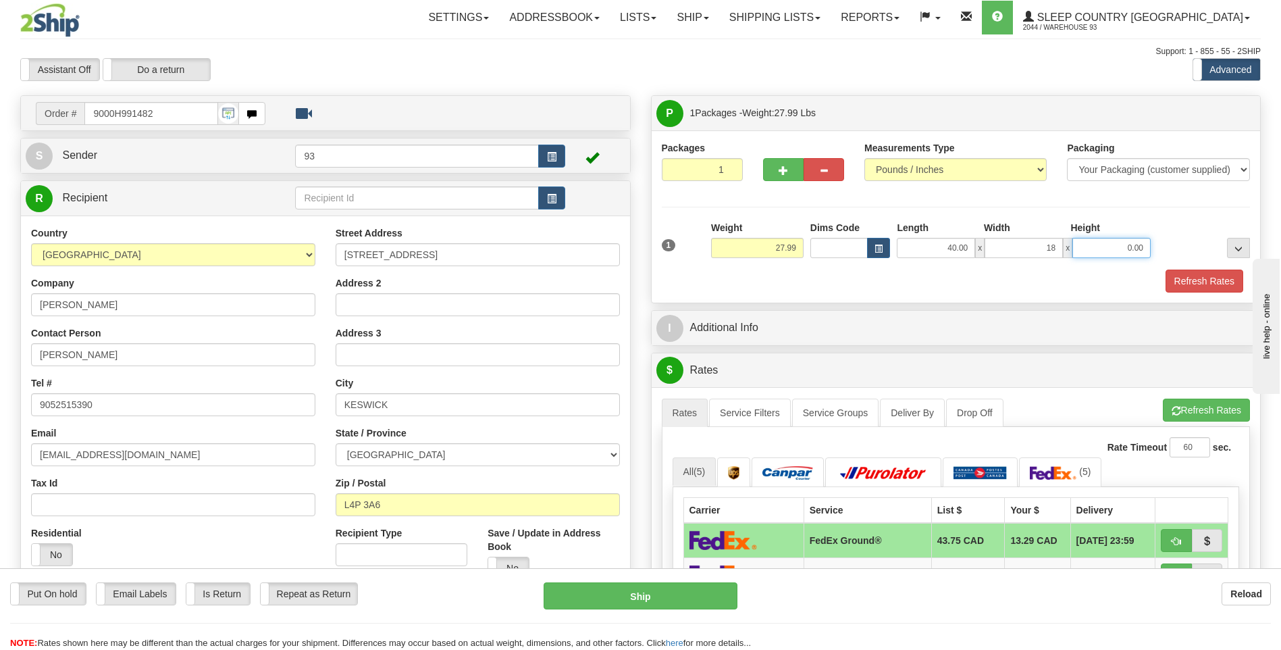
type input "18.00"
click at [1115, 242] on input "0.00" at bounding box center [1112, 248] width 78 height 20
type input "18.00"
click at [1194, 274] on button "Refresh Rates" at bounding box center [1205, 281] width 78 height 23
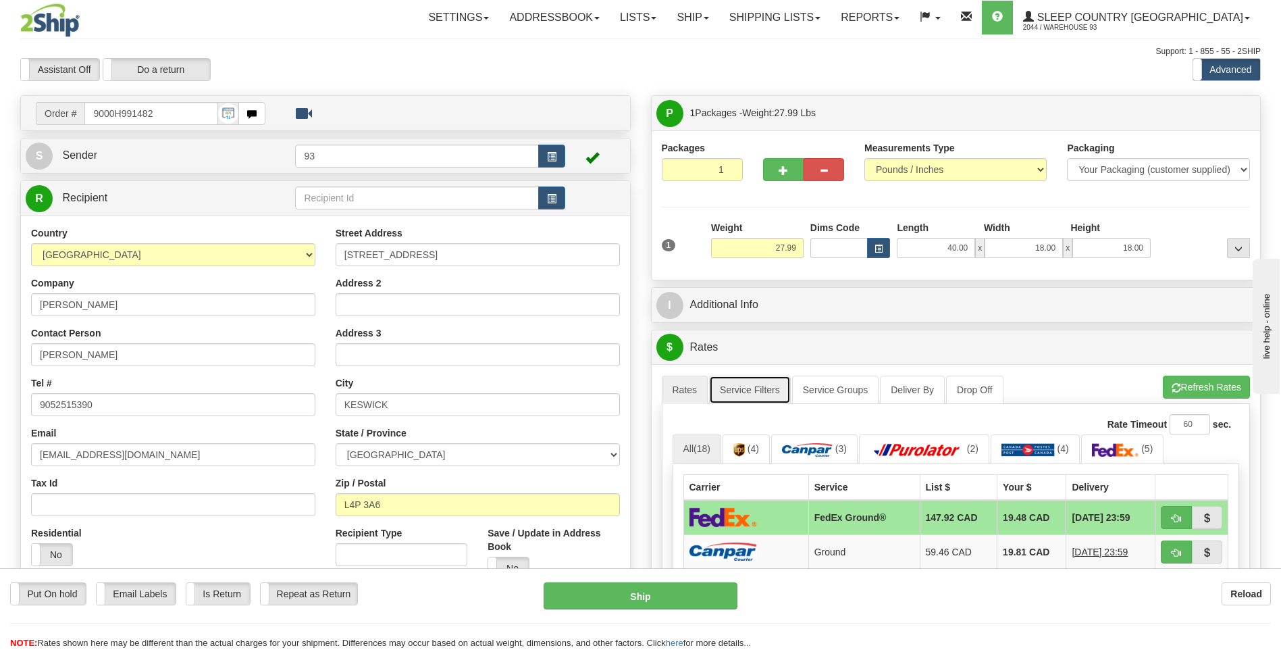
click at [747, 394] on link "Service Filters" at bounding box center [750, 390] width 82 height 28
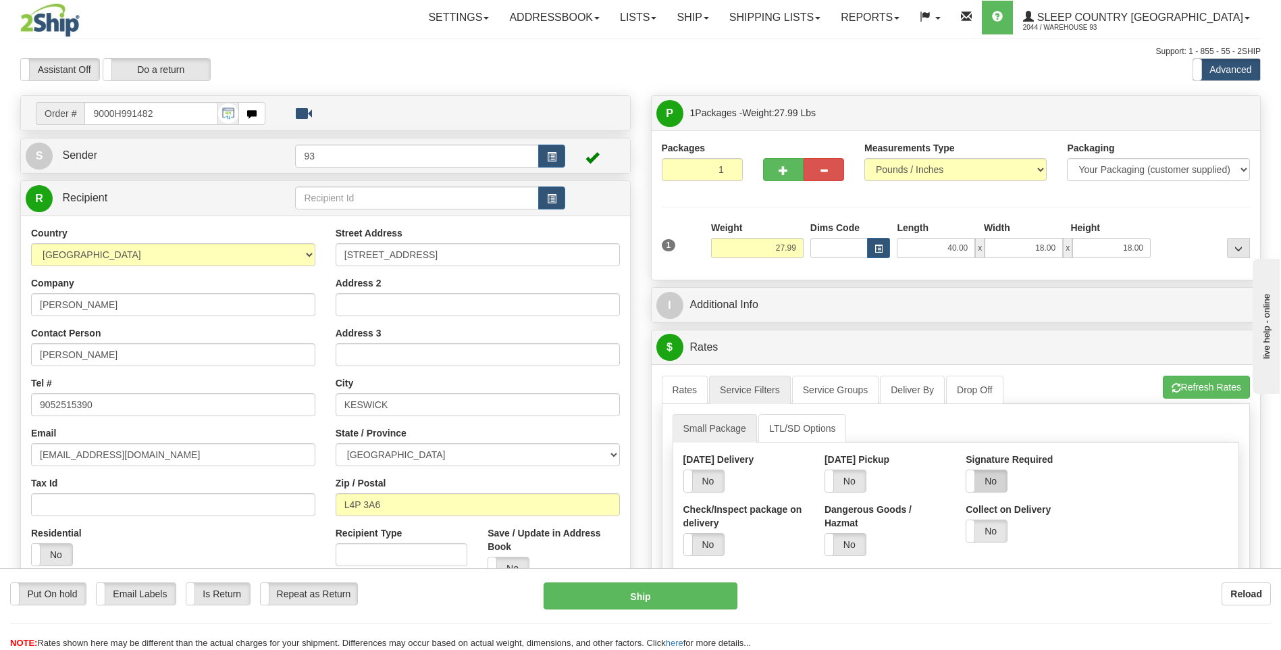
click at [999, 482] on label "No" at bounding box center [987, 481] width 41 height 22
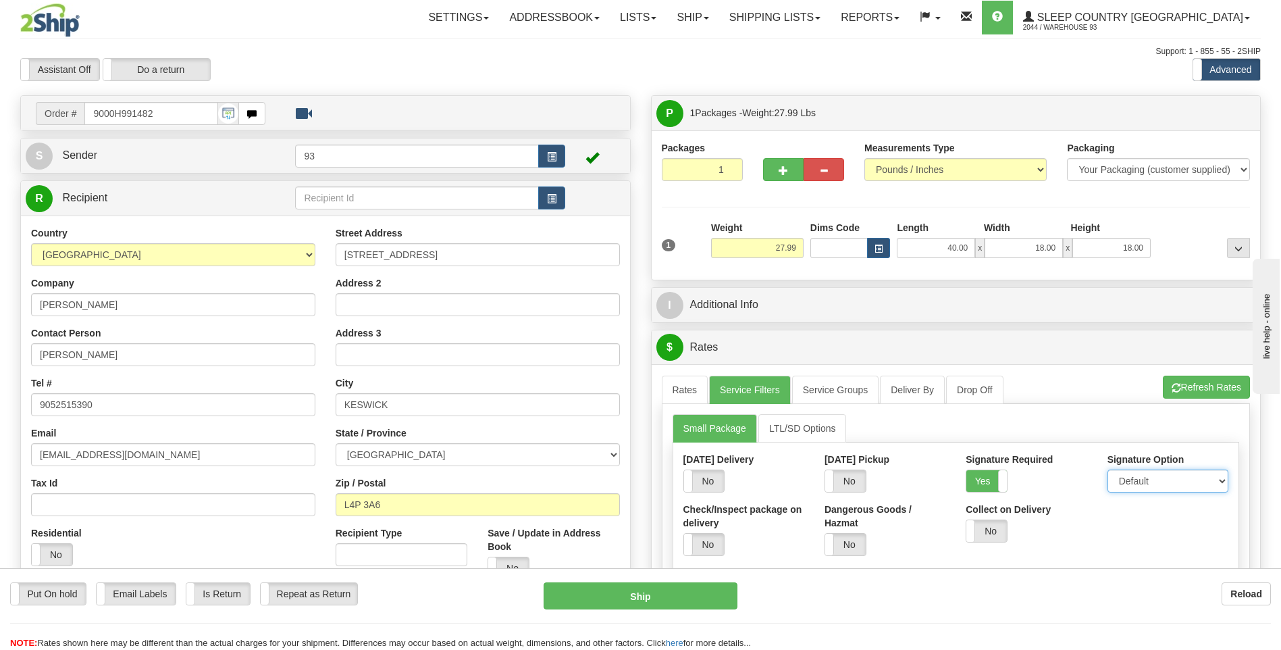
click at [1126, 484] on select "Default Adult Direct Indirect No Signature Required" at bounding box center [1168, 481] width 121 height 23
select select "1"
click at [1108, 470] on select "Default Adult Direct Indirect No Signature Required" at bounding box center [1168, 481] width 121 height 23
click at [679, 393] on link "Rates" at bounding box center [685, 390] width 47 height 28
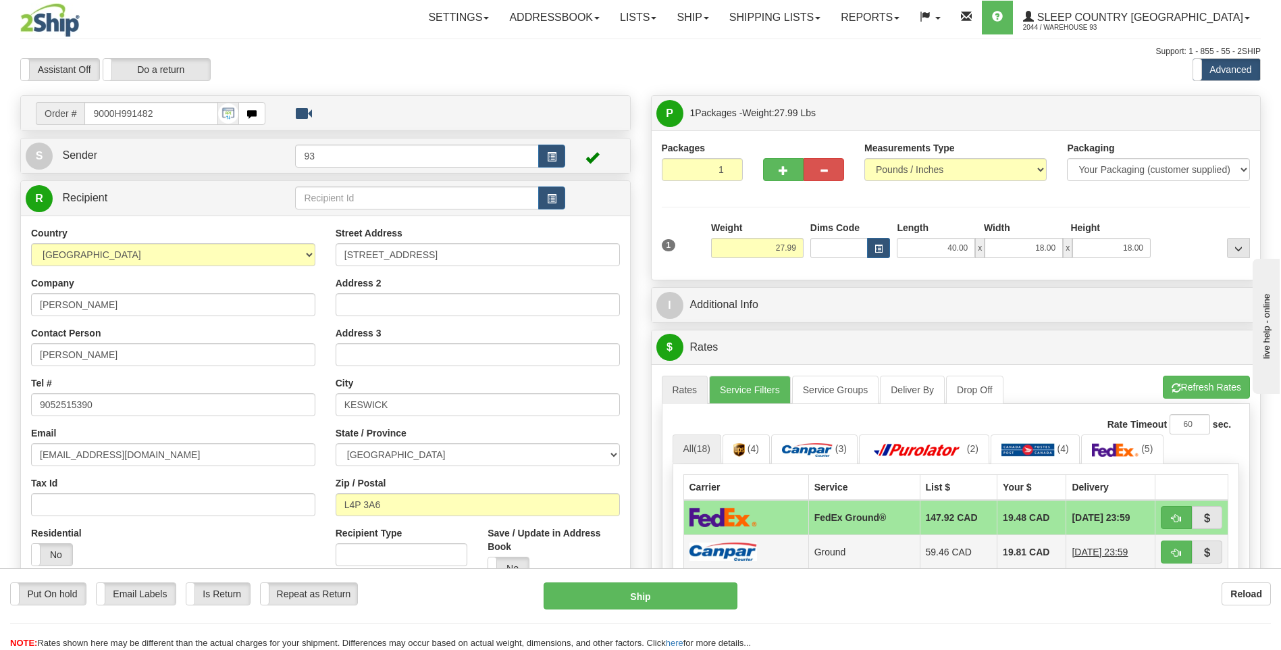
click at [794, 553] on td at bounding box center [746, 551] width 125 height 34
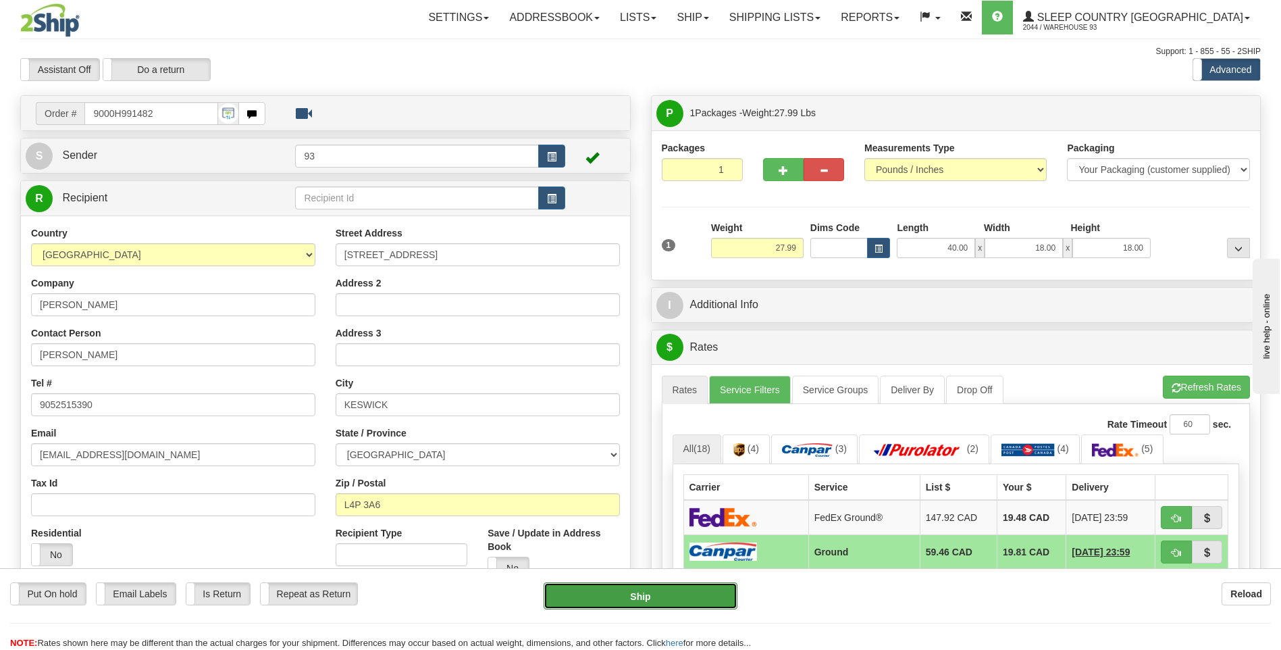
click at [658, 591] on button "Ship" at bounding box center [640, 595] width 193 height 27
type input "1"
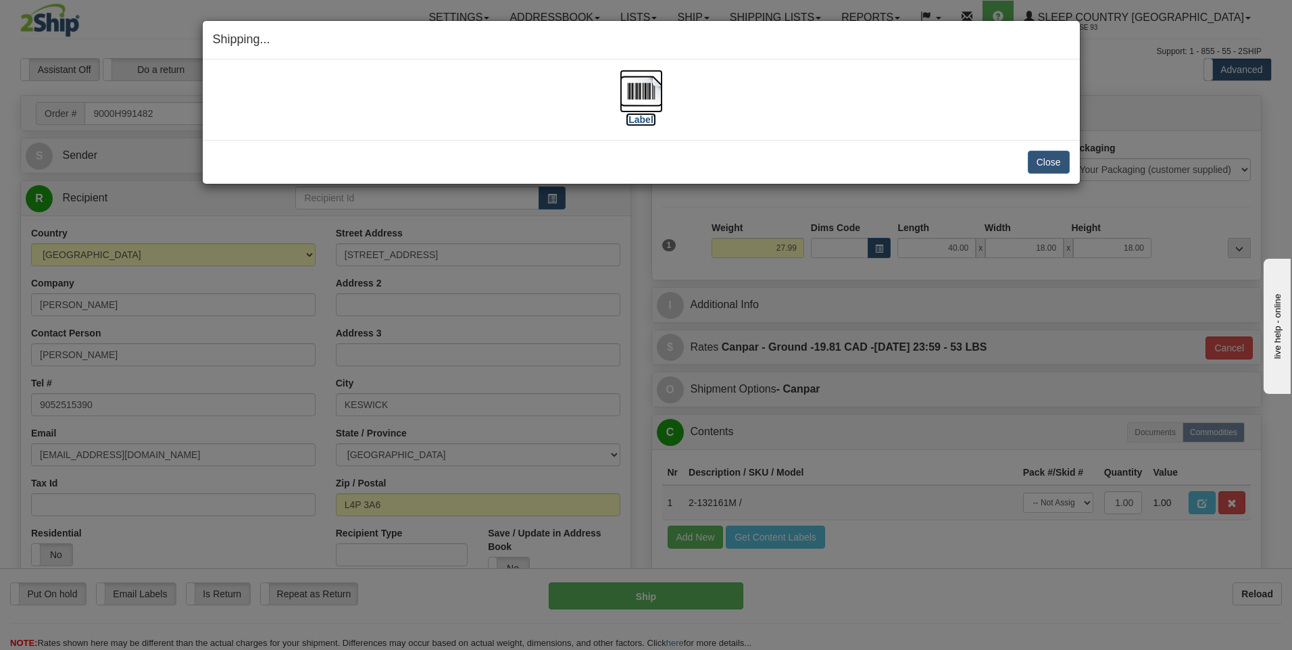
click at [641, 98] on img at bounding box center [640, 91] width 43 height 43
click at [1052, 159] on button "Close" at bounding box center [1048, 162] width 42 height 23
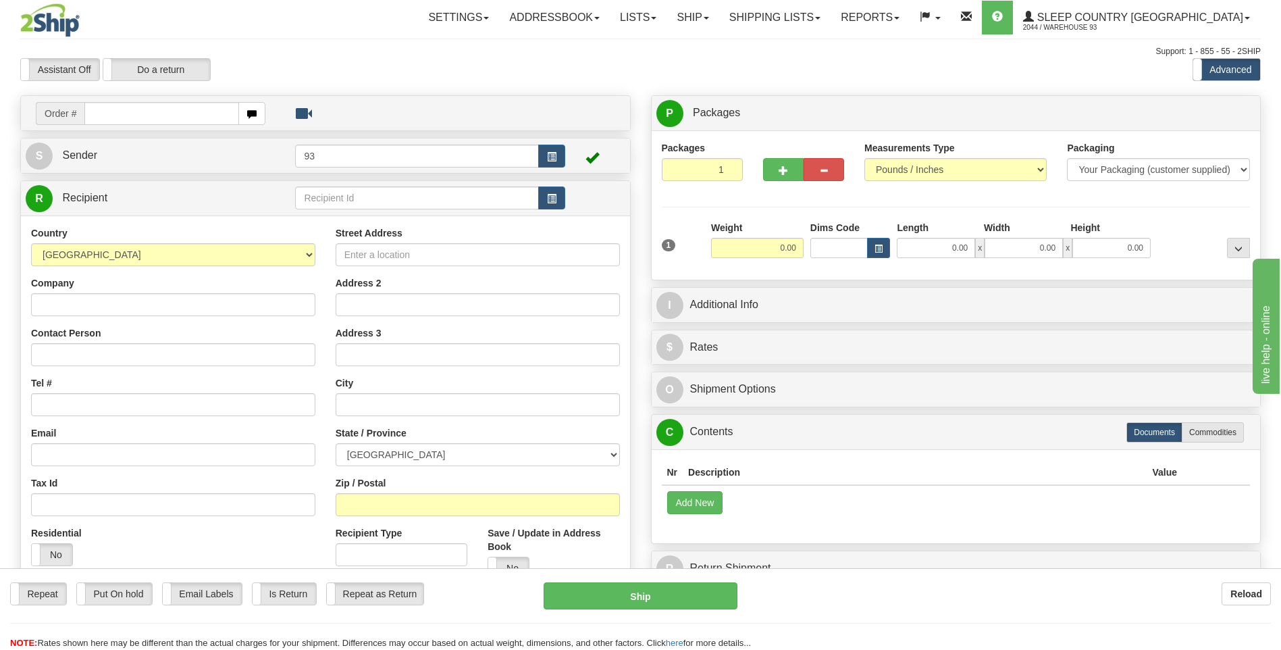
click at [120, 117] on input "text" at bounding box center [161, 113] width 154 height 23
type input "9000H991697"
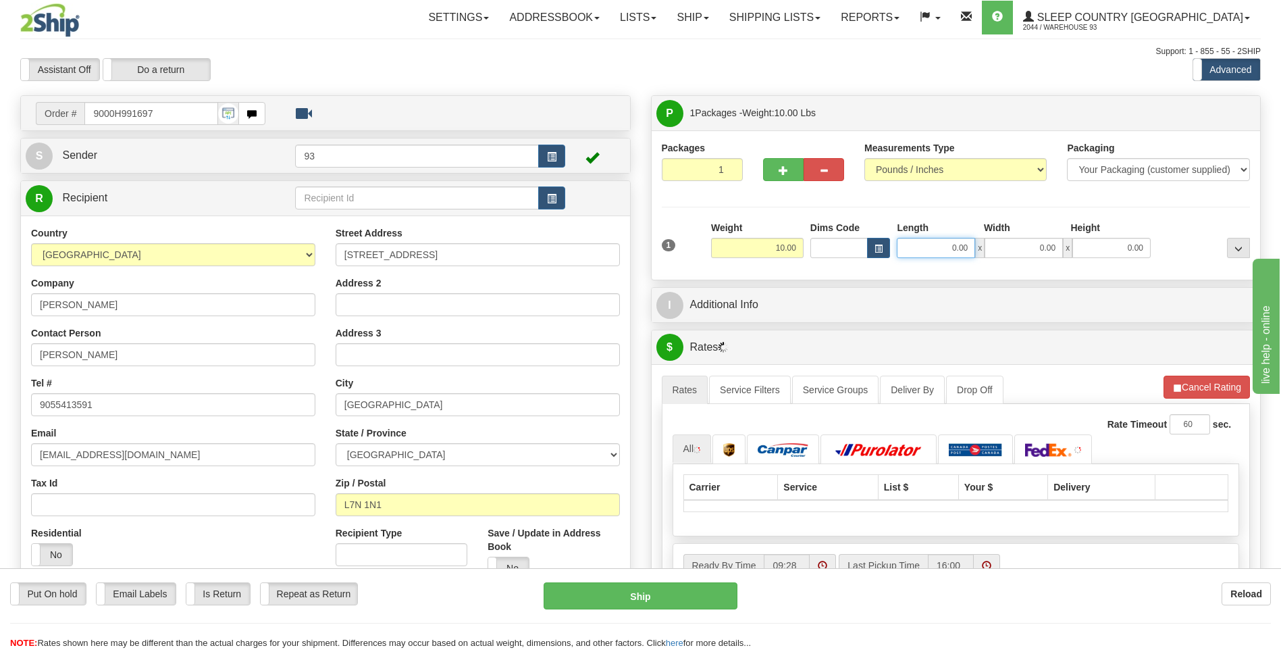
click at [947, 255] on input "0.00" at bounding box center [936, 248] width 78 height 20
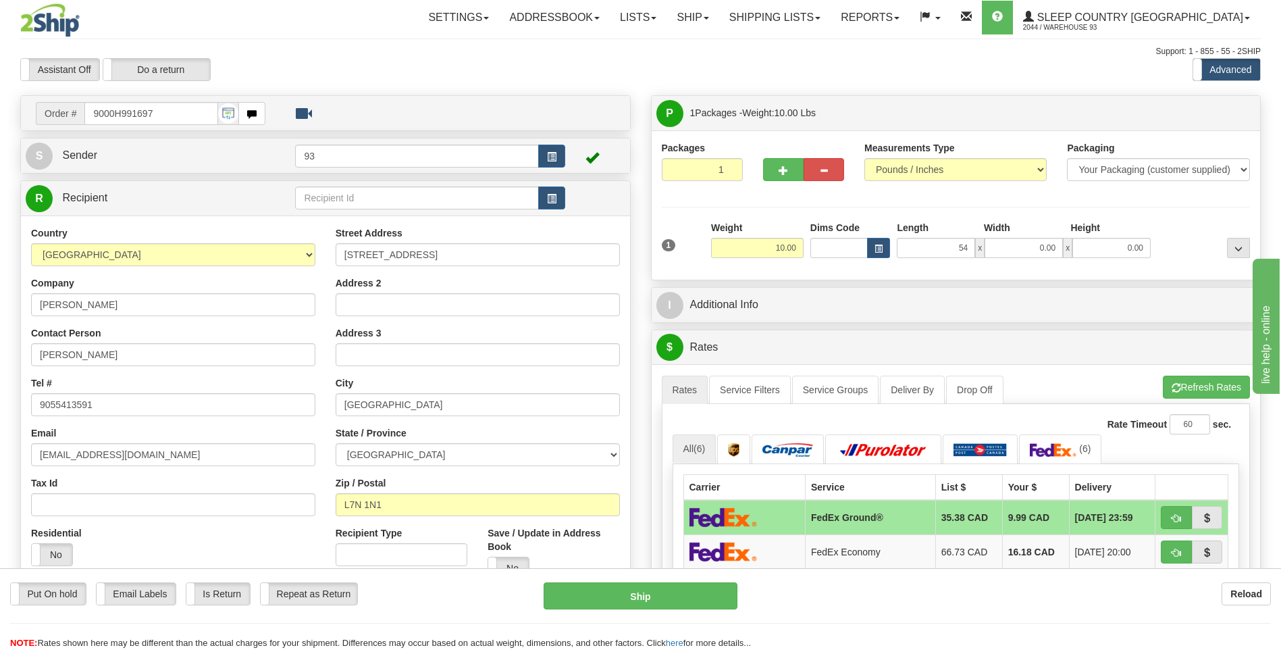
type input "54.00"
click at [1039, 236] on div "Width" at bounding box center [1024, 229] width 87 height 17
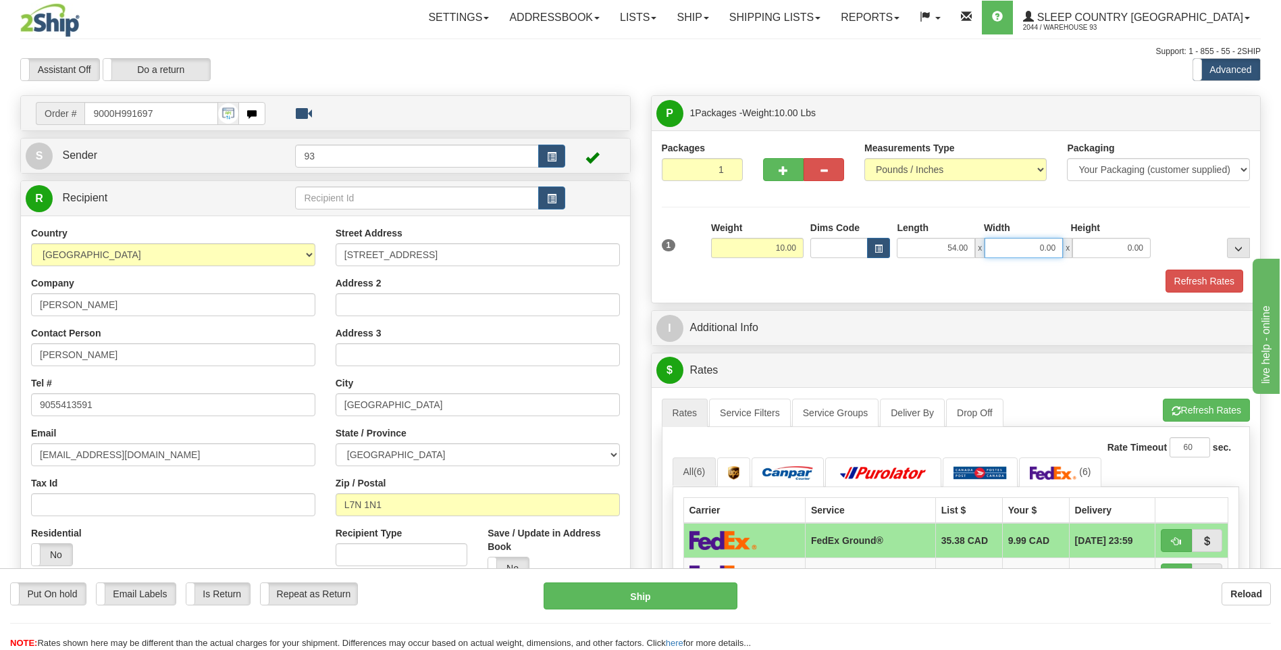
click at [1036, 251] on input "0.00" at bounding box center [1024, 248] width 78 height 20
type input "29.00"
click at [1121, 231] on div "Height" at bounding box center [1110, 229] width 87 height 17
click at [1126, 246] on input "0.00" at bounding box center [1112, 248] width 78 height 20
type input "6.00"
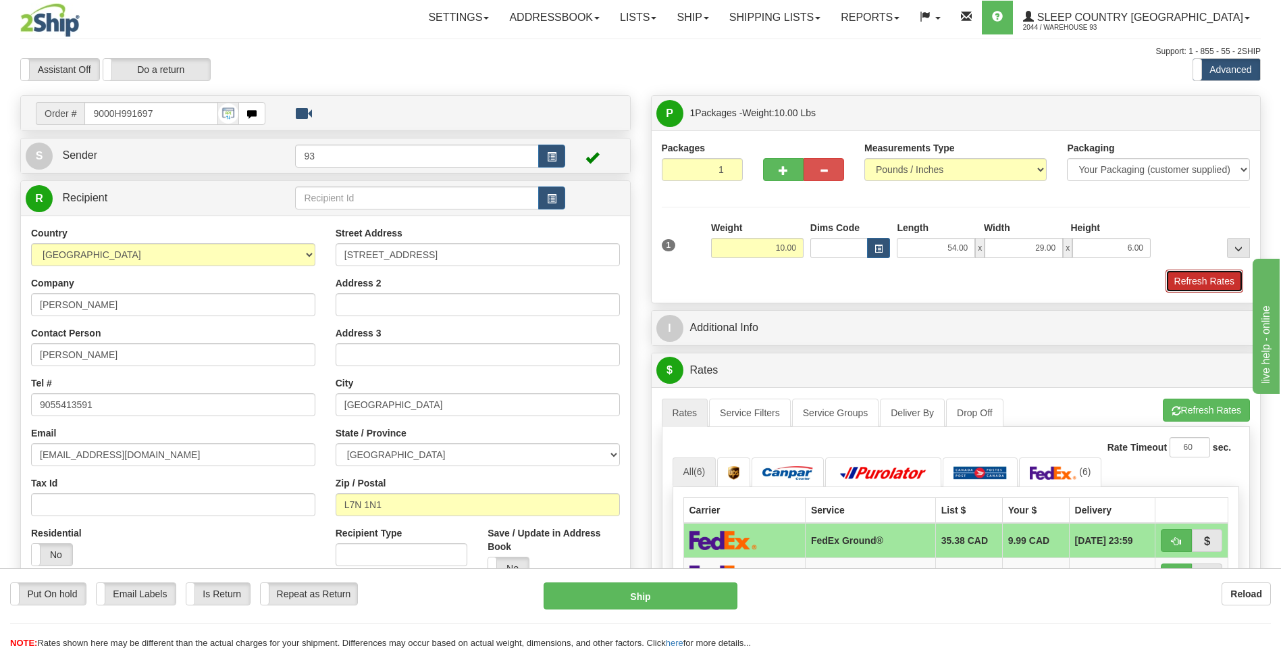
click at [1216, 284] on button "Refresh Rates" at bounding box center [1205, 281] width 78 height 23
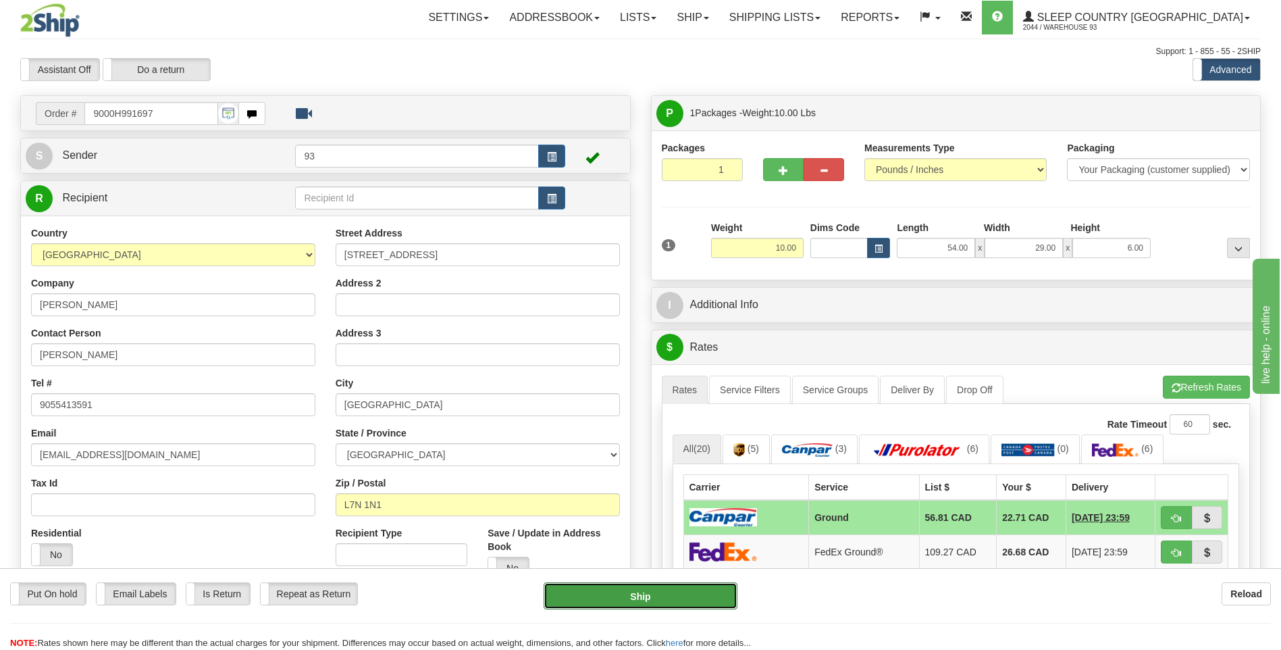
click at [686, 602] on button "Ship" at bounding box center [640, 595] width 193 height 27
type input "1"
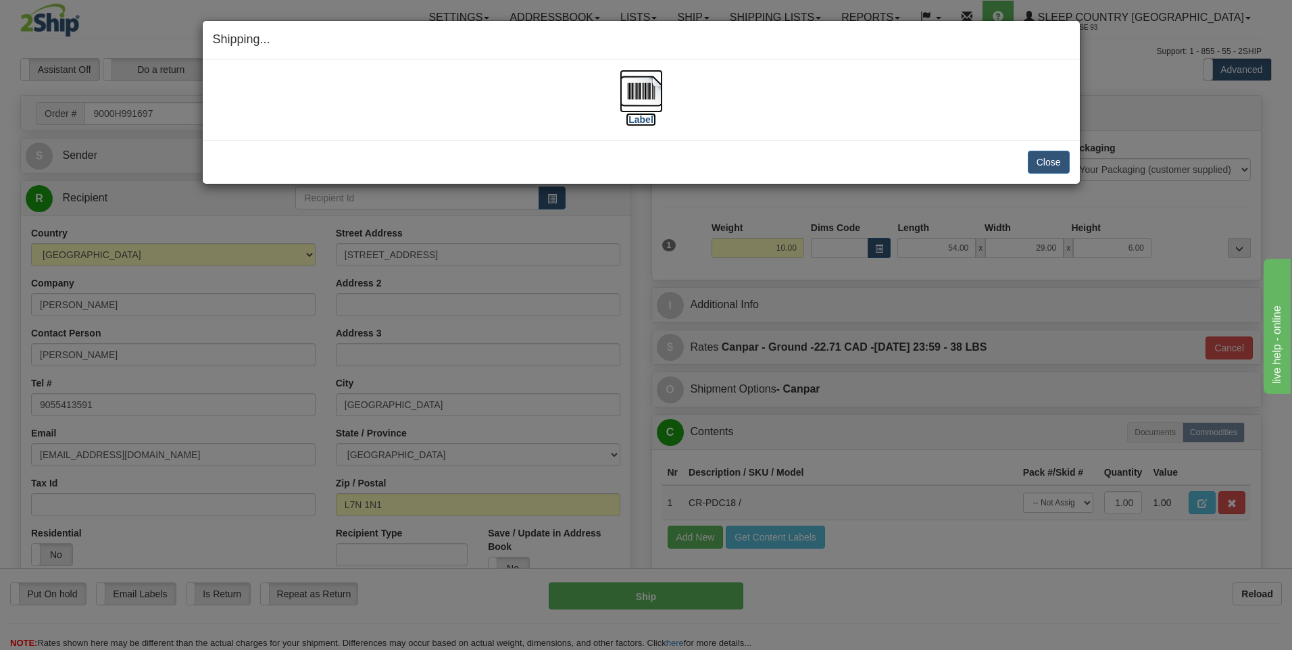
click at [641, 88] on img at bounding box center [640, 91] width 43 height 43
click at [1040, 166] on button "Close" at bounding box center [1048, 162] width 42 height 23
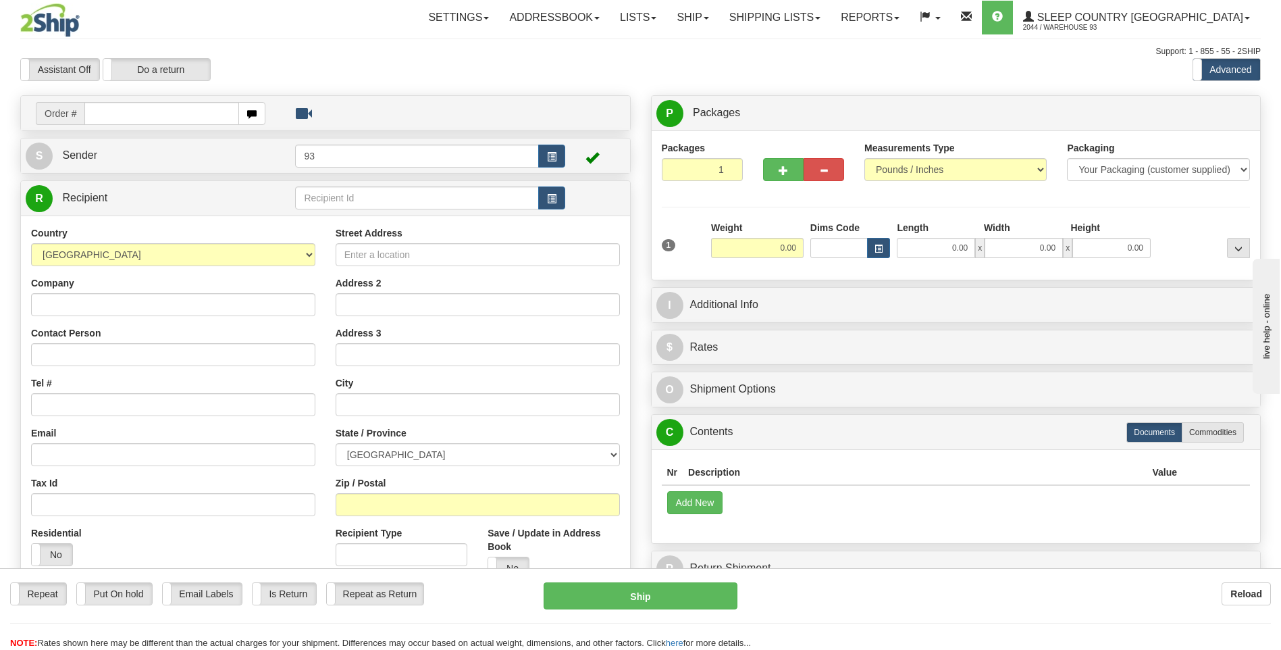
click at [140, 114] on input "text" at bounding box center [161, 113] width 154 height 23
type input "9000H991756"
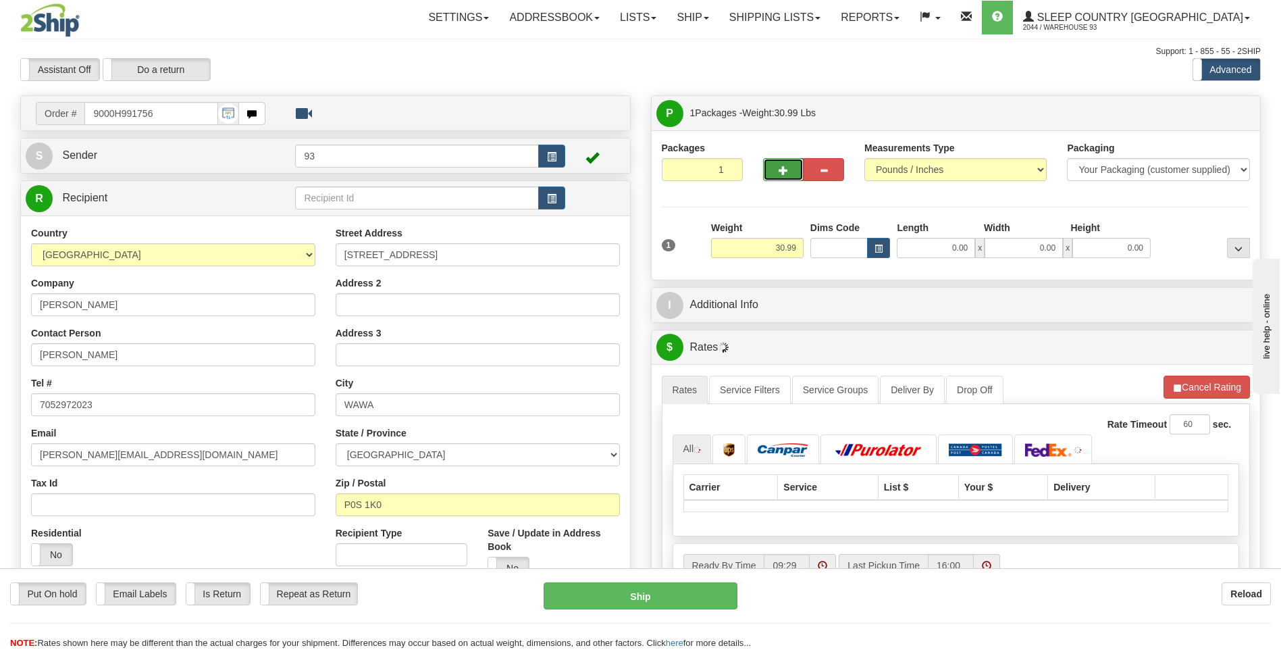
click at [796, 163] on button "button" at bounding box center [783, 169] width 41 height 23
type input "2"
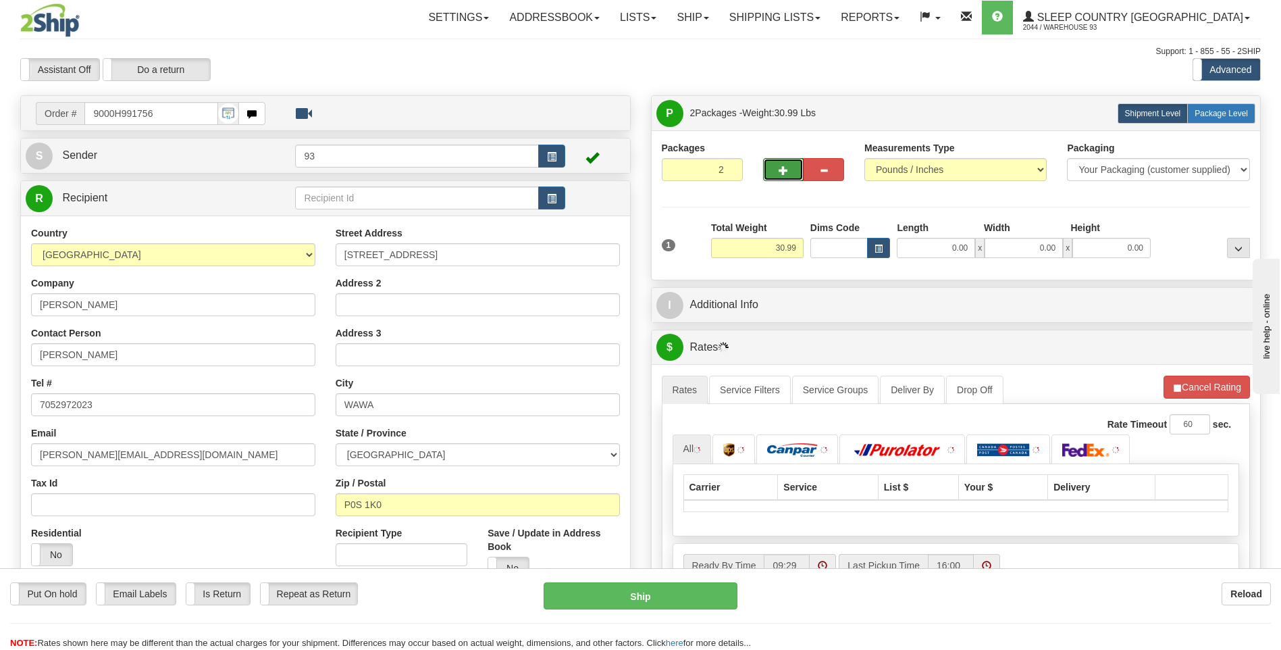
click at [1202, 105] on label "Package Level Pack.." at bounding box center [1222, 113] width 68 height 20
radio input "true"
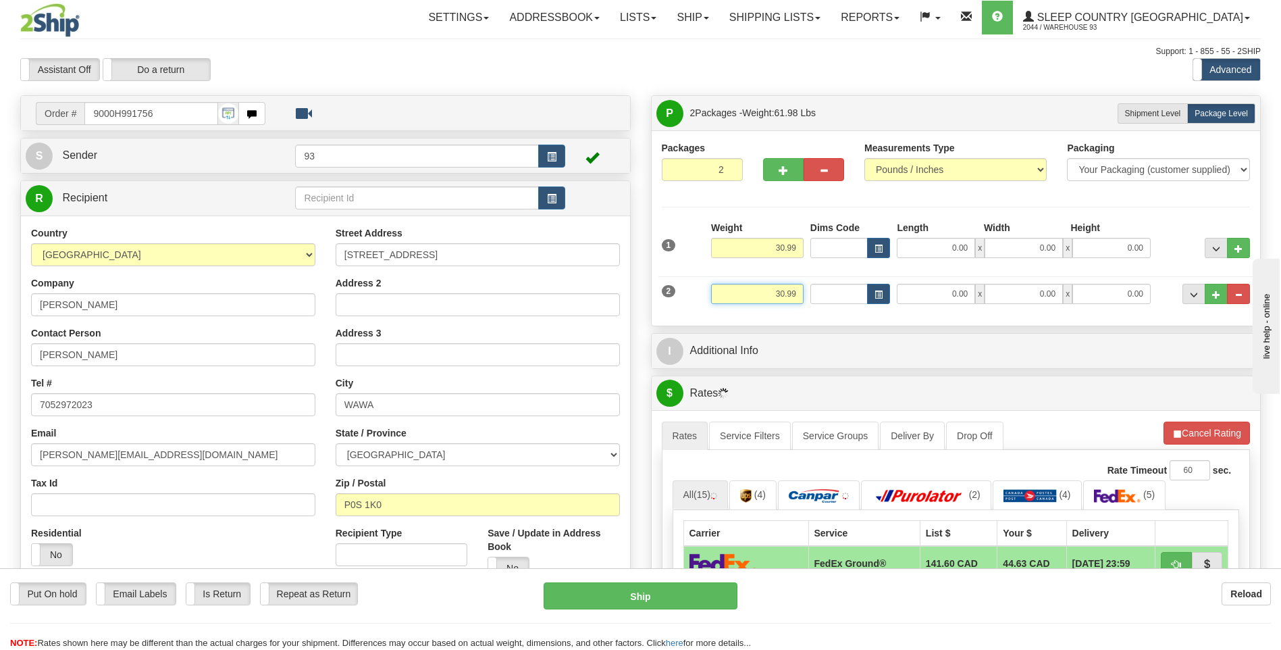
click at [799, 289] on input "30.99" at bounding box center [757, 294] width 93 height 20
type input "3"
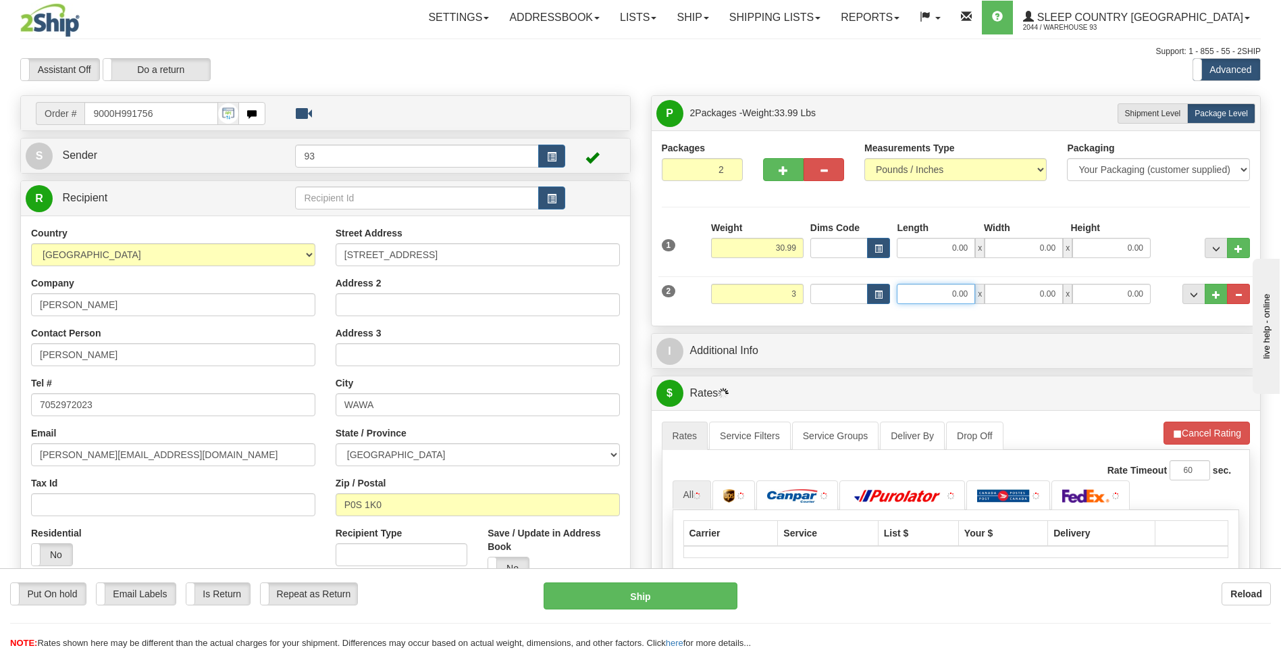
type input "3.00"
click at [956, 288] on input "0.00" at bounding box center [936, 294] width 78 height 20
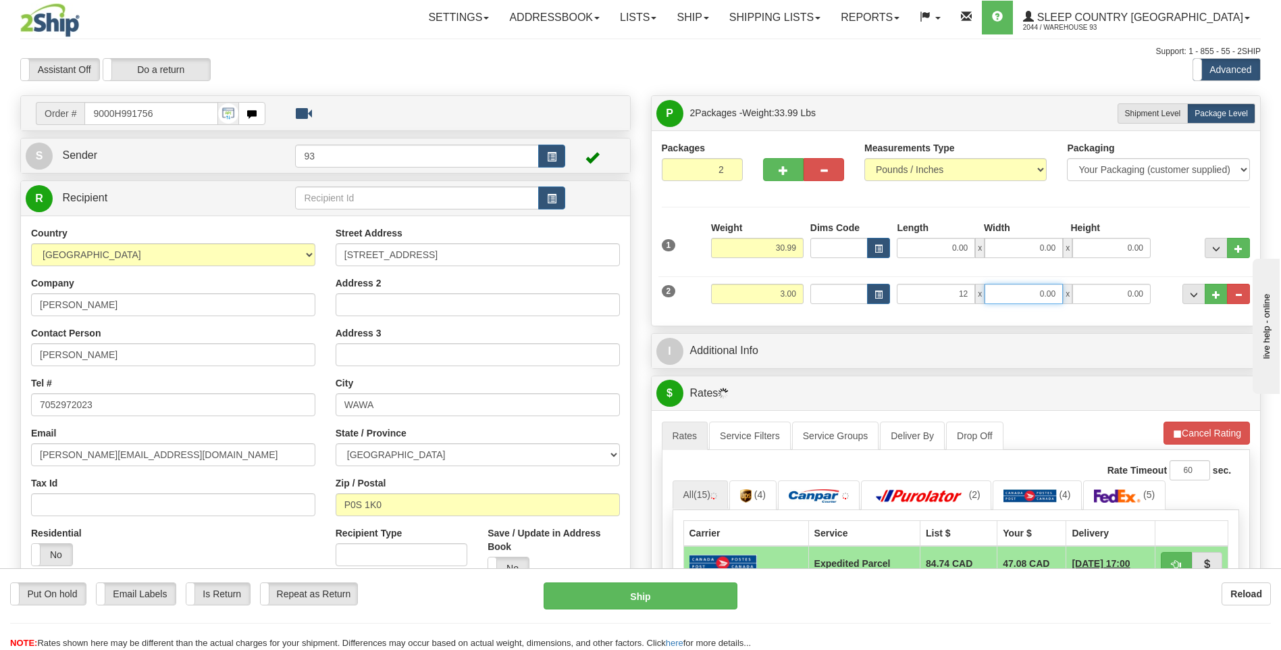
type input "12.00"
click at [1046, 292] on input "0.00" at bounding box center [1024, 294] width 78 height 20
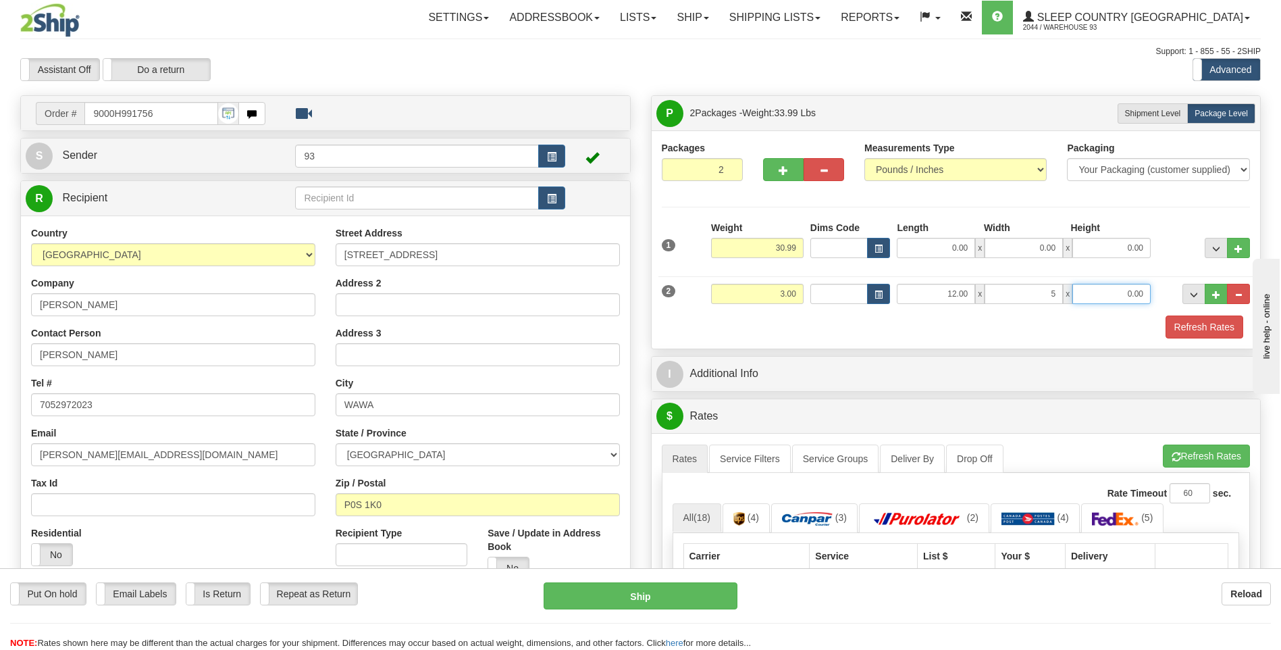
type input "5.00"
click at [1121, 288] on input "0.00" at bounding box center [1112, 294] width 78 height 20
type input "5.00"
click at [798, 249] on input "30.99" at bounding box center [757, 248] width 93 height 20
type input "3"
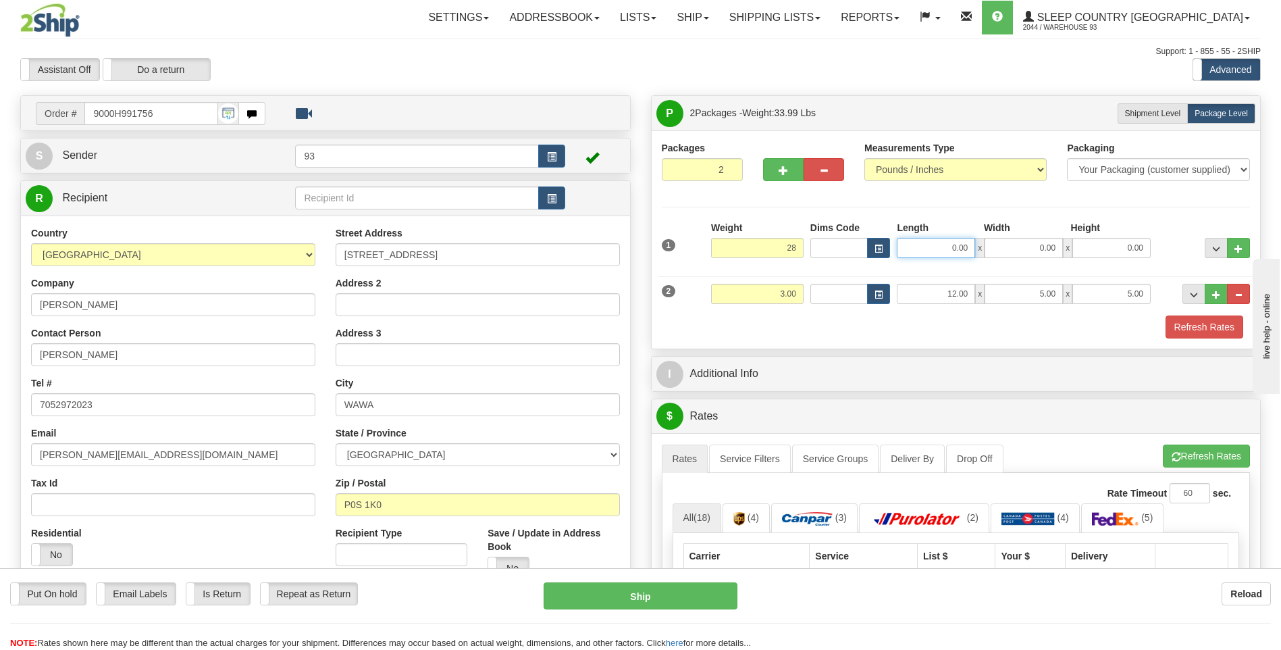
type input "28.00"
click at [963, 254] on input "0.00" at bounding box center [936, 248] width 78 height 20
type input "40.00"
click at [1025, 247] on input "0.00" at bounding box center [1024, 248] width 78 height 20
type input "16.00"
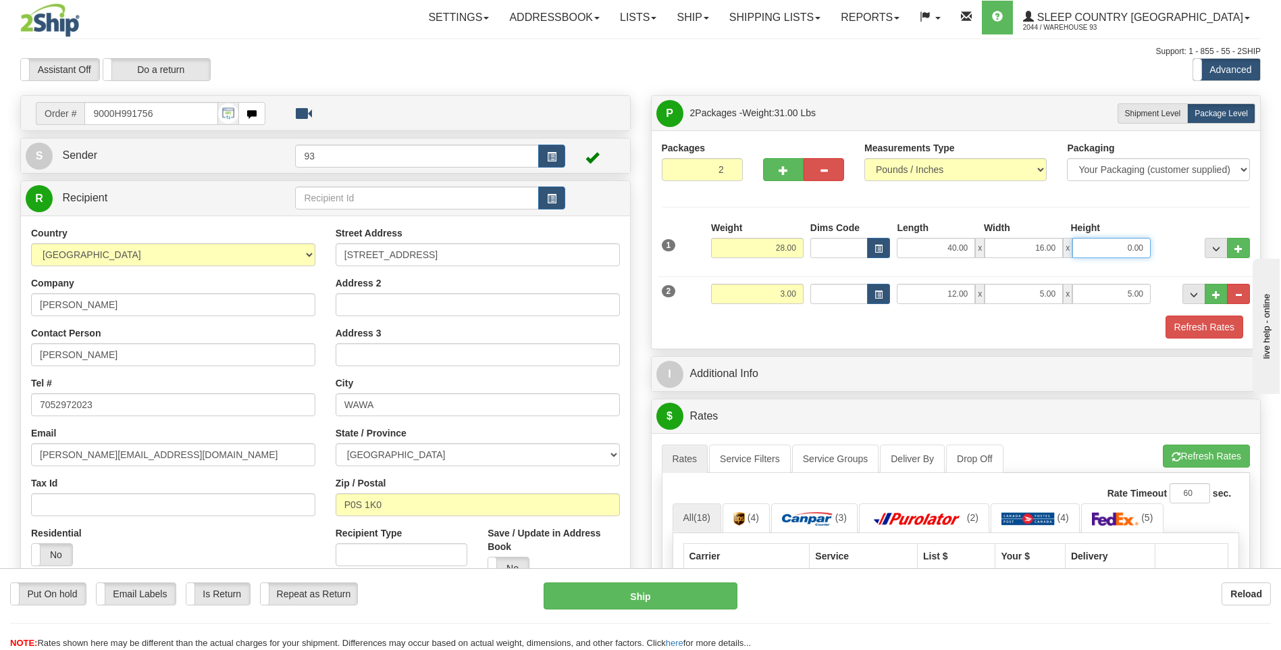
click at [1098, 243] on input "0.00" at bounding box center [1112, 248] width 78 height 20
type input "16.00"
click at [1204, 327] on button "Refresh Rates" at bounding box center [1205, 326] width 78 height 23
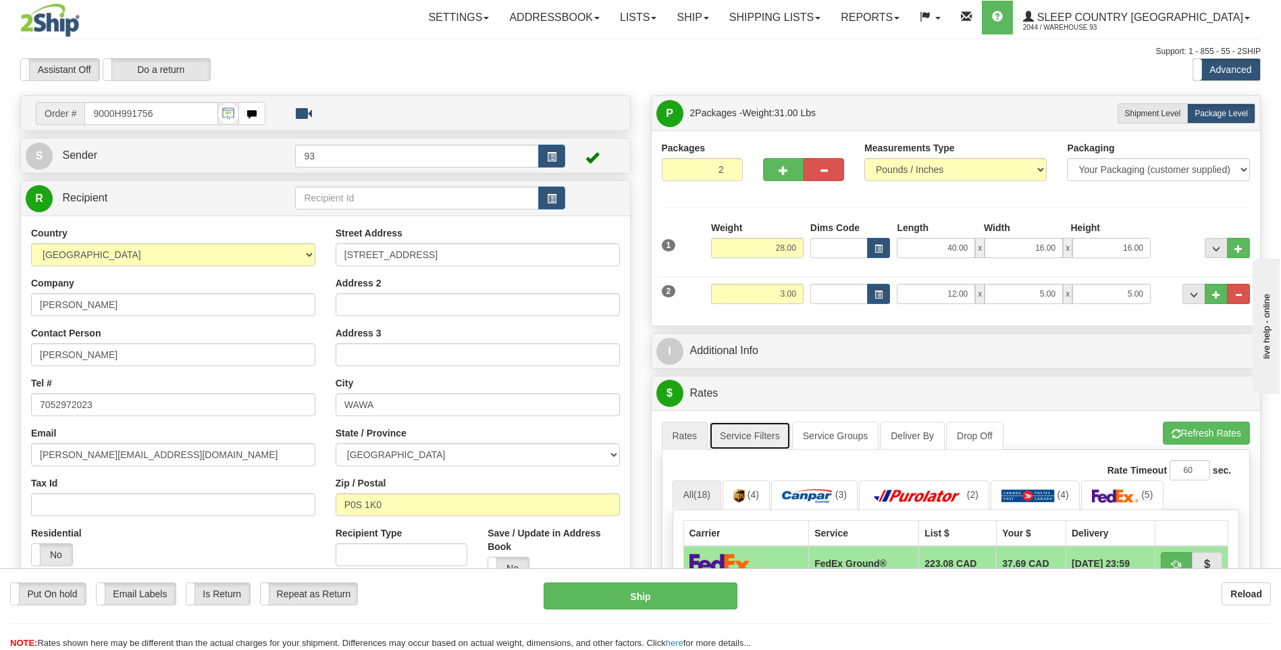
click at [737, 436] on link "Service Filters" at bounding box center [750, 436] width 82 height 28
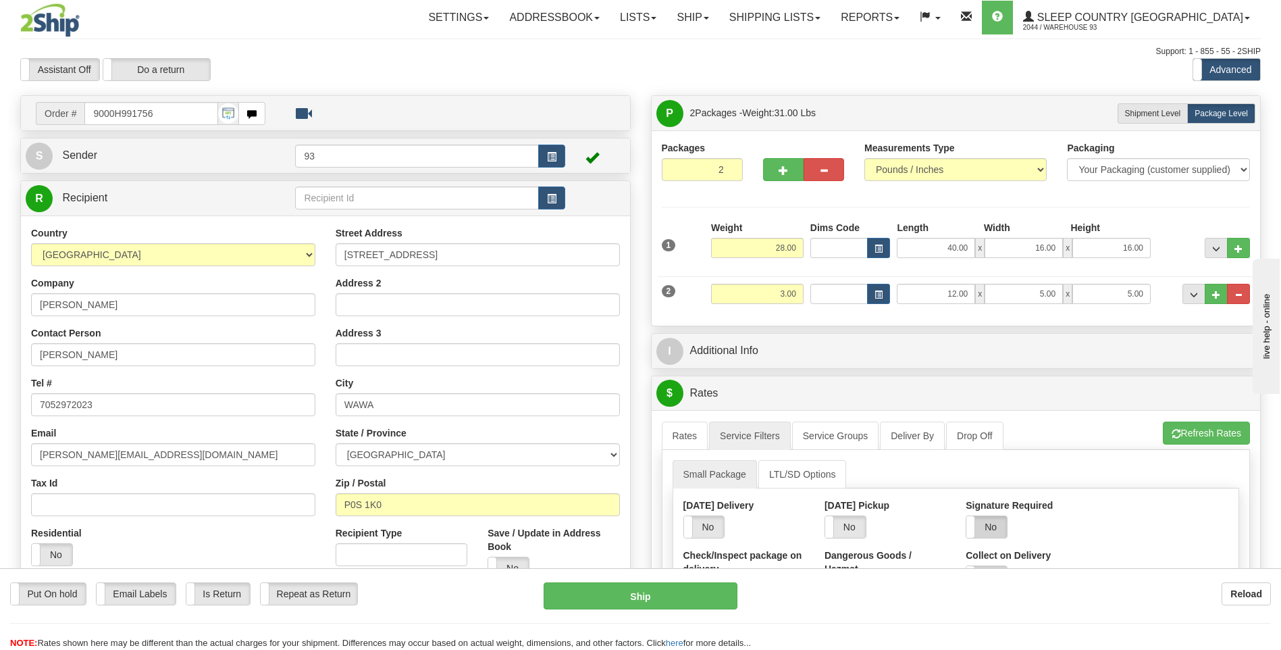
click at [992, 532] on label "No" at bounding box center [987, 527] width 41 height 22
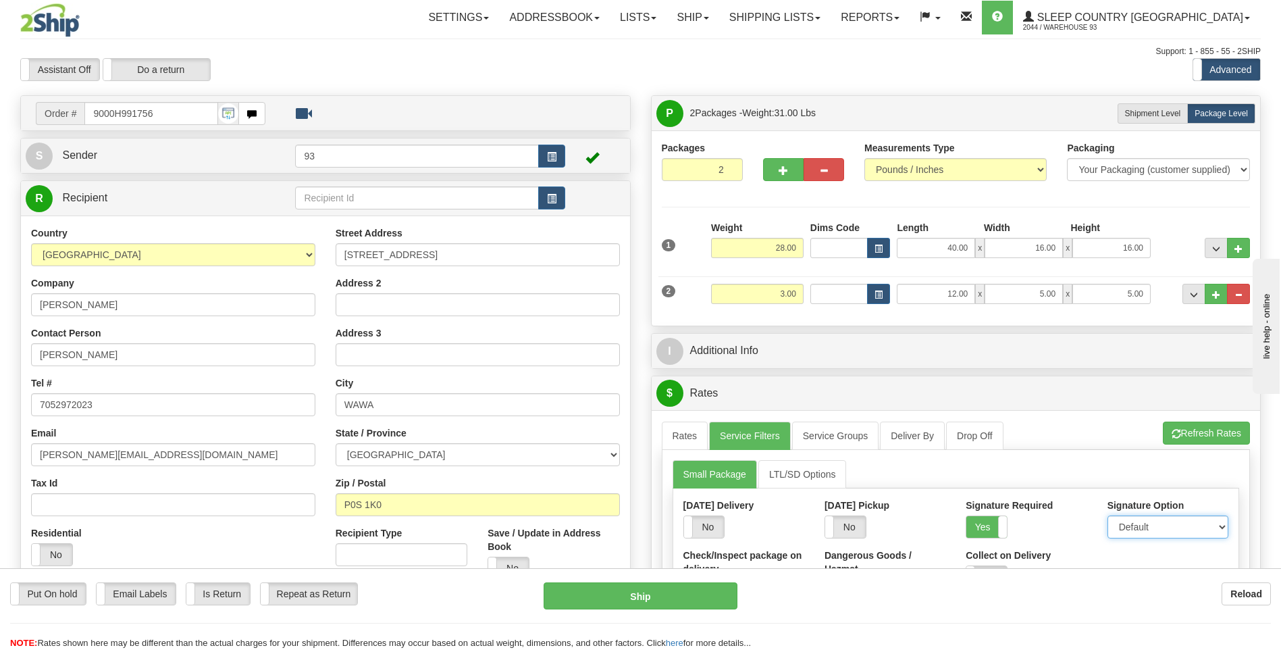
click at [1136, 522] on select "Default Adult Direct Indirect No Signature Required" at bounding box center [1168, 526] width 121 height 23
select select "1"
click at [1108, 515] on select "Default Adult Direct Indirect No Signature Required" at bounding box center [1168, 526] width 121 height 23
click at [690, 438] on link "Rates" at bounding box center [685, 436] width 47 height 28
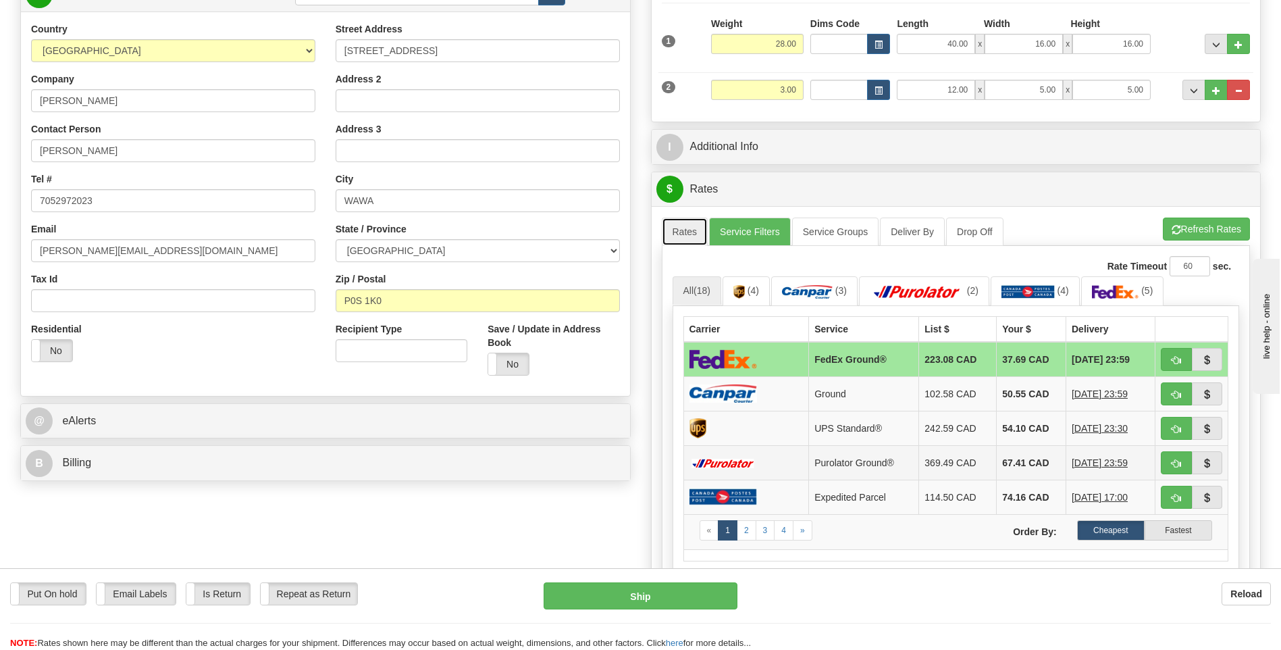
scroll to position [270, 0]
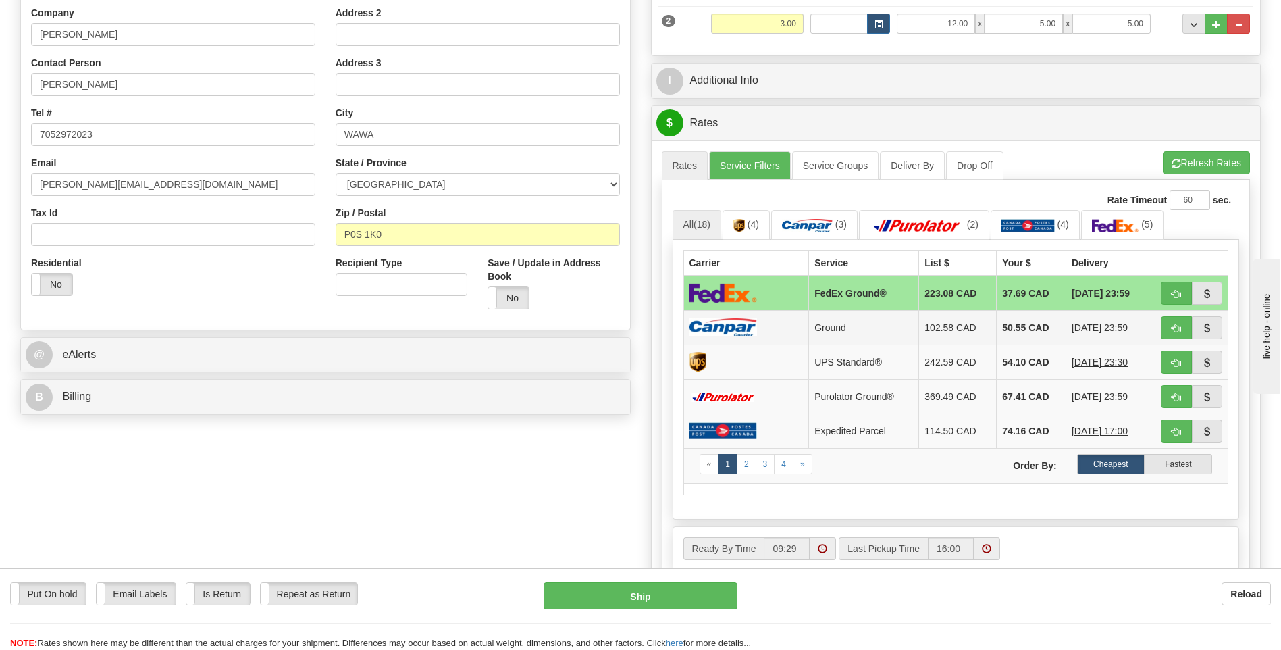
click at [828, 327] on td "Ground" at bounding box center [864, 327] width 110 height 34
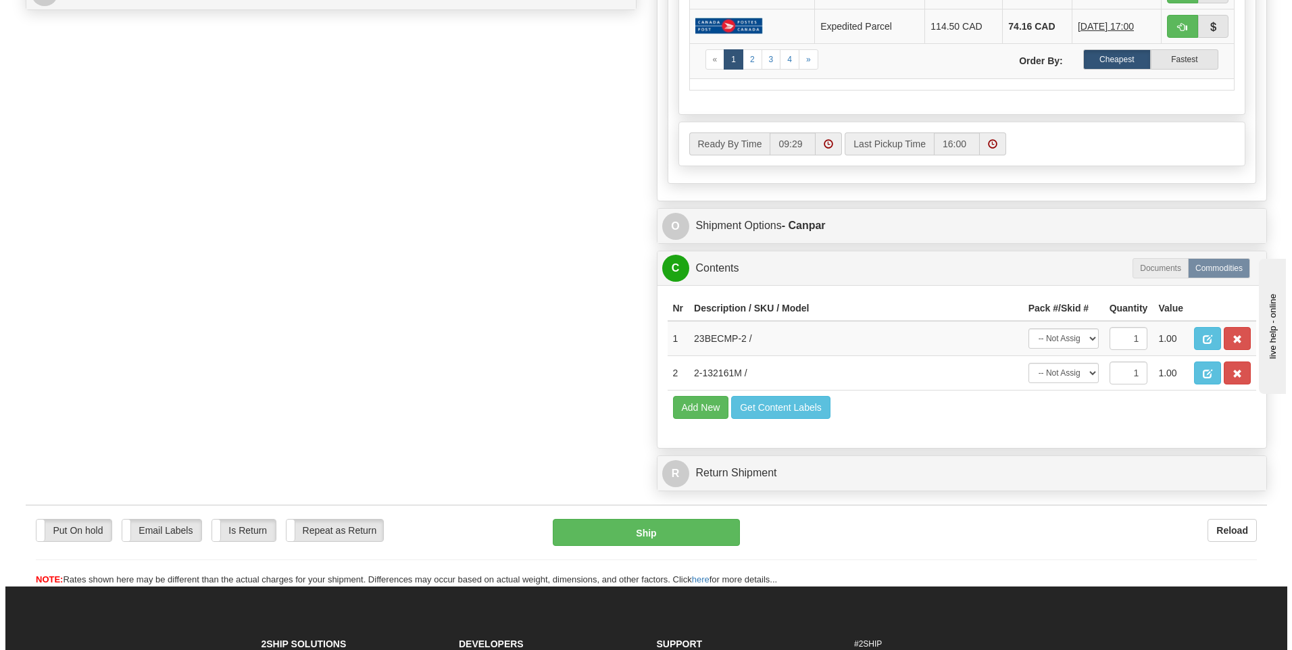
scroll to position [676, 0]
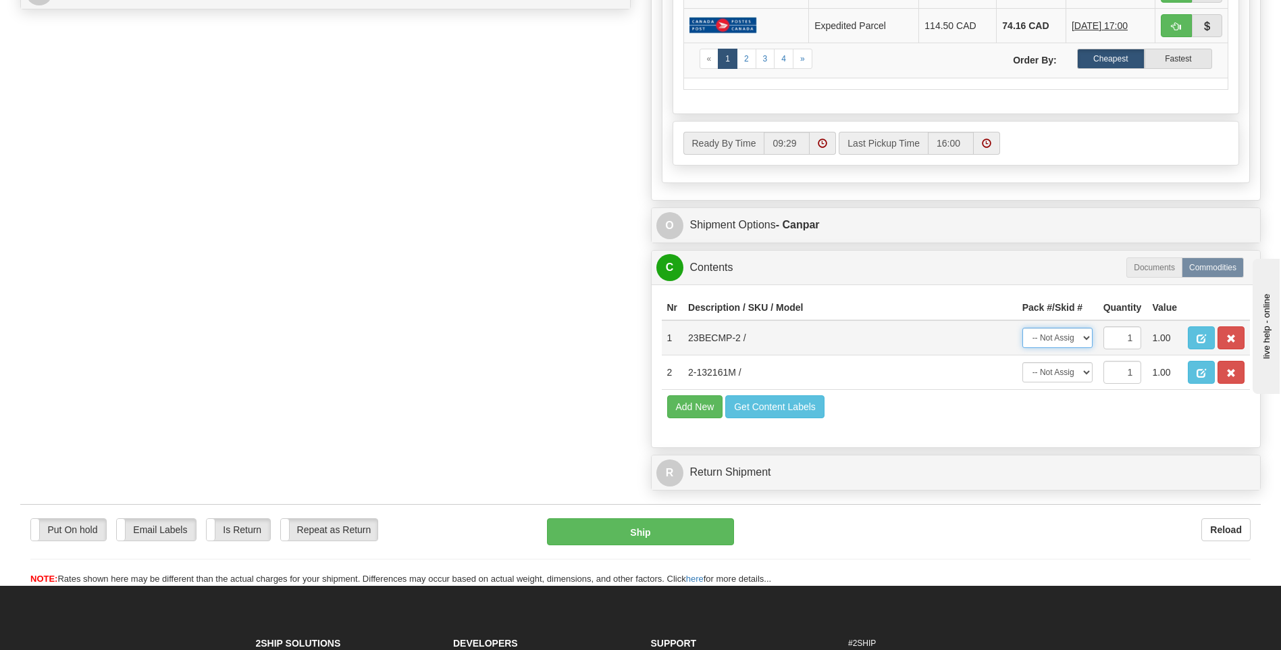
click at [1076, 340] on select "-- Not Assigned -- Package 1 Package 2" at bounding box center [1058, 338] width 70 height 20
select select "1"
click at [1023, 328] on select "-- Not Assigned -- Package 1 Package 2" at bounding box center [1058, 338] width 70 height 20
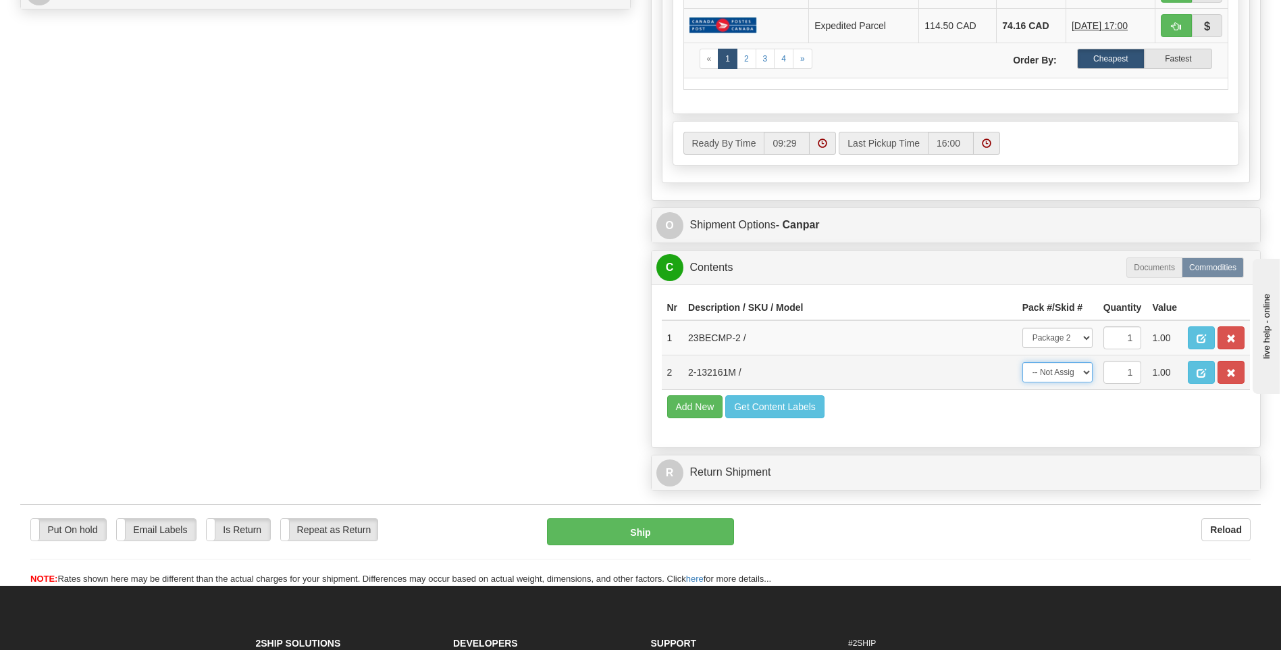
click at [1071, 378] on select "-- Not Assigned -- Package 1 Package 2" at bounding box center [1058, 372] width 70 height 20
select select "0"
click at [1023, 362] on select "-- Not Assigned -- Package 1 Package 2" at bounding box center [1058, 372] width 70 height 20
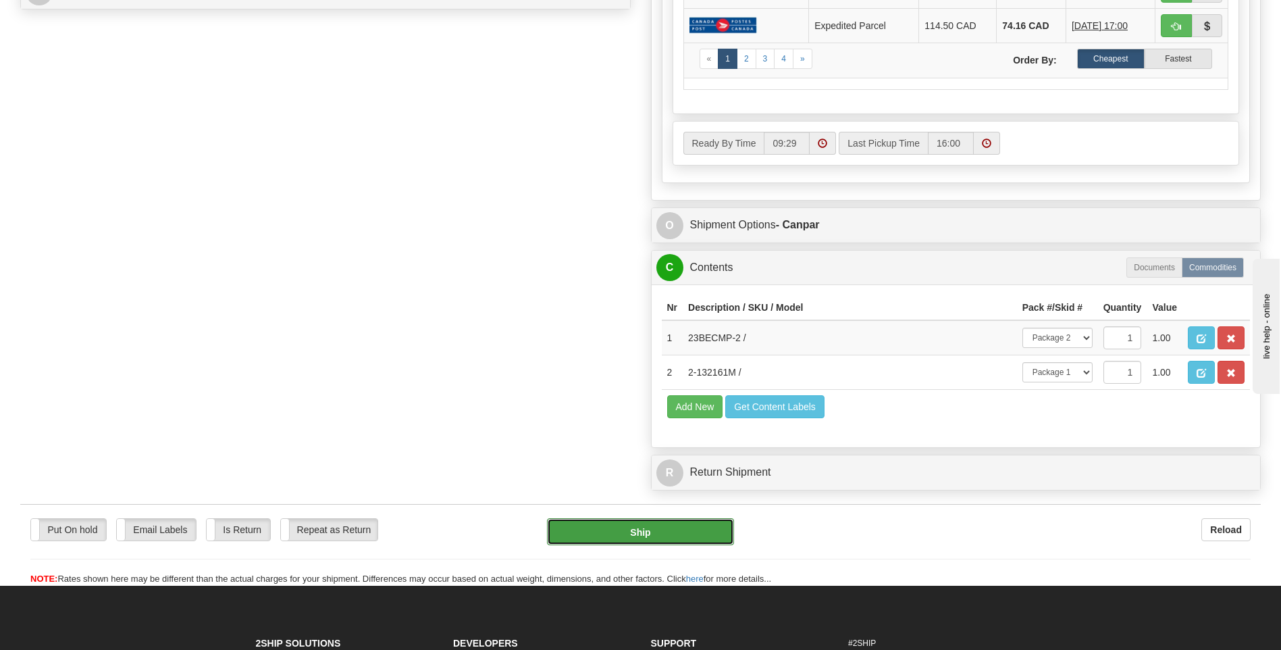
click at [603, 540] on button "Ship" at bounding box center [640, 531] width 186 height 27
type input "1"
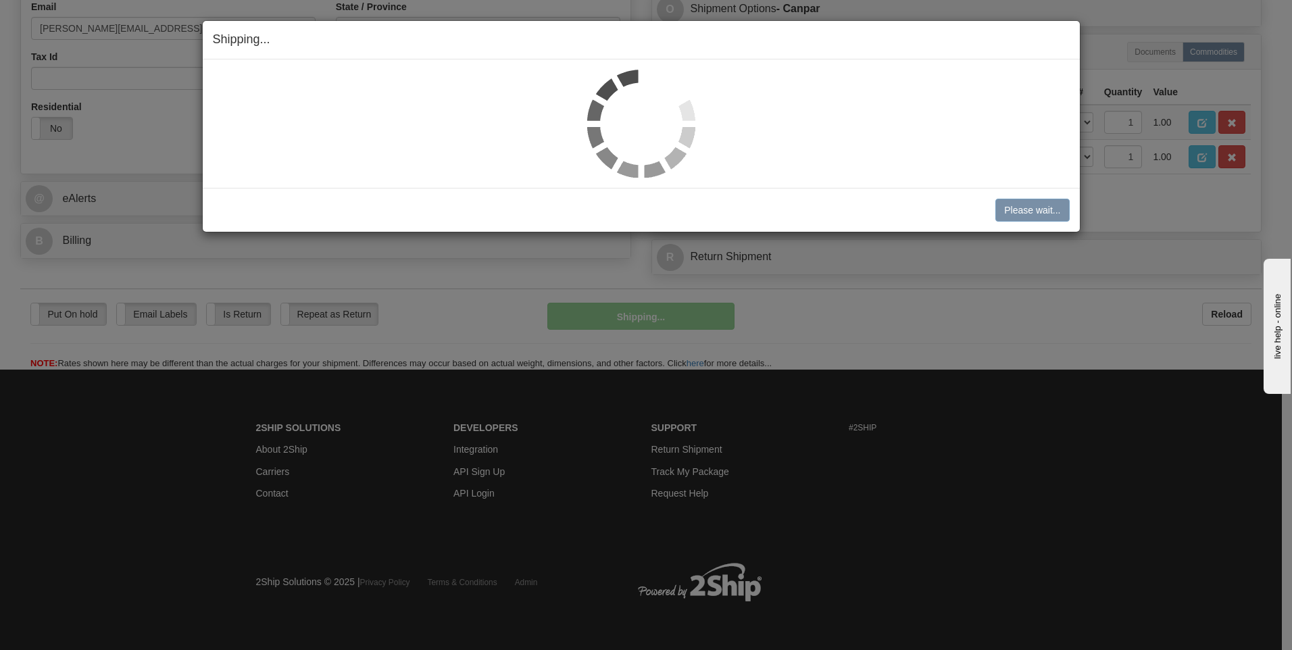
scroll to position [426, 0]
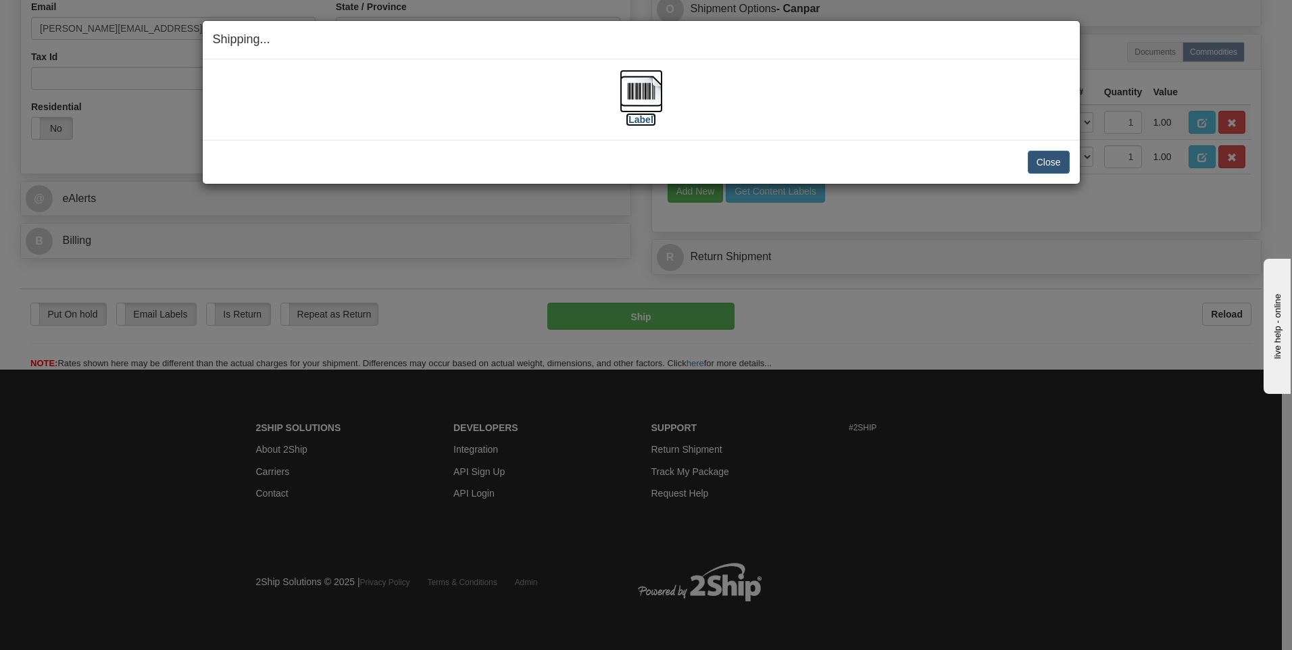
click at [642, 101] on img at bounding box center [640, 91] width 43 height 43
click at [1033, 159] on button "Close" at bounding box center [1048, 162] width 42 height 23
